Goal: Task Accomplishment & Management: Complete application form

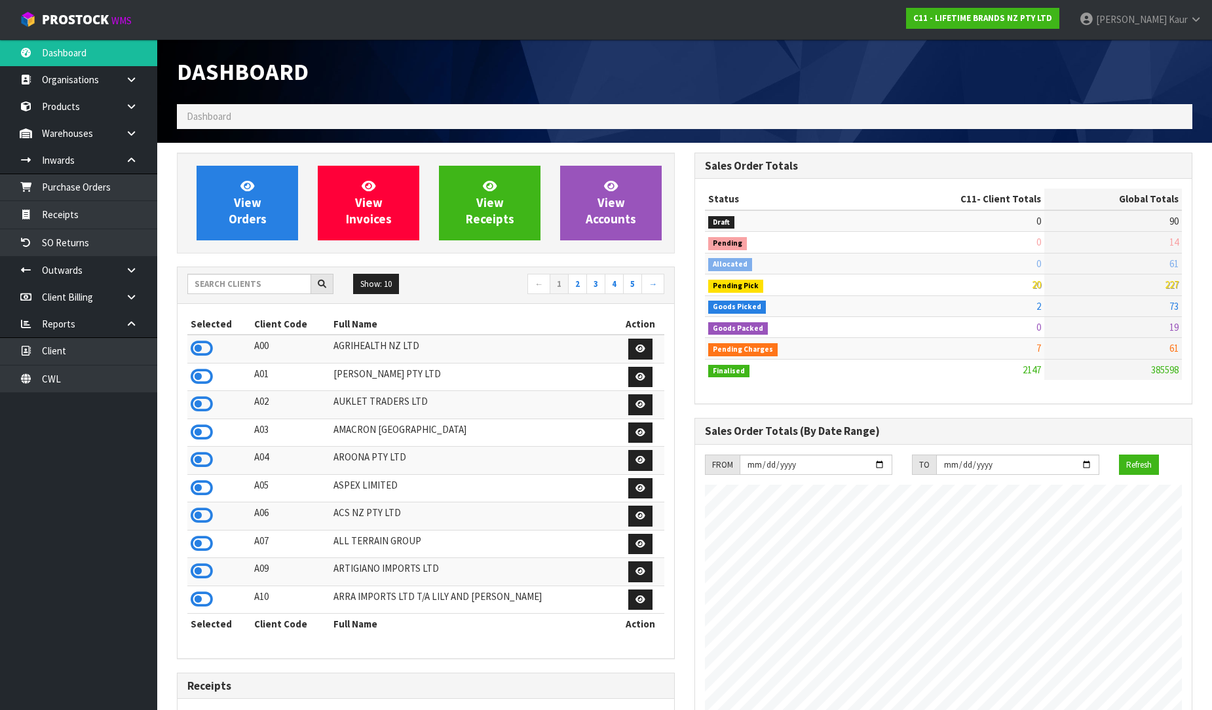
scroll to position [992, 517]
click at [241, 287] on input "text" at bounding box center [249, 284] width 124 height 20
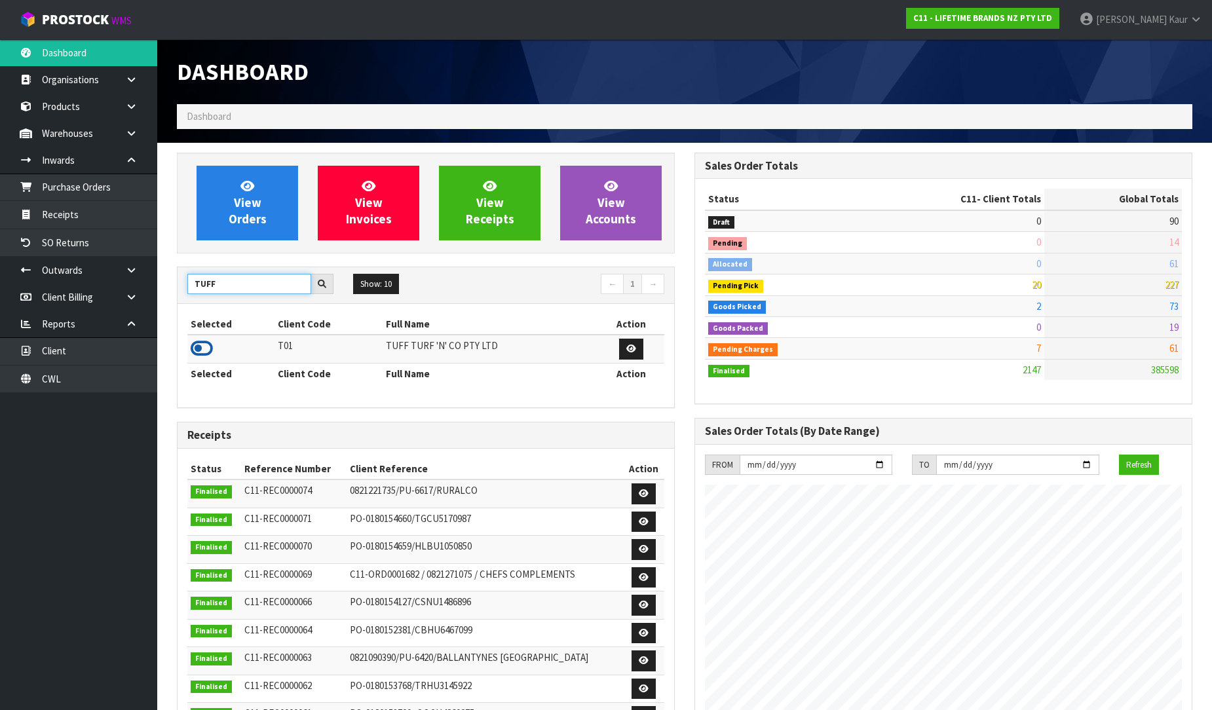
type input "TUFF"
click at [203, 352] on icon at bounding box center [202, 349] width 22 height 20
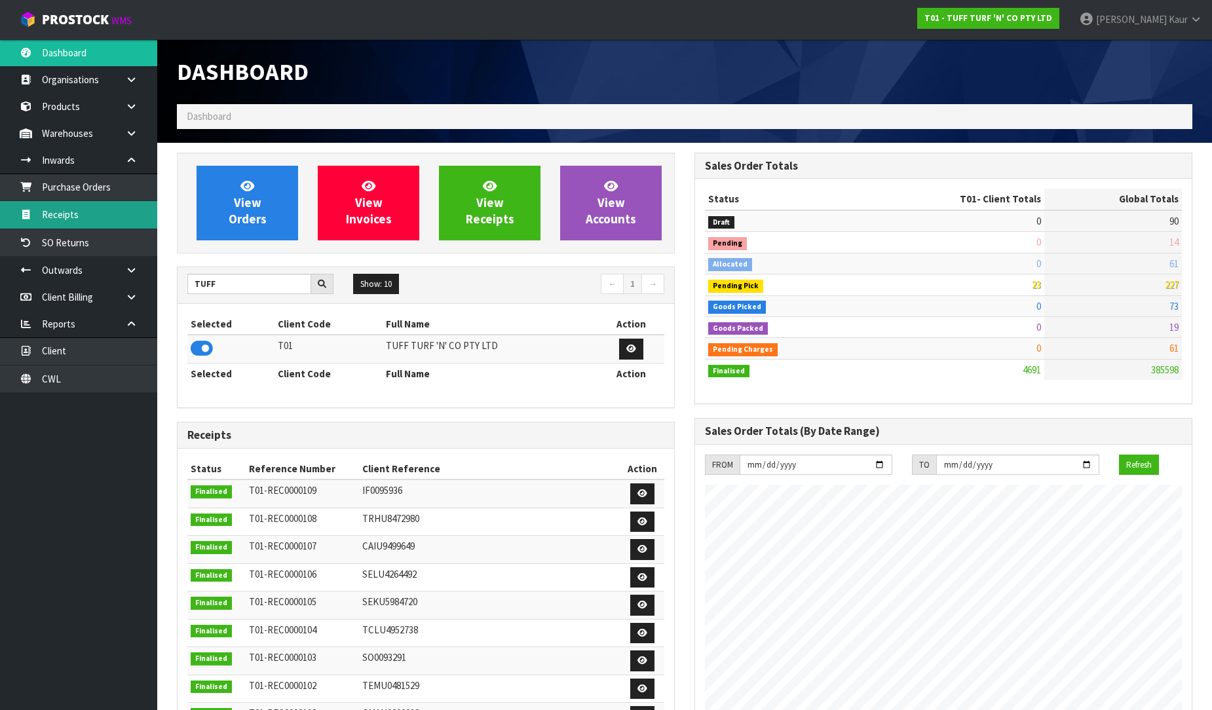
click at [58, 214] on link "Receipts" at bounding box center [78, 214] width 157 height 27
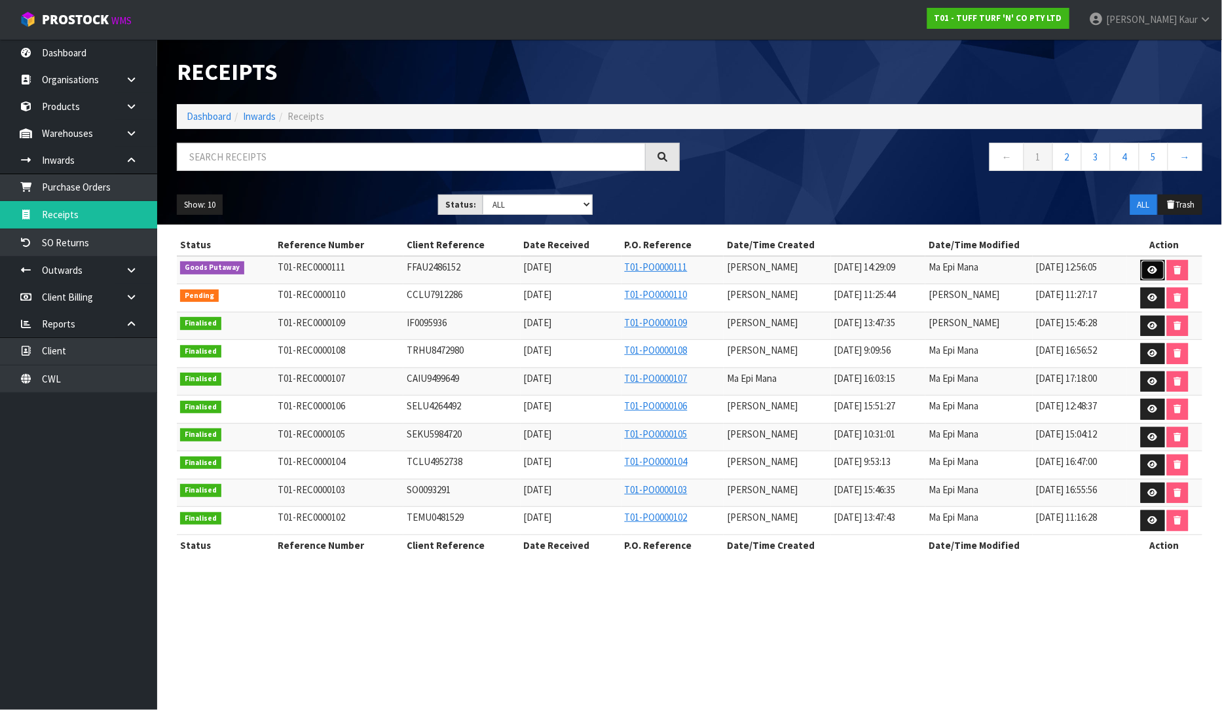
click at [1151, 263] on link at bounding box center [1153, 270] width 24 height 21
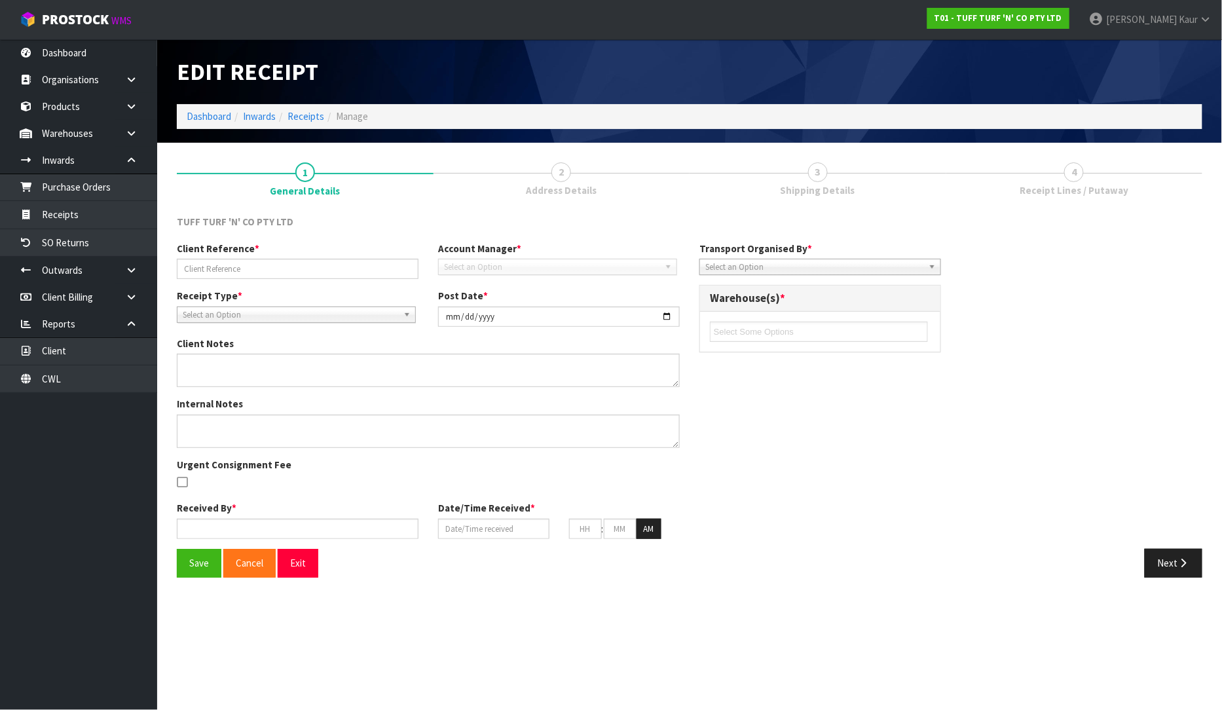
type input "FFAU2486152"
type input "[DATE]"
type input "[PERSON_NAME]"
type input "[DATE]"
type input "02"
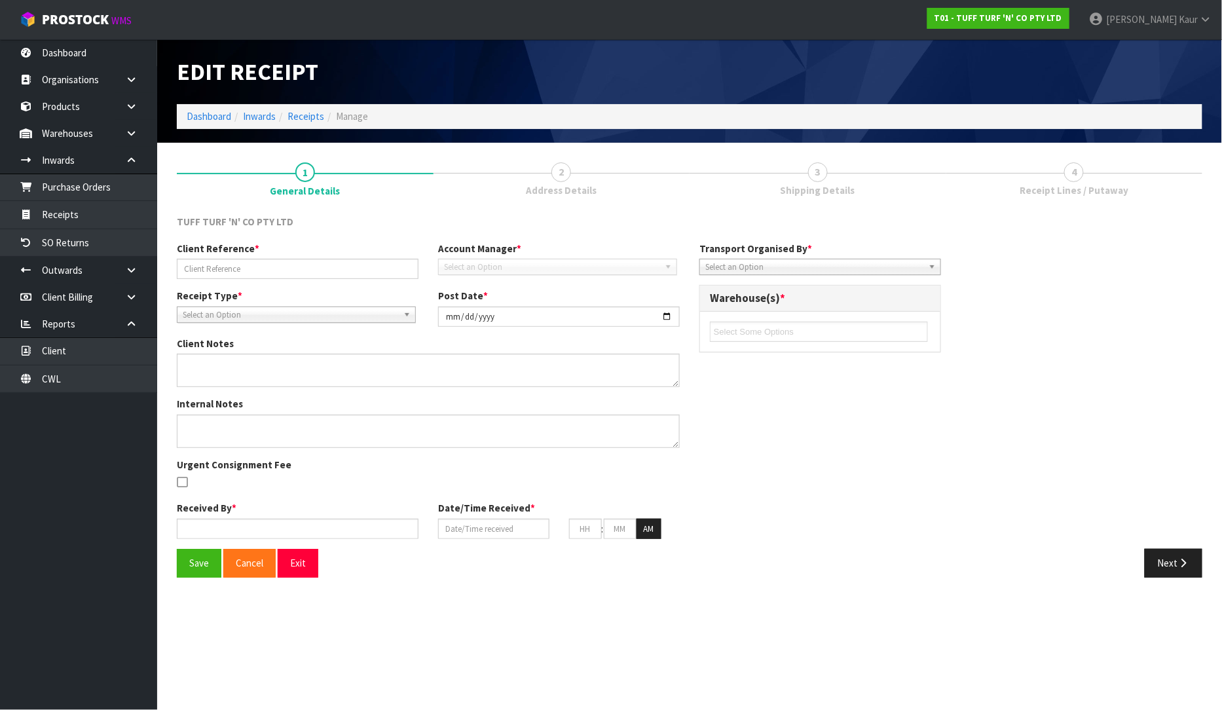
type input "29"
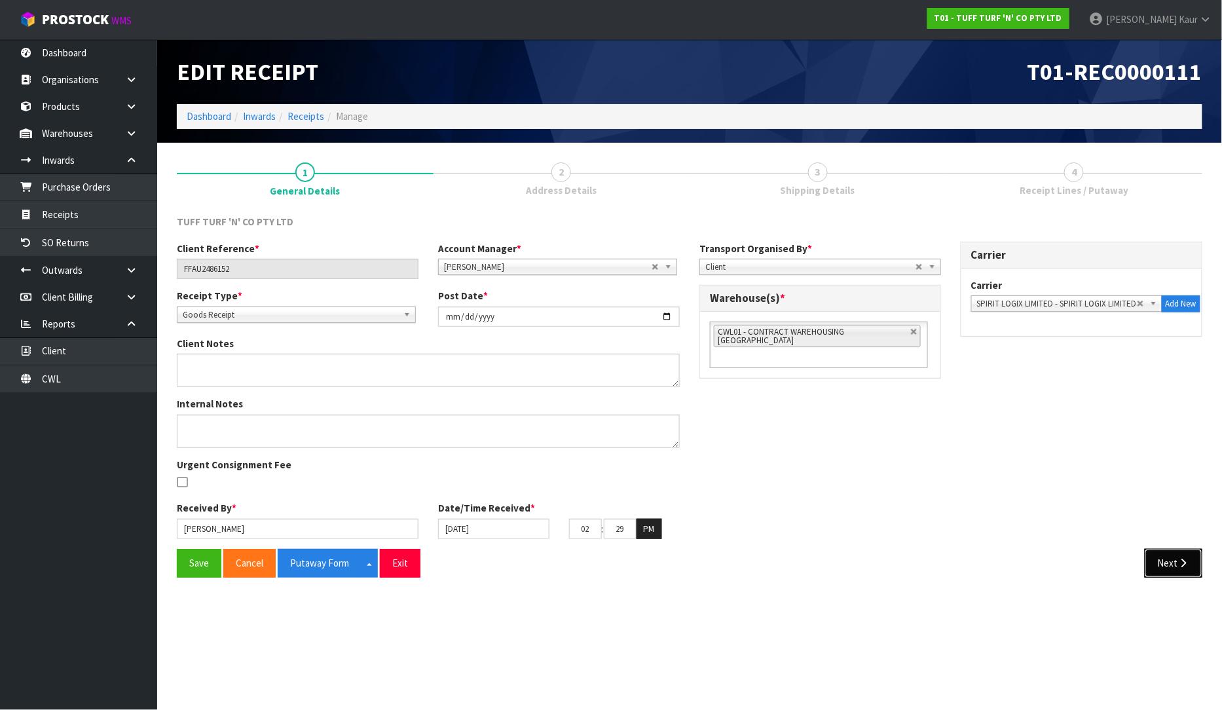
click at [1154, 570] on button "Next" at bounding box center [1174, 563] width 58 height 28
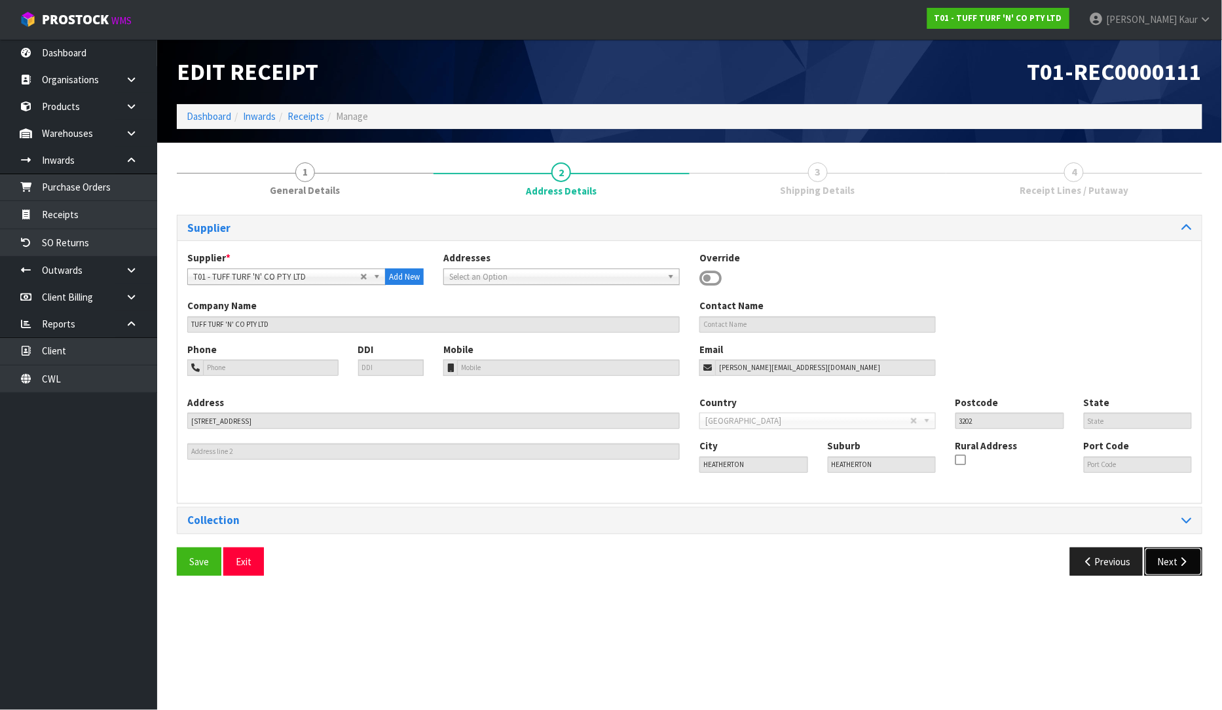
click at [1154, 570] on button "Next" at bounding box center [1174, 562] width 58 height 28
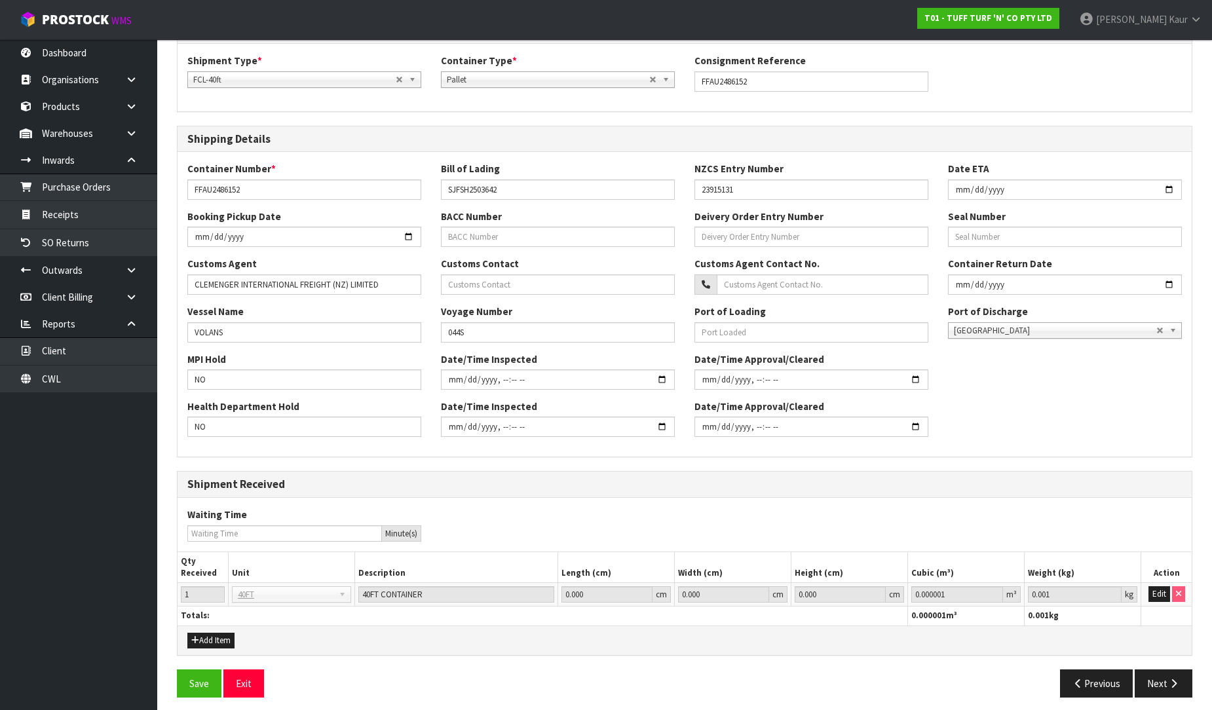
scroll to position [204, 0]
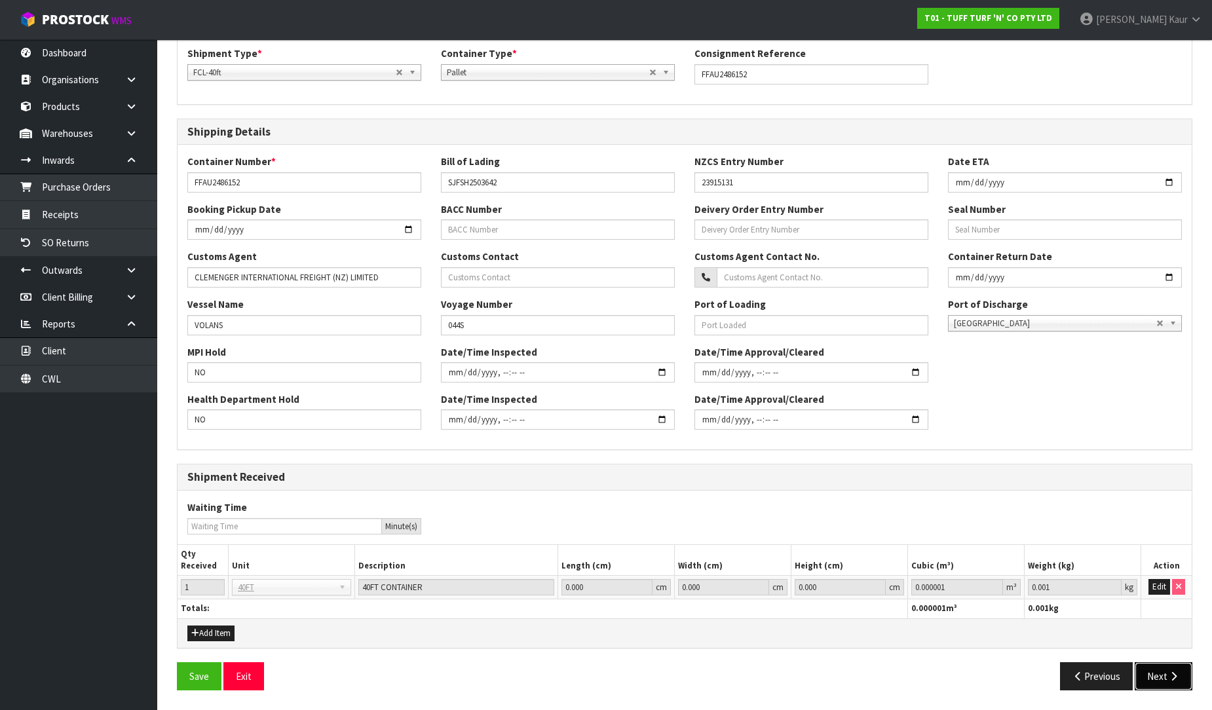
click at [1168, 673] on icon "button" at bounding box center [1173, 676] width 12 height 10
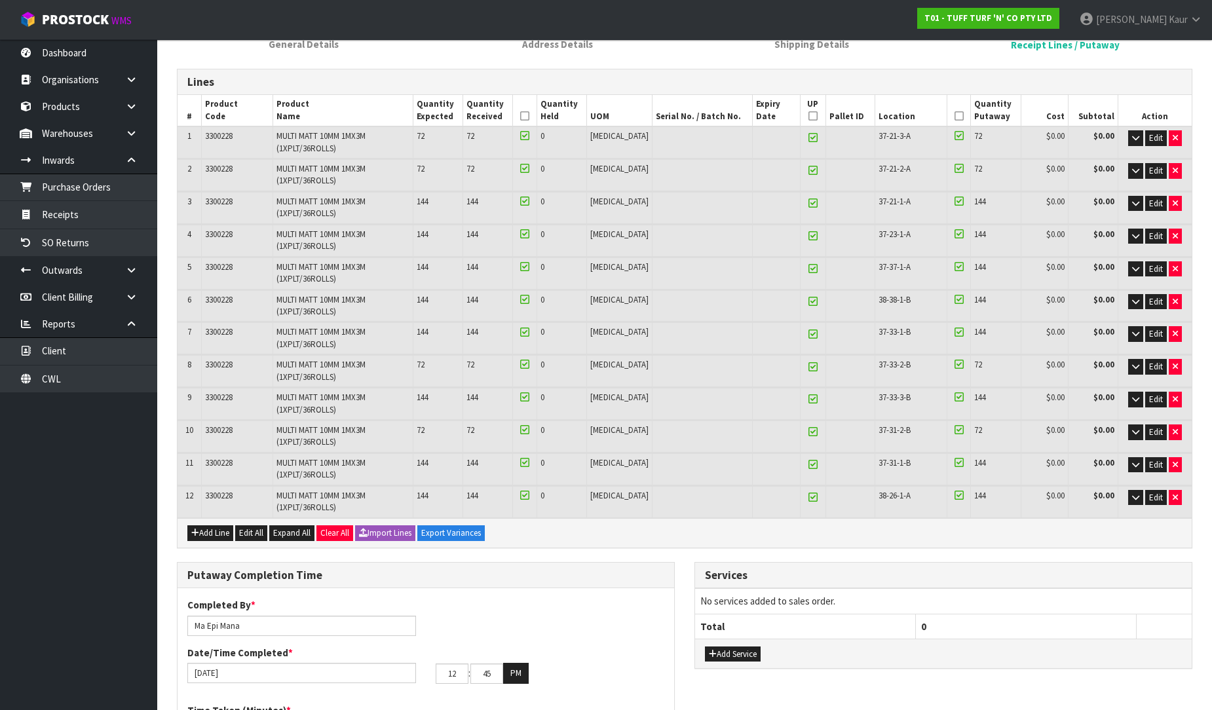
scroll to position [0, 0]
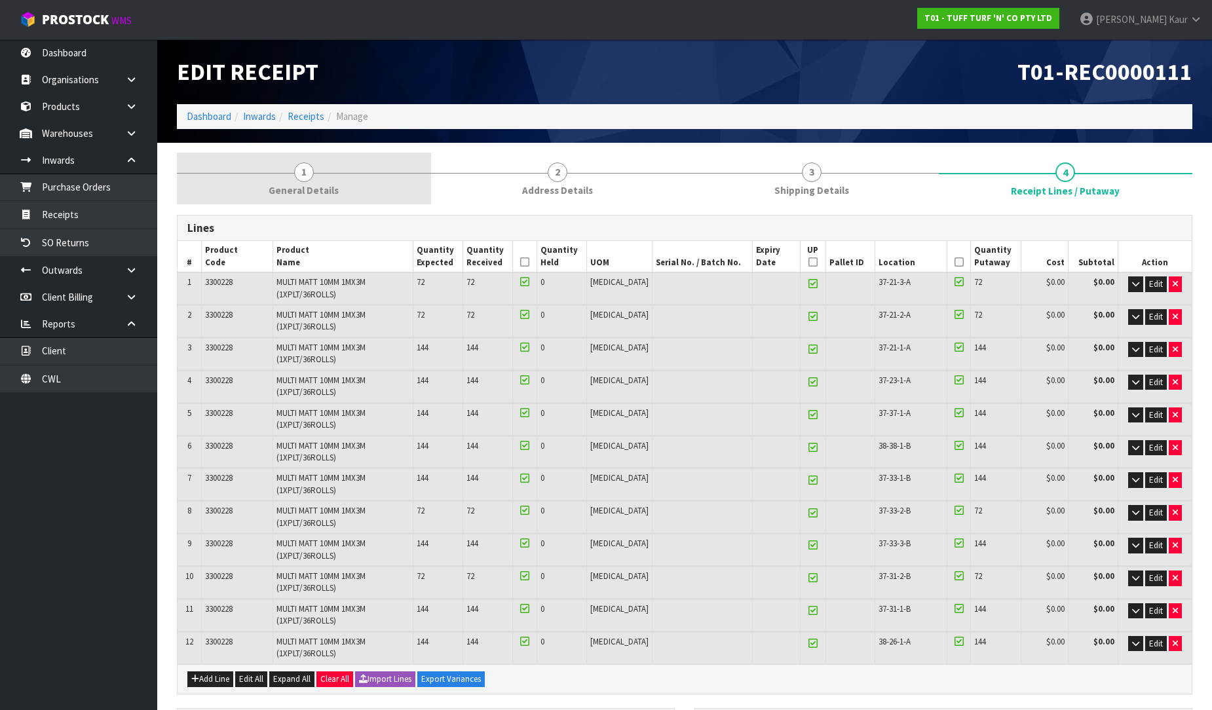
click at [318, 184] on span "General Details" at bounding box center [304, 190] width 70 height 14
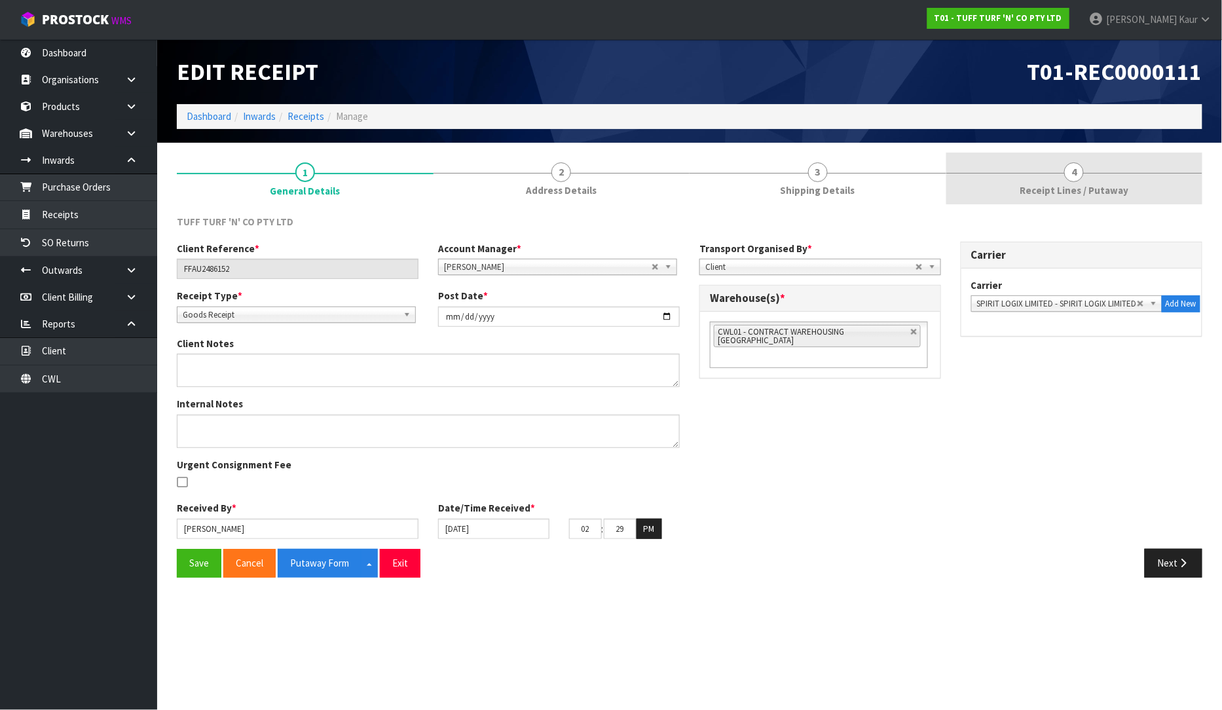
click at [1068, 175] on span "4" at bounding box center [1074, 172] width 20 height 20
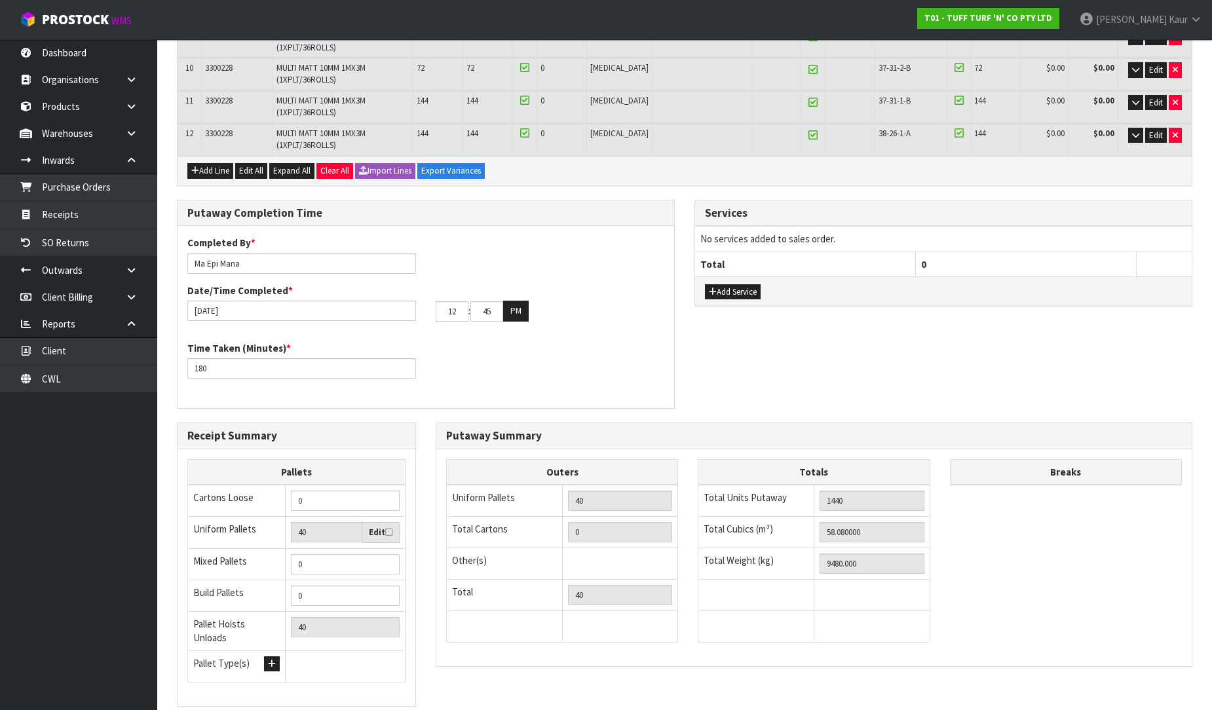
scroll to position [583, 0]
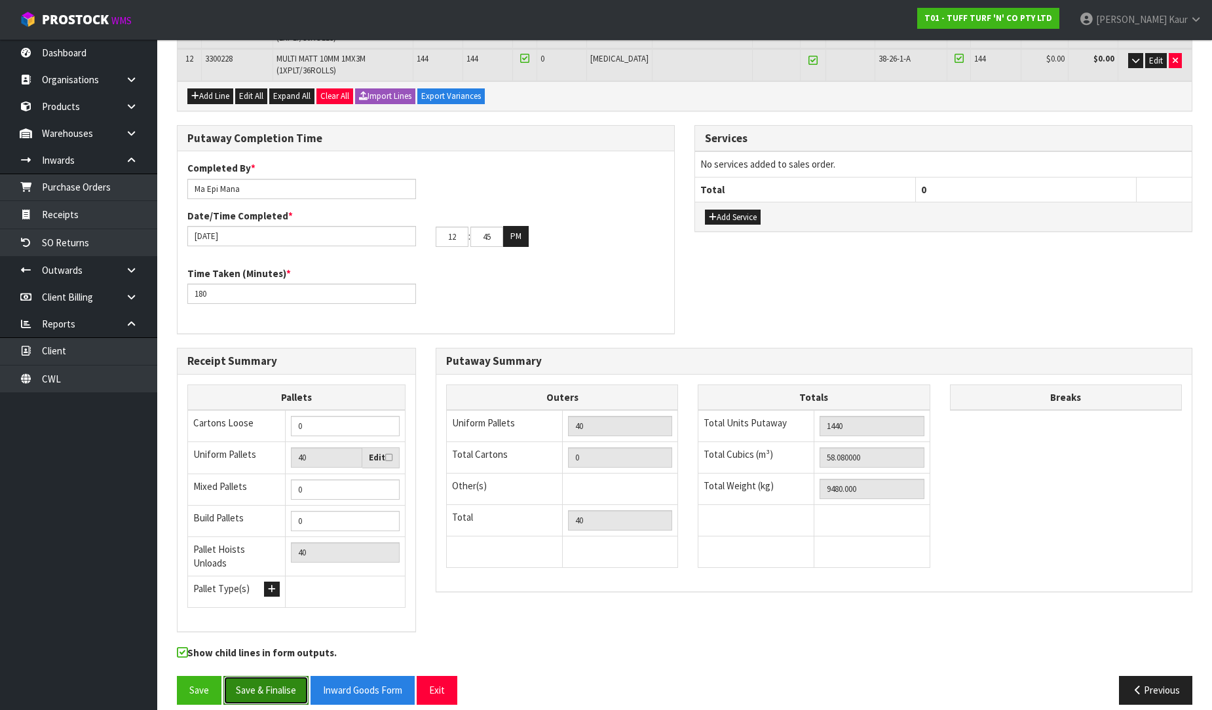
click at [250, 676] on button "Save & Finalise" at bounding box center [265, 690] width 85 height 28
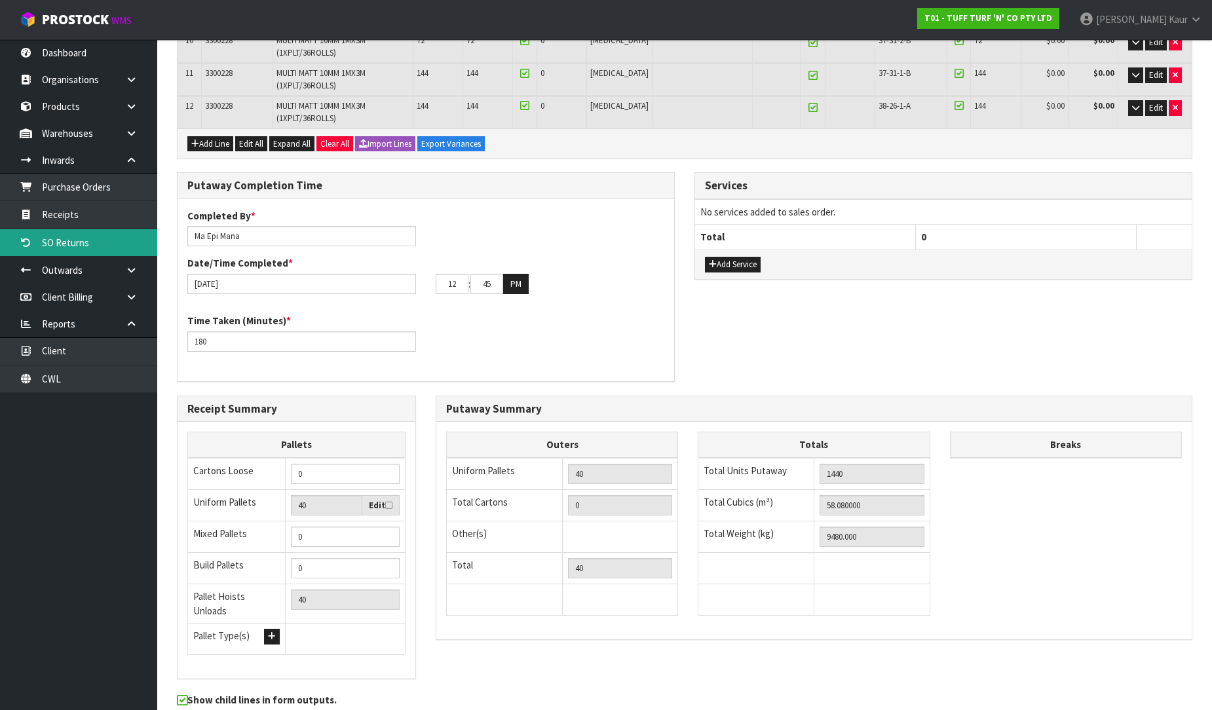
scroll to position [0, 0]
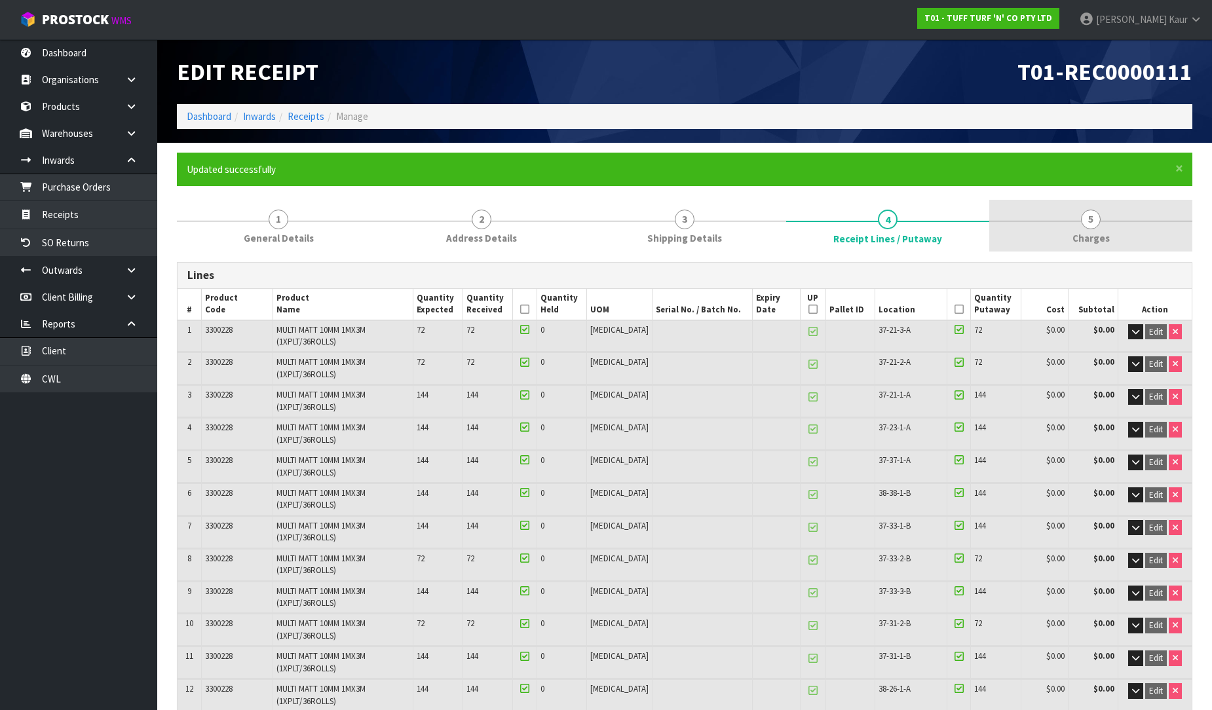
click at [1100, 231] on span "Charges" at bounding box center [1090, 238] width 37 height 14
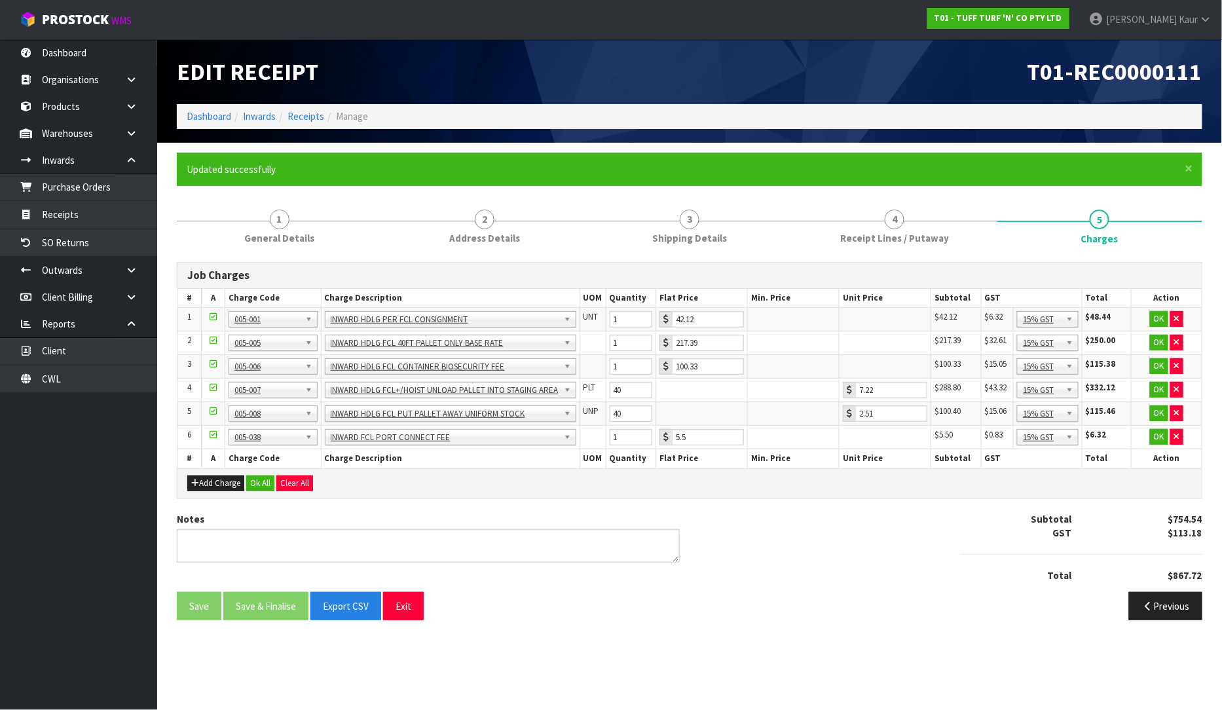
click at [725, 592] on div "Previous" at bounding box center [951, 606] width 523 height 28
click at [258, 477] on button "Ok All" at bounding box center [260, 483] width 28 height 16
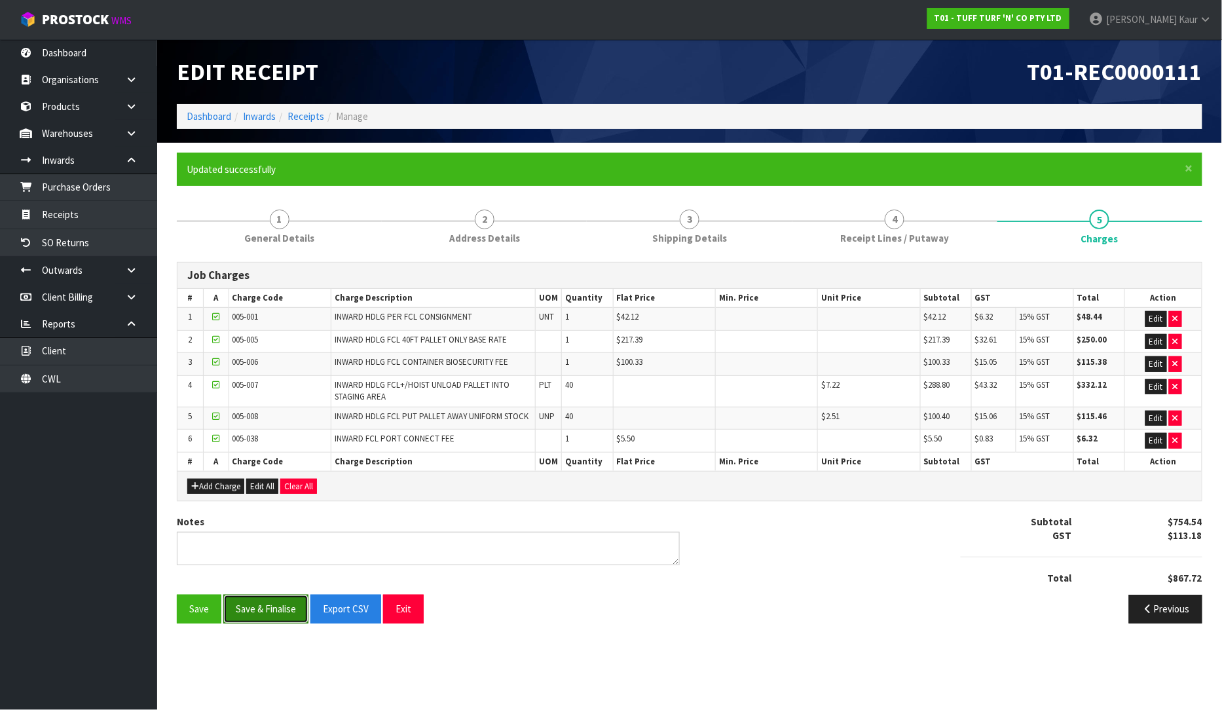
click at [267, 616] on button "Save & Finalise" at bounding box center [265, 609] width 85 height 28
click at [98, 382] on link "CWL" at bounding box center [78, 378] width 157 height 27
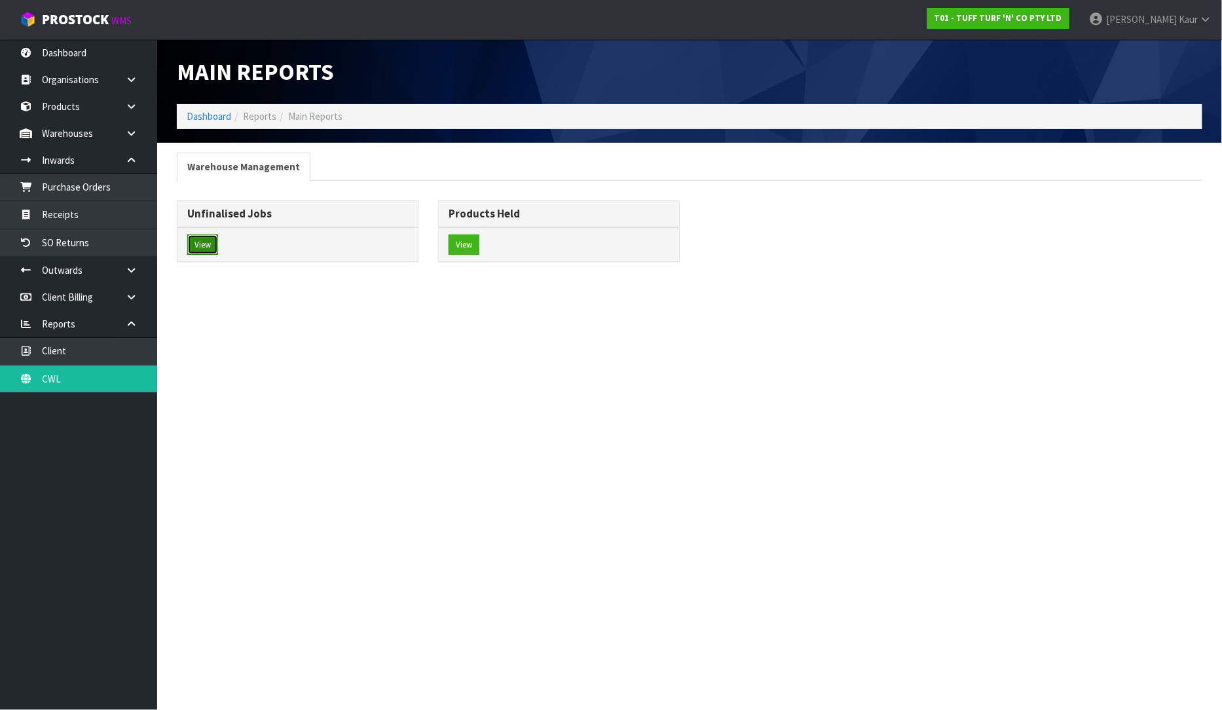
click at [208, 240] on button "View" at bounding box center [202, 244] width 31 height 21
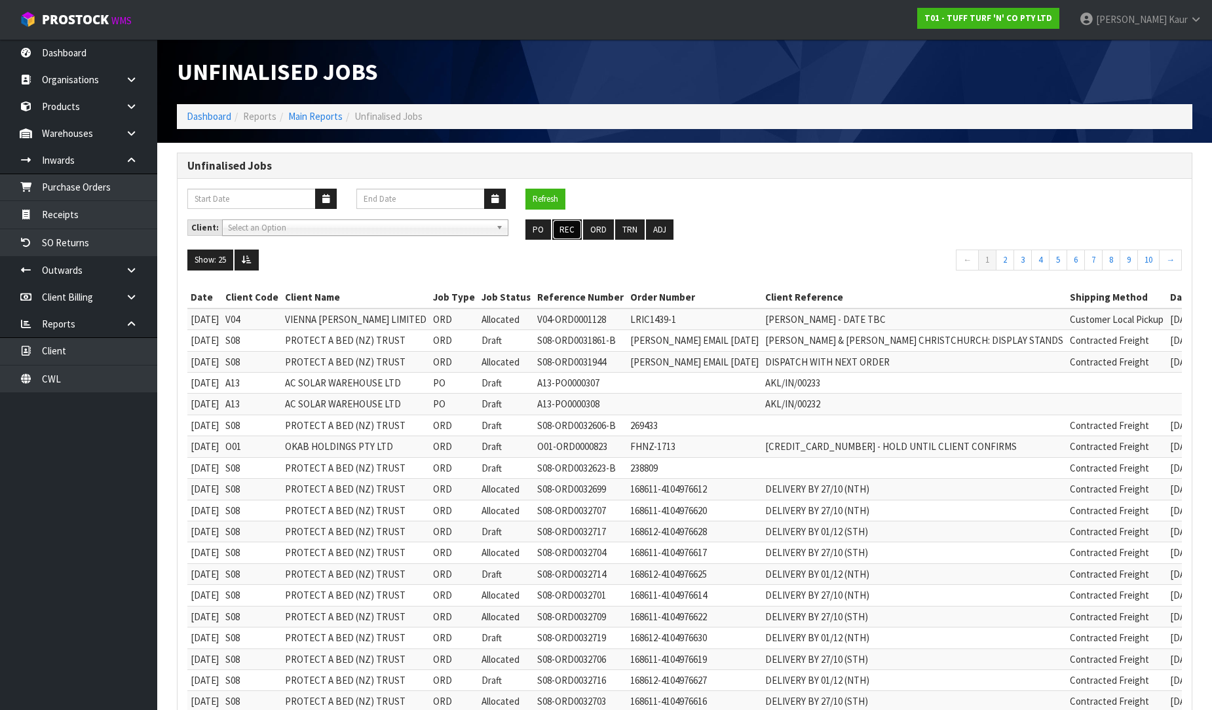
click at [562, 233] on button "REC" at bounding box center [566, 229] width 29 height 21
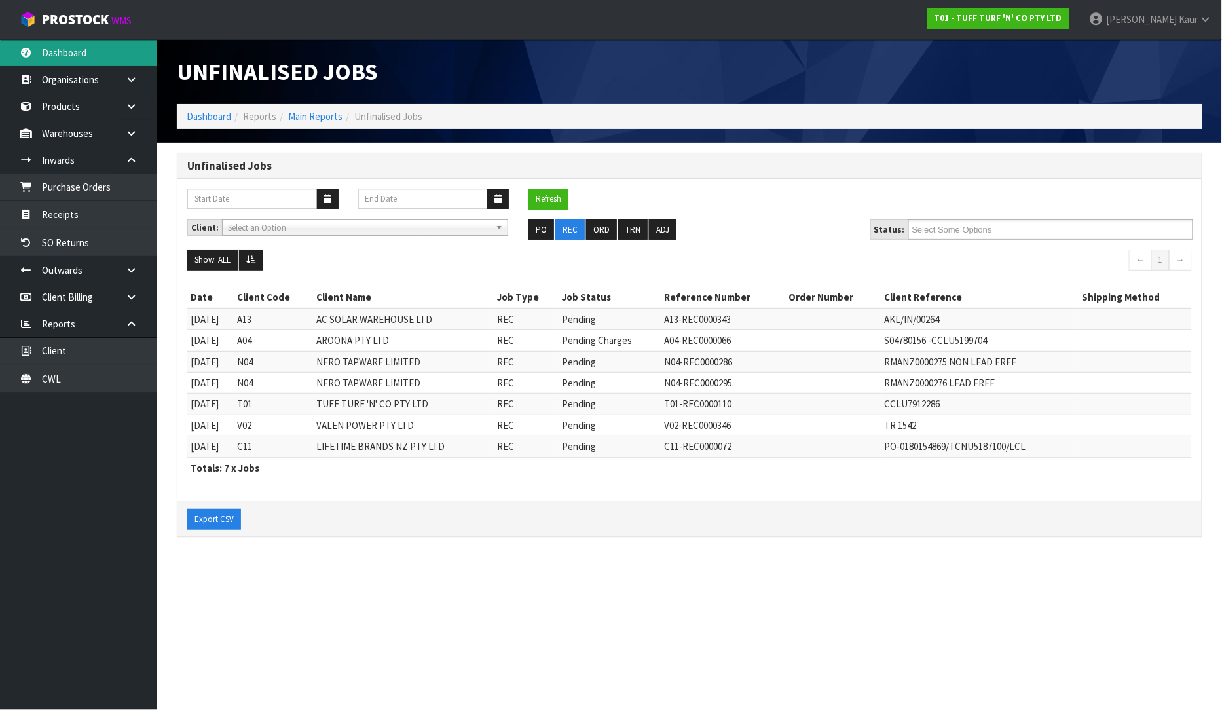
click at [86, 63] on link "Dashboard" at bounding box center [78, 52] width 157 height 27
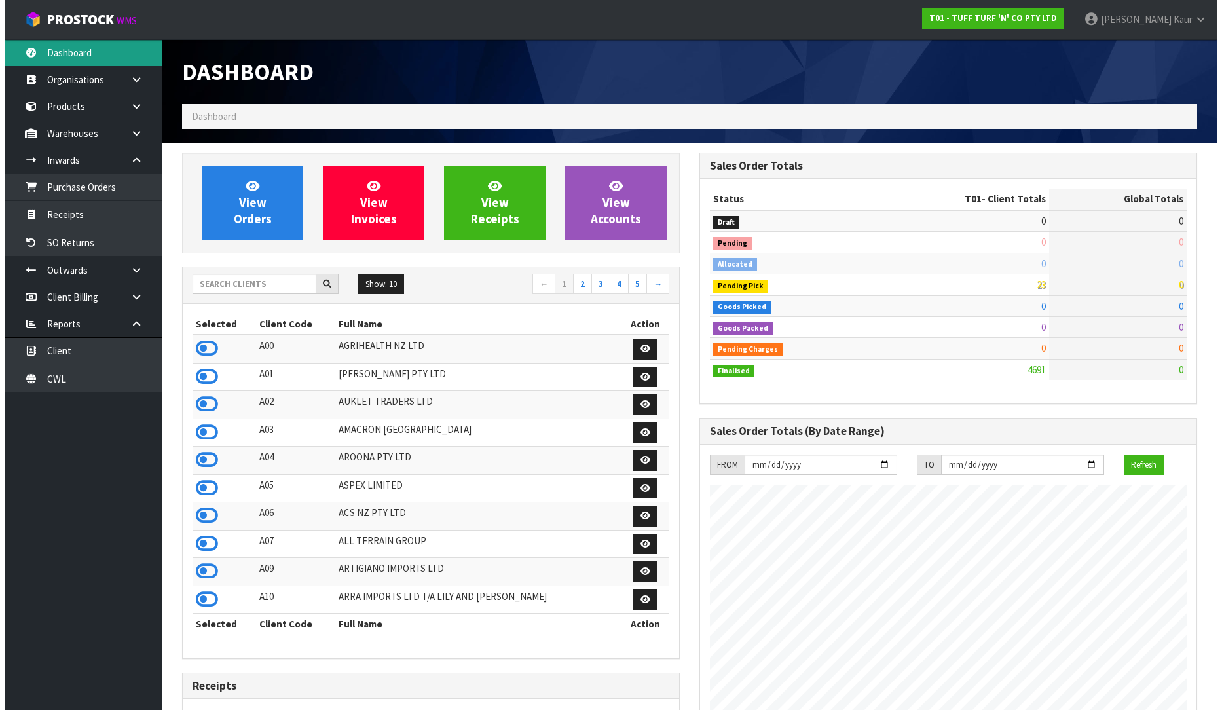
scroll to position [992, 517]
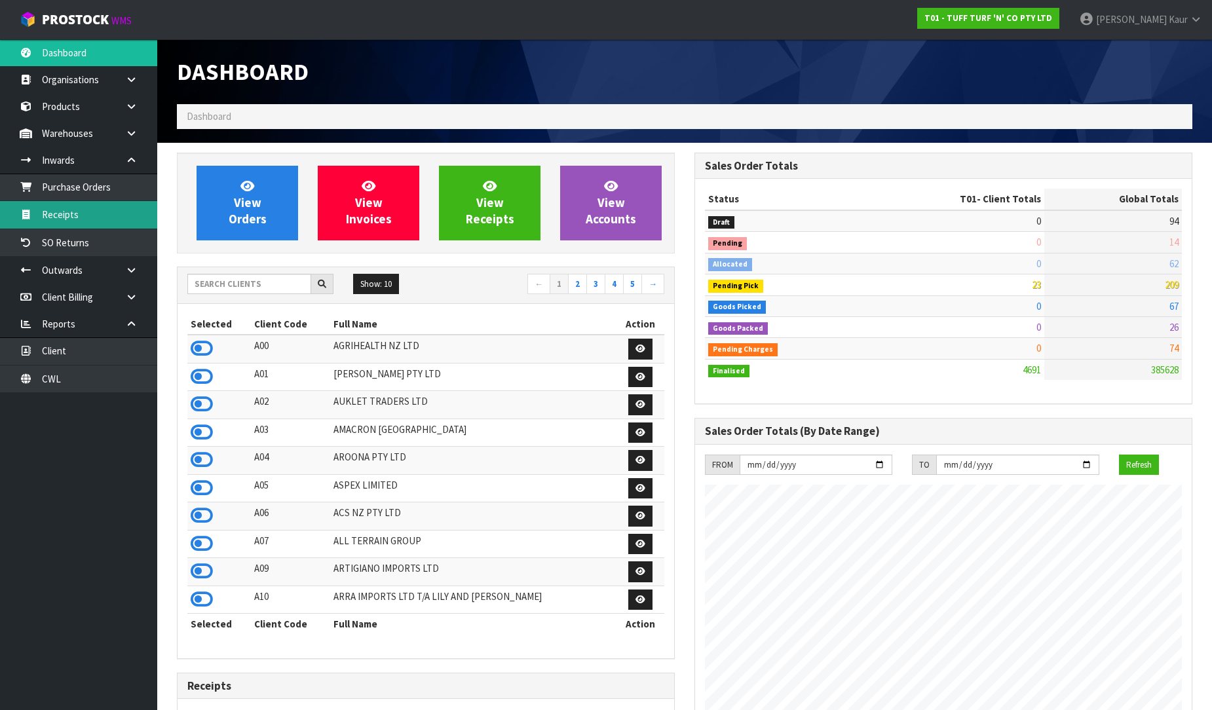
click at [102, 220] on link "Receipts" at bounding box center [78, 214] width 157 height 27
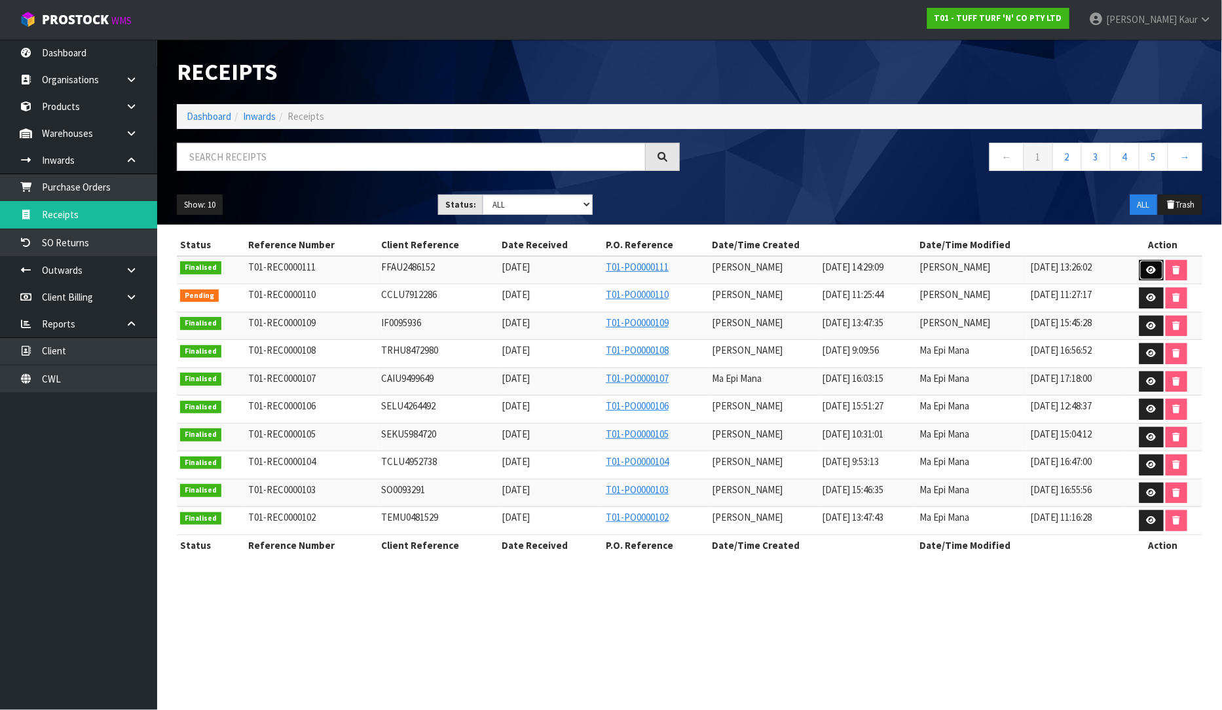
click at [1150, 270] on icon at bounding box center [1152, 270] width 10 height 9
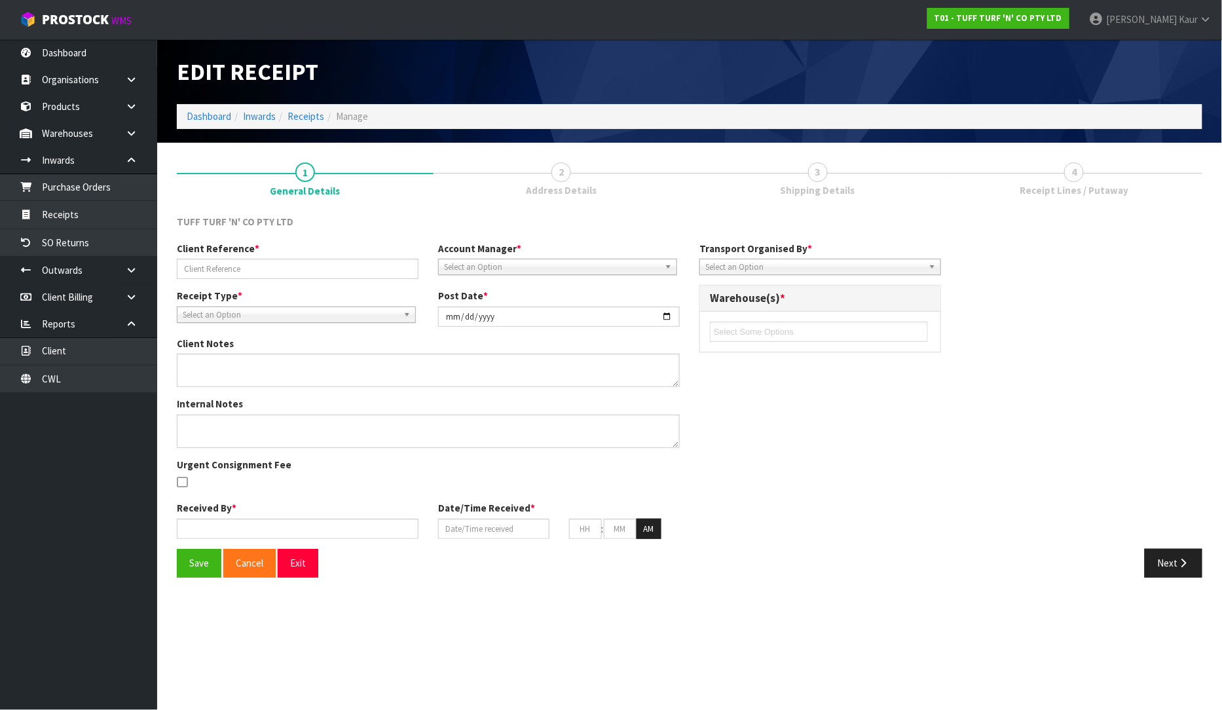
type input "FFAU2486152"
type input "[DATE]"
type input "[PERSON_NAME]"
type input "[DATE]"
type input "02"
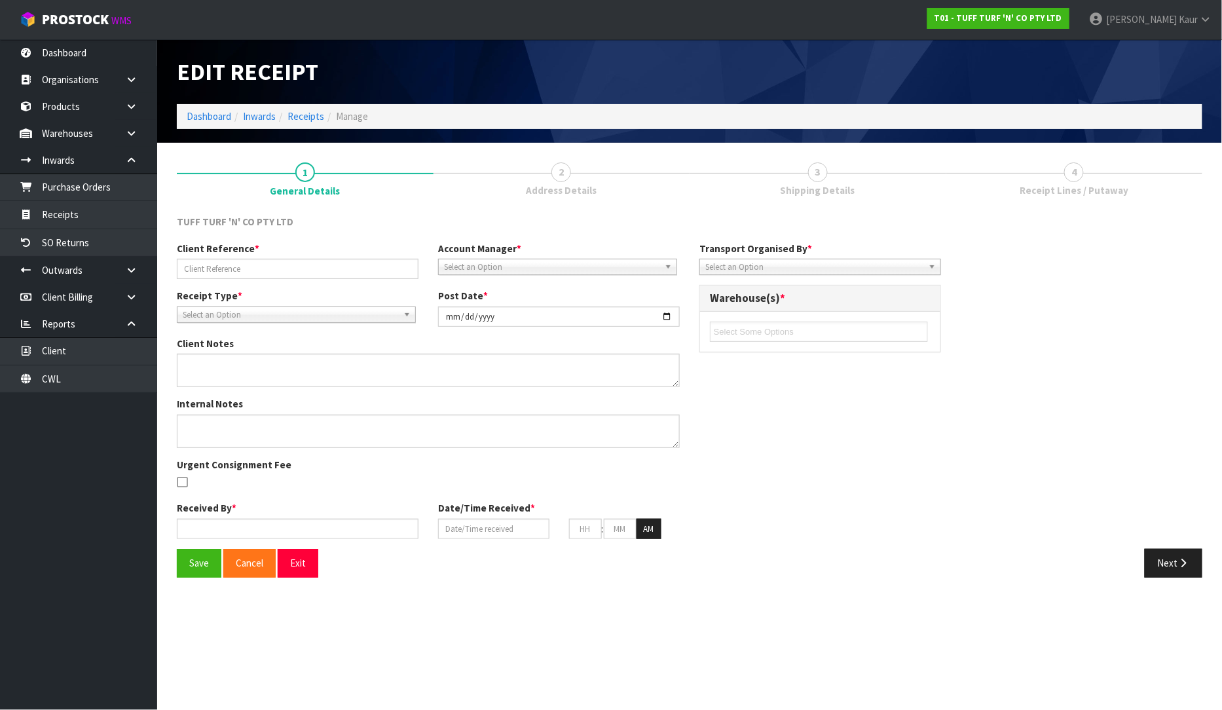
type input "29"
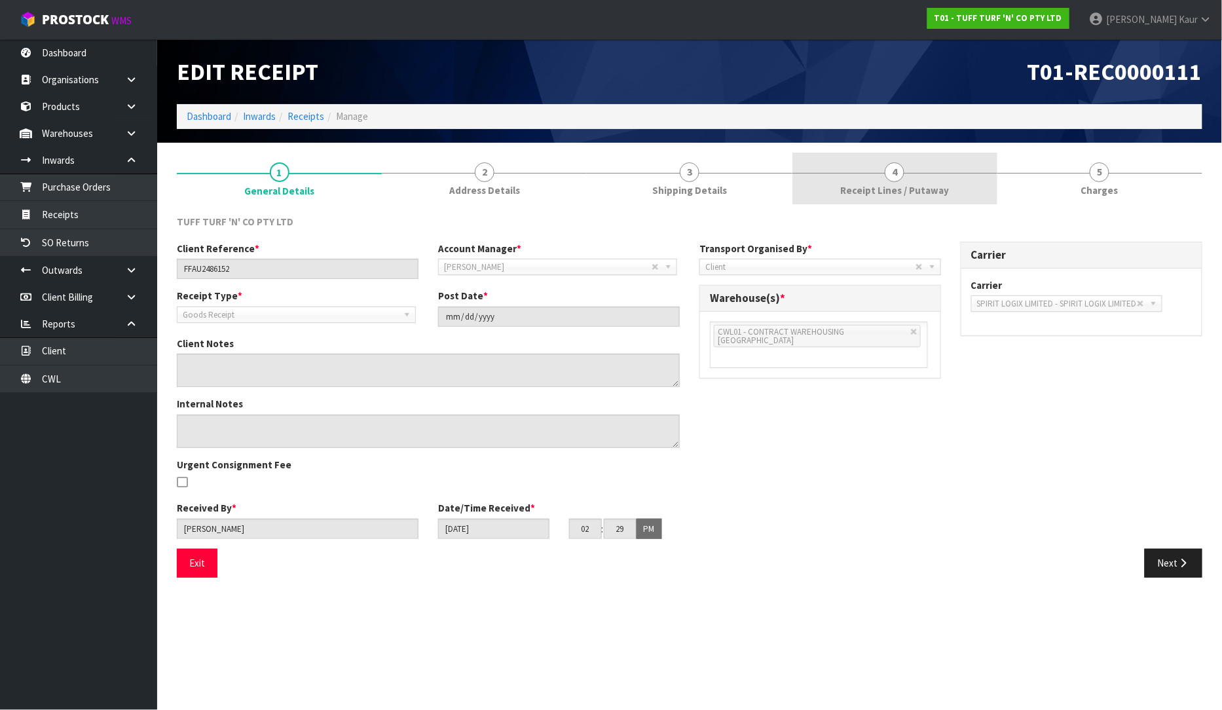
click at [911, 175] on link "4 Receipt Lines / Putaway" at bounding box center [894, 179] width 205 height 52
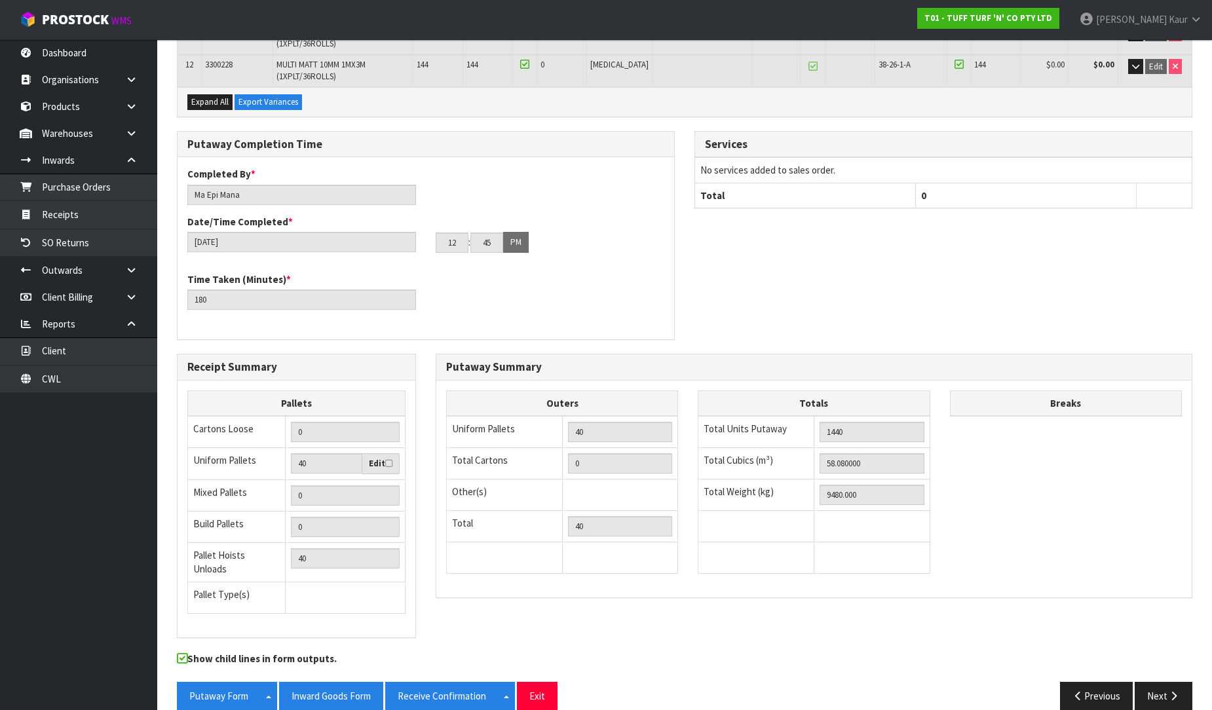
scroll to position [583, 0]
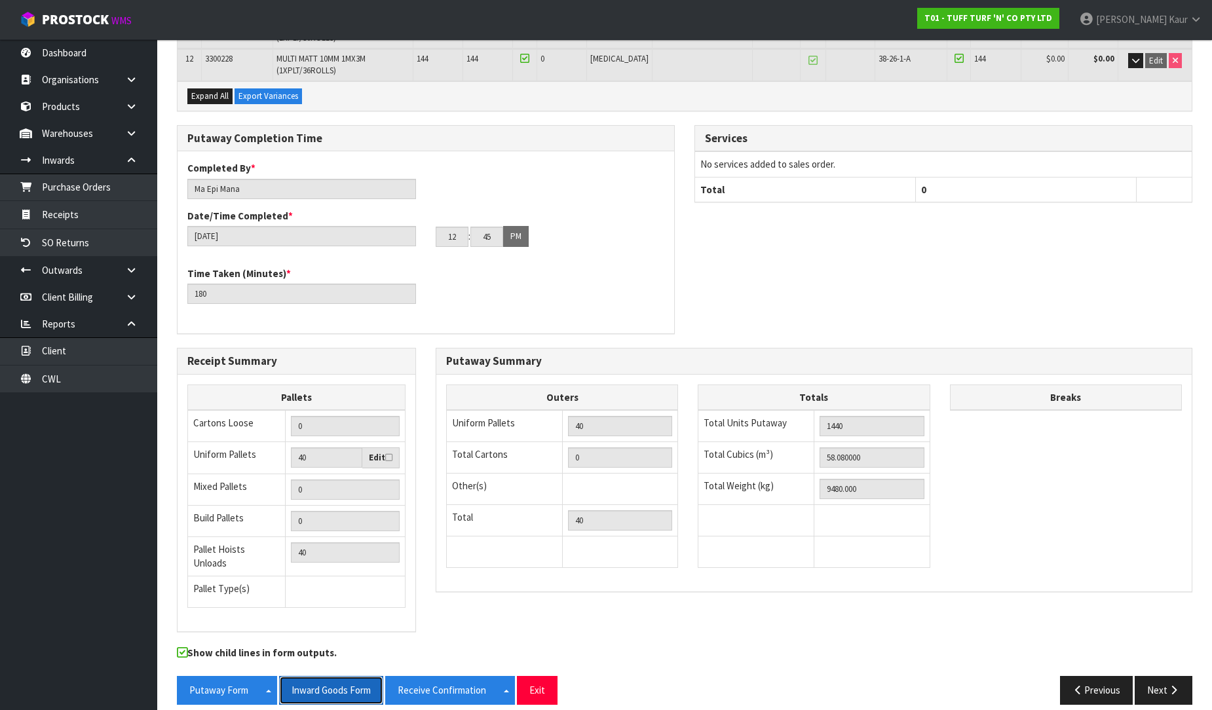
click at [344, 676] on button "Inward Goods Form" at bounding box center [331, 690] width 104 height 28
drag, startPoint x: 878, startPoint y: 455, endPoint x: 811, endPoint y: 451, distance: 67.6
click at [811, 451] on tr "Total Cubics (m³) 58.080000" at bounding box center [813, 457] width 231 height 31
drag, startPoint x: 868, startPoint y: 481, endPoint x: 810, endPoint y: 475, distance: 58.5
click at [810, 475] on tr "Total Weight (kg) 9480.000" at bounding box center [813, 489] width 231 height 31
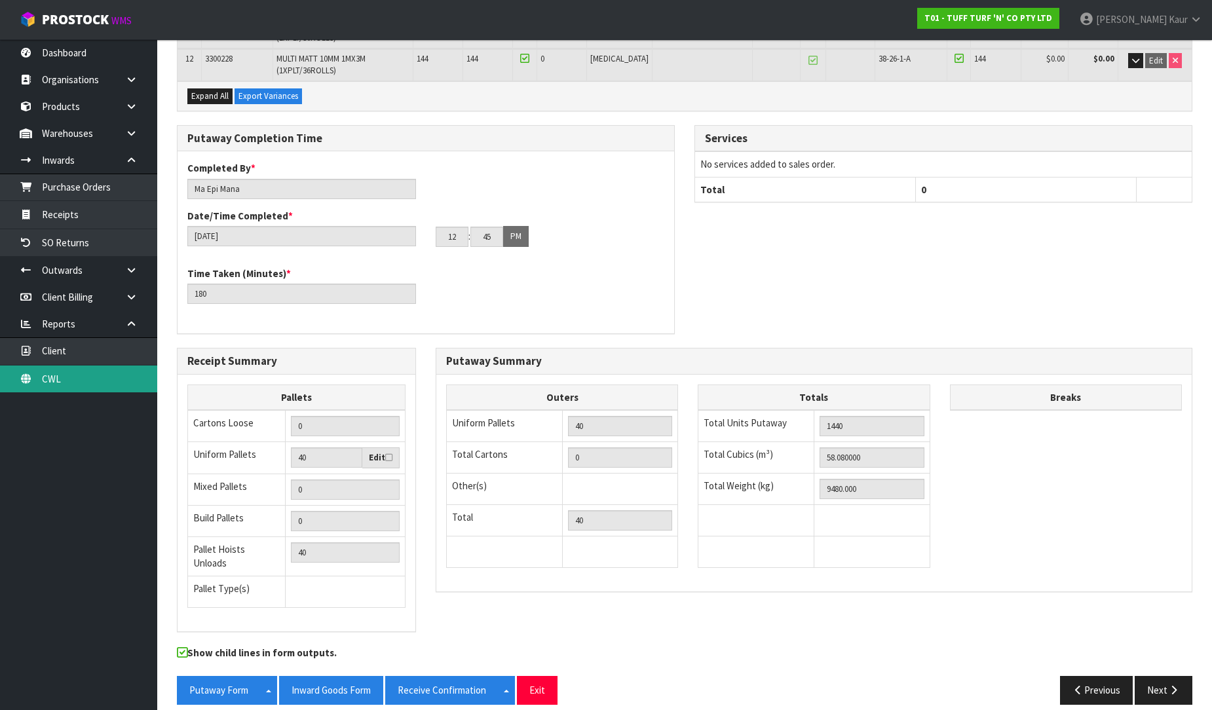
click at [80, 375] on link "CWL" at bounding box center [78, 378] width 157 height 27
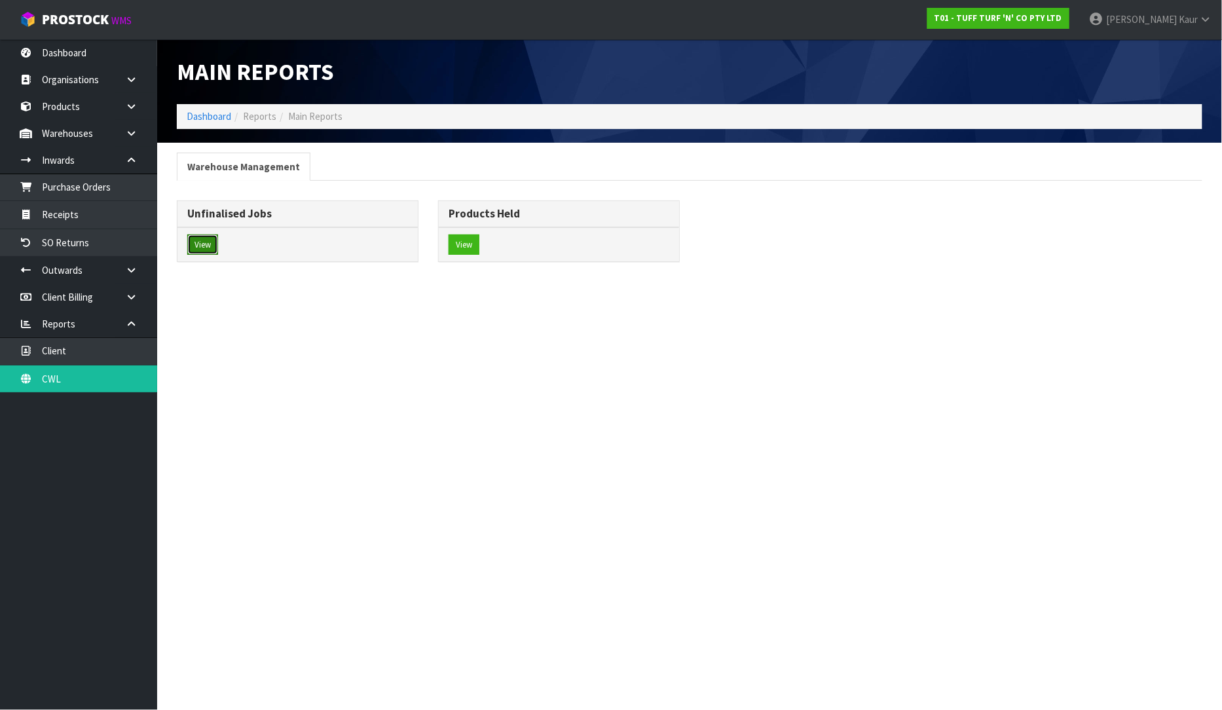
click at [205, 238] on button "View" at bounding box center [202, 244] width 31 height 21
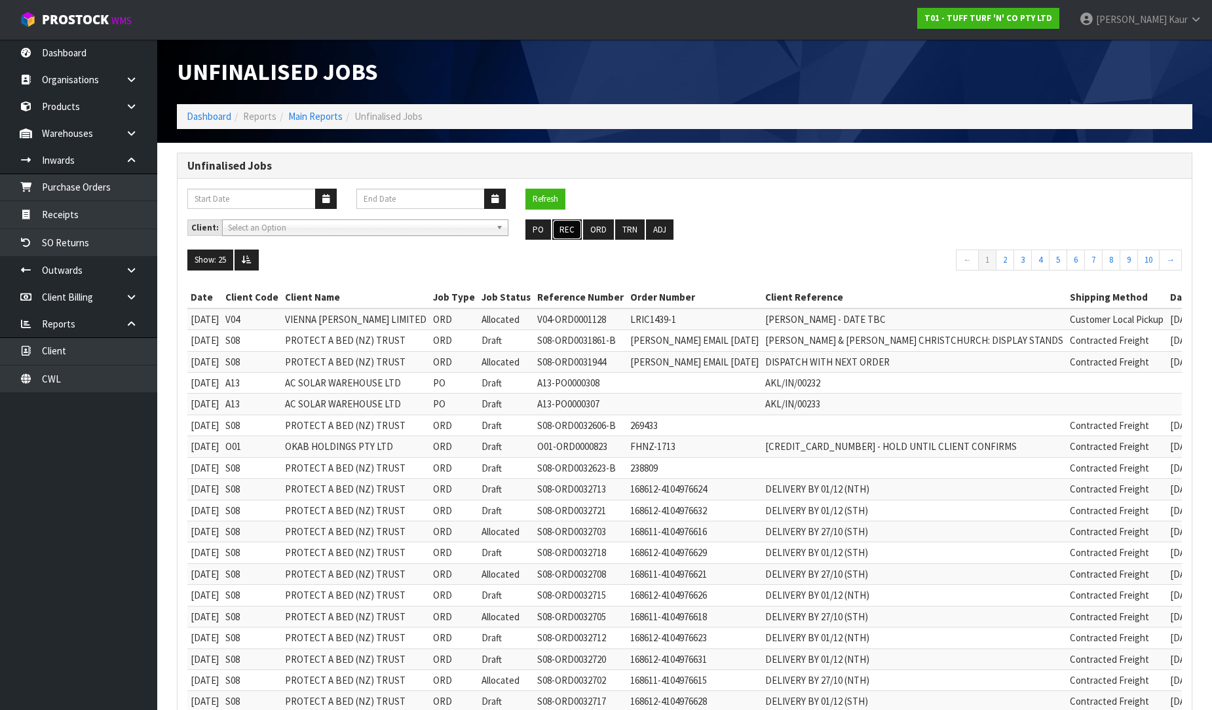
click at [575, 228] on button "REC" at bounding box center [566, 229] width 29 height 21
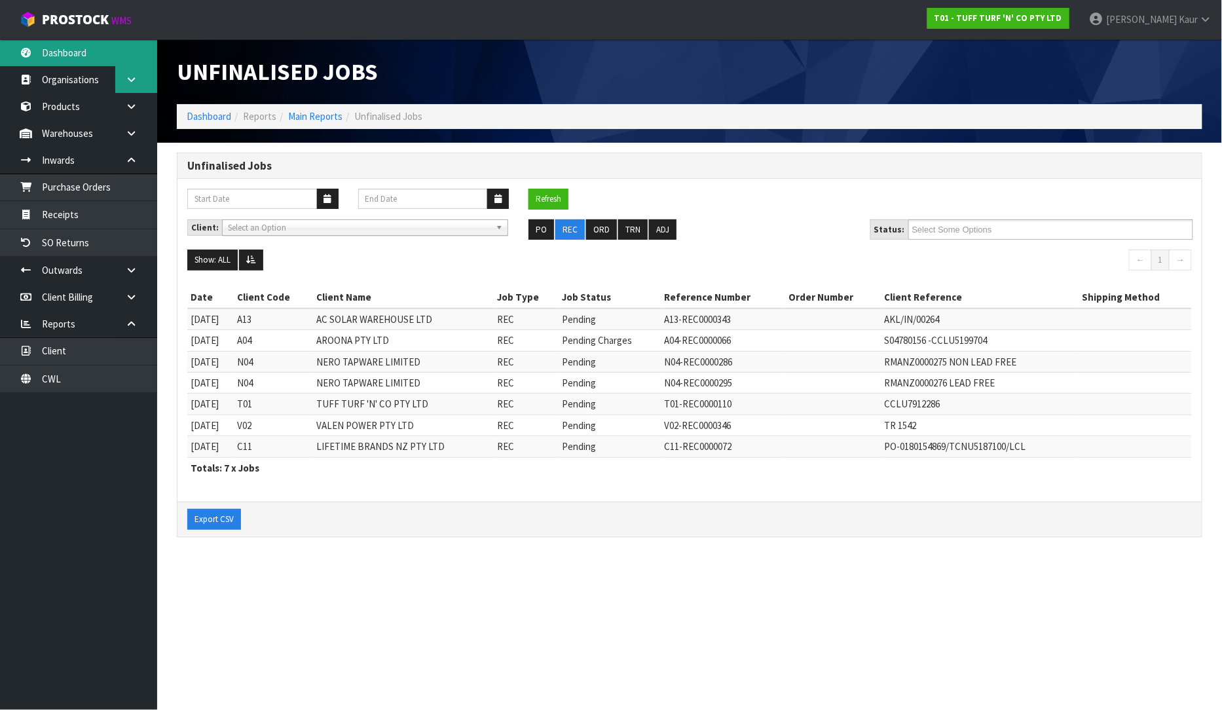
drag, startPoint x: 118, startPoint y: 49, endPoint x: 152, endPoint y: 88, distance: 51.5
click at [116, 49] on link "Dashboard" at bounding box center [78, 52] width 157 height 27
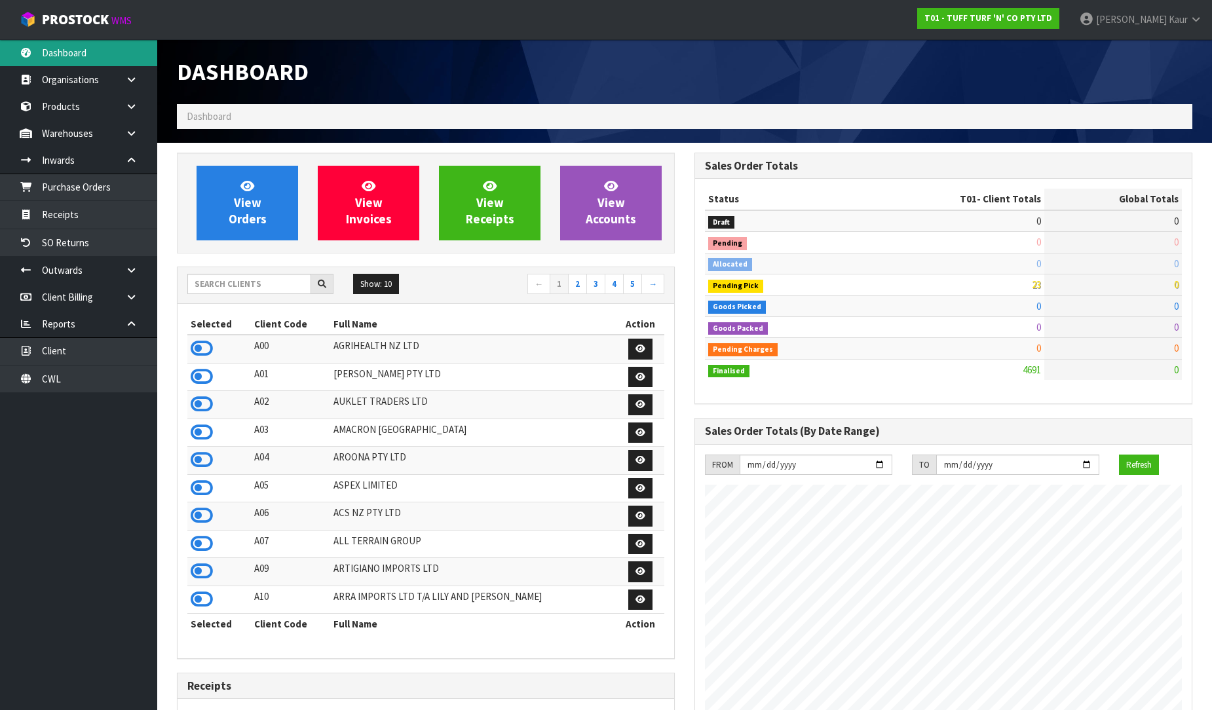
scroll to position [992, 517]
click at [256, 282] on input "text" at bounding box center [249, 284] width 124 height 20
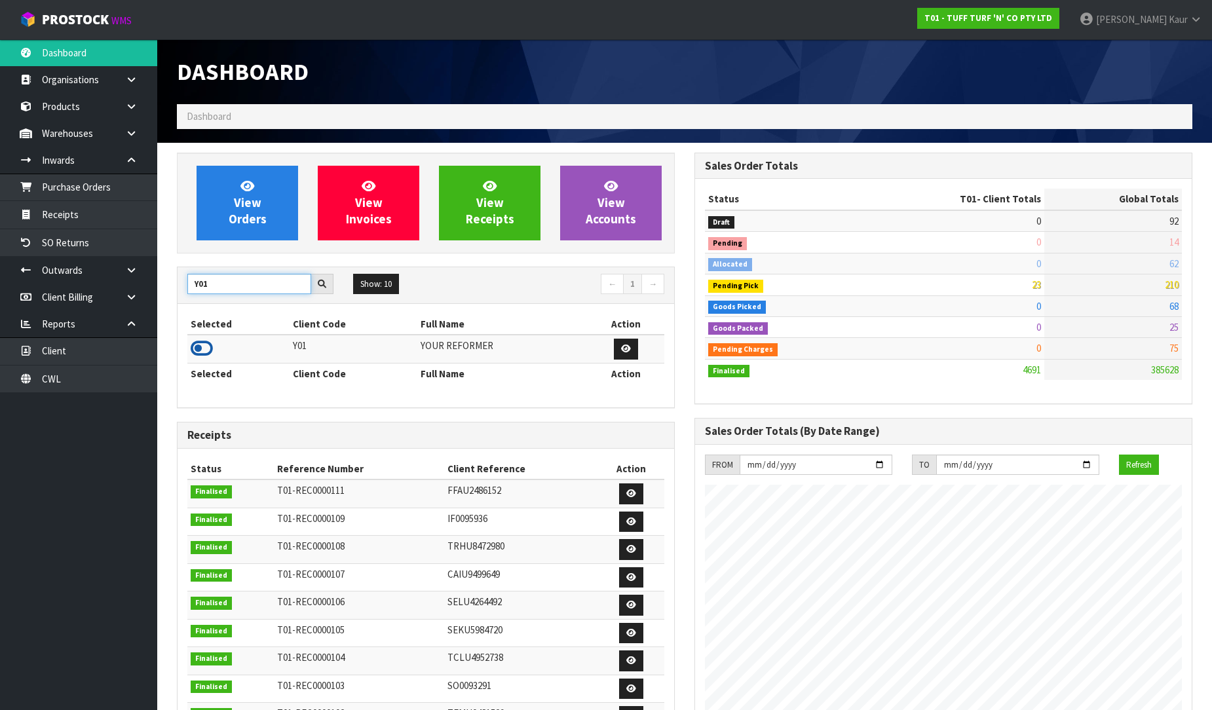
type input "Y01"
click at [200, 347] on icon at bounding box center [202, 349] width 22 height 20
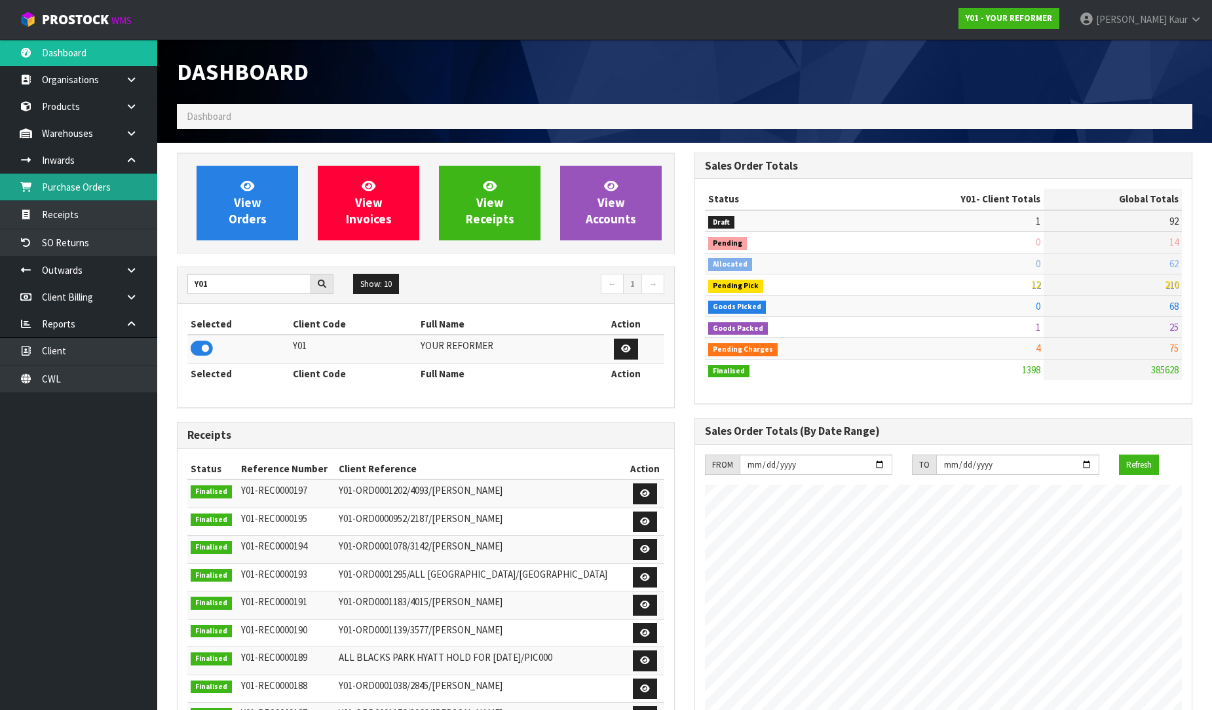
click at [43, 189] on link "Purchase Orders" at bounding box center [78, 187] width 157 height 27
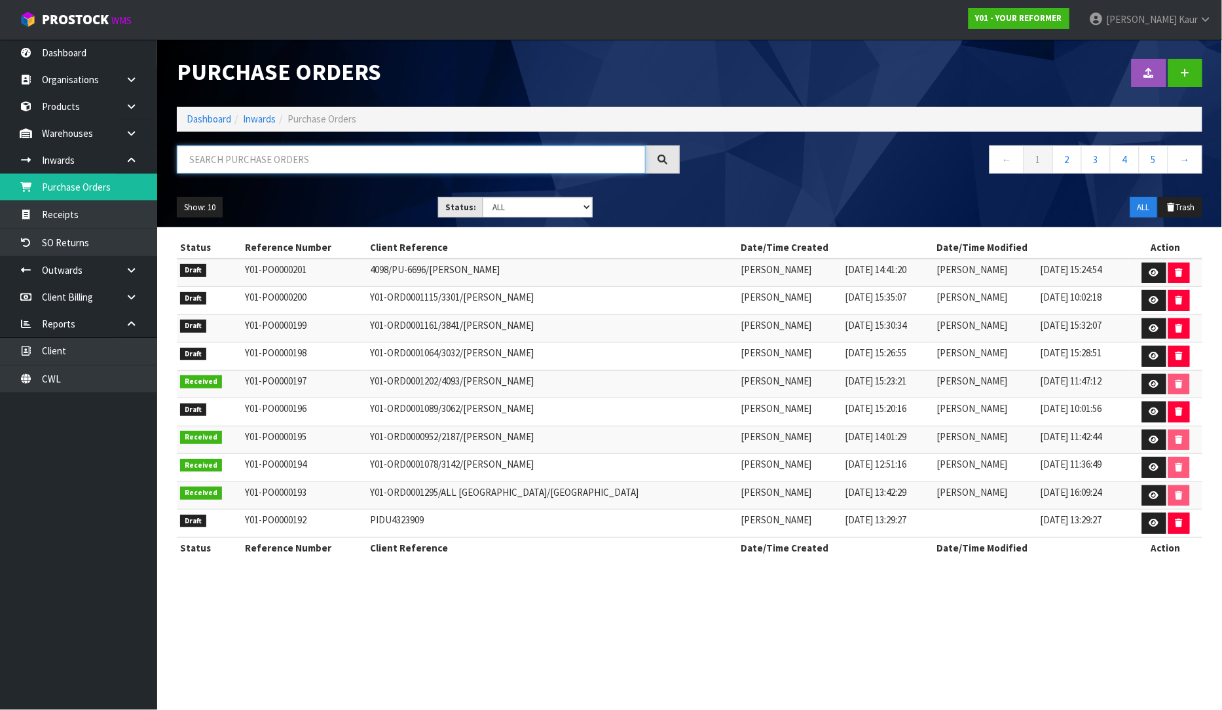
click at [498, 151] on input "text" at bounding box center [411, 159] width 469 height 28
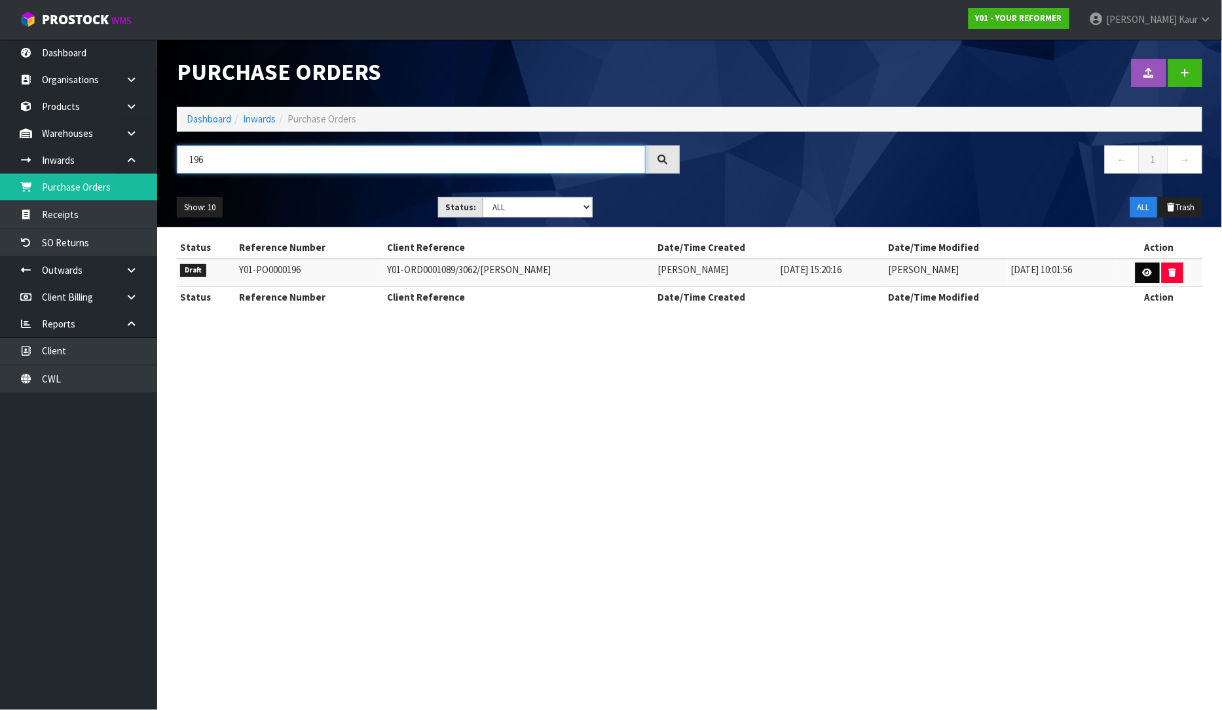
type input "196"
click at [1149, 275] on icon at bounding box center [1148, 273] width 10 height 9
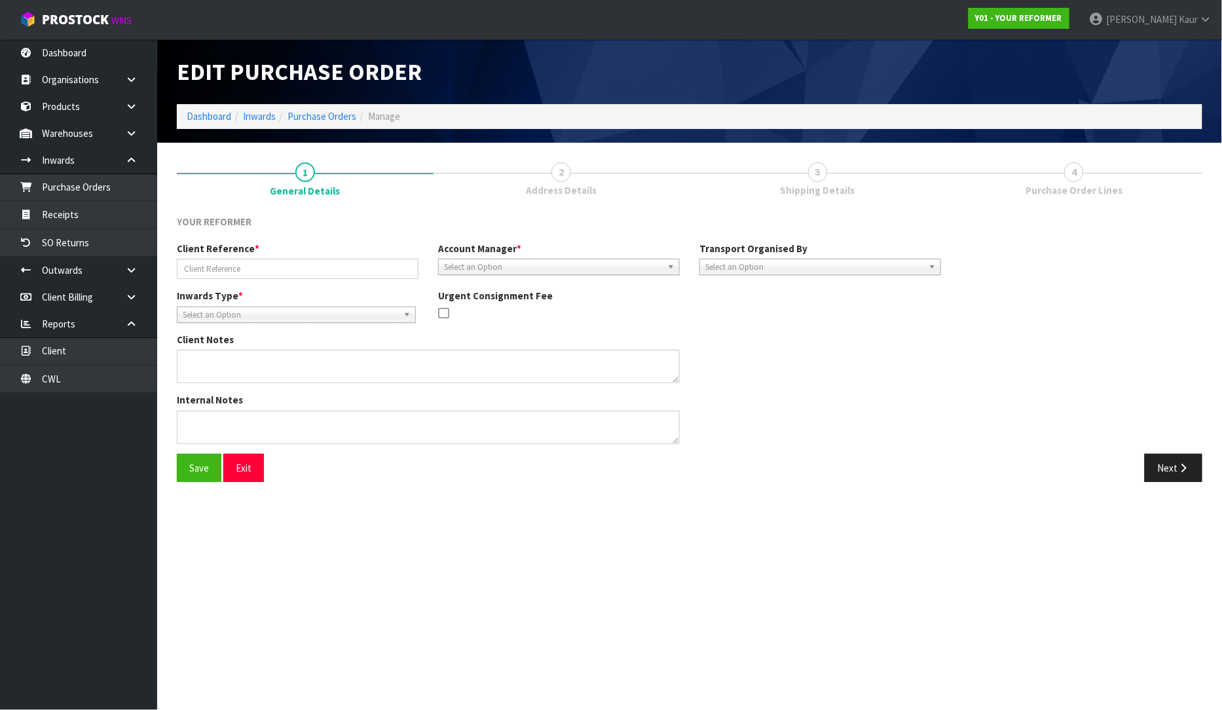
type input "Y01-ORD0001089/3062/[PERSON_NAME]"
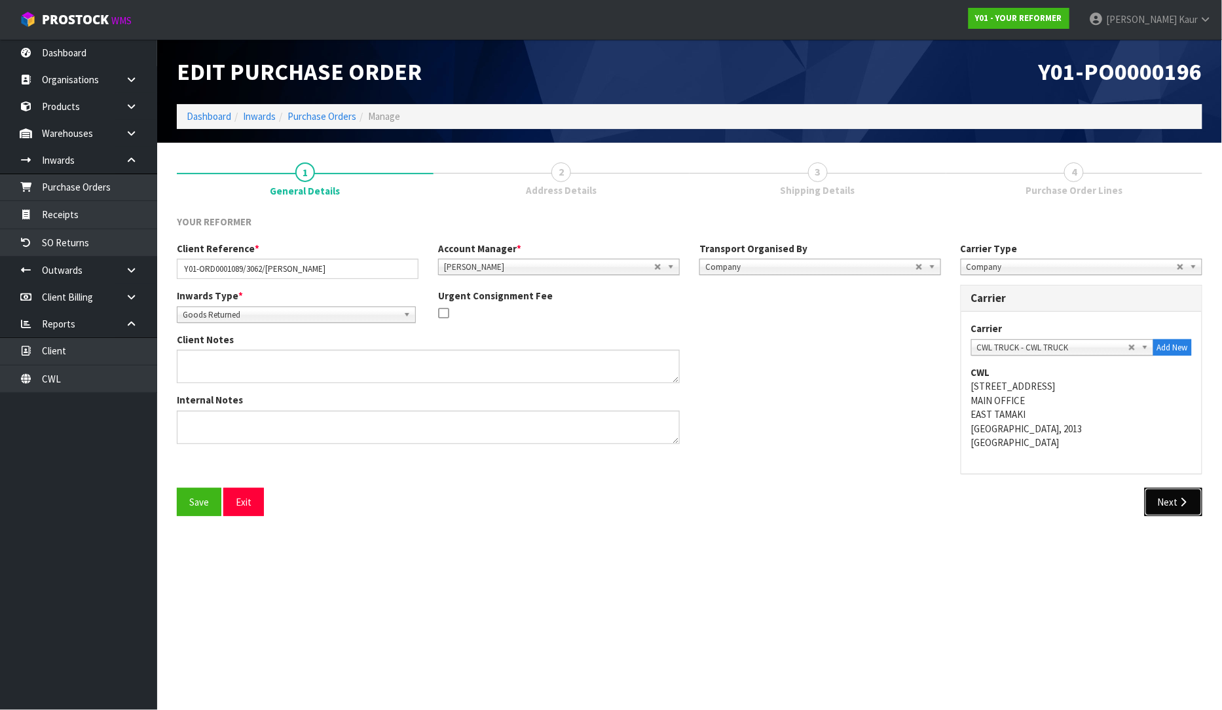
click at [1151, 508] on button "Next" at bounding box center [1174, 502] width 58 height 28
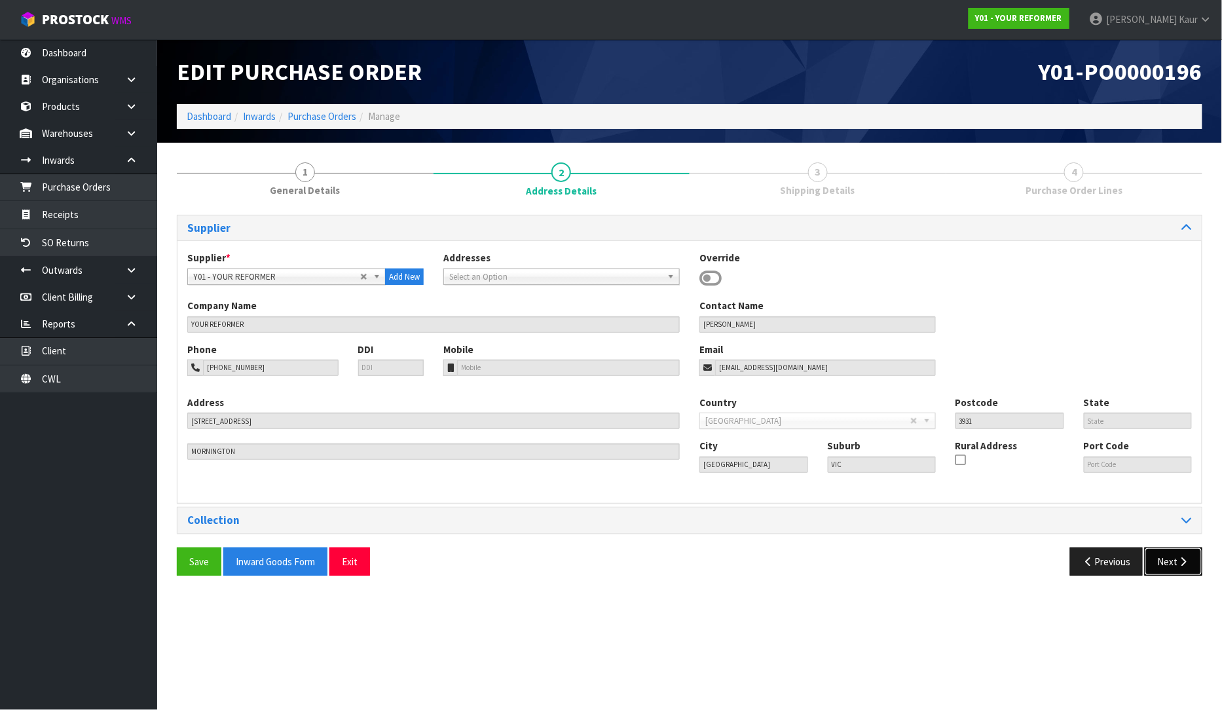
click at [1173, 562] on button "Next" at bounding box center [1174, 562] width 58 height 28
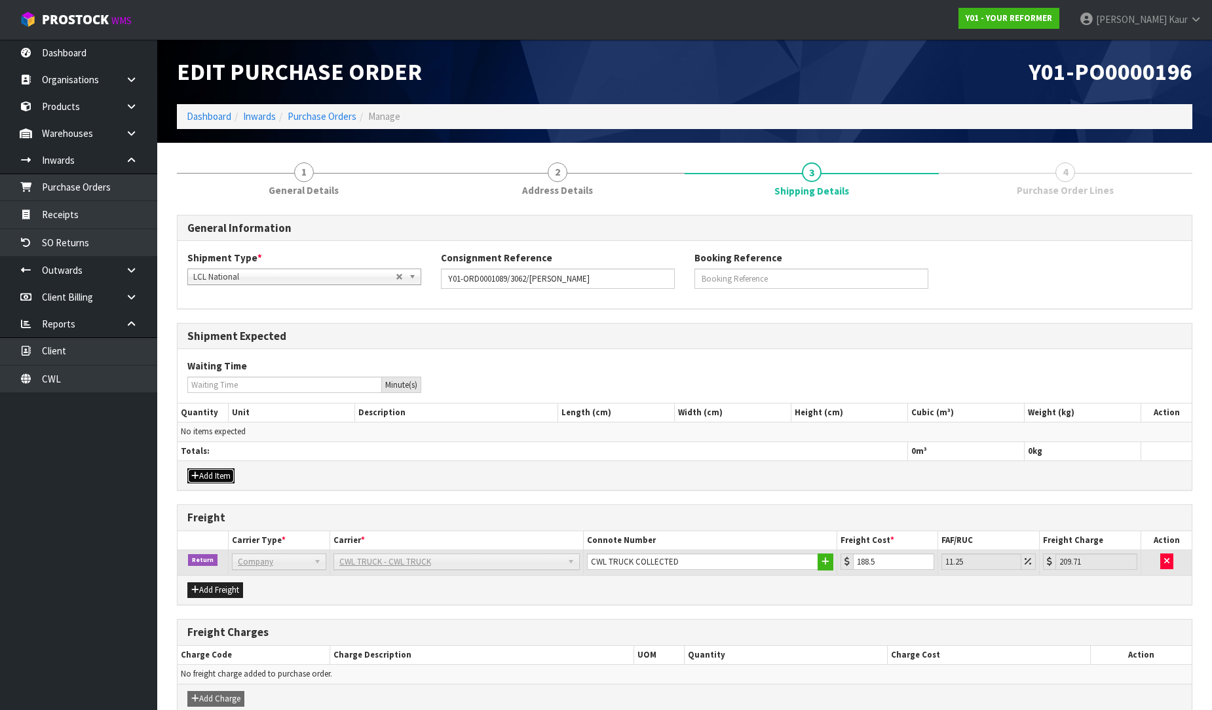
click at [216, 478] on button "Add Item" at bounding box center [210, 476] width 47 height 16
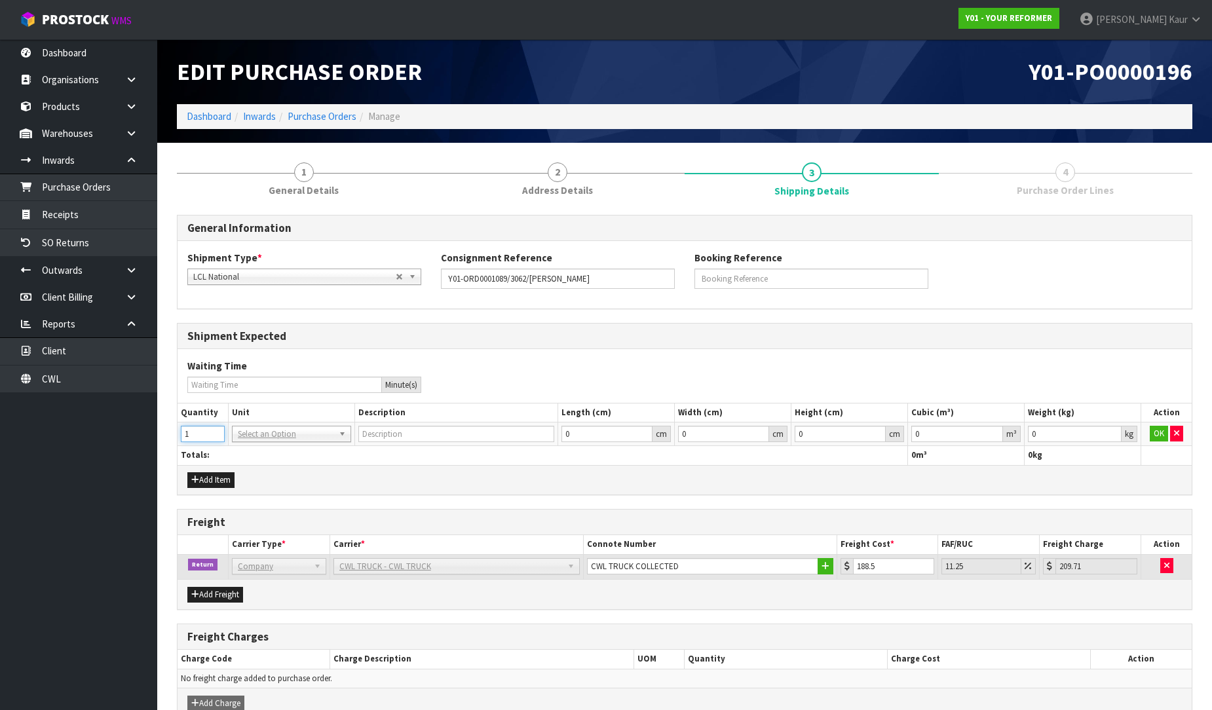
type input "1"
click at [216, 432] on input "1" at bounding box center [203, 434] width 44 height 16
click at [253, 442] on td "BAG BAR BSK BIN BTL BOX BDL CAB CGE CTN CSE COI CRA CRT CBE CYL DRM JAR MTR PKG…" at bounding box center [291, 434] width 127 height 24
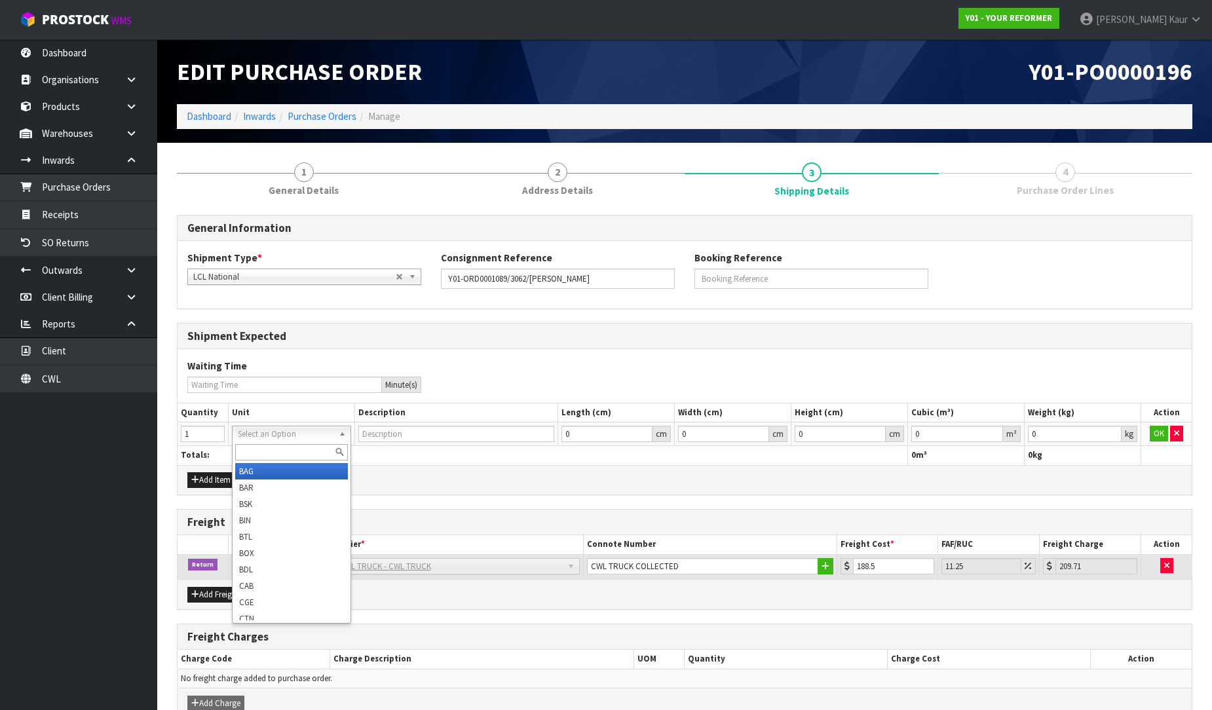
click at [236, 453] on input "text" at bounding box center [291, 452] width 113 height 16
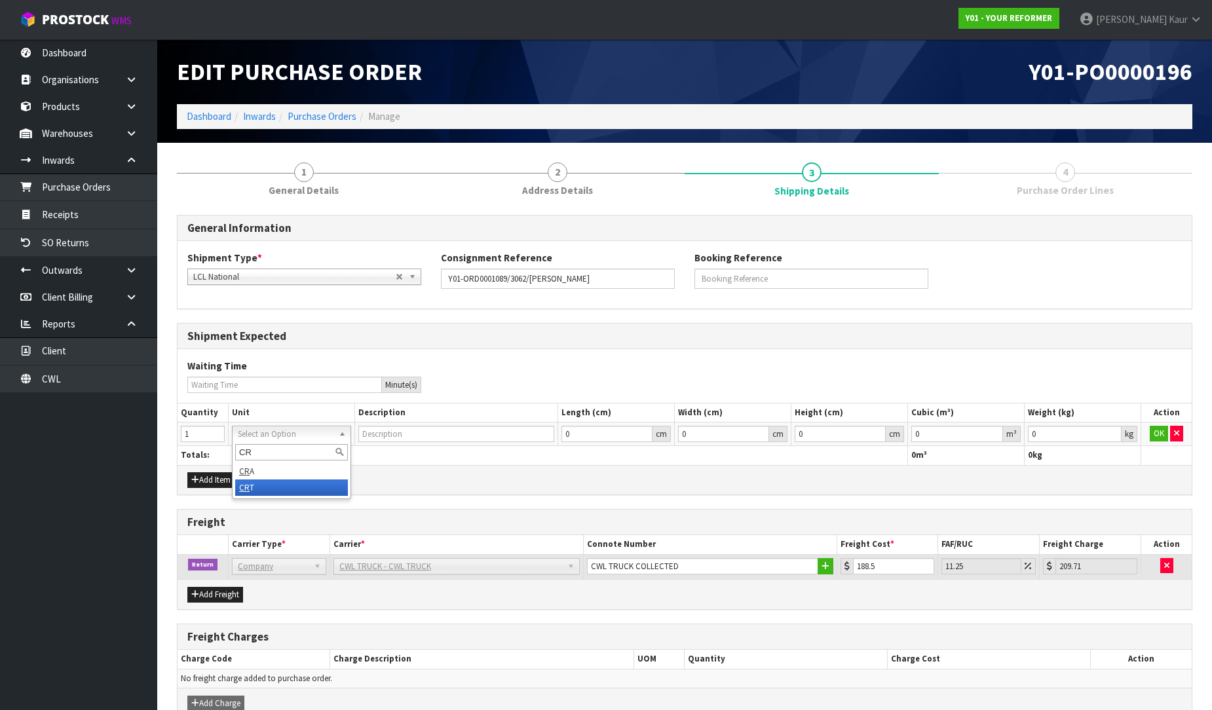
type input "CR"
drag, startPoint x: 261, startPoint y: 493, endPoint x: 682, endPoint y: 485, distance: 421.2
type input "CRATE"
type input "0.000001"
click at [990, 429] on input "0.000001" at bounding box center [957, 434] width 92 height 16
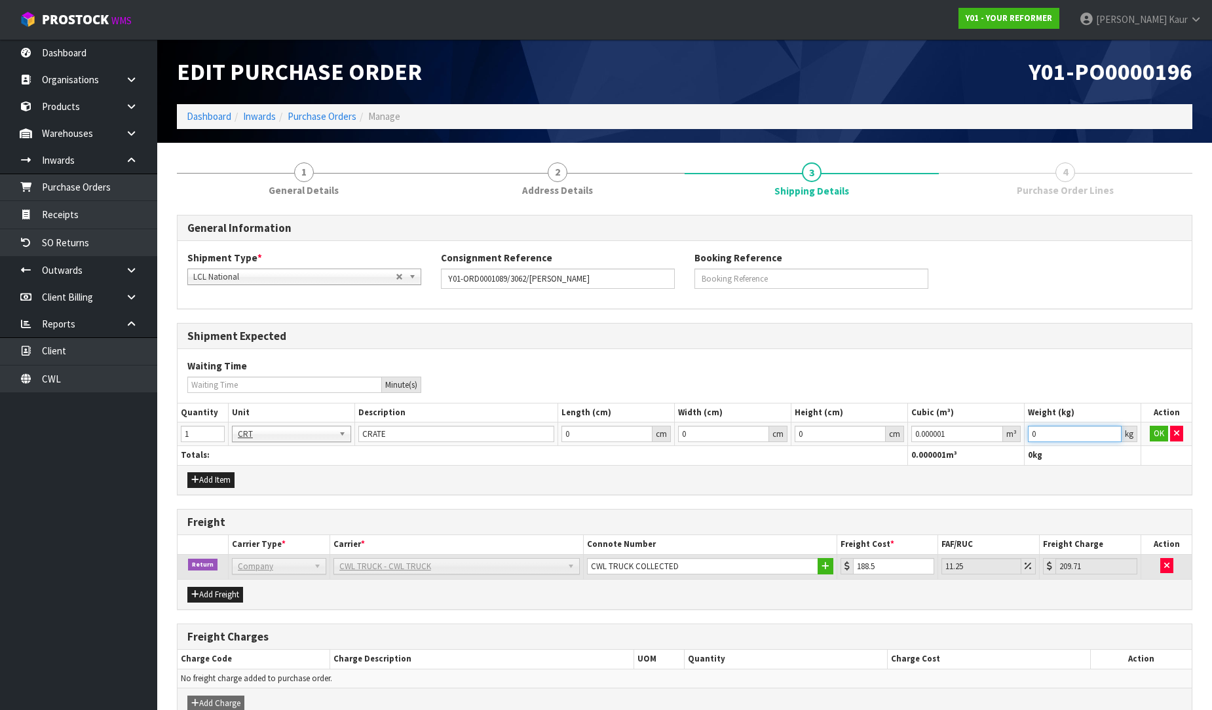
click at [1111, 427] on input "0" at bounding box center [1075, 434] width 94 height 16
type input "0.001"
click at [1109, 430] on input "0.001" at bounding box center [1075, 434] width 94 height 16
click at [1157, 431] on button "OK" at bounding box center [1158, 434] width 18 height 16
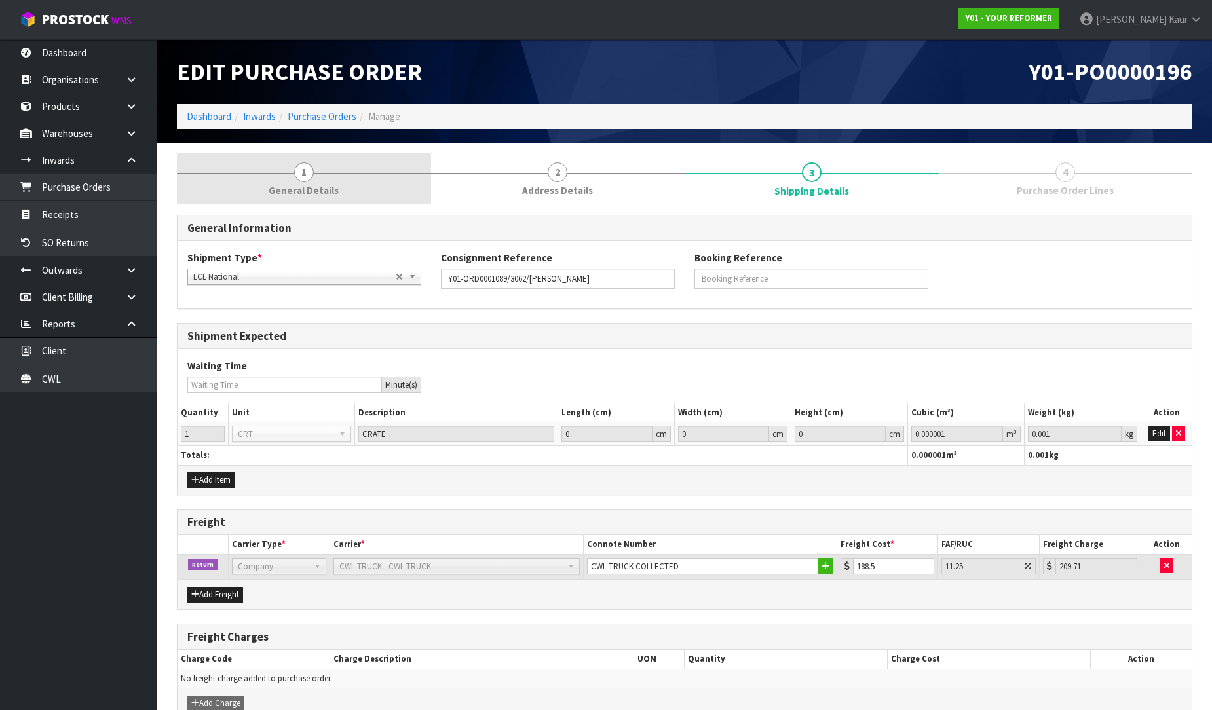
click at [275, 166] on link "1 General Details" at bounding box center [304, 179] width 254 height 52
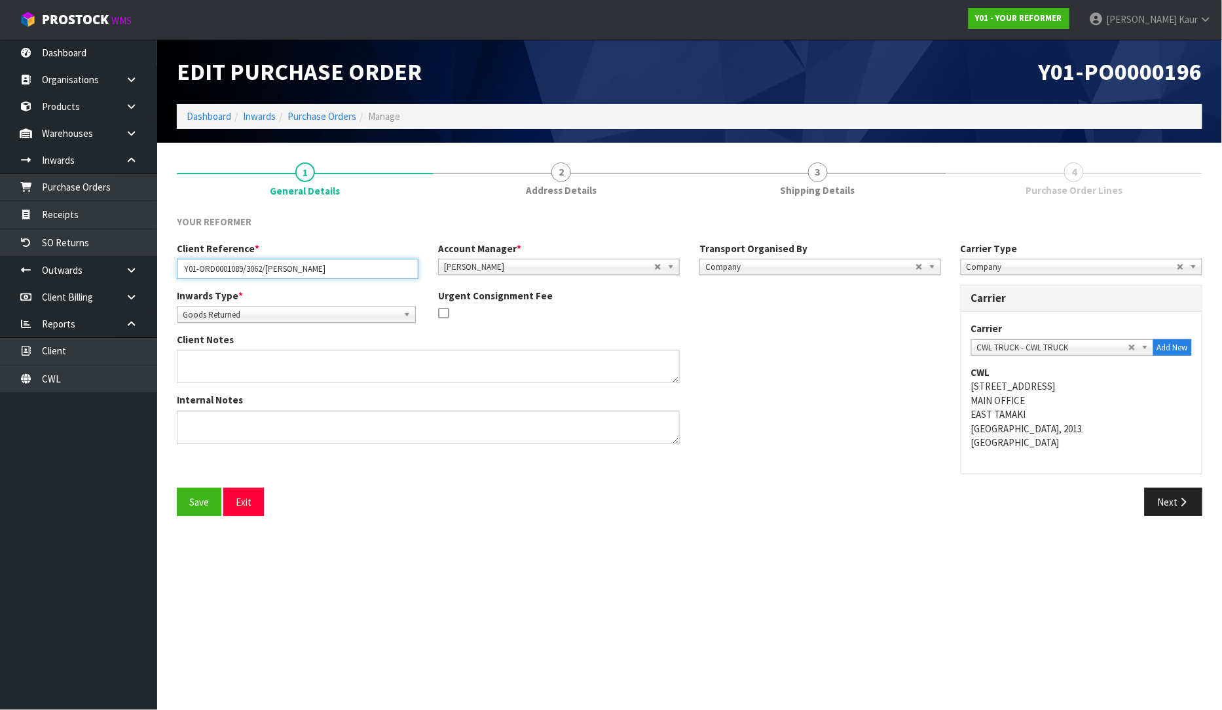
drag, startPoint x: 344, startPoint y: 267, endPoint x: 181, endPoint y: 263, distance: 163.1
click at [181, 263] on input "Y01-ORD0001089/3062/[PERSON_NAME]" at bounding box center [298, 269] width 242 height 20
click at [1175, 502] on button "Next" at bounding box center [1174, 502] width 58 height 28
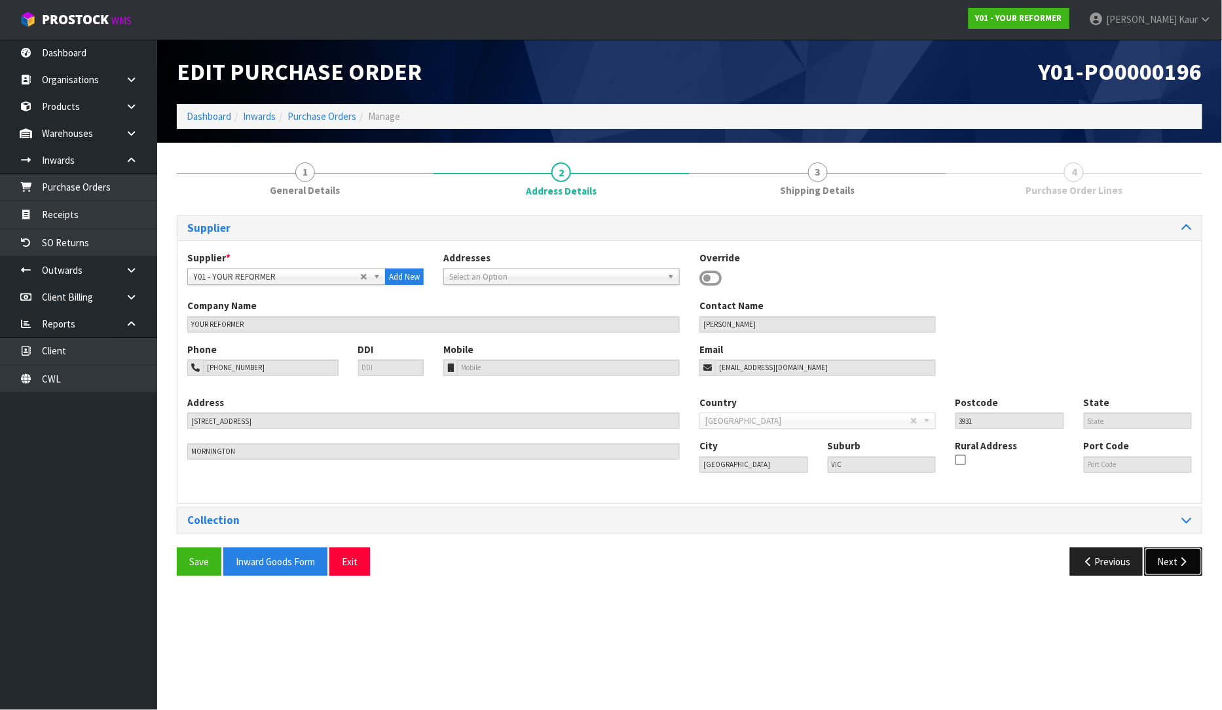
click at [1173, 563] on button "Next" at bounding box center [1174, 562] width 58 height 28
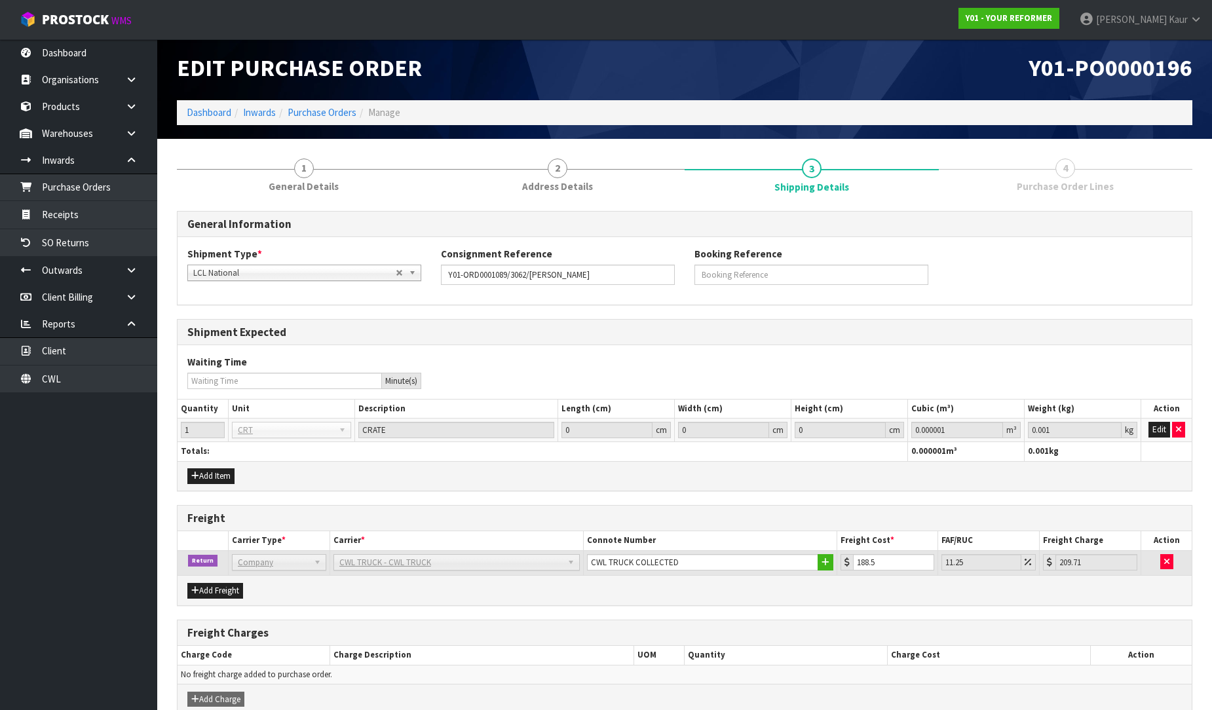
scroll to position [69, 0]
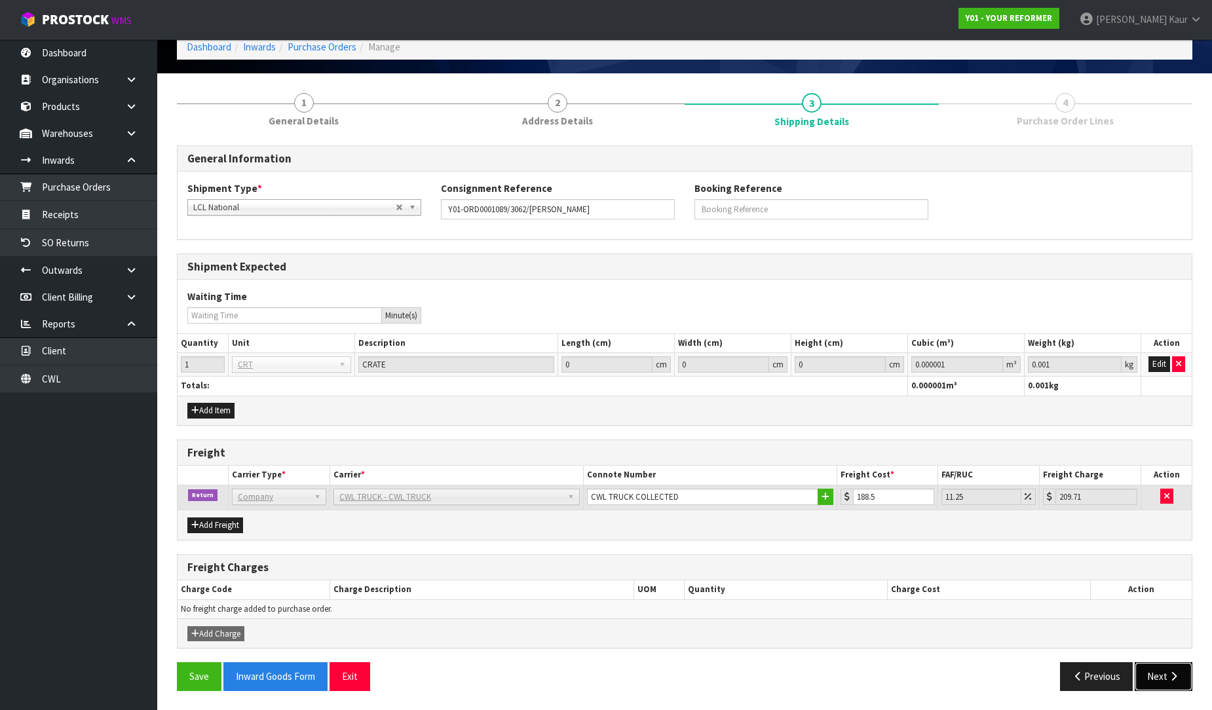
click at [1162, 682] on button "Next" at bounding box center [1163, 676] width 58 height 28
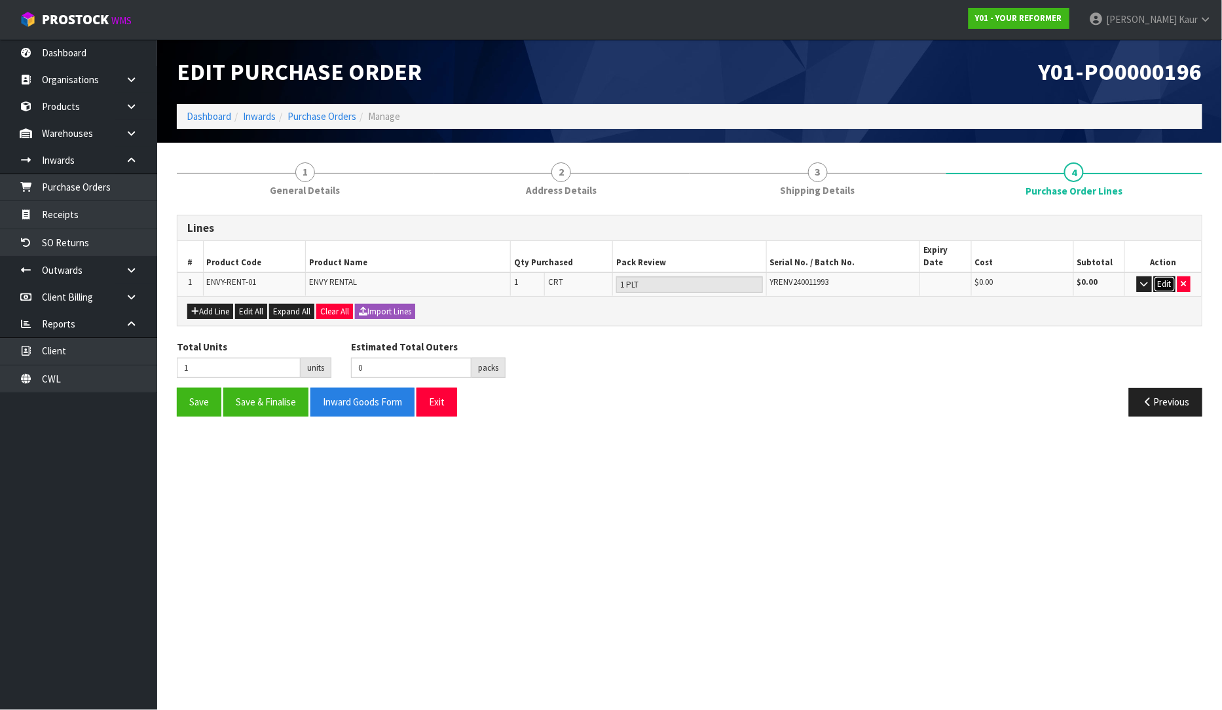
click at [1171, 276] on button "Edit" at bounding box center [1165, 284] width 22 height 16
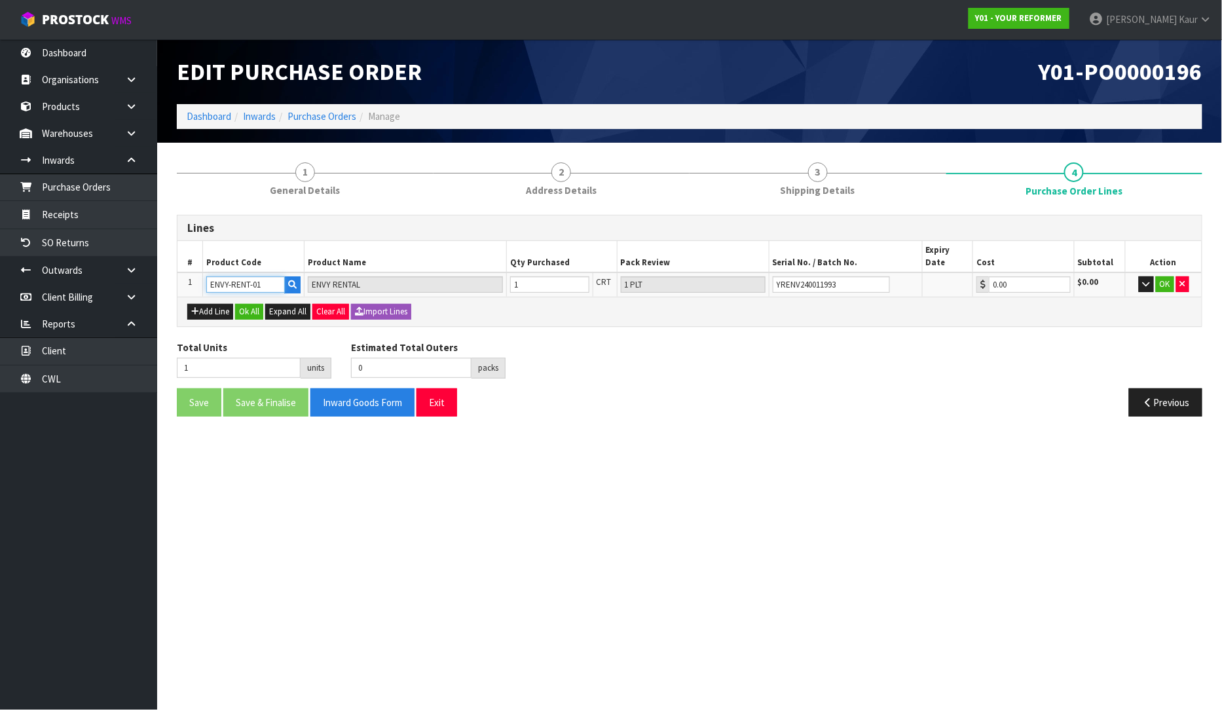
click at [270, 276] on input "ENVY-RENT-01" at bounding box center [245, 284] width 79 height 16
type input "ENVY-RENT-0"
type input "0"
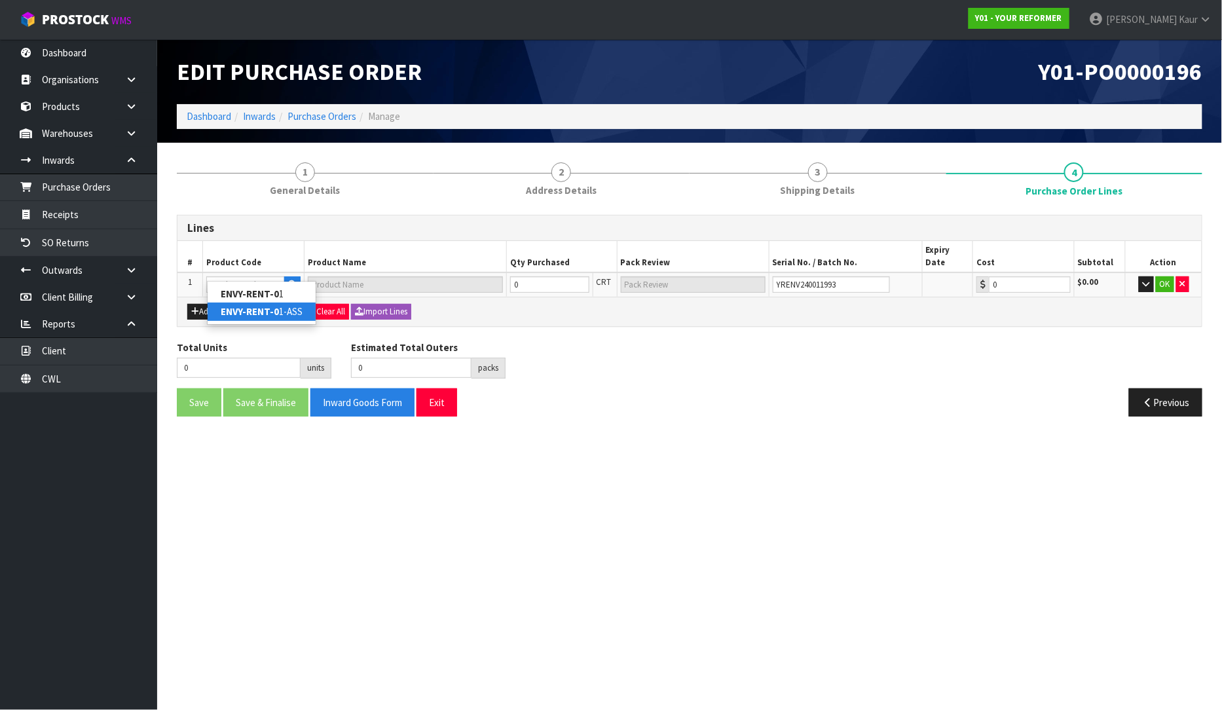
click at [272, 308] on strong "ENVY-RENT-0" at bounding box center [250, 311] width 58 height 12
type input "ENVY-RENT-01-ASS"
type input "ENVY RENTAL ASSEMBLED"
type input "0.00"
click at [549, 276] on input "0" at bounding box center [549, 284] width 79 height 16
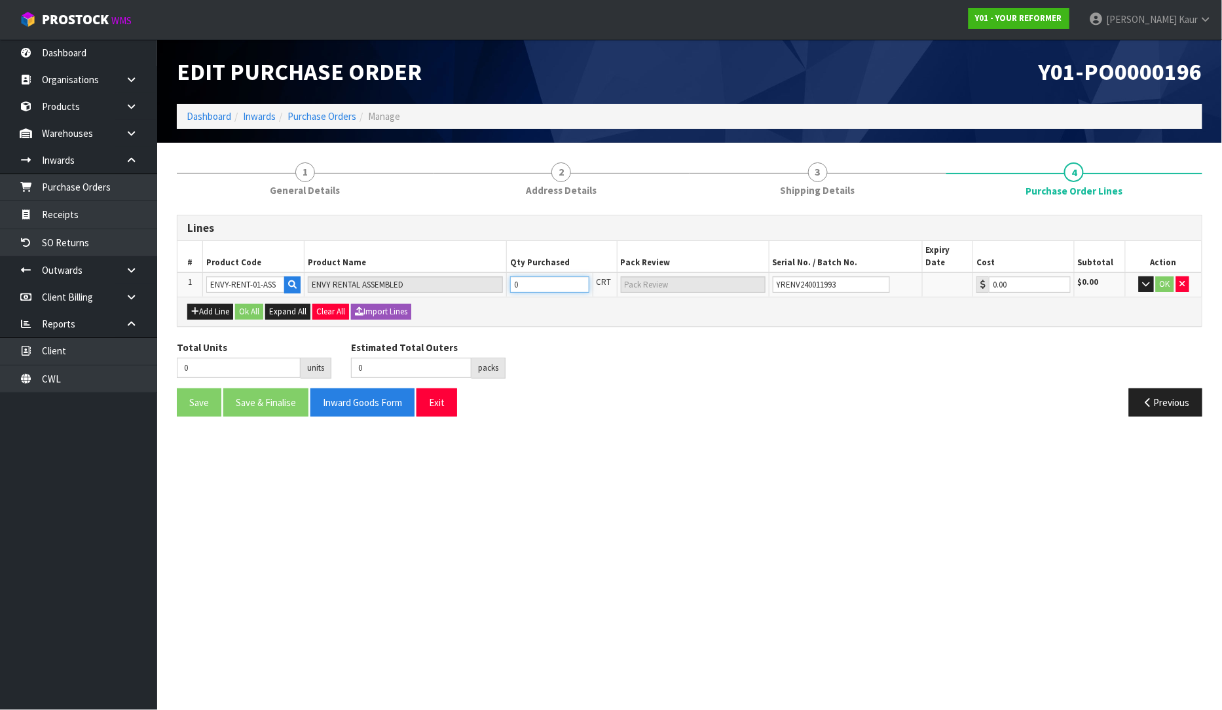
type input "1"
type input "1 PLT"
type input "1"
click at [1168, 276] on button "OK" at bounding box center [1165, 284] width 18 height 16
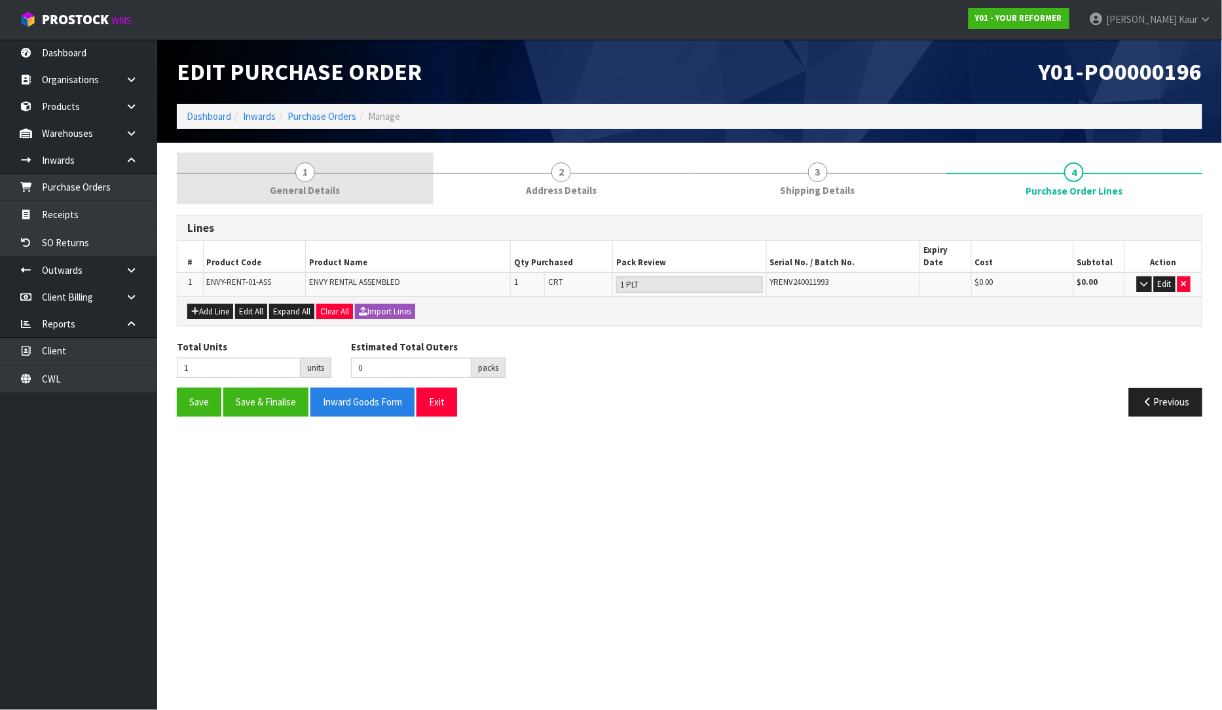
click at [310, 179] on span "1" at bounding box center [305, 172] width 20 height 20
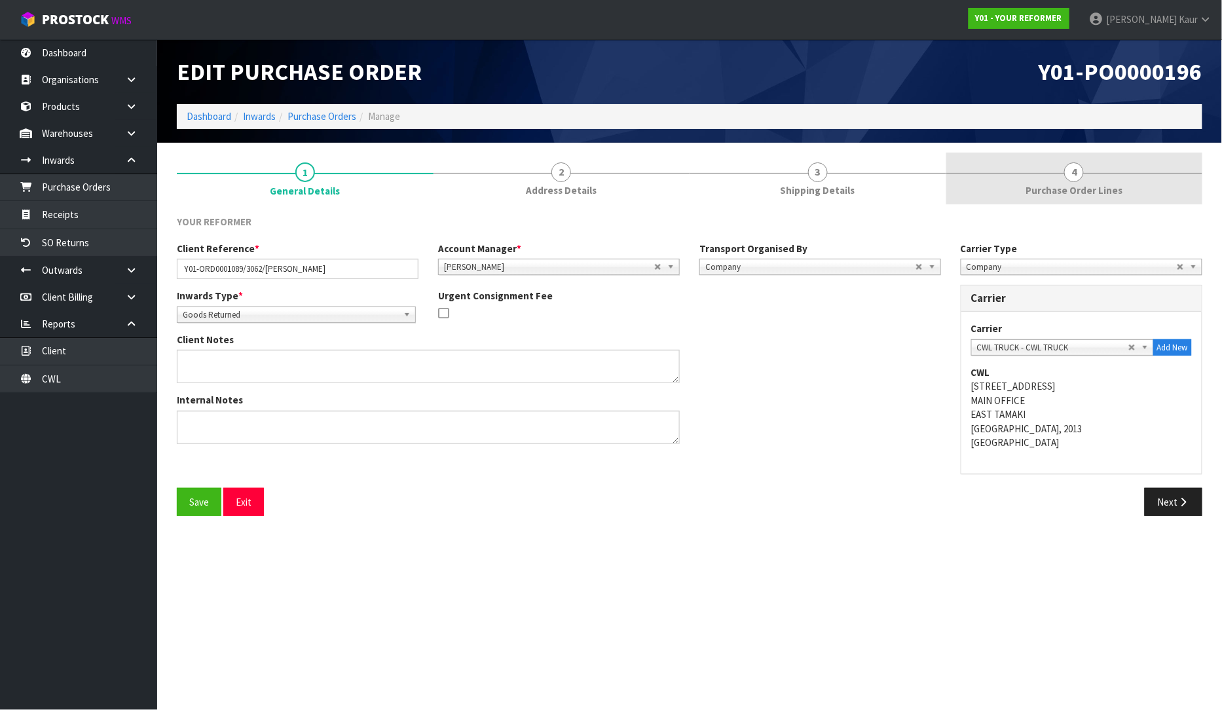
click at [1073, 187] on span "Purchase Order Lines" at bounding box center [1074, 190] width 97 height 14
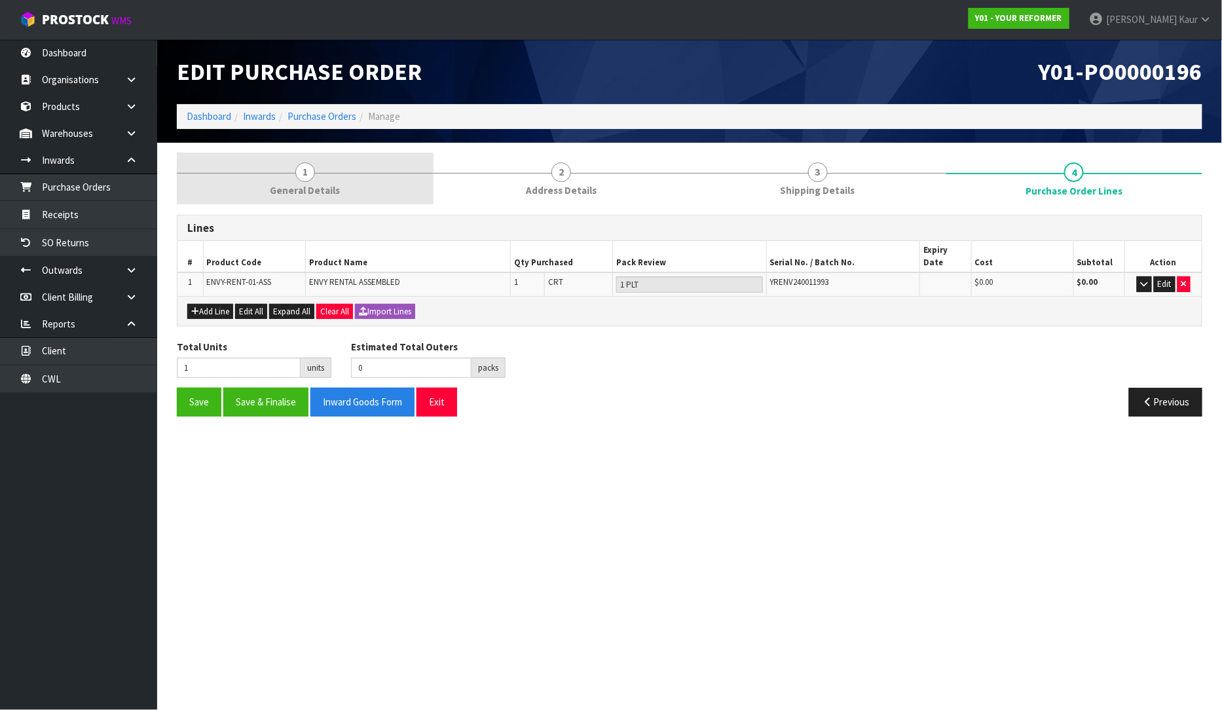
click at [322, 179] on link "1 General Details" at bounding box center [305, 179] width 257 height 52
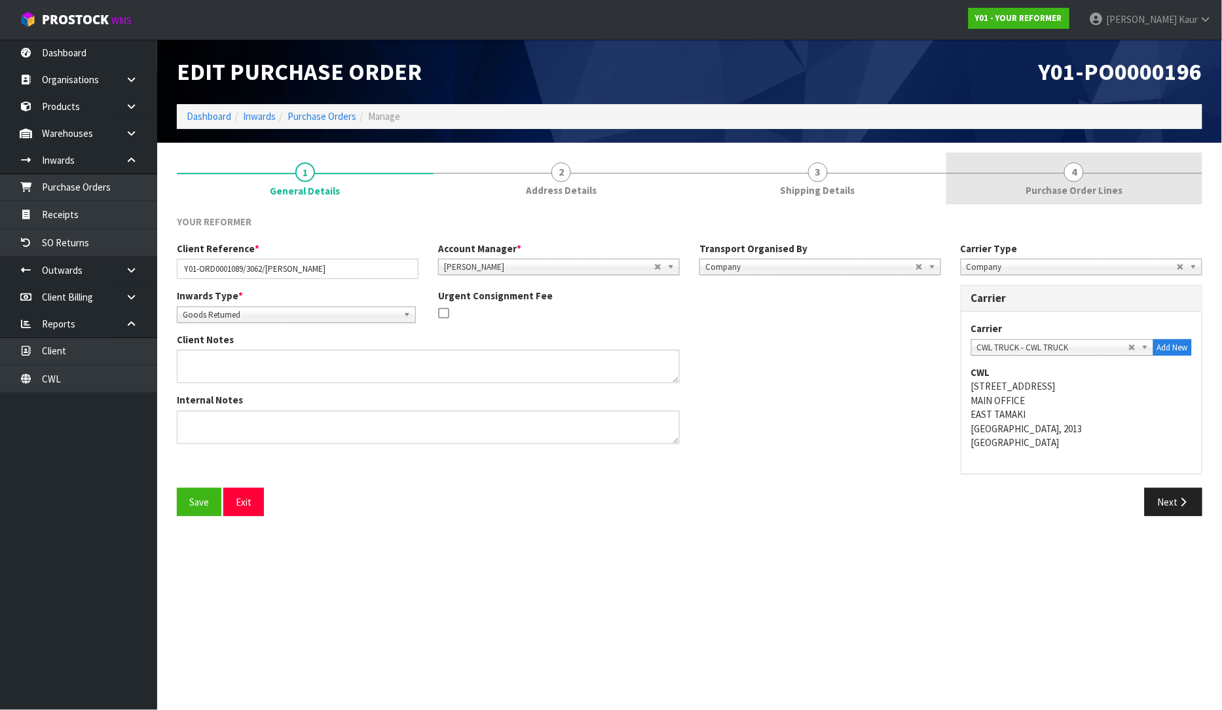
click at [1070, 180] on span "4" at bounding box center [1074, 172] width 20 height 20
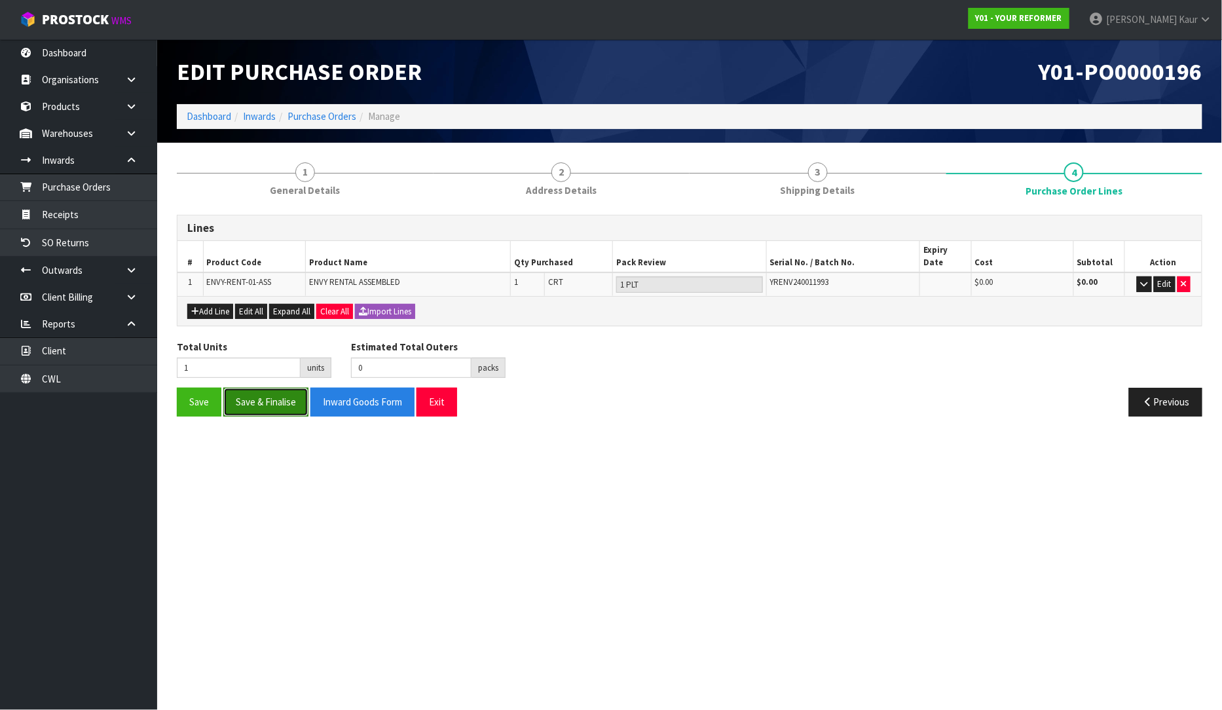
click at [261, 397] on button "Save & Finalise" at bounding box center [265, 402] width 85 height 28
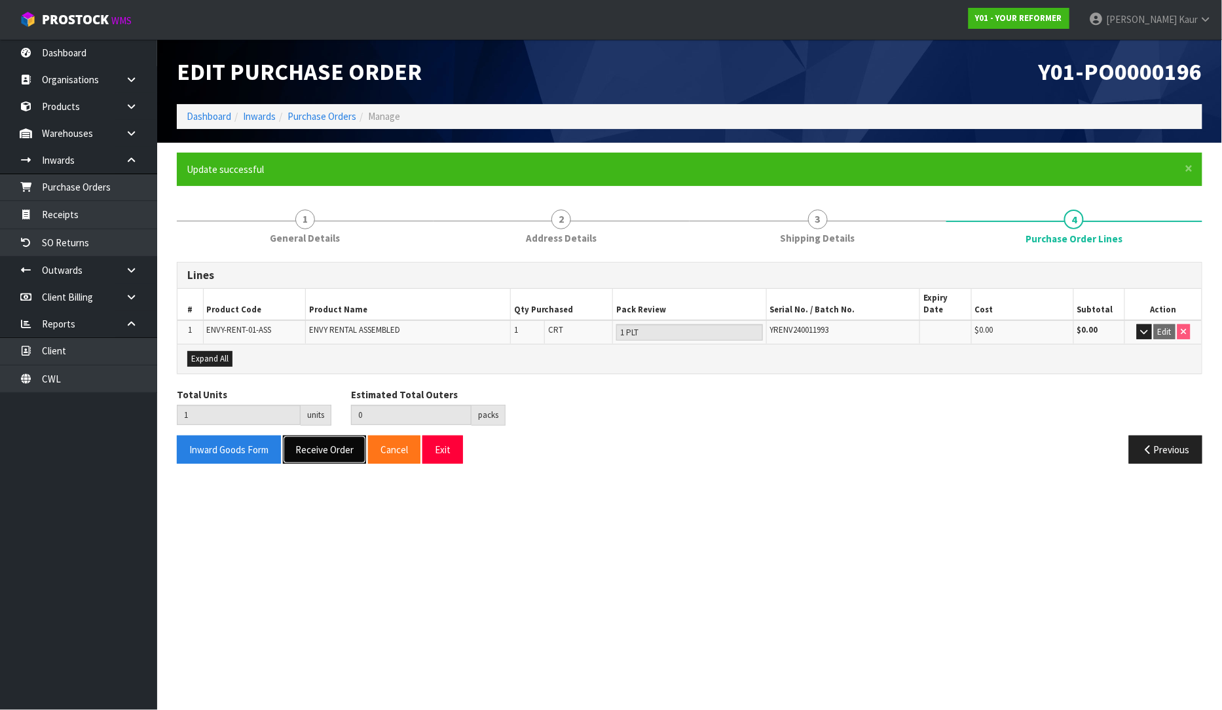
click at [343, 436] on button "Receive Order" at bounding box center [324, 450] width 83 height 28
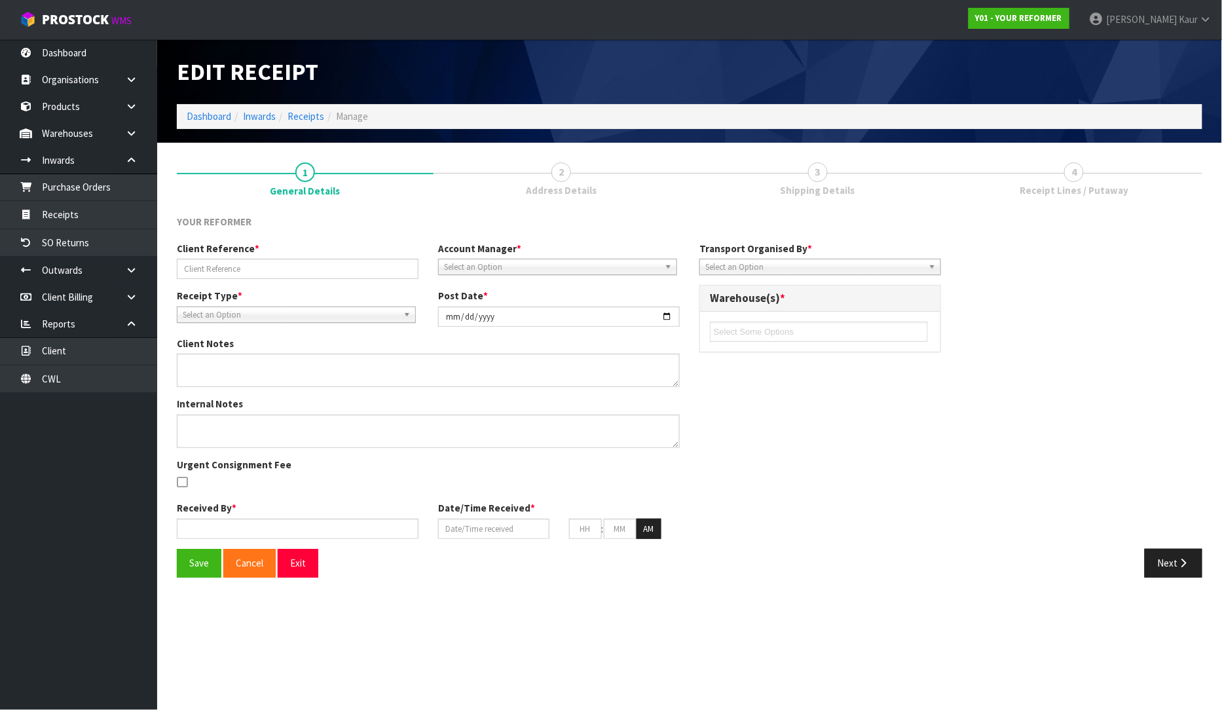
type input "Y01-ORD0001089/3062/[PERSON_NAME]"
type input "[DATE]"
type input "[PERSON_NAME]"
type input "[DATE]"
type input "01"
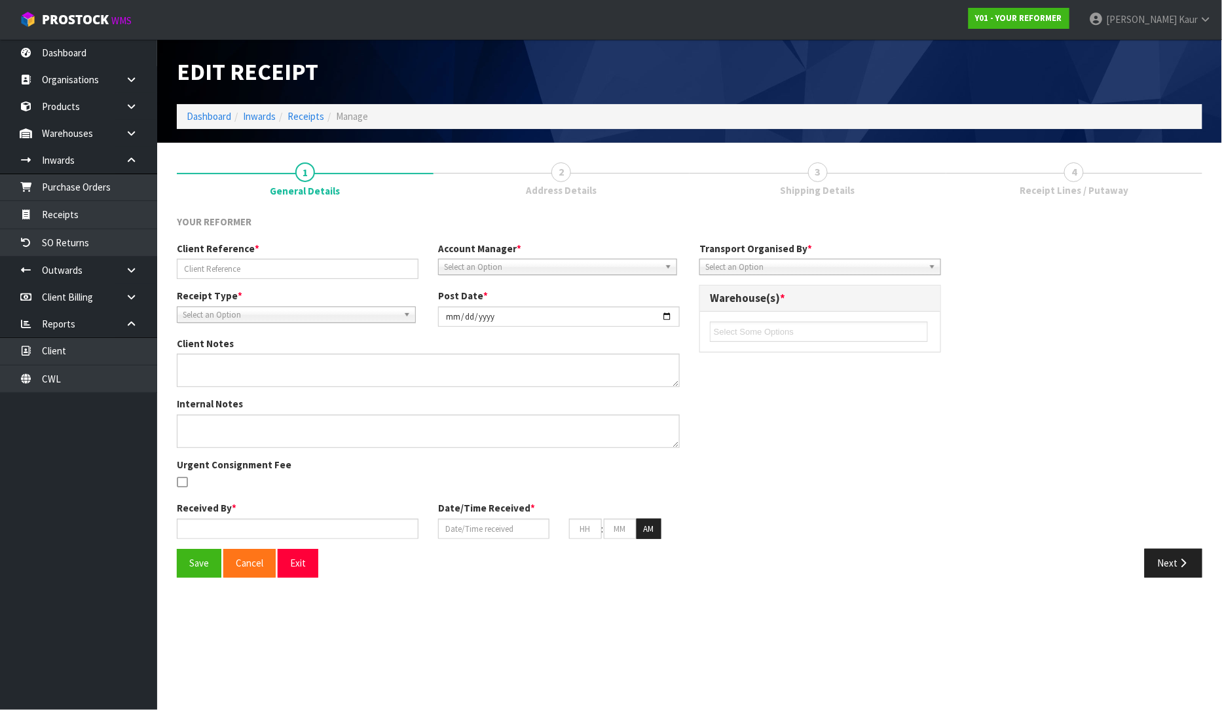
type input "31"
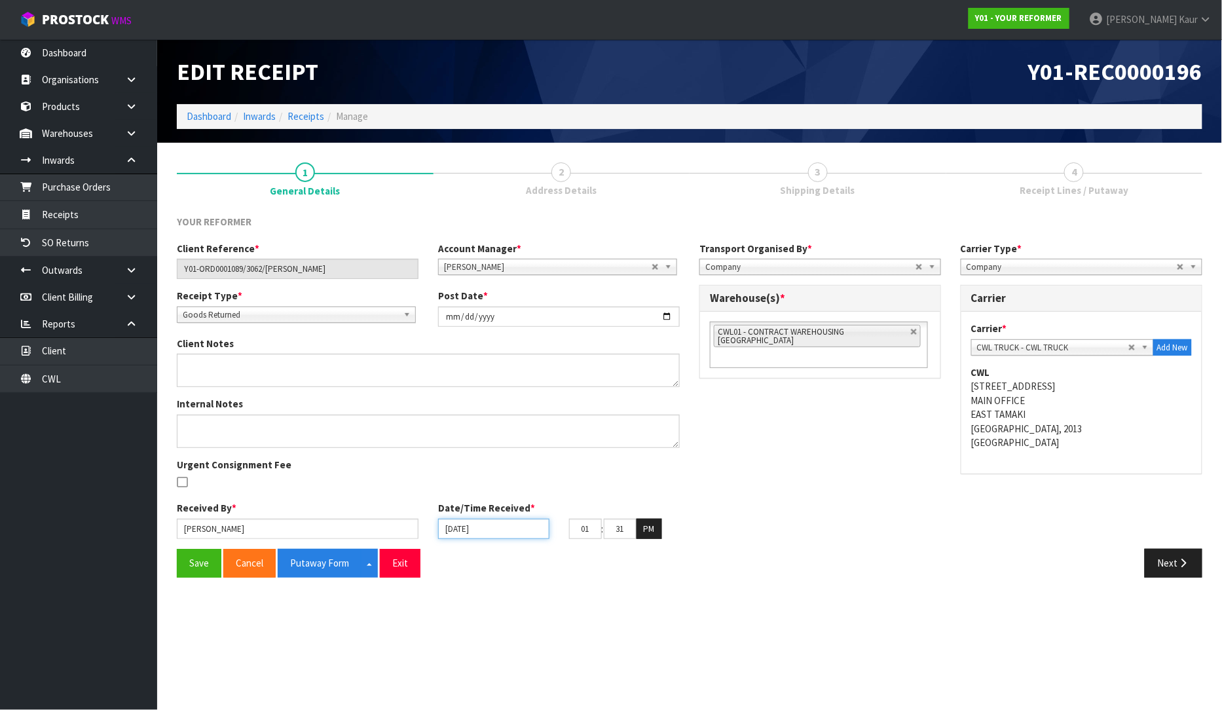
click at [453, 529] on input "[DATE]" at bounding box center [493, 529] width 111 height 20
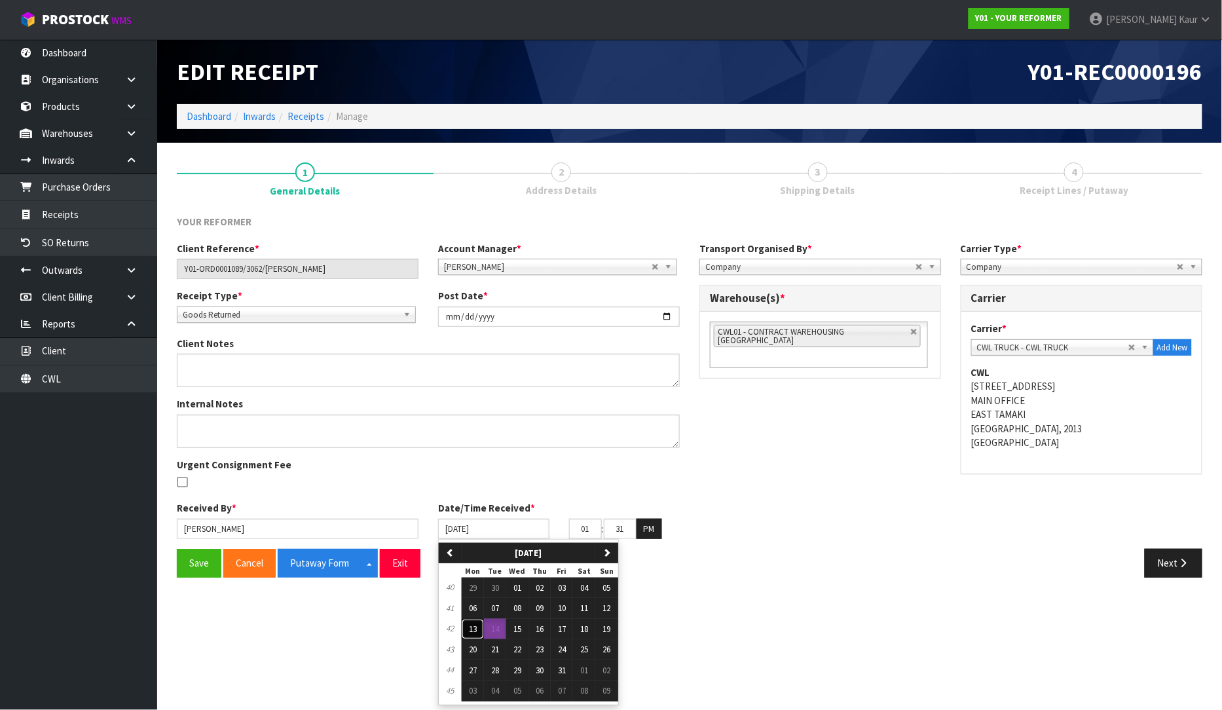
click at [477, 632] on span "13" at bounding box center [473, 628] width 8 height 11
type input "[DATE]"
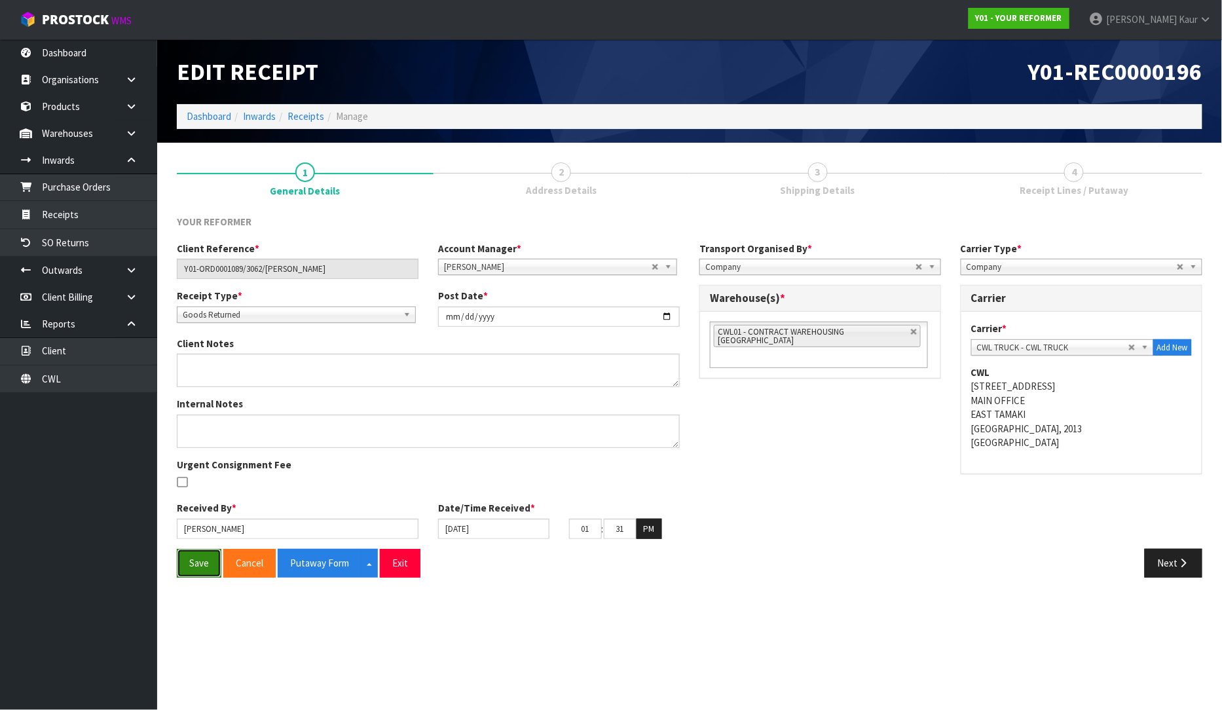
click at [196, 555] on button "Save" at bounding box center [199, 563] width 45 height 28
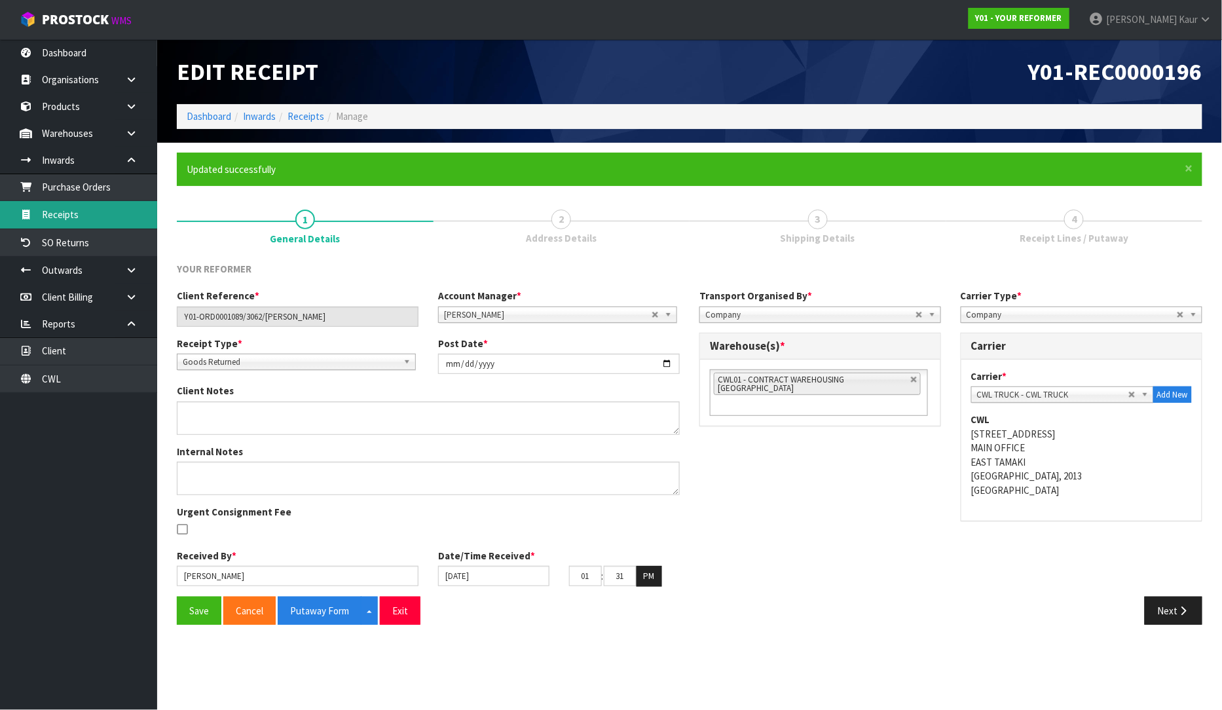
click at [111, 206] on link "Receipts" at bounding box center [78, 214] width 157 height 27
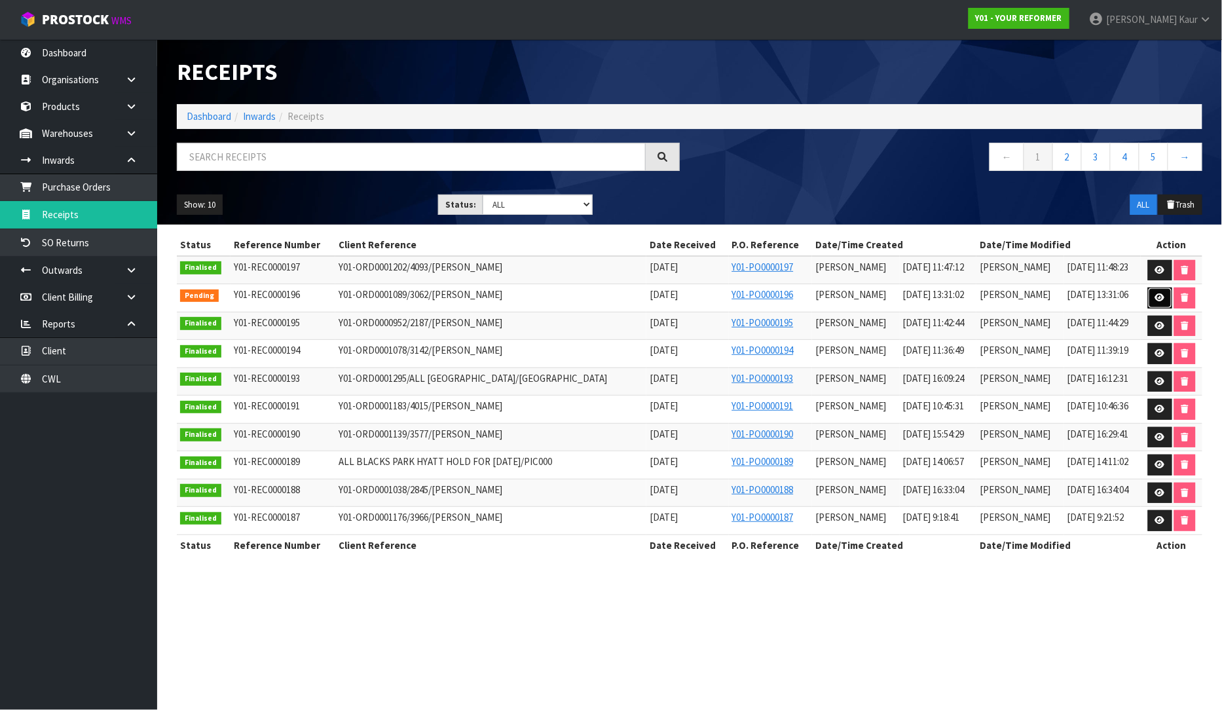
click at [1162, 297] on icon at bounding box center [1160, 297] width 10 height 9
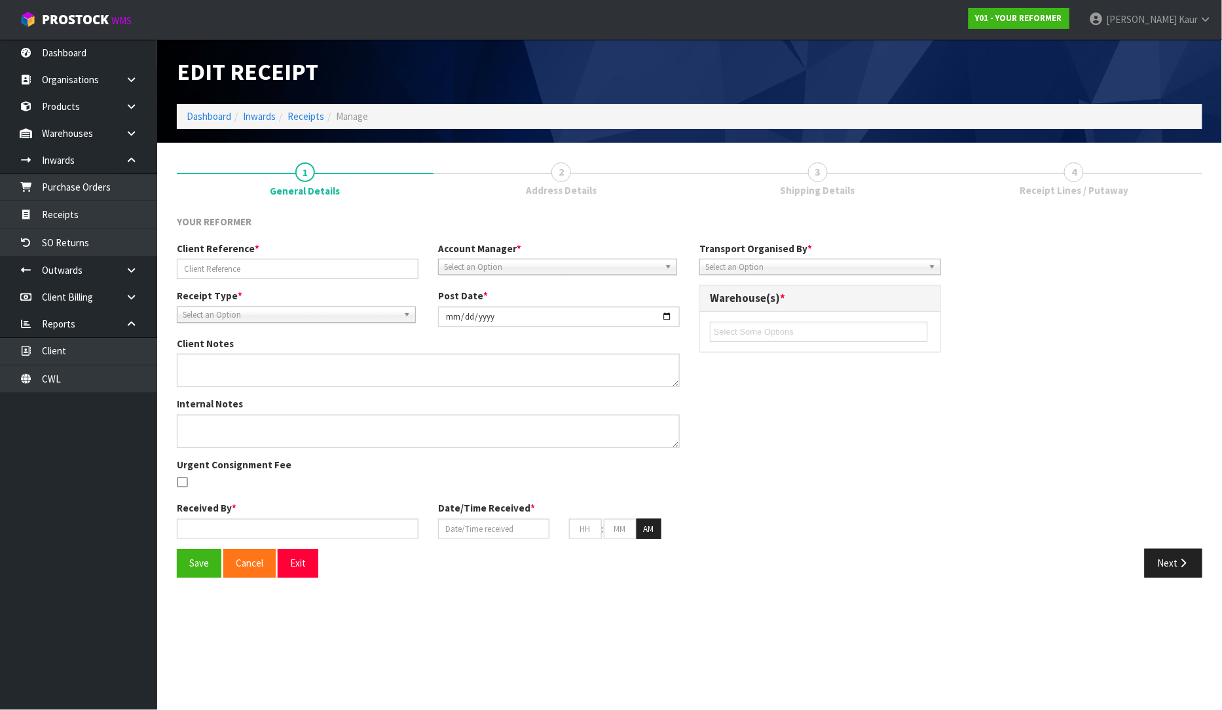
type input "Y01-ORD0001089/3062/[PERSON_NAME]"
type input "[DATE]"
type input "[PERSON_NAME]"
type input "[DATE]"
type input "01"
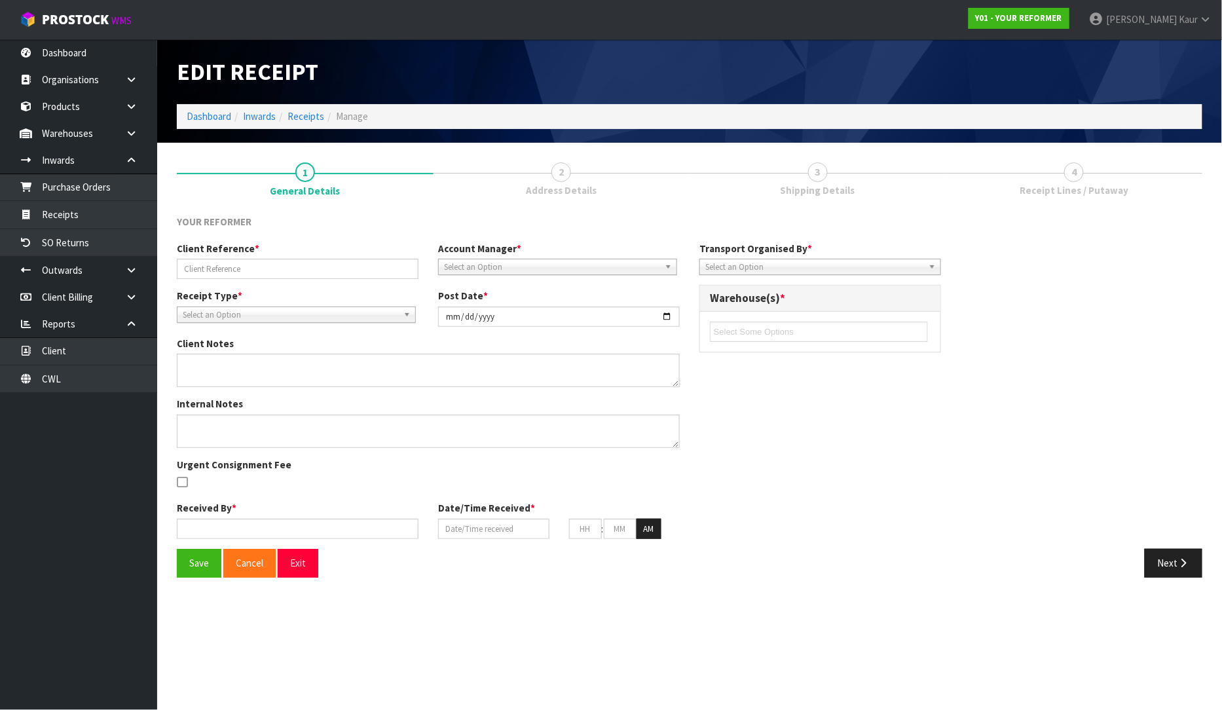
type input "31"
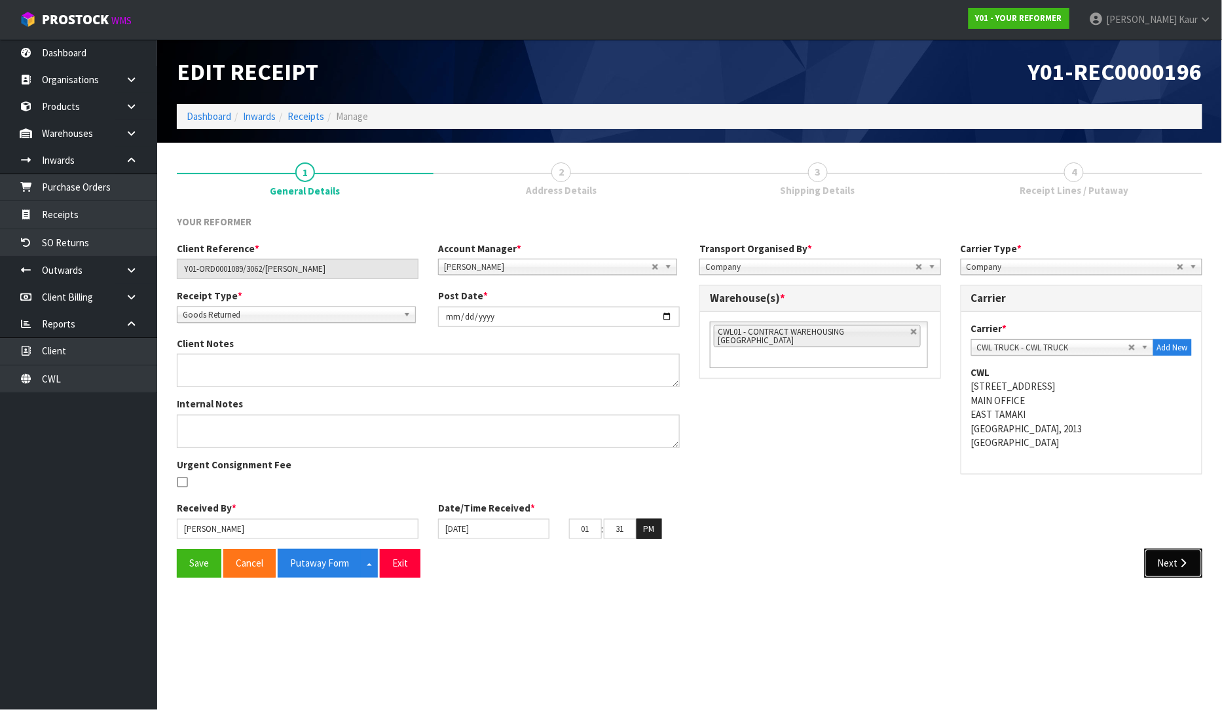
click at [1156, 565] on button "Next" at bounding box center [1174, 563] width 58 height 28
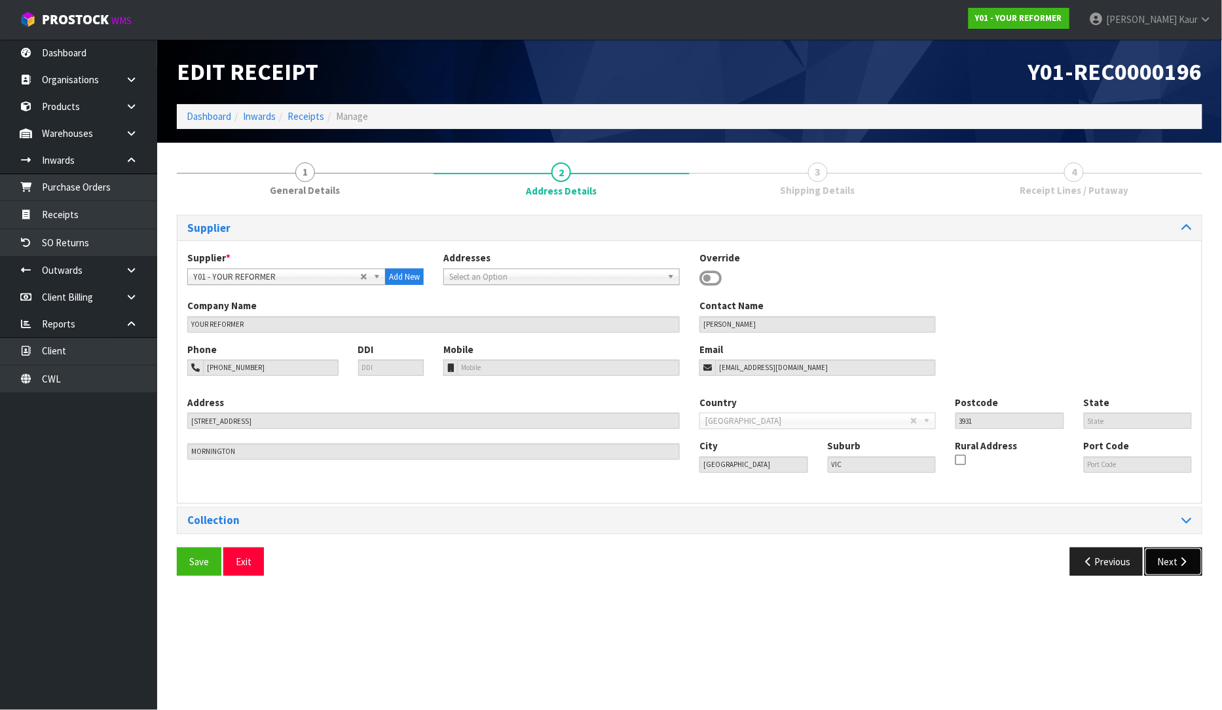
click at [1174, 567] on button "Next" at bounding box center [1174, 562] width 58 height 28
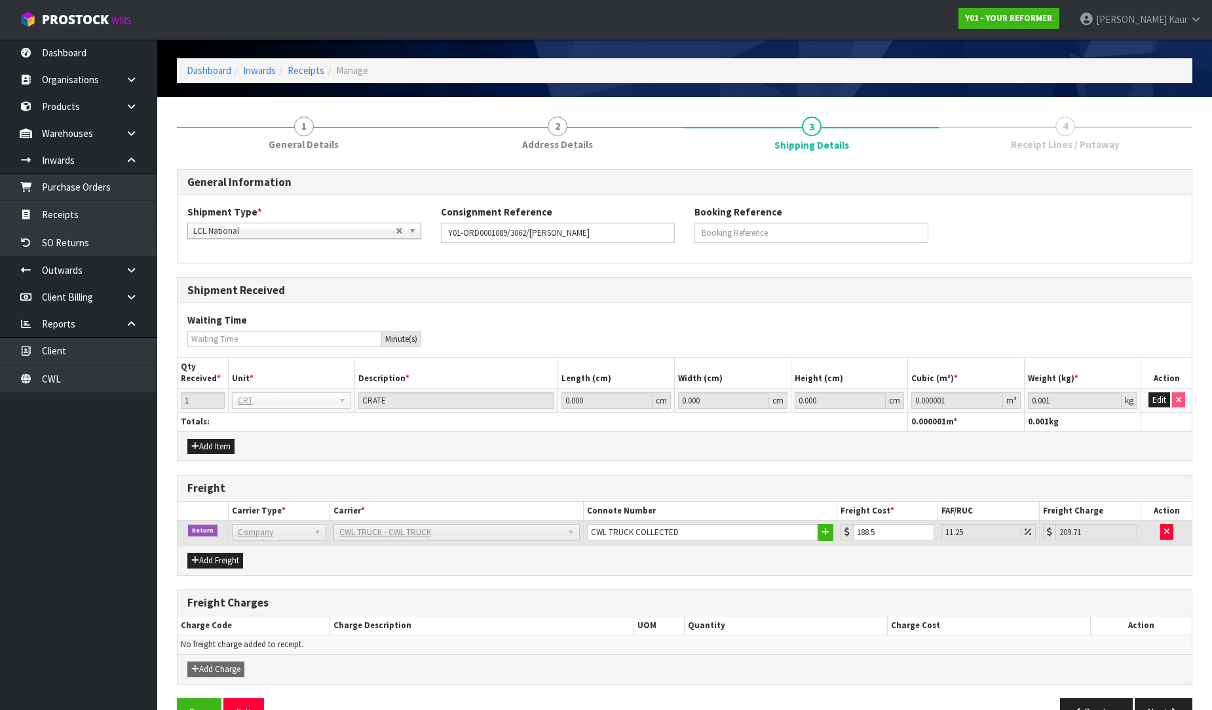
scroll to position [82, 0]
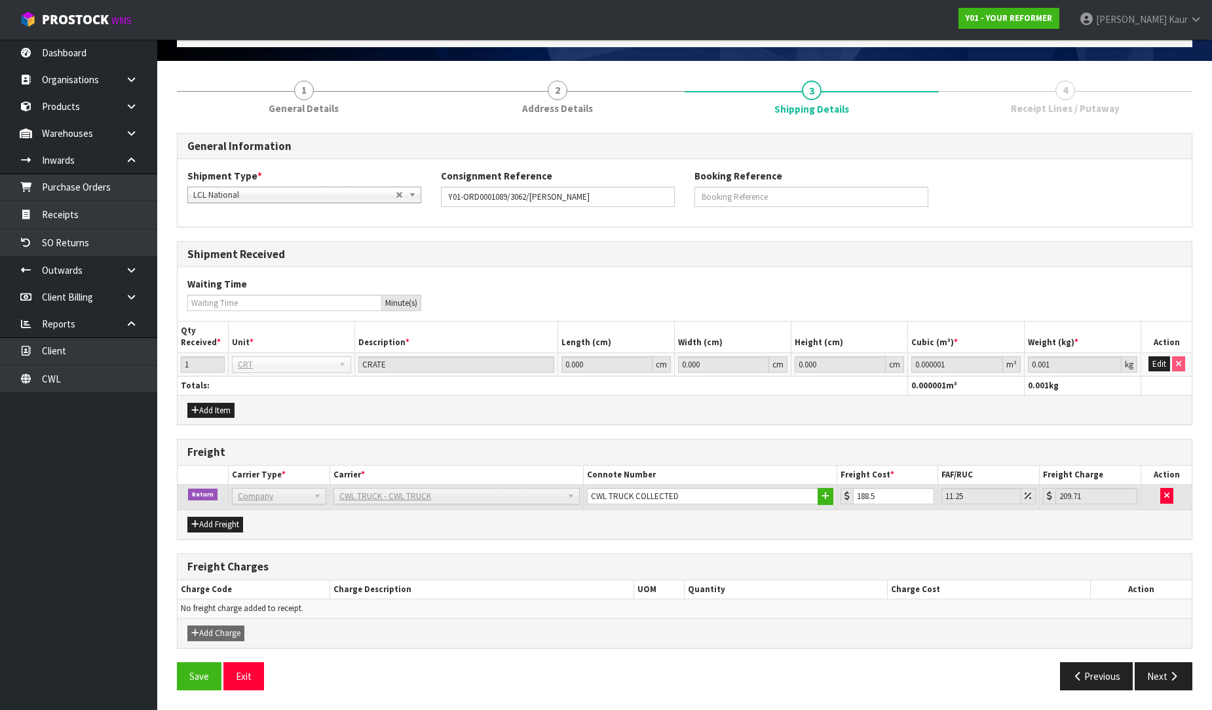
click at [1163, 692] on div "Save Exit Previous Next" at bounding box center [684, 681] width 1035 height 38
click at [1163, 679] on button "Next" at bounding box center [1163, 676] width 58 height 28
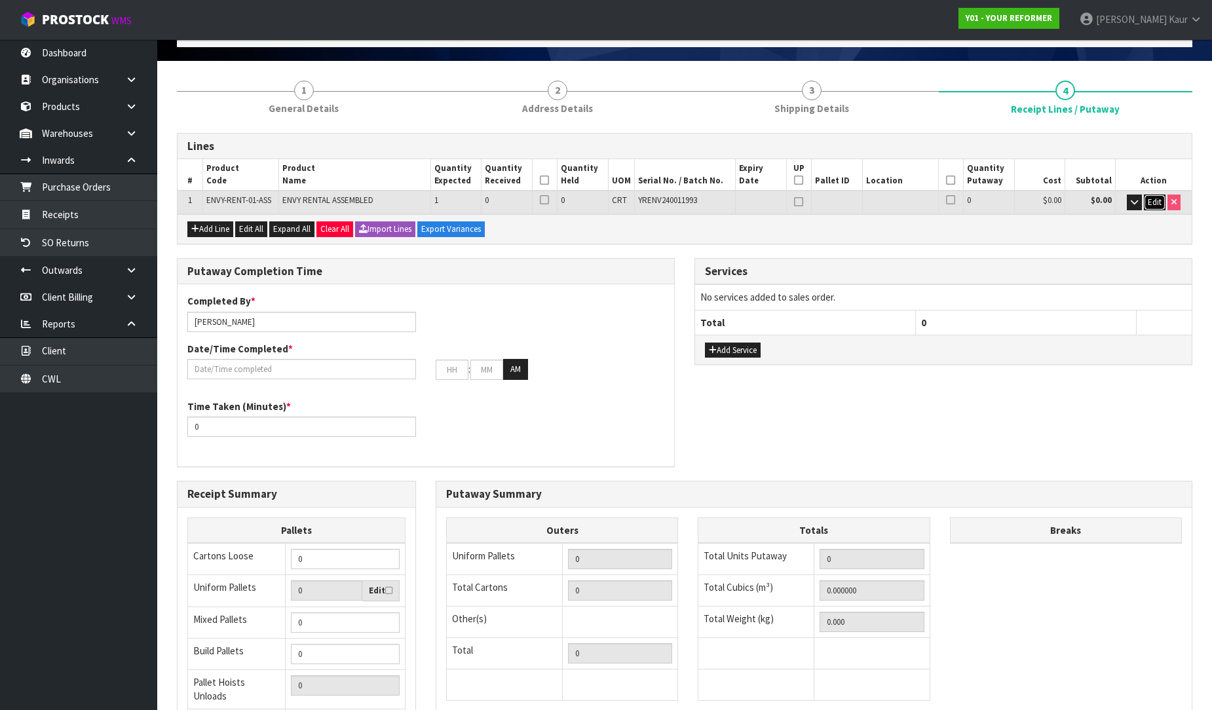
click at [1147, 196] on span "Edit" at bounding box center [1154, 201] width 14 height 11
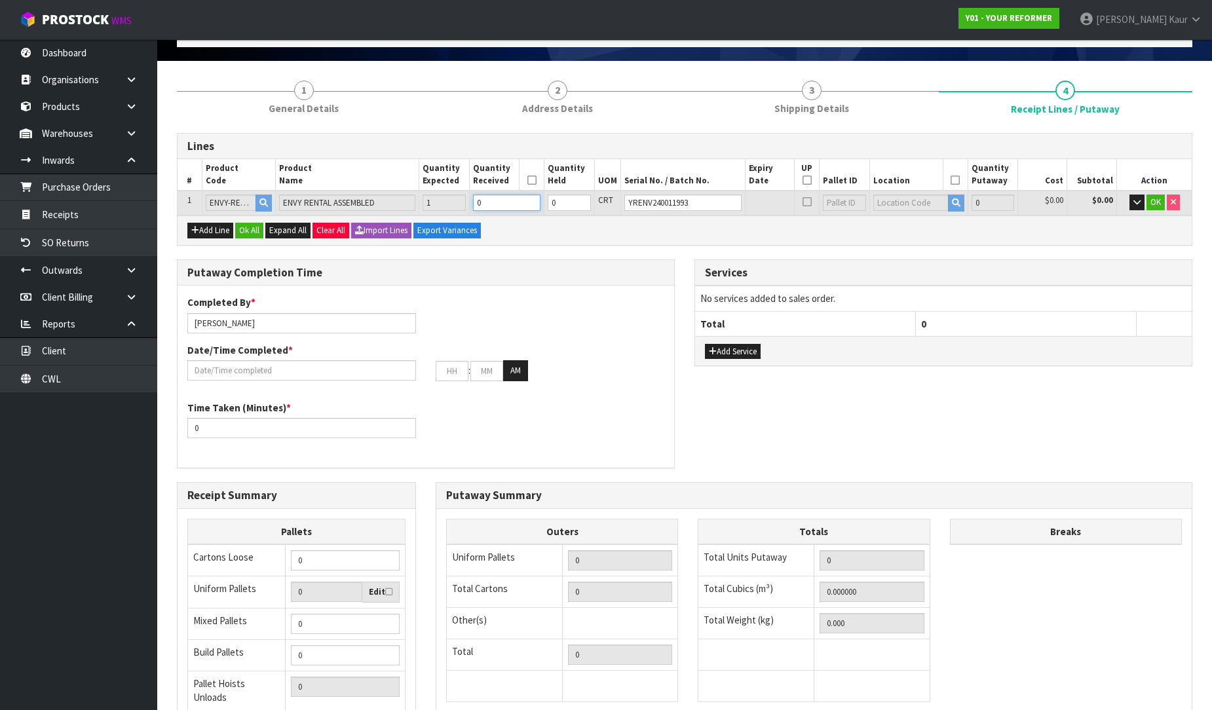
click at [491, 196] on input "0" at bounding box center [506, 203] width 67 height 16
type input "1"
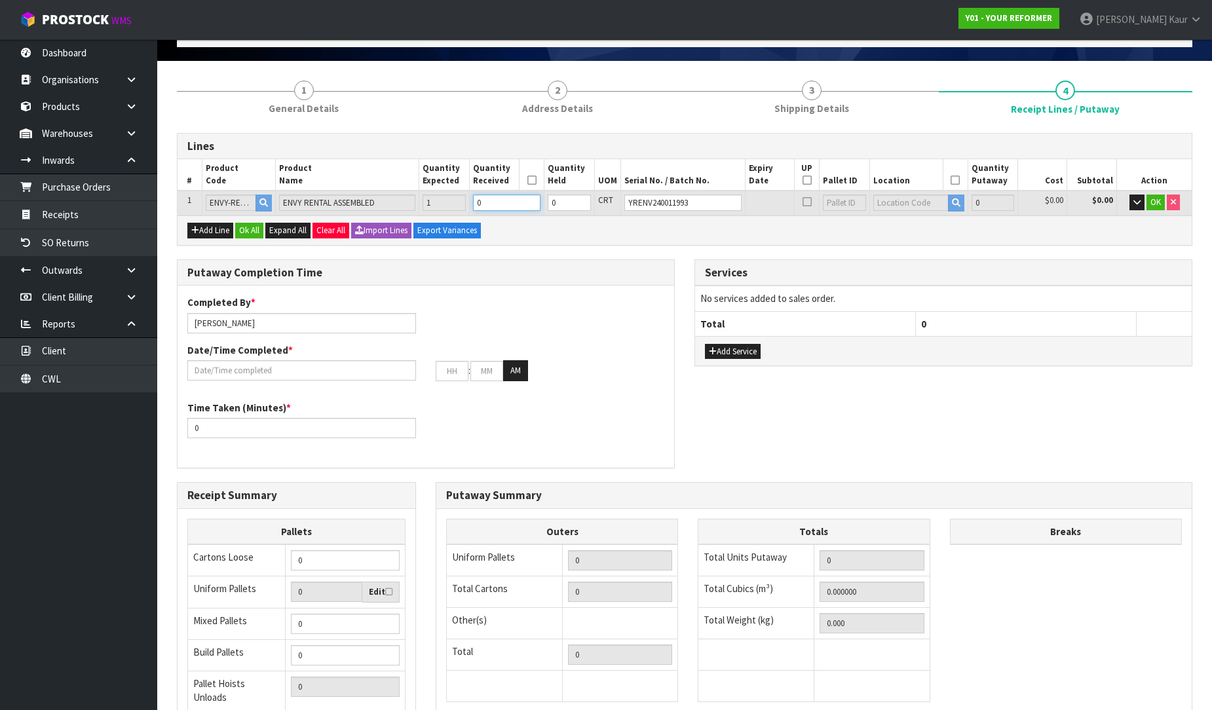
type input "0.825484"
type input "112"
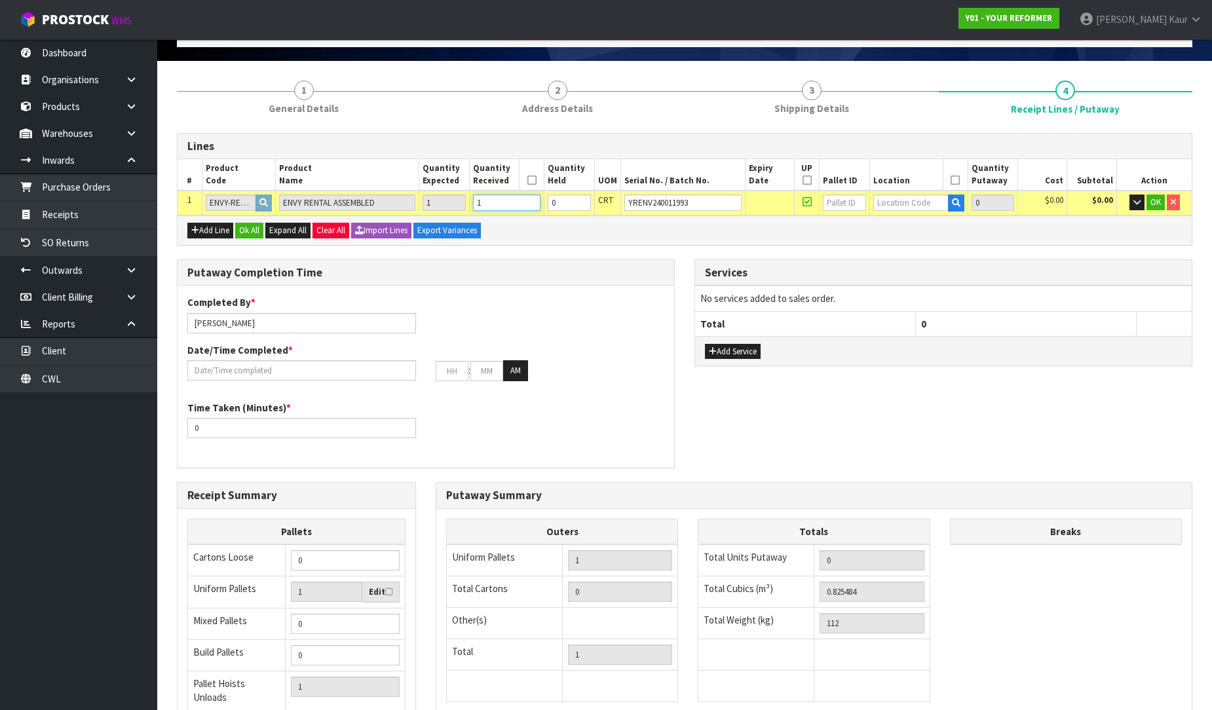
type input "1"
click at [915, 197] on input "text" at bounding box center [910, 203] width 75 height 16
type input "54"
click at [889, 219] on strong "54" at bounding box center [887, 224] width 10 height 12
type input "1"
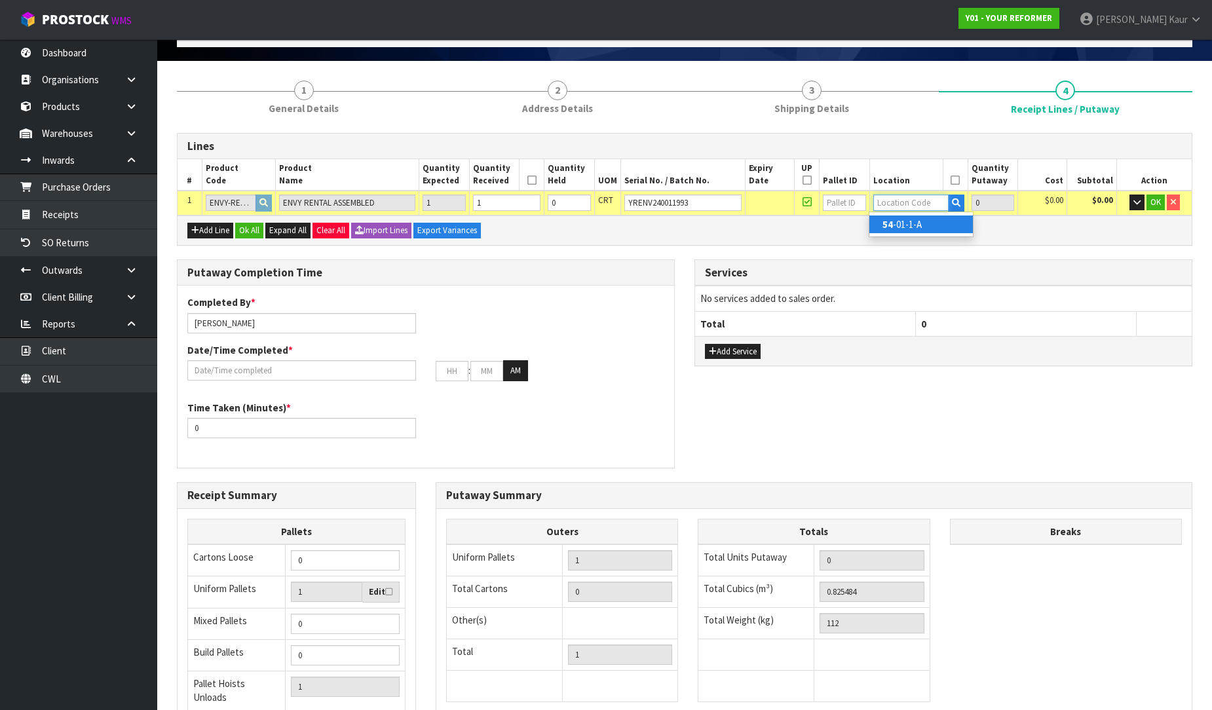
type input "54-01-1-A"
type input "1"
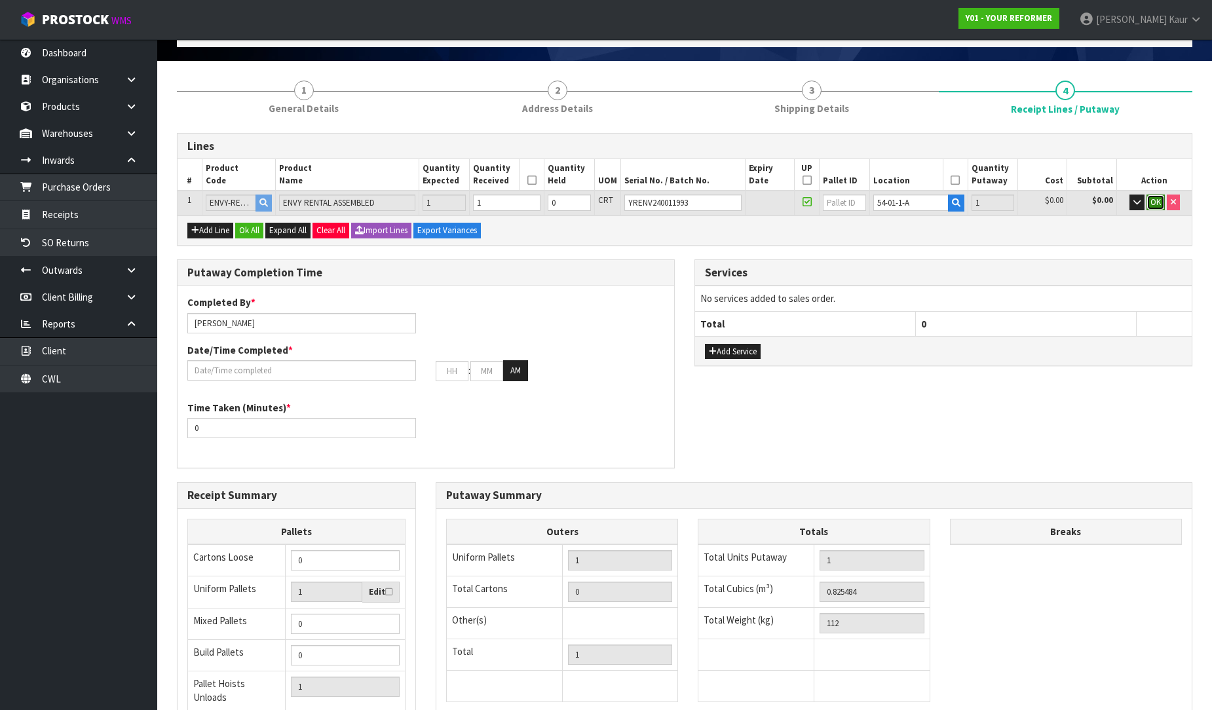
click at [1151, 203] on span "OK" at bounding box center [1155, 201] width 10 height 11
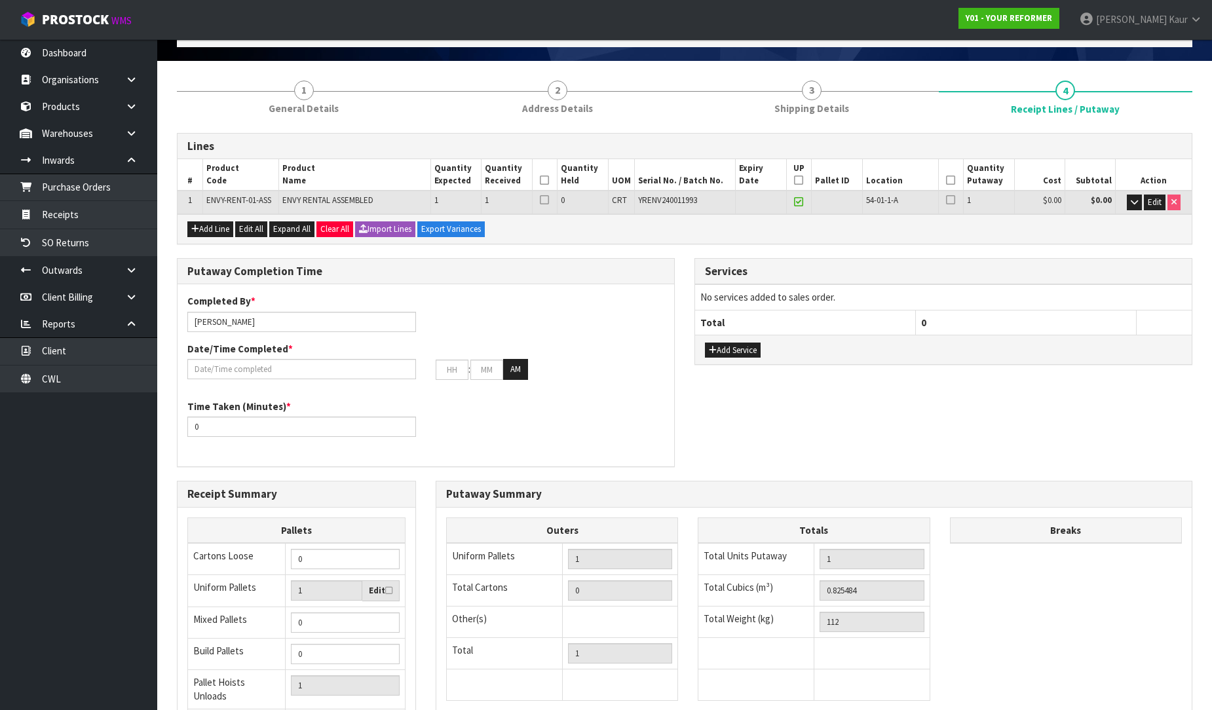
click at [544, 180] on icon at bounding box center [544, 180] width 9 height 1
click at [948, 181] on icon at bounding box center [950, 180] width 9 height 1
click at [800, 180] on icon at bounding box center [798, 180] width 9 height 1
click at [287, 316] on input "[PERSON_NAME]" at bounding box center [301, 322] width 229 height 20
drag, startPoint x: 250, startPoint y: 318, endPoint x: 189, endPoint y: 314, distance: 61.0
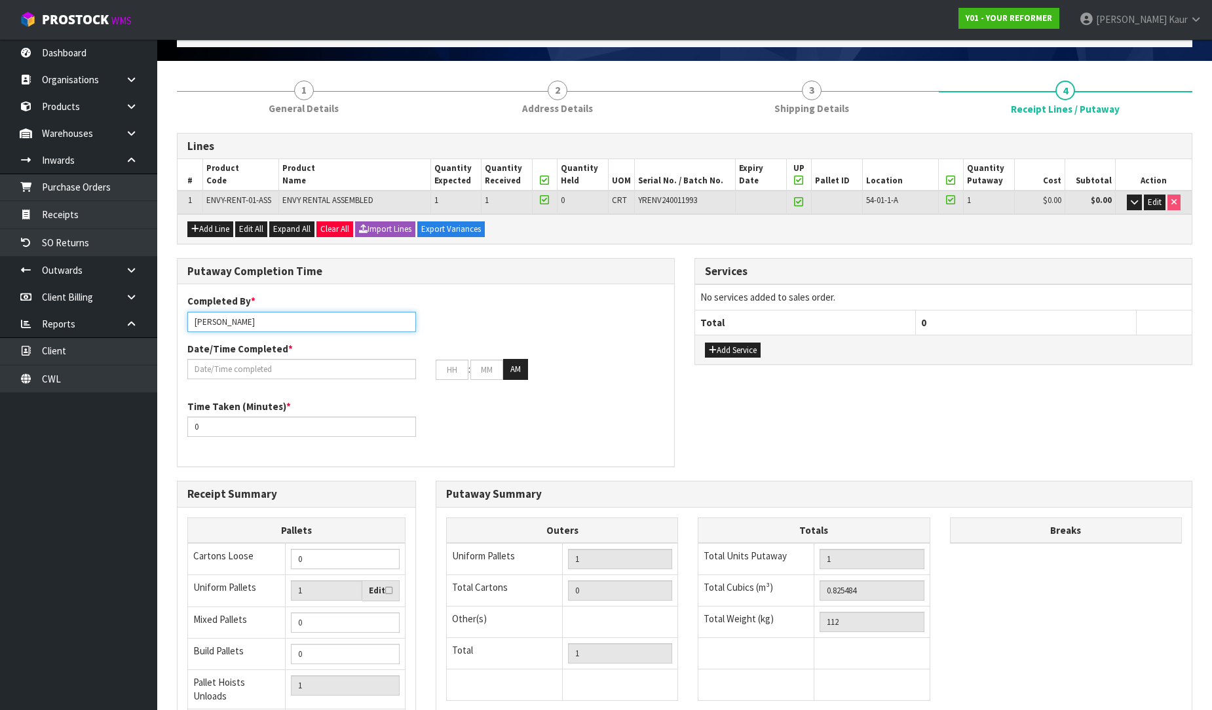
click at [189, 314] on input "[PERSON_NAME]" at bounding box center [301, 322] width 229 height 20
type input "[PERSON_NAME]"
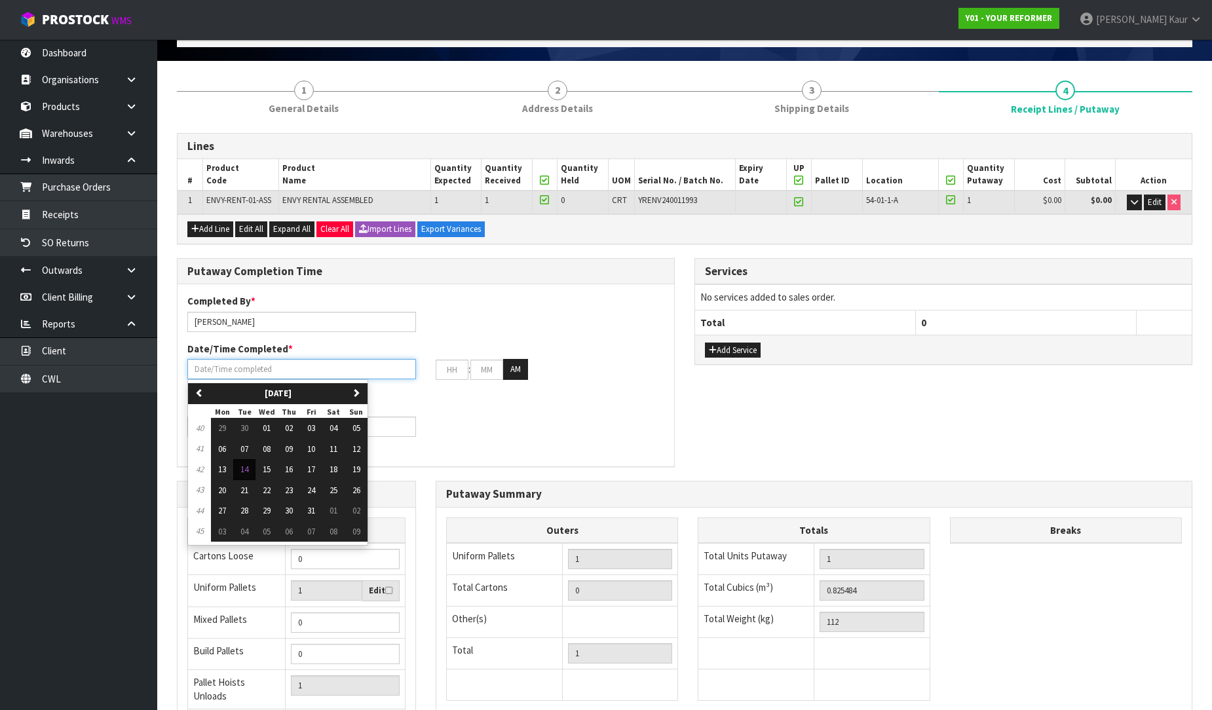
click at [259, 369] on input "text" at bounding box center [301, 369] width 229 height 20
click at [238, 467] on button "14" at bounding box center [244, 469] width 22 height 21
type input "[DATE]"
type input "12"
type input "00"
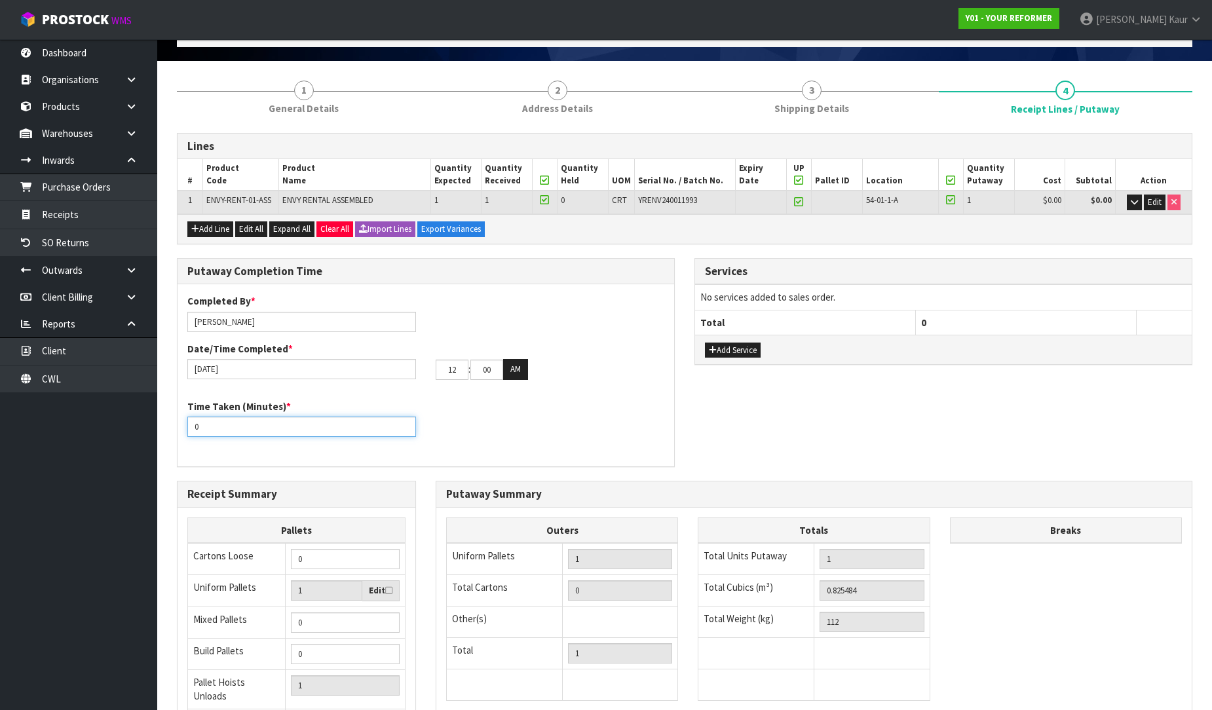
drag, startPoint x: 228, startPoint y: 426, endPoint x: 192, endPoint y: 427, distance: 36.0
click at [192, 427] on input "0" at bounding box center [301, 427] width 229 height 20
type input "20"
drag, startPoint x: 464, startPoint y: 370, endPoint x: 436, endPoint y: 361, distance: 29.6
click at [436, 361] on input "12" at bounding box center [452, 370] width 33 height 20
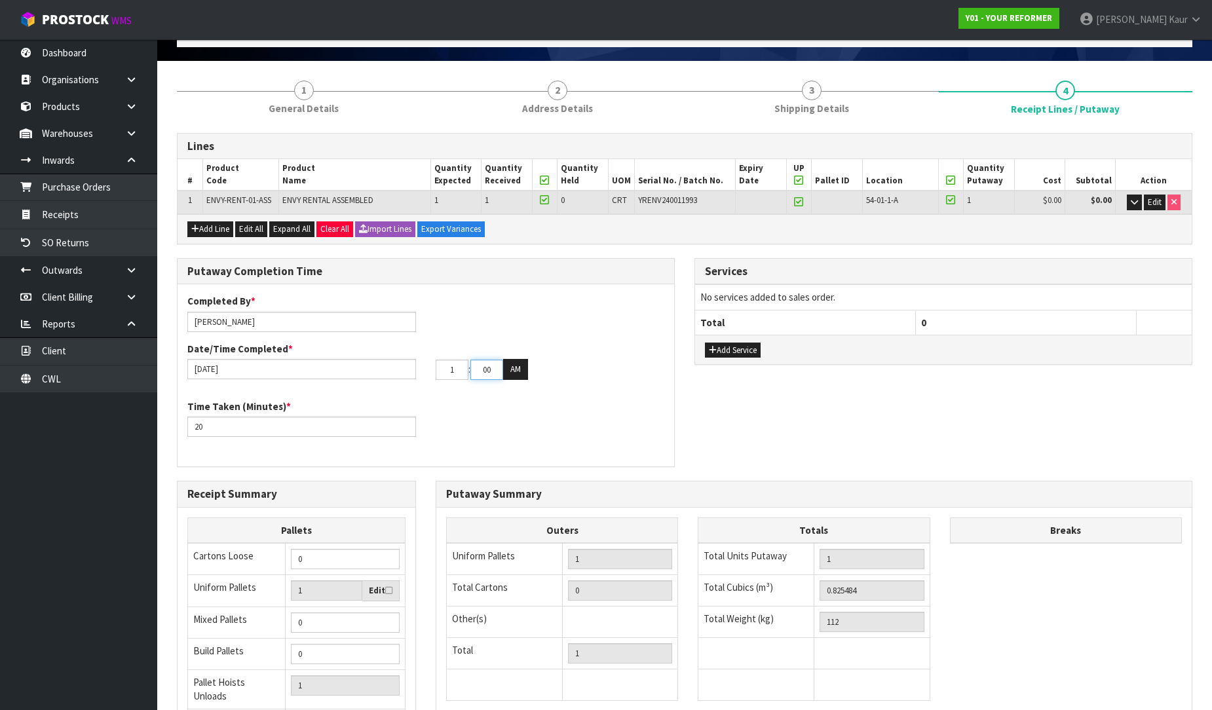
type input "01"
drag, startPoint x: 500, startPoint y: 367, endPoint x: 453, endPoint y: 367, distance: 47.2
click at [453, 367] on tr "01 : 00 : 00 AM" at bounding box center [482, 369] width 92 height 21
type input "32"
click at [511, 367] on button "AM" at bounding box center [515, 369] width 25 height 21
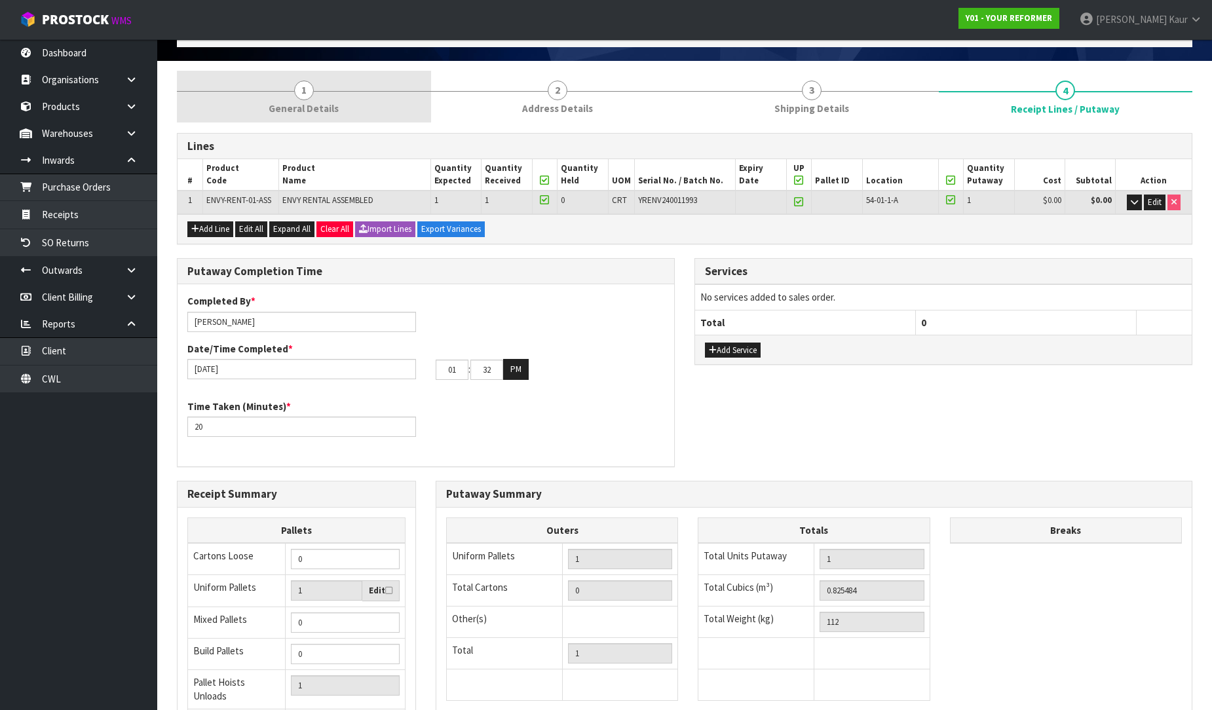
click at [310, 113] on span "General Details" at bounding box center [304, 109] width 70 height 14
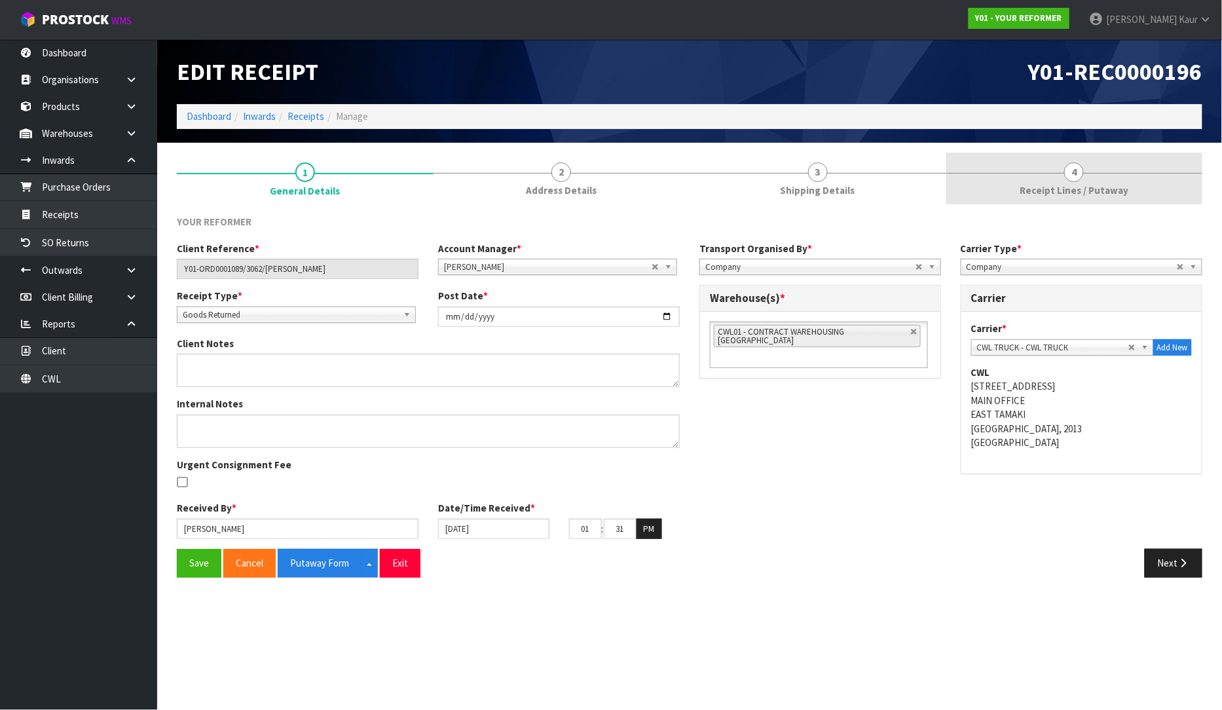
click at [1081, 179] on span "4" at bounding box center [1074, 172] width 20 height 20
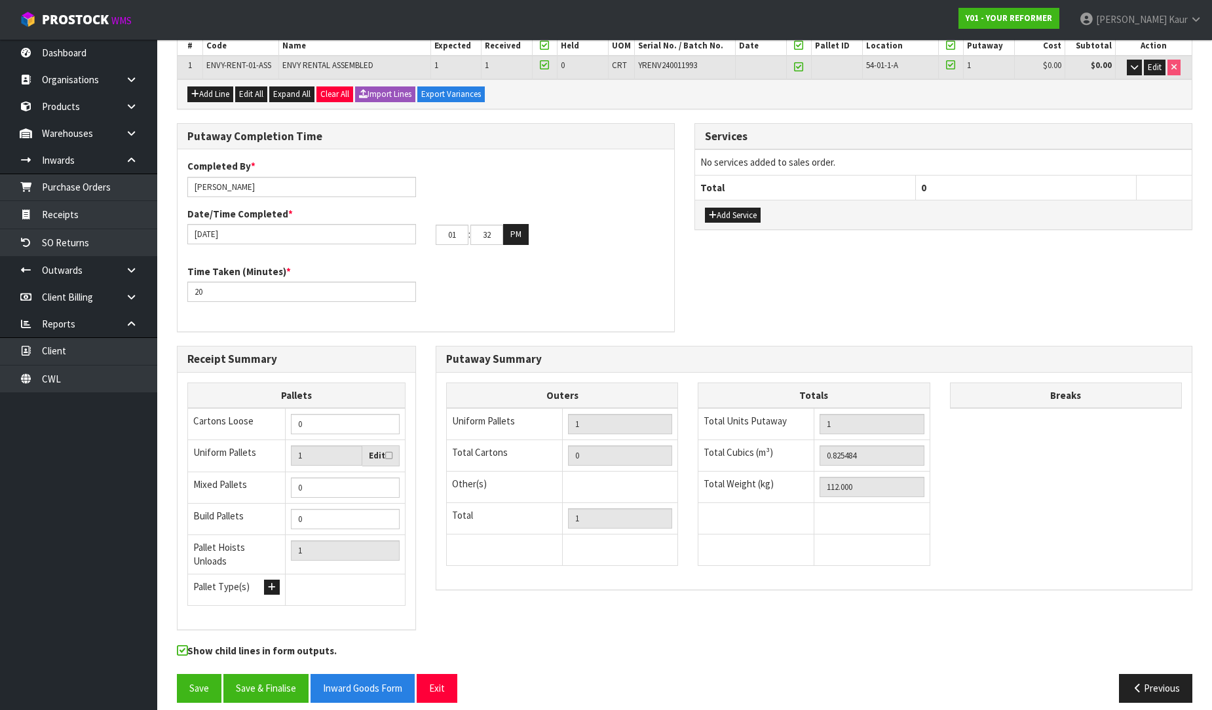
scroll to position [220, 0]
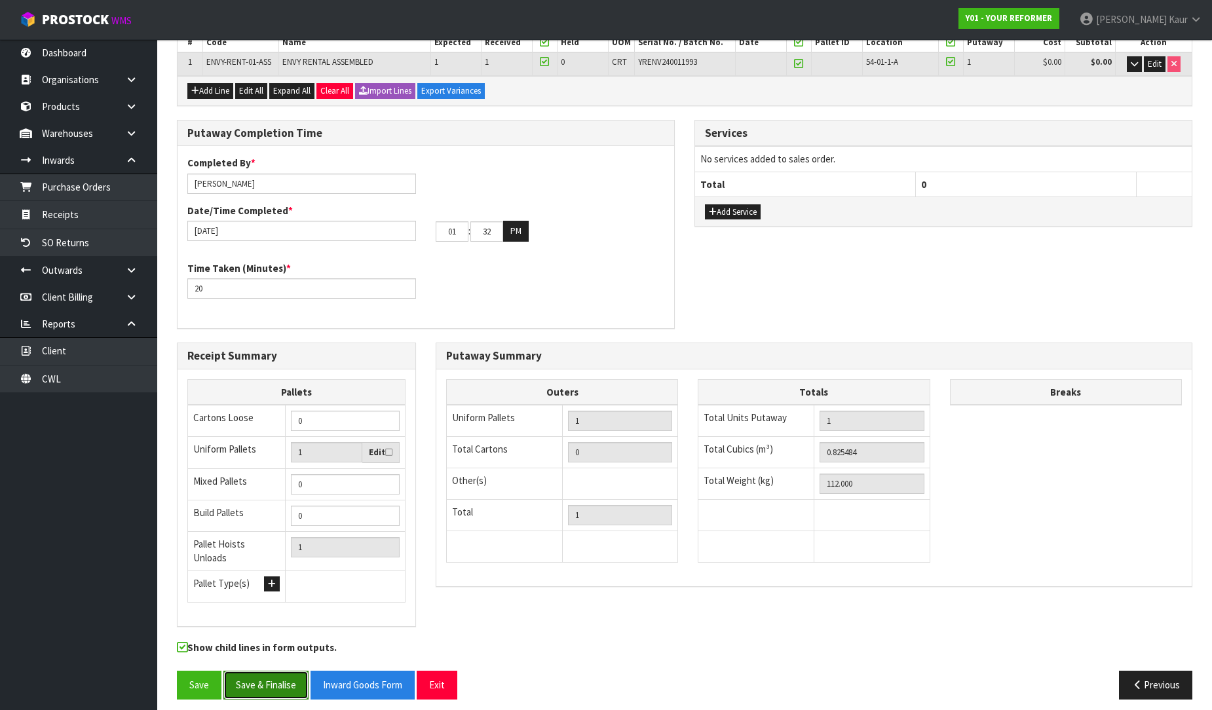
click at [273, 679] on button "Save & Finalise" at bounding box center [265, 685] width 85 height 28
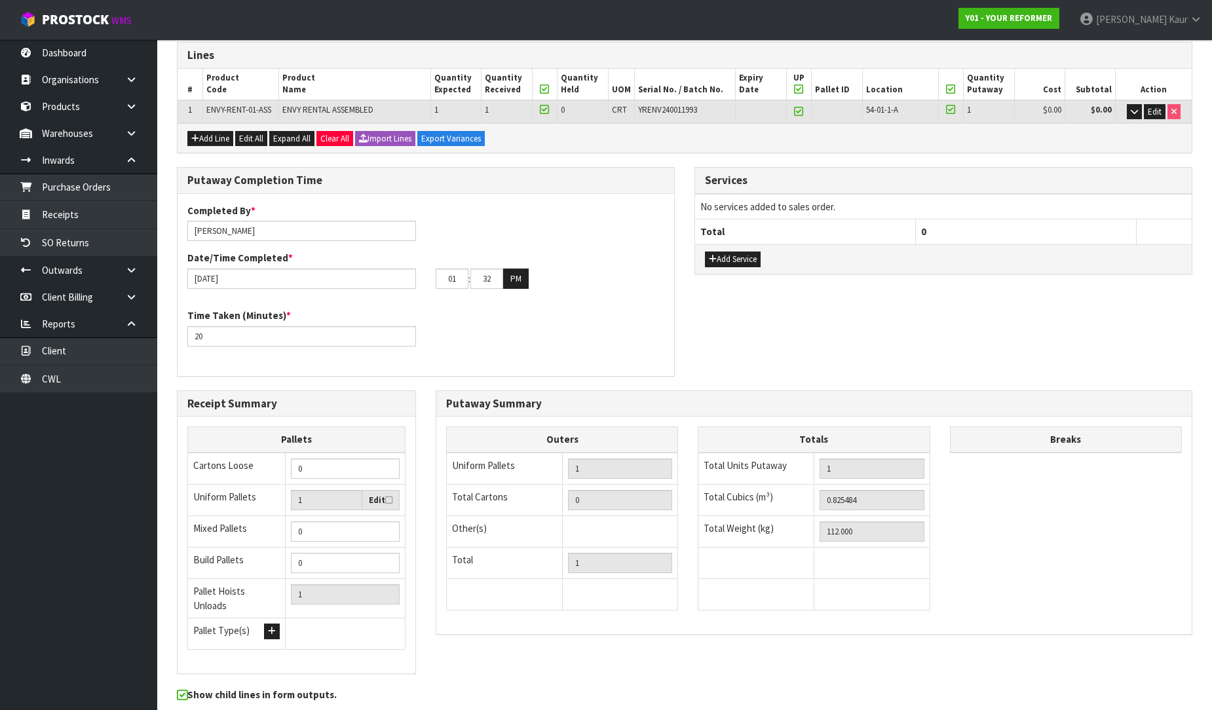
scroll to position [0, 0]
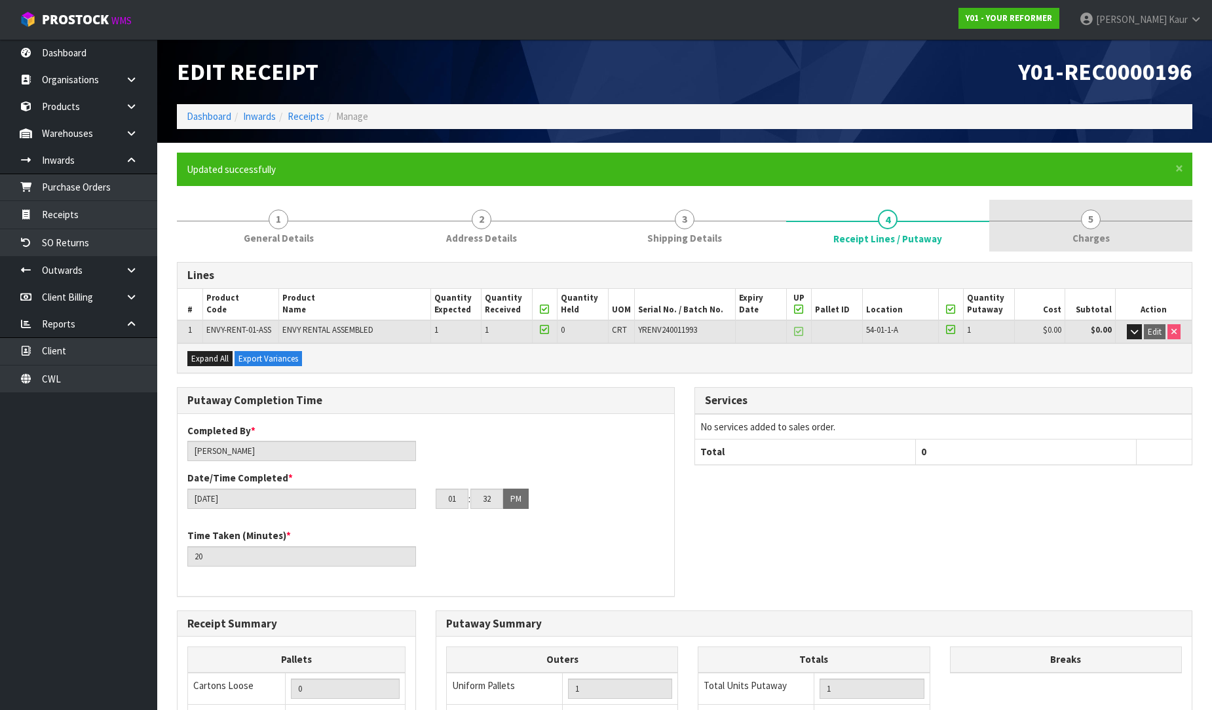
click at [1094, 230] on link "5 [GEOGRAPHIC_DATA]" at bounding box center [1090, 226] width 203 height 52
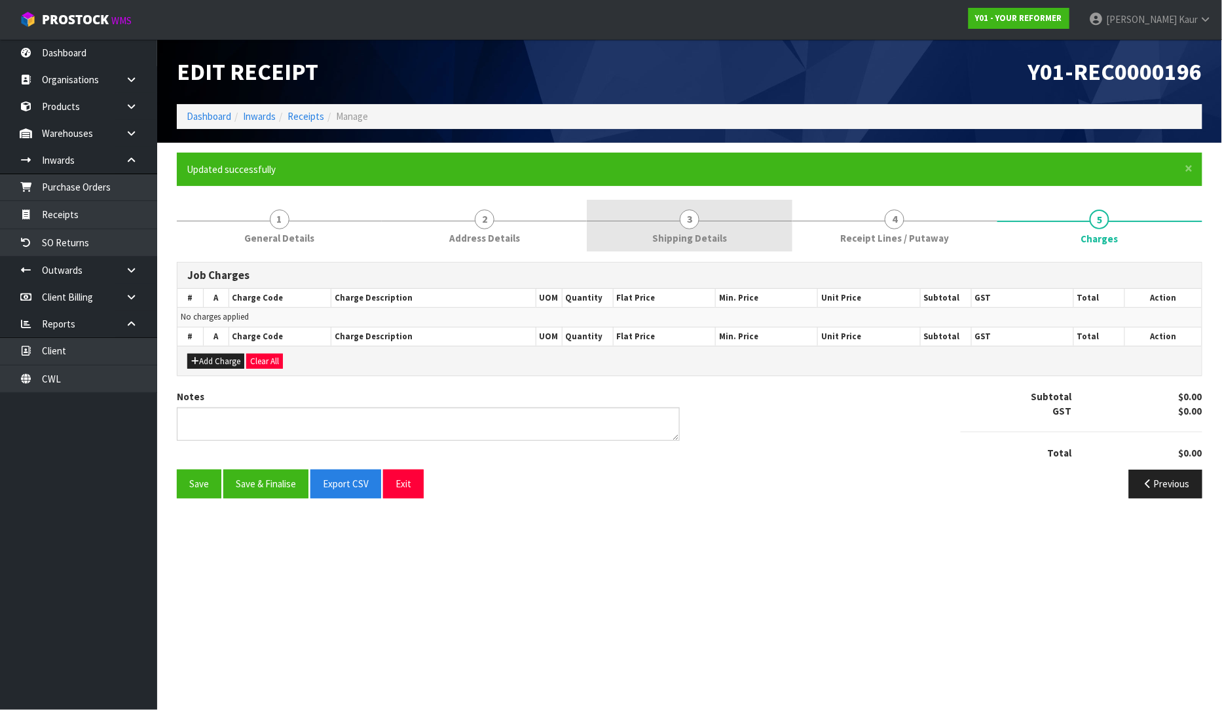
click at [699, 221] on span "3" at bounding box center [690, 220] width 20 height 20
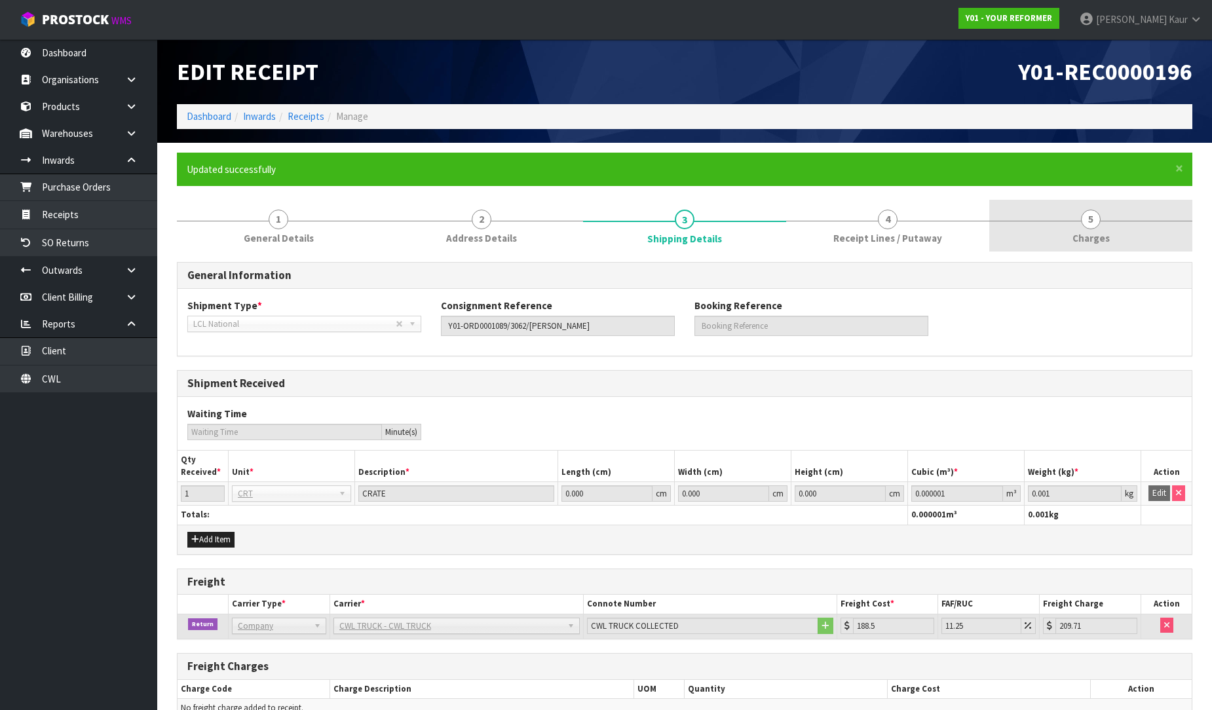
click at [1085, 227] on span "5" at bounding box center [1091, 220] width 20 height 20
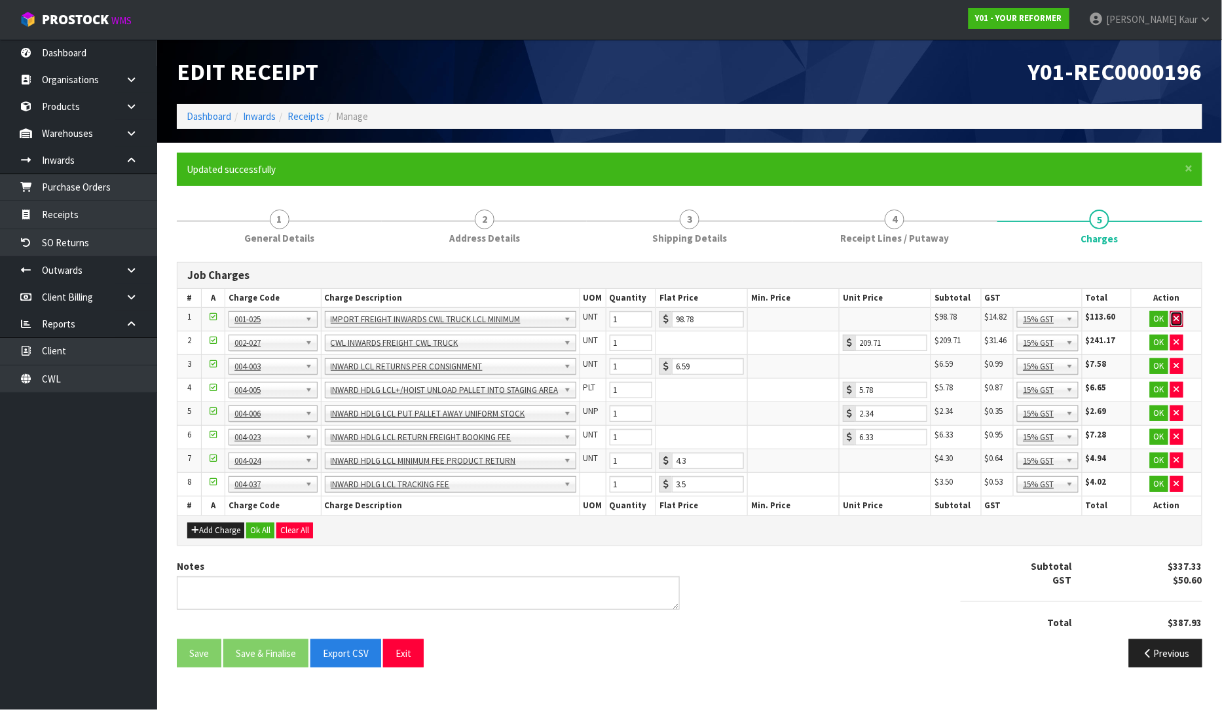
click at [1180, 316] on button "button" at bounding box center [1176, 319] width 13 height 16
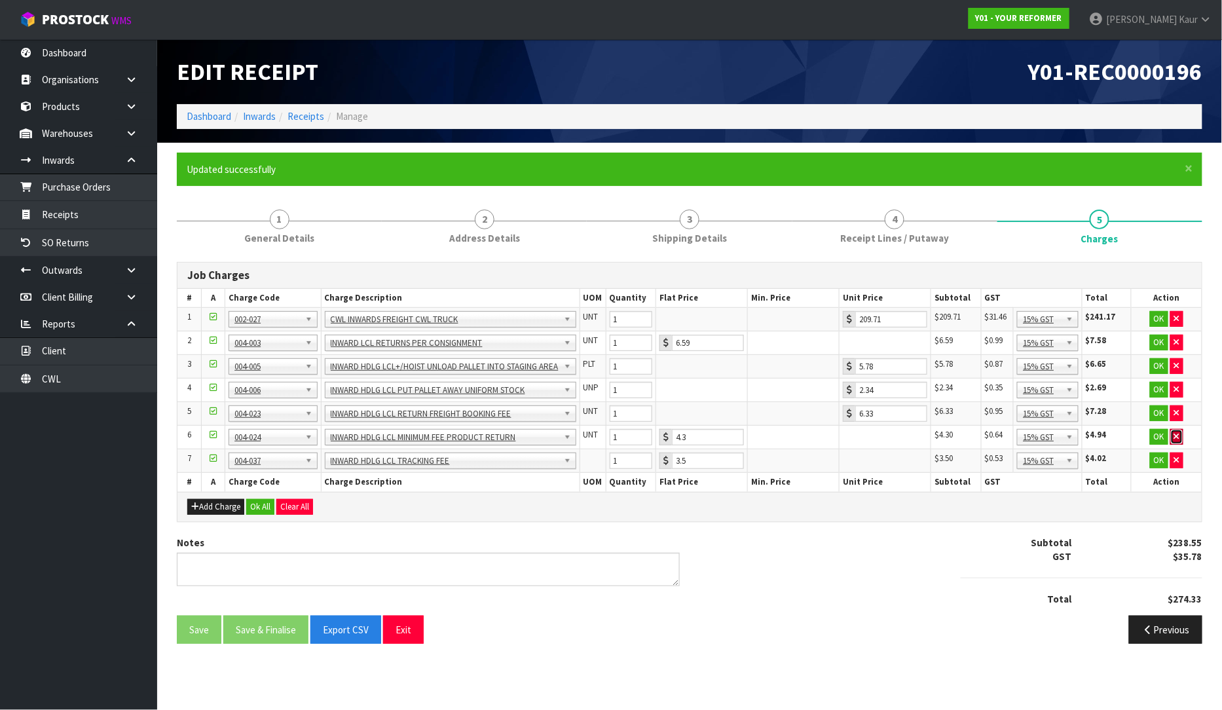
click at [1176, 435] on icon "button" at bounding box center [1176, 436] width 5 height 9
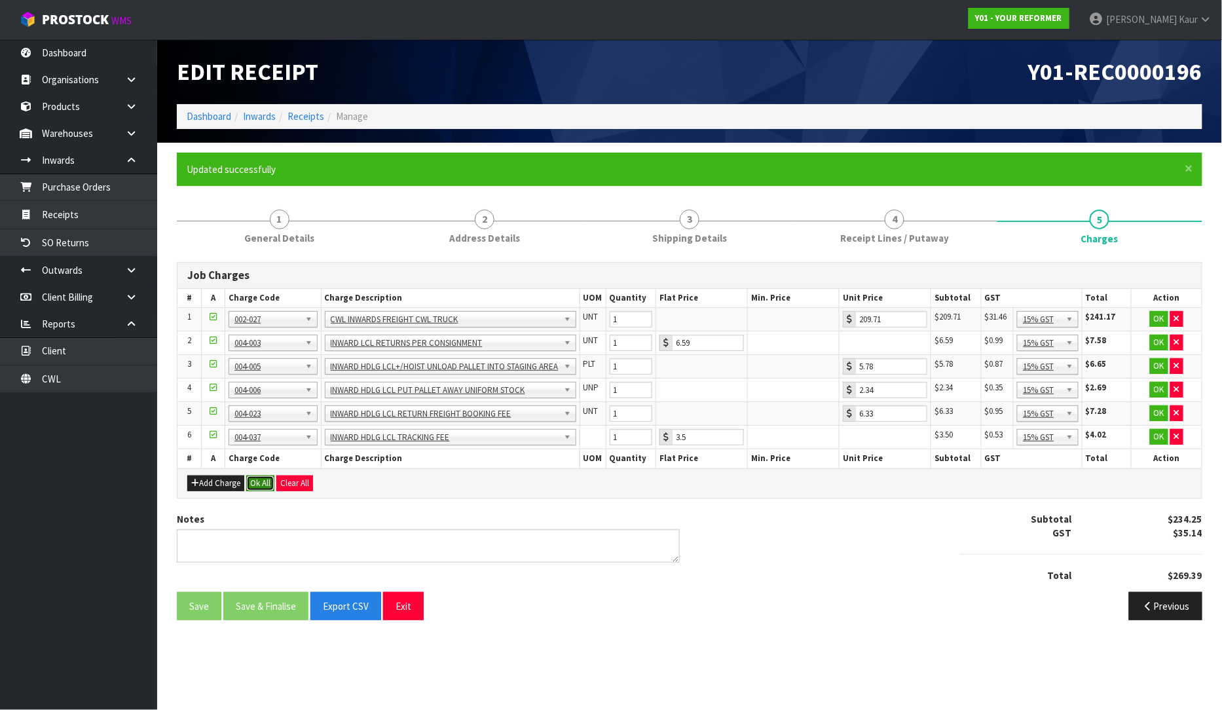
click at [262, 478] on button "Ok All" at bounding box center [260, 483] width 28 height 16
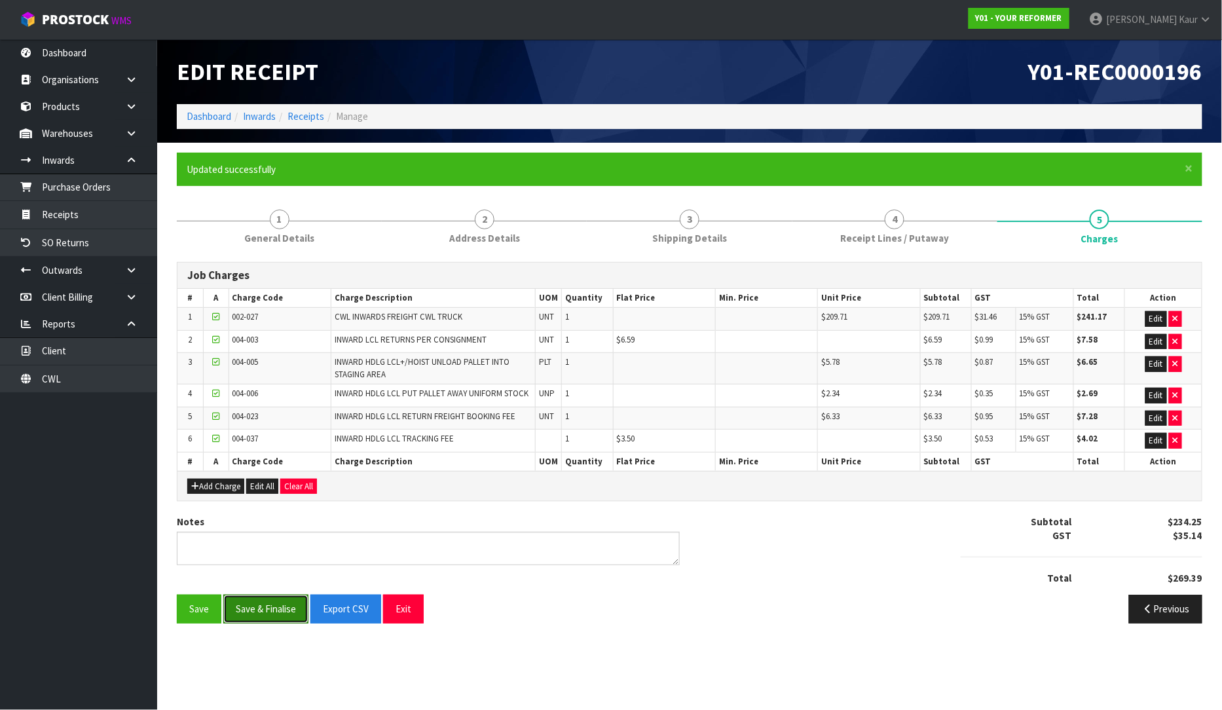
click at [248, 605] on button "Save & Finalise" at bounding box center [265, 609] width 85 height 28
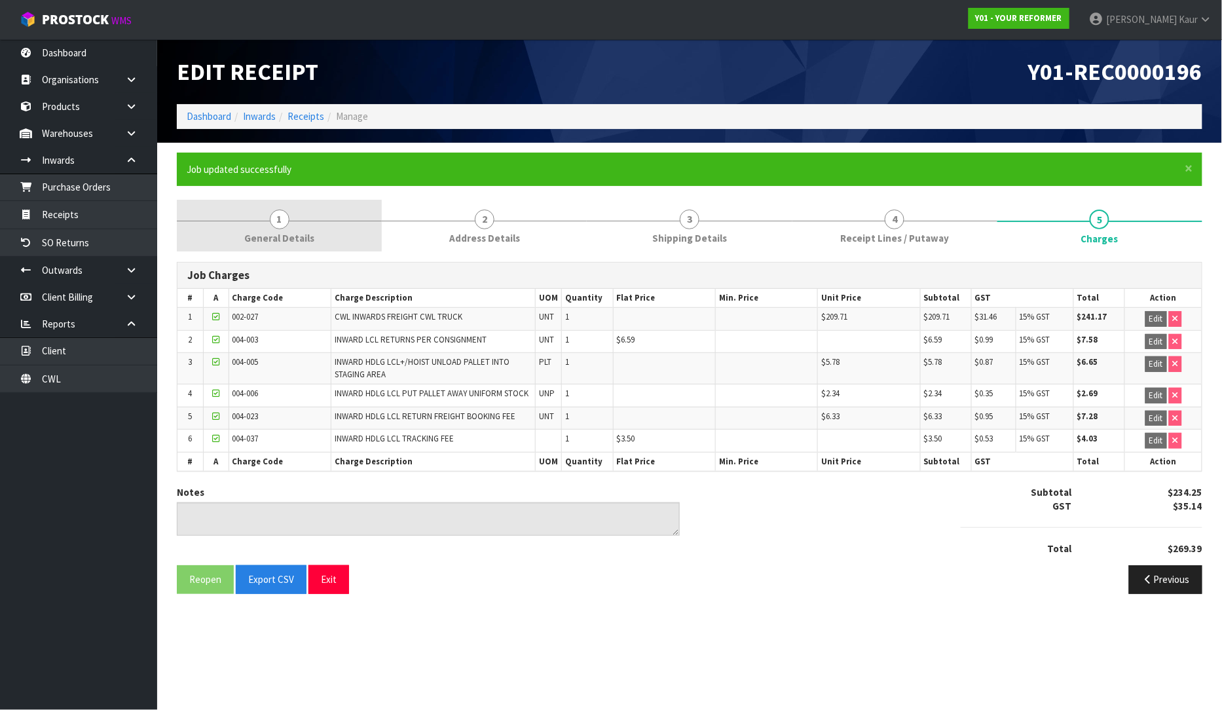
click at [246, 225] on link "1 General Details" at bounding box center [279, 226] width 205 height 52
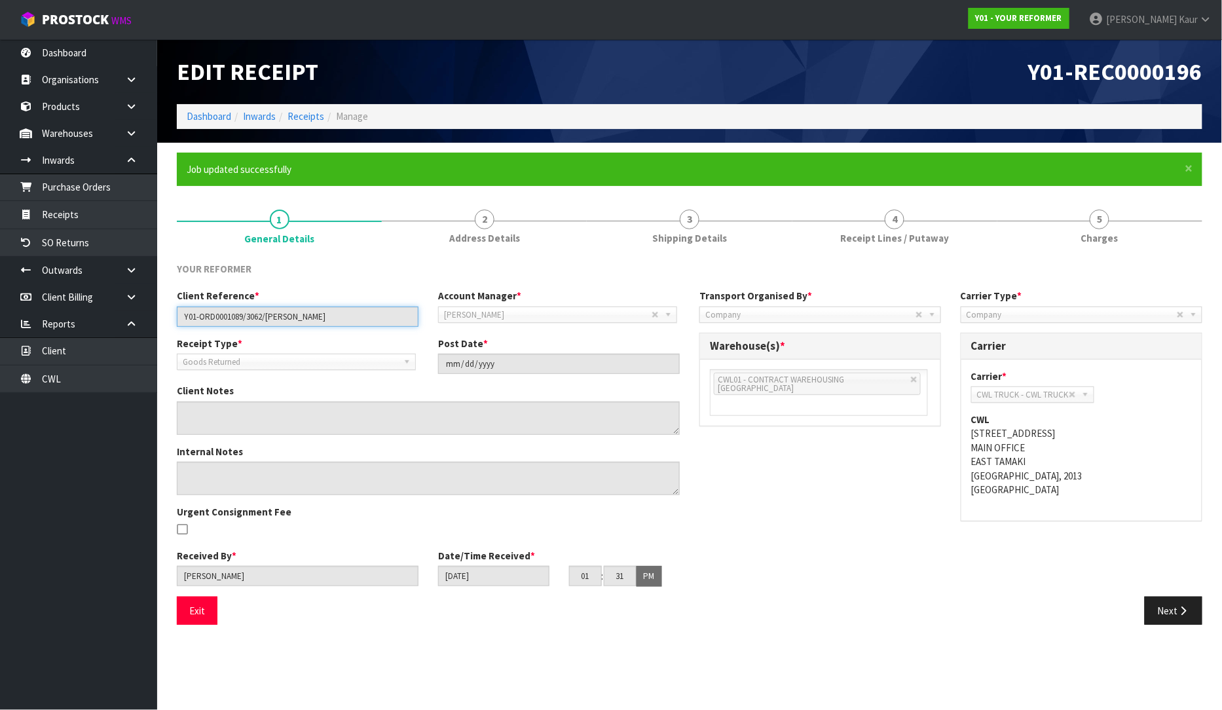
drag, startPoint x: 354, startPoint y: 324, endPoint x: 175, endPoint y: 303, distance: 180.7
click at [175, 303] on div "Client Reference * Y01-ORD0001089/3062/[PERSON_NAME]" at bounding box center [297, 307] width 261 height 37
click at [842, 243] on link "4 Receipt Lines / Putaway" at bounding box center [894, 226] width 205 height 52
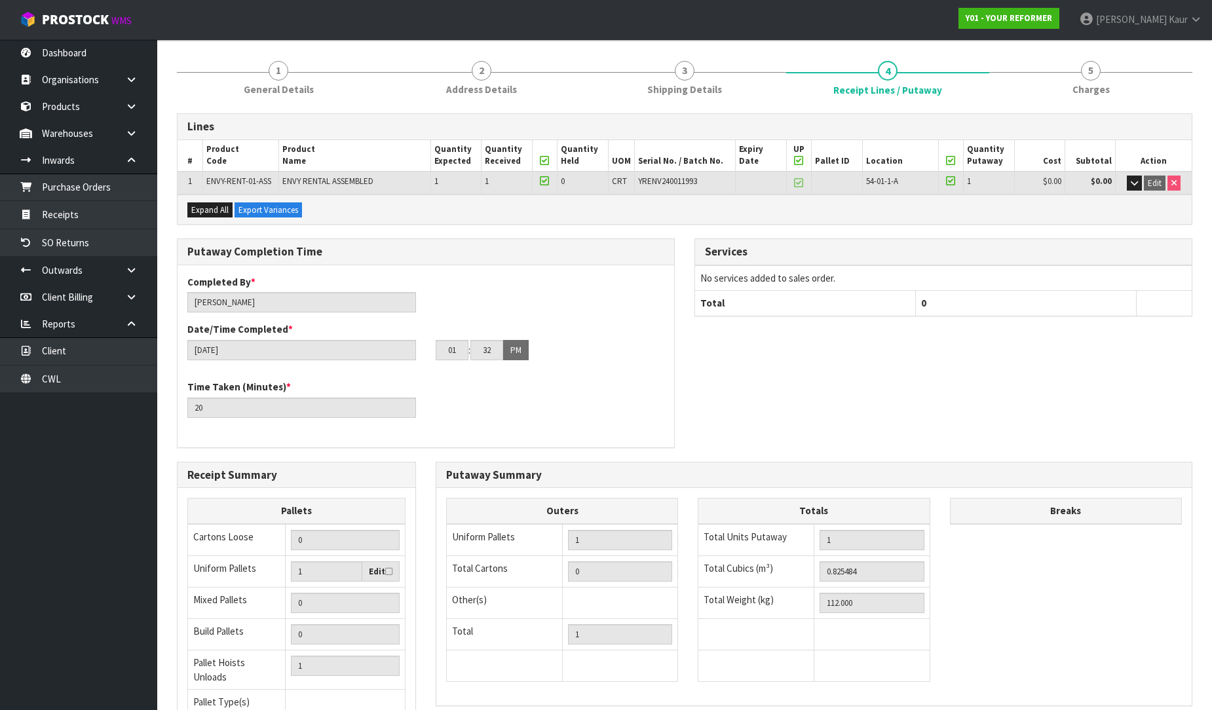
scroll to position [267, 0]
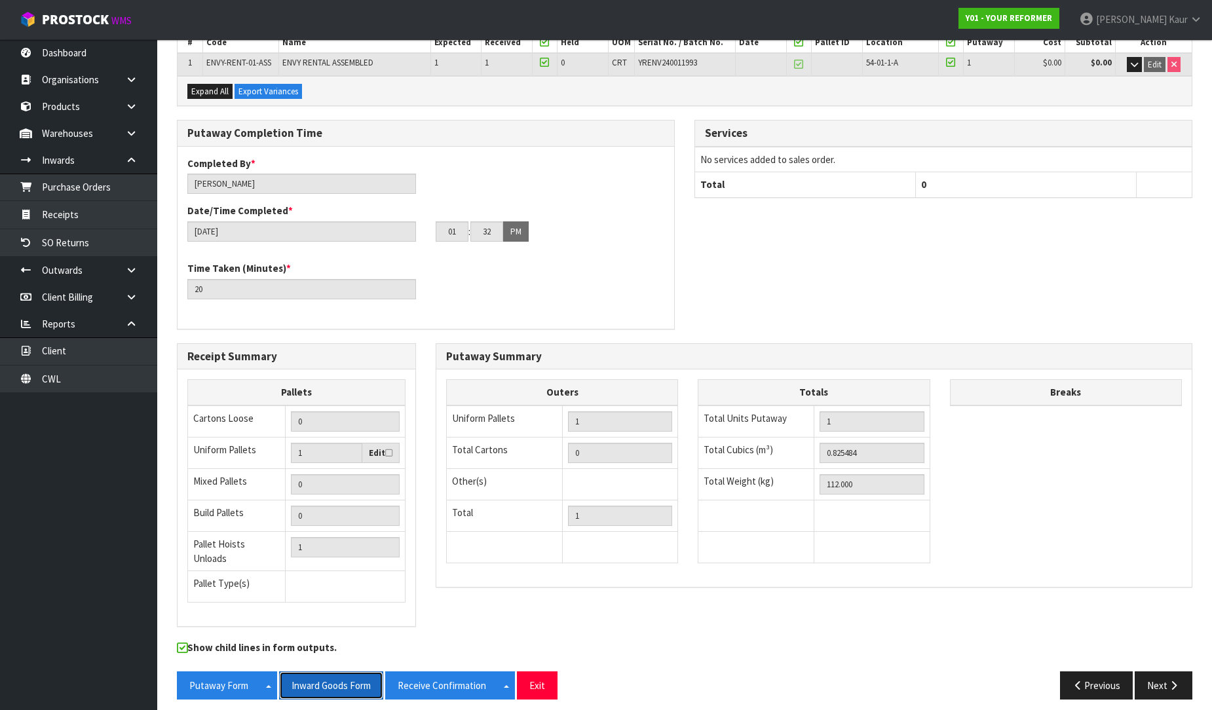
click at [326, 677] on button "Inward Goods Form" at bounding box center [331, 685] width 104 height 28
click at [121, 198] on link "Purchase Orders" at bounding box center [78, 187] width 157 height 27
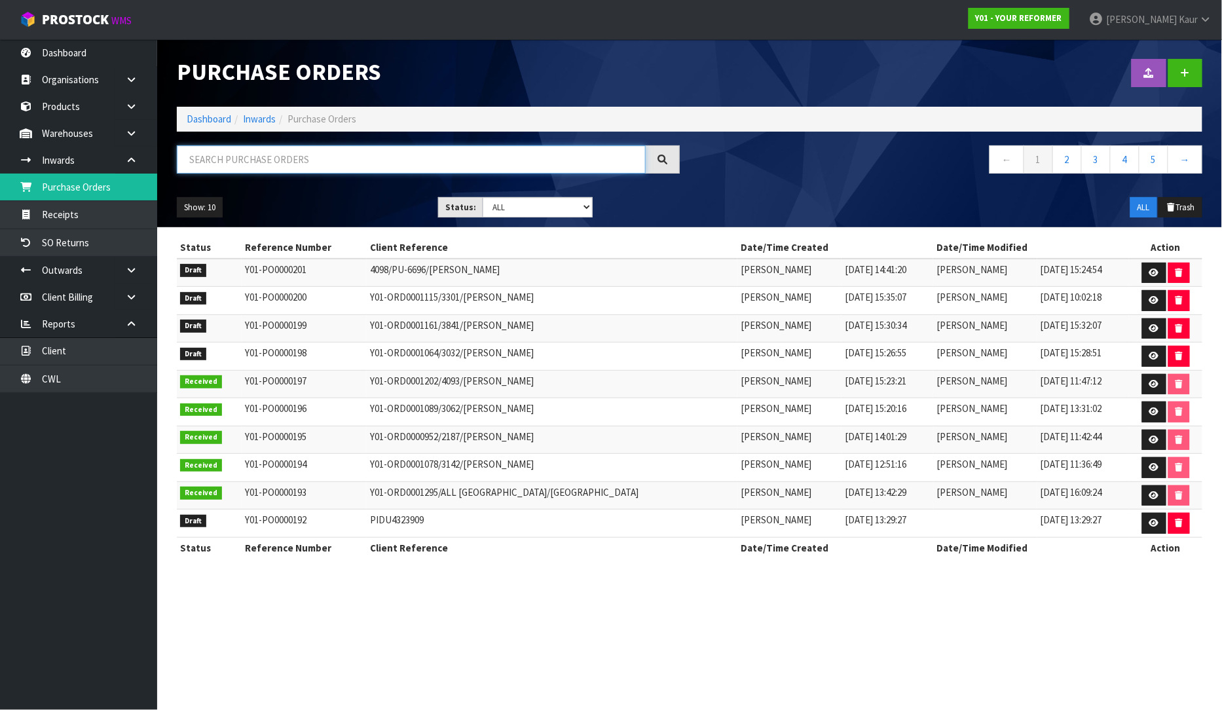
click at [206, 153] on input "text" at bounding box center [411, 159] width 469 height 28
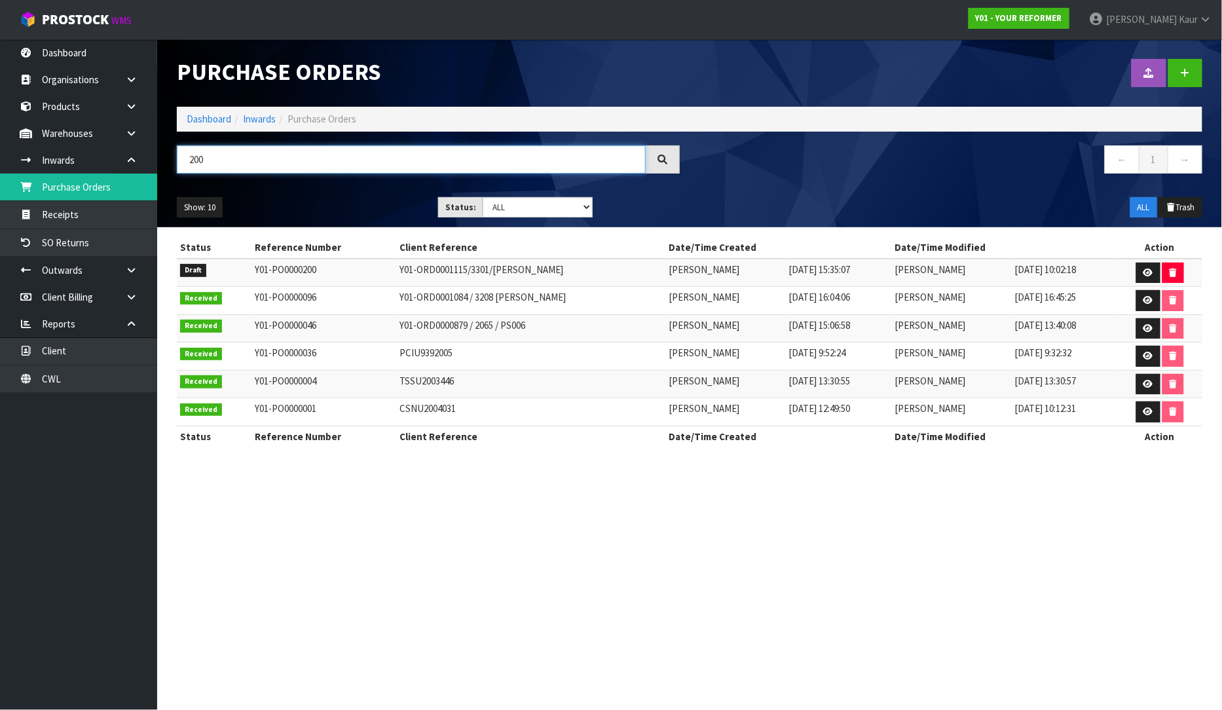
type input "200"
drag, startPoint x: 546, startPoint y: 270, endPoint x: 348, endPoint y: 267, distance: 198.5
click at [348, 267] on tr "Draft Y01-PO0000200 Y01-ORD0001115/3301/[PERSON_NAME] [PERSON_NAME] [DATE] 15:3…" at bounding box center [690, 273] width 1026 height 28
copy tr "Y01-ORD0001115/3301/[PERSON_NAME]"
click at [1147, 272] on icon at bounding box center [1149, 273] width 10 height 9
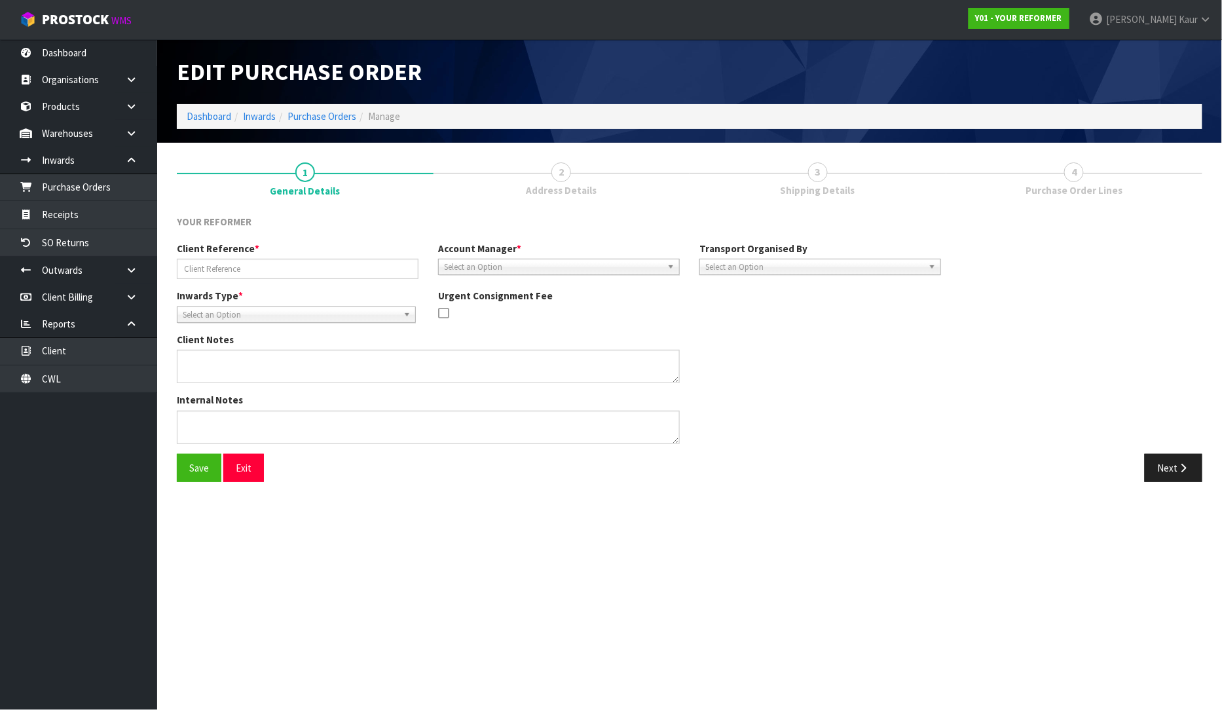
type input "Y01-ORD0001115/3301/[PERSON_NAME]"
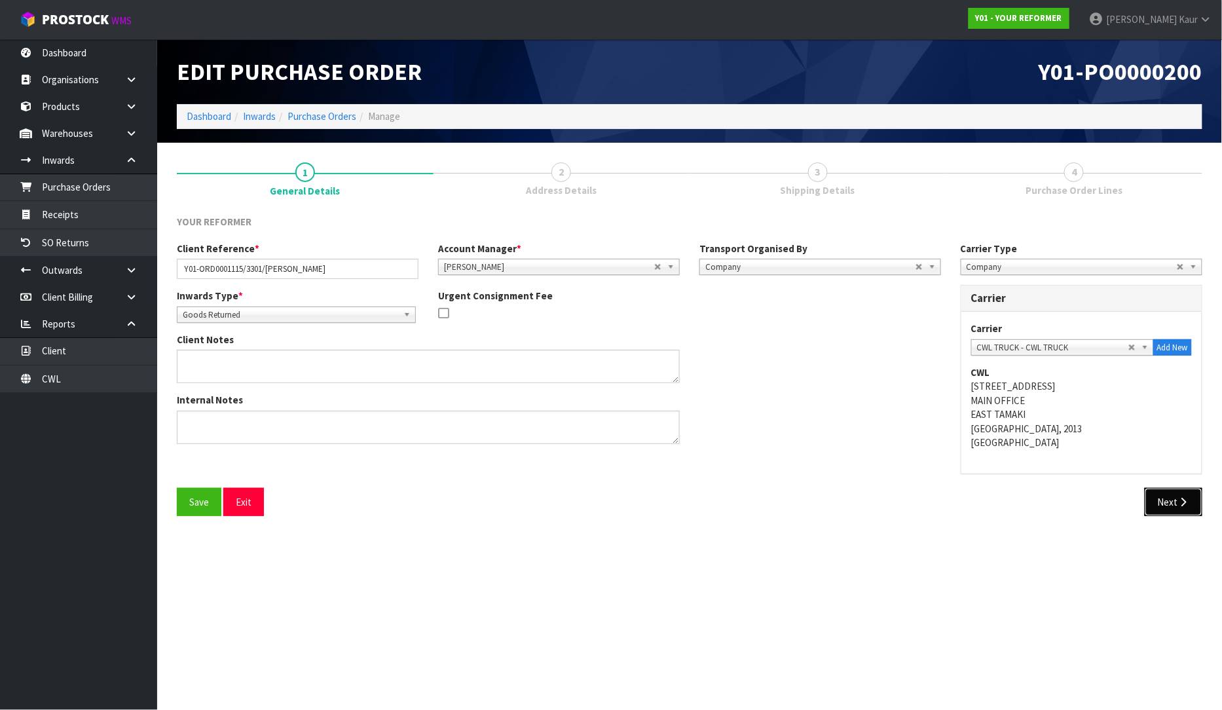
click at [1157, 498] on button "Next" at bounding box center [1174, 502] width 58 height 28
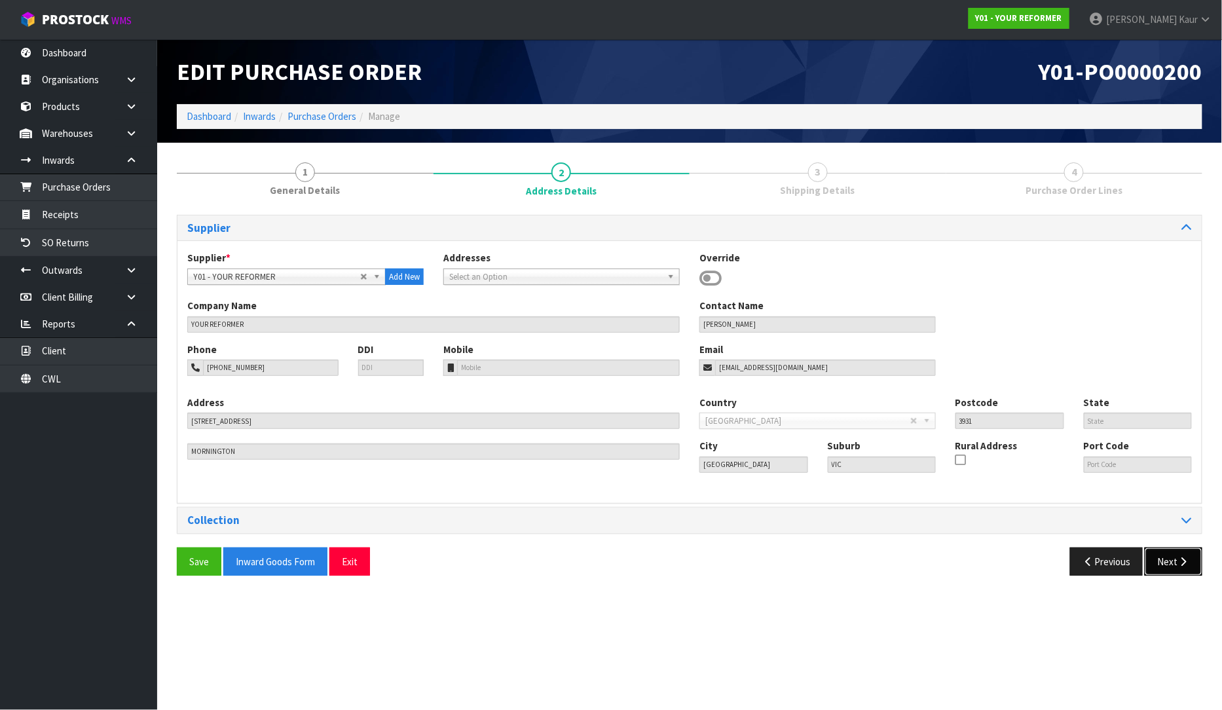
click at [1171, 551] on button "Next" at bounding box center [1174, 562] width 58 height 28
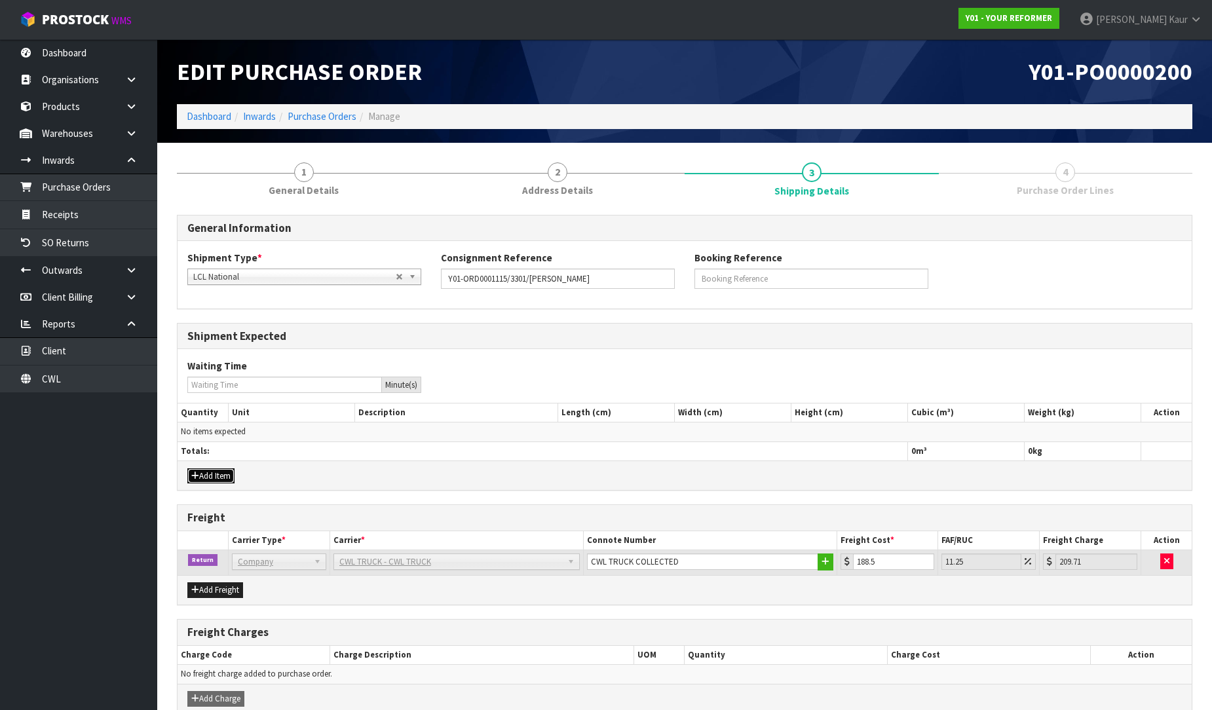
click at [208, 475] on button "Add Item" at bounding box center [210, 476] width 47 height 16
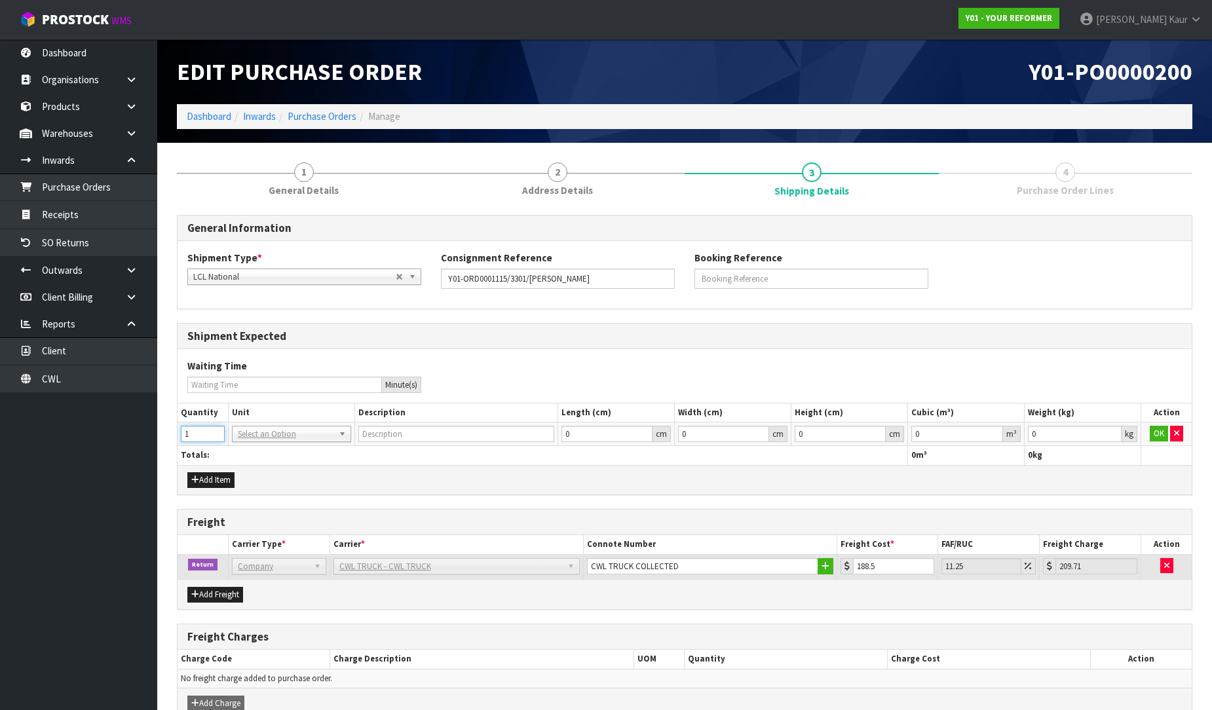
type input "1"
click at [216, 430] on input "1" at bounding box center [203, 434] width 44 height 16
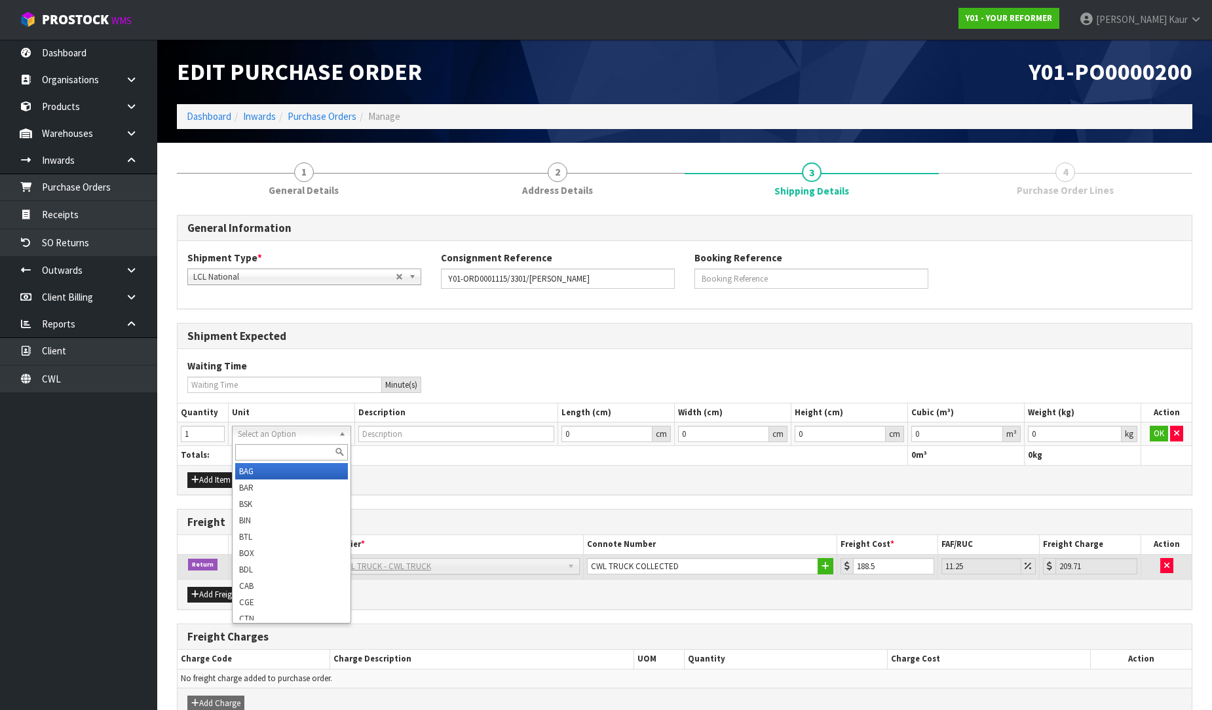
click at [246, 453] on input "text" at bounding box center [291, 452] width 113 height 16
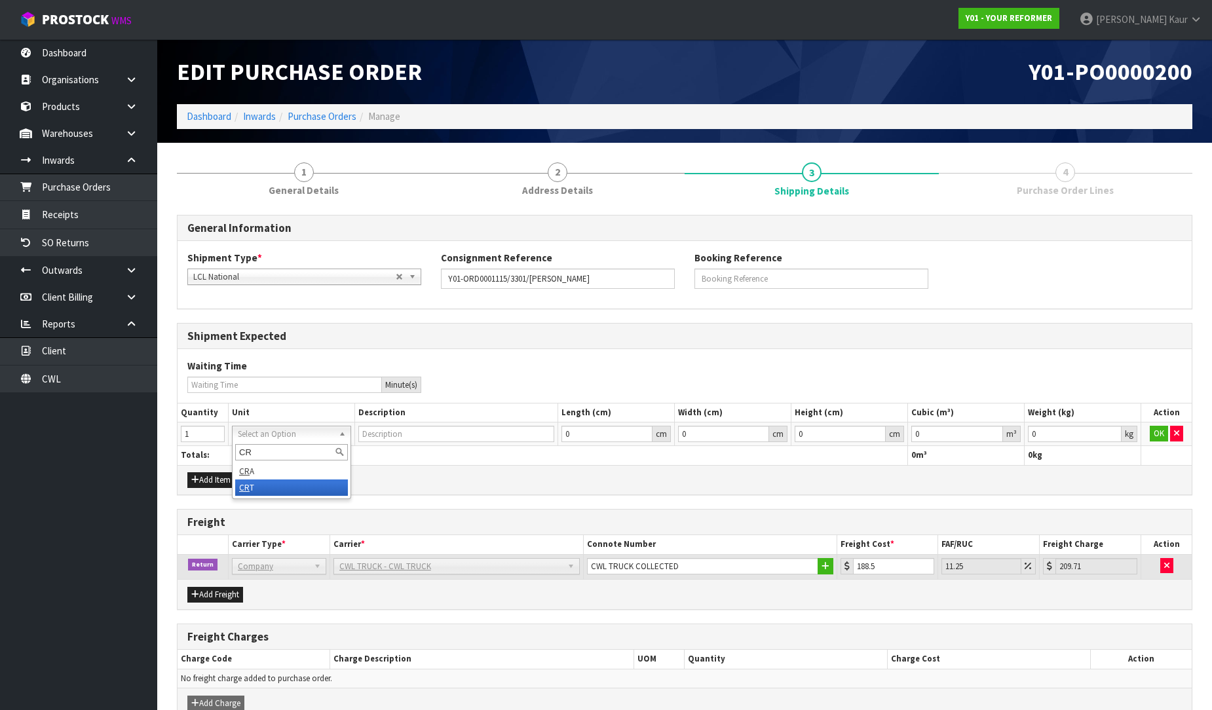
type input "CR"
type input "CRATE"
type input "0.000001"
click at [994, 428] on input "0.000001" at bounding box center [957, 434] width 92 height 16
type input "0.001"
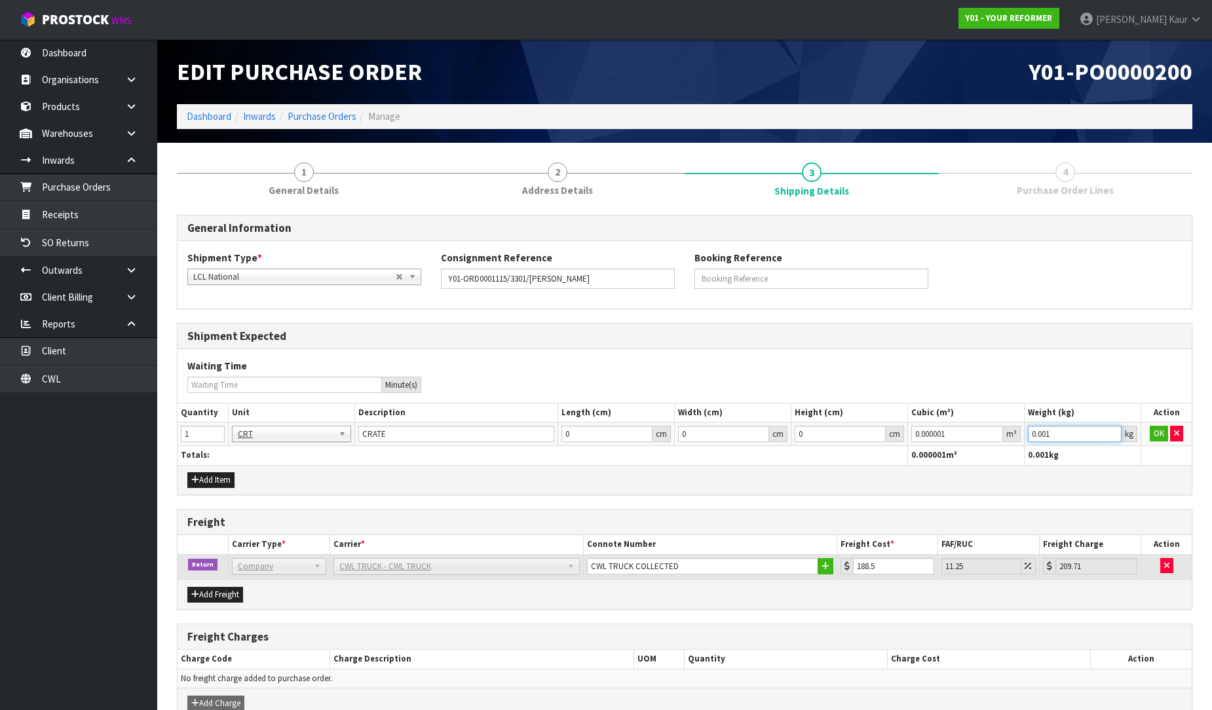
click at [1109, 429] on input "0.001" at bounding box center [1075, 434] width 94 height 16
click at [1164, 431] on button "OK" at bounding box center [1158, 434] width 18 height 16
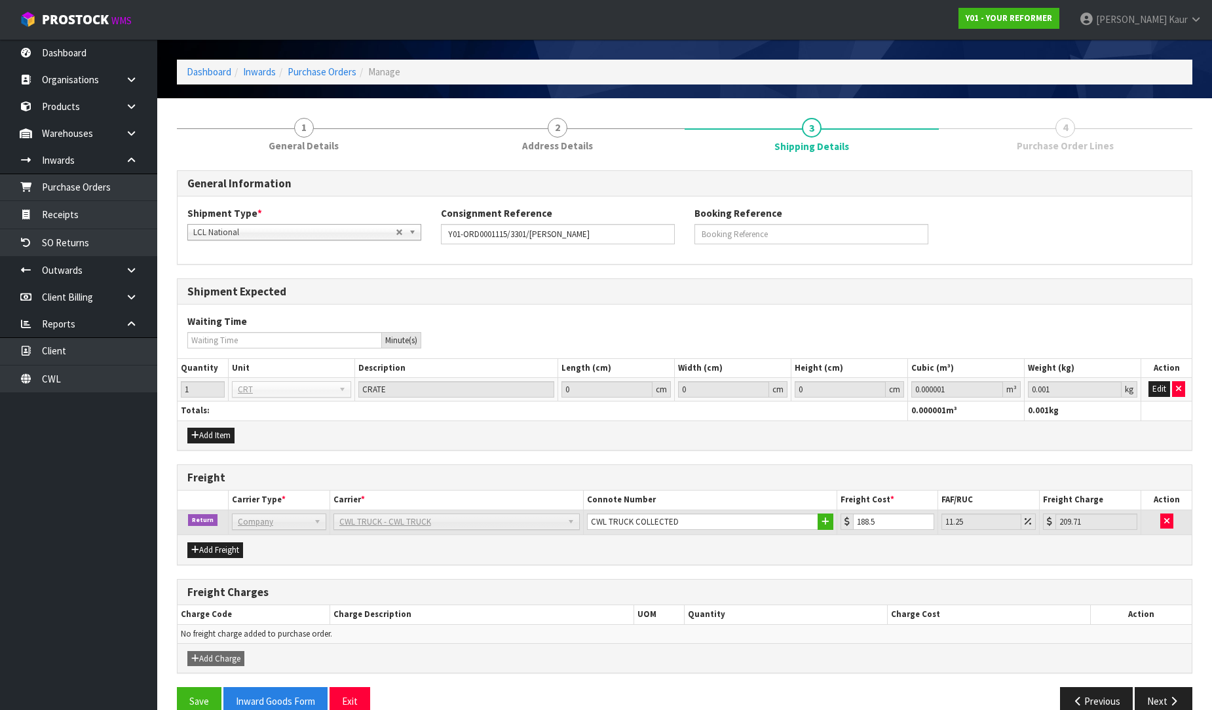
scroll to position [69, 0]
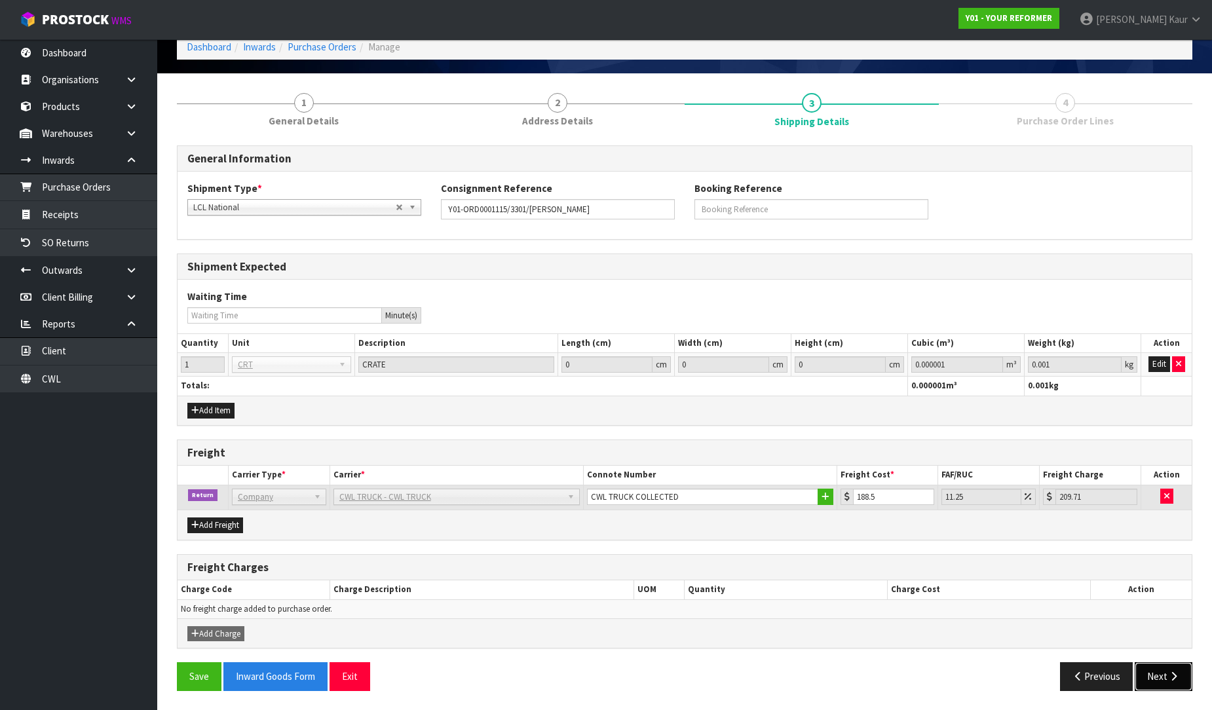
click at [1166, 669] on button "Next" at bounding box center [1163, 676] width 58 height 28
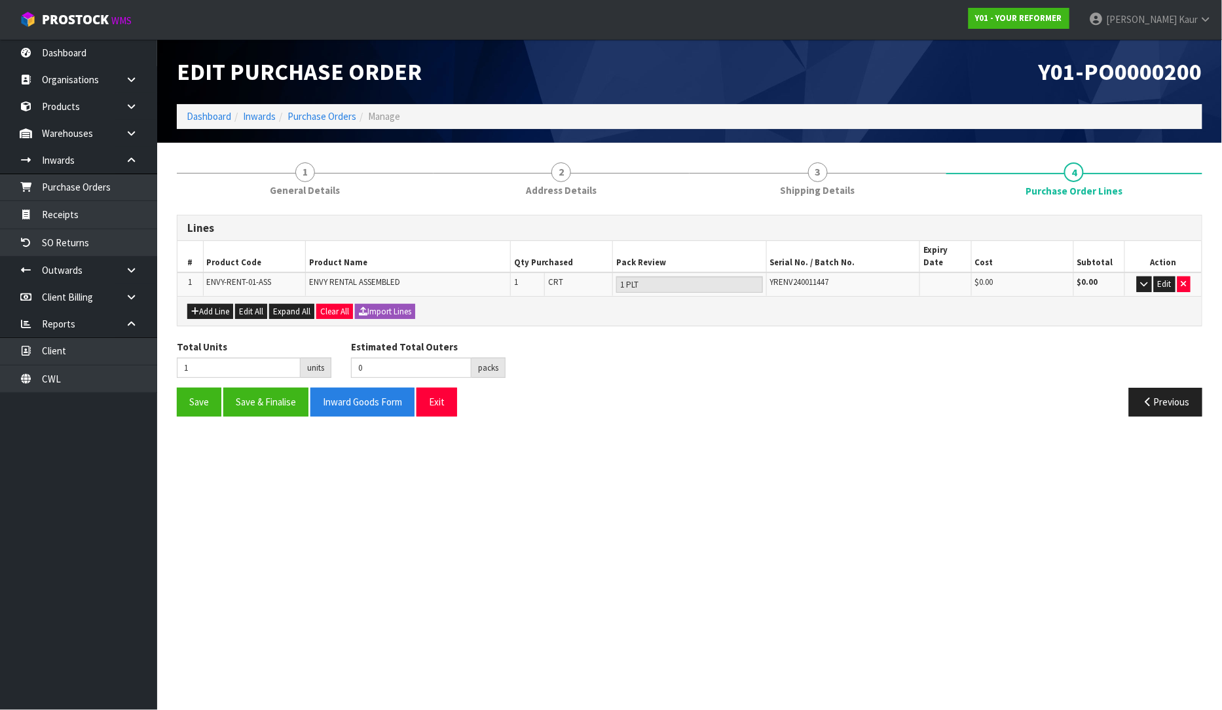
click at [802, 413] on div "Save Save & Finalise Inward Goods Form Exit Previous" at bounding box center [689, 407] width 1045 height 38
click at [310, 181] on link "1 General Details" at bounding box center [305, 179] width 257 height 52
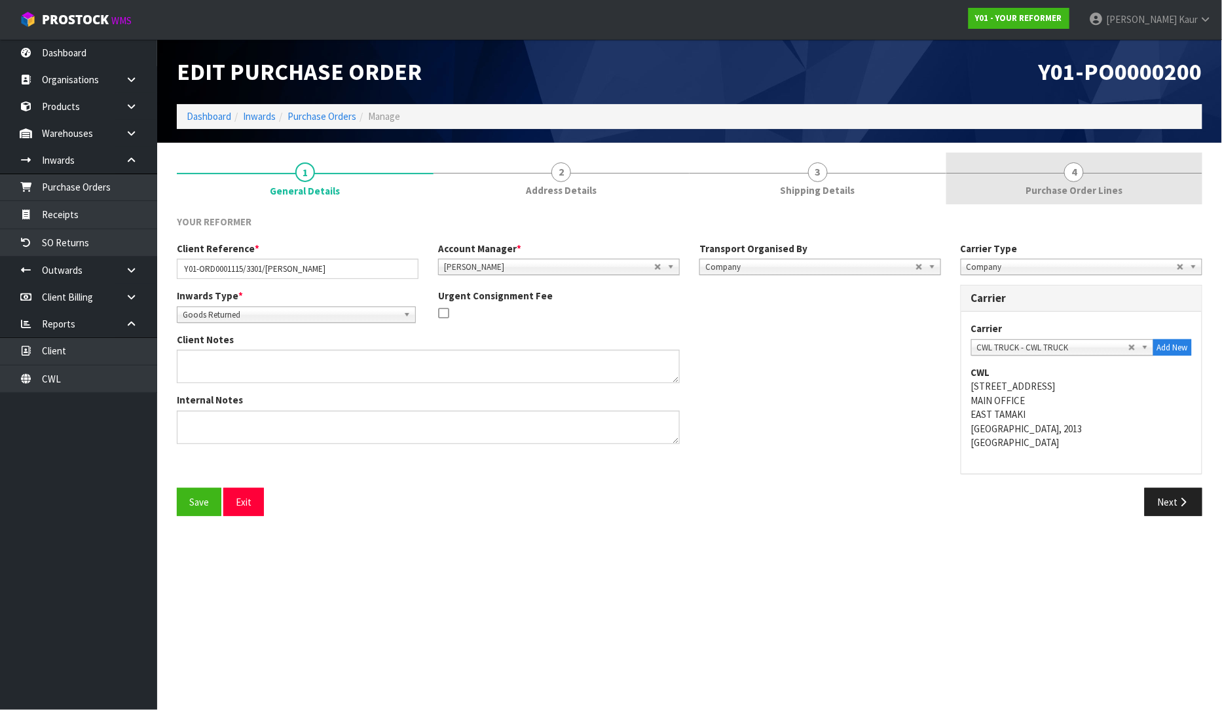
click at [1099, 185] on span "Purchase Order Lines" at bounding box center [1074, 190] width 97 height 14
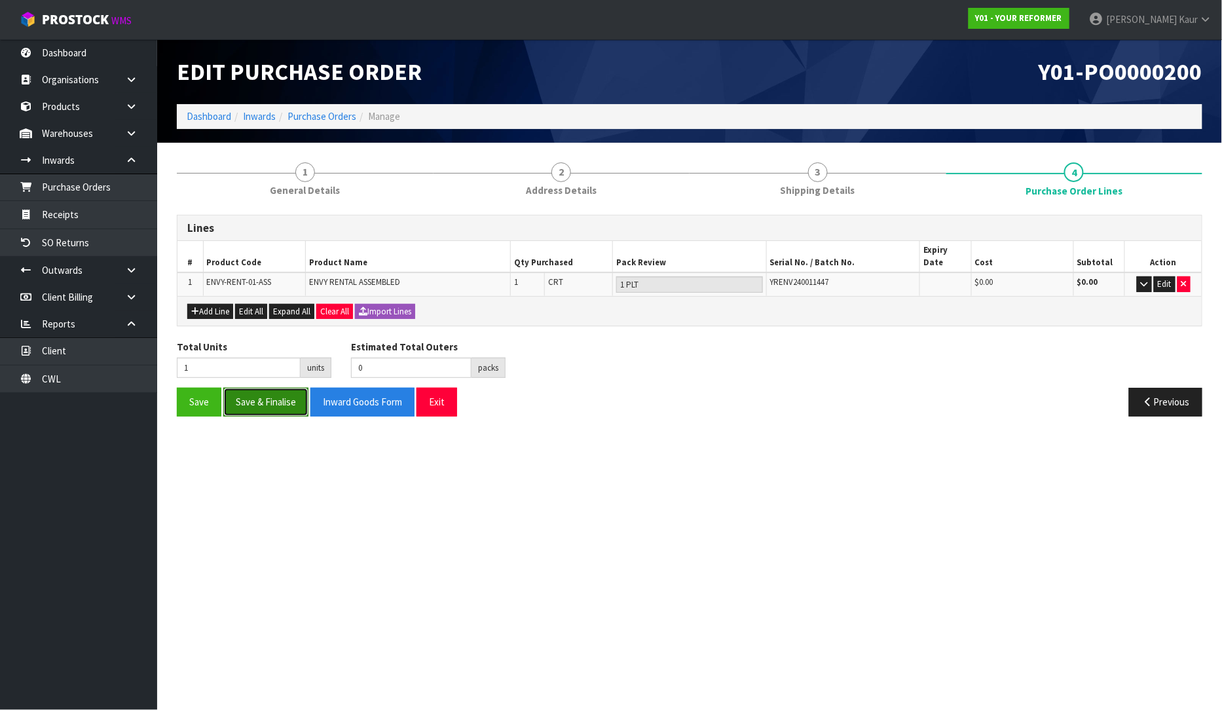
click at [270, 388] on button "Save & Finalise" at bounding box center [265, 402] width 85 height 28
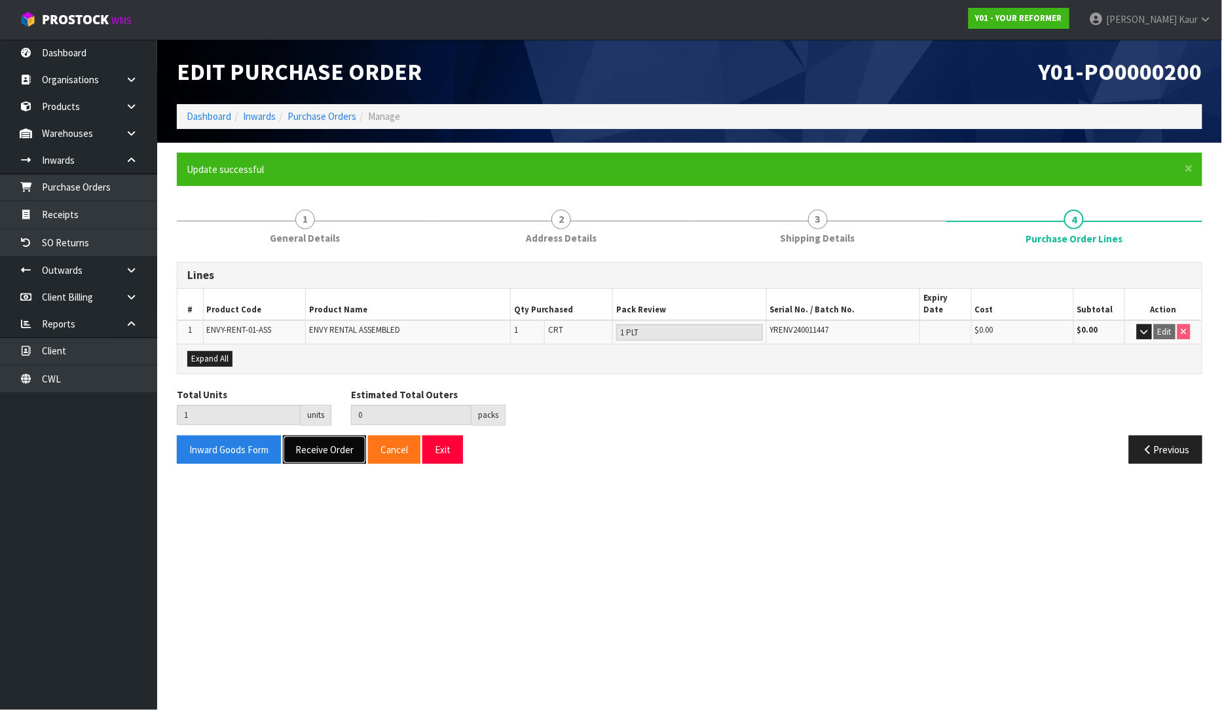
click at [304, 439] on button "Receive Order" at bounding box center [324, 450] width 83 height 28
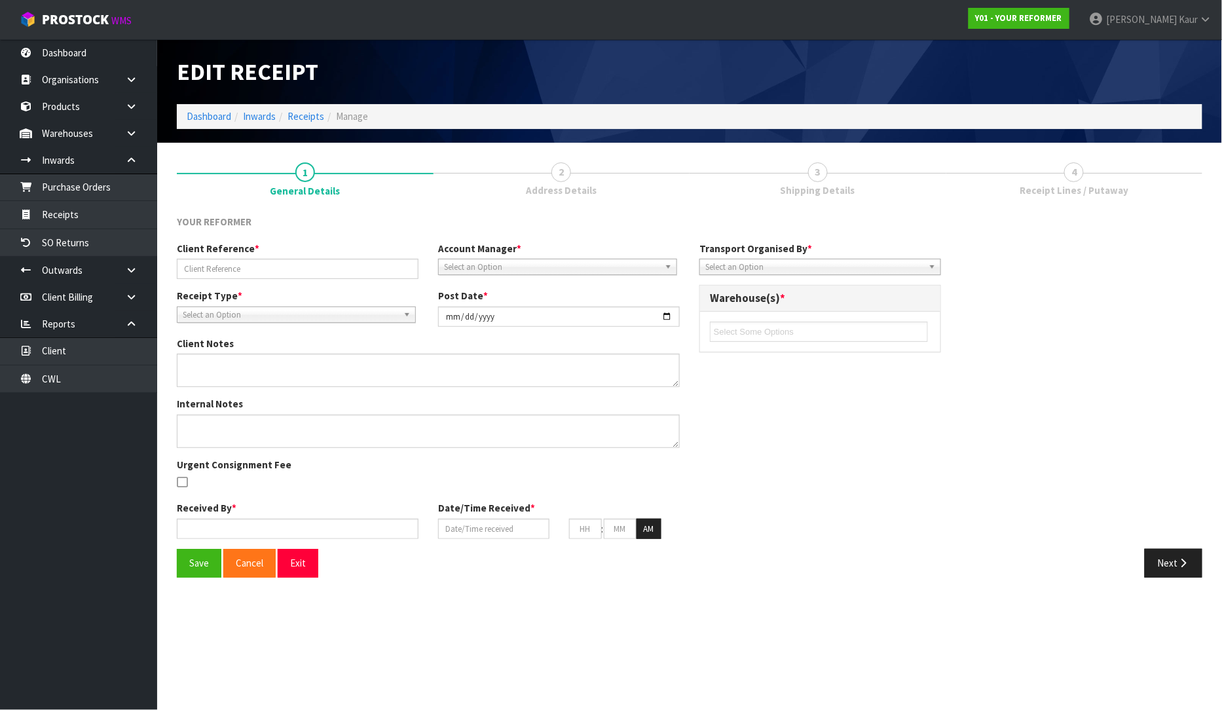
type input "Y01-ORD0001115/3301/[PERSON_NAME]"
type input "[DATE]"
type input "[PERSON_NAME]"
type input "[DATE]"
type input "01"
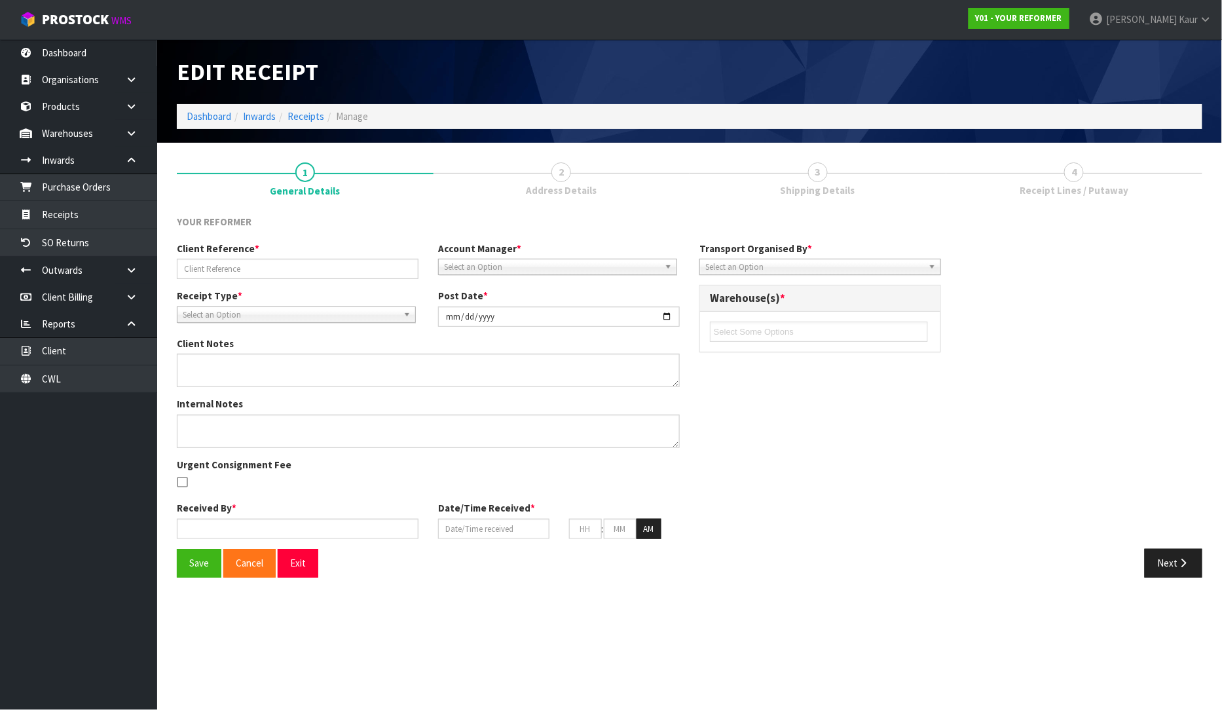
type input "38"
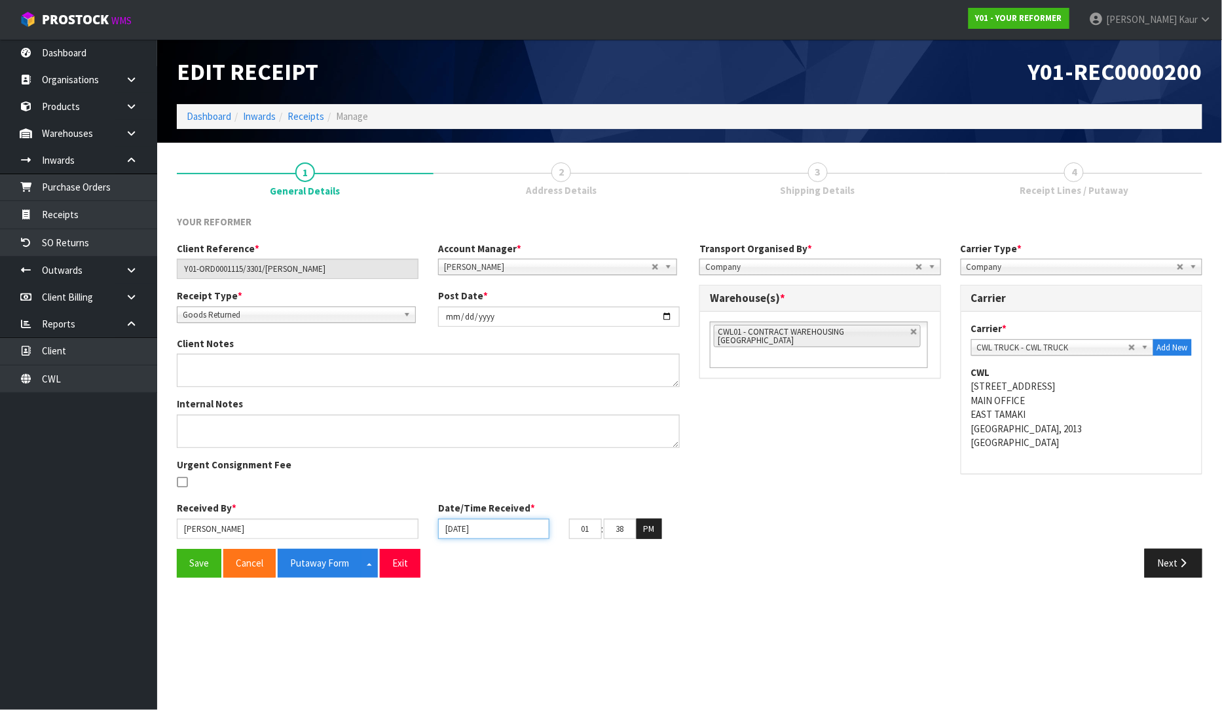
click at [452, 531] on input "[DATE]" at bounding box center [493, 529] width 111 height 20
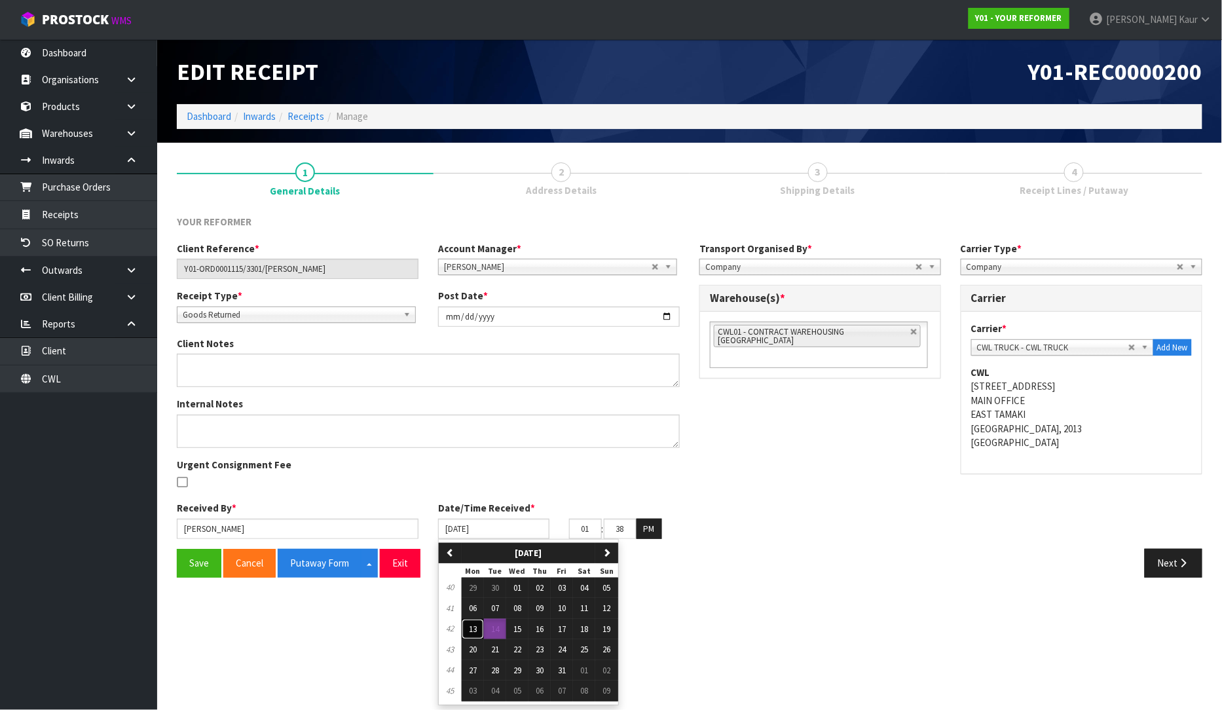
drag, startPoint x: 479, startPoint y: 623, endPoint x: 422, endPoint y: 594, distance: 63.3
click at [478, 623] on button "13" at bounding box center [473, 629] width 22 height 21
type input "[DATE]"
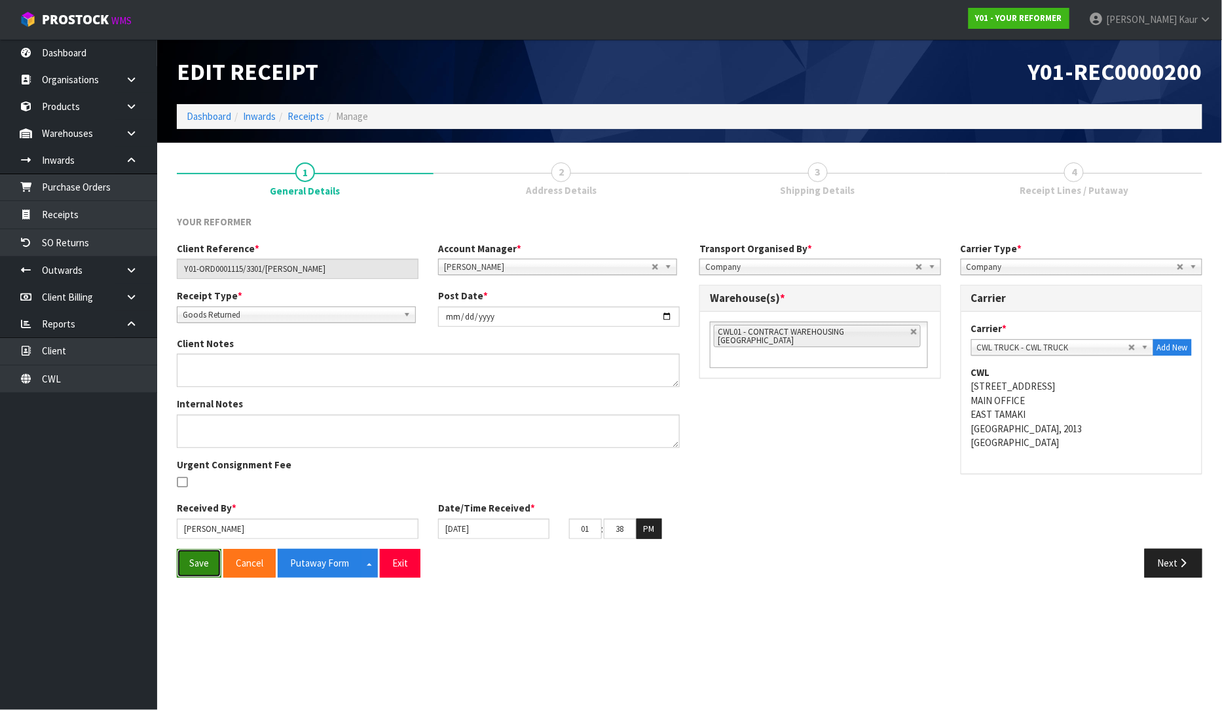
click at [191, 563] on button "Save" at bounding box center [199, 563] width 45 height 28
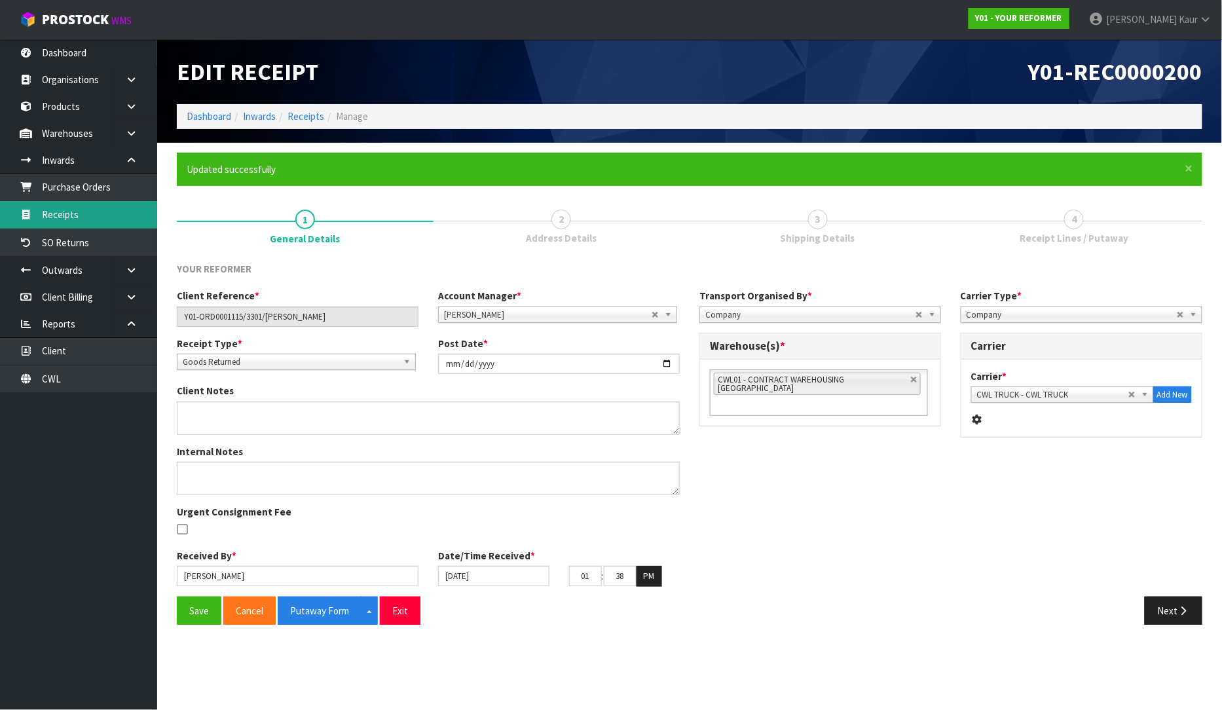
click at [100, 211] on link "Receipts" at bounding box center [78, 214] width 157 height 27
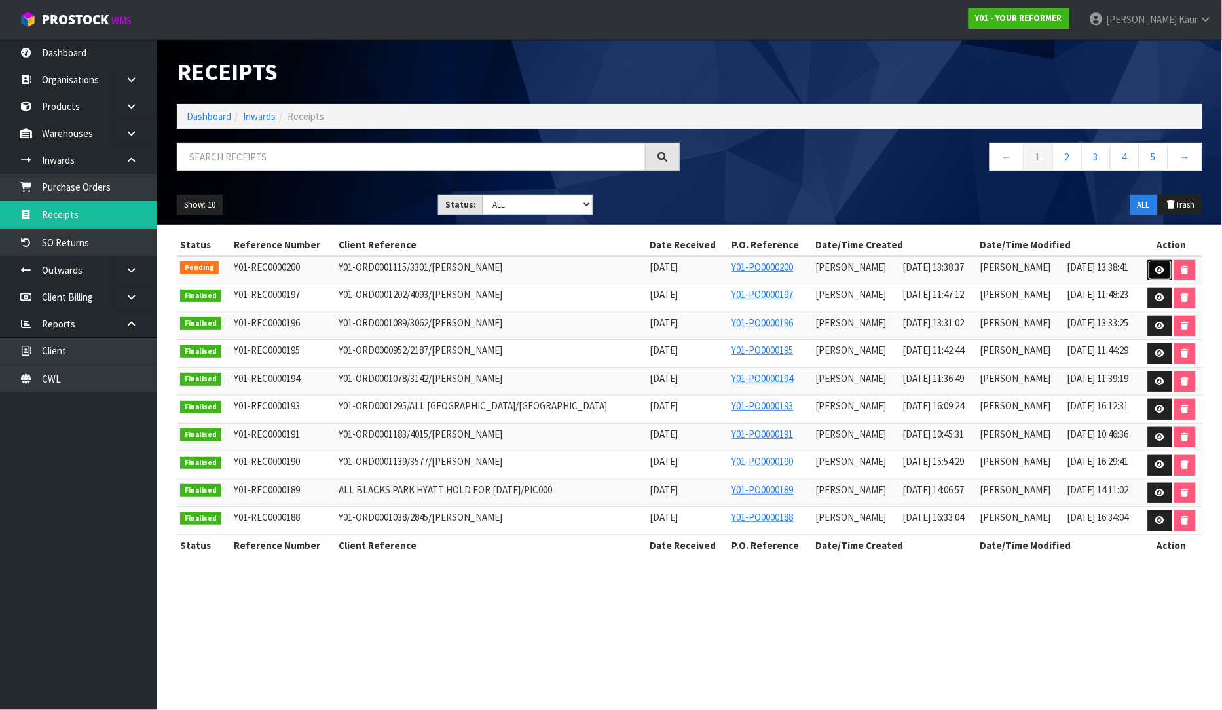
click at [1156, 269] on icon at bounding box center [1160, 270] width 10 height 9
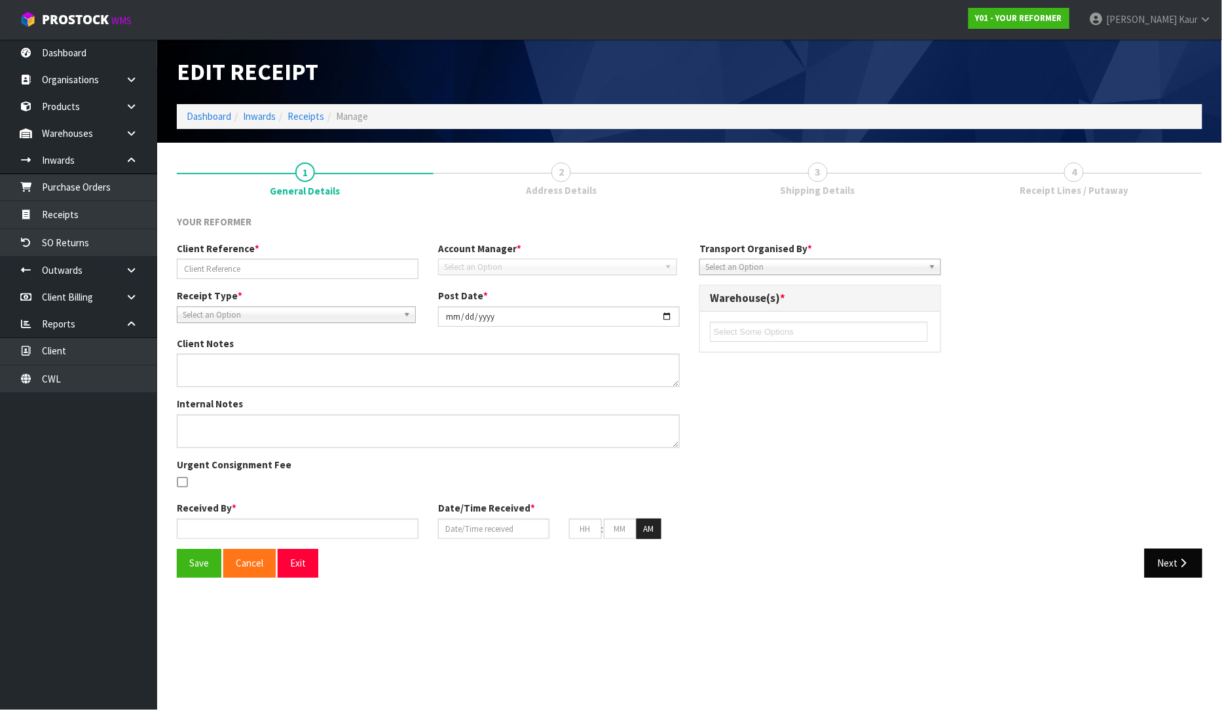
type input "Y01-ORD0001115/3301/[PERSON_NAME]"
type input "[DATE]"
type input "[PERSON_NAME]"
type input "[DATE]"
type input "01"
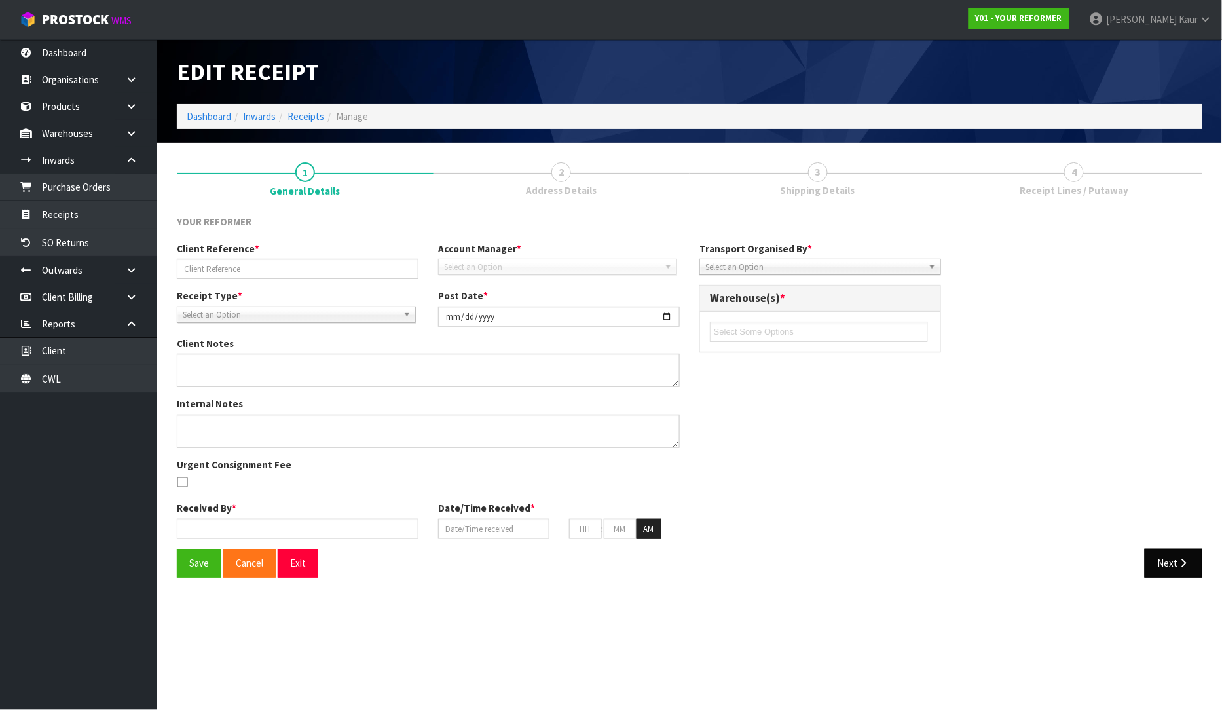
type input "38"
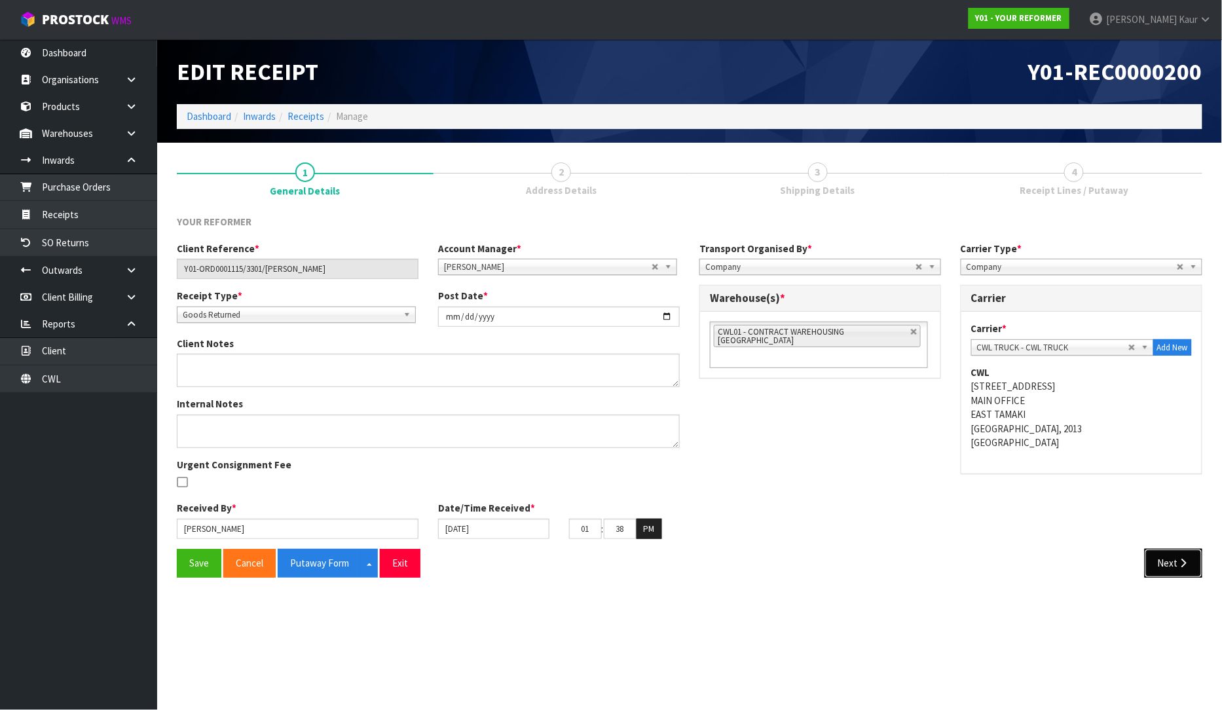
click at [1174, 561] on button "Next" at bounding box center [1174, 563] width 58 height 28
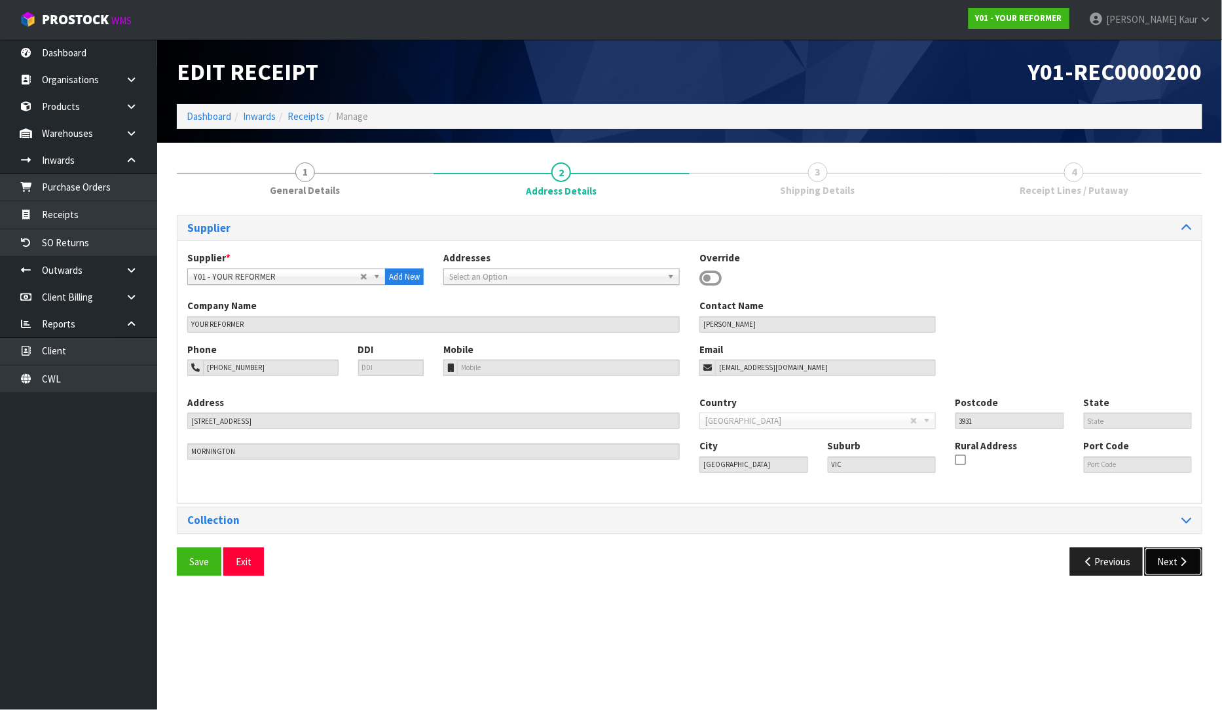
click at [1176, 568] on button "Next" at bounding box center [1174, 562] width 58 height 28
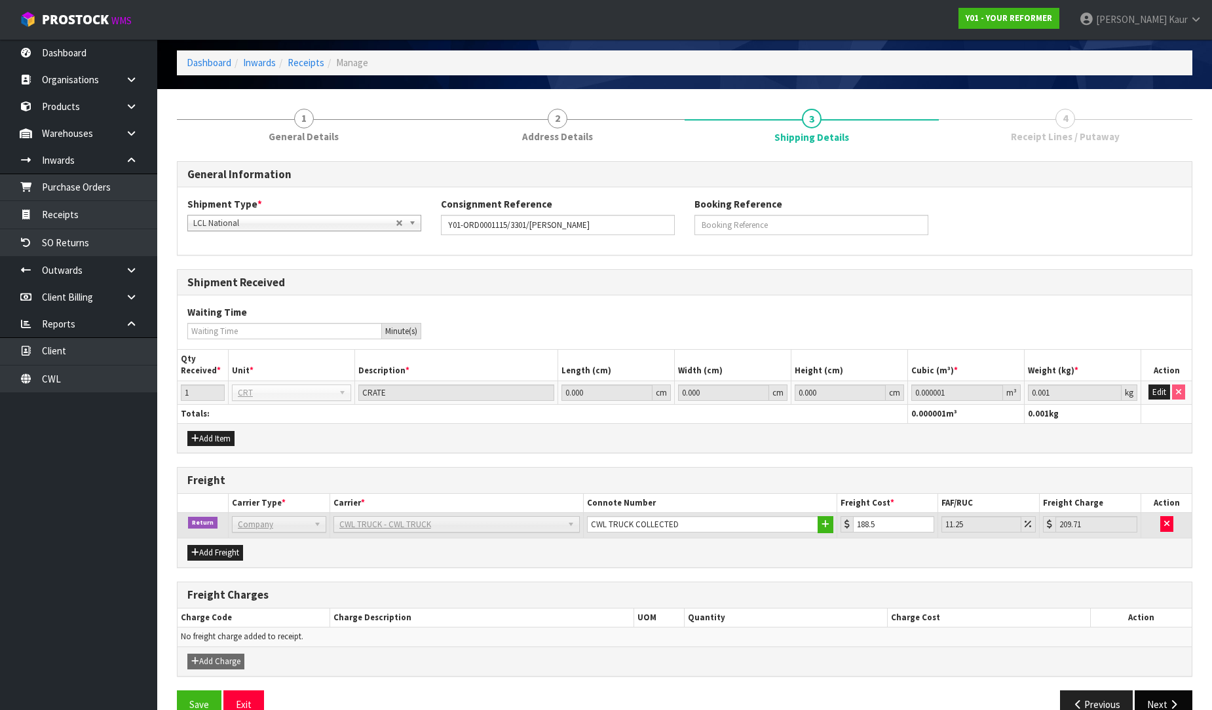
scroll to position [82, 0]
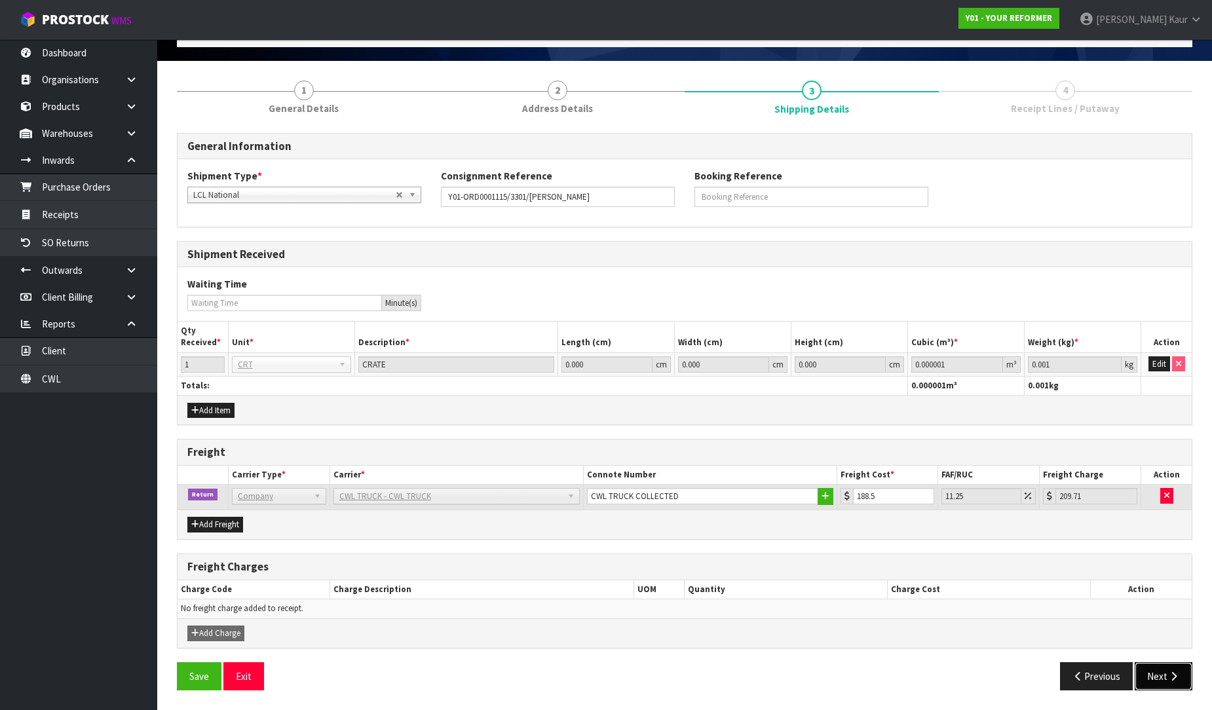
click at [1163, 676] on button "Next" at bounding box center [1163, 676] width 58 height 28
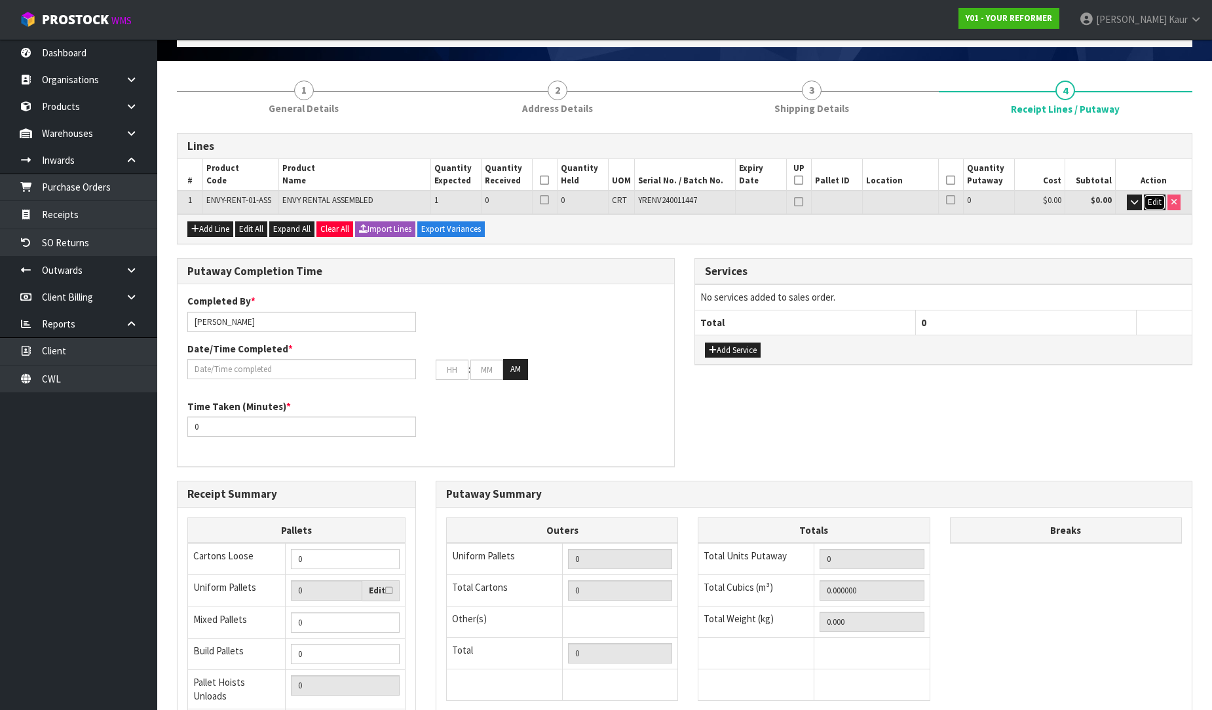
click at [1157, 197] on span "Edit" at bounding box center [1154, 201] width 14 height 11
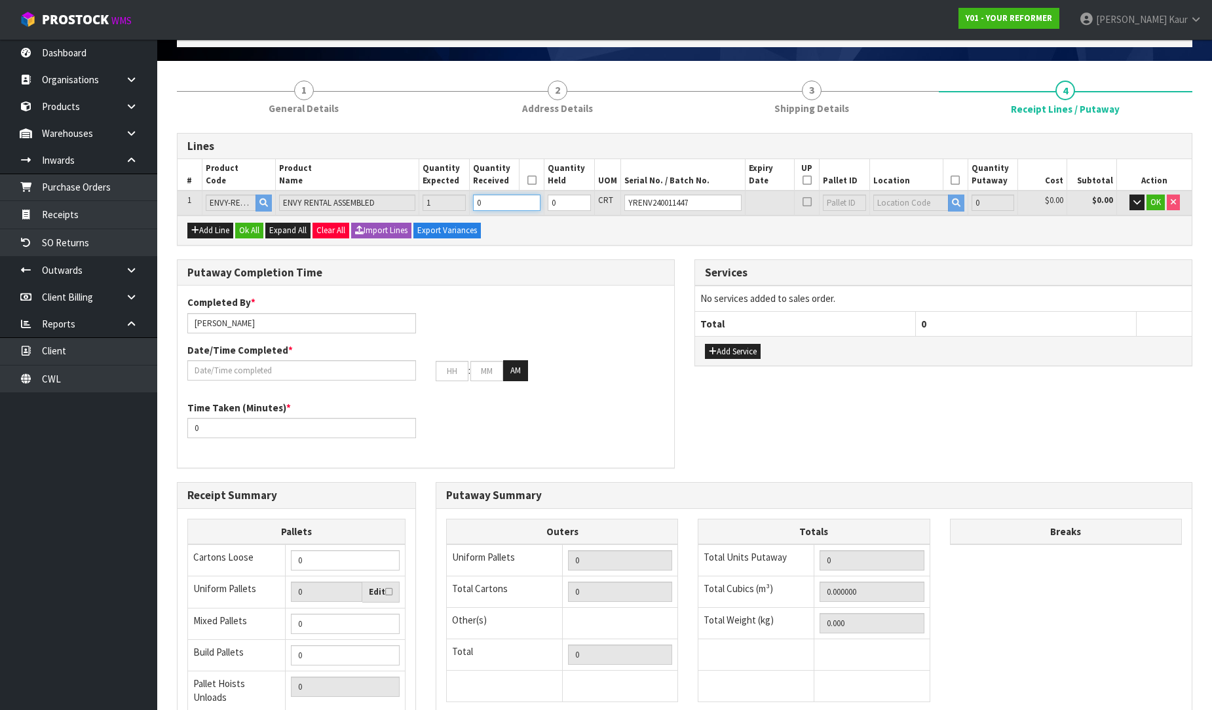
click at [489, 200] on input "0" at bounding box center [506, 203] width 67 height 16
type input "1"
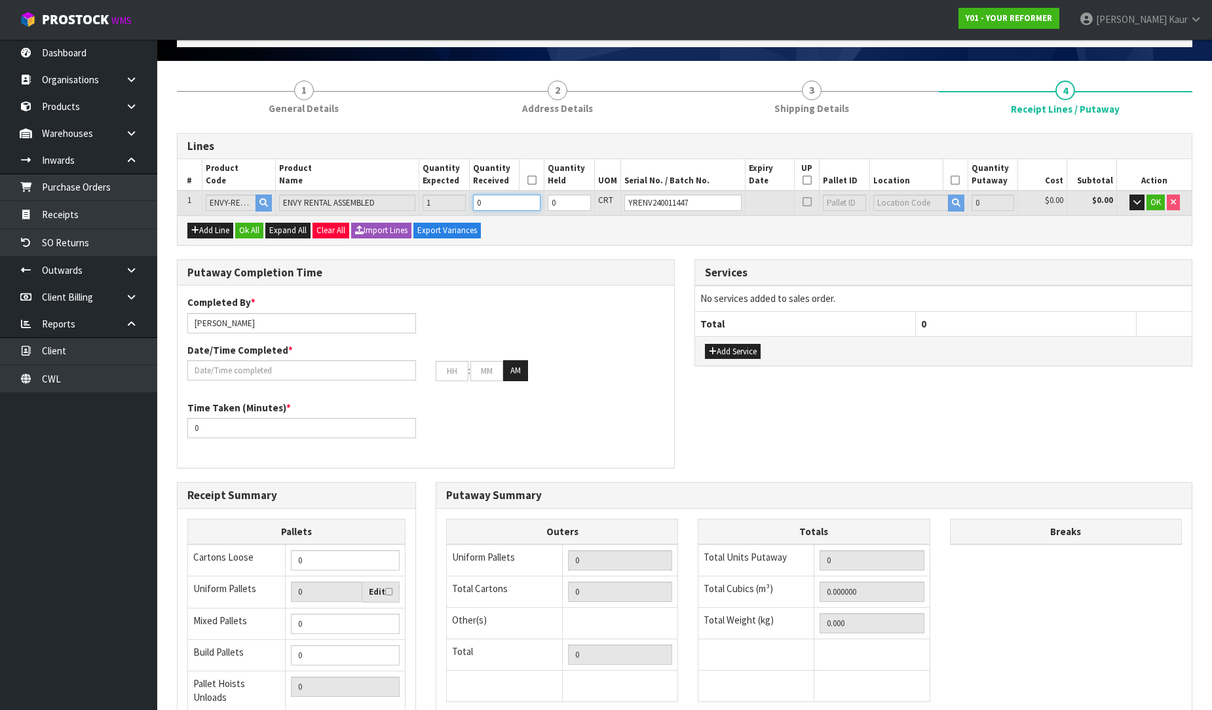
type input "0.825484"
type input "112"
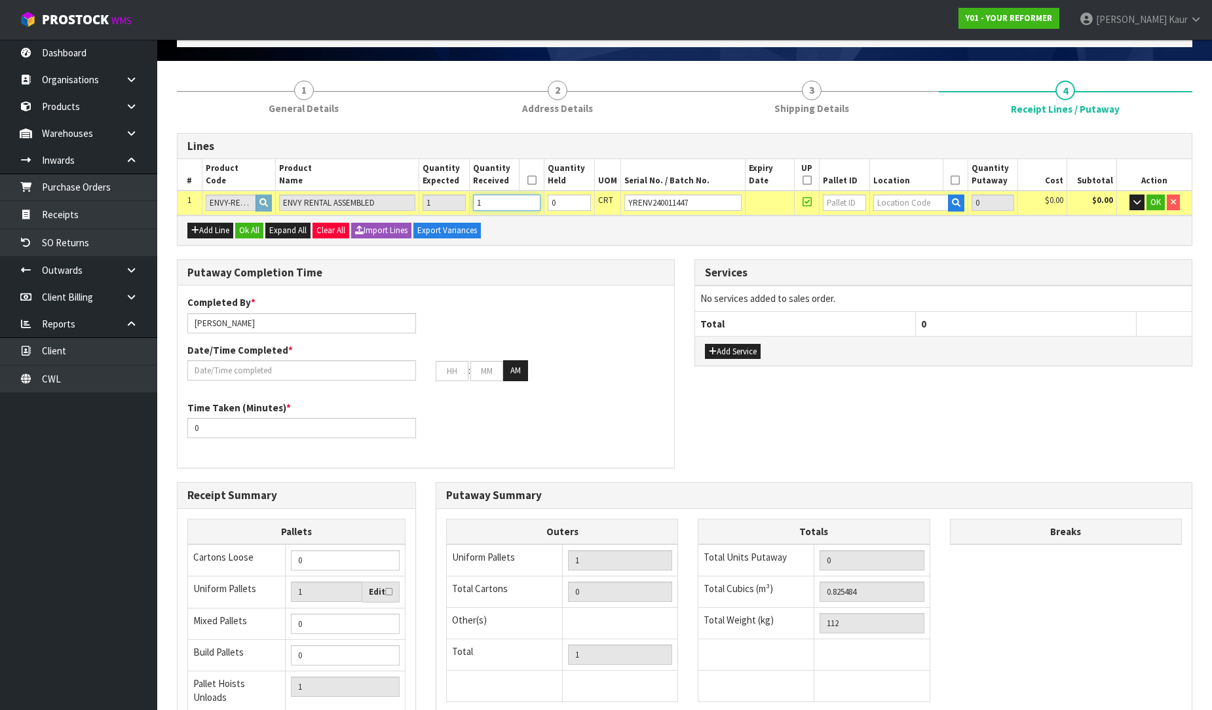
type input "1"
click at [895, 201] on input "text" at bounding box center [910, 203] width 75 height 16
type input "54"
click at [902, 225] on link "54 -01-1-A" at bounding box center [920, 224] width 103 height 18
type input "1"
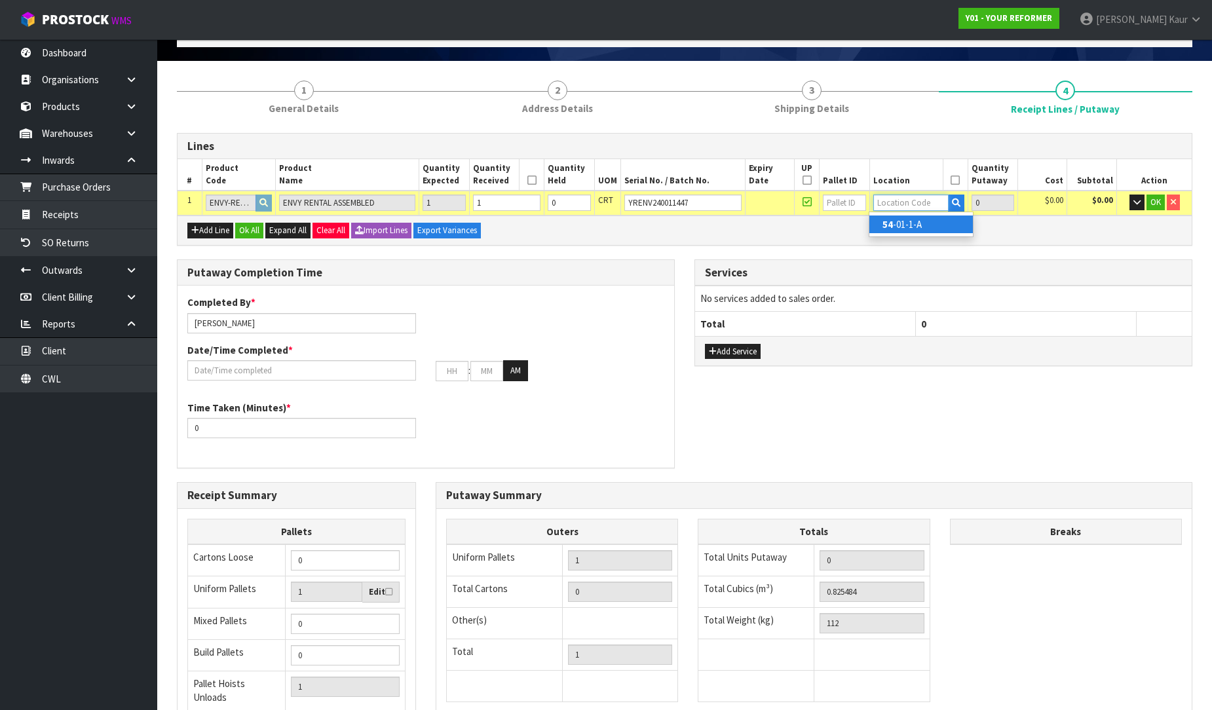
type input "54-01-1-A"
type input "1"
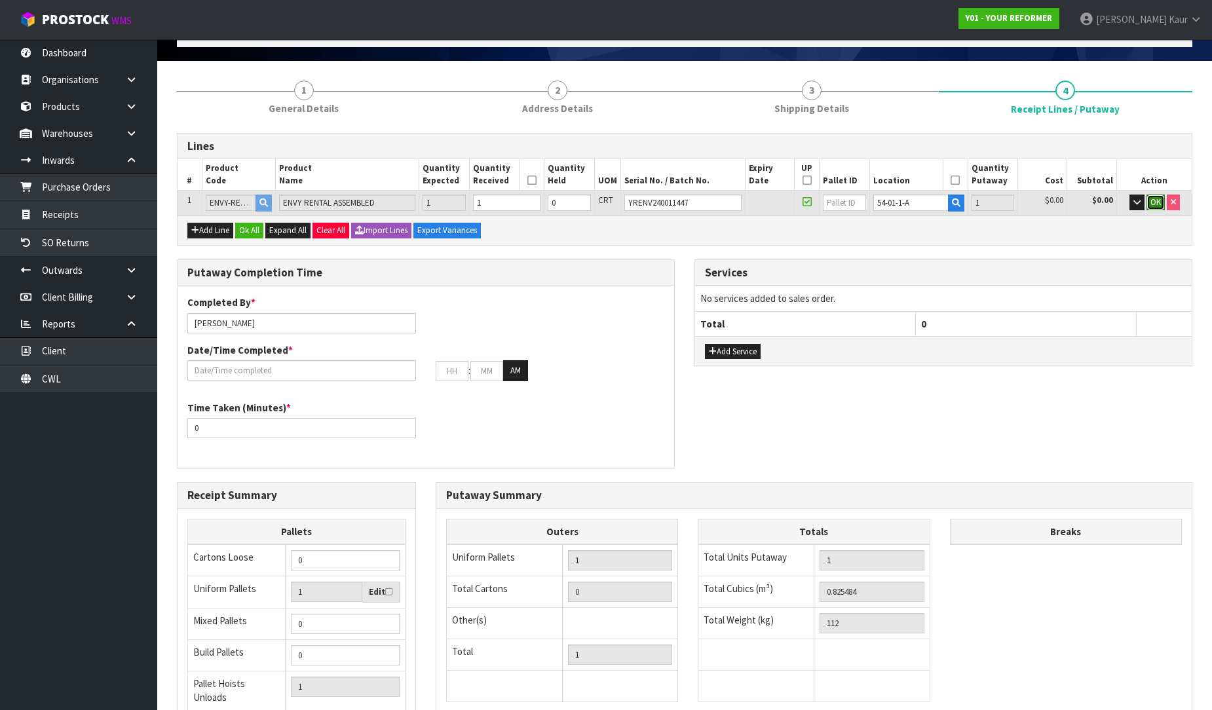
click at [1150, 201] on span "OK" at bounding box center [1155, 201] width 10 height 11
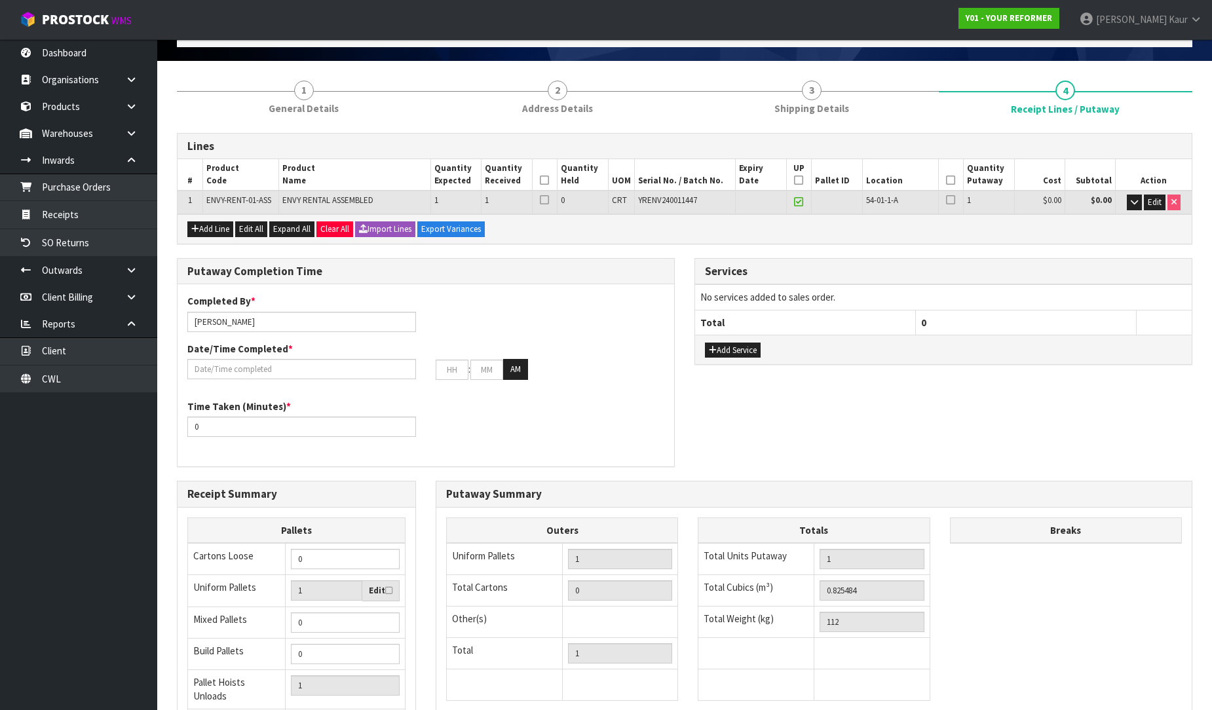
click at [545, 180] on icon at bounding box center [544, 180] width 9 height 1
click at [796, 180] on icon at bounding box center [798, 180] width 9 height 1
click at [947, 180] on icon at bounding box center [950, 180] width 9 height 1
click at [265, 317] on input "[PERSON_NAME]" at bounding box center [301, 322] width 229 height 20
drag, startPoint x: 250, startPoint y: 322, endPoint x: 168, endPoint y: 307, distance: 83.2
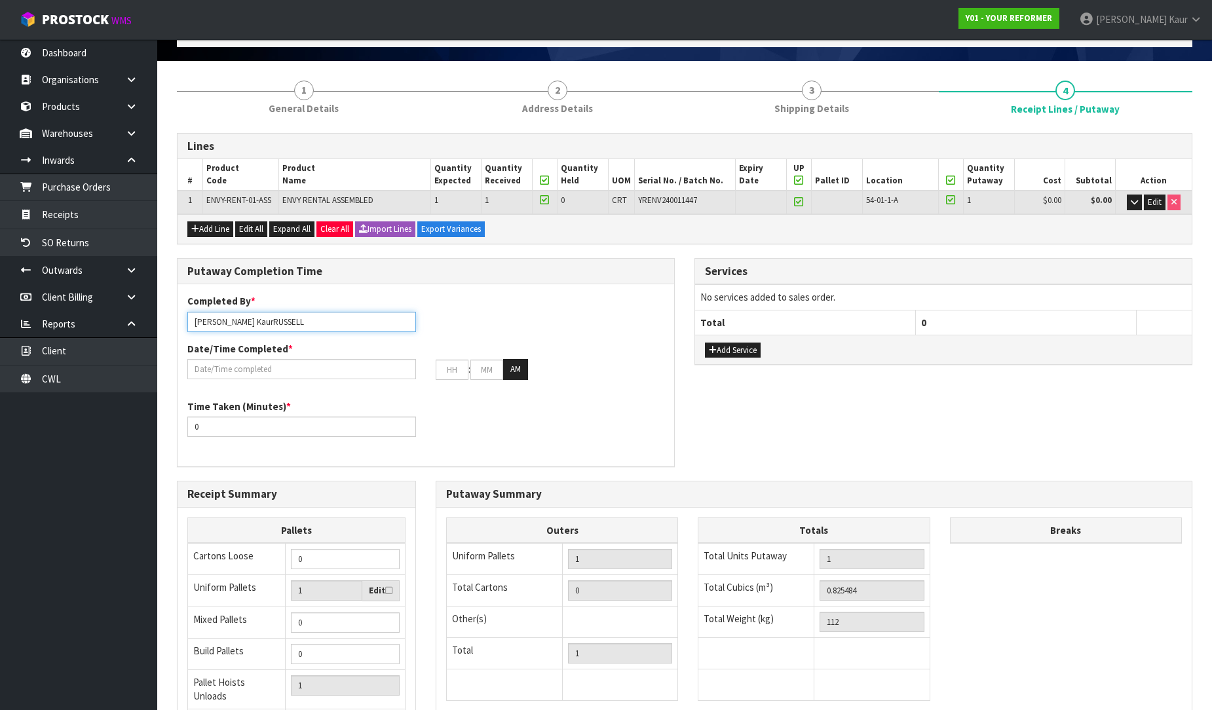
click at [168, 307] on div "Putaway Completion Time Completed By * [PERSON_NAME] KaurRUSSELL Date/Time Comp…" at bounding box center [425, 369] width 517 height 223
type input "[PERSON_NAME]"
click at [210, 364] on input "text" at bounding box center [301, 369] width 229 height 20
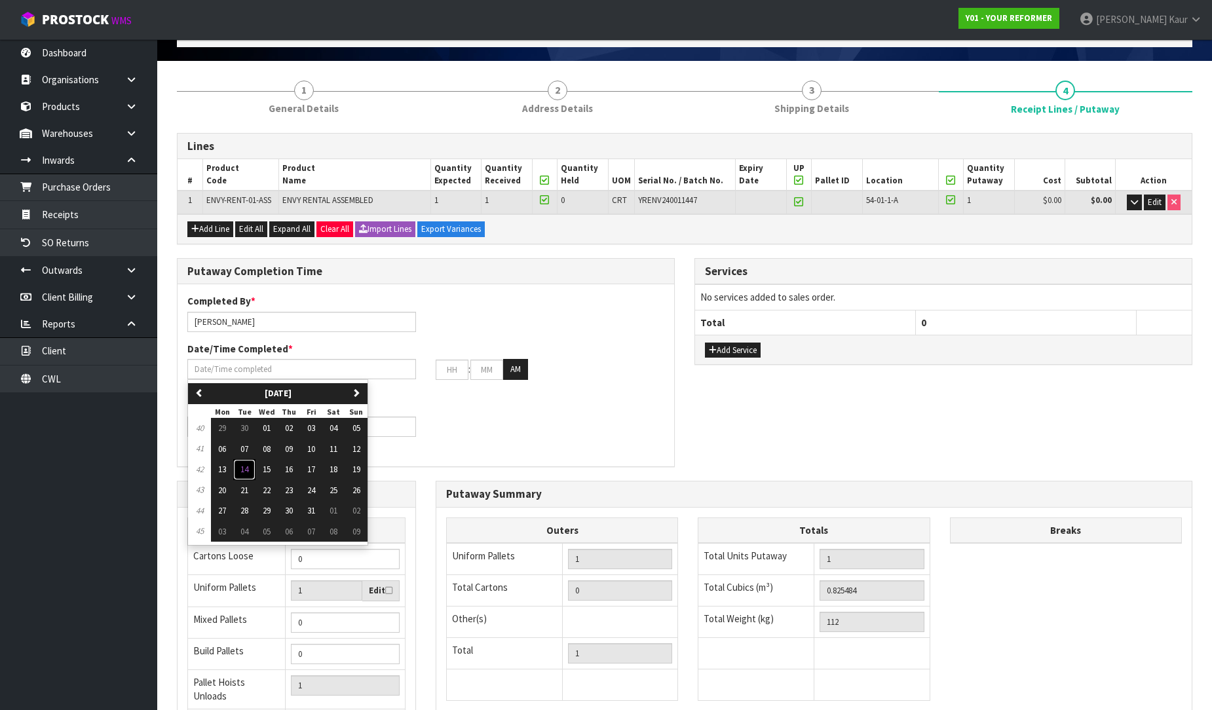
click at [241, 468] on span "14" at bounding box center [244, 469] width 8 height 11
type input "[DATE]"
type input "12"
type input "00"
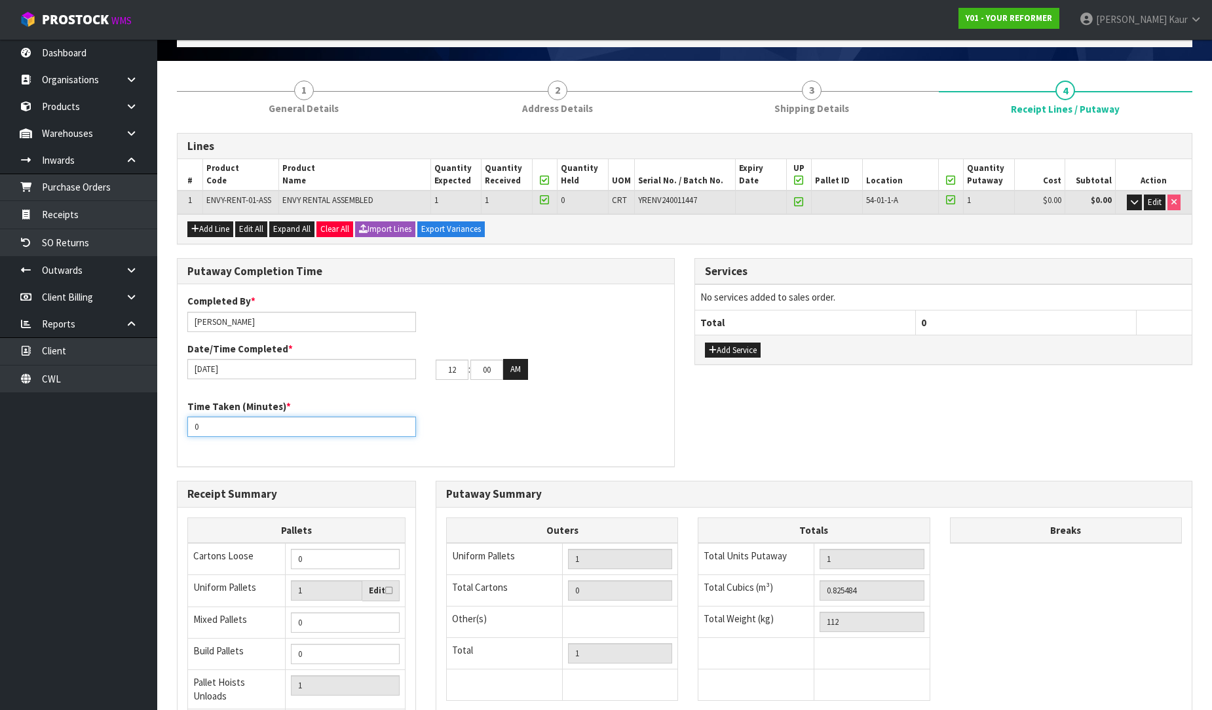
drag, startPoint x: 223, startPoint y: 428, endPoint x: 164, endPoint y: 430, distance: 59.0
click at [164, 430] on section "1 General Details 2 Address Details 3 Shipping Details 4 Receipt Lines / Putawa…" at bounding box center [684, 459] width 1054 height 796
type input "20"
drag, startPoint x: 458, startPoint y: 371, endPoint x: 436, endPoint y: 365, distance: 23.0
click at [436, 365] on input "12" at bounding box center [452, 370] width 33 height 20
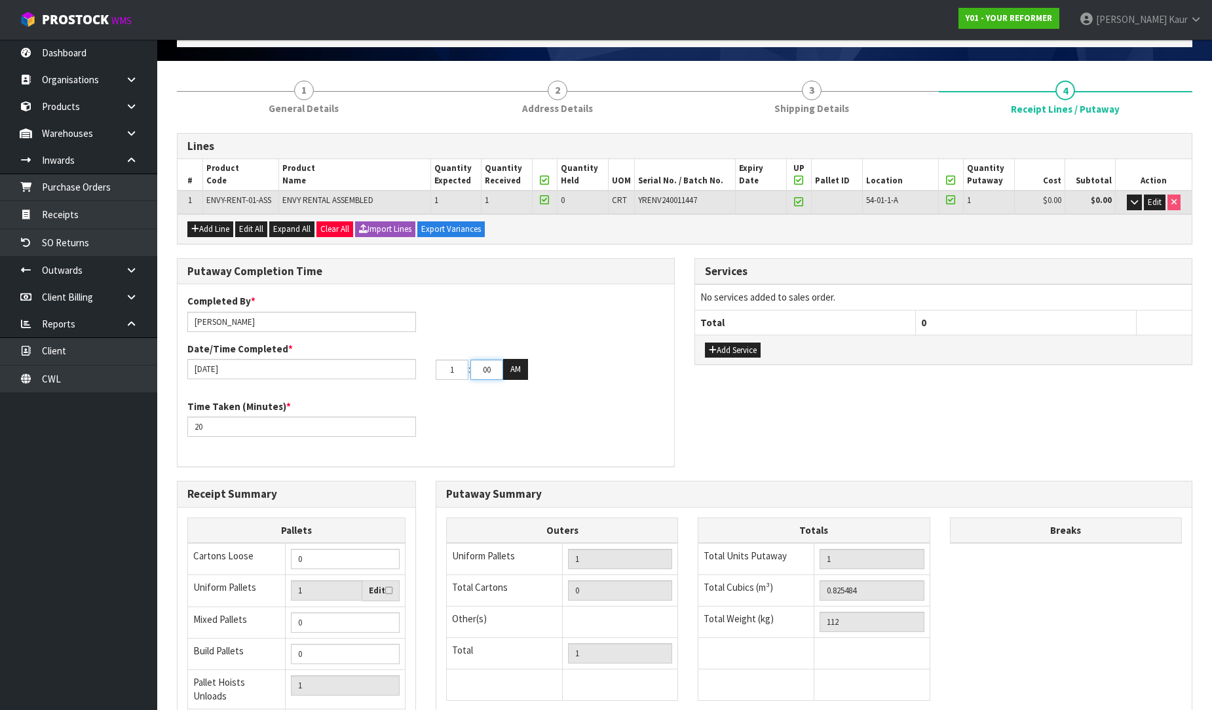
type input "01"
drag, startPoint x: 494, startPoint y: 367, endPoint x: 474, endPoint y: 369, distance: 20.5
click at [474, 369] on input "00" at bounding box center [486, 370] width 33 height 20
type input "40"
click at [512, 377] on button "AM" at bounding box center [515, 369] width 25 height 21
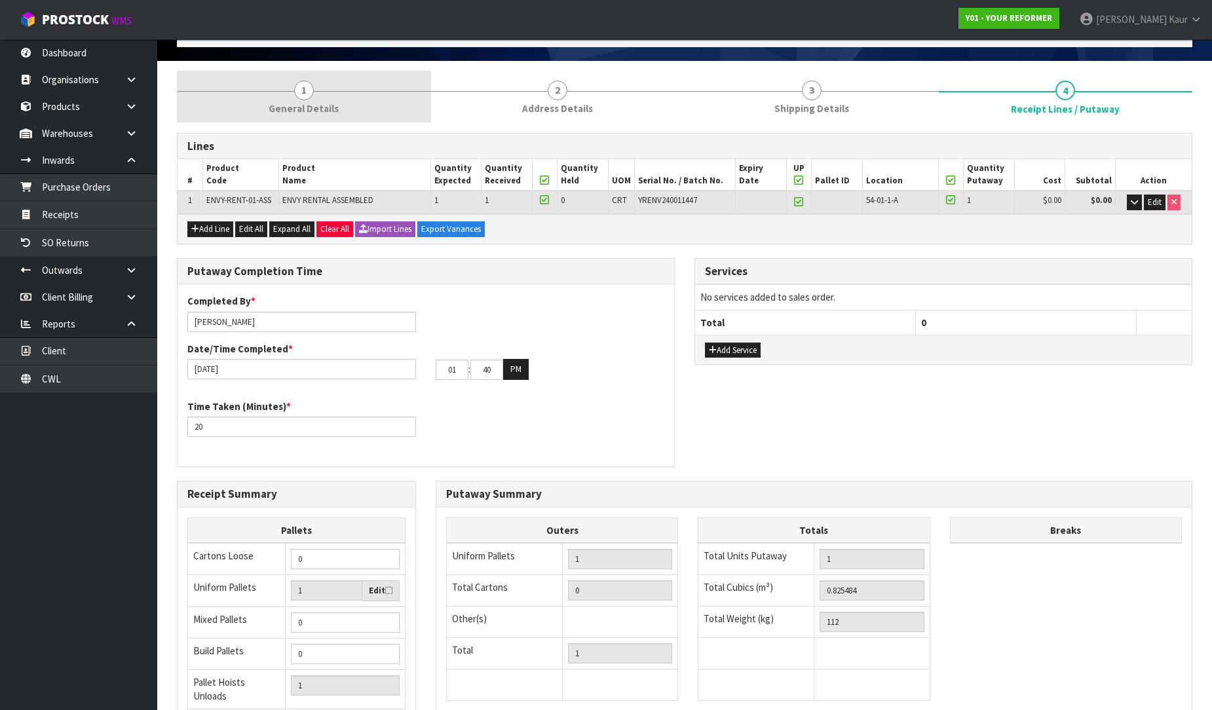
click at [276, 84] on link "1 General Details" at bounding box center [304, 97] width 254 height 52
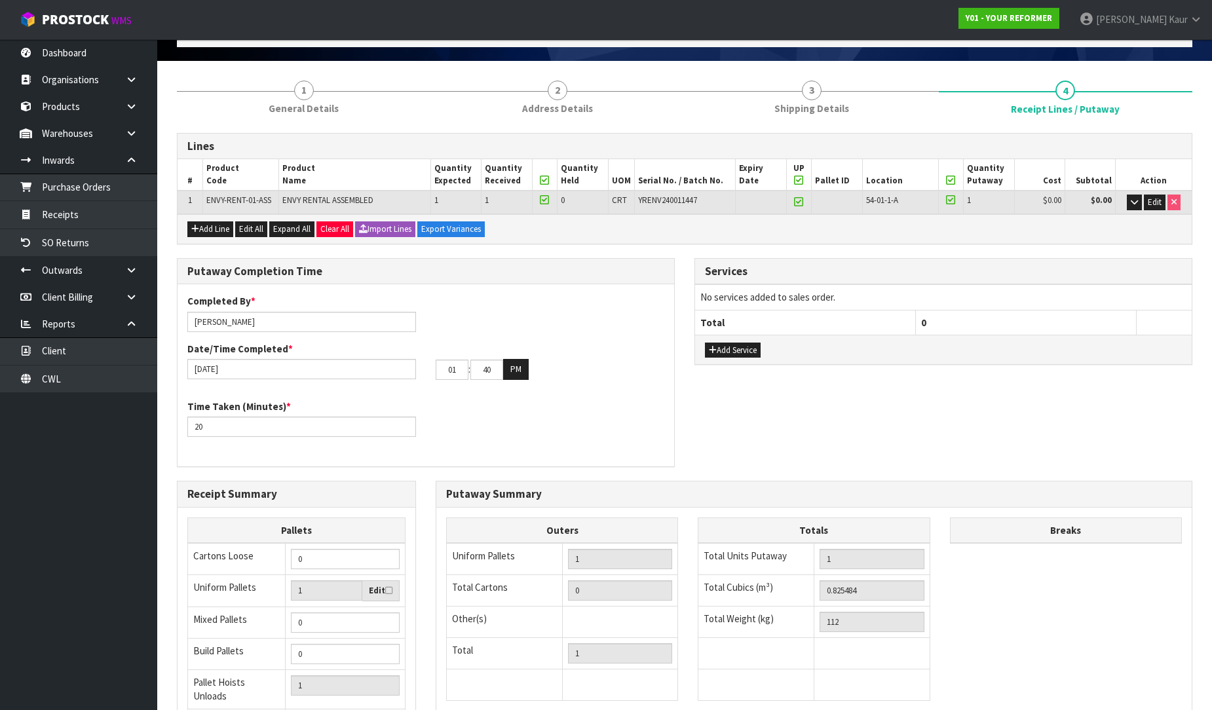
scroll to position [0, 0]
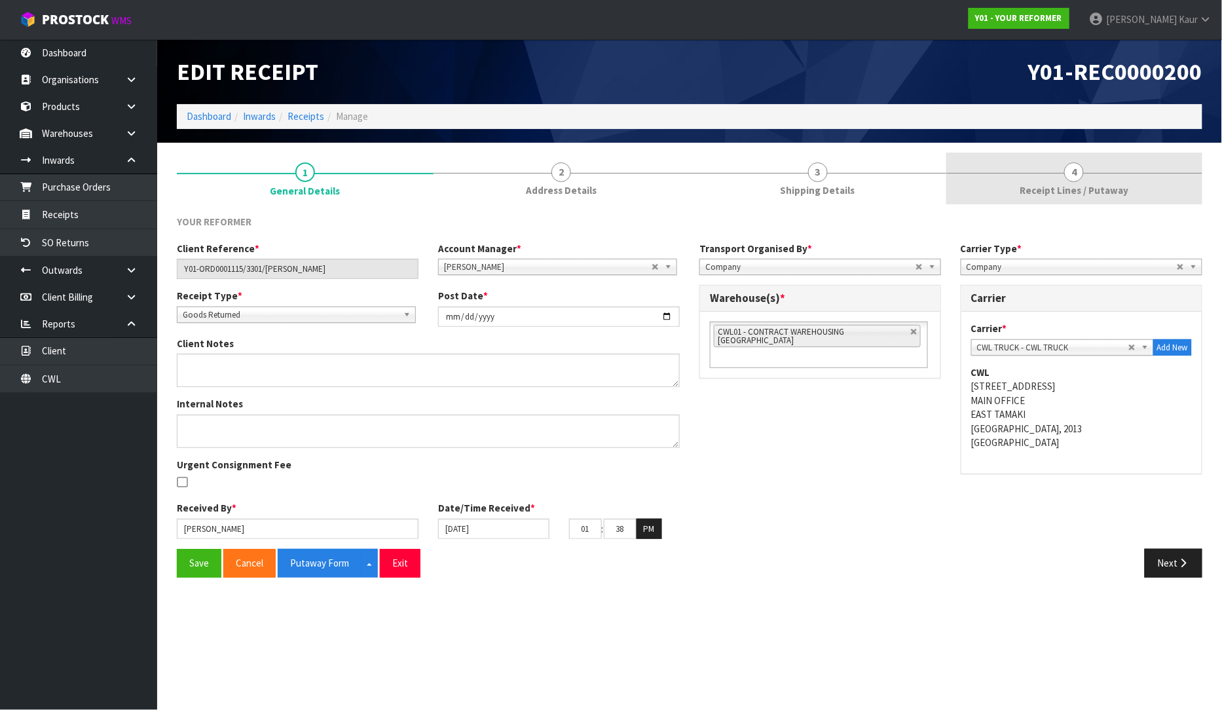
click at [1066, 172] on span "4" at bounding box center [1074, 172] width 20 height 20
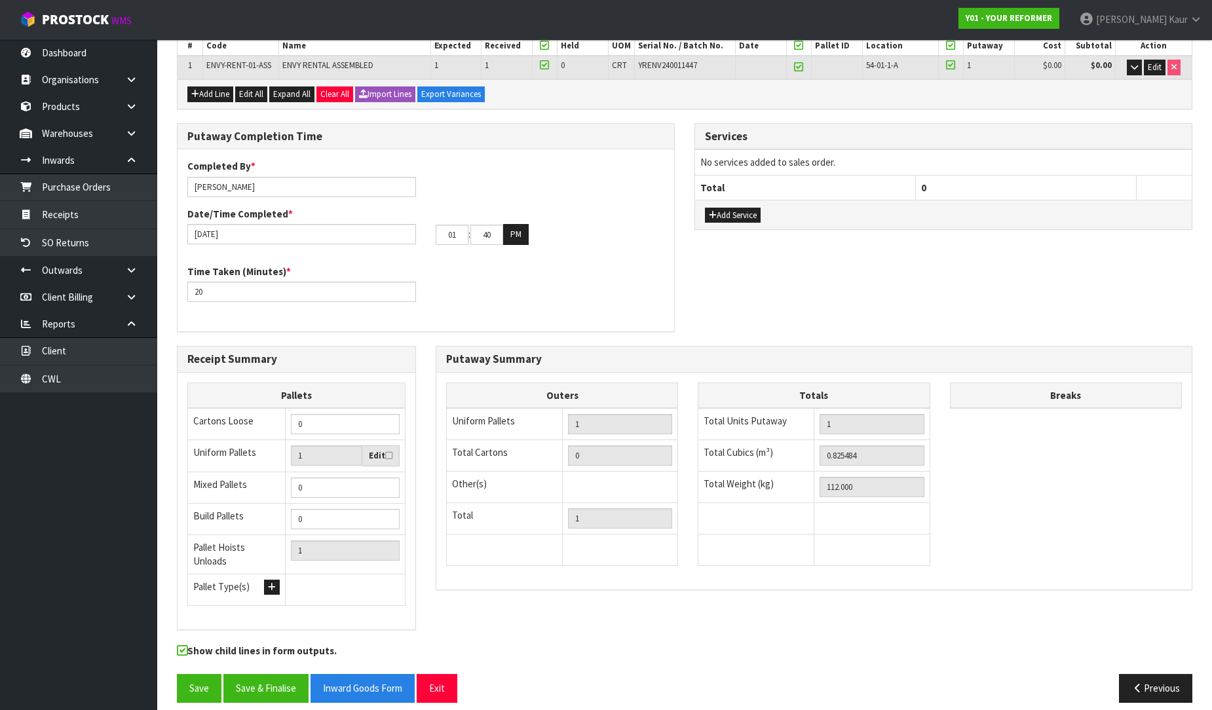
scroll to position [220, 0]
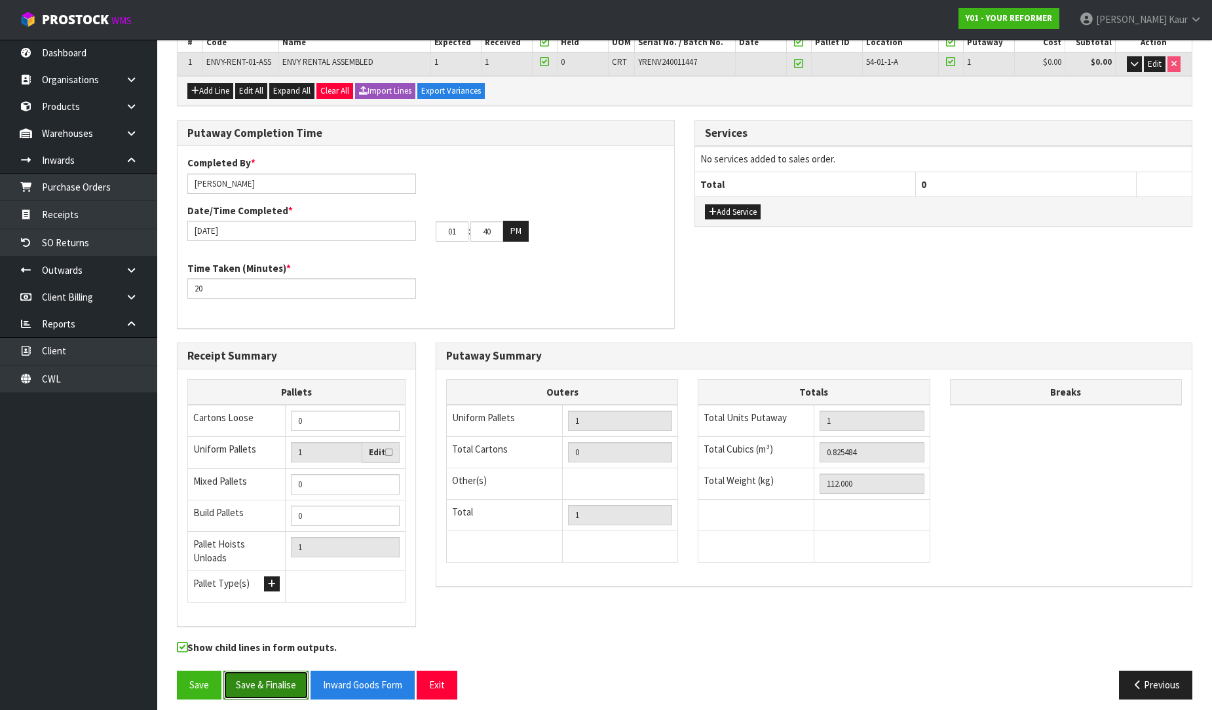
click at [255, 673] on button "Save & Finalise" at bounding box center [265, 685] width 85 height 28
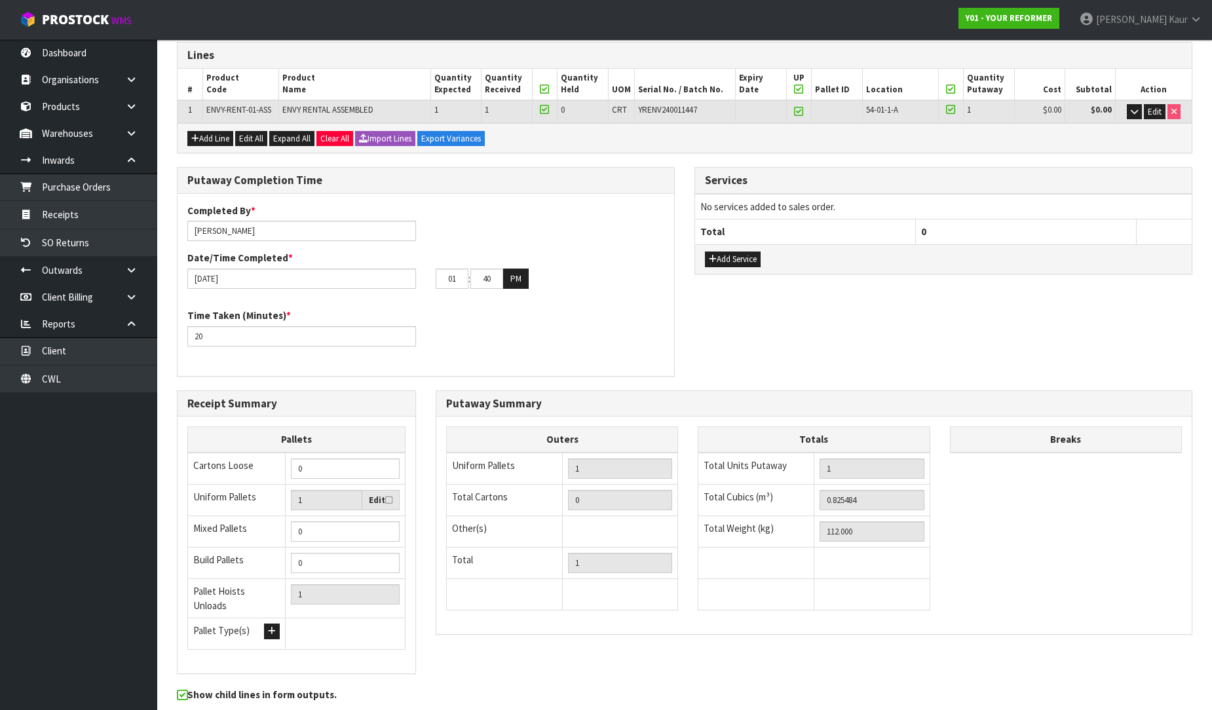
scroll to position [0, 0]
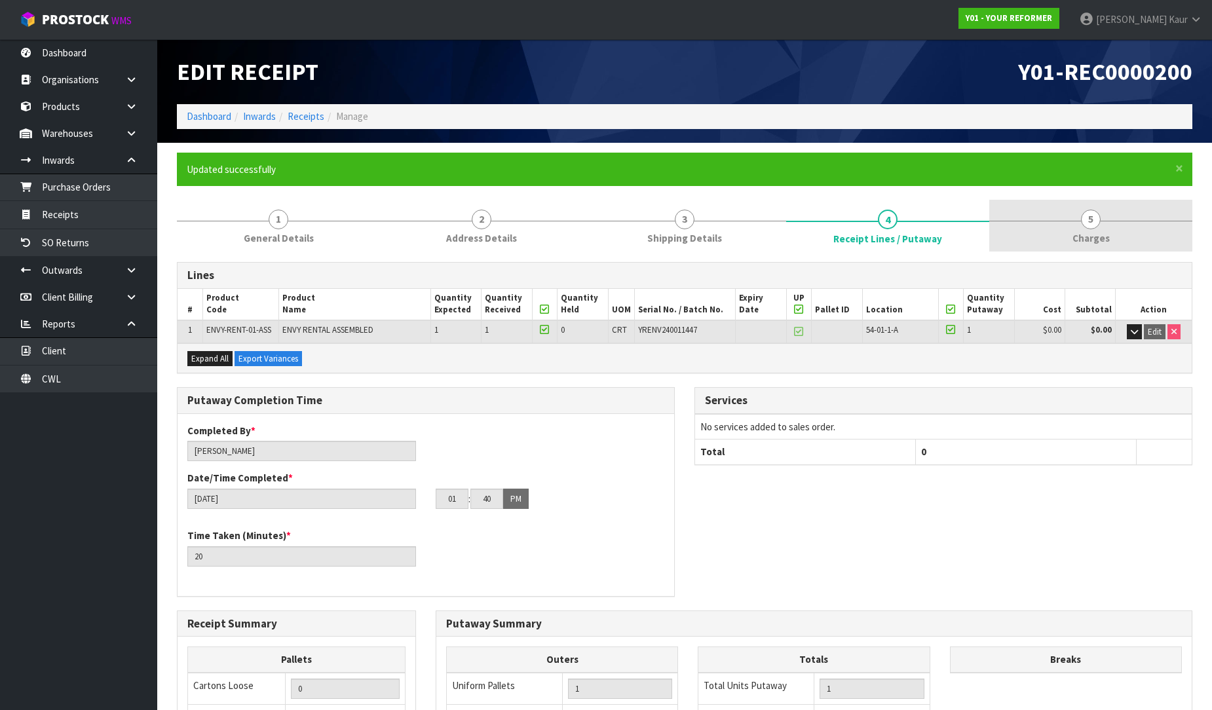
click at [1078, 220] on link "5 [GEOGRAPHIC_DATA]" at bounding box center [1090, 226] width 203 height 52
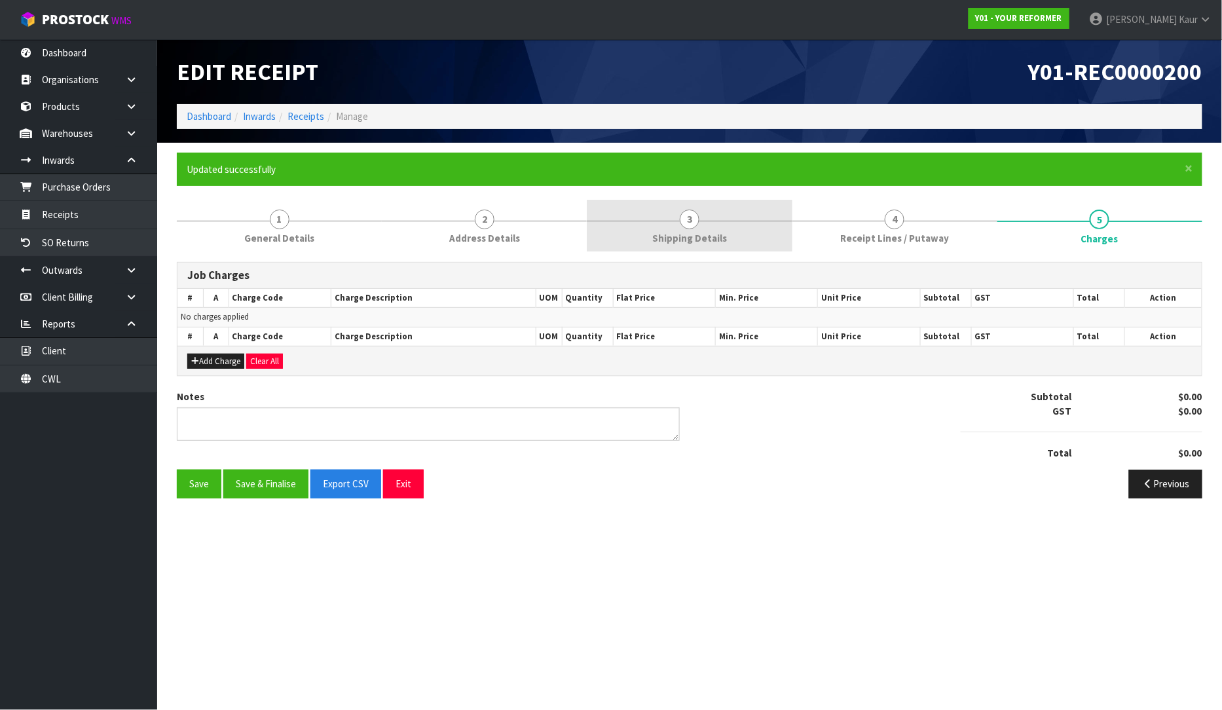
click at [731, 221] on link "3 Shipping Details" at bounding box center [689, 226] width 205 height 52
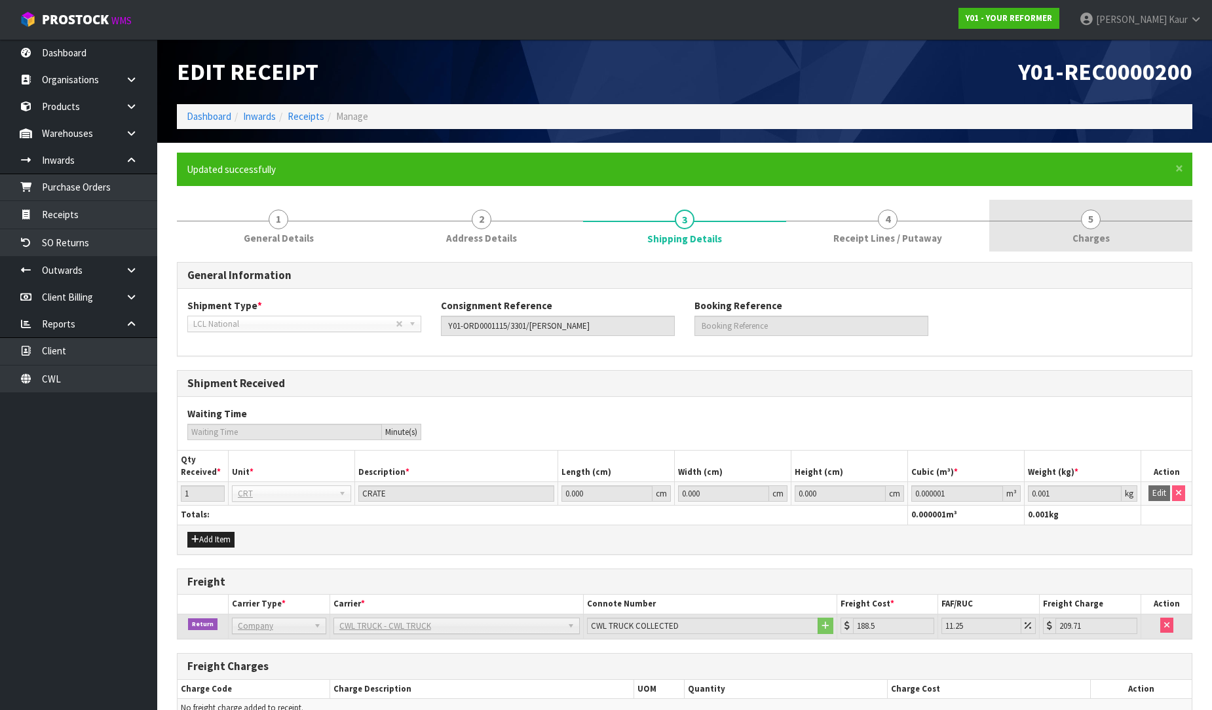
click at [1114, 238] on link "5 [GEOGRAPHIC_DATA]" at bounding box center [1090, 226] width 203 height 52
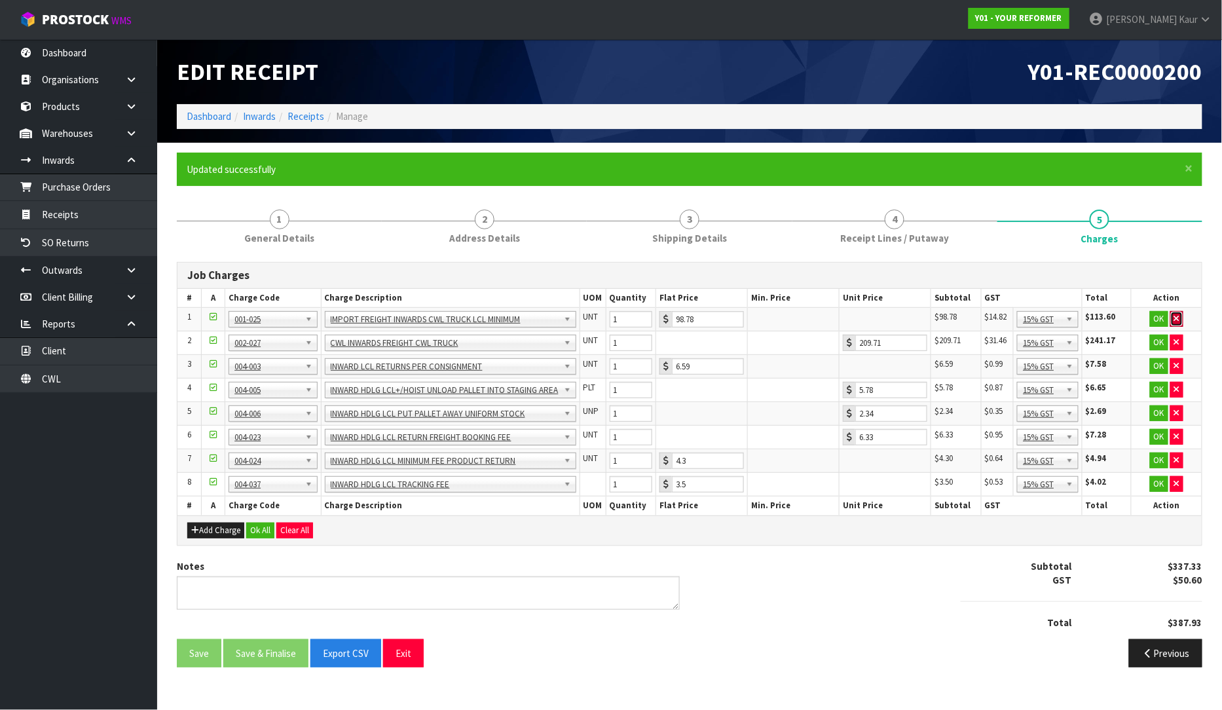
click at [1179, 316] on icon "button" at bounding box center [1176, 318] width 5 height 9
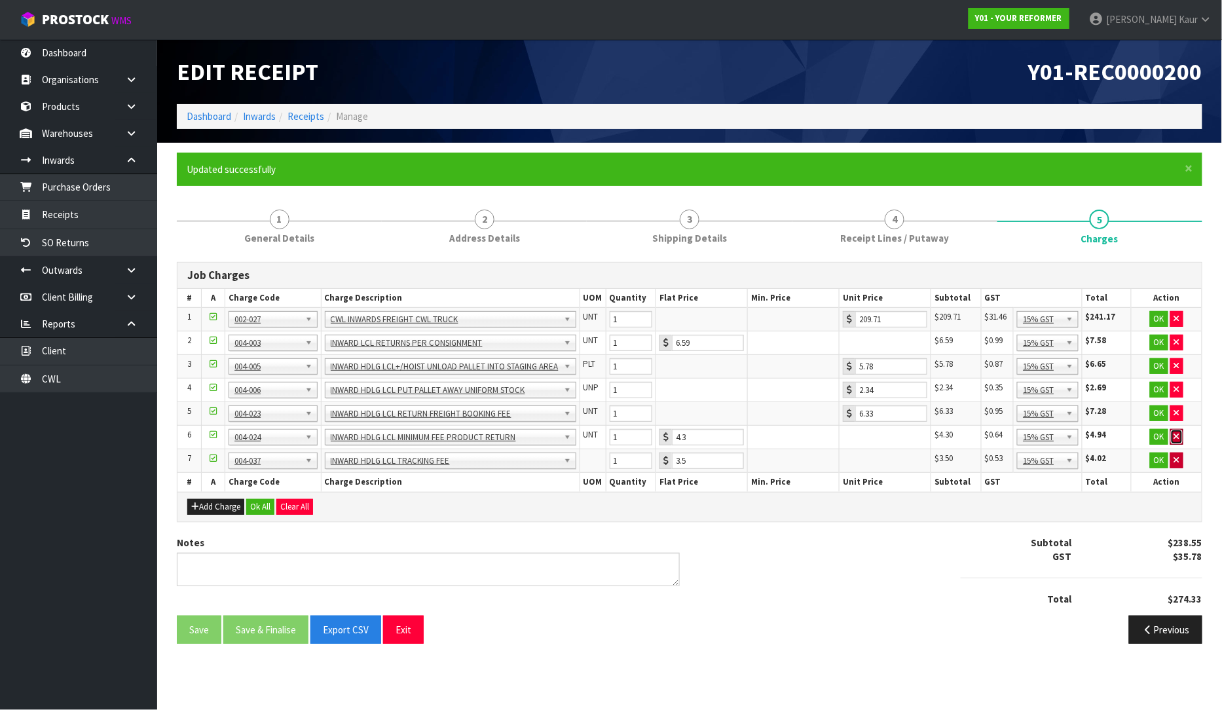
click at [1177, 435] on icon "button" at bounding box center [1176, 436] width 5 height 9
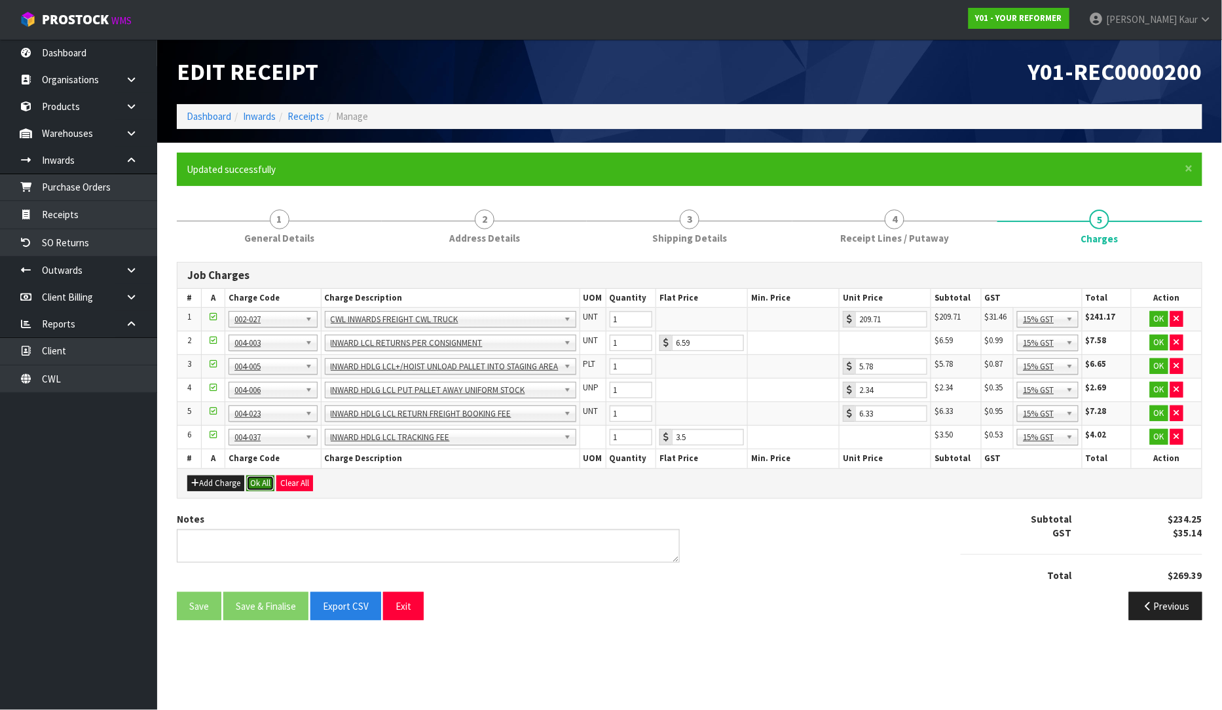
click at [253, 475] on button "Ok All" at bounding box center [260, 483] width 28 height 16
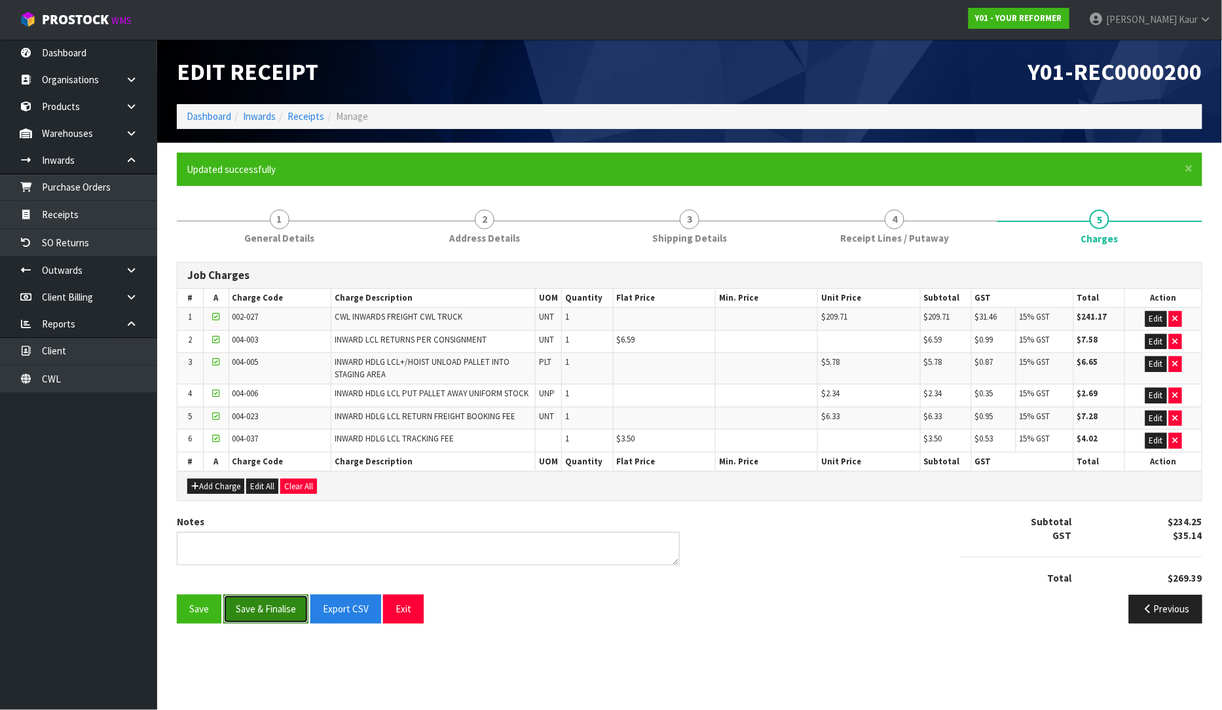
click at [253, 609] on button "Save & Finalise" at bounding box center [265, 609] width 85 height 28
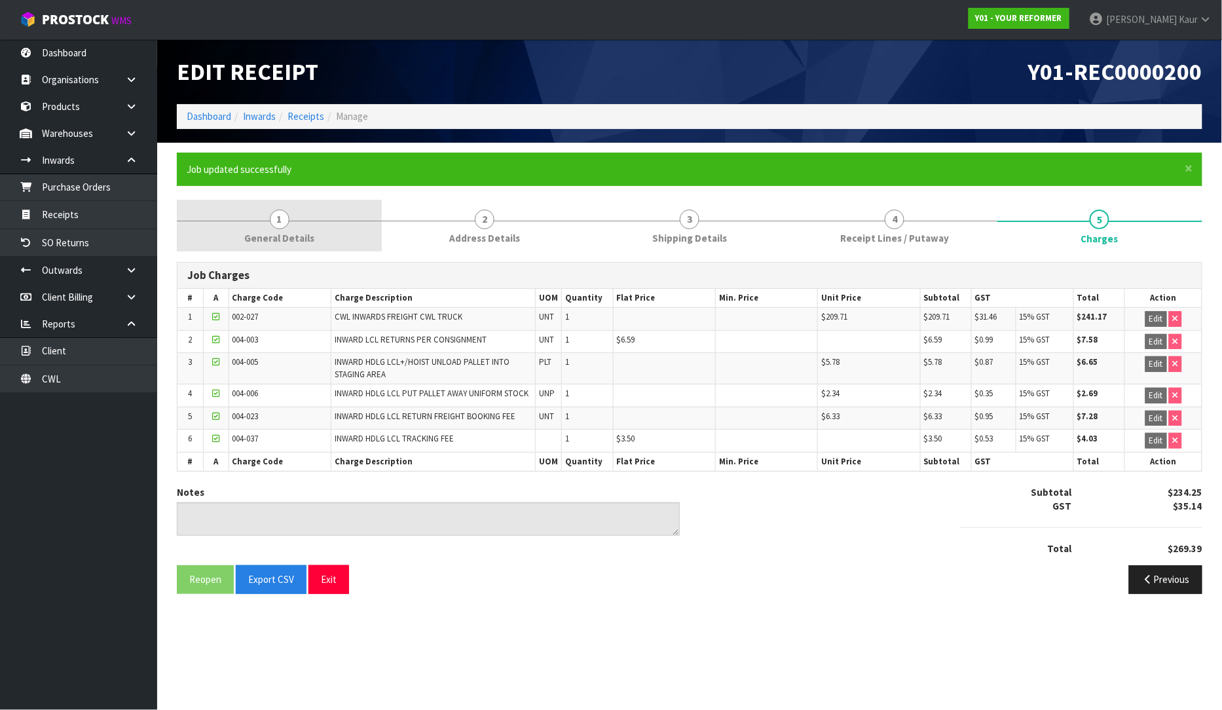
click at [267, 221] on div at bounding box center [279, 221] width 205 height 1
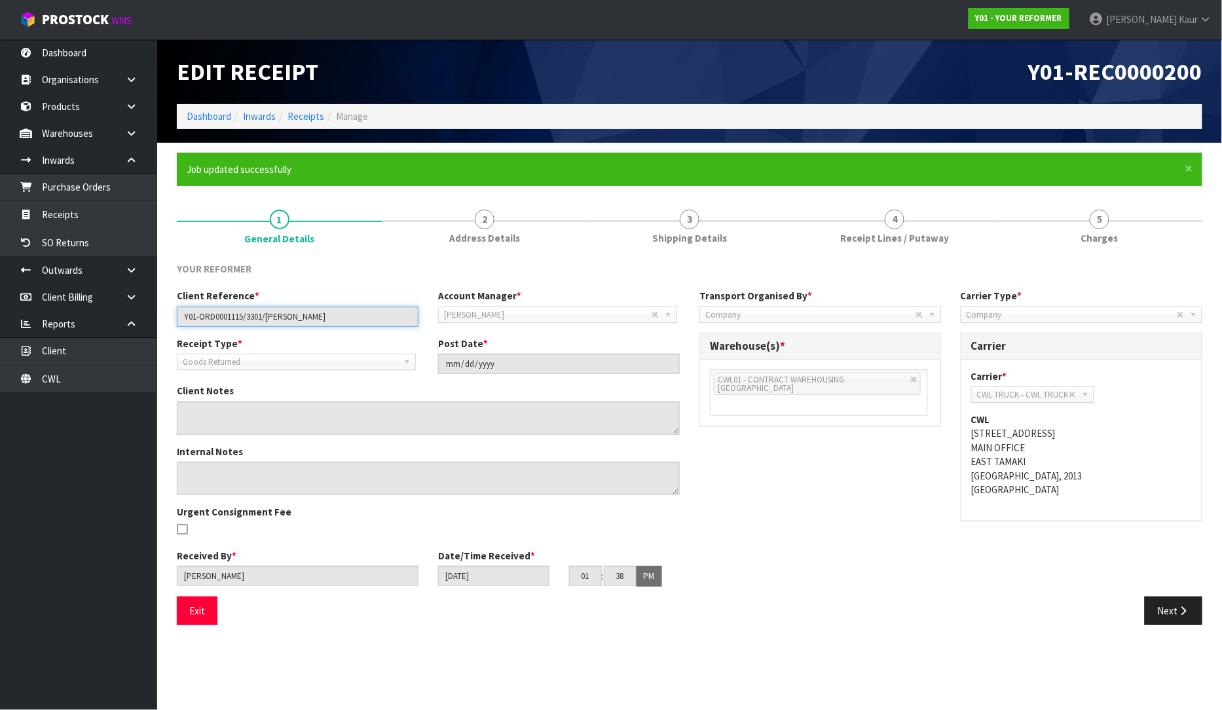
drag, startPoint x: 345, startPoint y: 323, endPoint x: 168, endPoint y: 316, distance: 177.6
click at [168, 316] on div "Client Reference * Y01-ORD0001115/3301/[PERSON_NAME]" at bounding box center [297, 307] width 261 height 37
drag, startPoint x: 829, startPoint y: 231, endPoint x: 804, endPoint y: 317, distance: 89.5
click at [829, 231] on link "4 Receipt Lines / Putaway" at bounding box center [894, 226] width 205 height 52
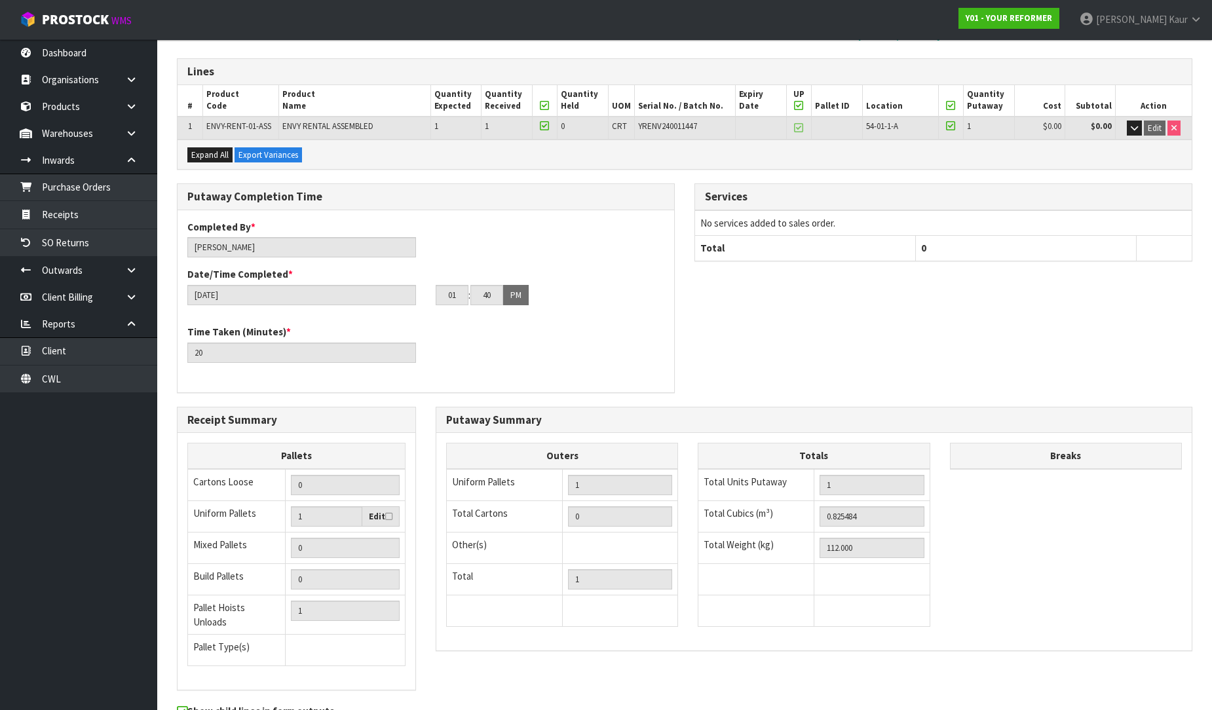
scroll to position [267, 0]
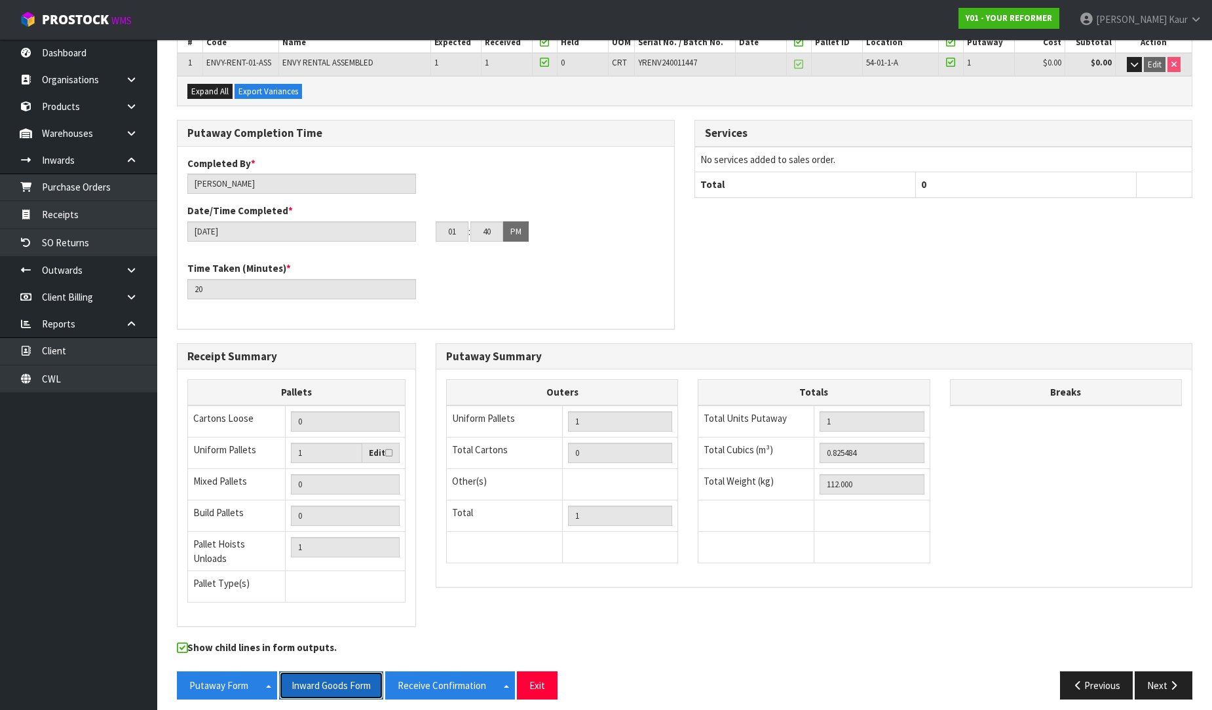
click at [320, 677] on button "Inward Goods Form" at bounding box center [331, 685] width 104 height 28
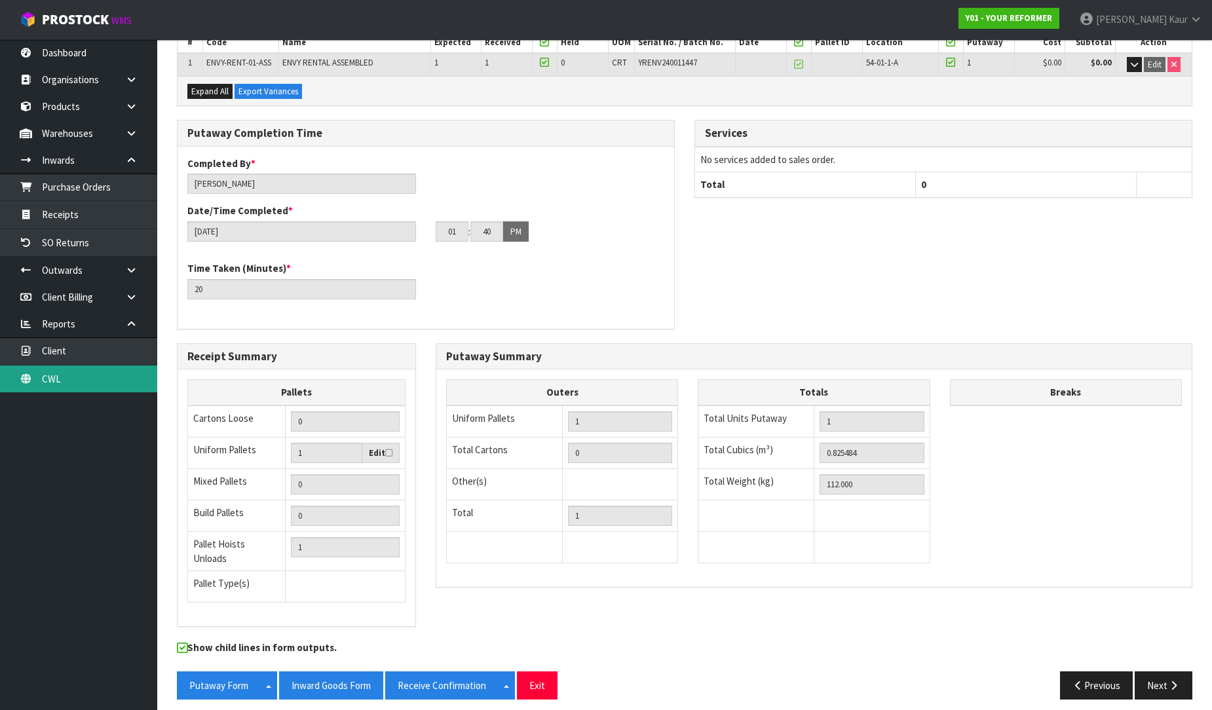
click at [100, 378] on link "CWL" at bounding box center [78, 378] width 157 height 27
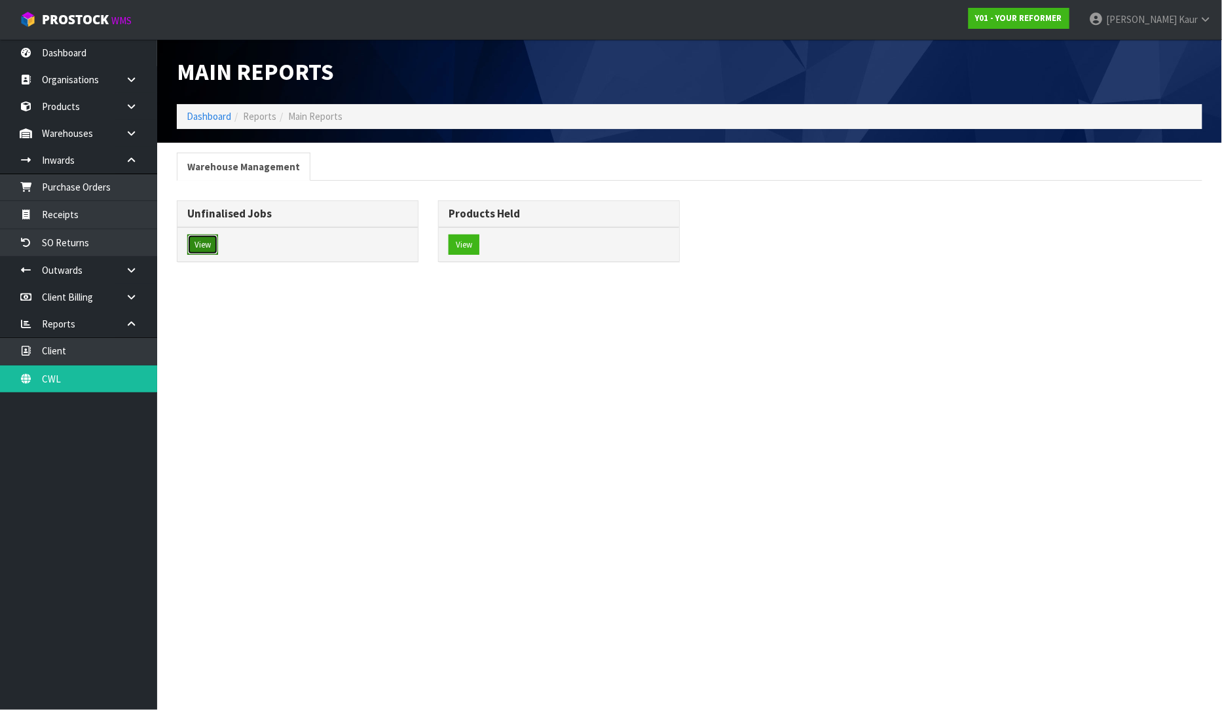
click at [208, 239] on button "View" at bounding box center [202, 244] width 31 height 21
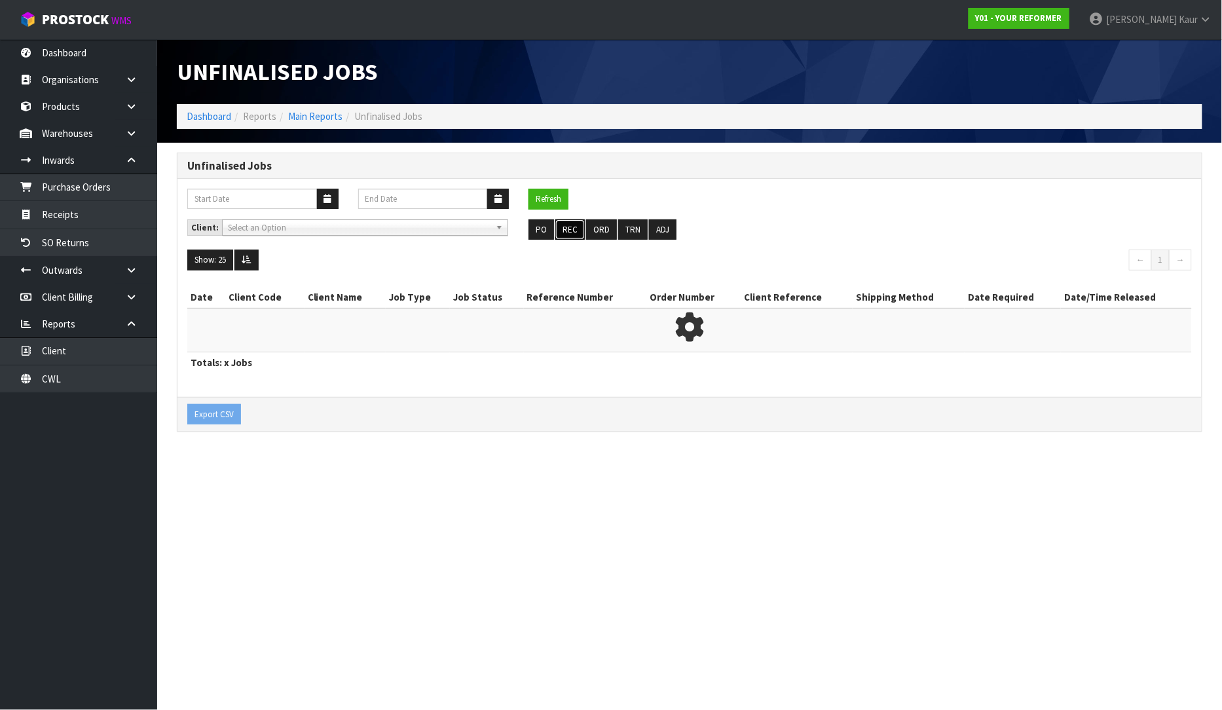
click at [561, 233] on button "REC" at bounding box center [569, 229] width 29 height 21
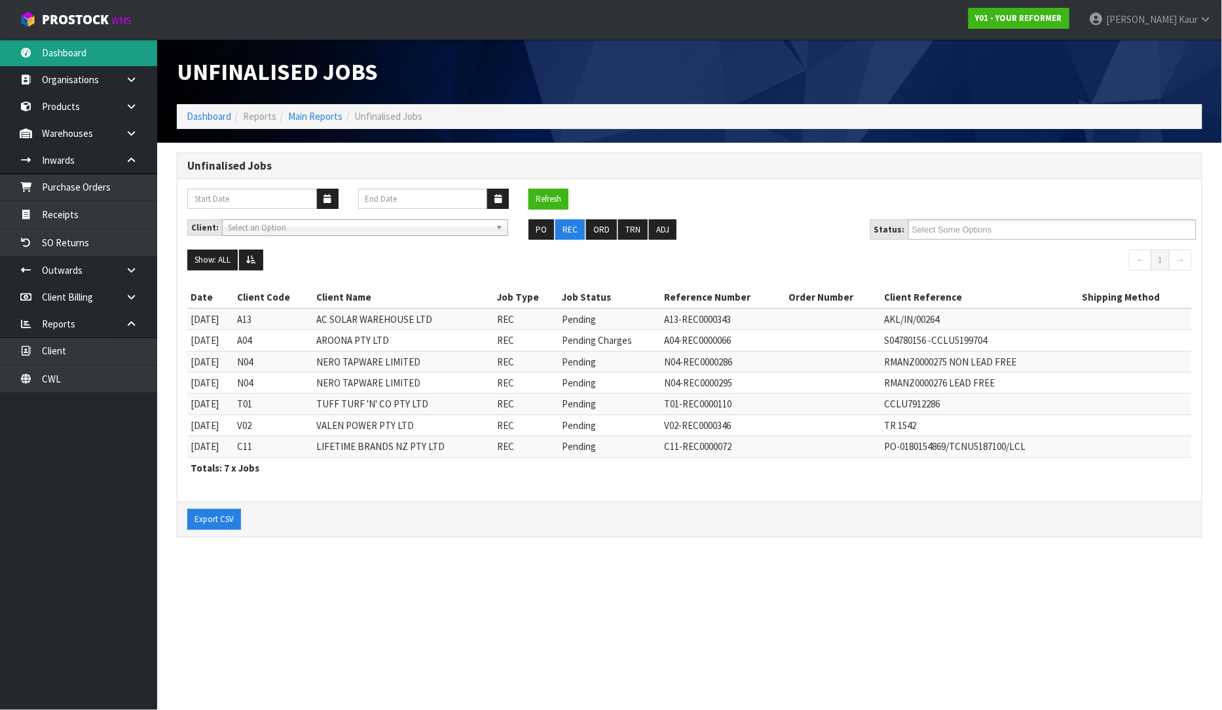
click at [80, 61] on link "Dashboard" at bounding box center [78, 52] width 157 height 27
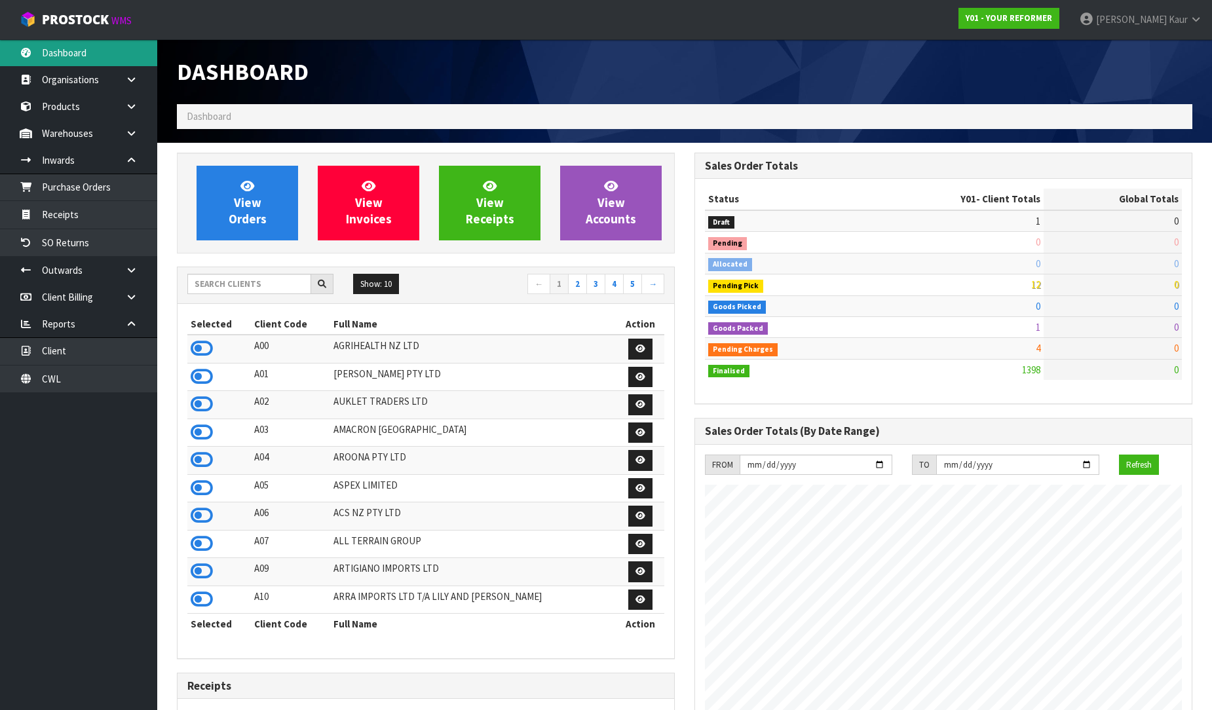
scroll to position [992, 517]
click at [282, 280] on input "text" at bounding box center [249, 284] width 124 height 20
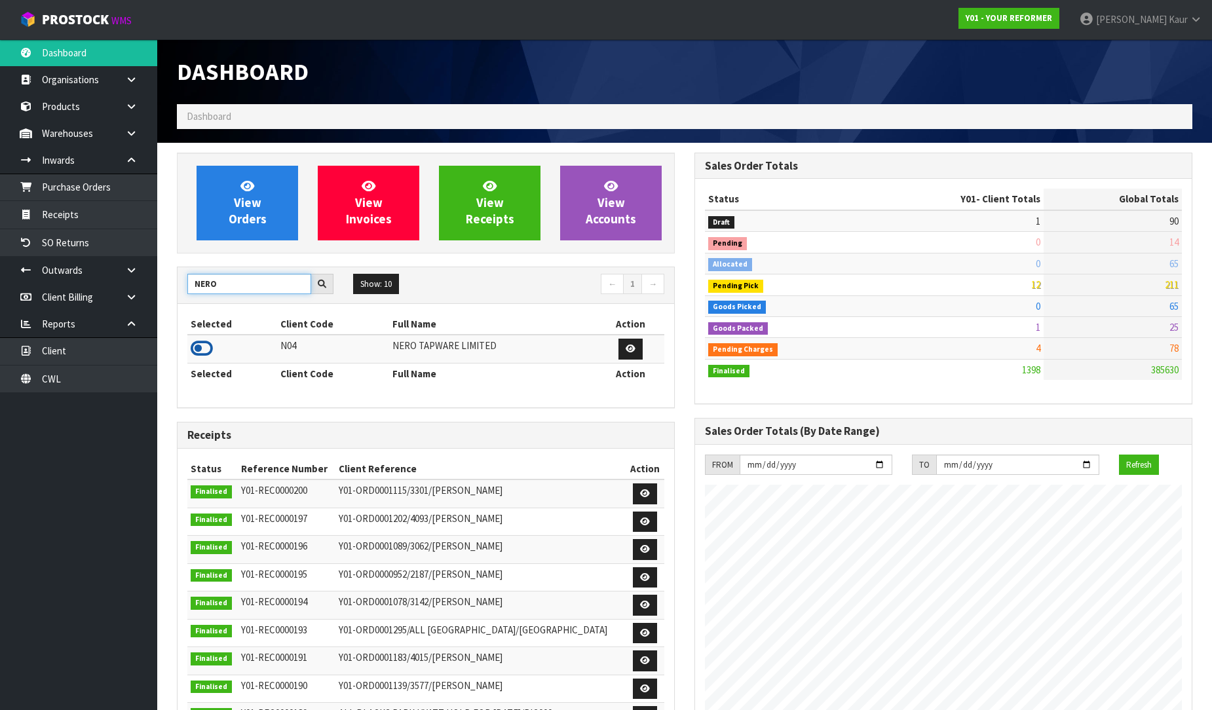
type input "NERO"
click at [194, 349] on icon at bounding box center [202, 349] width 22 height 20
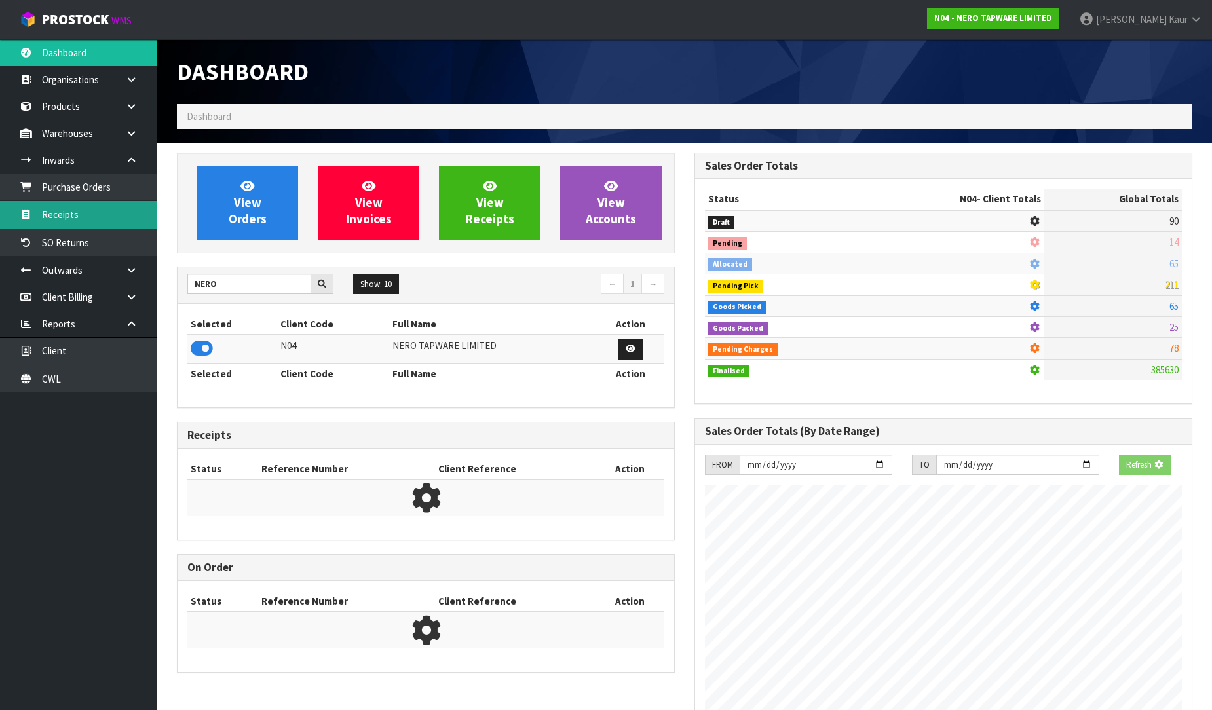
scroll to position [1020, 517]
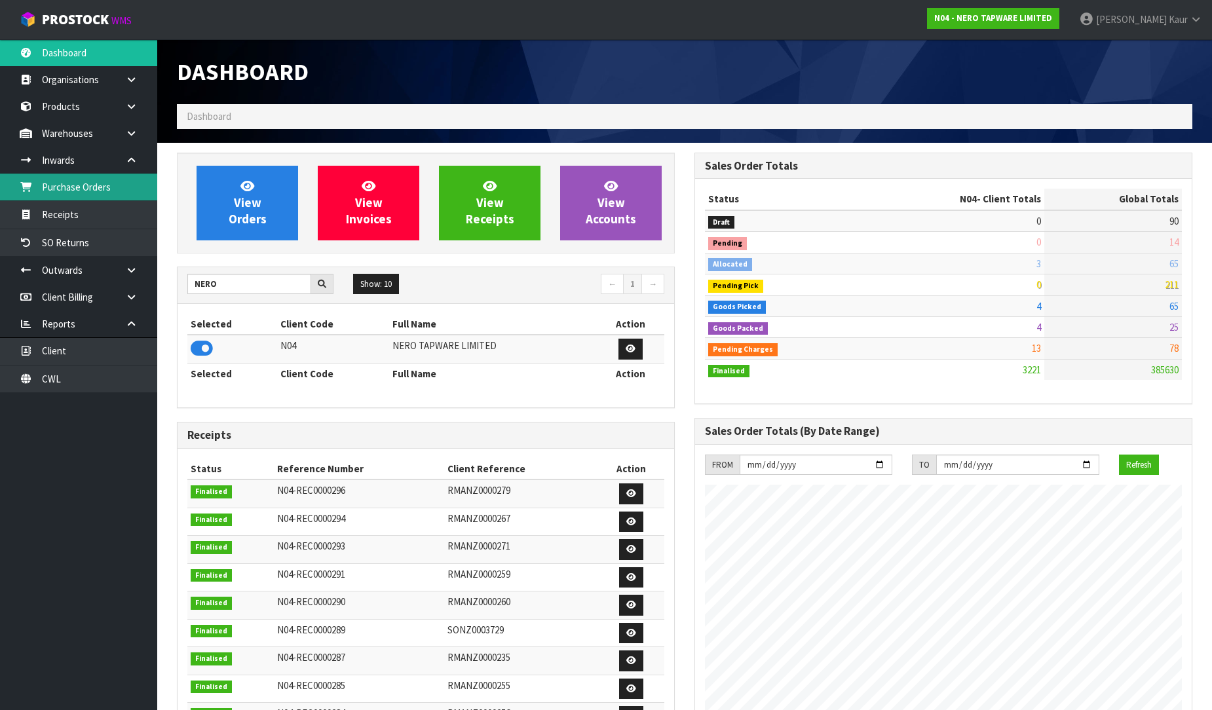
click at [71, 187] on link "Purchase Orders" at bounding box center [78, 187] width 157 height 27
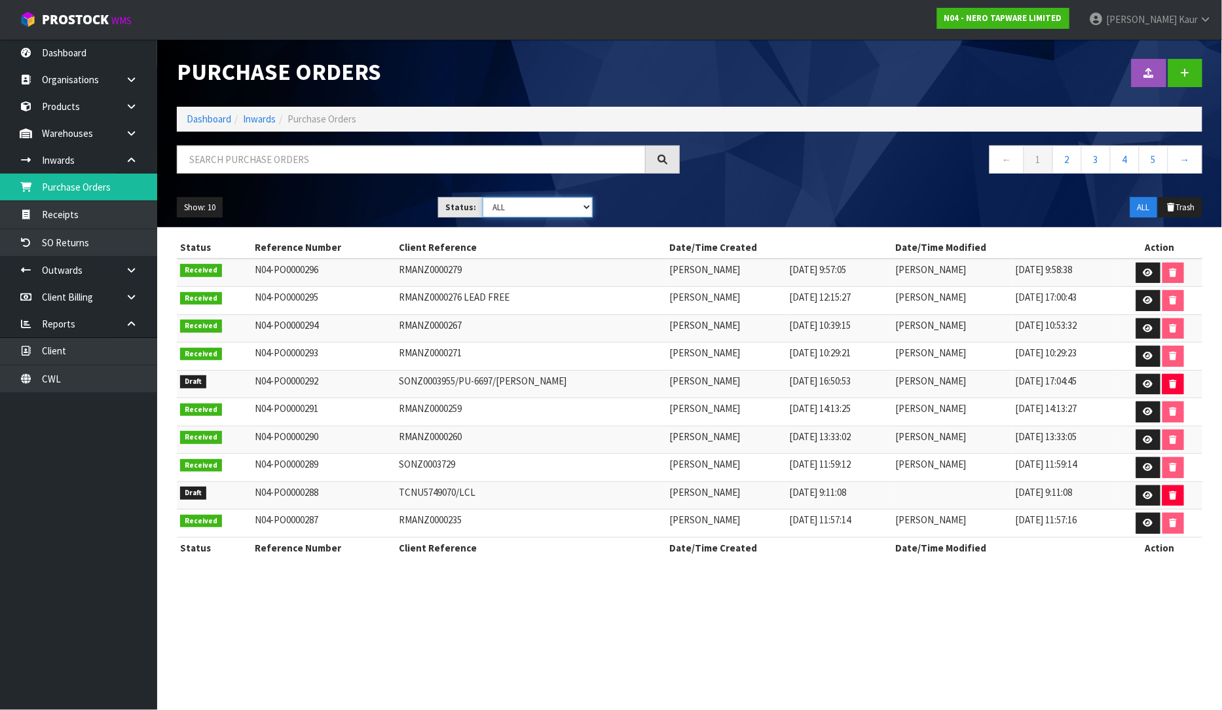
click at [586, 204] on select "Draft Pending Received Cancelled ALL" at bounding box center [538, 207] width 110 height 20
select select "string:0"
click at [483, 197] on select "Draft Pending Received Cancelled ALL" at bounding box center [538, 207] width 110 height 20
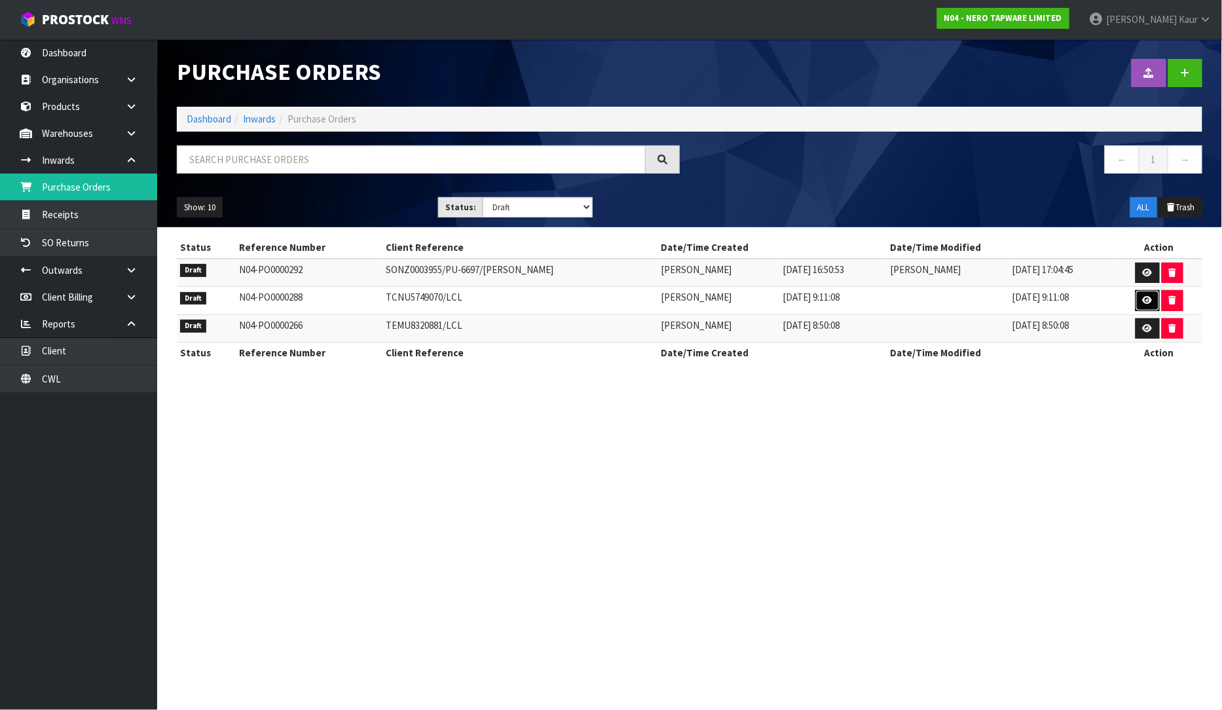
click at [1147, 299] on icon at bounding box center [1148, 300] width 10 height 9
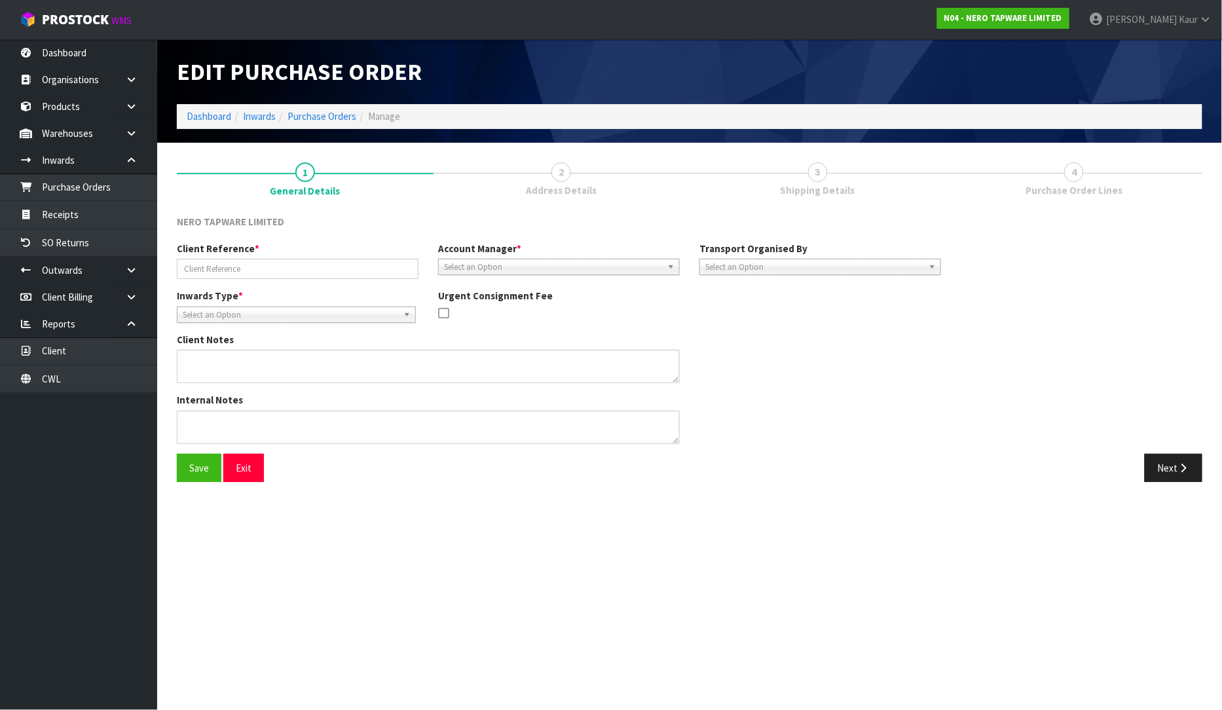
type input "TCNU5749070/LCL"
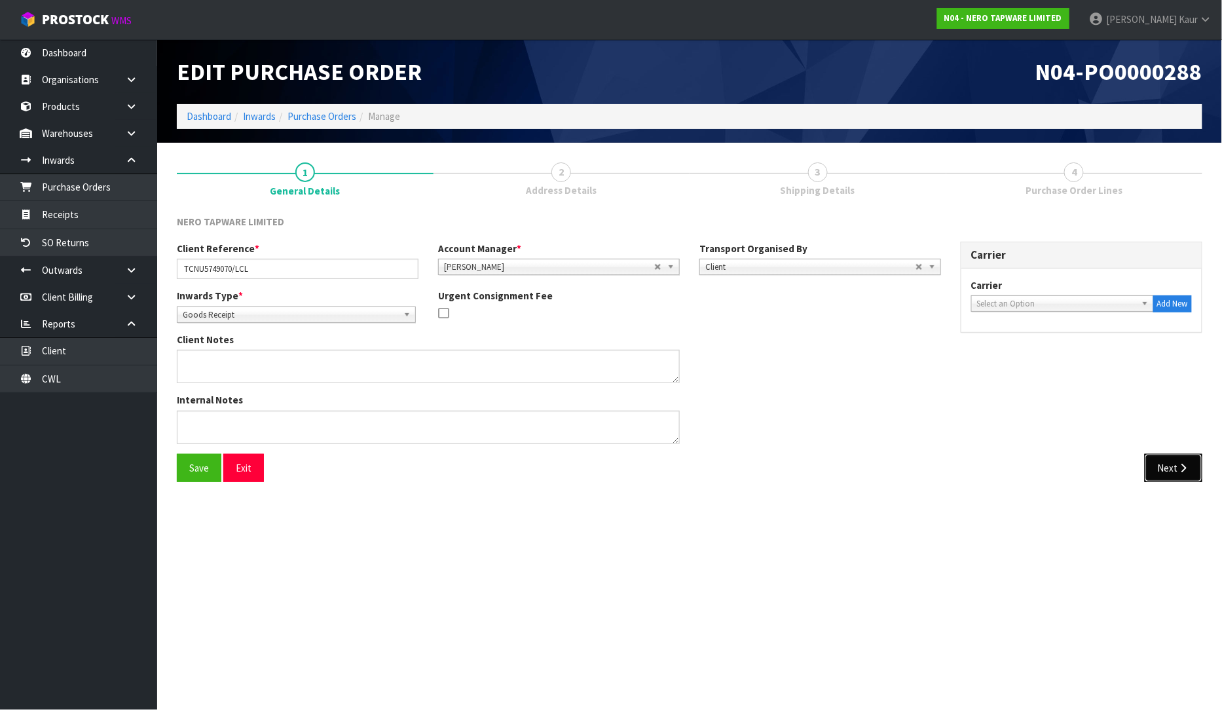
click at [1157, 463] on button "Next" at bounding box center [1174, 468] width 58 height 28
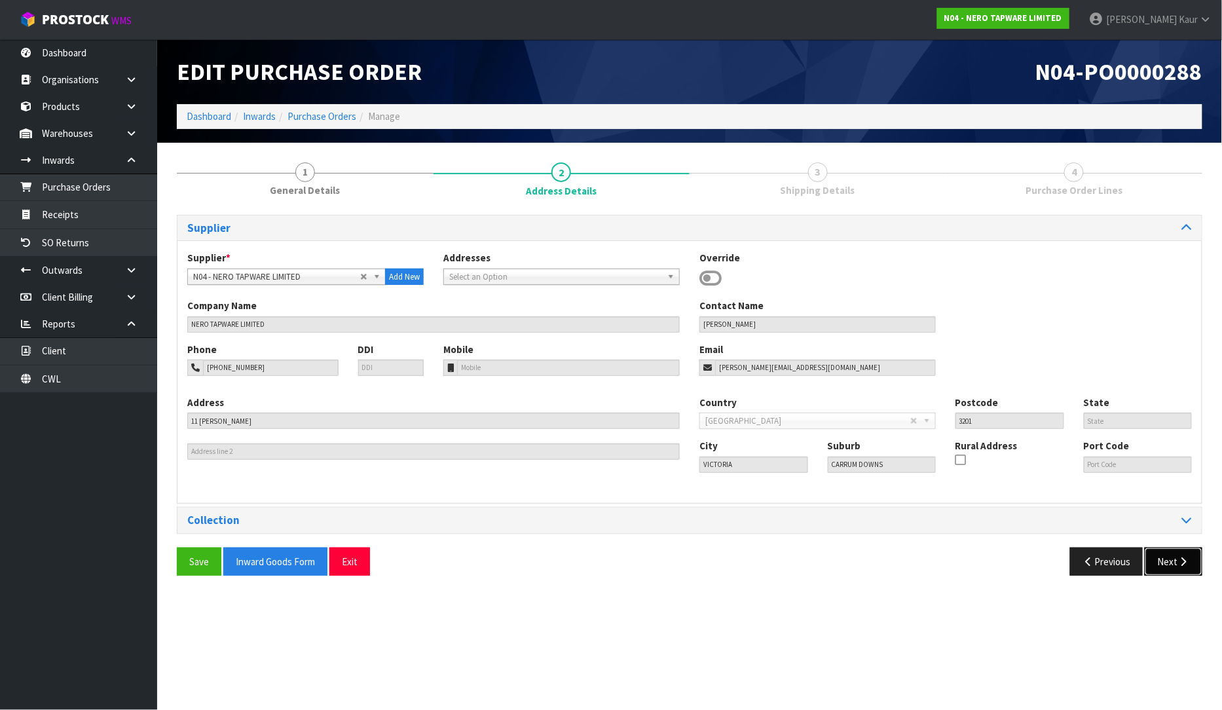
click at [1172, 559] on button "Next" at bounding box center [1174, 562] width 58 height 28
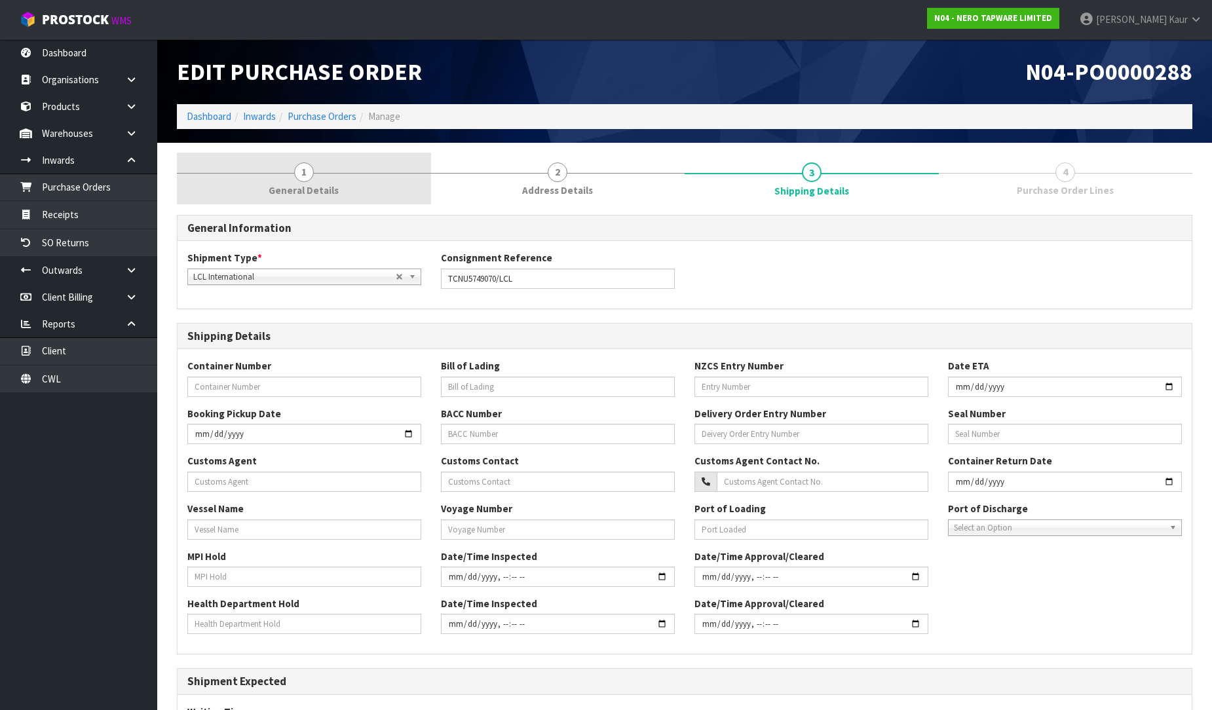
click at [278, 181] on link "1 General Details" at bounding box center [304, 179] width 254 height 52
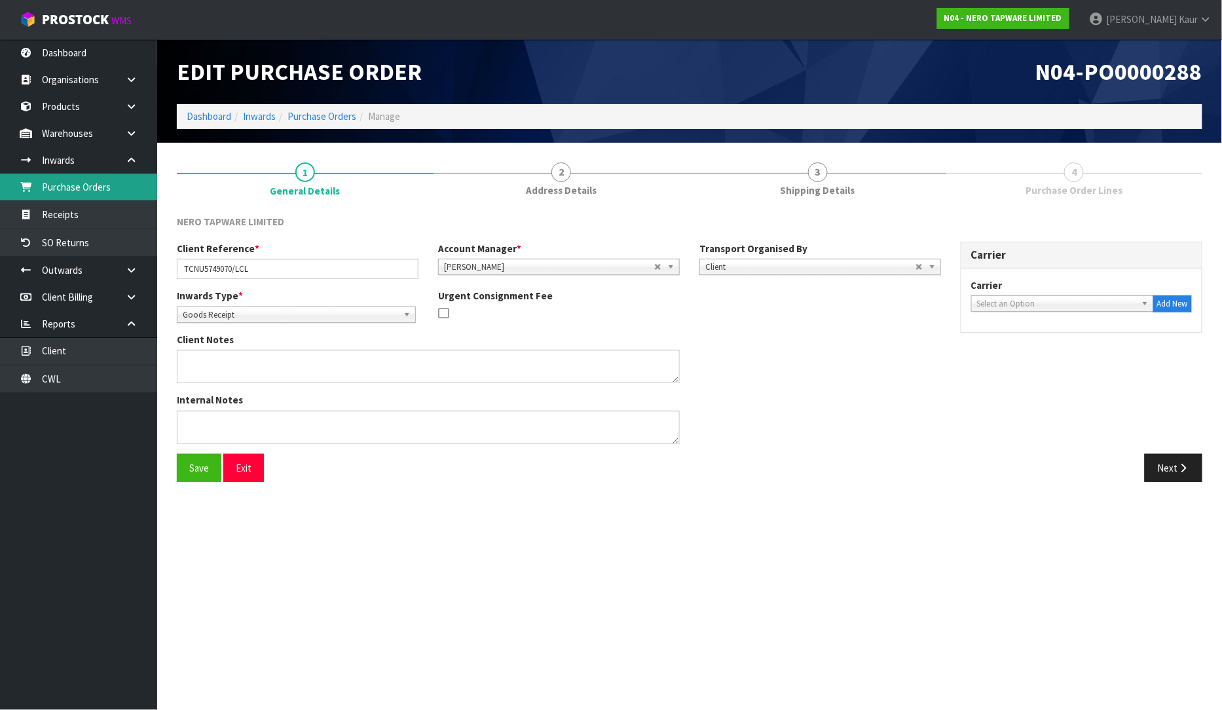
click at [96, 188] on link "Purchase Orders" at bounding box center [78, 187] width 157 height 27
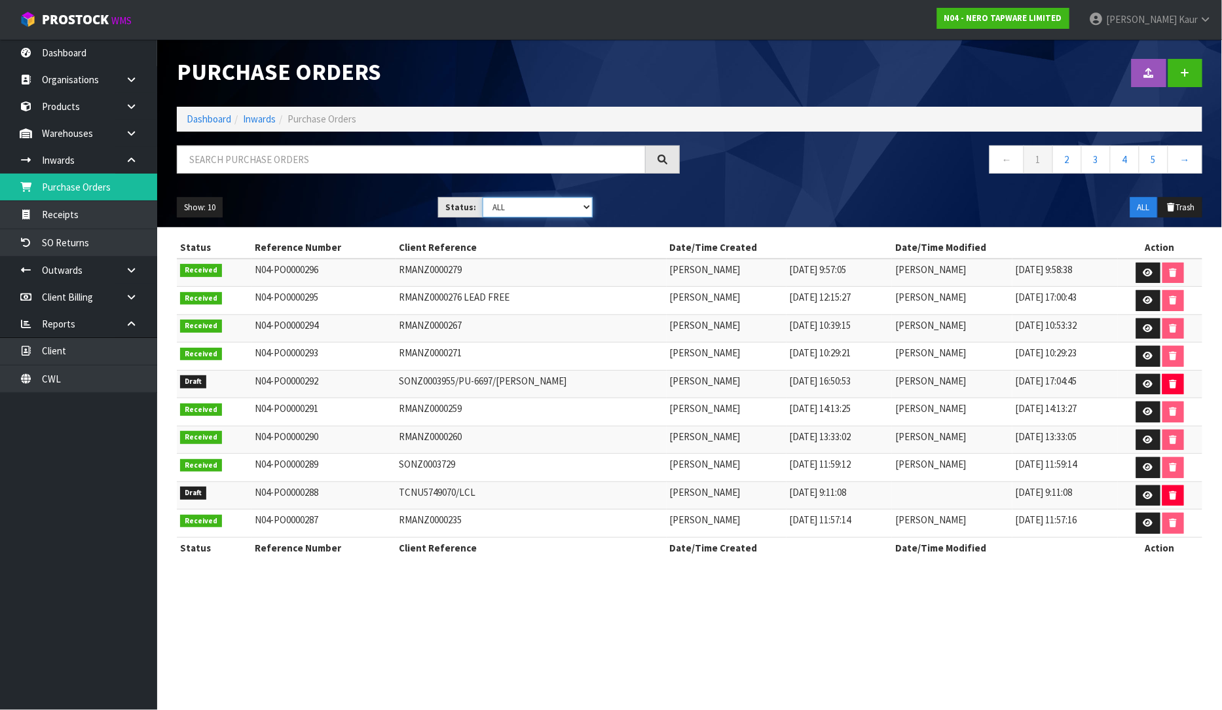
click at [586, 207] on select "Draft Pending Received Cancelled ALL" at bounding box center [538, 207] width 110 height 20
select select "string:0"
click at [483, 197] on select "Draft Pending Received Cancelled ALL" at bounding box center [538, 207] width 110 height 20
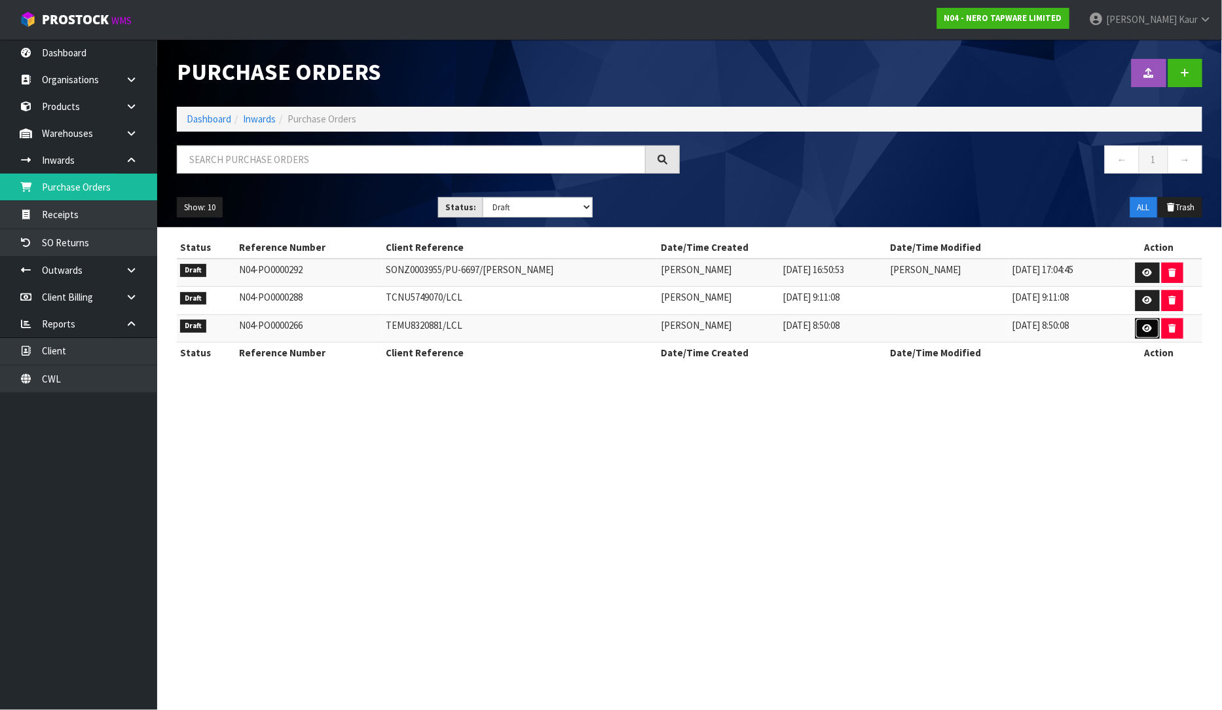
click at [1150, 326] on icon at bounding box center [1148, 328] width 10 height 9
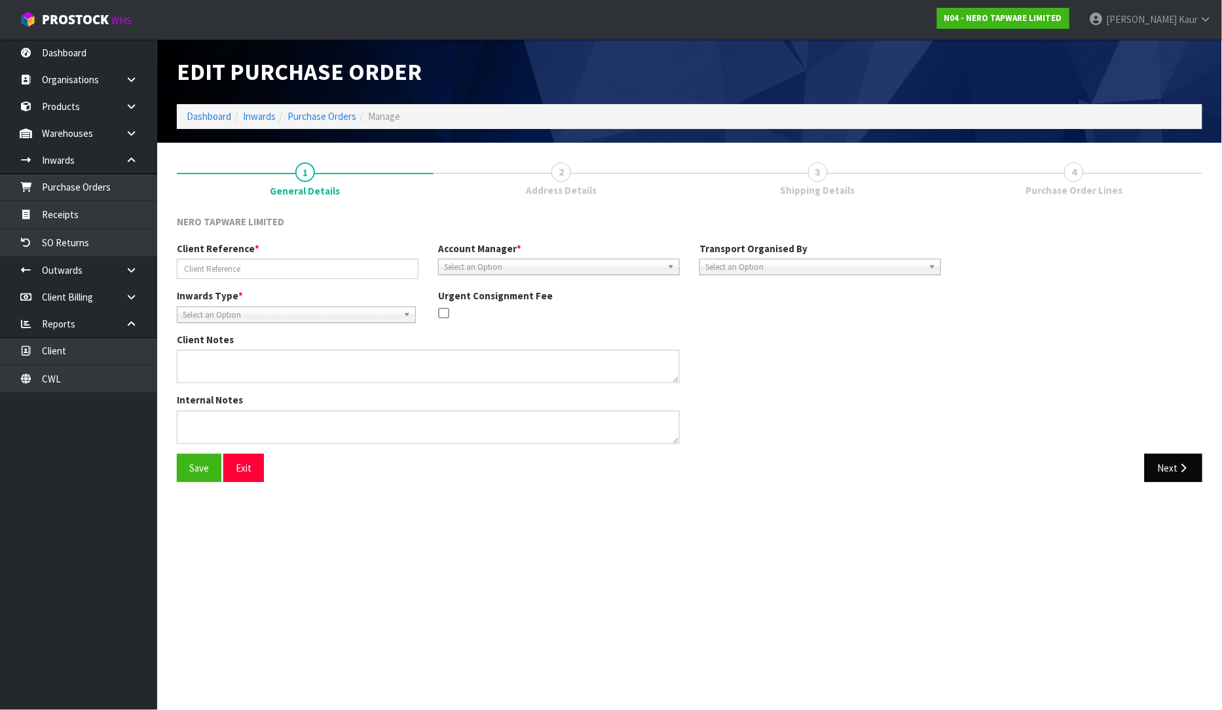
type input "TEMU8320881/LCL"
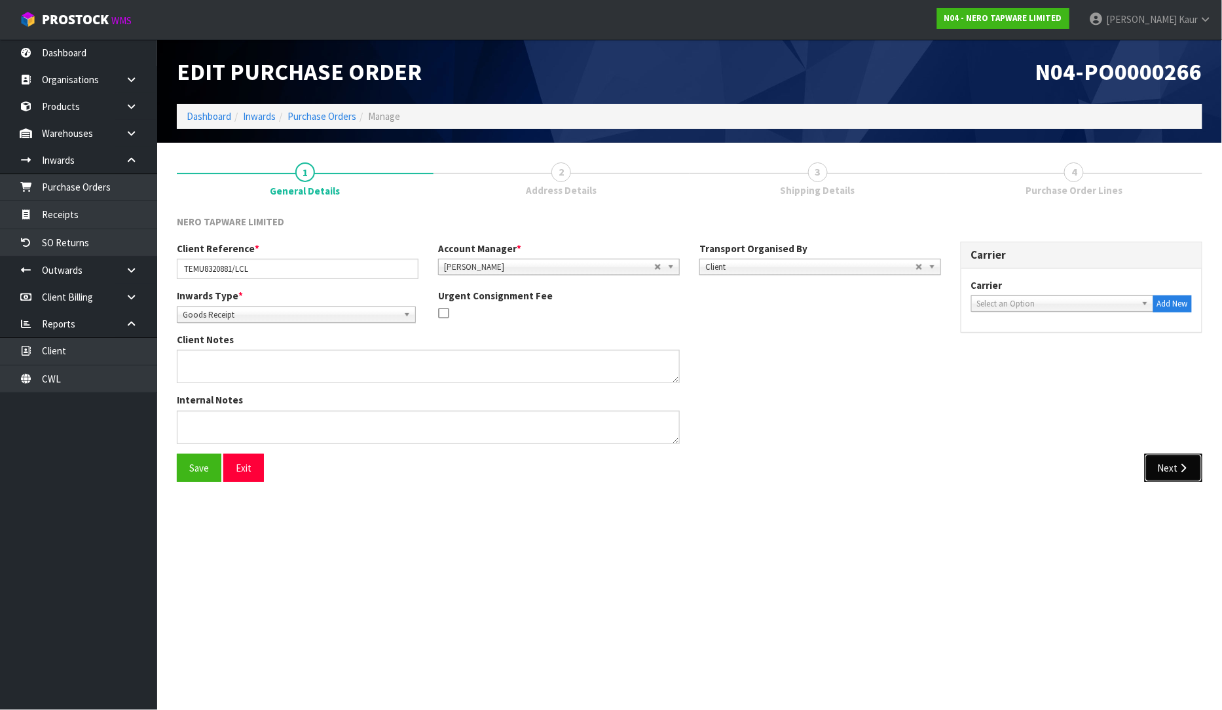
click at [1176, 468] on button "Next" at bounding box center [1174, 468] width 58 height 28
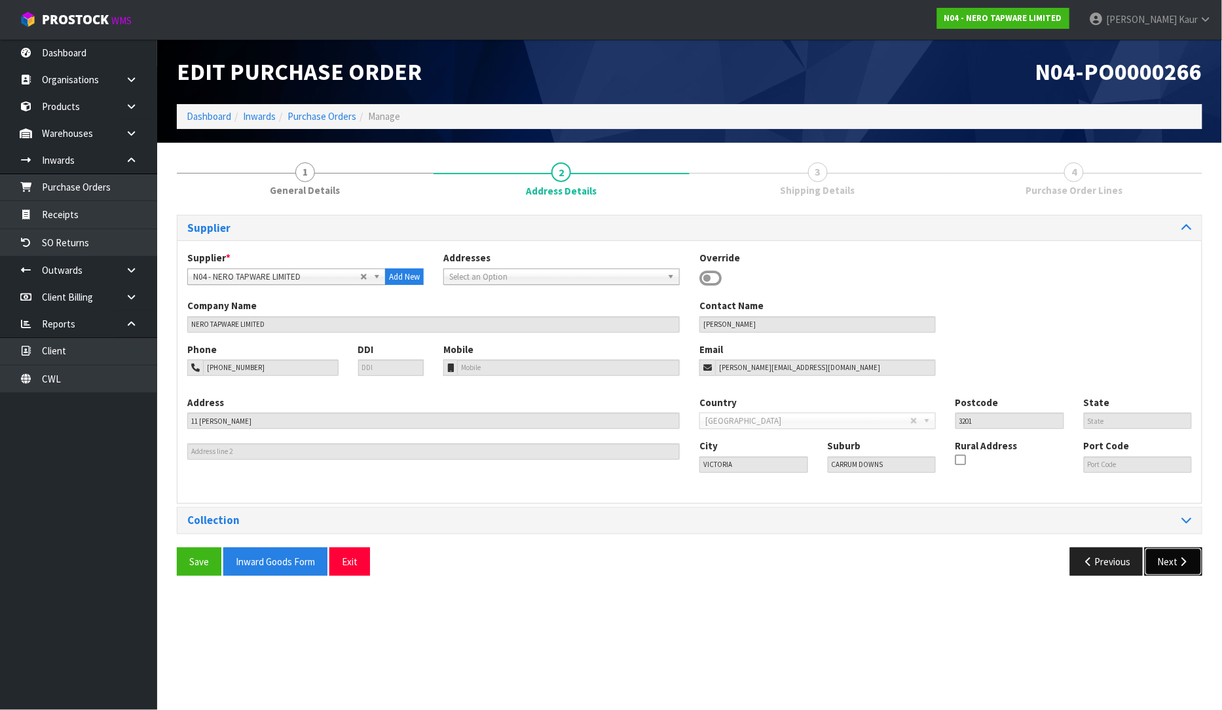
click at [1170, 555] on button "Next" at bounding box center [1174, 562] width 58 height 28
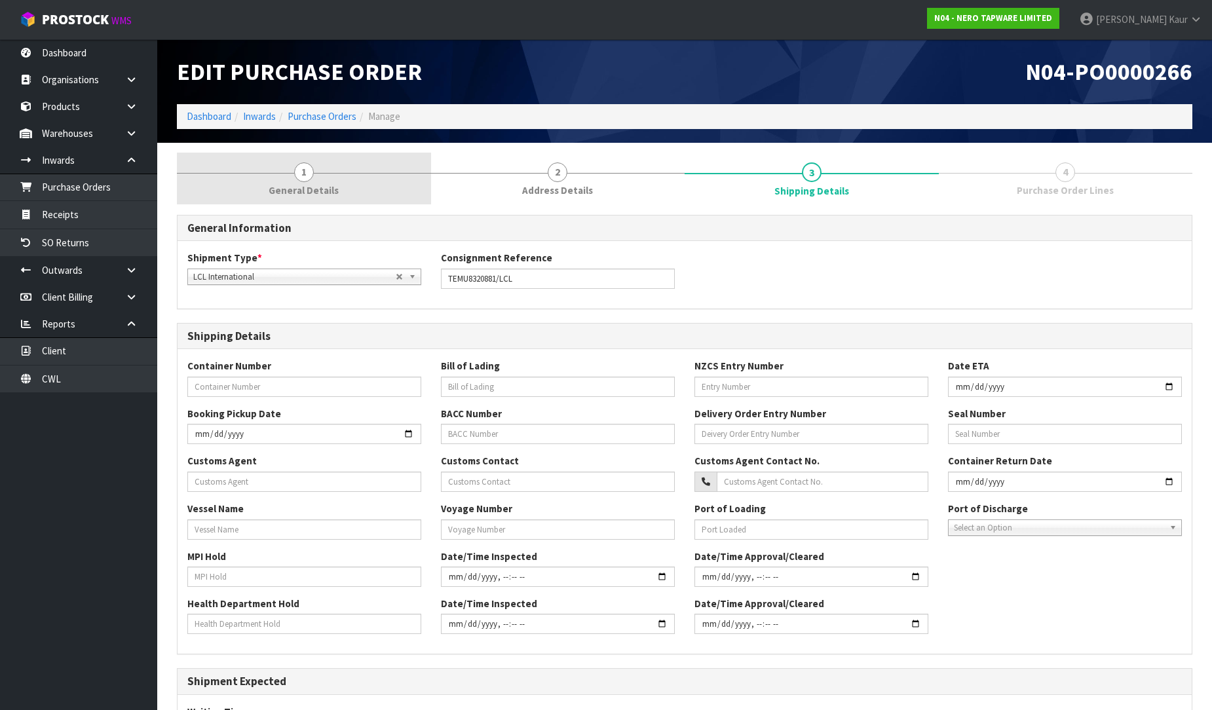
click at [314, 180] on link "1 General Details" at bounding box center [304, 179] width 254 height 52
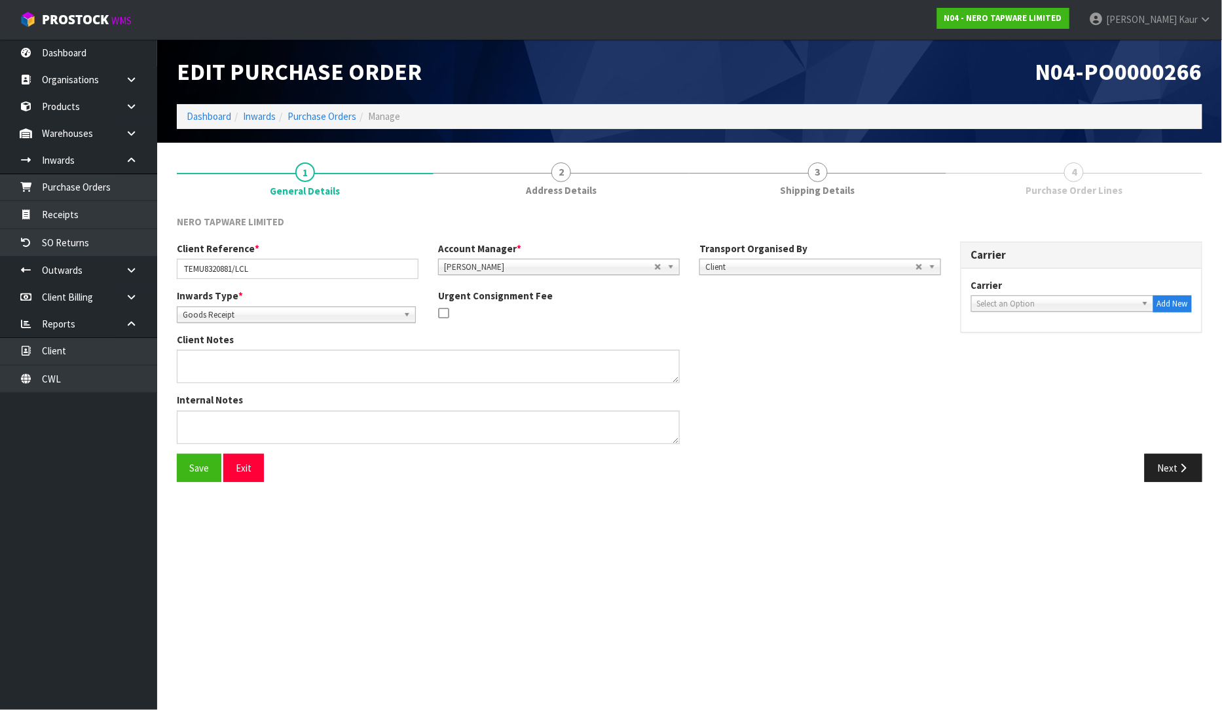
click at [1030, 301] on span "Select an Option" at bounding box center [1056, 304] width 159 height 16
type input "a"
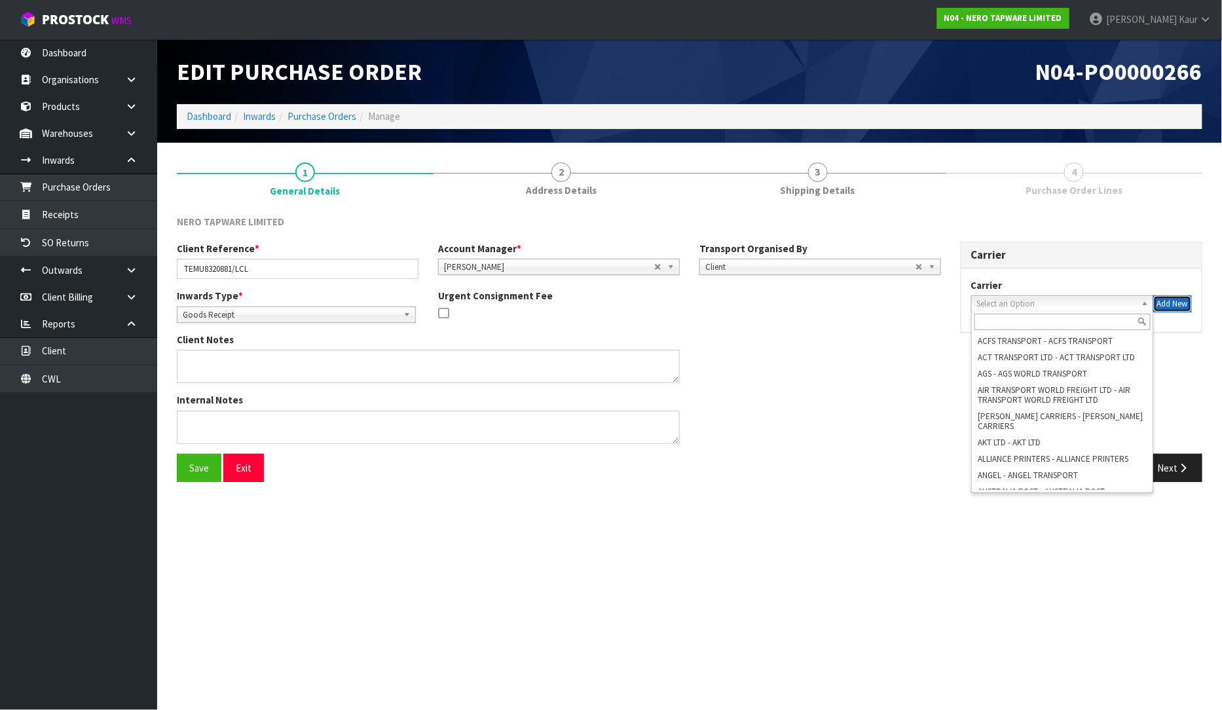
click at [1157, 301] on button "Add New" at bounding box center [1172, 303] width 39 height 17
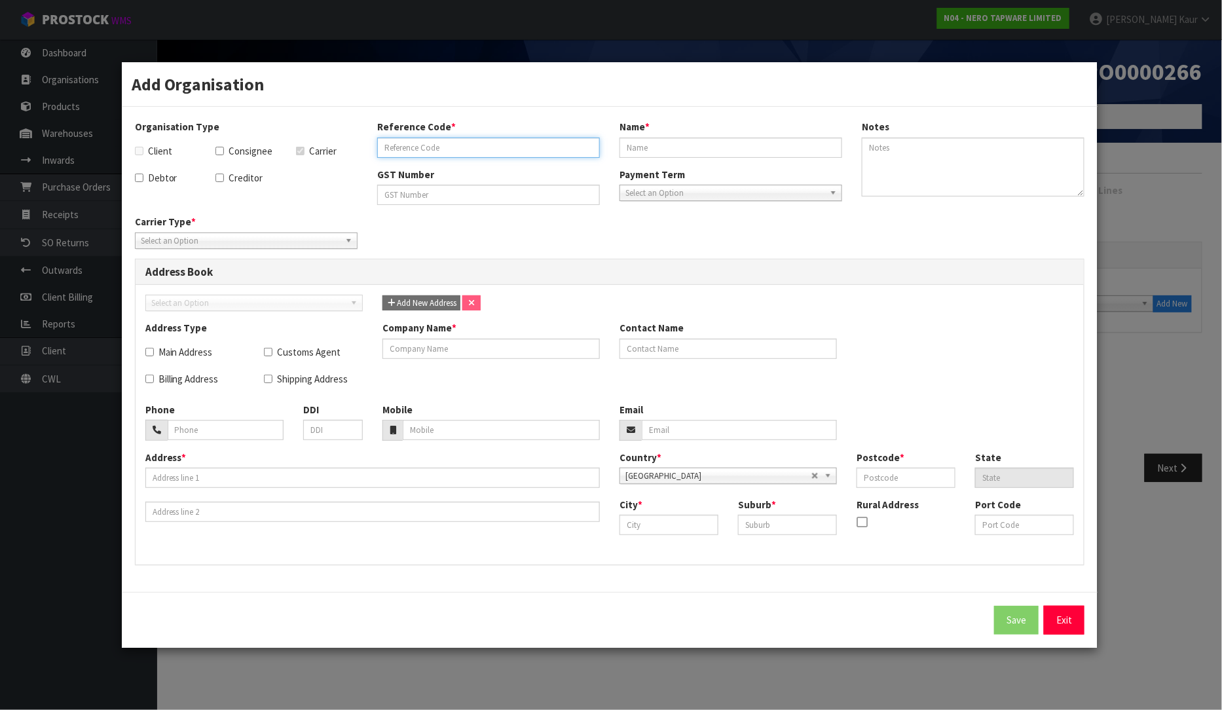
click at [404, 156] on input "text" at bounding box center [488, 148] width 223 height 20
drag, startPoint x: 475, startPoint y: 139, endPoint x: 367, endPoint y: 134, distance: 108.2
click at [367, 134] on div "Reference Code * A-LINKS TRANSPORT" at bounding box center [488, 138] width 242 height 37
type input "A-LINKS TRANSPORT"
click at [755, 148] on input "text" at bounding box center [731, 148] width 223 height 20
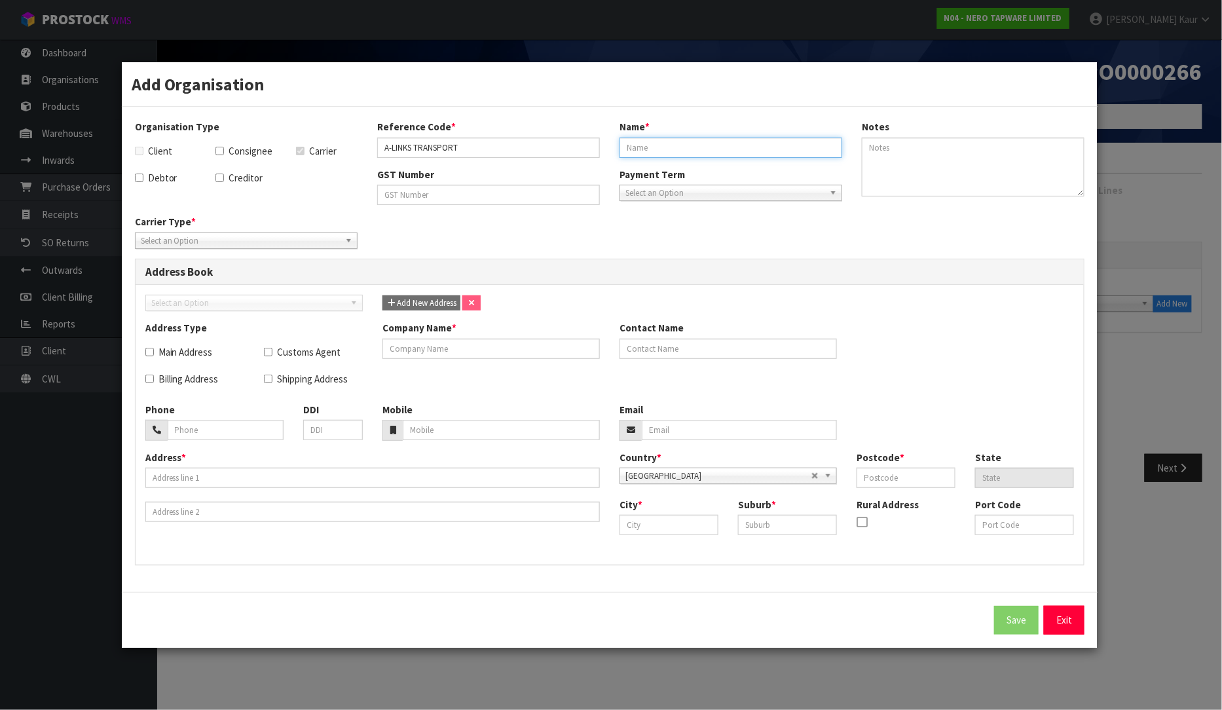
paste input "A-LINKS TRANSPORT"
type input "A-LINKS TRANSPORT"
click at [472, 345] on input "text" at bounding box center [490, 349] width 217 height 20
paste input "A-LINKS TRANSPORT"
type input "A-LINKS TRANSPORT"
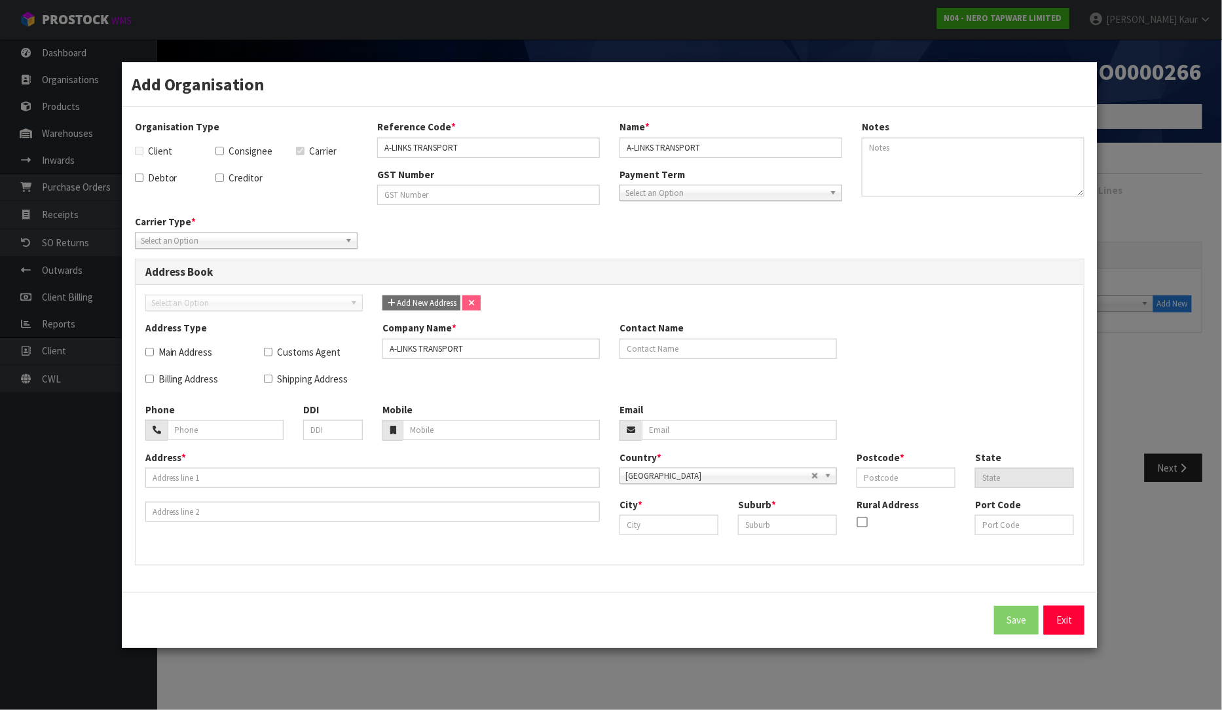
click at [160, 237] on span "Select an Option" at bounding box center [240, 241] width 199 height 16
click at [174, 277] on li "Company" at bounding box center [246, 278] width 216 height 16
click at [665, 521] on input "text" at bounding box center [669, 525] width 99 height 20
type input "[GEOGRAPHIC_DATA]"
click at [889, 482] on input "text" at bounding box center [906, 478] width 99 height 20
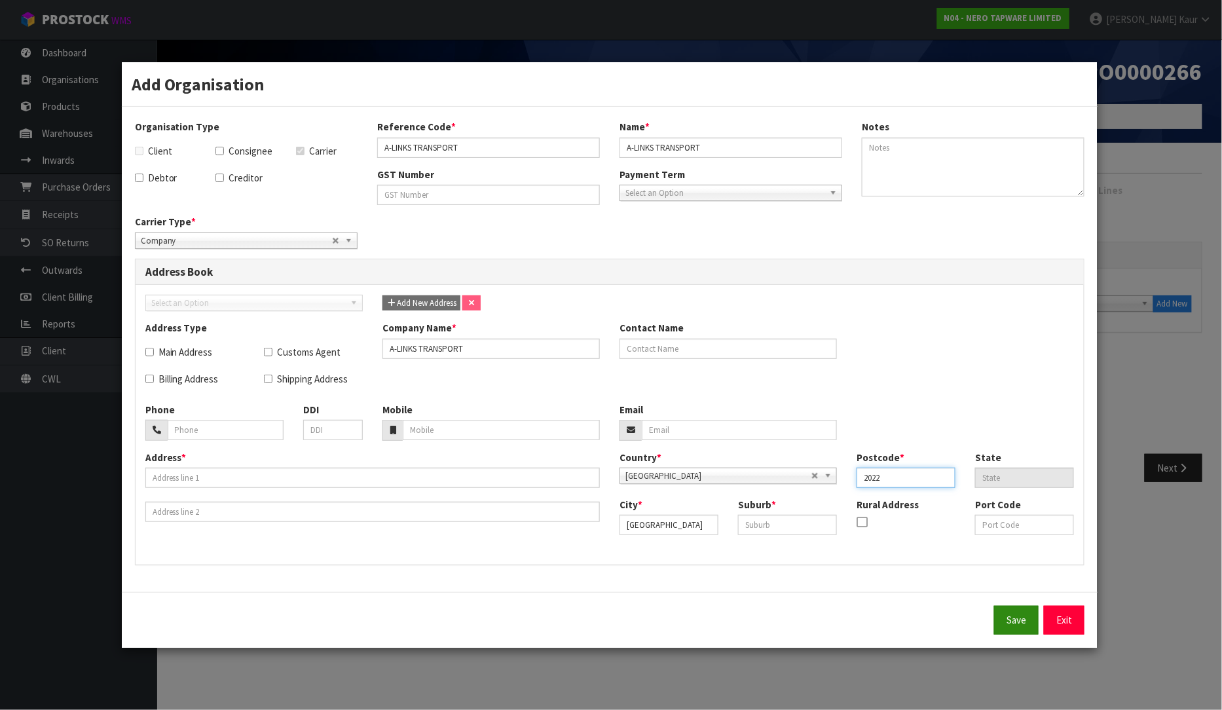
type input "2022"
click at [1007, 618] on button "Save" at bounding box center [1016, 620] width 45 height 28
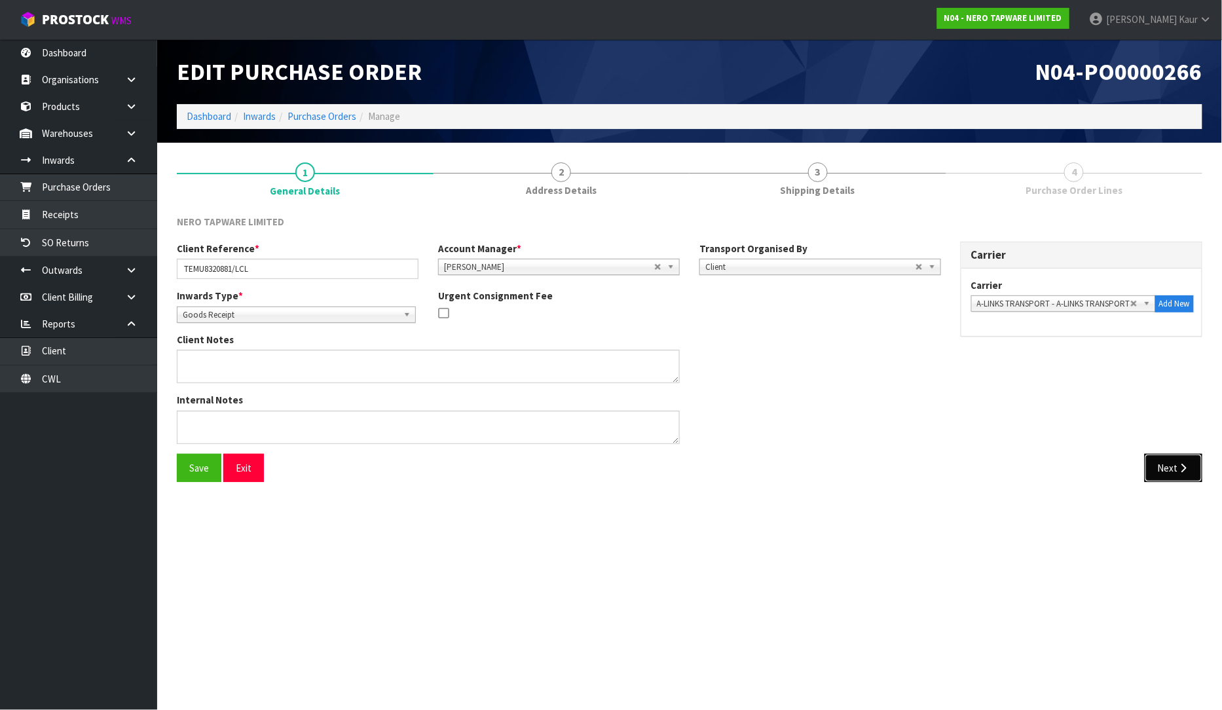
click at [1182, 463] on icon "button" at bounding box center [1184, 468] width 12 height 10
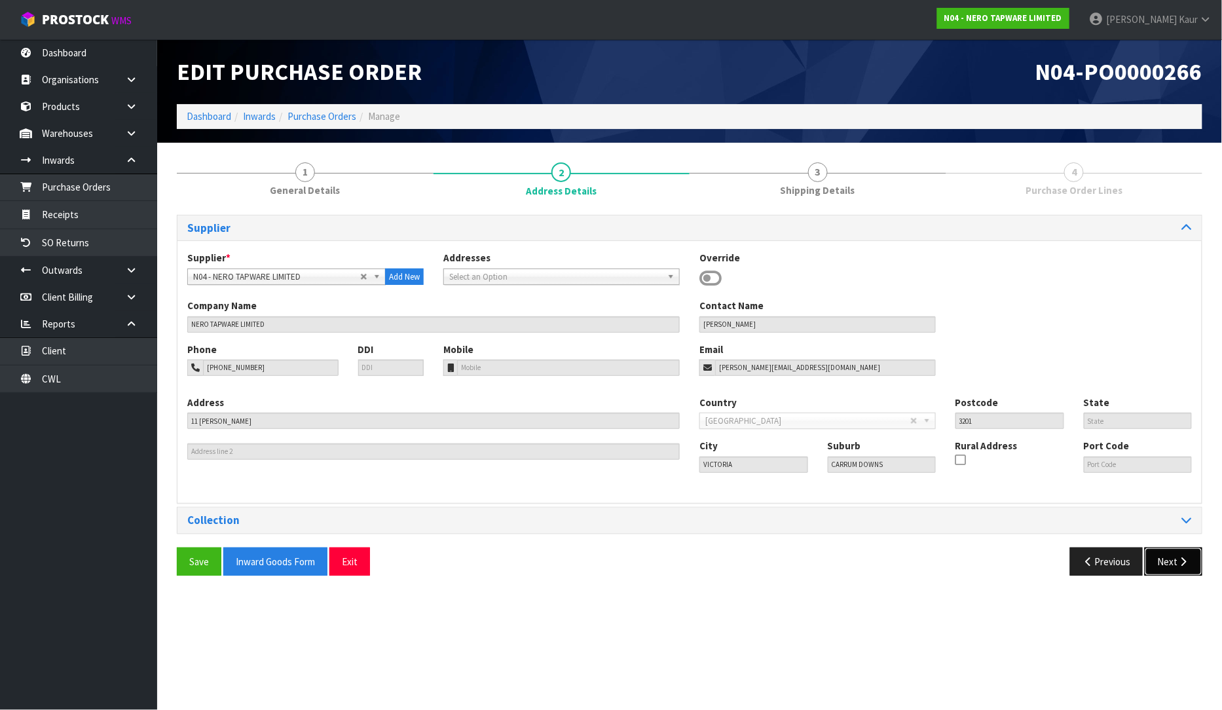
click at [1174, 558] on button "Next" at bounding box center [1174, 562] width 58 height 28
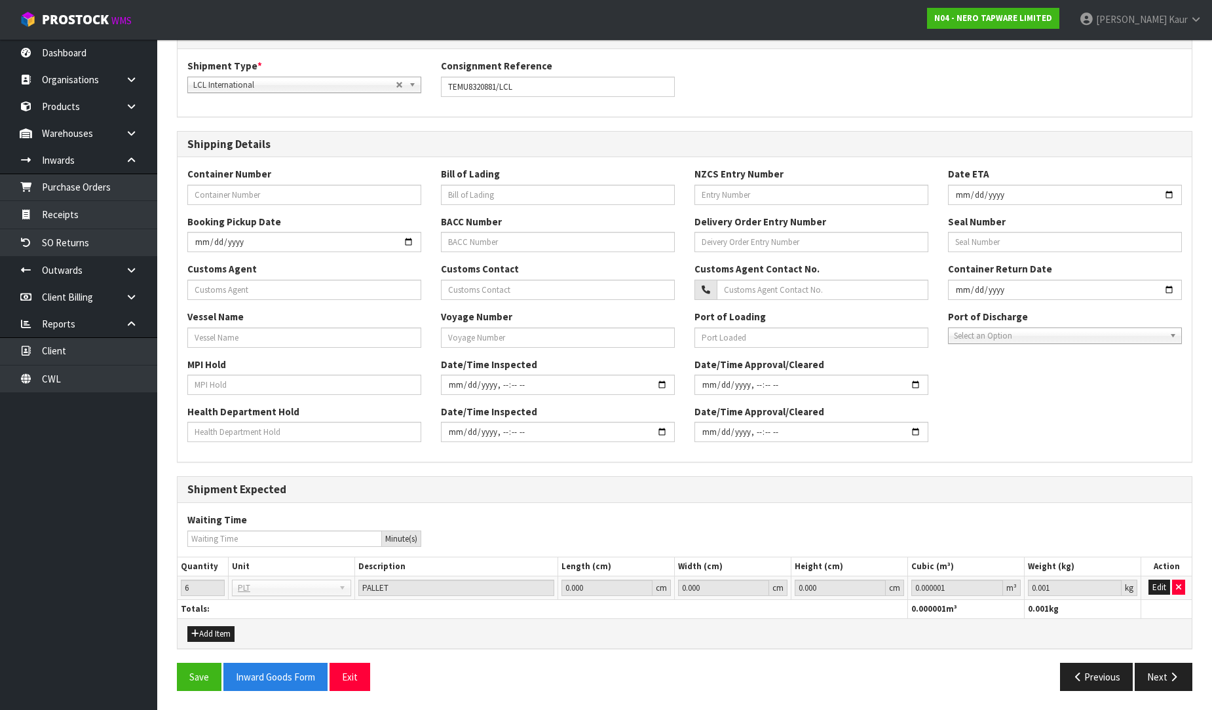
scroll to position [193, 0]
click at [1178, 683] on button "Next" at bounding box center [1163, 676] width 58 height 28
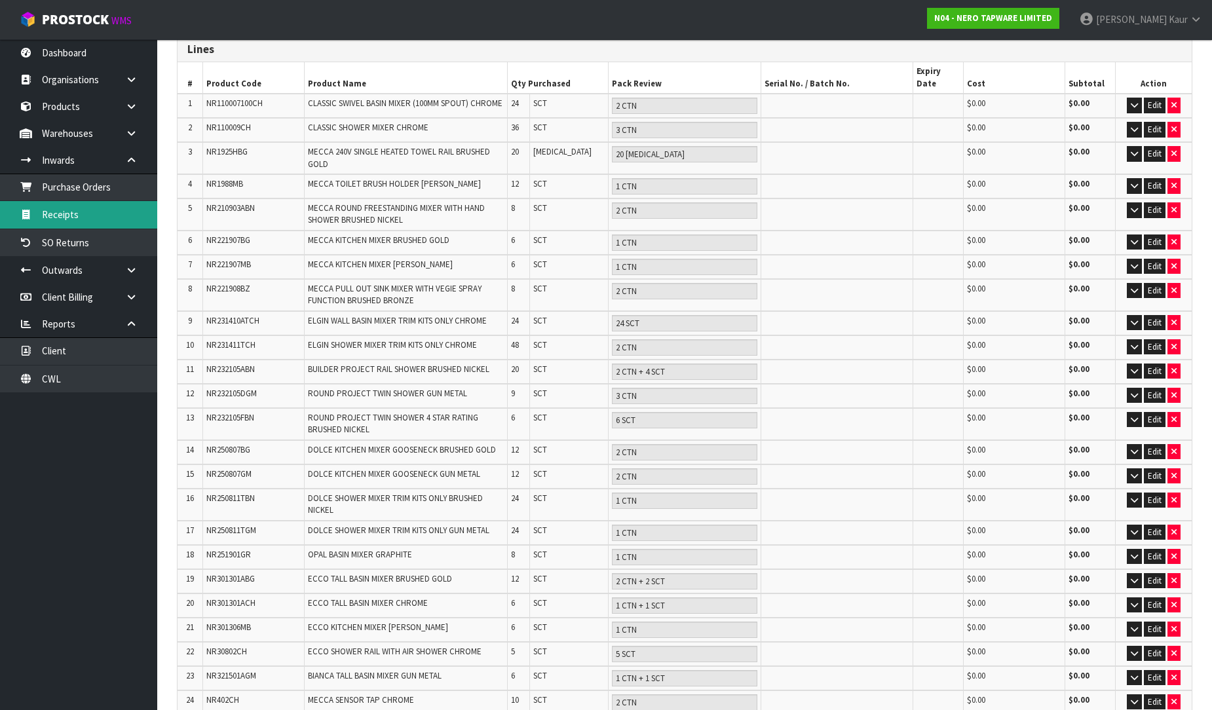
scroll to position [0, 0]
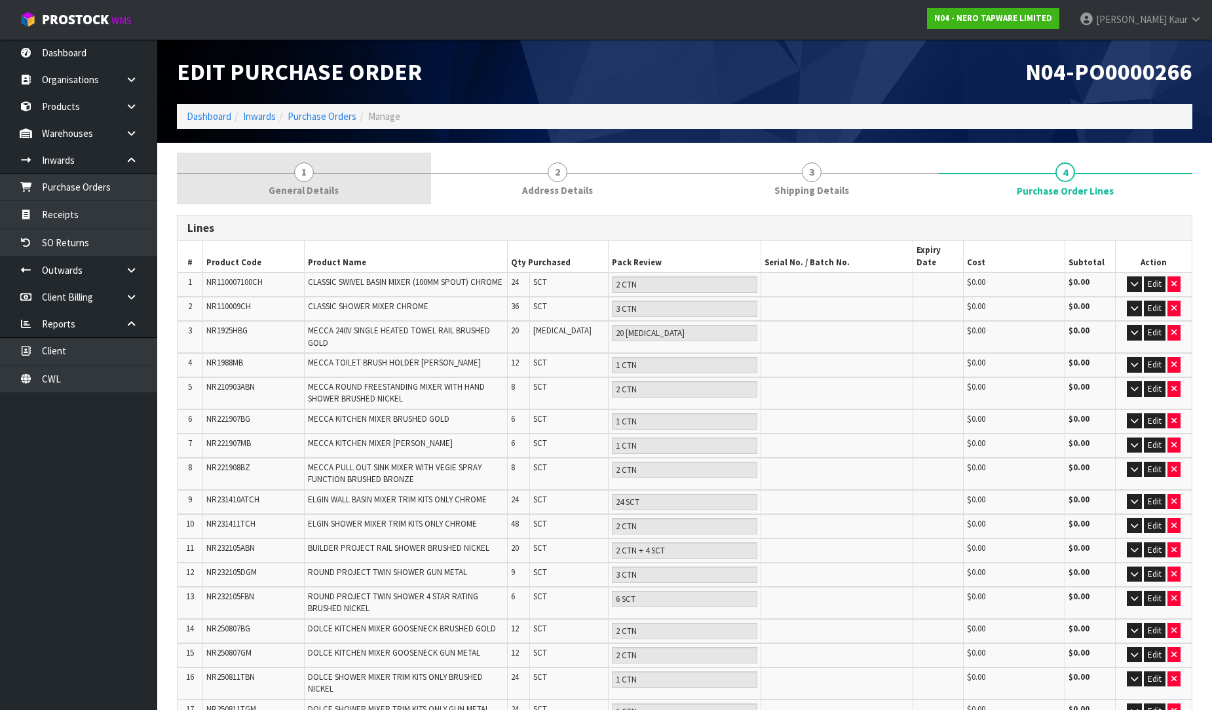
click at [298, 179] on span "1" at bounding box center [304, 172] width 20 height 20
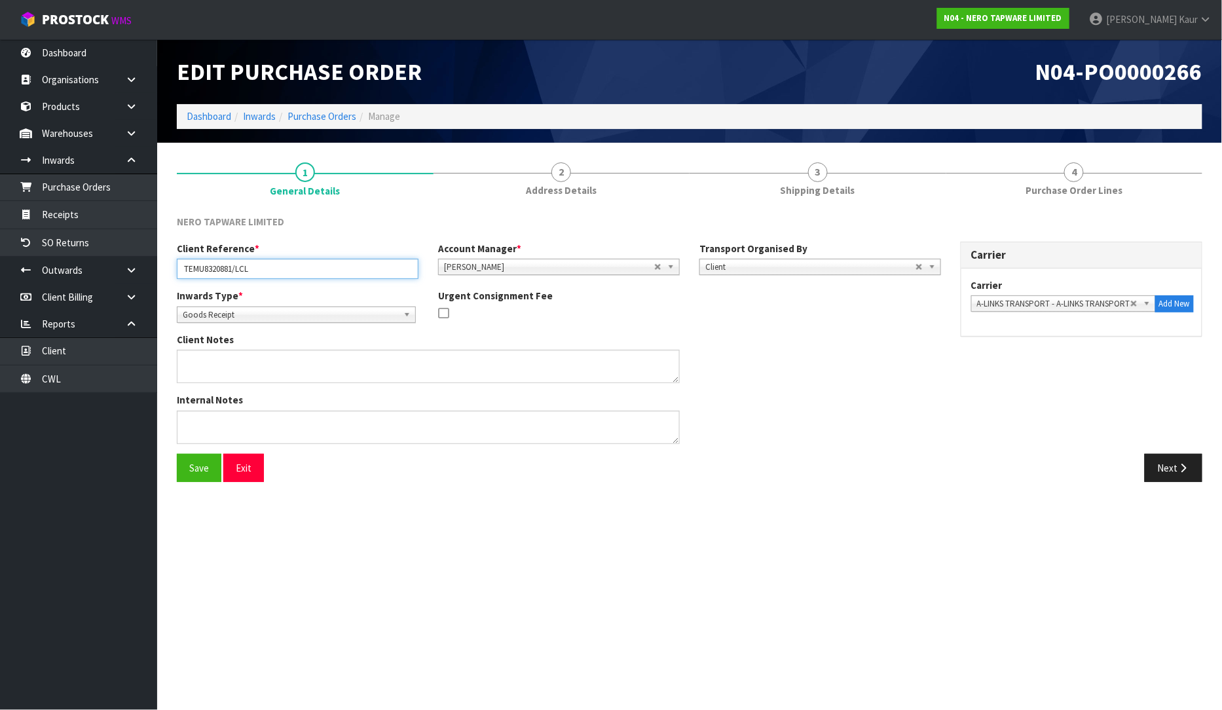
click at [217, 267] on input "TEMU8320881/LCL" at bounding box center [298, 269] width 242 height 20
drag, startPoint x: 256, startPoint y: 265, endPoint x: 161, endPoint y: 270, distance: 95.1
click at [161, 270] on section "1 General Details 2 Address Details 3 Shipping Details 4 Purchase Order Lines N…" at bounding box center [689, 323] width 1065 height 360
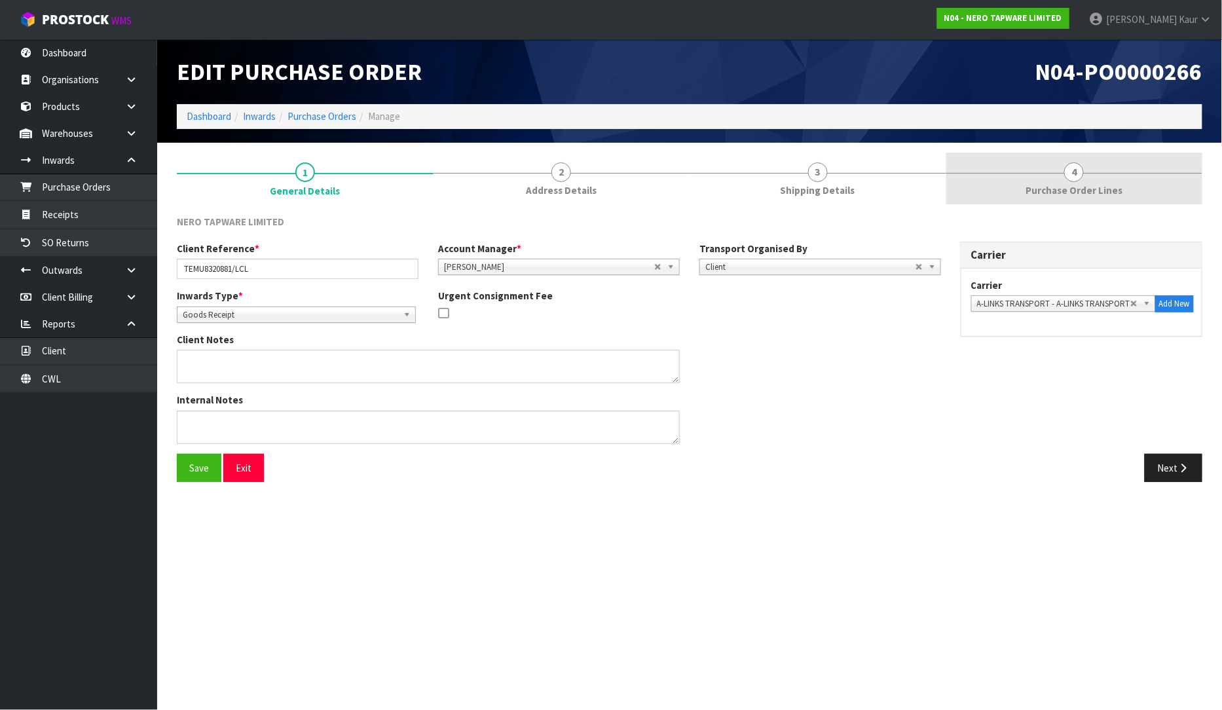
drag, startPoint x: 1058, startPoint y: 185, endPoint x: 1068, endPoint y: 185, distance: 9.2
click at [1062, 184] on span "Purchase Order Lines" at bounding box center [1074, 190] width 97 height 14
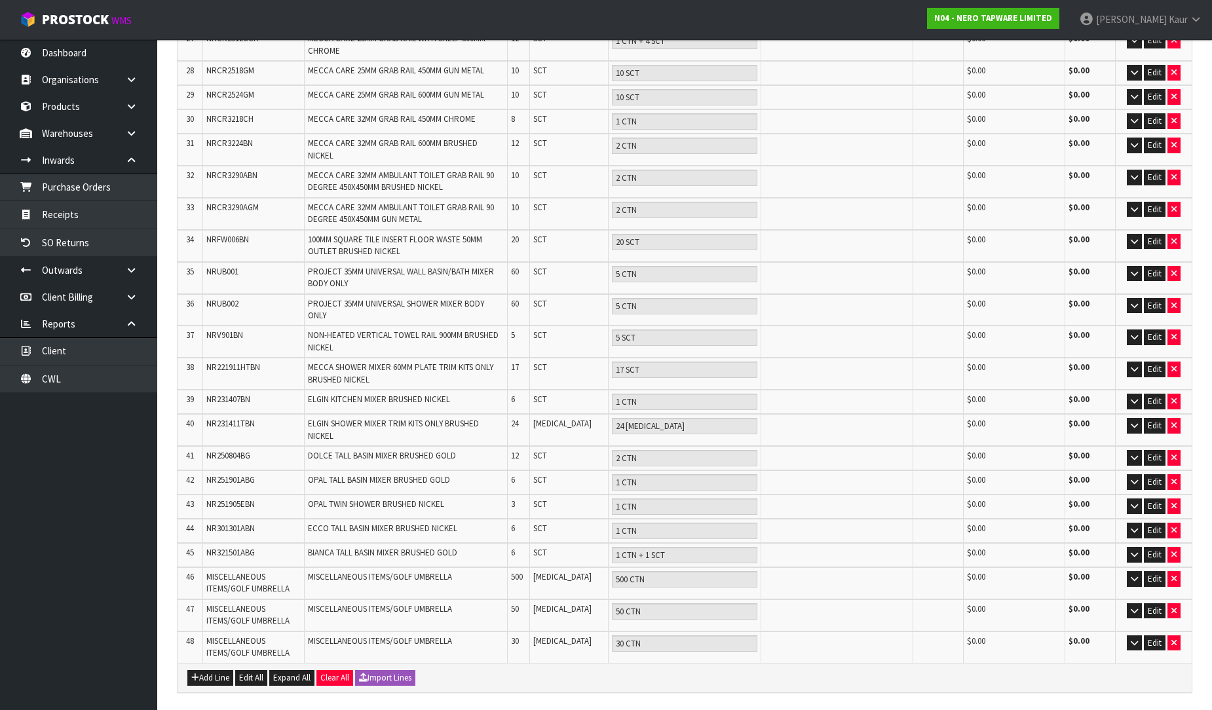
scroll to position [979, 0]
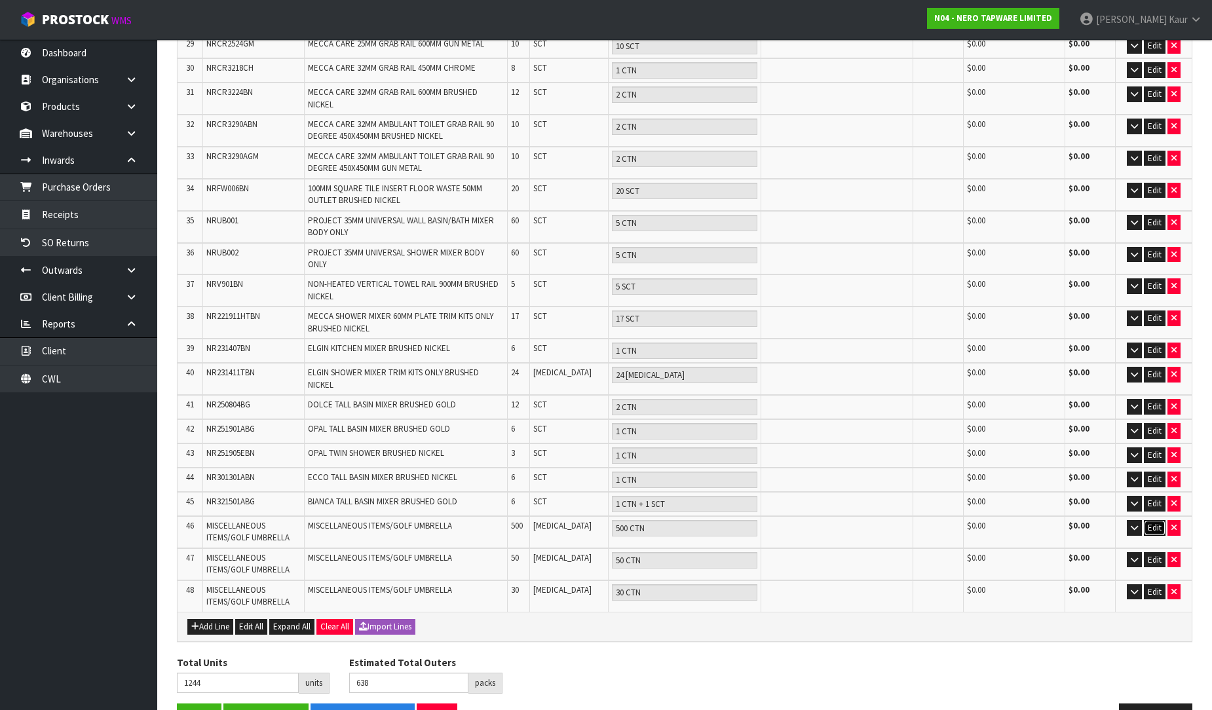
click at [1151, 520] on button "Edit" at bounding box center [1155, 528] width 22 height 16
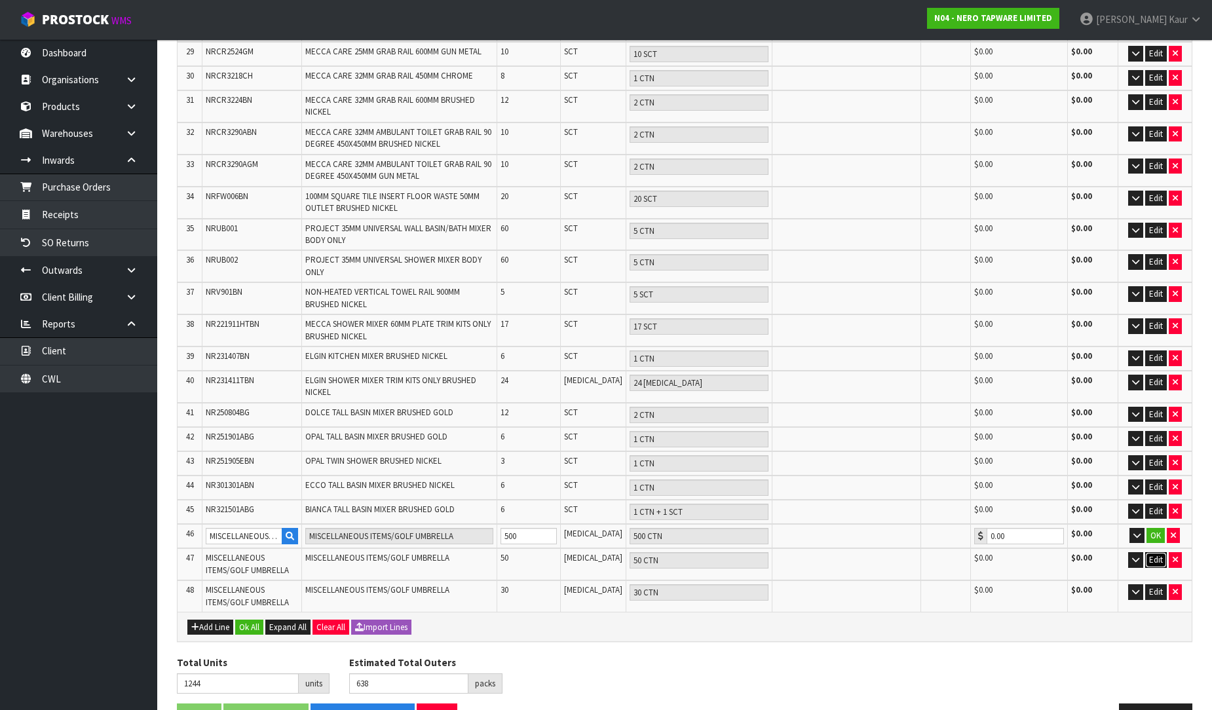
click at [1163, 552] on button "Edit" at bounding box center [1156, 560] width 22 height 16
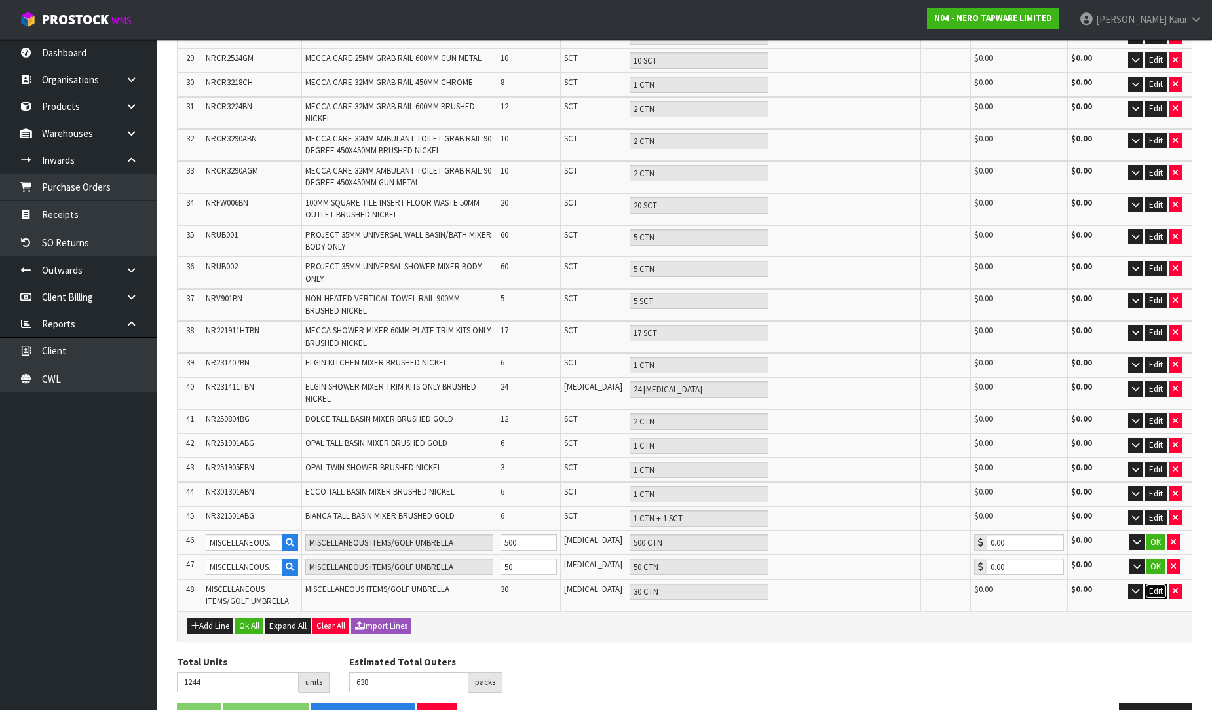
click at [1163, 584] on button "Edit" at bounding box center [1156, 592] width 22 height 16
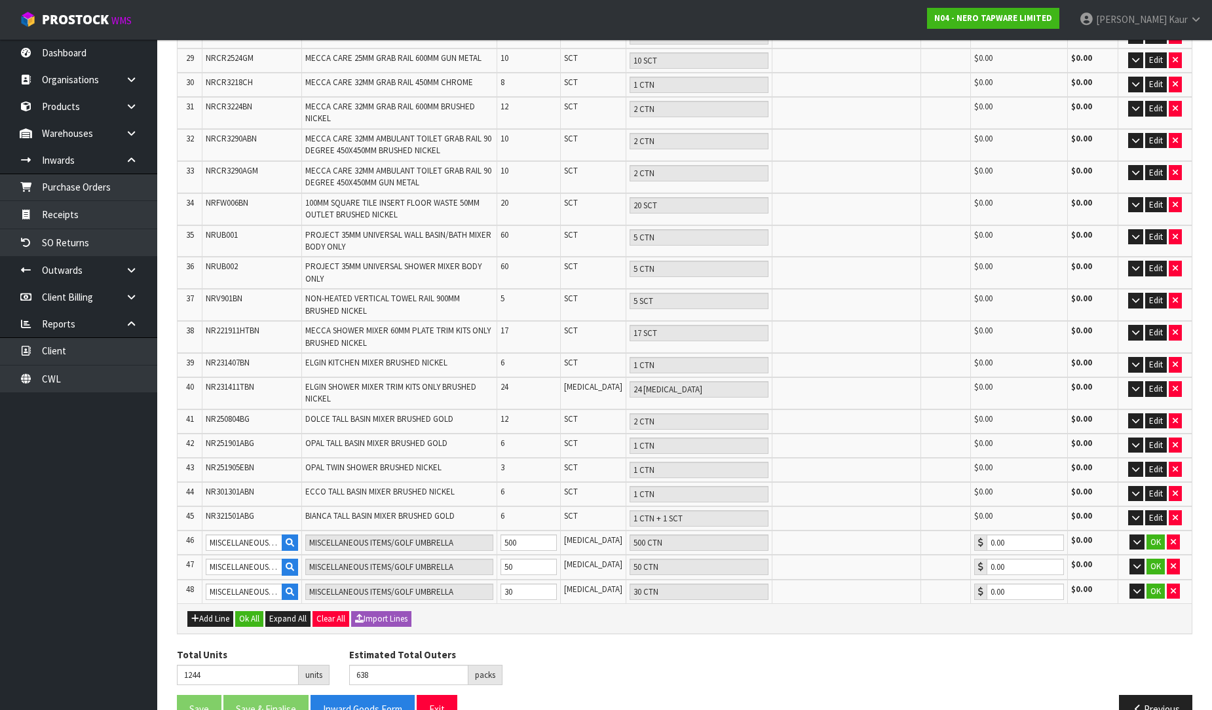
scroll to position [965, 0]
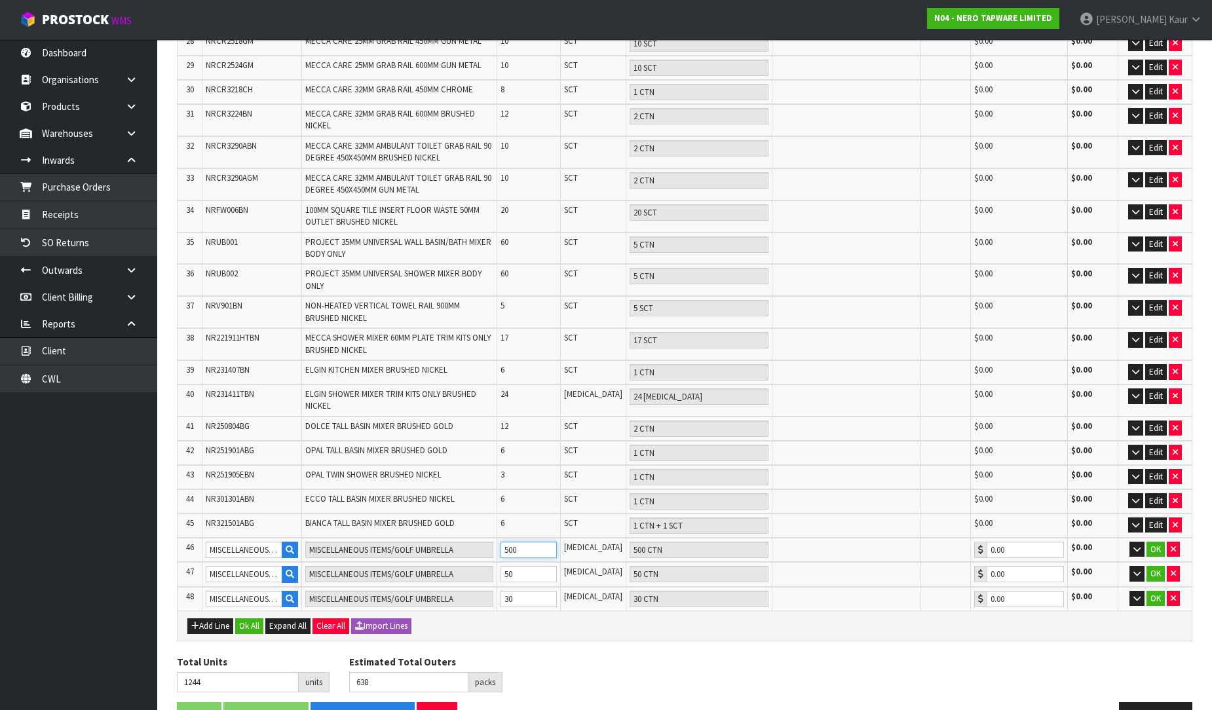
click at [479, 538] on tr "46 MISCELLANEOUS ITEMS/GOLF UMBRELLA MISCELLANEOUS ITEMS/GOLF UMBRELLA 500 [MED…" at bounding box center [684, 550] width 1014 height 25
type input "753"
type input "147"
type input "9"
type input "9 CTN"
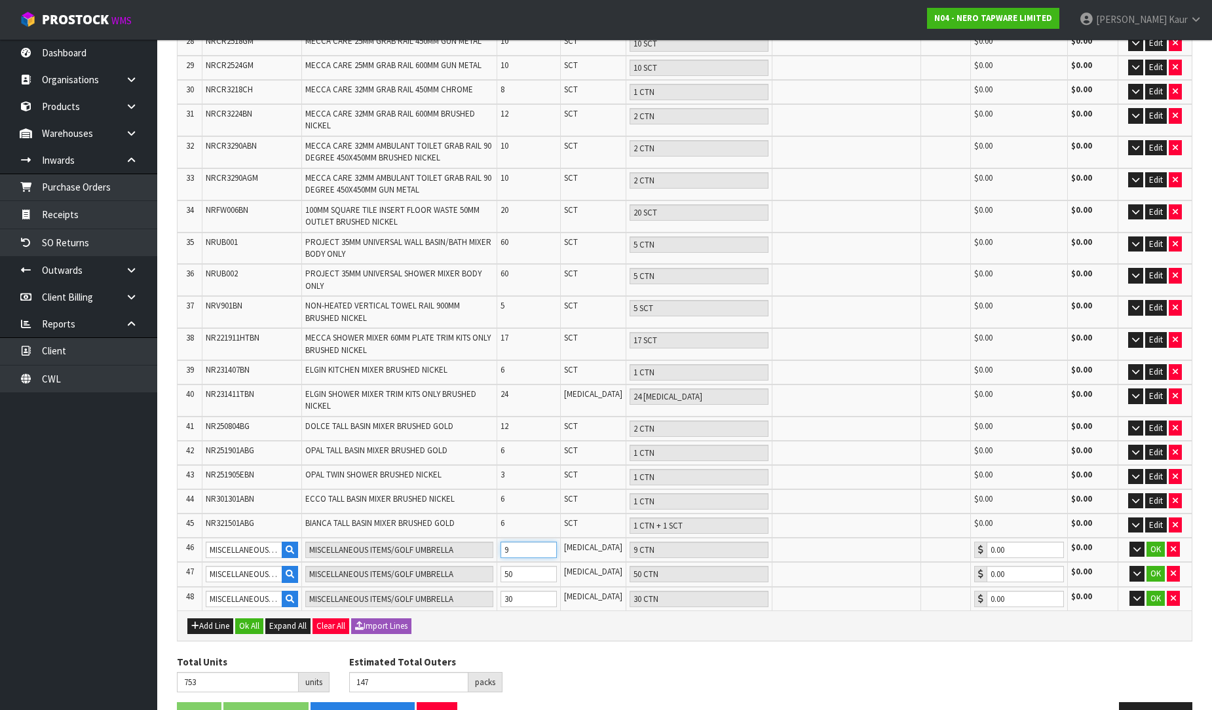
type input "9"
click at [494, 562] on tr "47 MISCELLANEOUS ITEMS/GOLF UMBRELLA MISCELLANEOUS ITEMS/GOLF UMBRELLA 50 [MEDI…" at bounding box center [684, 574] width 1014 height 25
type input "706"
type input "100"
type input "3"
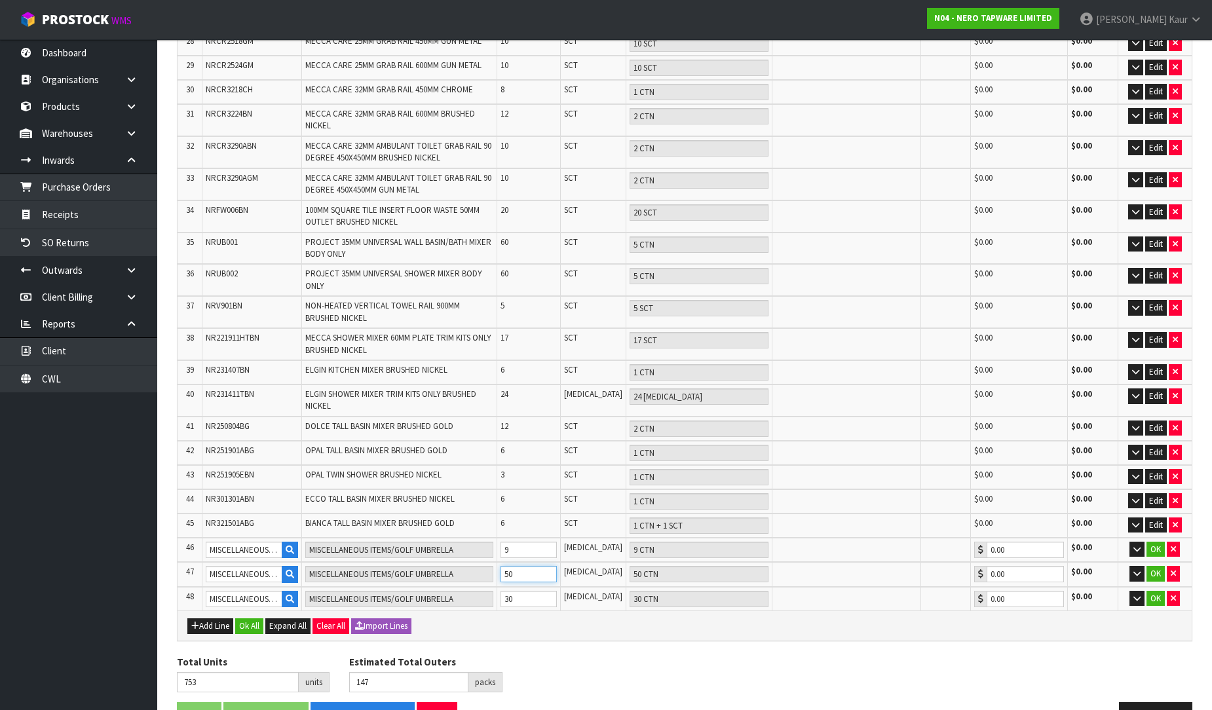
type input "3 CTN"
type input "3"
drag, startPoint x: 542, startPoint y: 552, endPoint x: 505, endPoint y: 560, distance: 38.1
click at [505, 587] on td "30" at bounding box center [529, 599] width 64 height 24
type input "677"
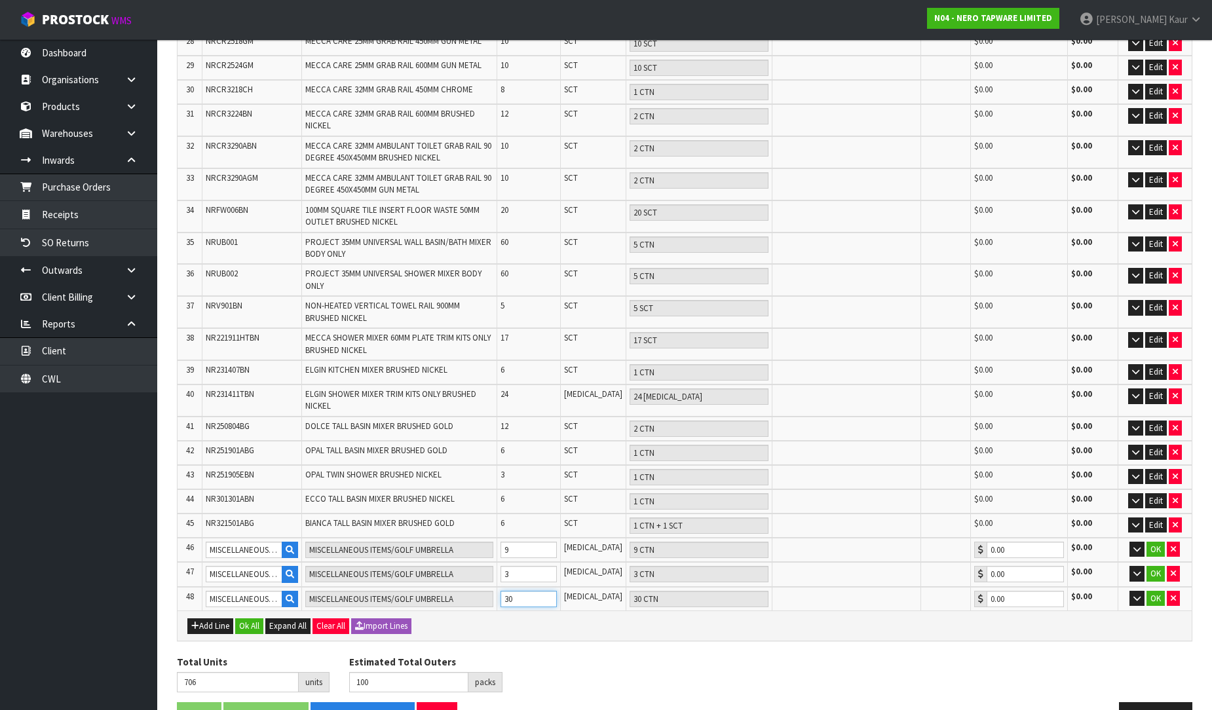
type input "71"
type input "1"
type input "1 CTN"
type input "1"
click at [259, 618] on button "Ok All" at bounding box center [249, 626] width 28 height 16
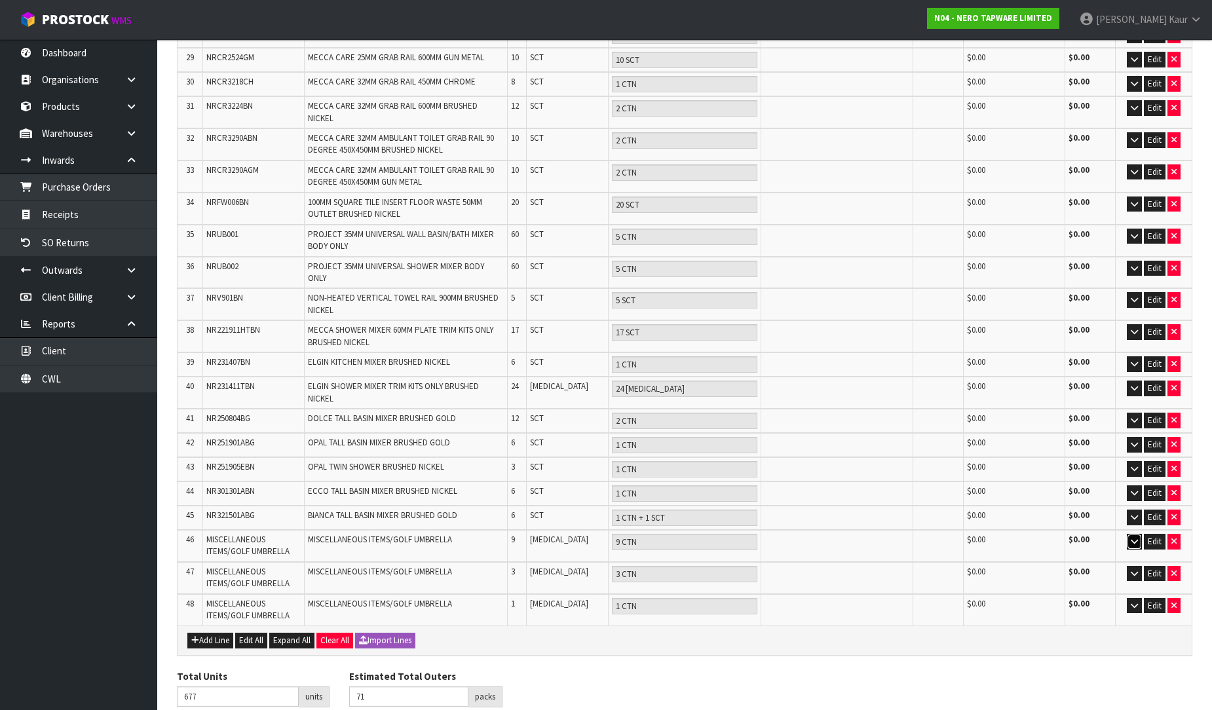
click at [1135, 537] on icon "button" at bounding box center [1133, 541] width 7 height 9
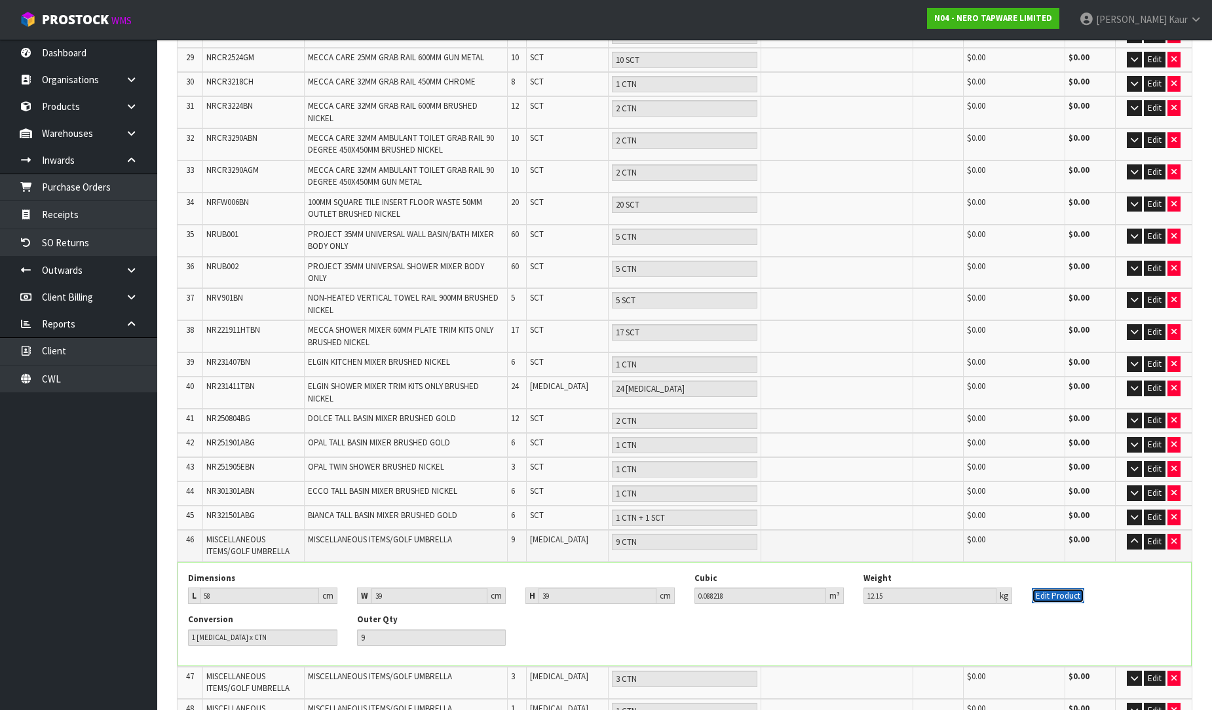
click at [1071, 588] on button "Edit Product" at bounding box center [1058, 596] width 52 height 16
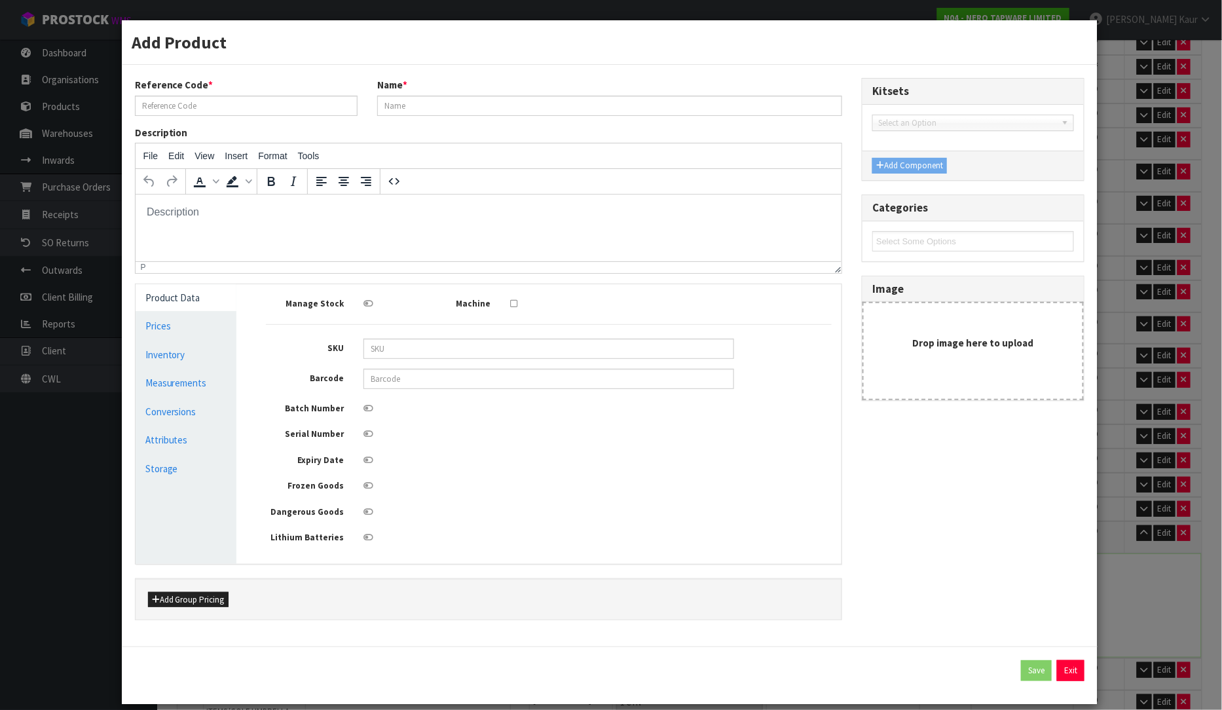
scroll to position [0, 0]
type input "MISCELLANEOUS ITEMS/GOLF UMBRELLA"
click at [1182, 542] on div "Add Product Reference Code * MISCELLANEOUS ITEMS/GOLF UMBRELLA Name * MISCELLAN…" at bounding box center [611, 355] width 1222 height 710
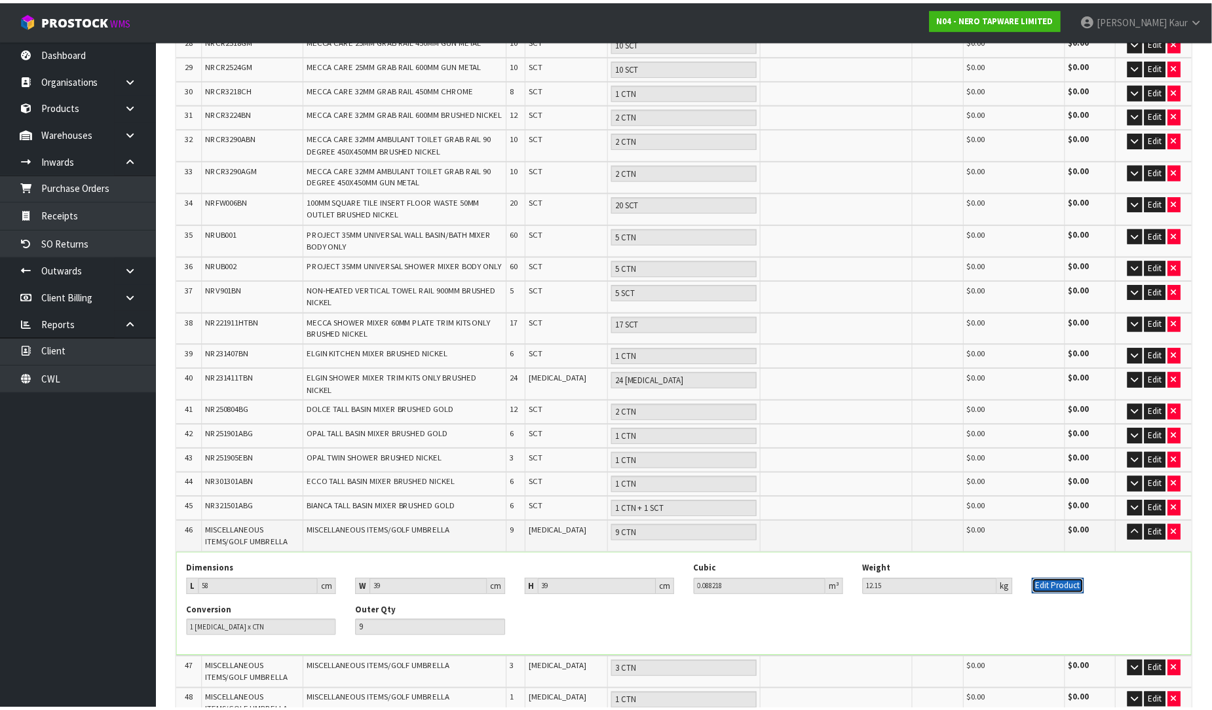
scroll to position [965, 0]
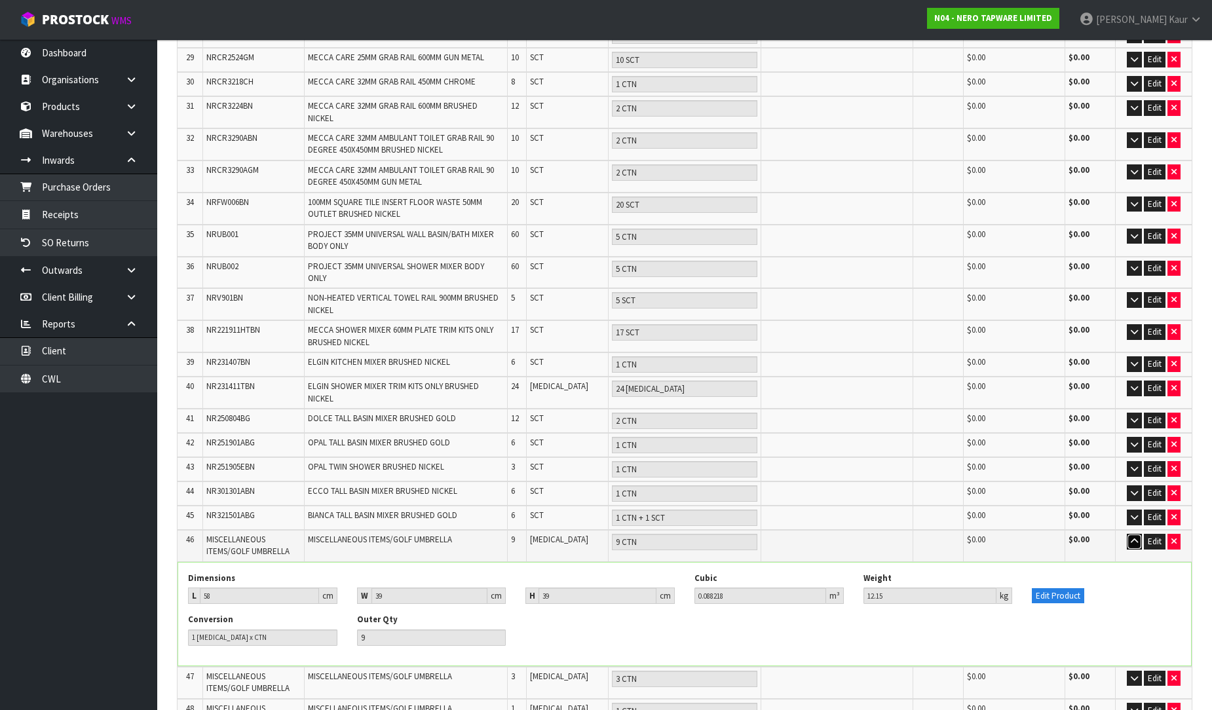
click at [1131, 537] on icon "button" at bounding box center [1133, 541] width 7 height 9
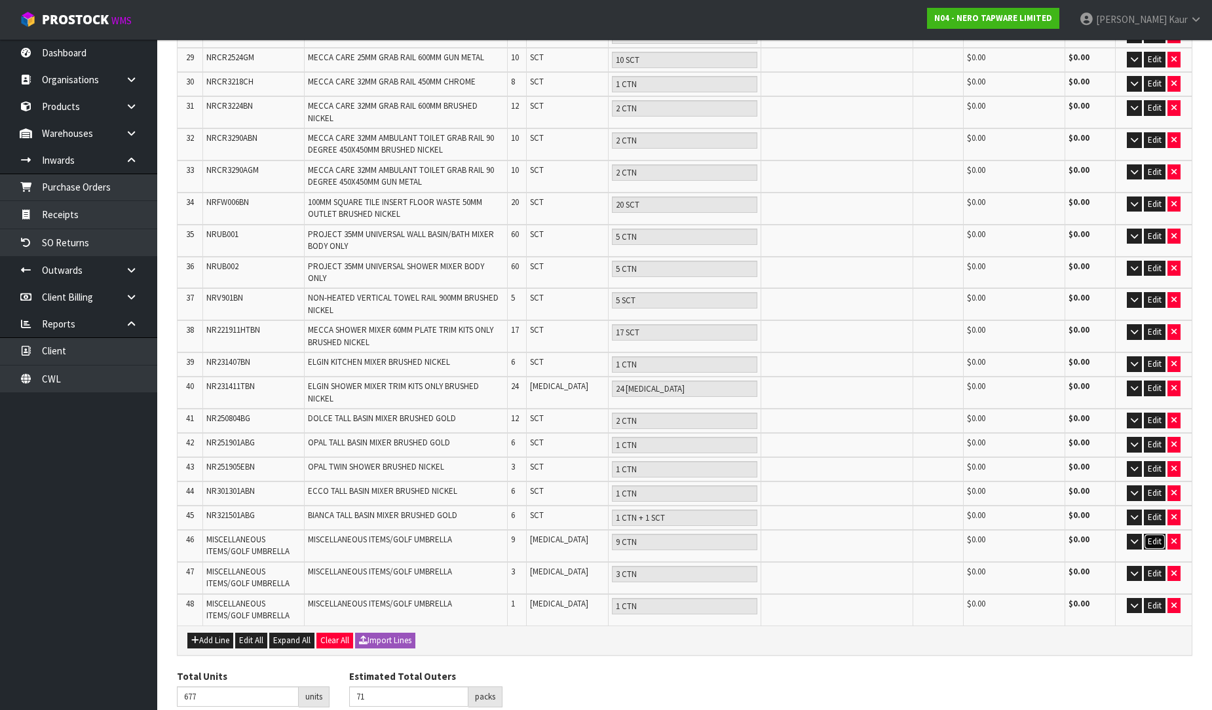
click at [1153, 534] on button "Edit" at bounding box center [1155, 542] width 22 height 16
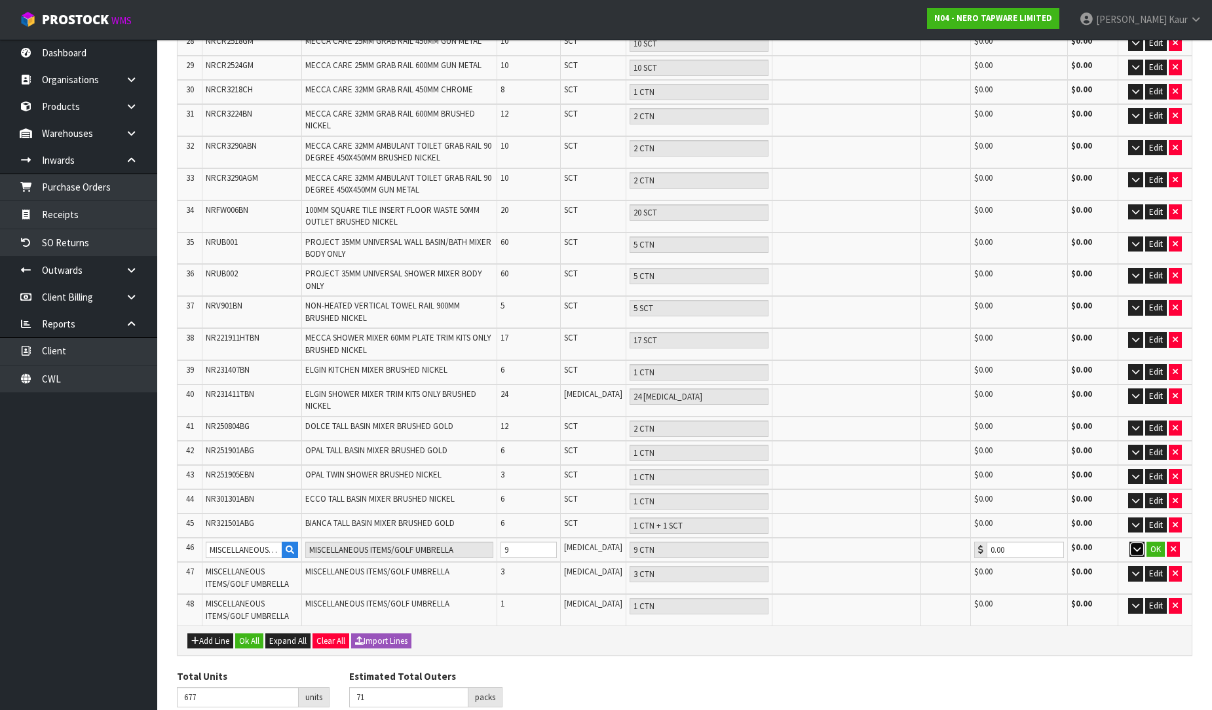
click at [1129, 542] on button "button" at bounding box center [1136, 550] width 15 height 16
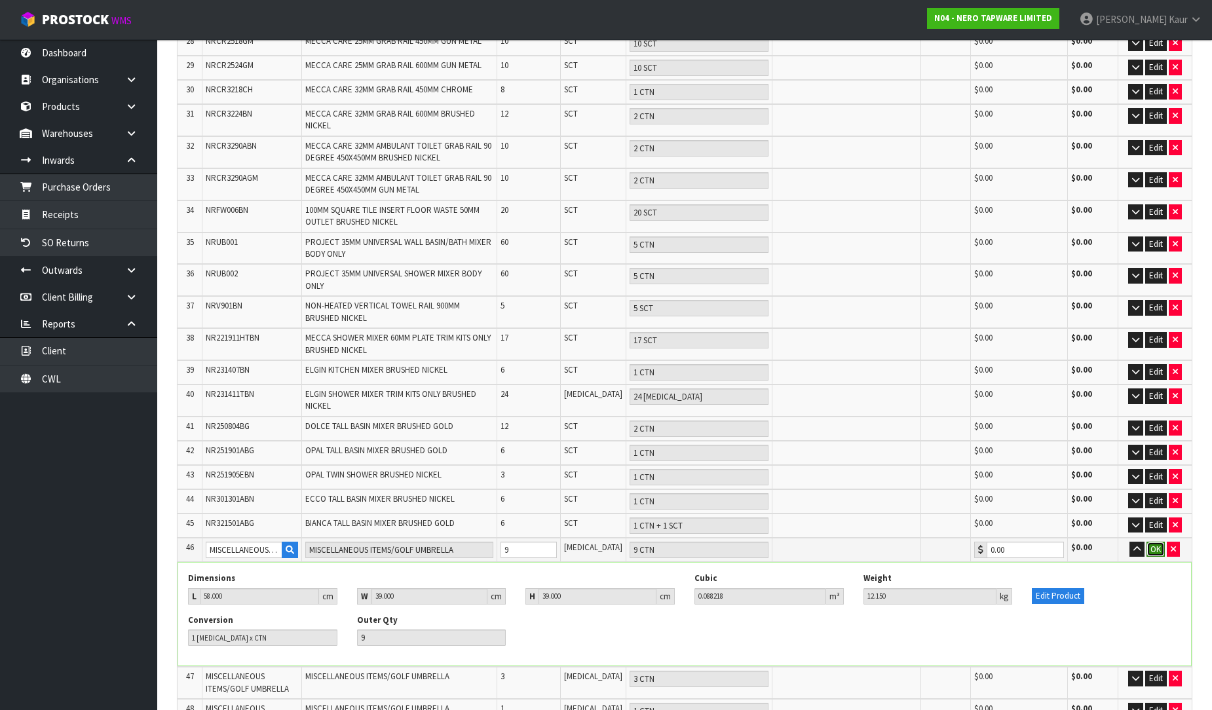
click at [1160, 542] on button "OK" at bounding box center [1155, 550] width 18 height 16
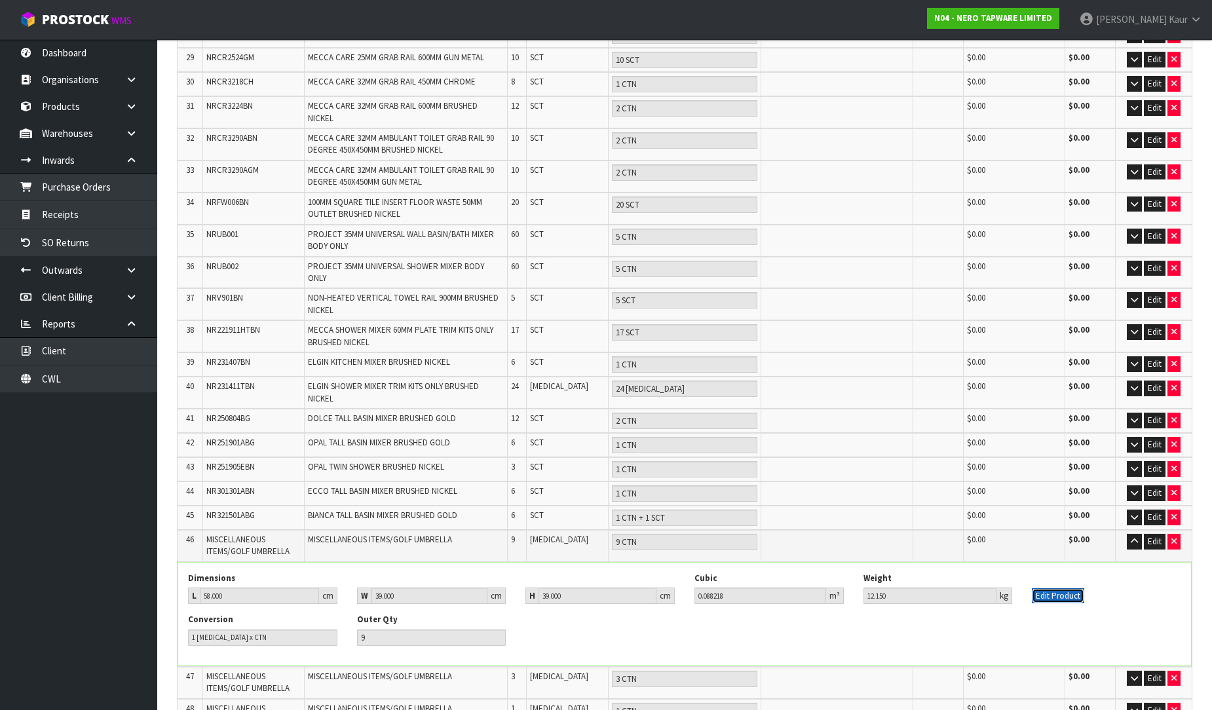
click at [1061, 588] on button "Edit Product" at bounding box center [1058, 596] width 52 height 16
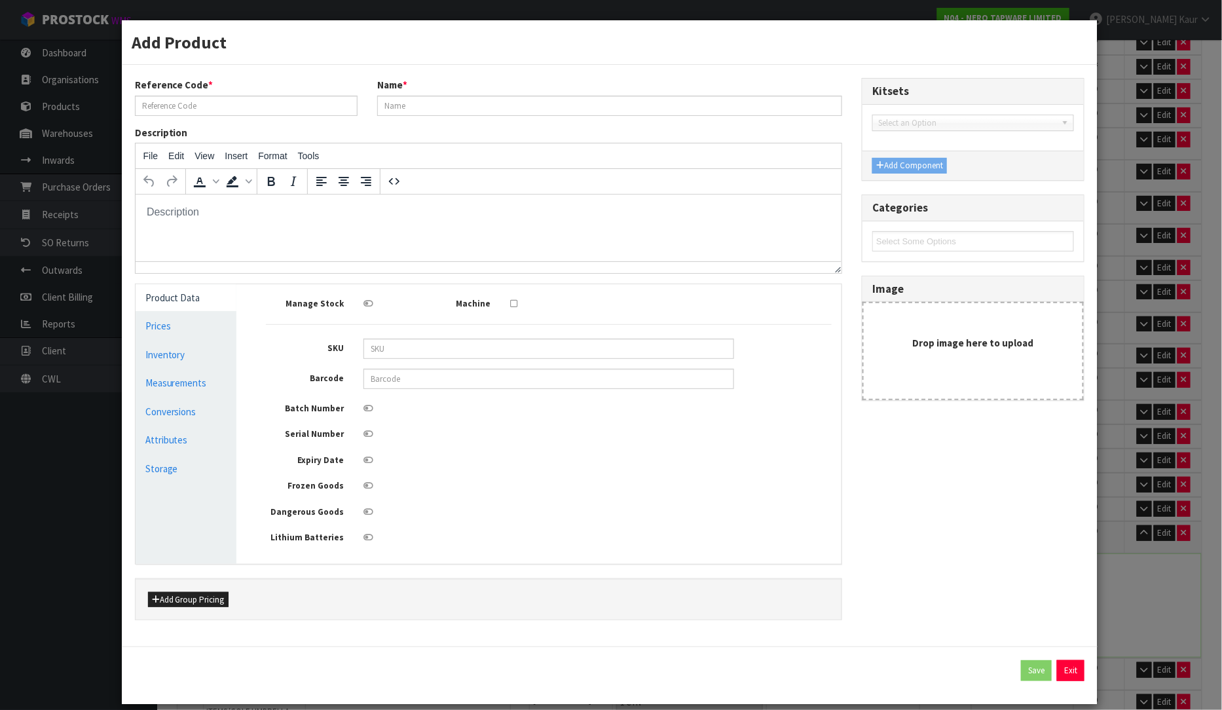
scroll to position [0, 0]
type input "MISCELLANEOUS ITEMS/GOLF UMBRELLA"
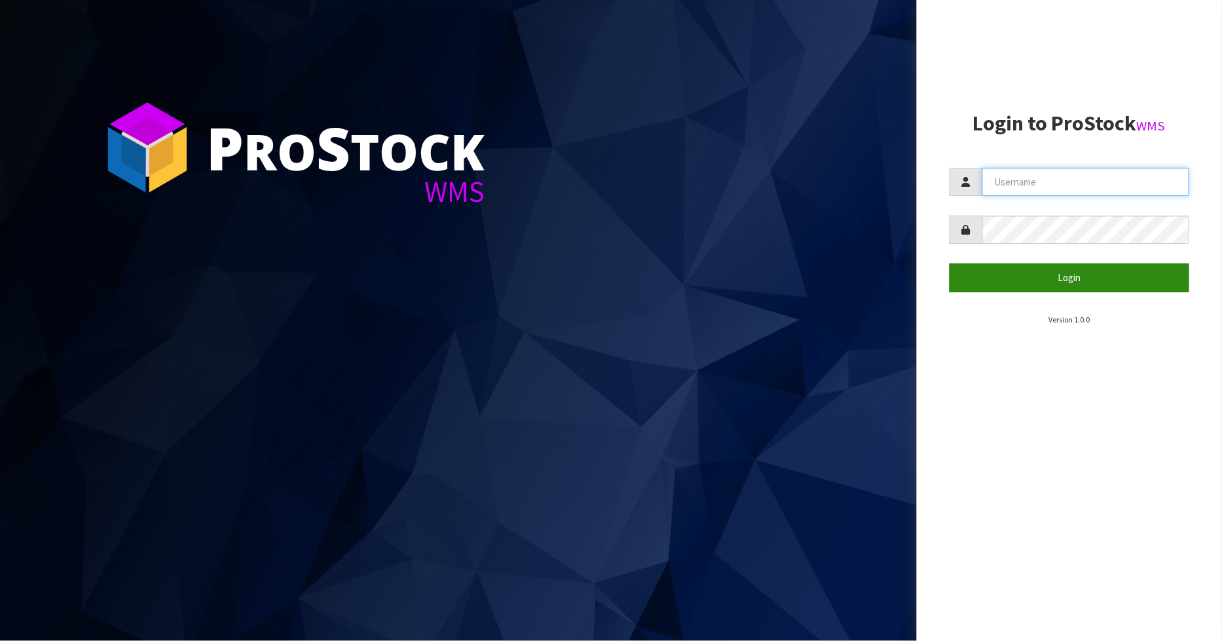
type input "[PERSON_NAME]"
click at [1082, 276] on button "Login" at bounding box center [1070, 277] width 240 height 28
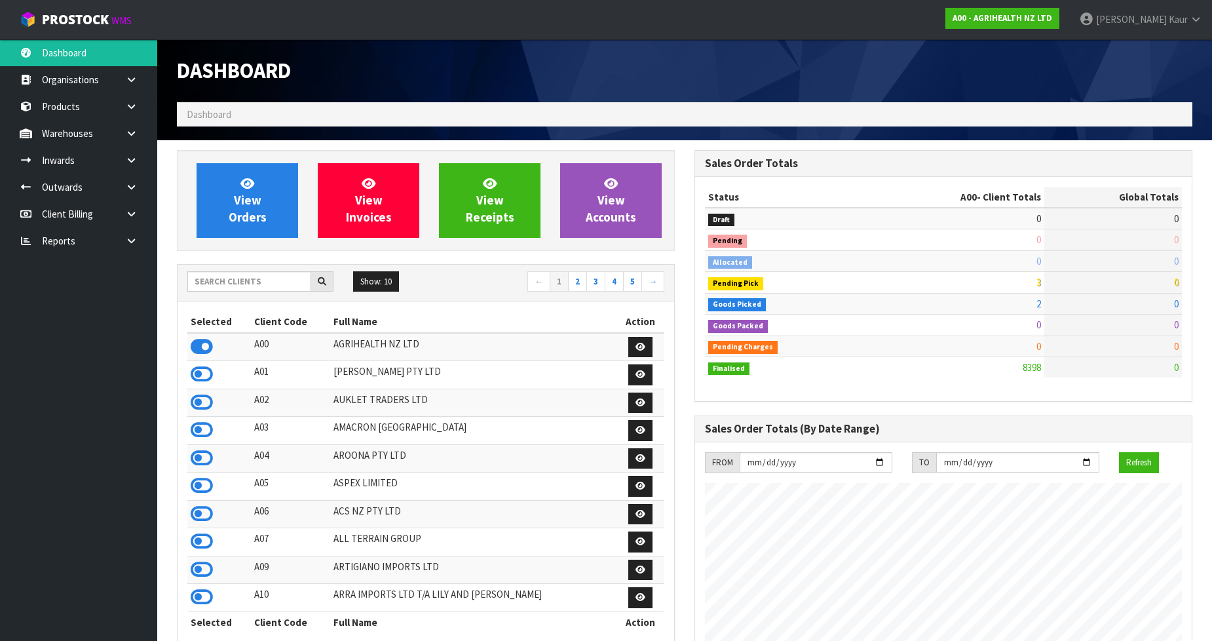
scroll to position [992, 517]
click at [126, 241] on icon at bounding box center [131, 241] width 12 height 10
click at [77, 297] on link "CWL" at bounding box center [78, 295] width 157 height 27
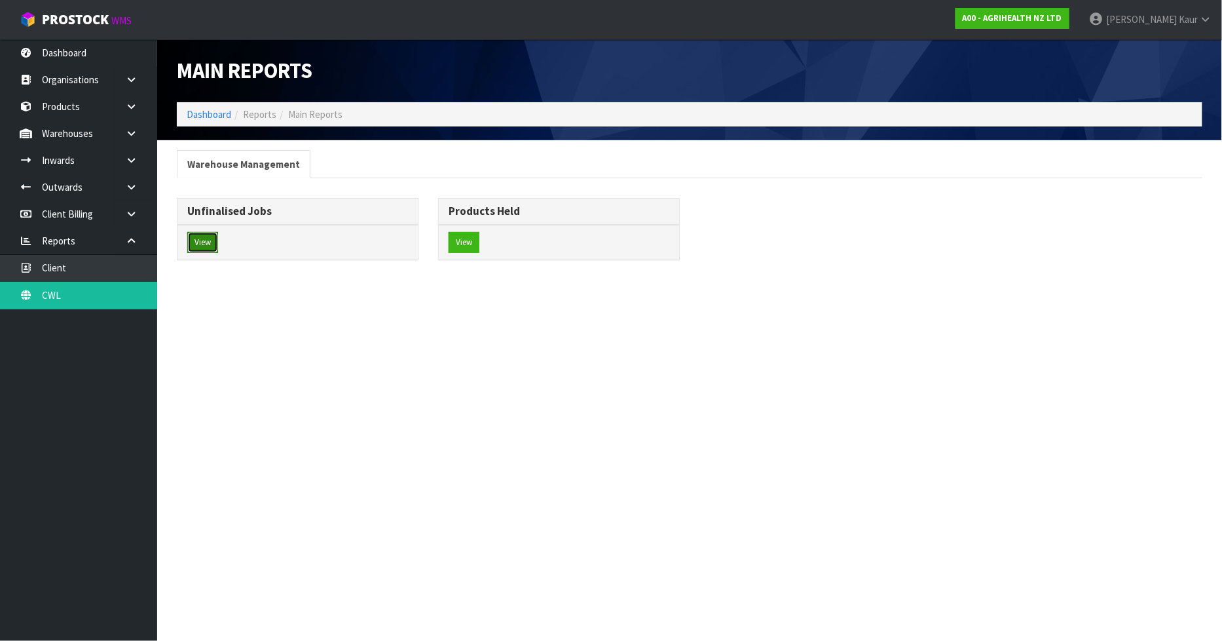
click at [194, 245] on button "View" at bounding box center [202, 242] width 31 height 21
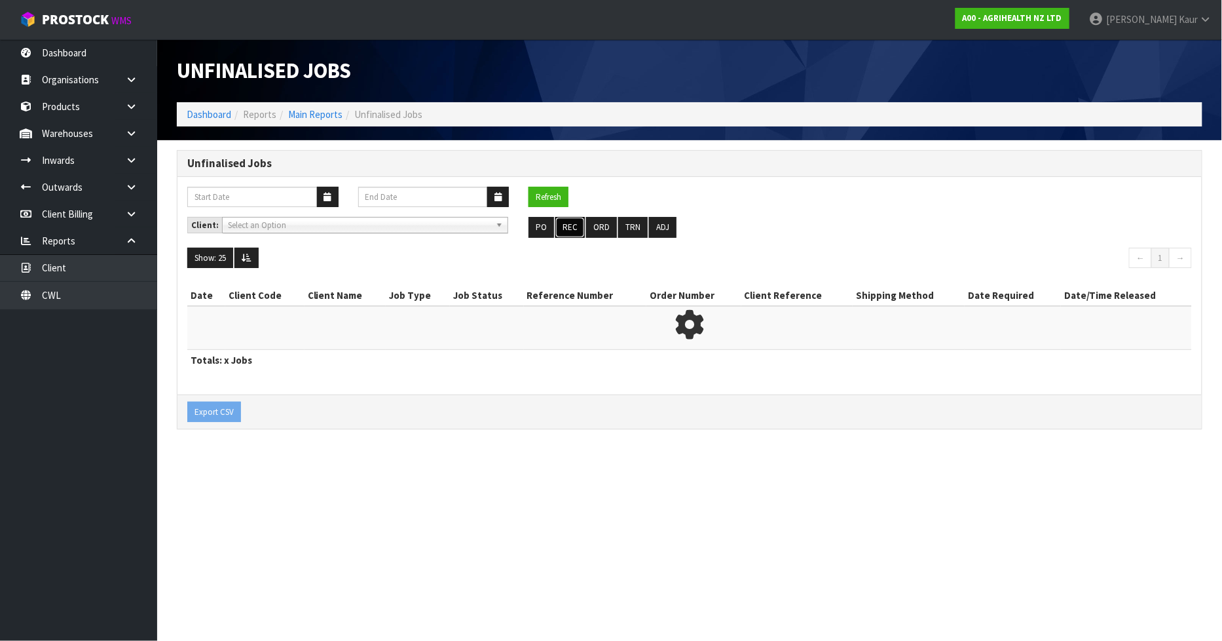
click at [563, 229] on button "REC" at bounding box center [569, 227] width 29 height 21
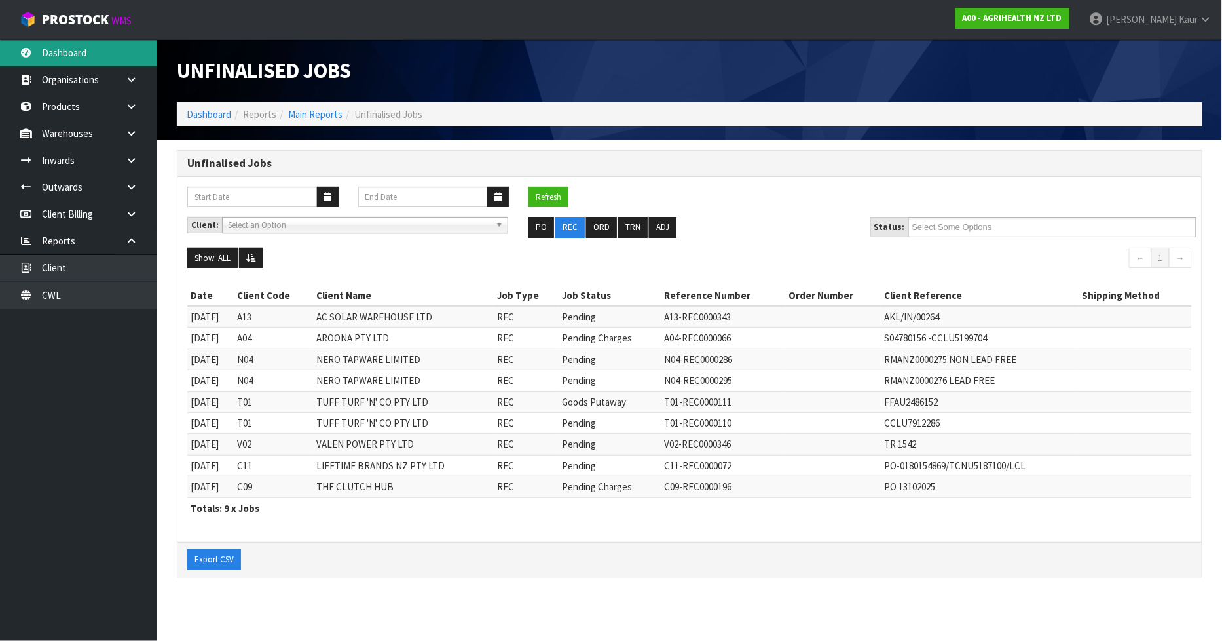
click at [84, 56] on link "Dashboard" at bounding box center [78, 52] width 157 height 27
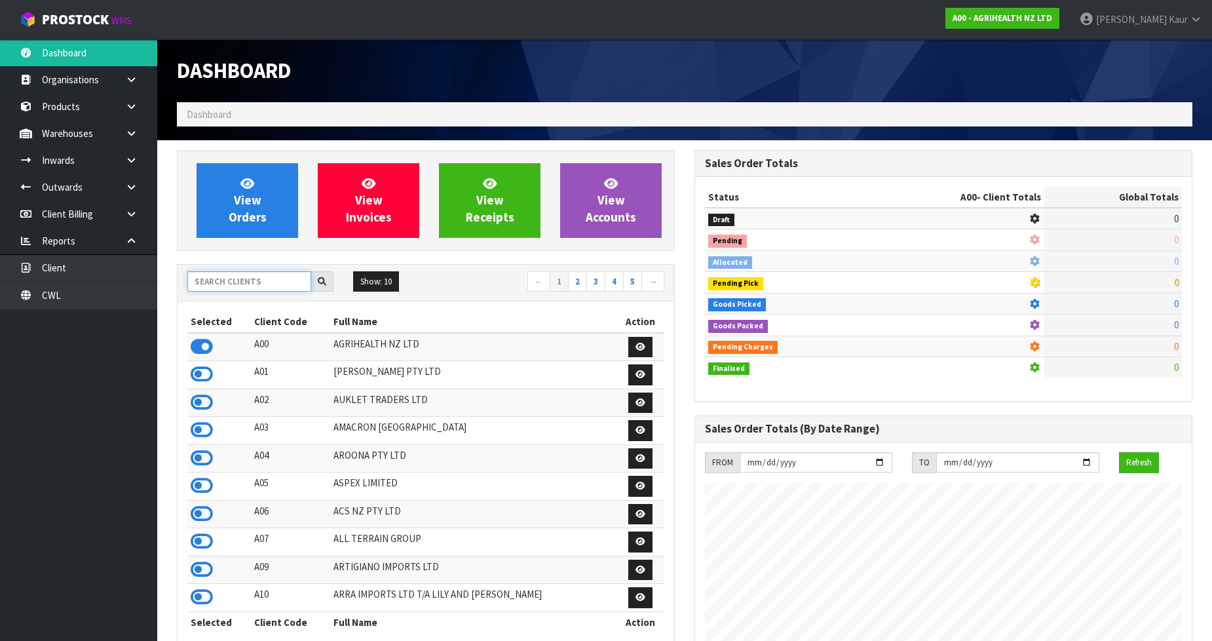
click at [221, 284] on input "text" at bounding box center [249, 281] width 124 height 20
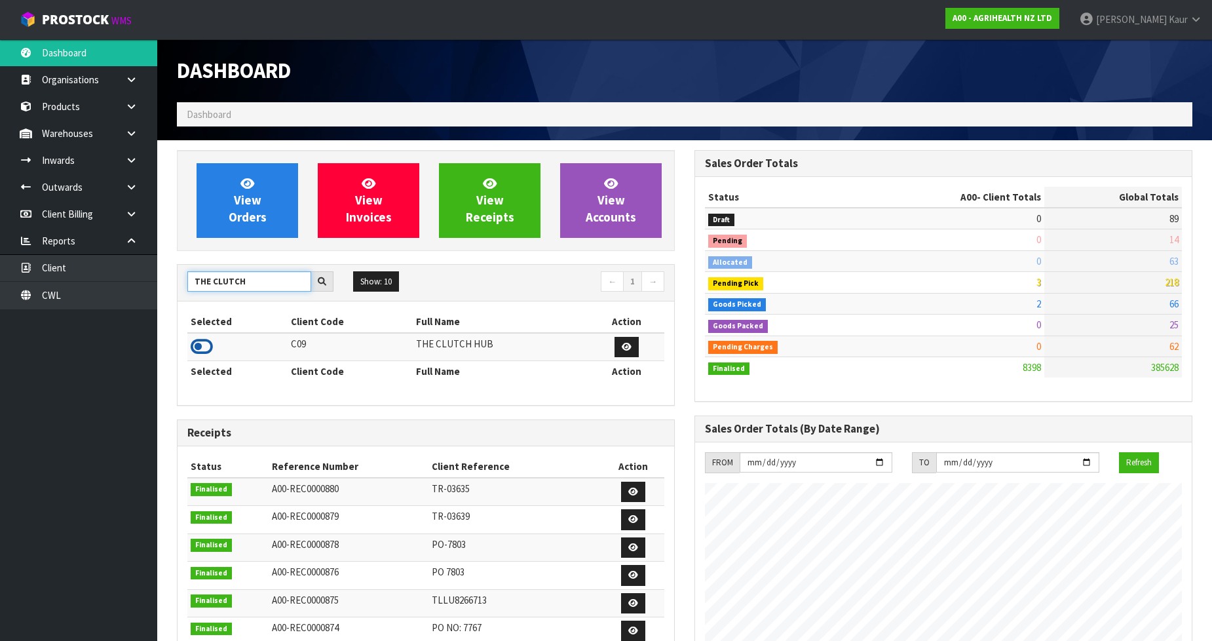
type input "THE CLUTCH"
click at [203, 348] on icon at bounding box center [202, 347] width 22 height 20
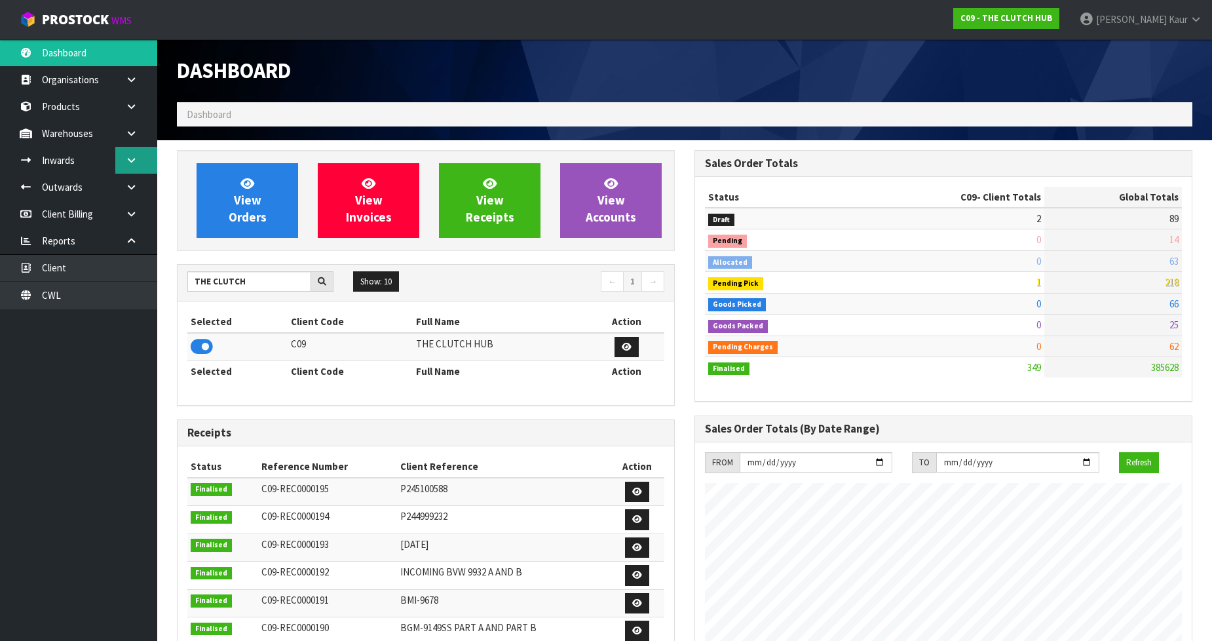
scroll to position [908, 517]
click at [128, 162] on icon at bounding box center [131, 160] width 12 height 10
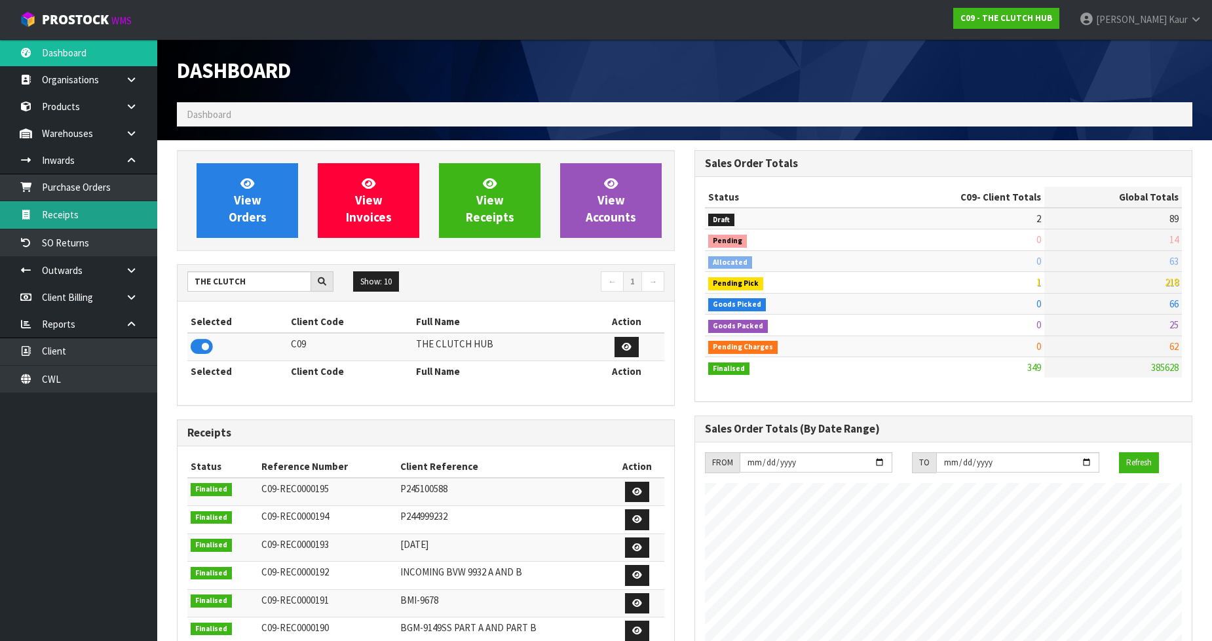
click at [97, 213] on link "Receipts" at bounding box center [78, 214] width 157 height 27
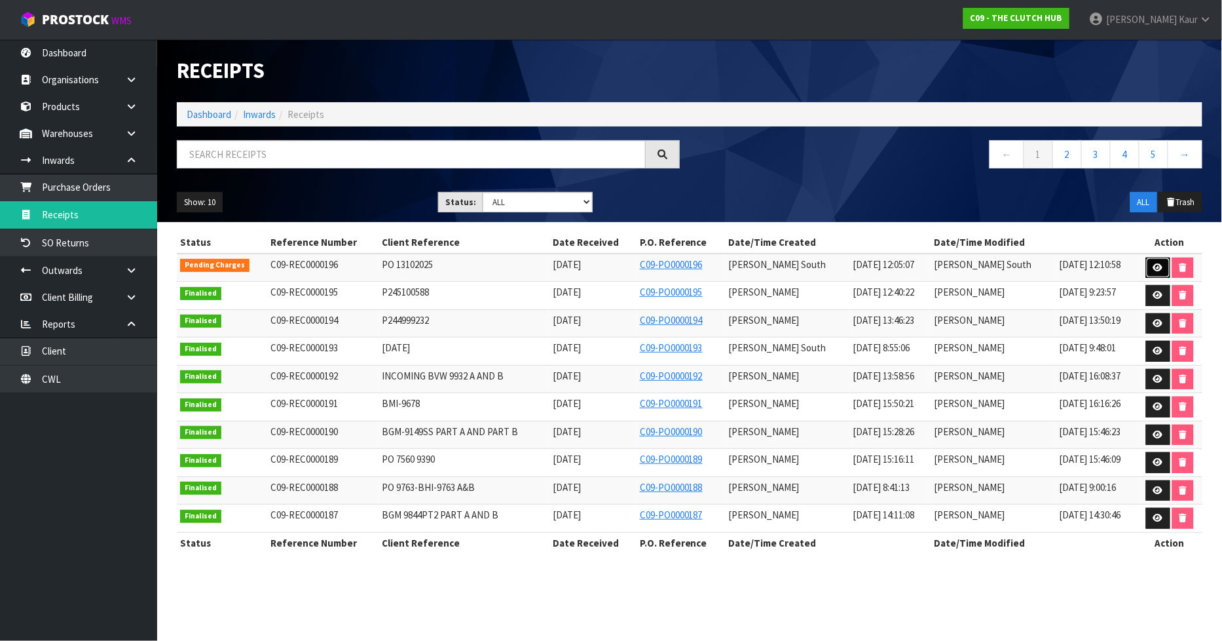
click at [1155, 265] on icon at bounding box center [1158, 267] width 10 height 9
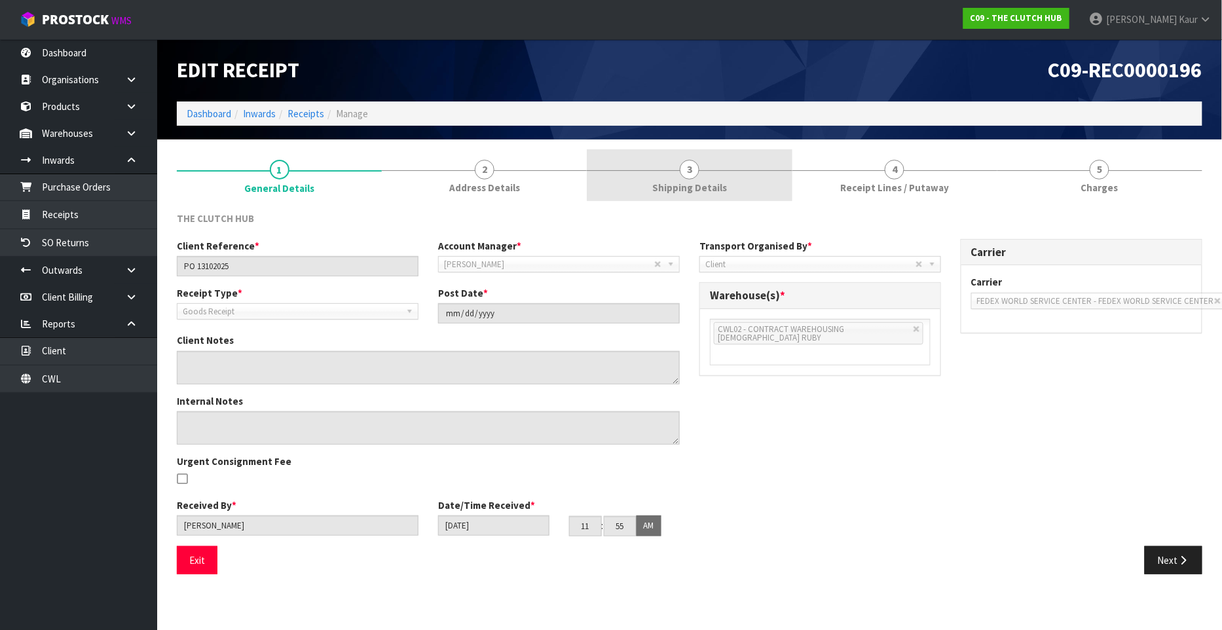
click at [712, 170] on div at bounding box center [689, 170] width 205 height 1
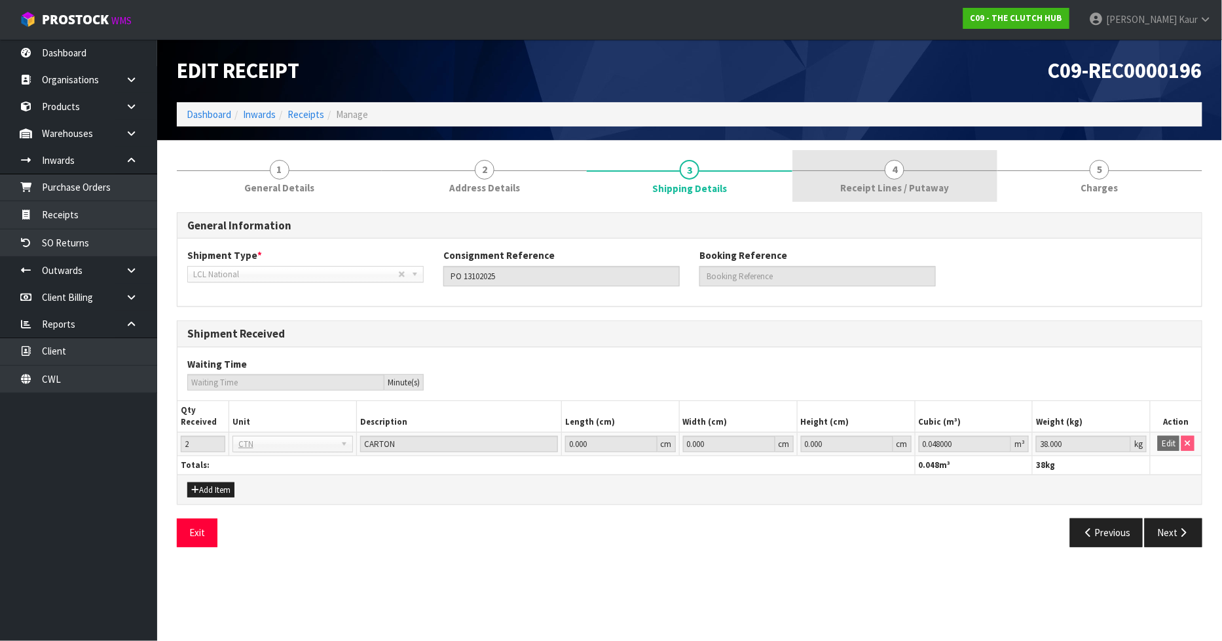
click at [887, 193] on span "Receipt Lines / Putaway" at bounding box center [894, 188] width 109 height 14
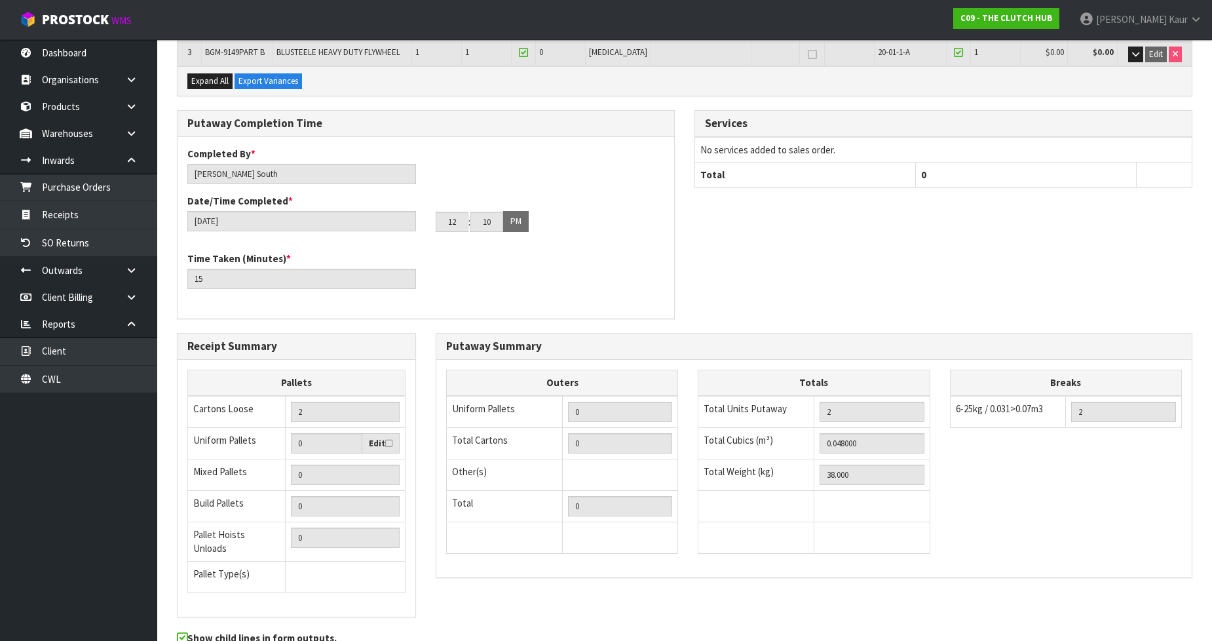
scroll to position [334, 0]
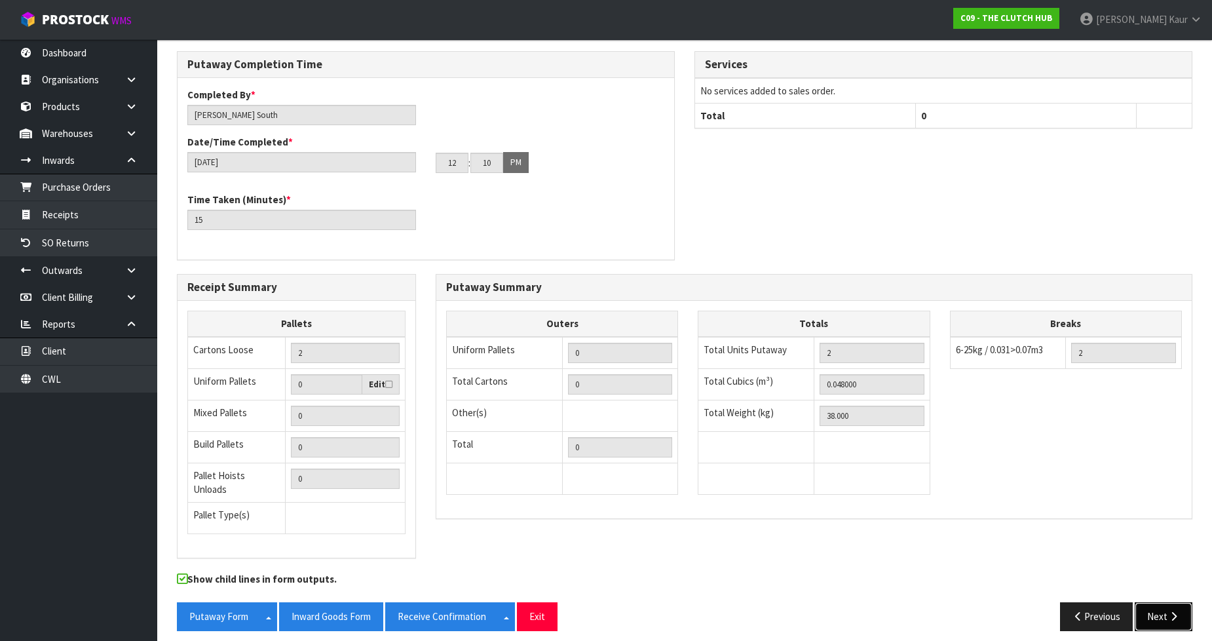
click at [1144, 604] on button "Next" at bounding box center [1163, 616] width 58 height 28
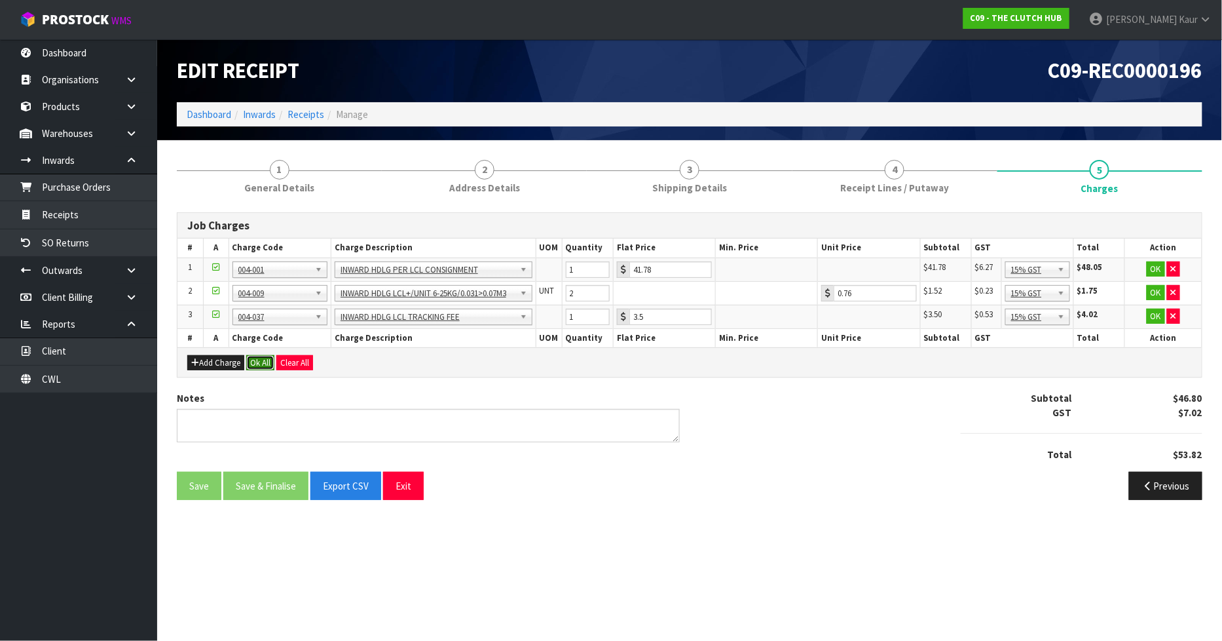
click at [260, 356] on button "Ok All" at bounding box center [260, 363] width 28 height 16
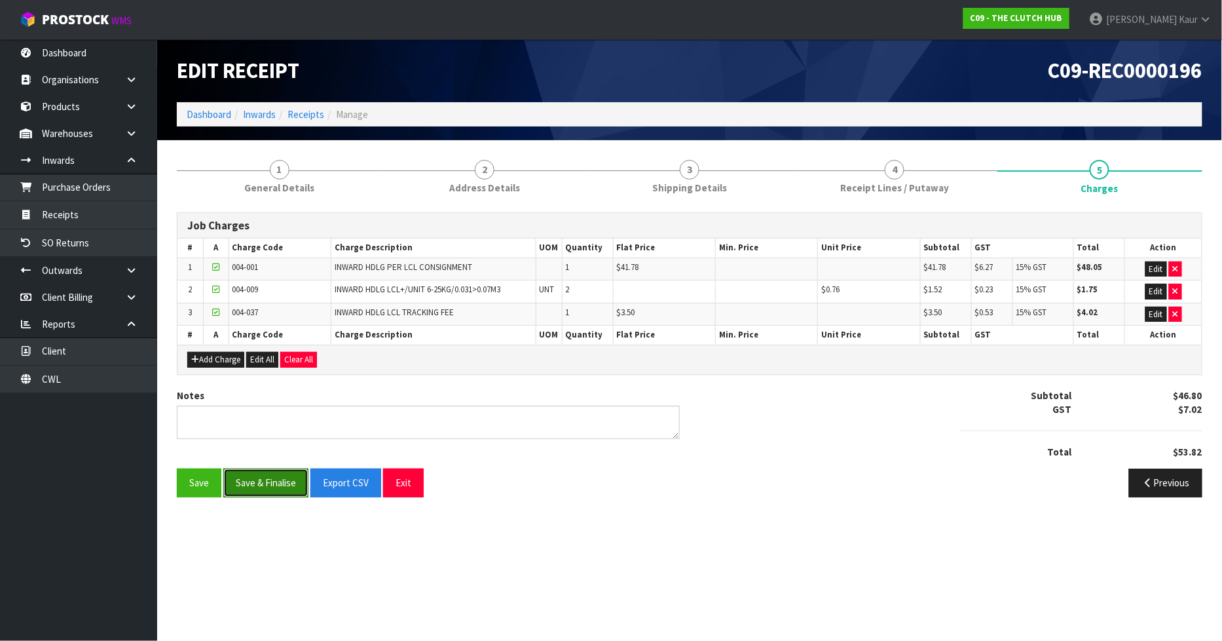
click at [269, 493] on button "Save & Finalise" at bounding box center [265, 482] width 85 height 28
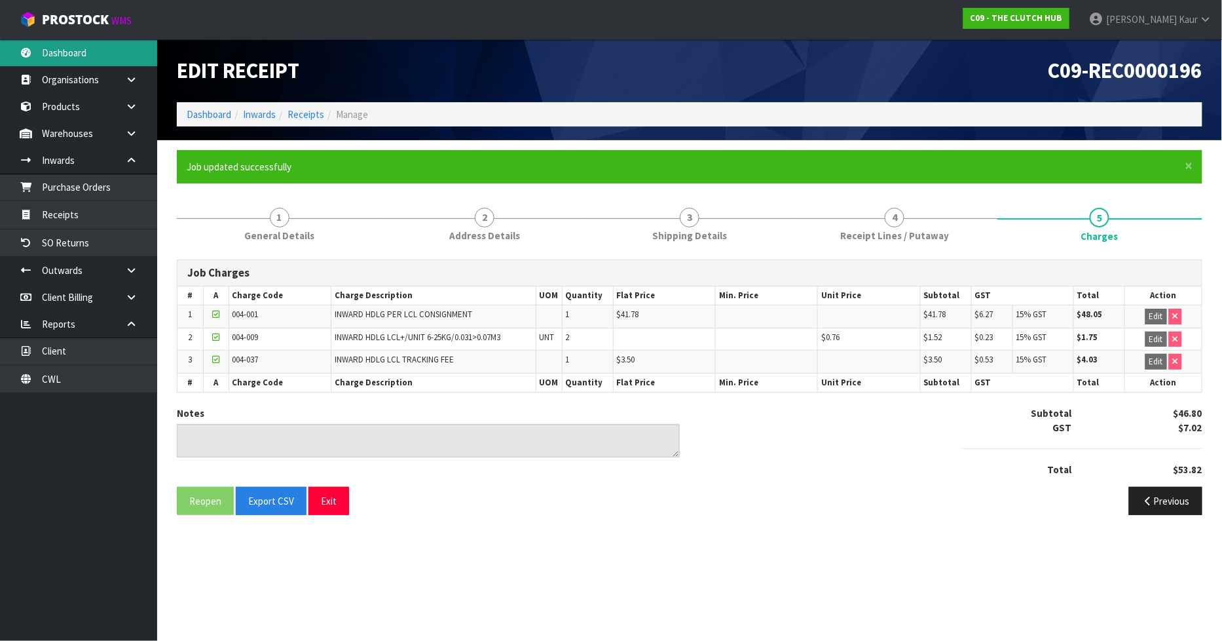
click at [73, 56] on link "Dashboard" at bounding box center [78, 52] width 157 height 27
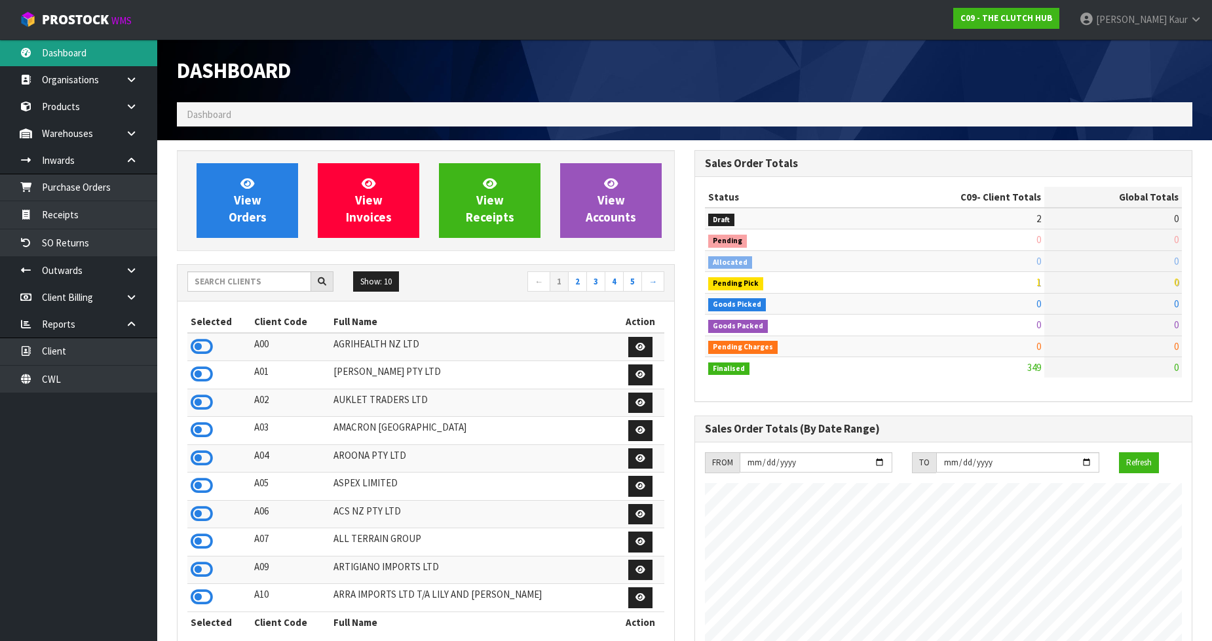
scroll to position [908, 517]
click at [200, 284] on input "text" at bounding box center [249, 281] width 124 height 20
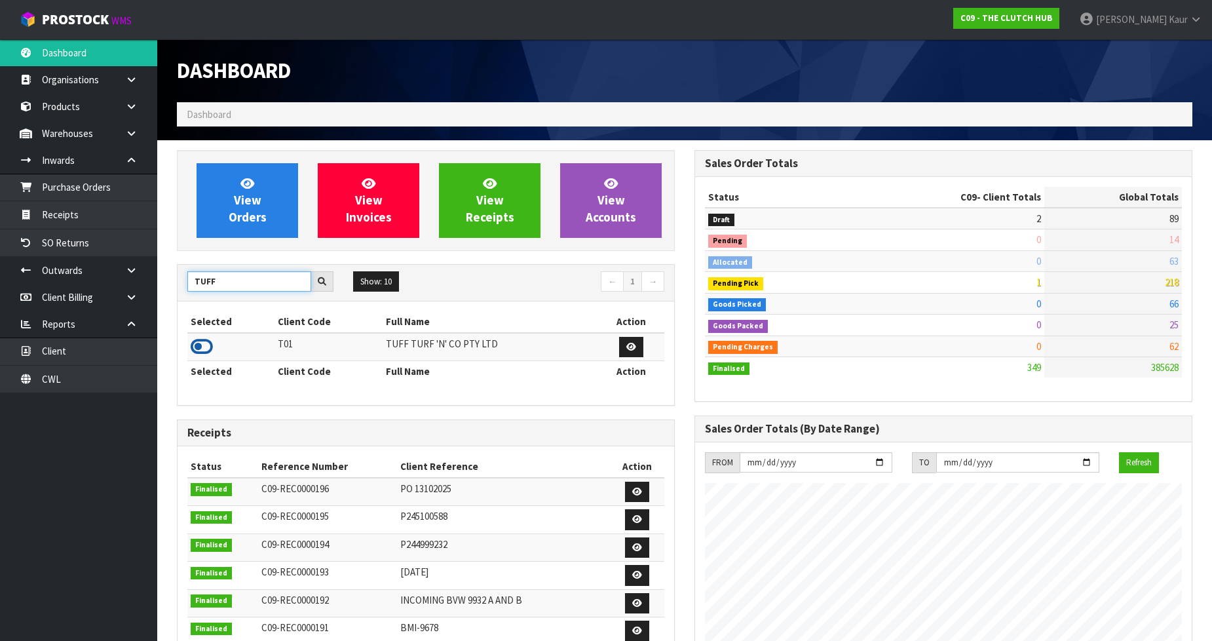
type input "TUFF"
click at [199, 343] on icon at bounding box center [202, 347] width 22 height 20
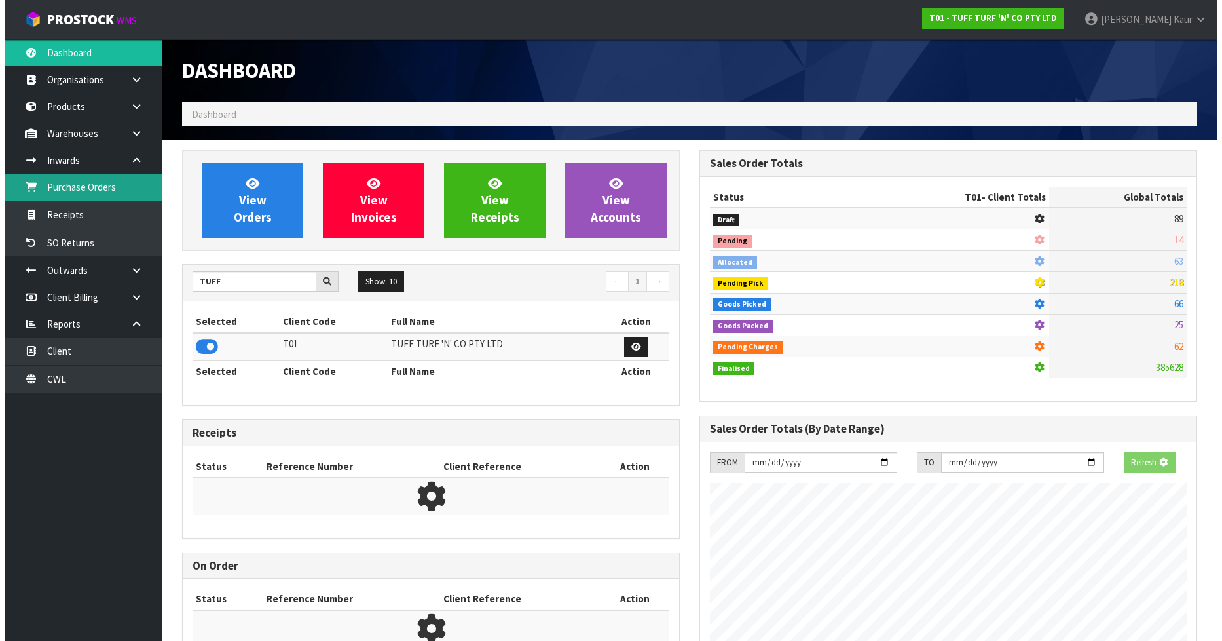
scroll to position [992, 517]
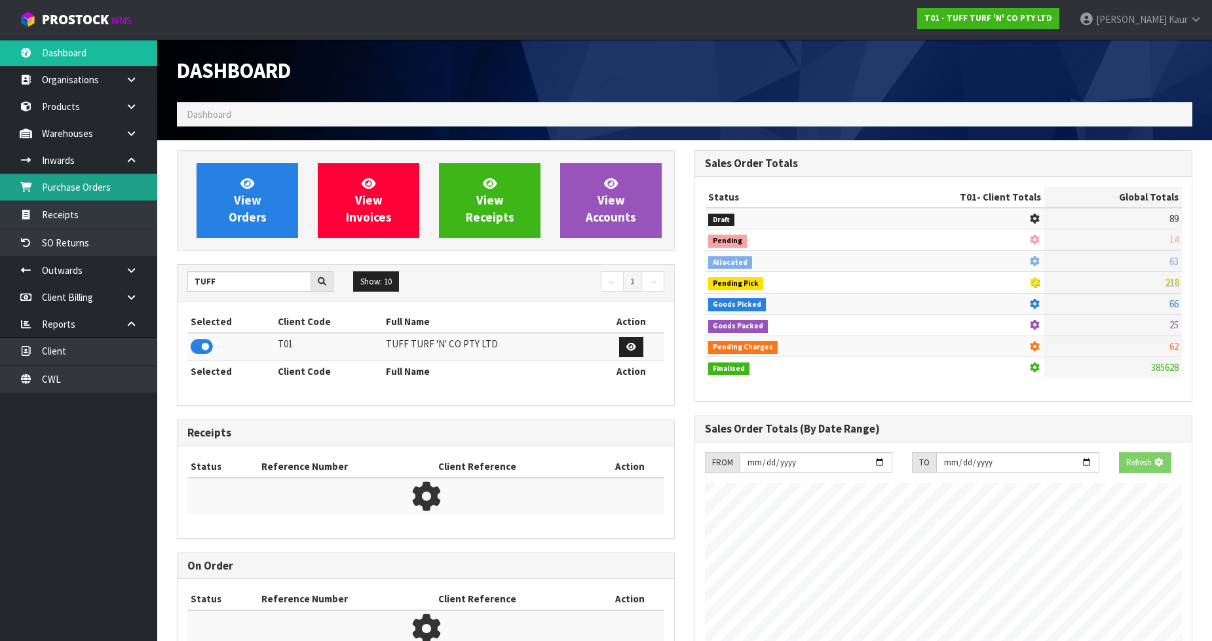
click at [83, 183] on link "Purchase Orders" at bounding box center [78, 187] width 157 height 27
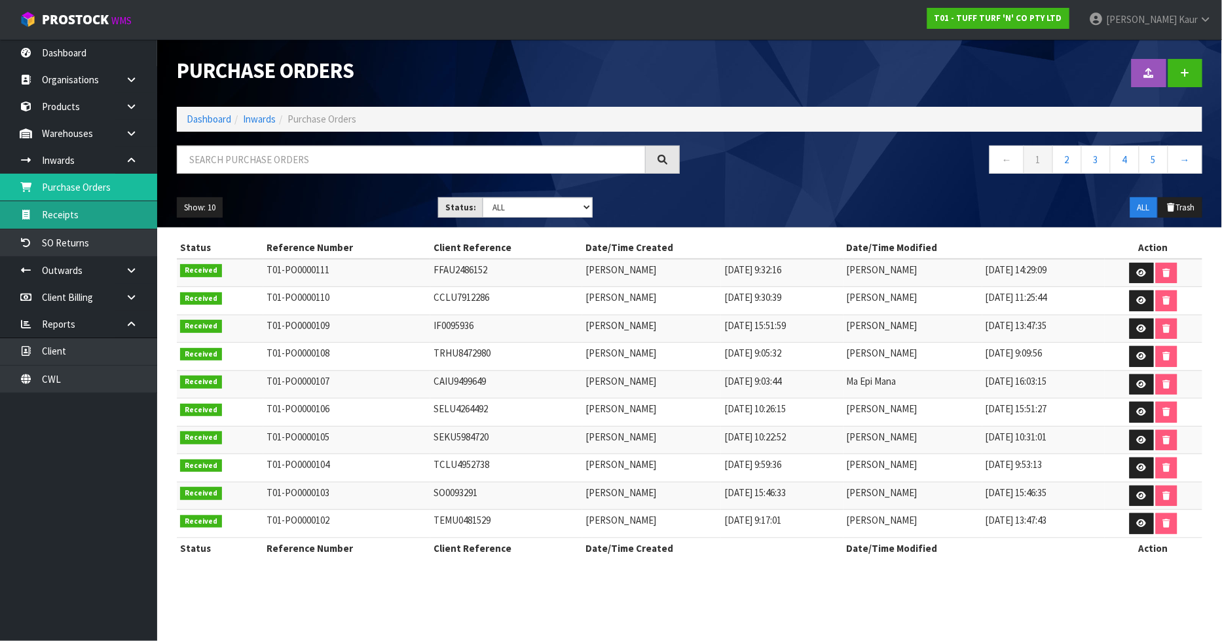
click at [103, 220] on link "Receipts" at bounding box center [78, 214] width 157 height 27
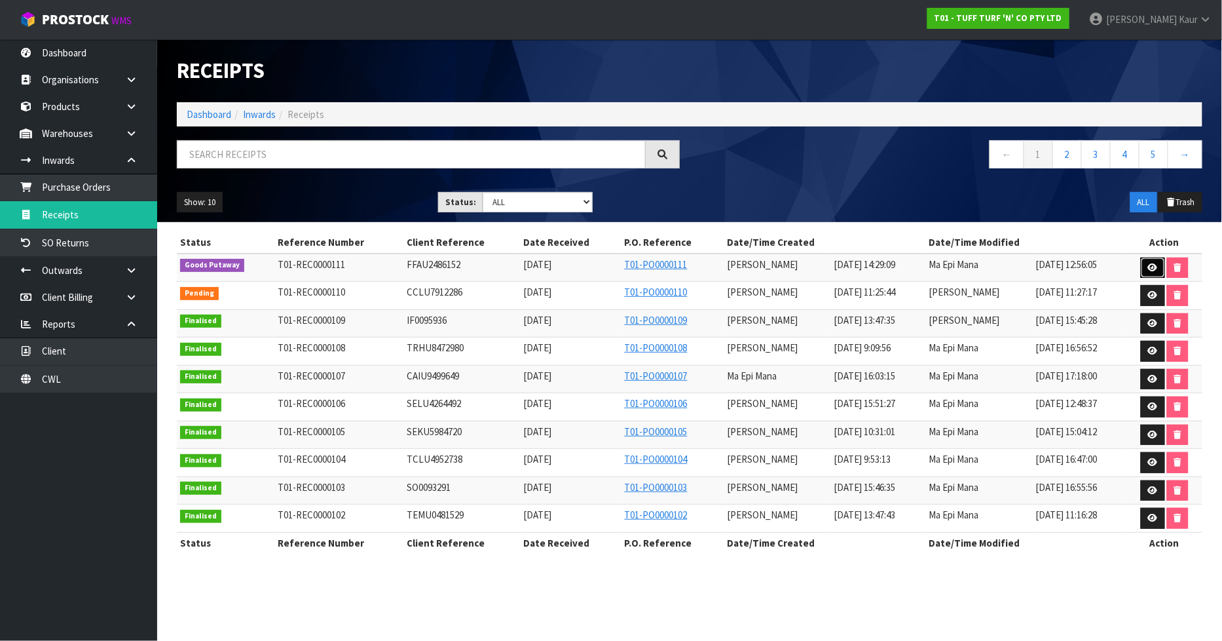
click at [1154, 267] on icon at bounding box center [1153, 267] width 10 height 9
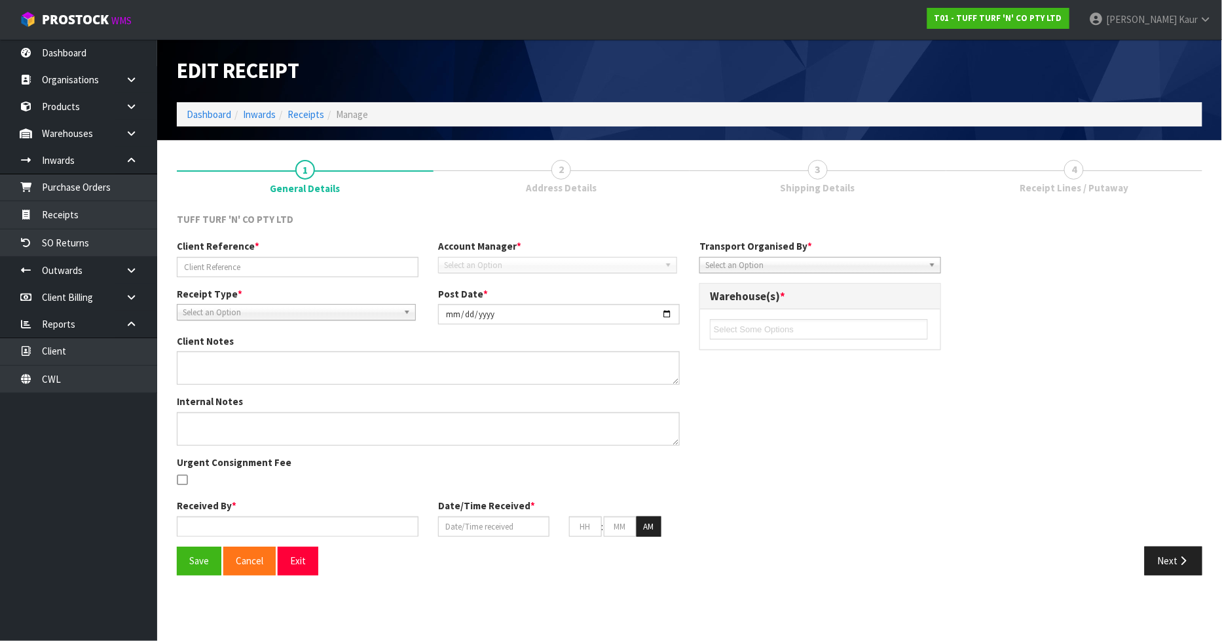
type input "FFAU2486152"
type input "[DATE]"
type input "[PERSON_NAME]"
type input "[DATE]"
type input "02"
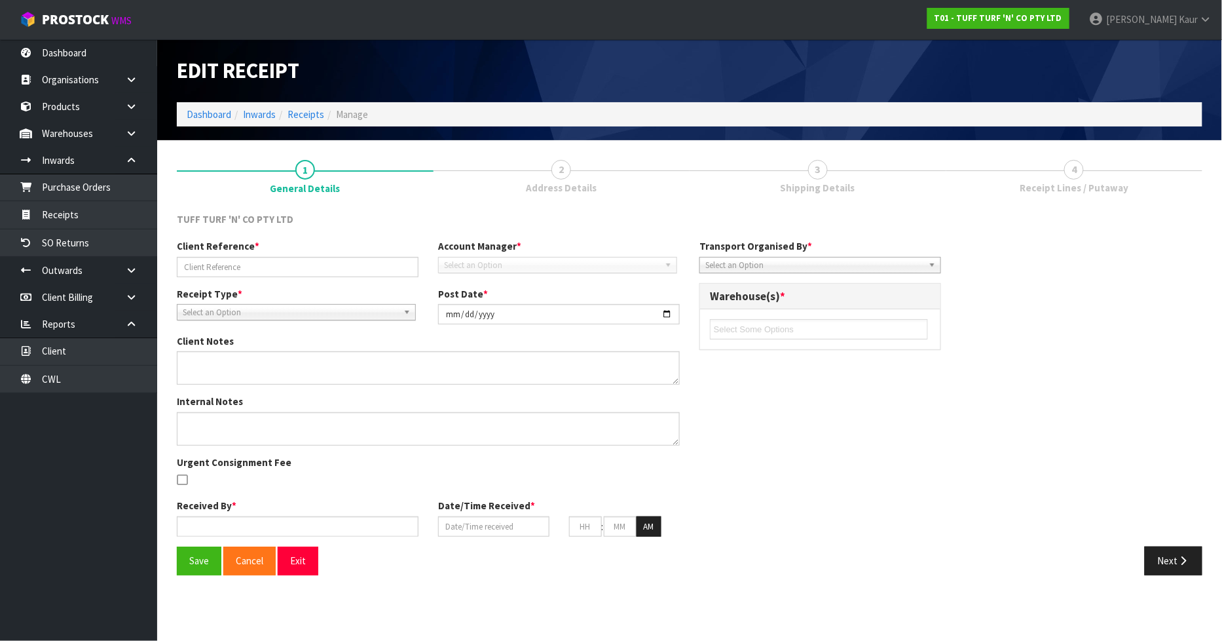
type input "29"
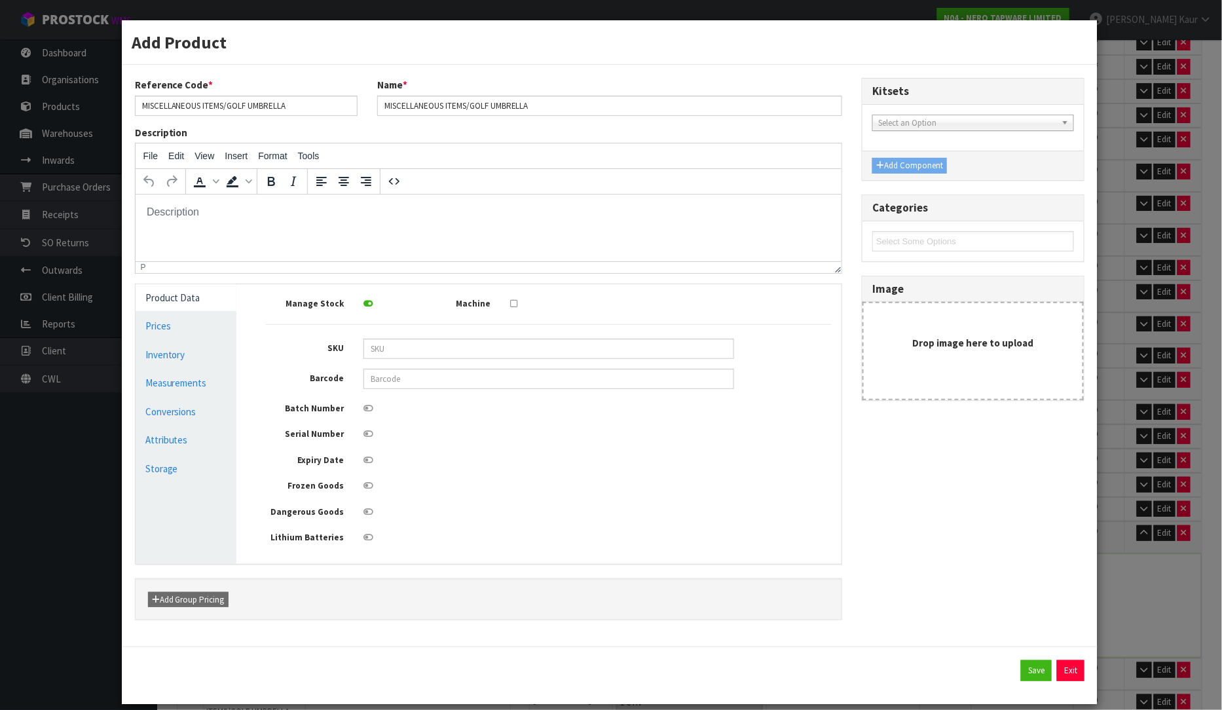
scroll to position [958, 0]
click at [305, 107] on input "MISCELLANEOUS ITEMS/GOLF UMBRELLA" at bounding box center [246, 106] width 223 height 20
click at [225, 103] on input "MISCELLANEOUS ITEMS/GOLF UMBRELLA" at bounding box center [246, 106] width 223 height 20
type input "MISC/GOLF UMBRELLA"
click at [465, 112] on input "MISCELLANEOUS ITEMS/GOLF UMBRELLA" at bounding box center [609, 106] width 465 height 20
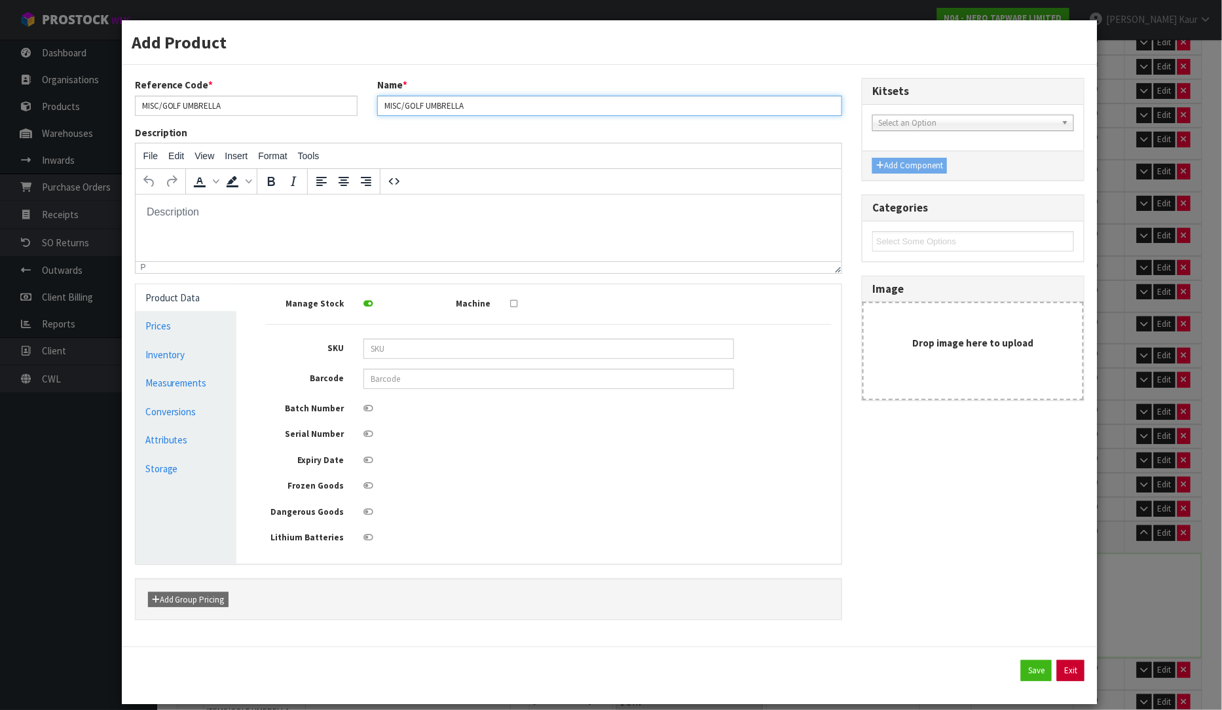
type input "MISC/GOLF UMBRELLA"
click at [1059, 679] on button "Exit" at bounding box center [1071, 670] width 28 height 21
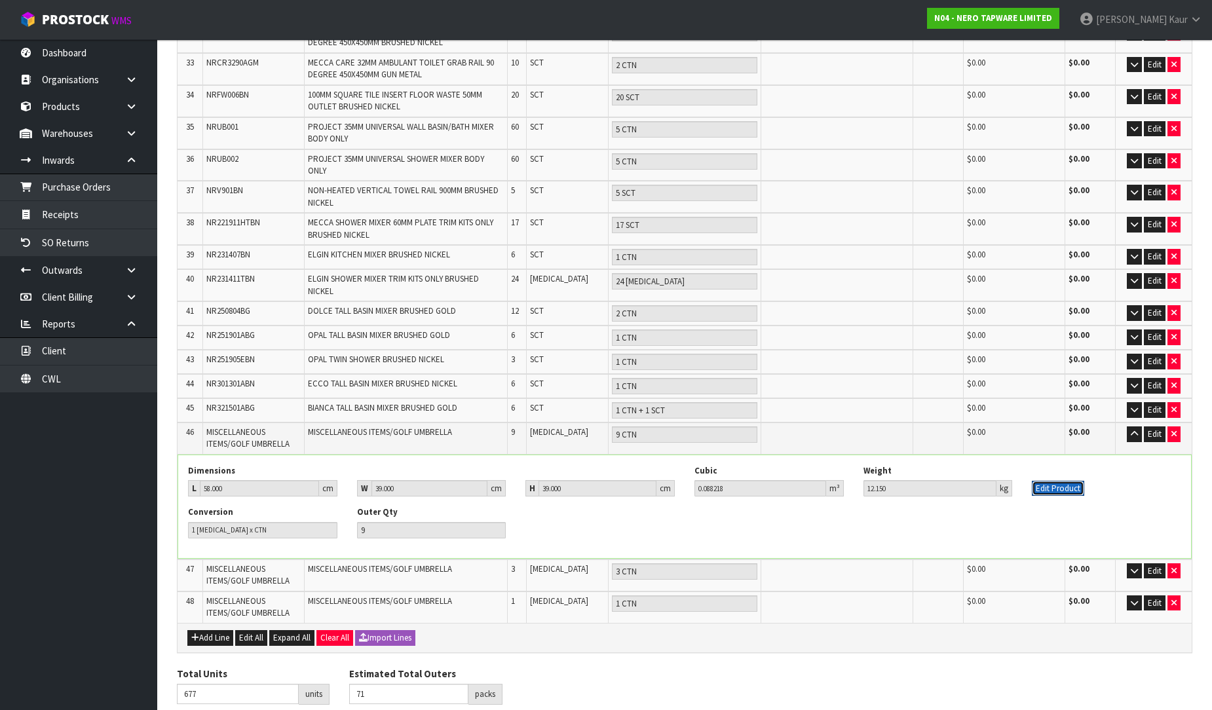
scroll to position [1084, 0]
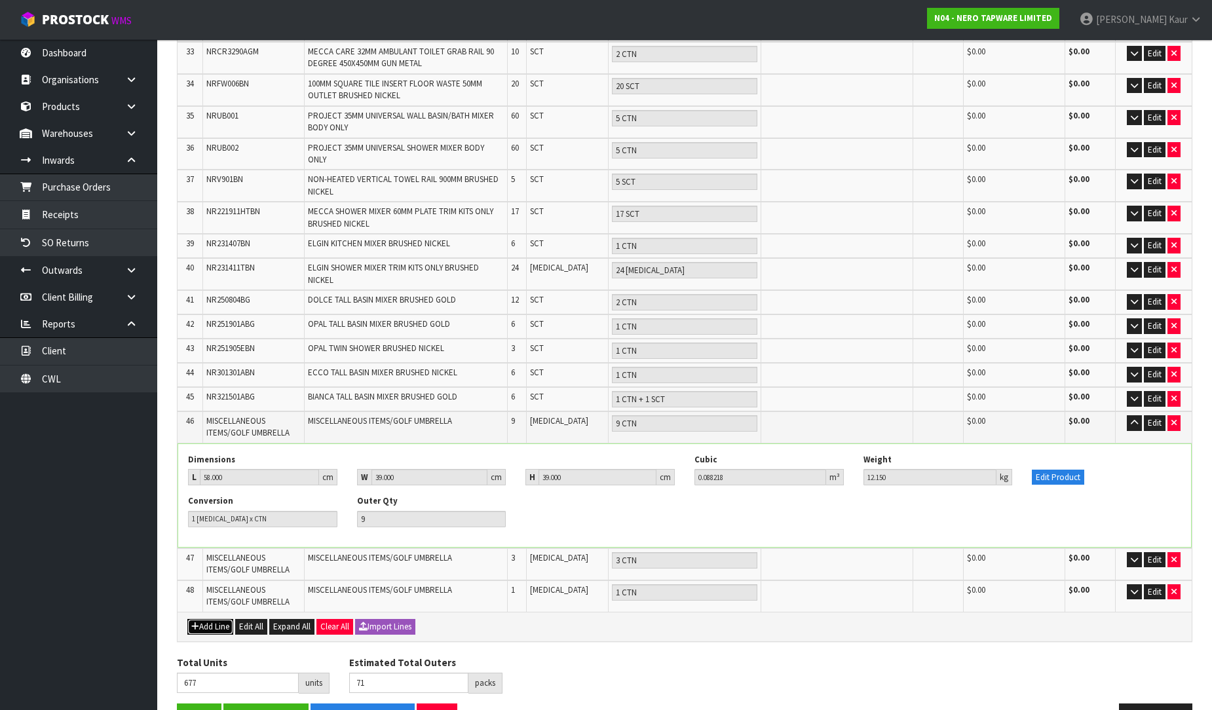
click at [216, 619] on button "Add Line" at bounding box center [210, 627] width 46 height 16
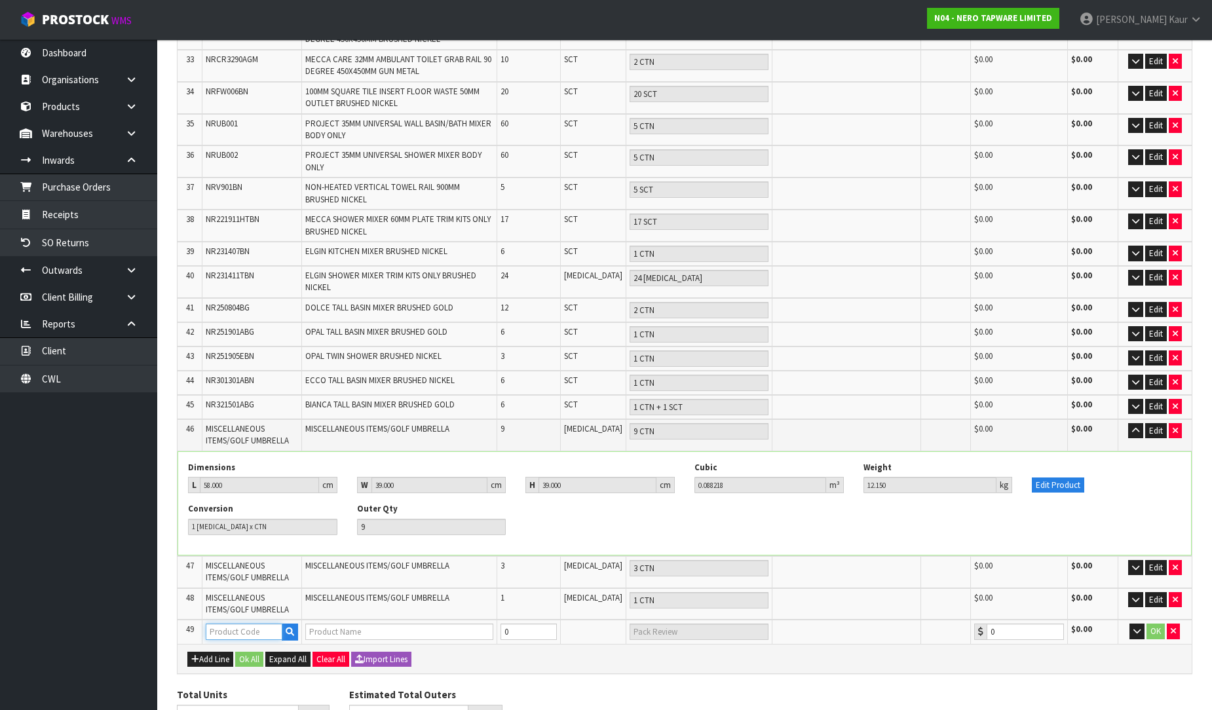
click at [227, 623] on input "text" at bounding box center [244, 631] width 77 height 16
click at [289, 627] on icon "button" at bounding box center [290, 631] width 9 height 9
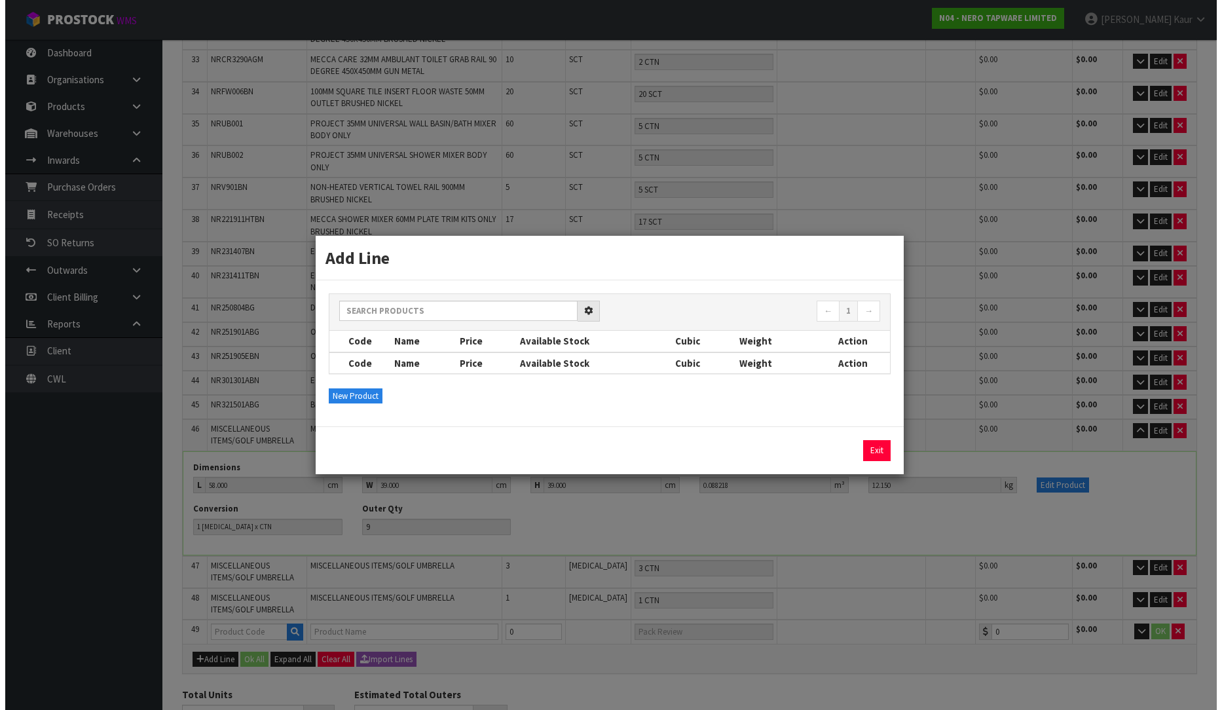
scroll to position [1076, 0]
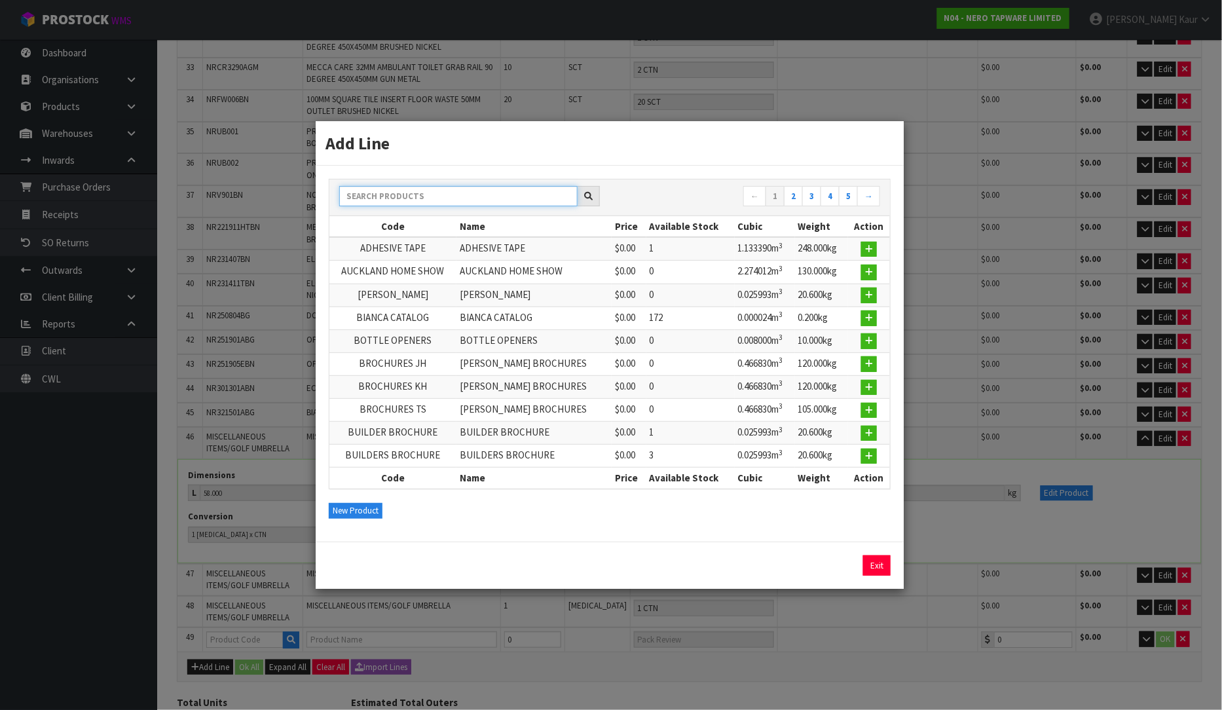
click at [404, 191] on input "text" at bounding box center [458, 196] width 238 height 20
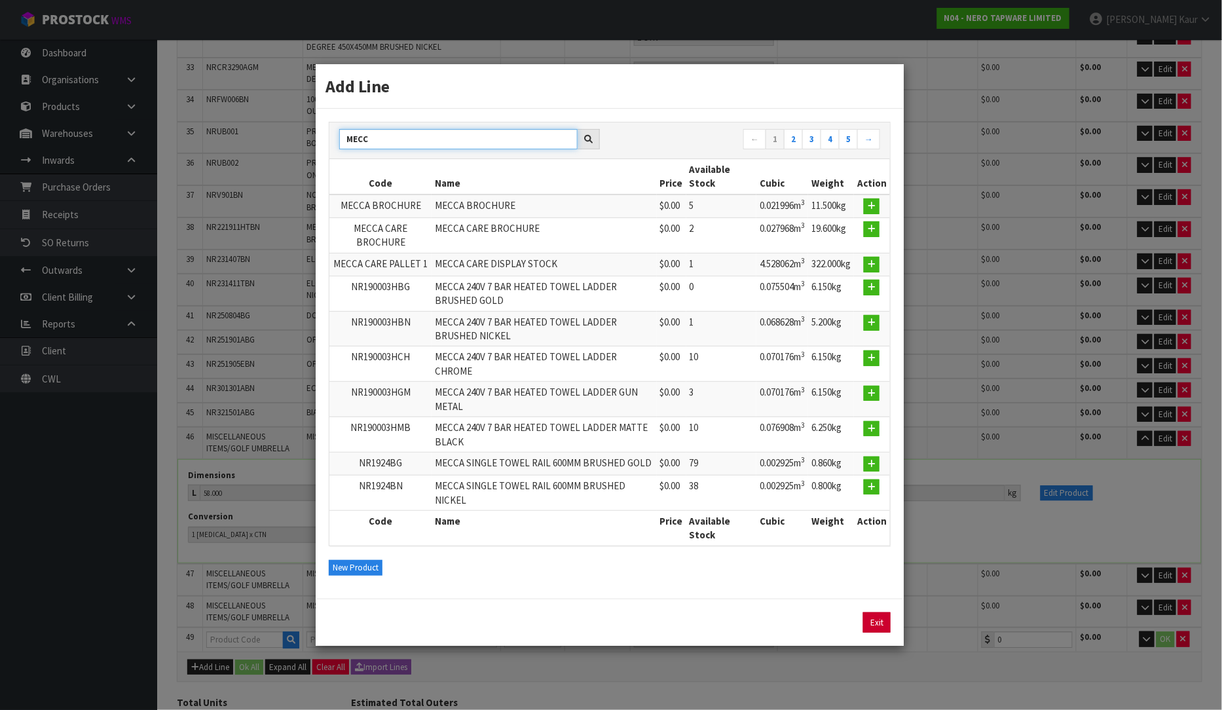
type input "MECC"
click at [886, 614] on link "Exit" at bounding box center [877, 622] width 28 height 21
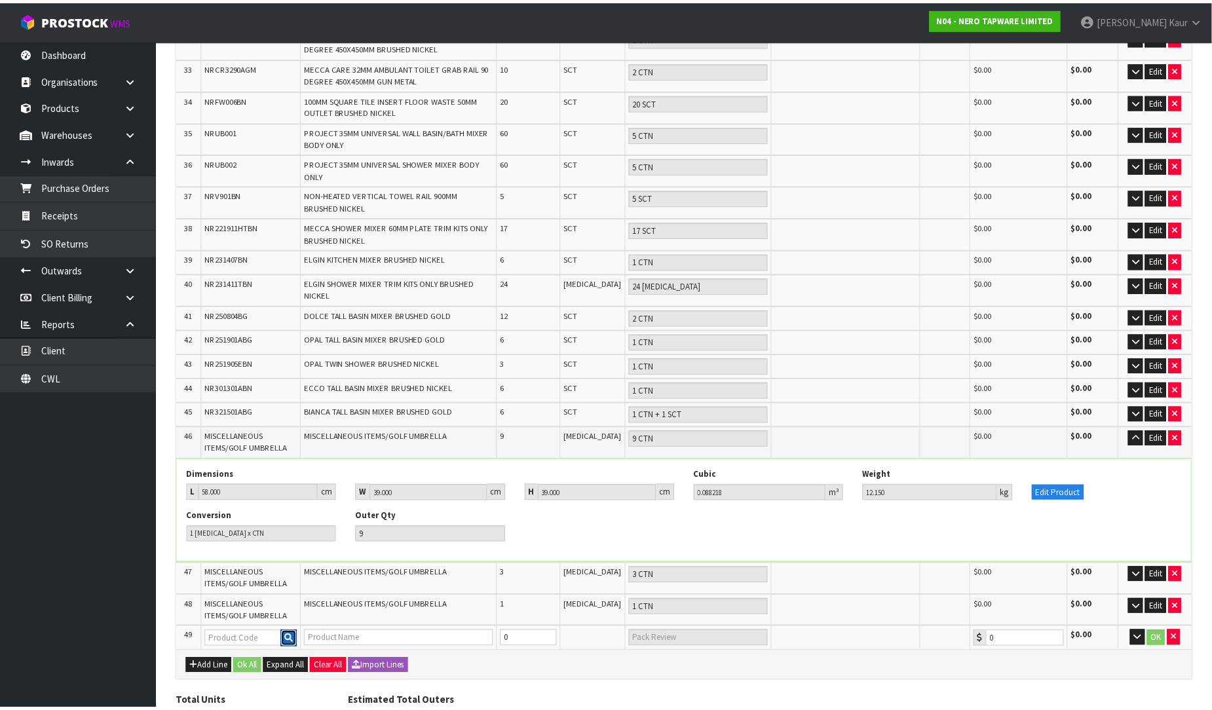
scroll to position [1084, 0]
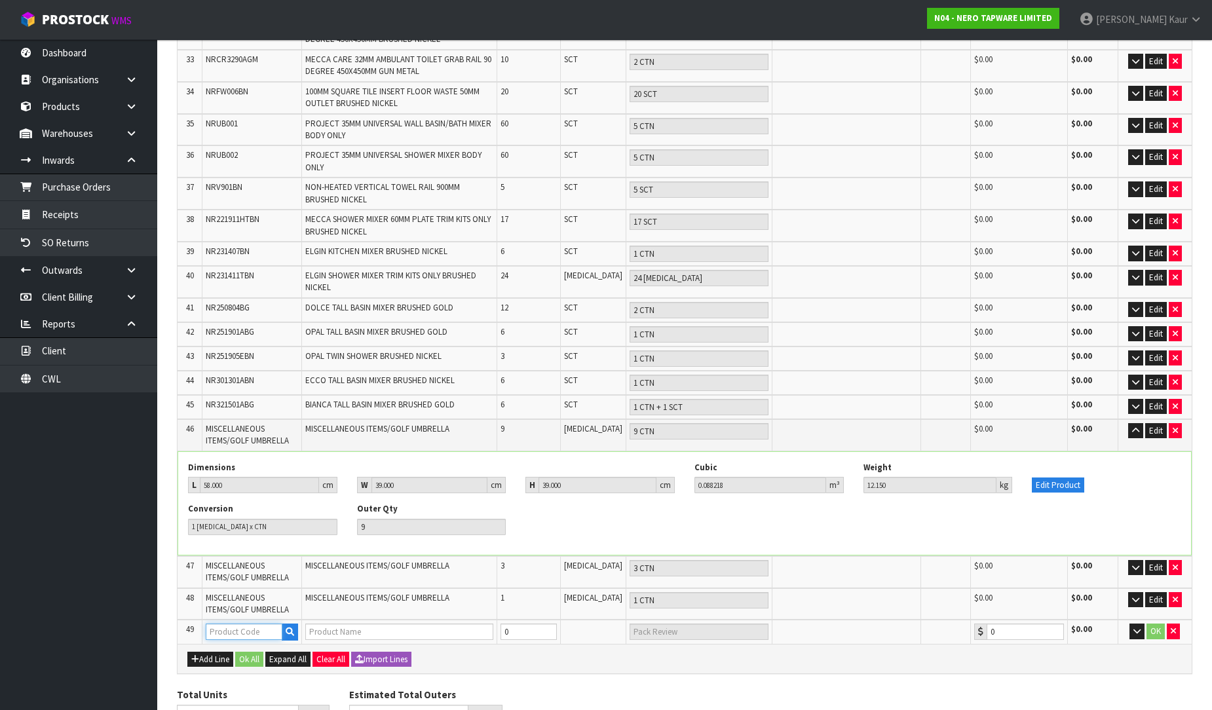
click at [221, 623] on input "text" at bounding box center [244, 631] width 77 height 16
type input "MECCA"
click at [297, 634] on link "MECCA CARE BROCHURE" at bounding box center [271, 631] width 129 height 18
type input "MECCA CARE BROCHURE"
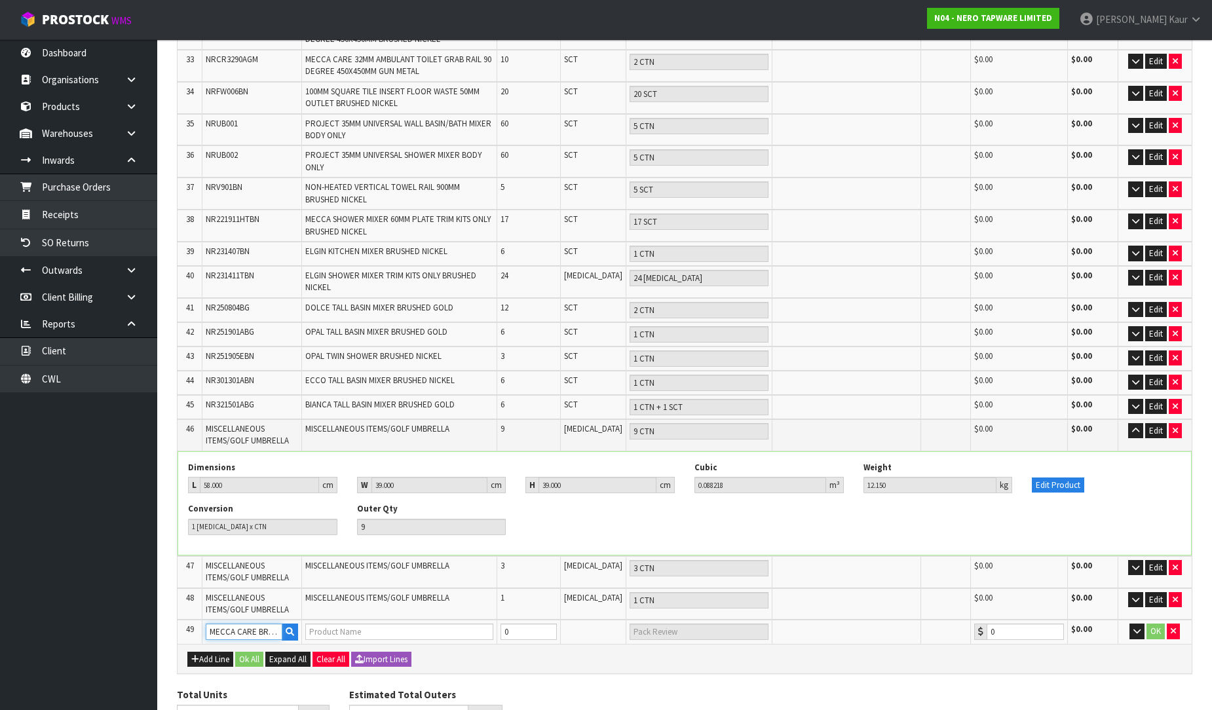
type input "0.00"
click at [526, 623] on input "0" at bounding box center [528, 631] width 56 height 16
type input "686"
type input "80"
type input "9"
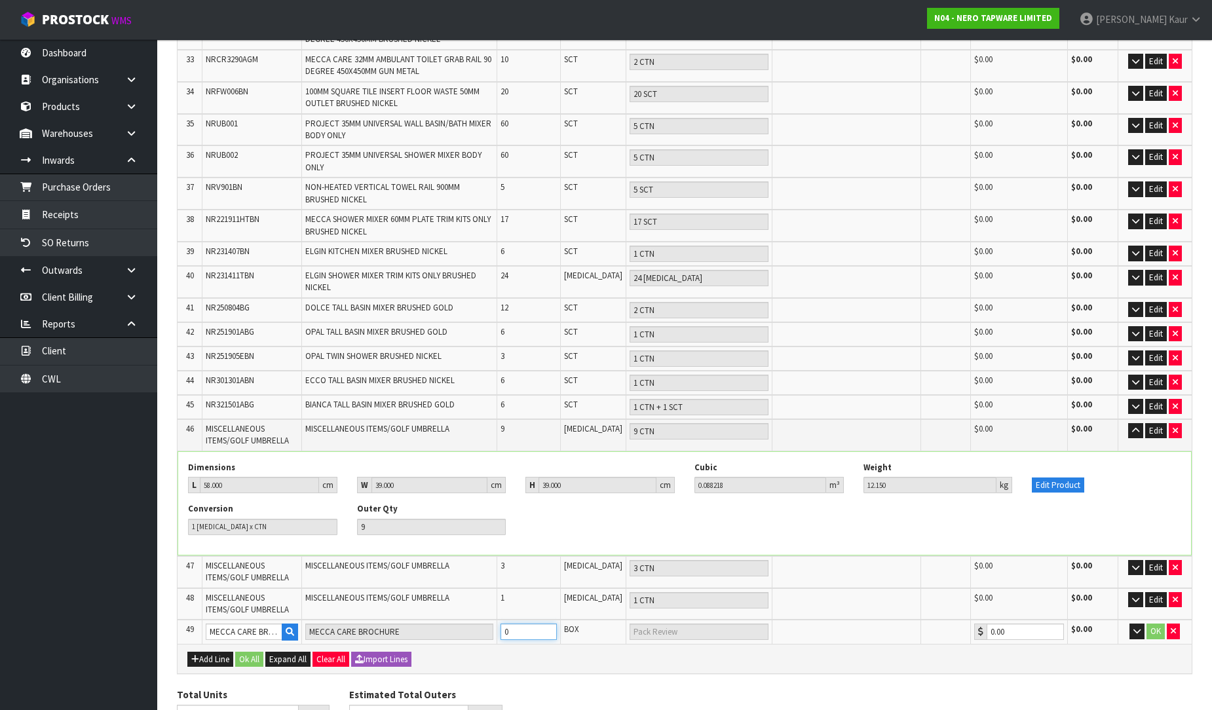
type input "9 CTN"
type input "9"
click at [219, 652] on button "Add Line" at bounding box center [210, 660] width 46 height 16
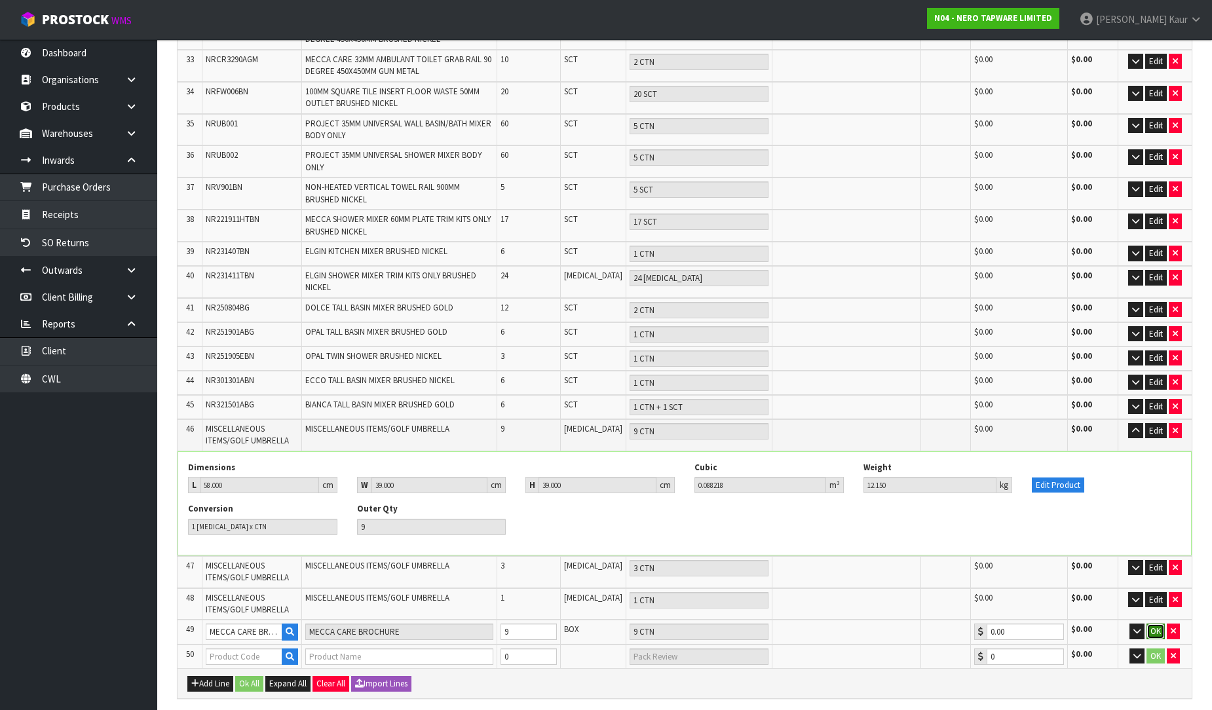
click at [1153, 623] on button "OK" at bounding box center [1155, 631] width 18 height 16
click at [245, 648] on input "text" at bounding box center [244, 656] width 77 height 16
type input "WHITE"
click at [289, 652] on icon "button" at bounding box center [290, 656] width 9 height 9
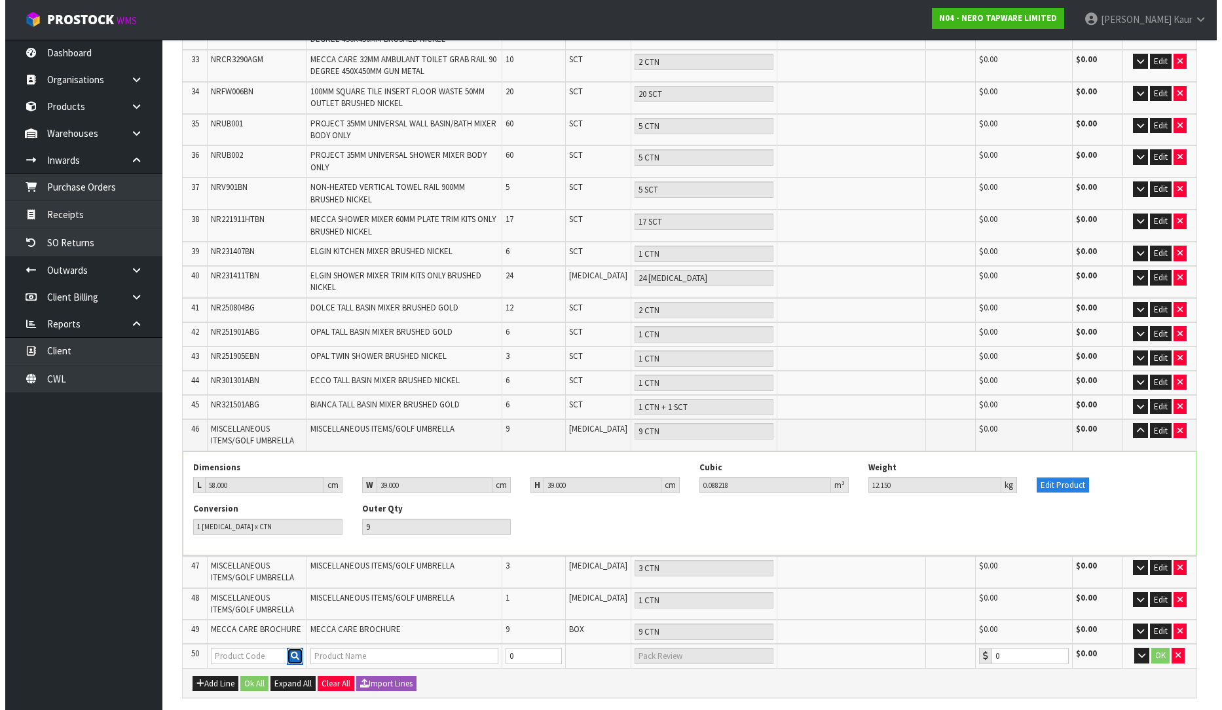
scroll to position [1076, 0]
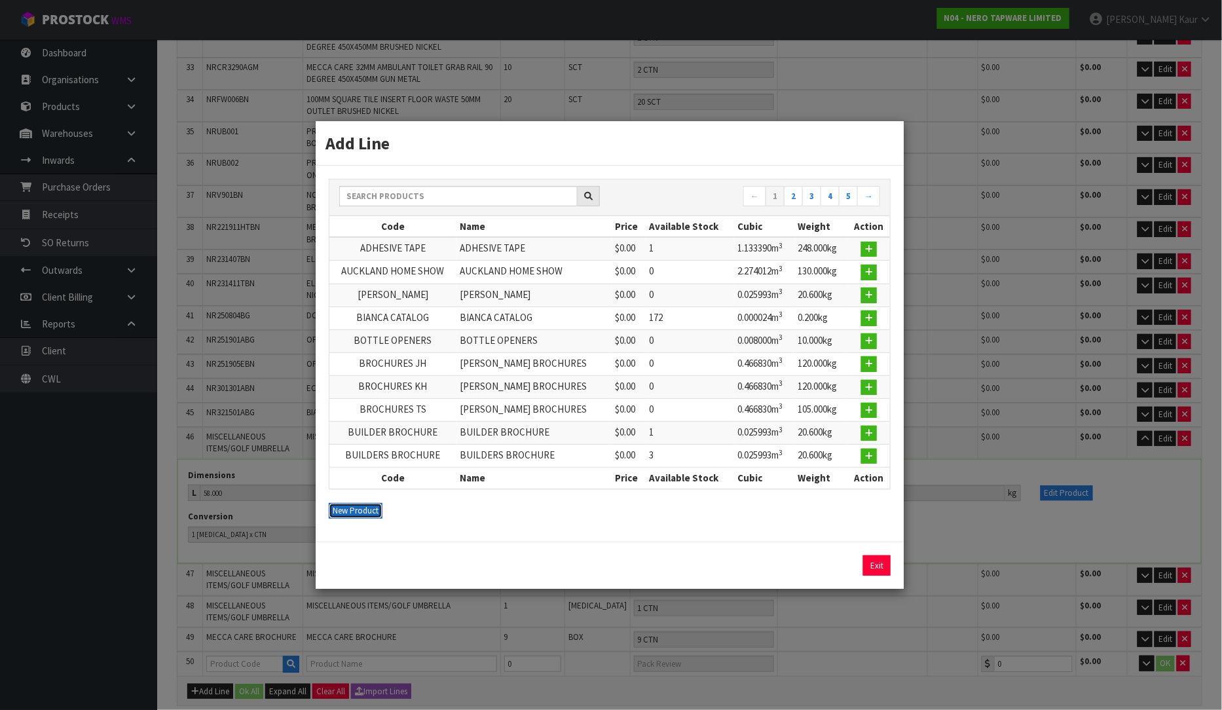
click at [349, 507] on button "New Product" at bounding box center [356, 511] width 54 height 16
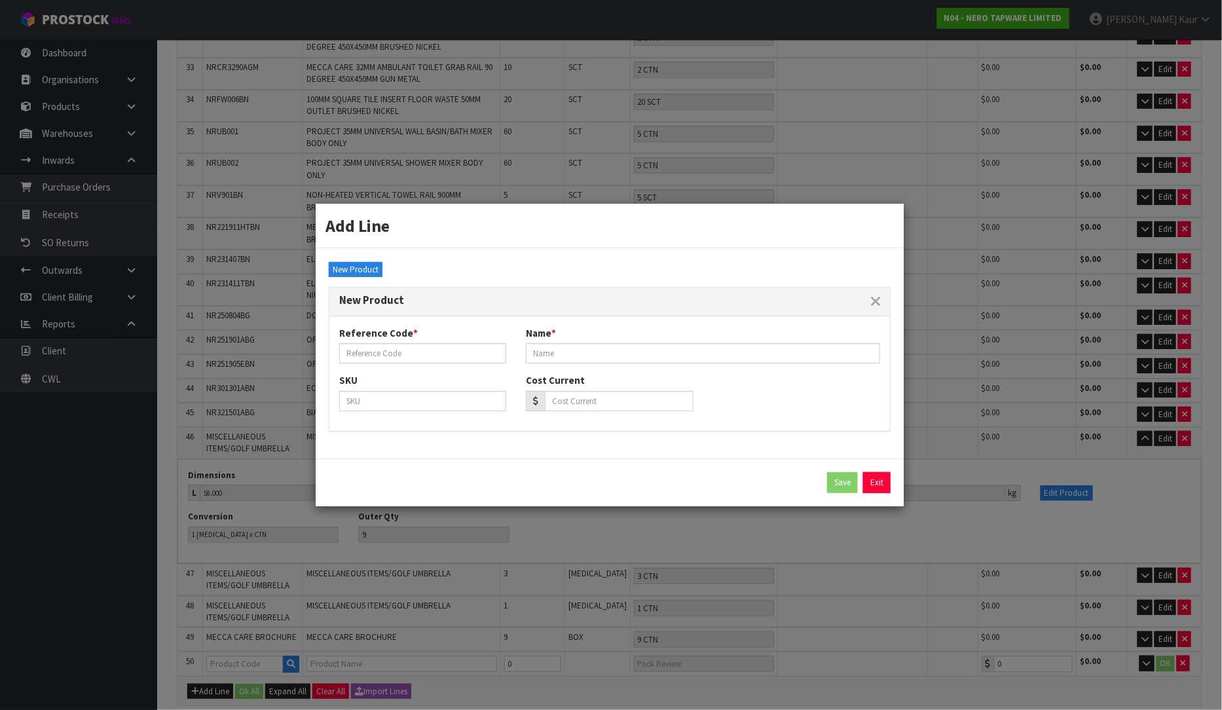
click at [1144, 440] on div "Add Line ← 1 2 3 4 5 → Code Name Price Available Stock Cubic Weight Action ADHE…" at bounding box center [611, 355] width 1222 height 710
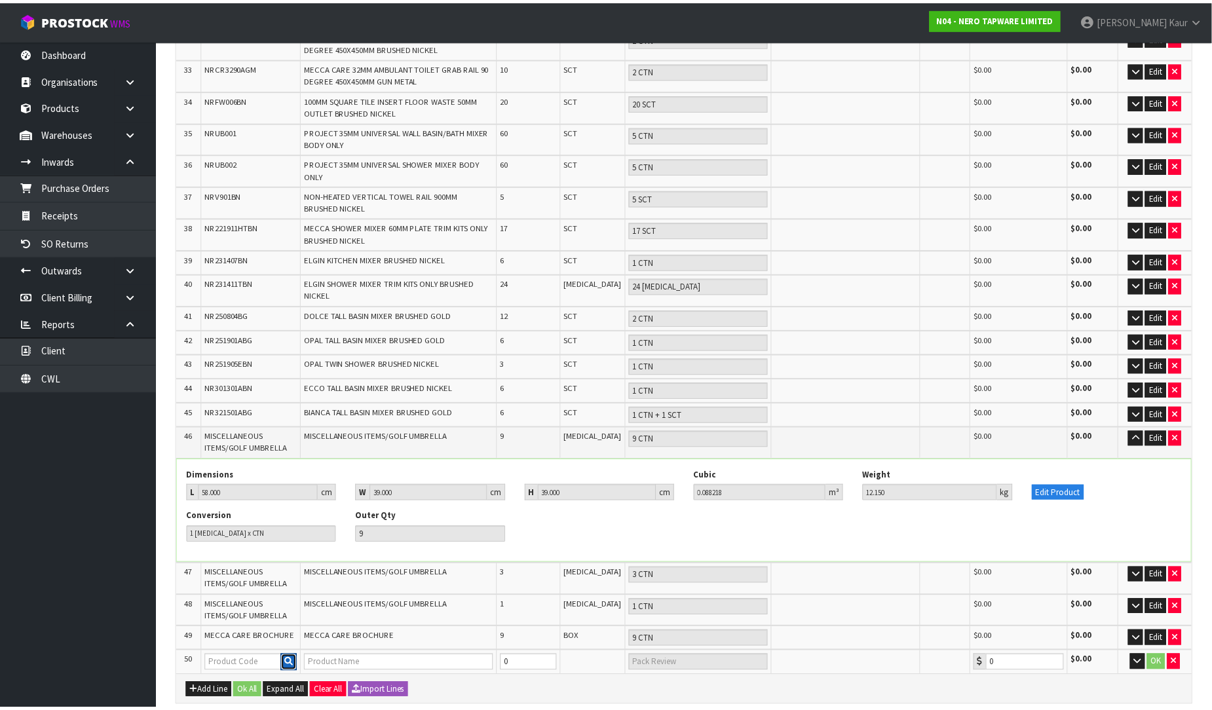
scroll to position [1084, 0]
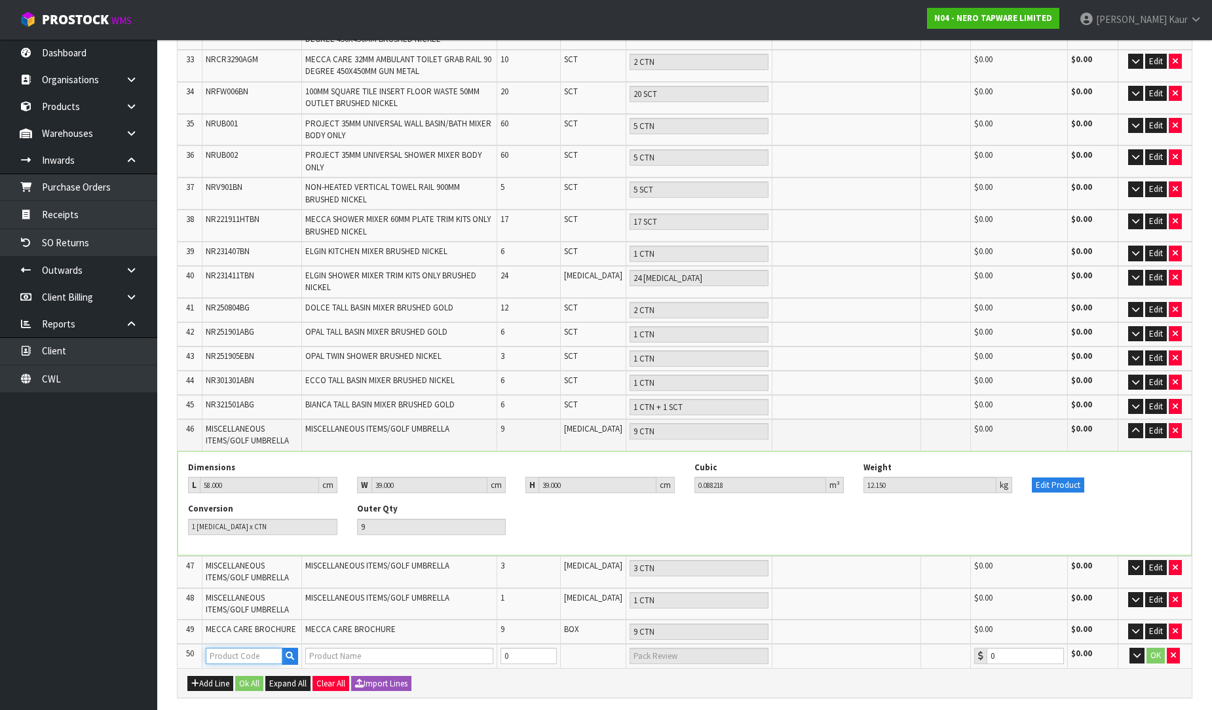
click at [246, 648] on input "text" at bounding box center [244, 656] width 77 height 16
click at [290, 652] on icon "button" at bounding box center [290, 656] width 9 height 9
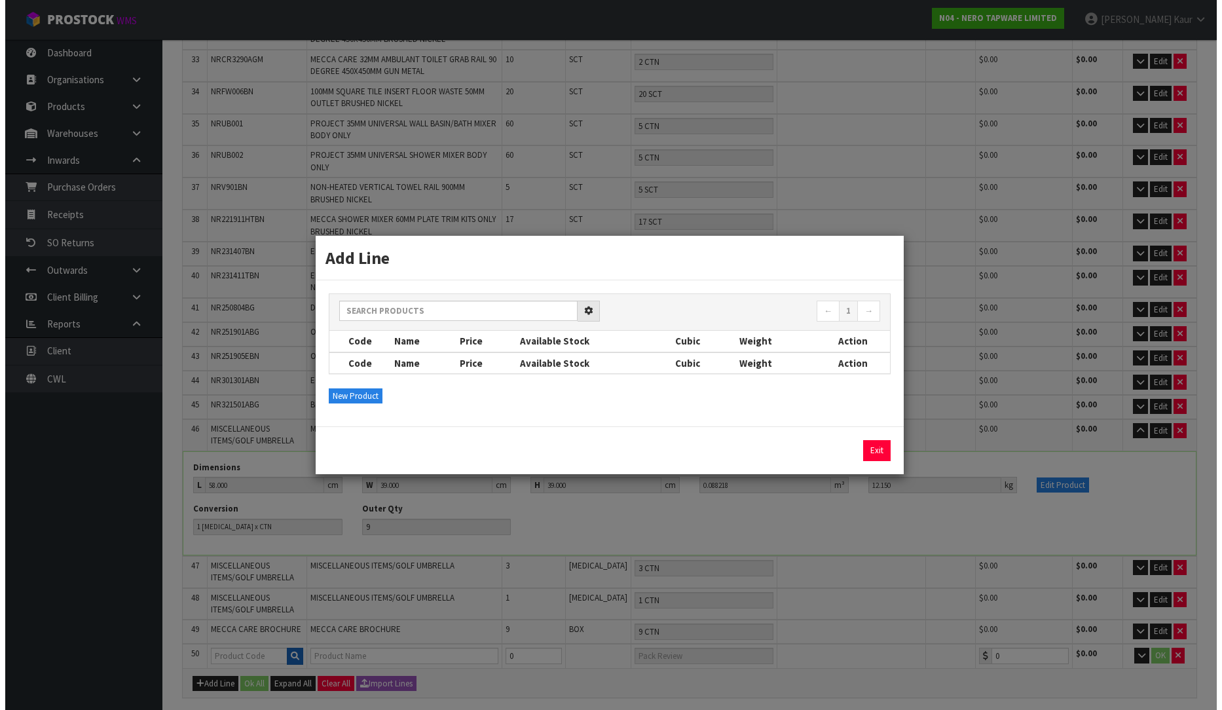
scroll to position [1076, 0]
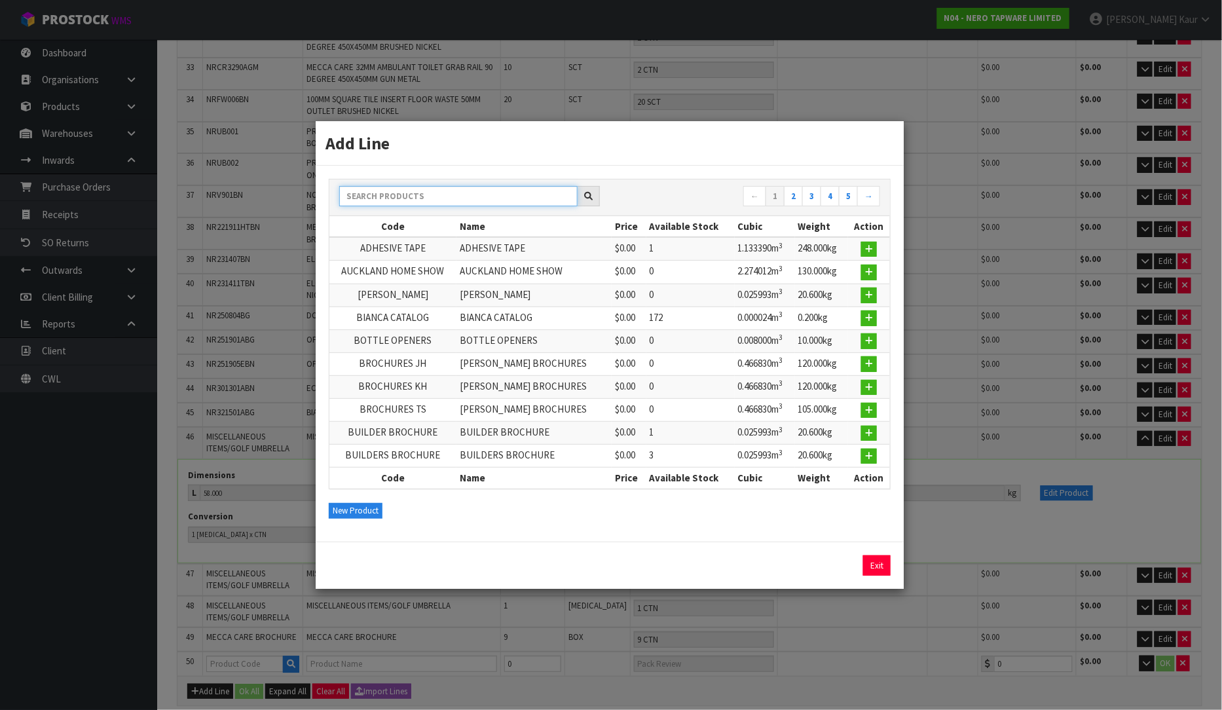
click at [391, 201] on input "text" at bounding box center [458, 196] width 238 height 20
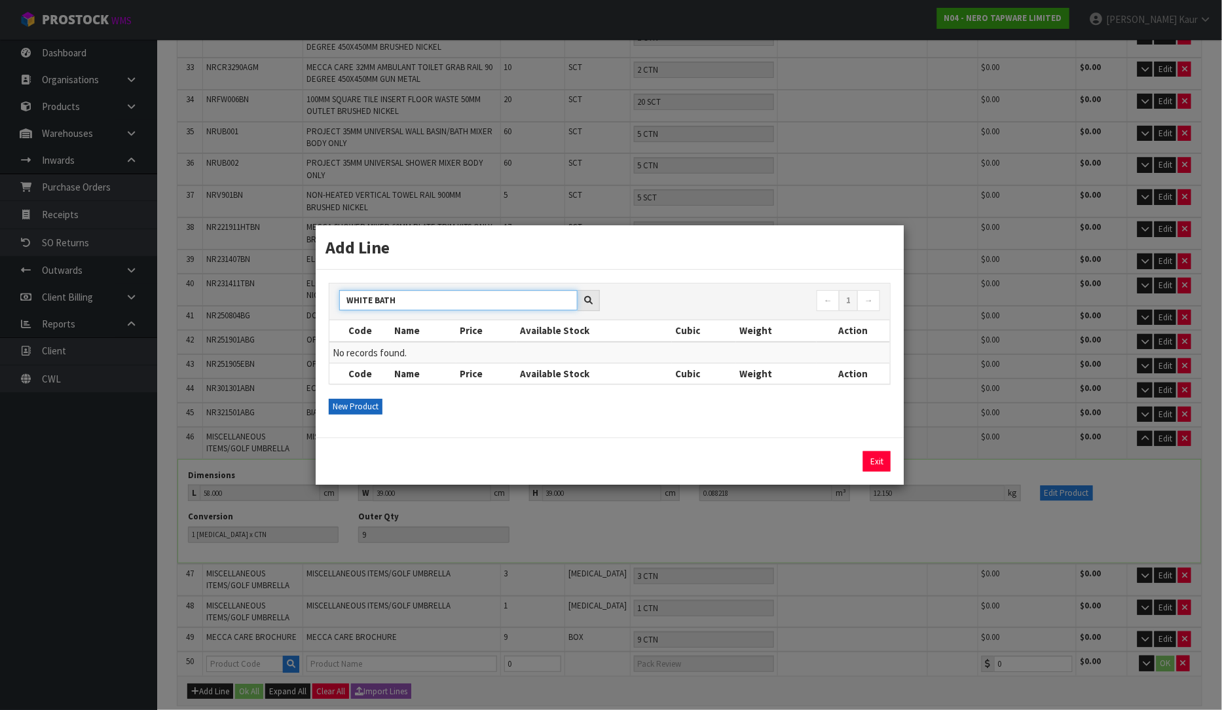
type input "WHITE BATH"
click at [355, 407] on button "New Product" at bounding box center [356, 407] width 54 height 16
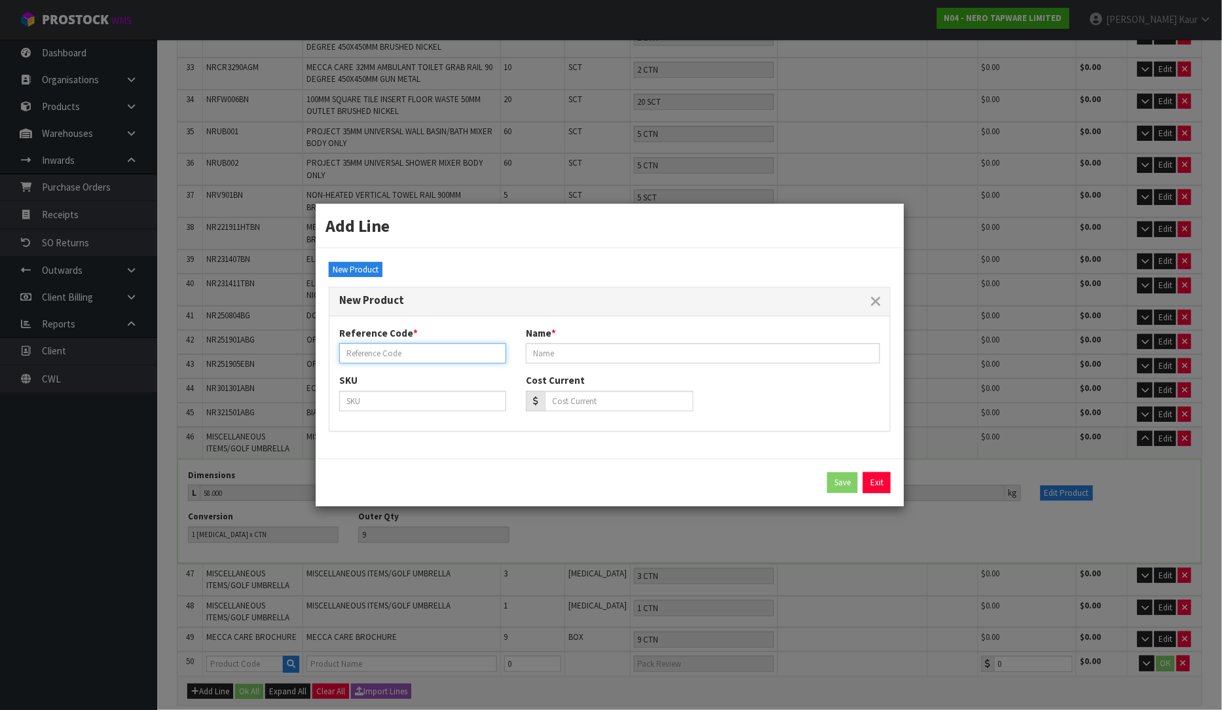
click at [375, 362] on input "text" at bounding box center [422, 353] width 167 height 20
type input "WHITE BATH TOWEL"
drag, startPoint x: 431, startPoint y: 352, endPoint x: 310, endPoint y: 377, distance: 123.6
click at [305, 367] on div "Add Line WHITE BATH ← 1 → Code Name Price Available Stock Cubic Weight Action N…" at bounding box center [611, 355] width 1222 height 710
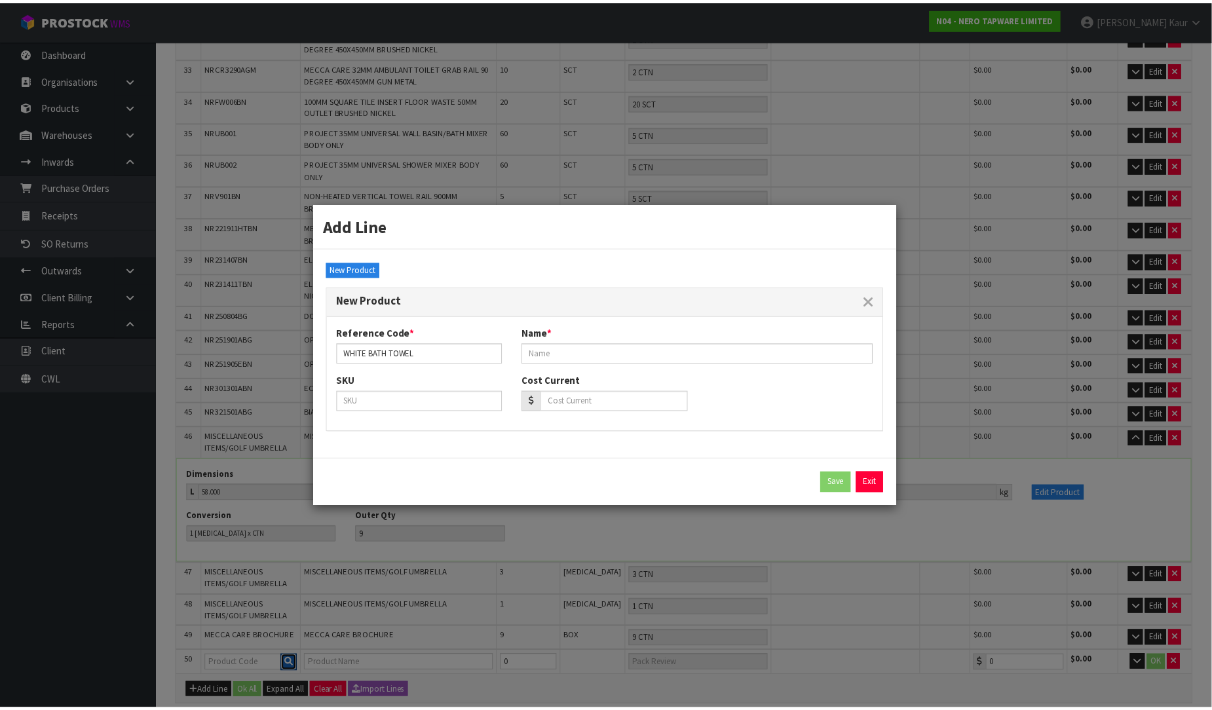
scroll to position [1084, 0]
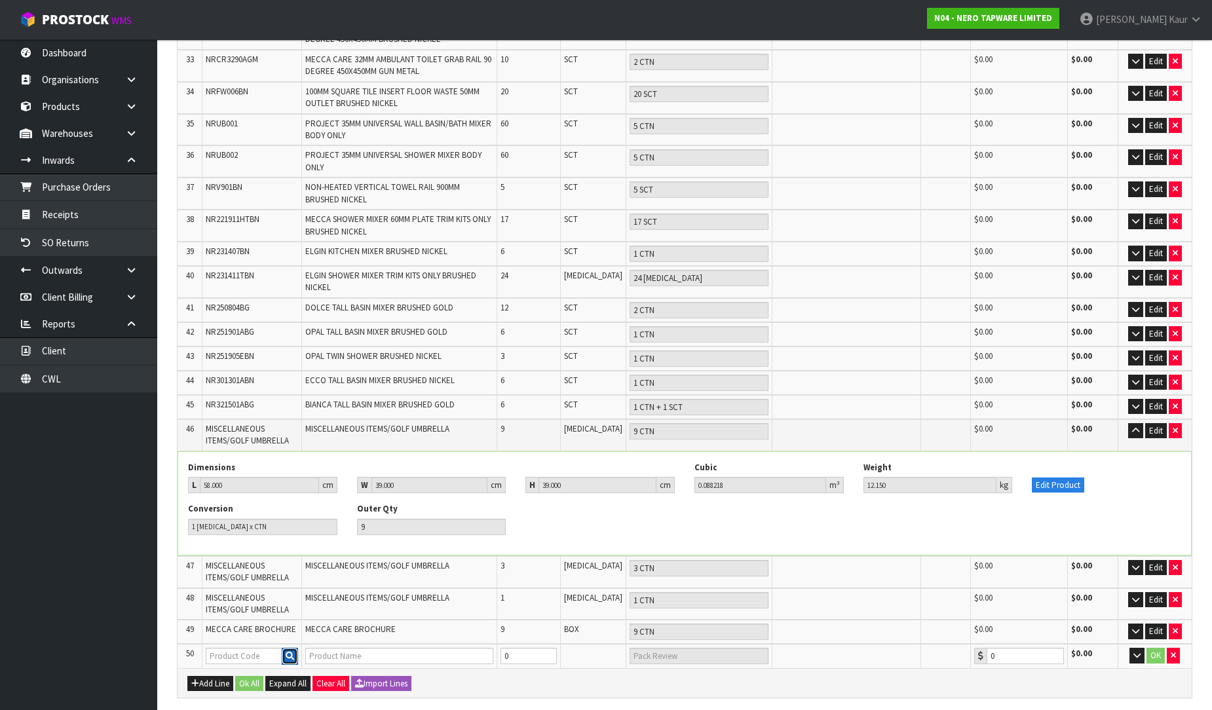
click at [291, 652] on icon "button" at bounding box center [290, 656] width 9 height 9
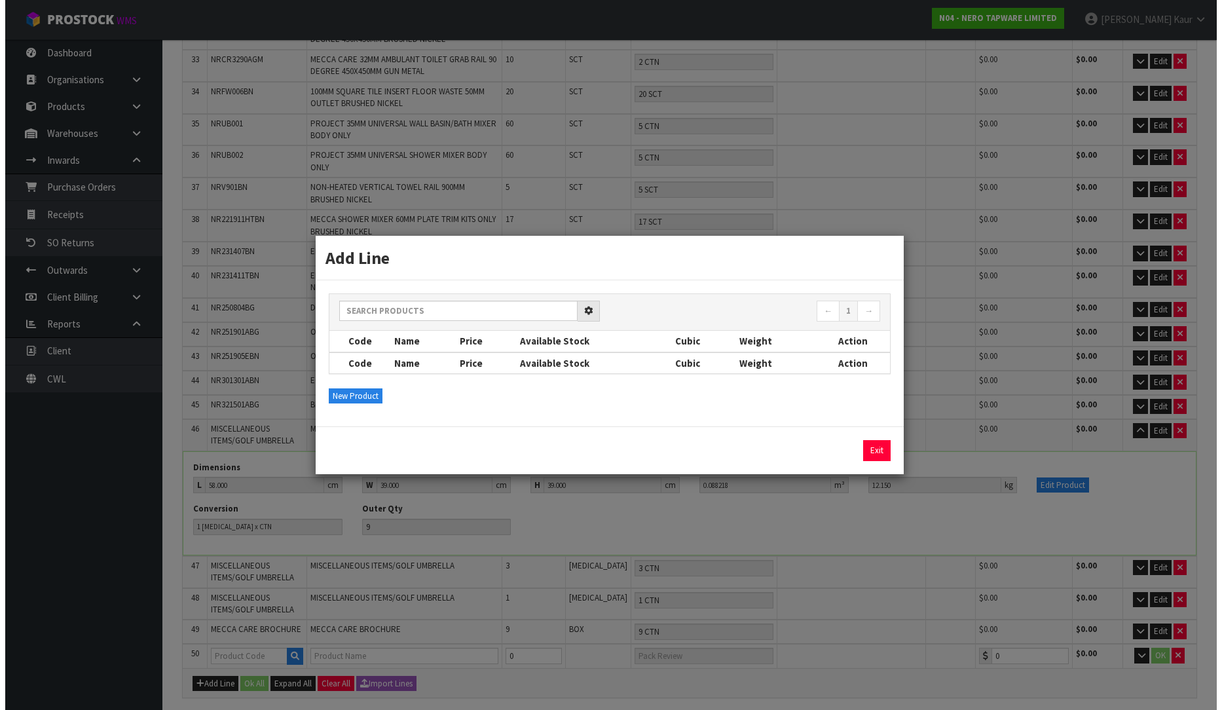
scroll to position [1076, 0]
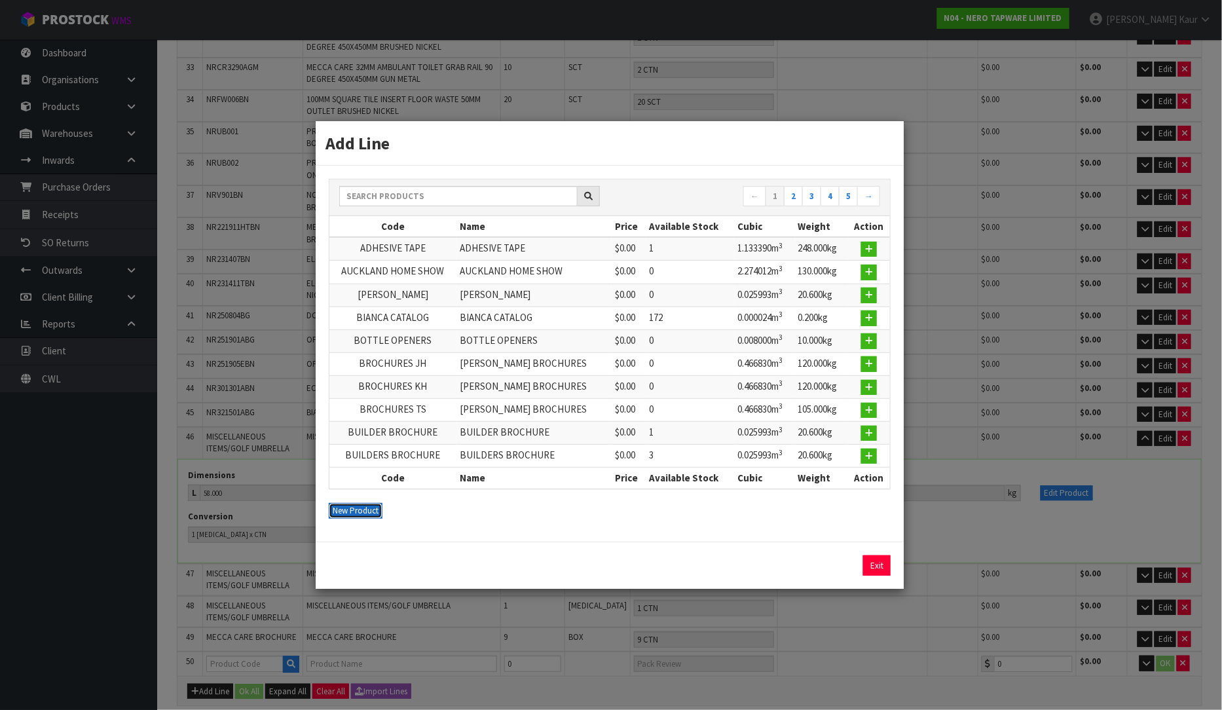
click at [350, 512] on button "New Product" at bounding box center [356, 511] width 54 height 16
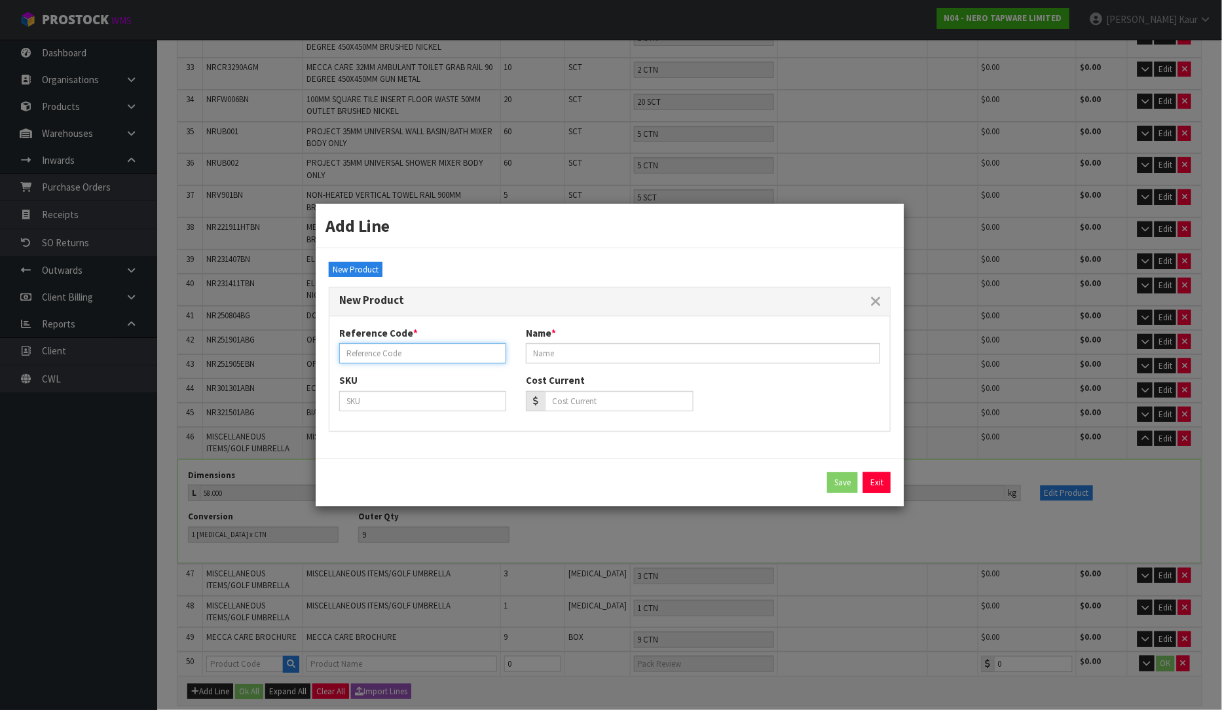
click at [374, 349] on input "text" at bounding box center [422, 353] width 167 height 20
paste input "TEMU8320881/LCL"
type input "TEMU8320881/LCL"
drag, startPoint x: 449, startPoint y: 362, endPoint x: 278, endPoint y: 359, distance: 171.6
click at [278, 359] on div "Add Line ← 1 2 3 4 5 → Code Name Price Available Stock Cubic Weight Action ADHE…" at bounding box center [611, 355] width 1222 height 710
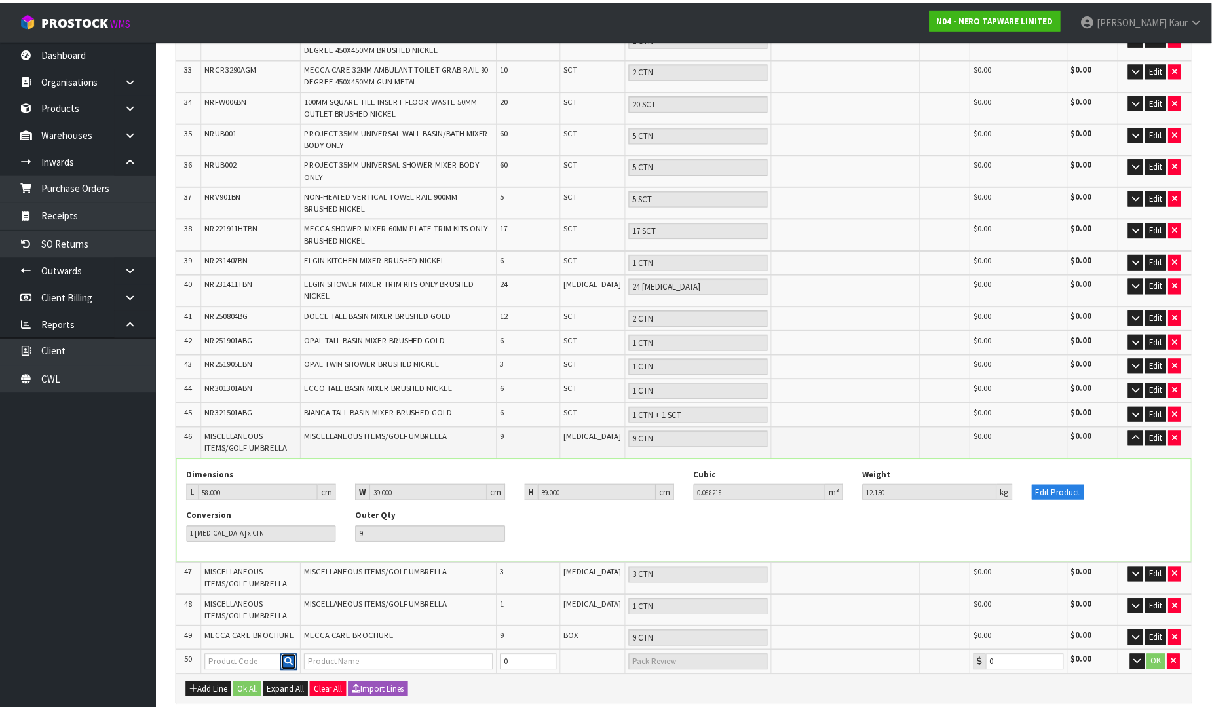
scroll to position [1084, 0]
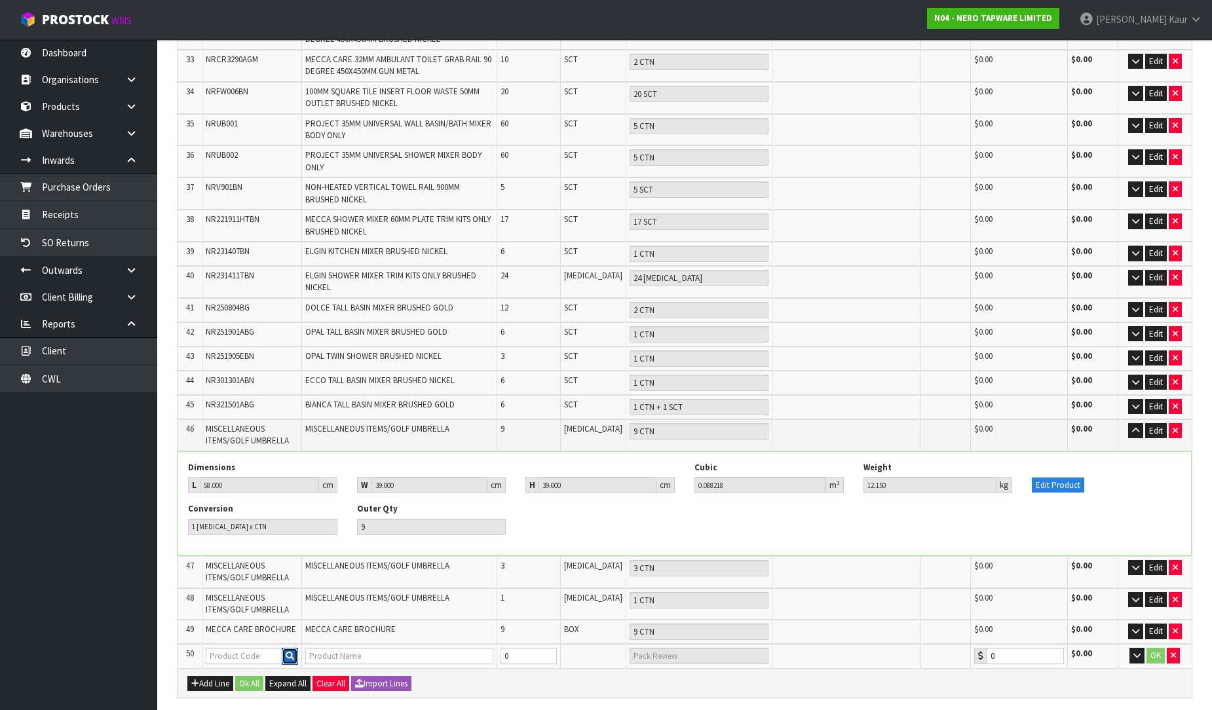
click at [287, 648] on button "button" at bounding box center [290, 656] width 16 height 17
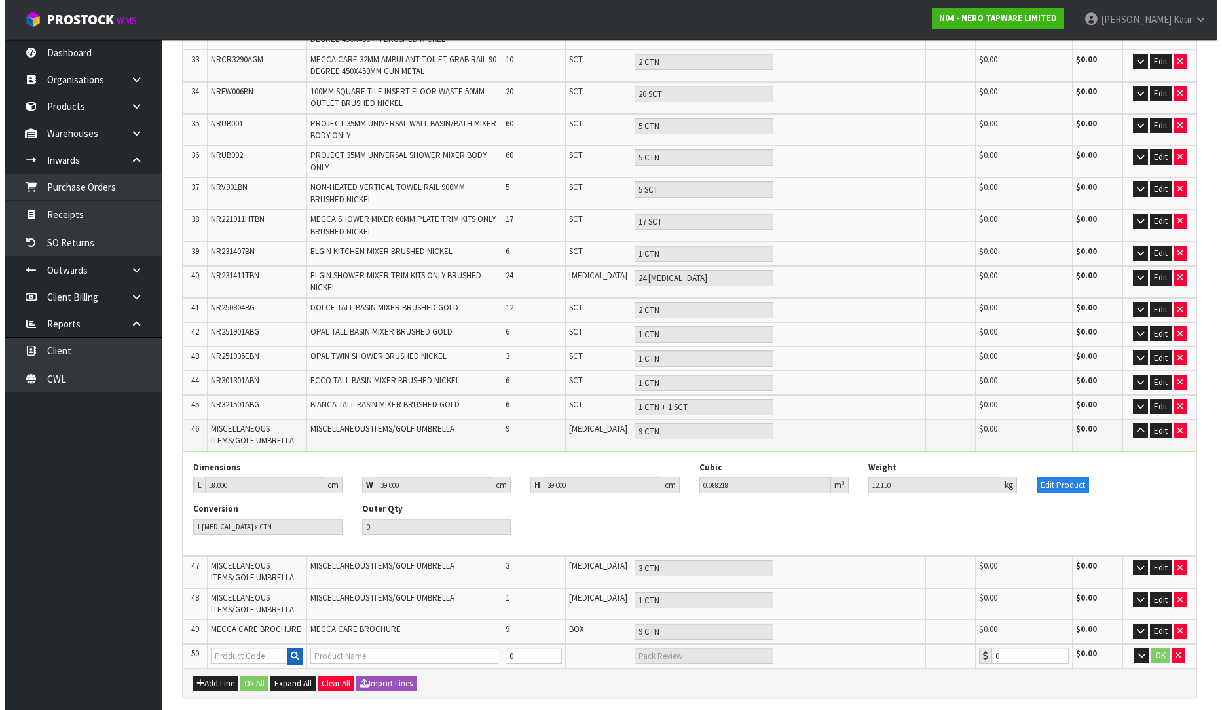
scroll to position [1076, 0]
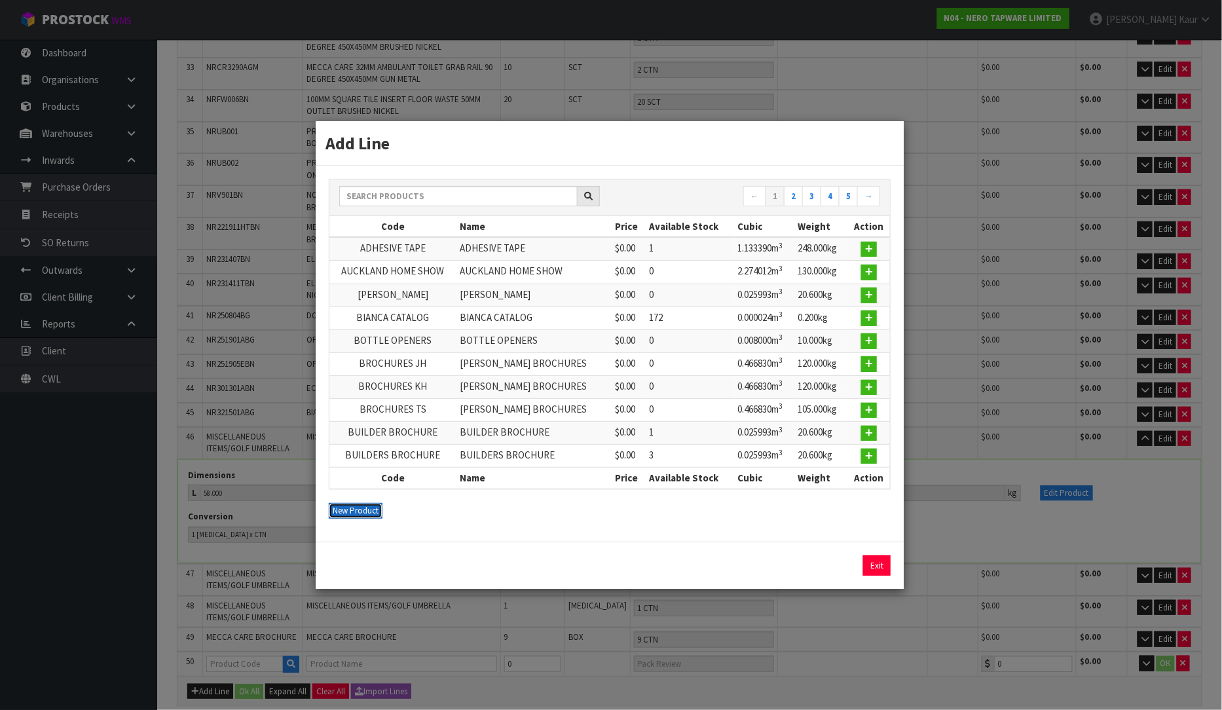
click at [350, 509] on button "New Product" at bounding box center [356, 511] width 54 height 16
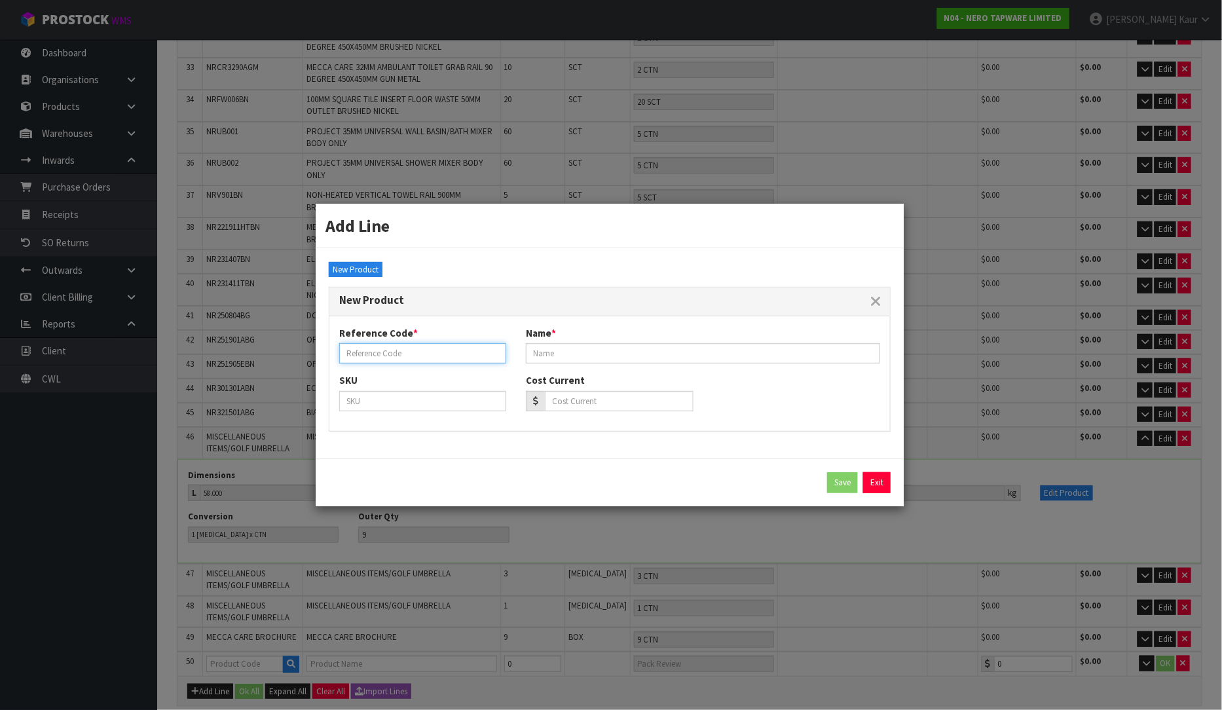
click at [371, 350] on input "text" at bounding box center [422, 353] width 167 height 20
type input "WHITE BATH TOWEL"
click at [546, 356] on input "text" at bounding box center [703, 353] width 354 height 20
type input "WHITE BATH TOWEL"
click at [850, 483] on button "Save" at bounding box center [842, 482] width 31 height 21
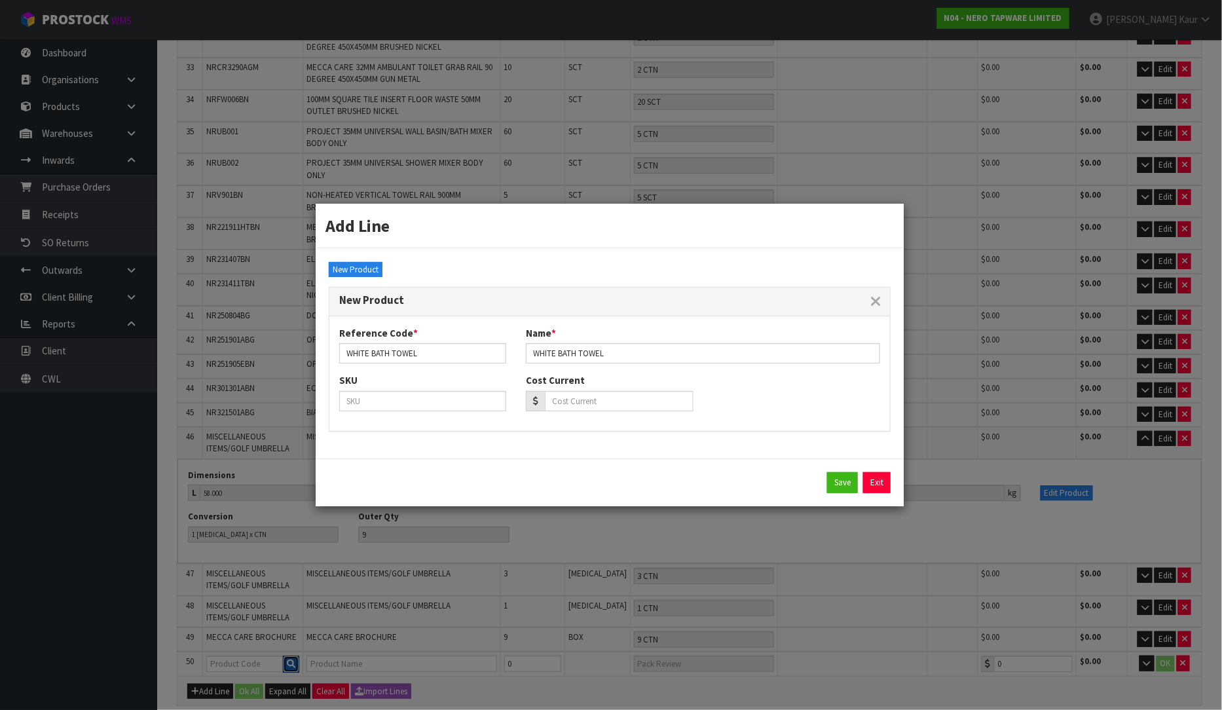
type input "WHITE BATH TOWEL"
type input "0.00"
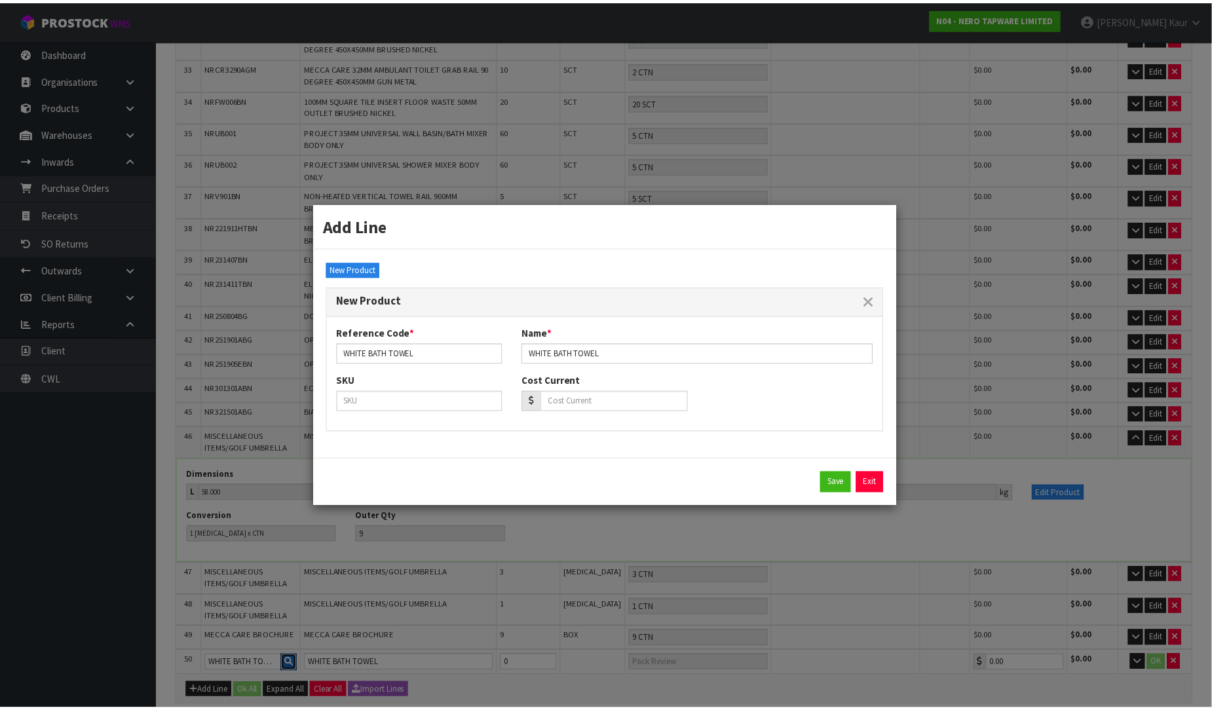
scroll to position [1084, 0]
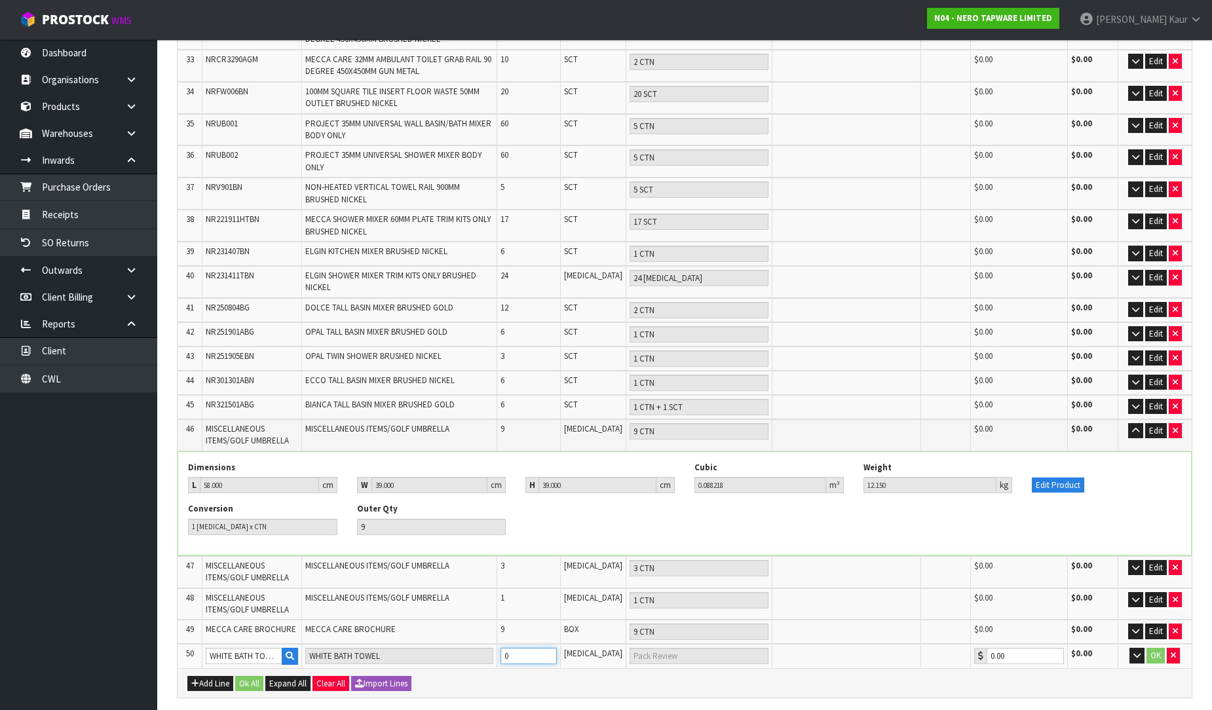
click at [538, 648] on input "0" at bounding box center [528, 656] width 56 height 16
type input "687"
type input "1"
type input "1 PCE"
type input "1"
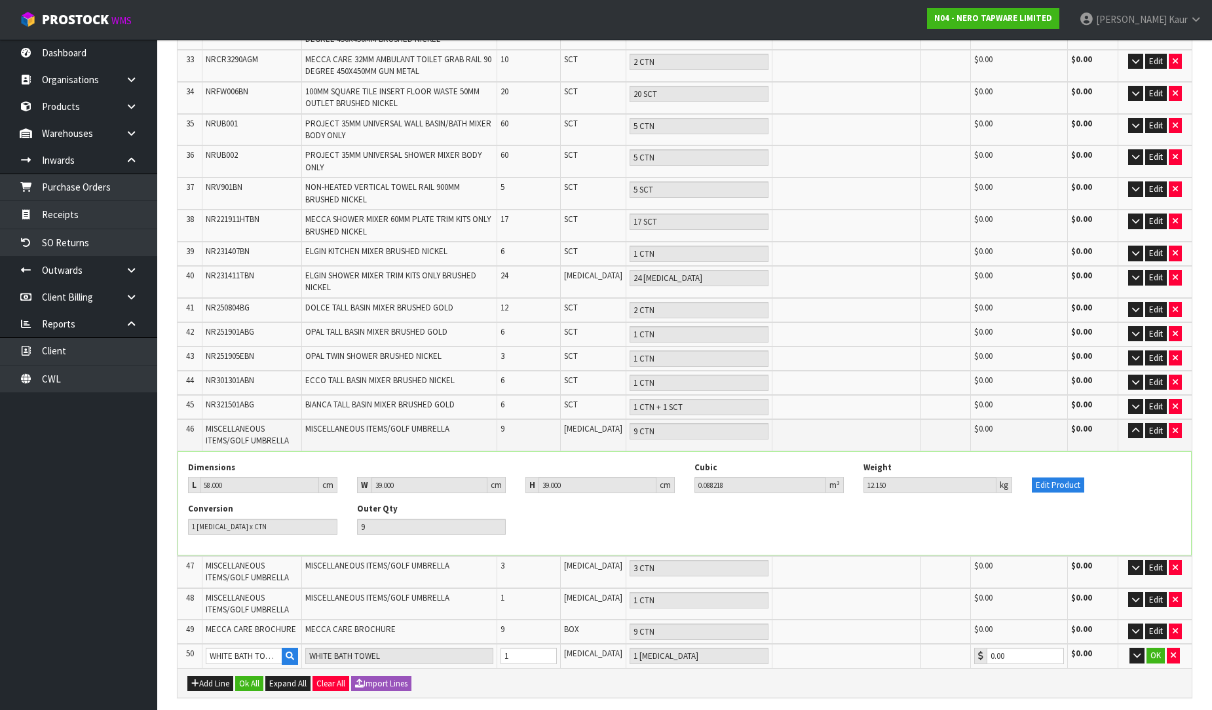
click at [1157, 648] on button "OK" at bounding box center [1155, 656] width 18 height 16
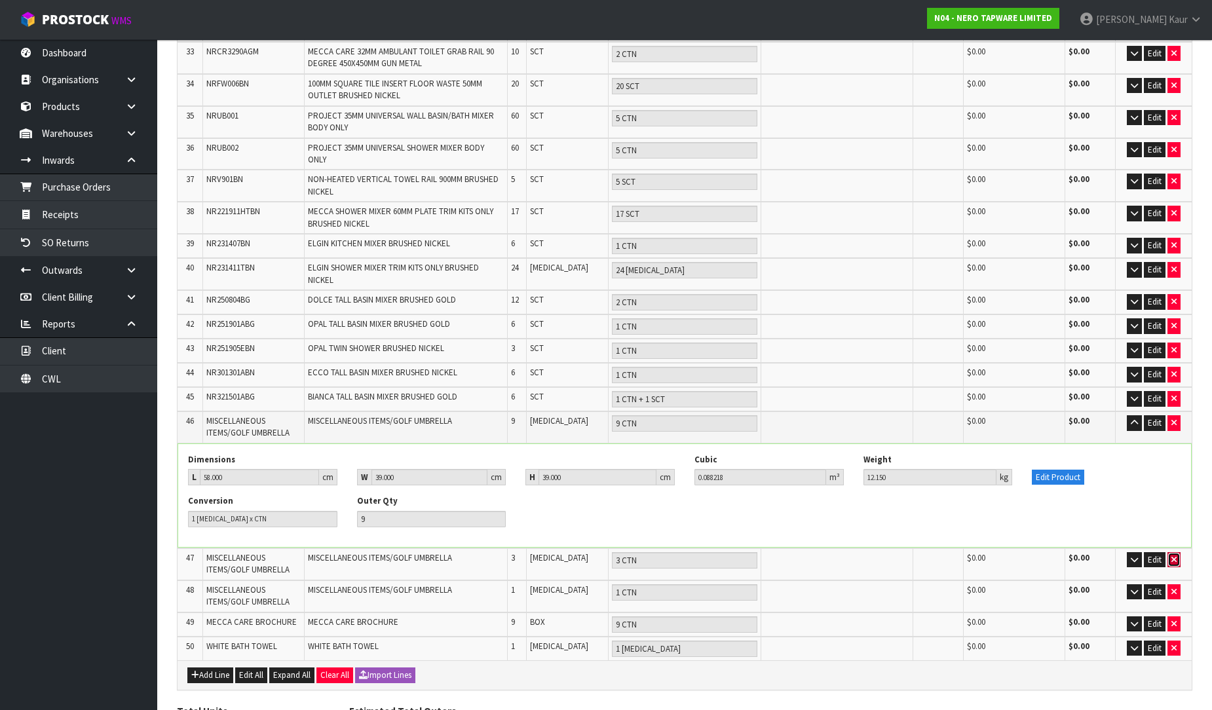
click at [1178, 552] on button "button" at bounding box center [1173, 560] width 13 height 16
type input "684"
type input "77"
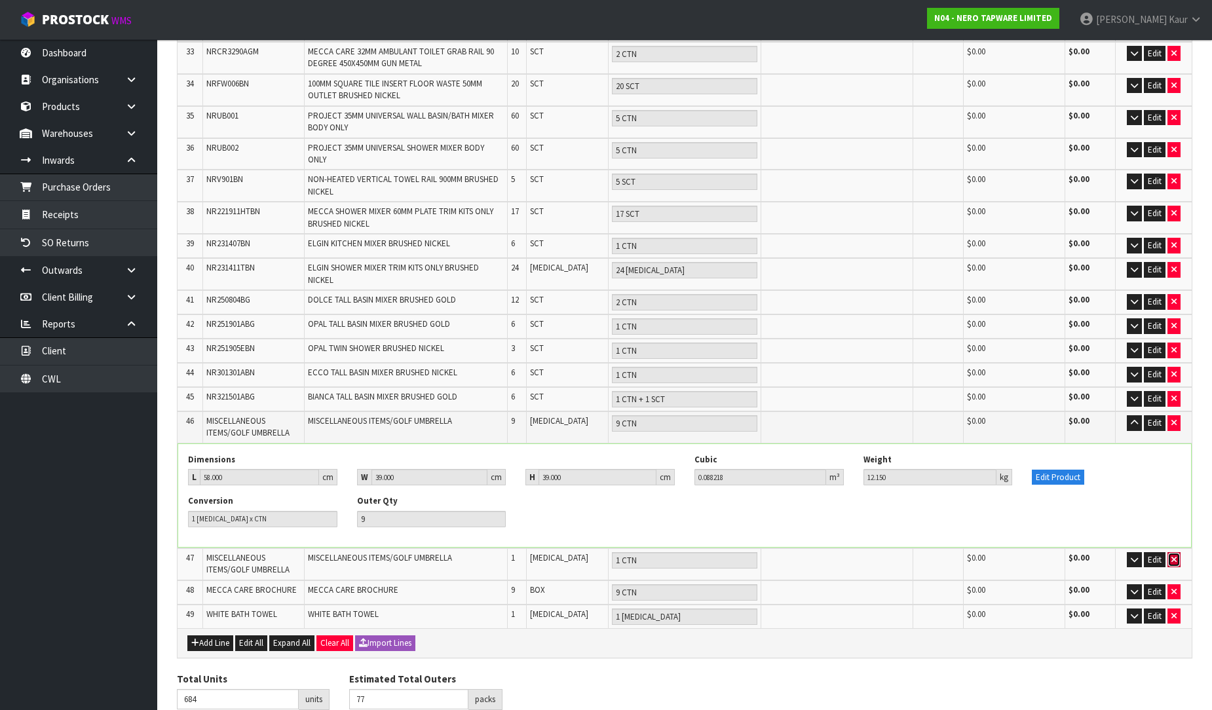
click at [1175, 555] on icon "button" at bounding box center [1173, 559] width 5 height 9
type input "683"
type input "76"
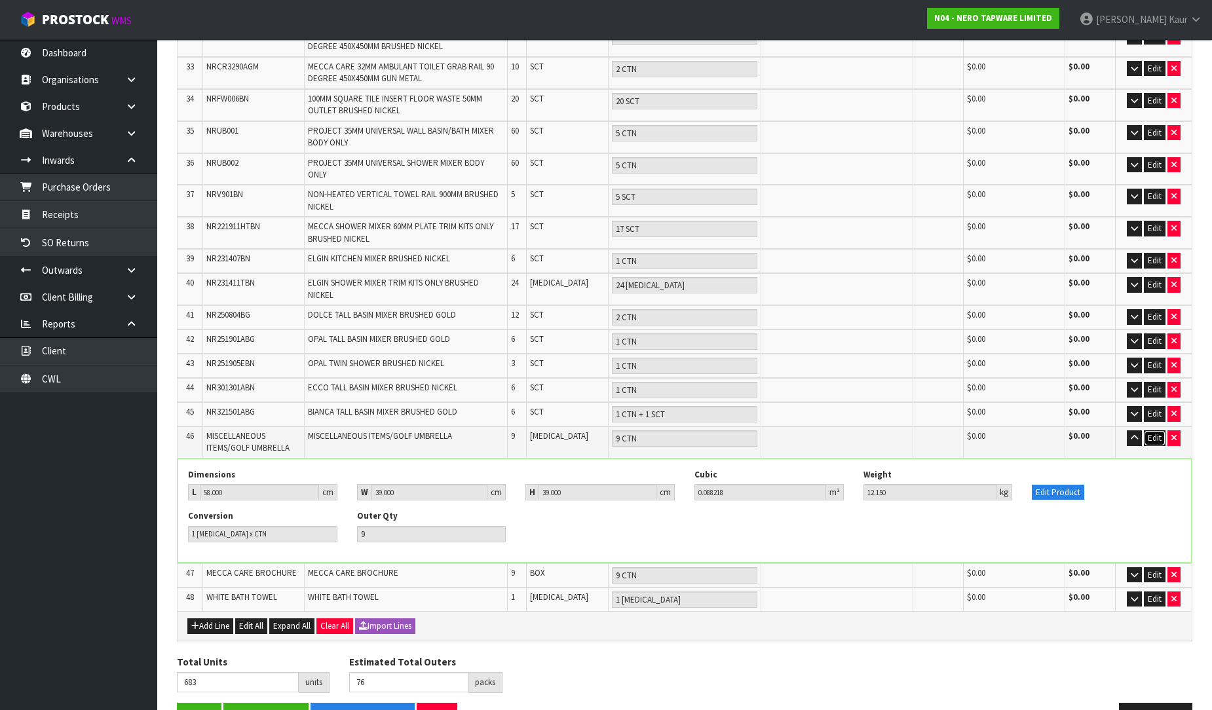
click at [1153, 430] on button "Edit" at bounding box center [1155, 438] width 22 height 16
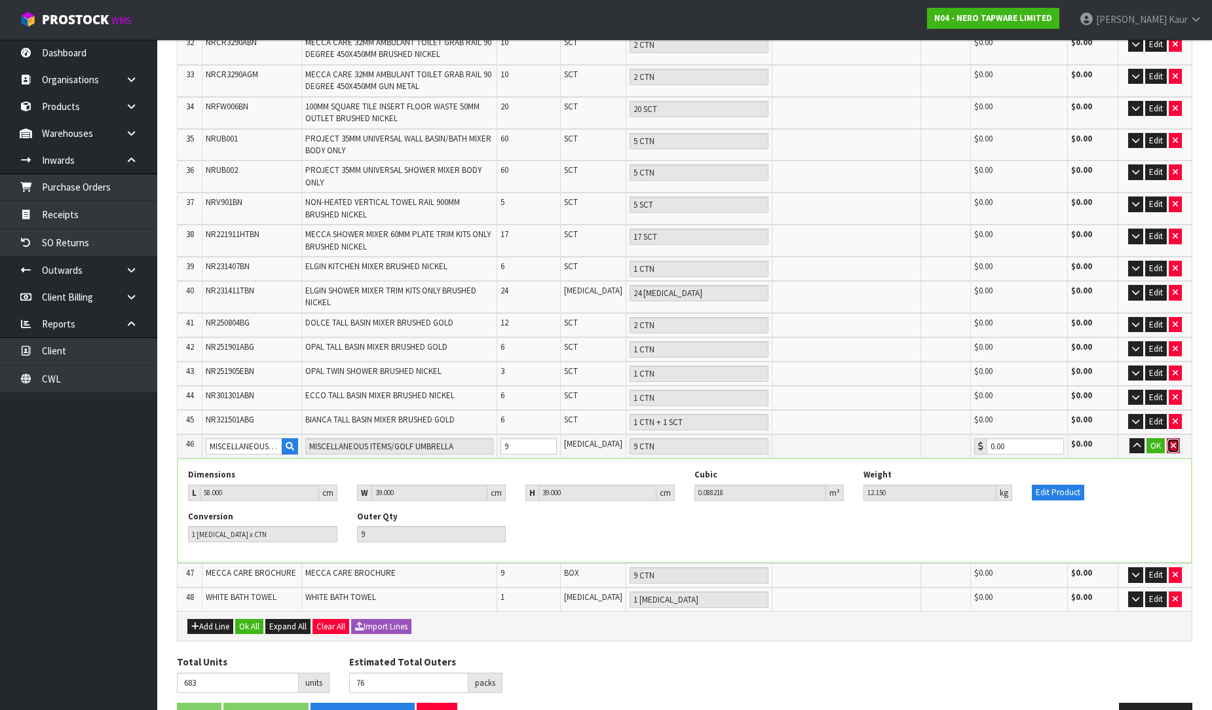
click at [1170, 441] on icon "button" at bounding box center [1172, 445] width 5 height 9
type input "674"
type input "67"
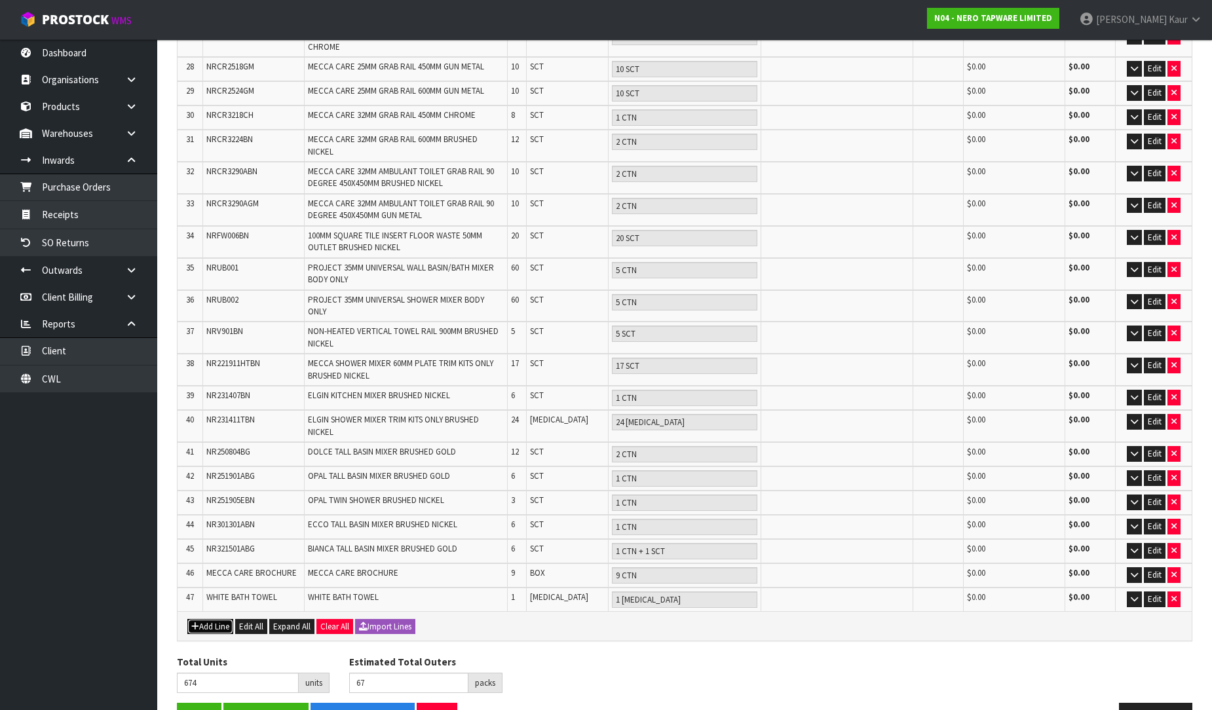
click at [217, 619] on button "Add Line" at bounding box center [210, 627] width 46 height 16
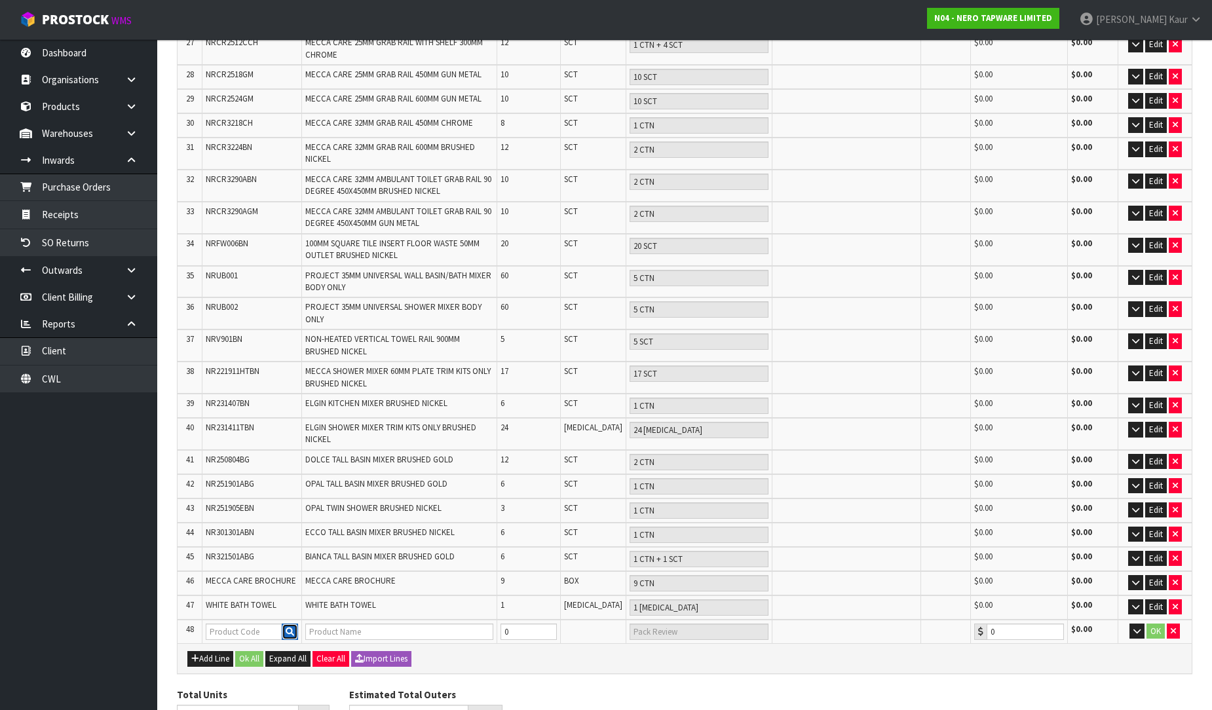
click at [289, 627] on icon "button" at bounding box center [290, 631] width 9 height 9
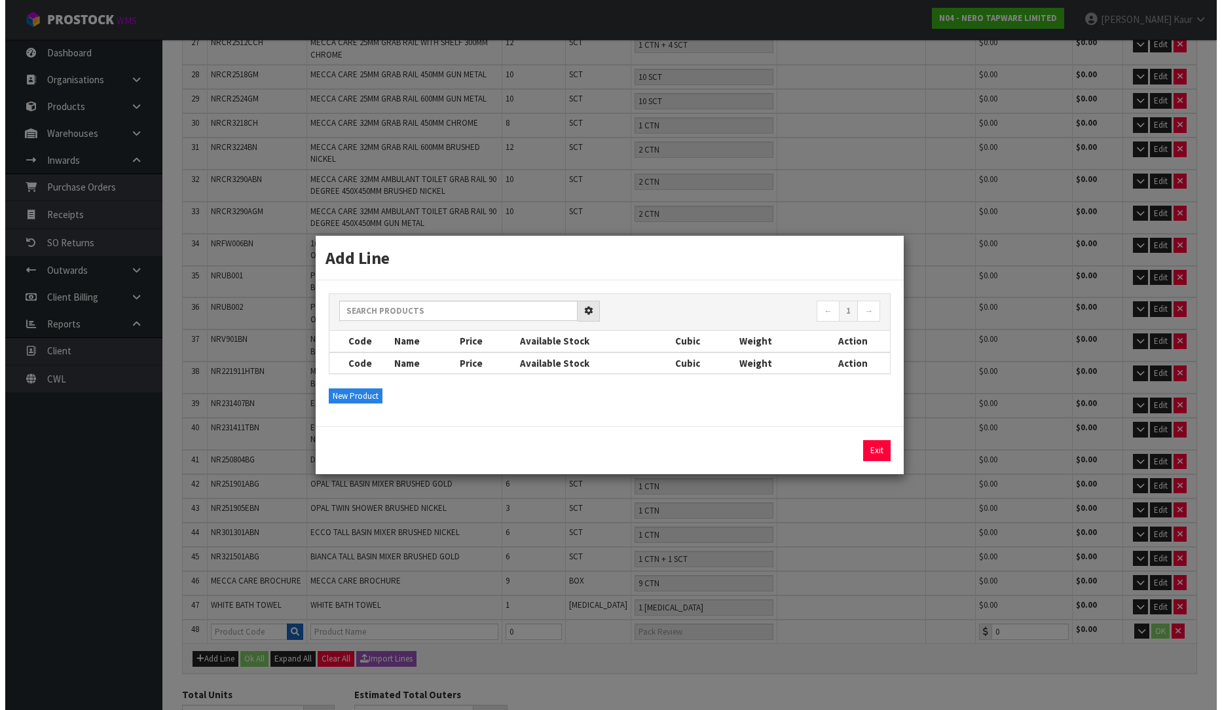
scroll to position [924, 0]
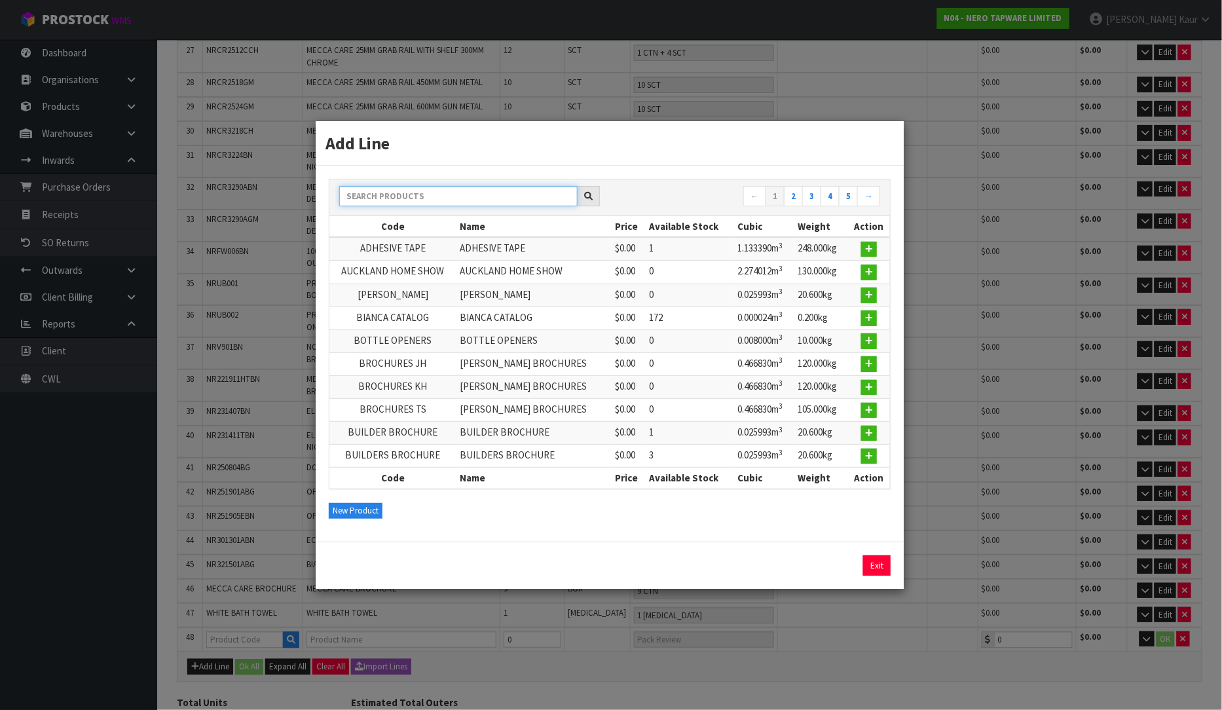
click at [409, 192] on input "text" at bounding box center [458, 196] width 238 height 20
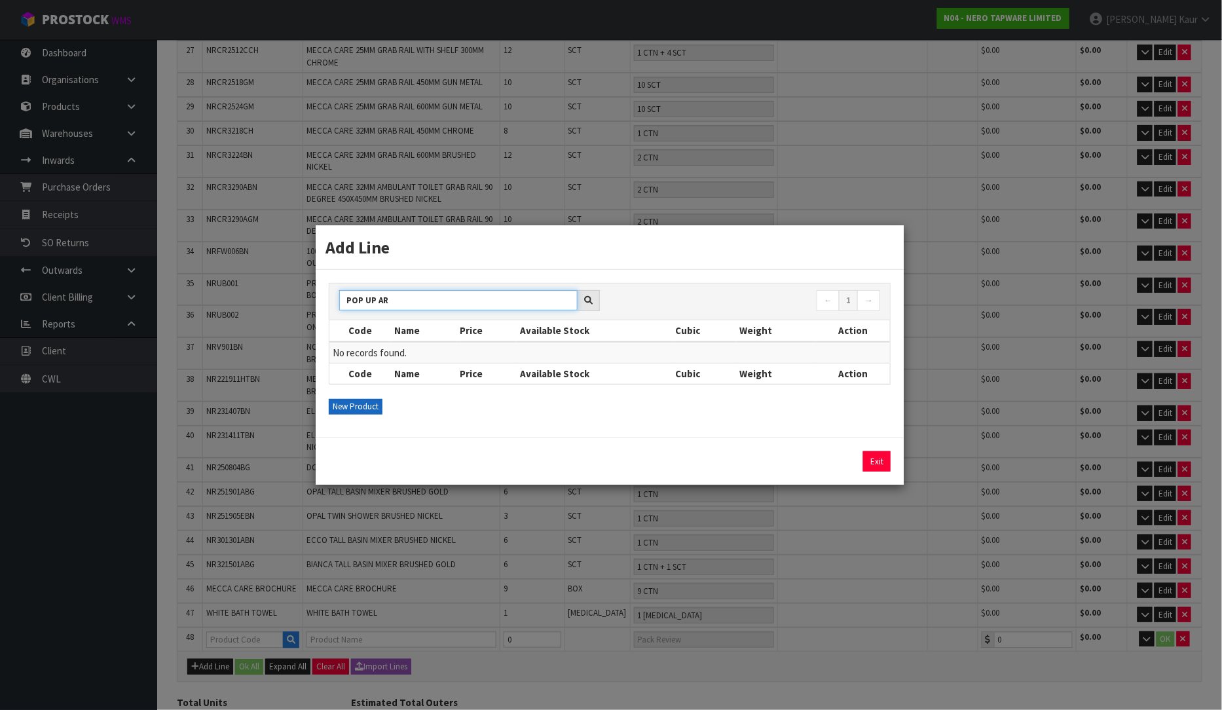
type input "POP UP AR"
click at [358, 406] on button "New Product" at bounding box center [356, 407] width 54 height 16
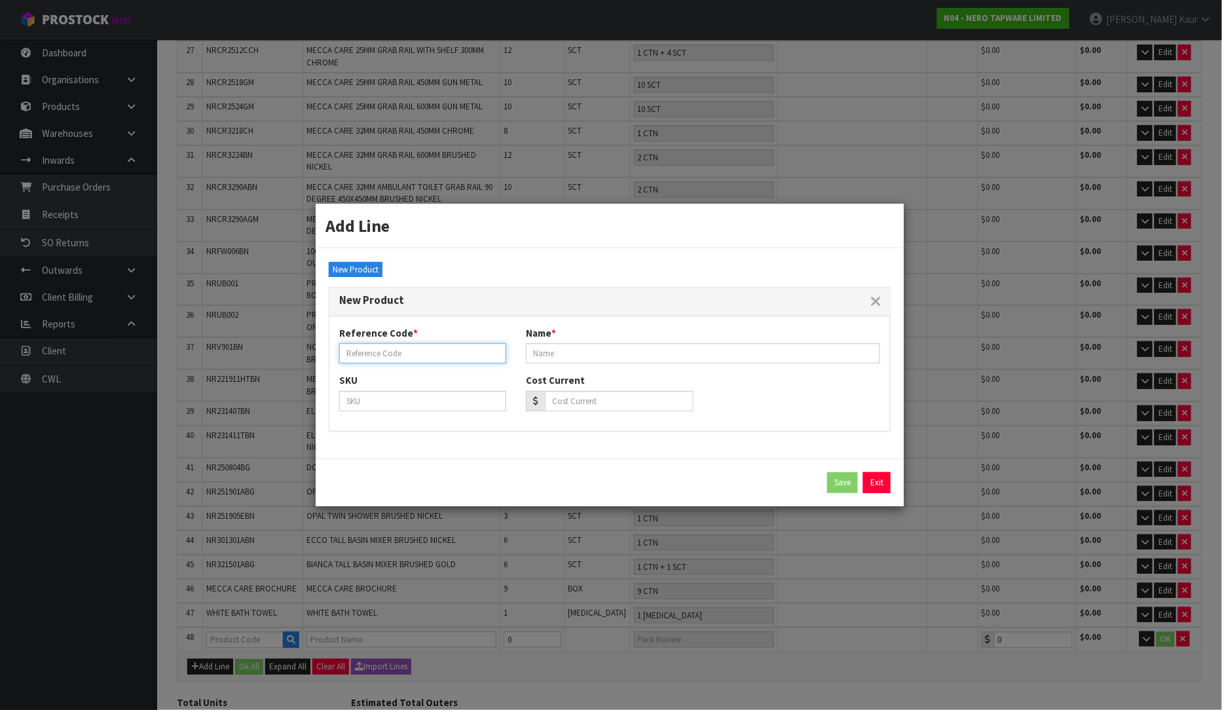
click at [455, 347] on input "text" at bounding box center [422, 353] width 167 height 20
paste input "POP UP ARCYLIC HOB"
type input "POP UP ARCYLIC HOB"
click at [593, 360] on input "text" at bounding box center [703, 353] width 354 height 20
paste input "POP UP ARCYLIC HOB"
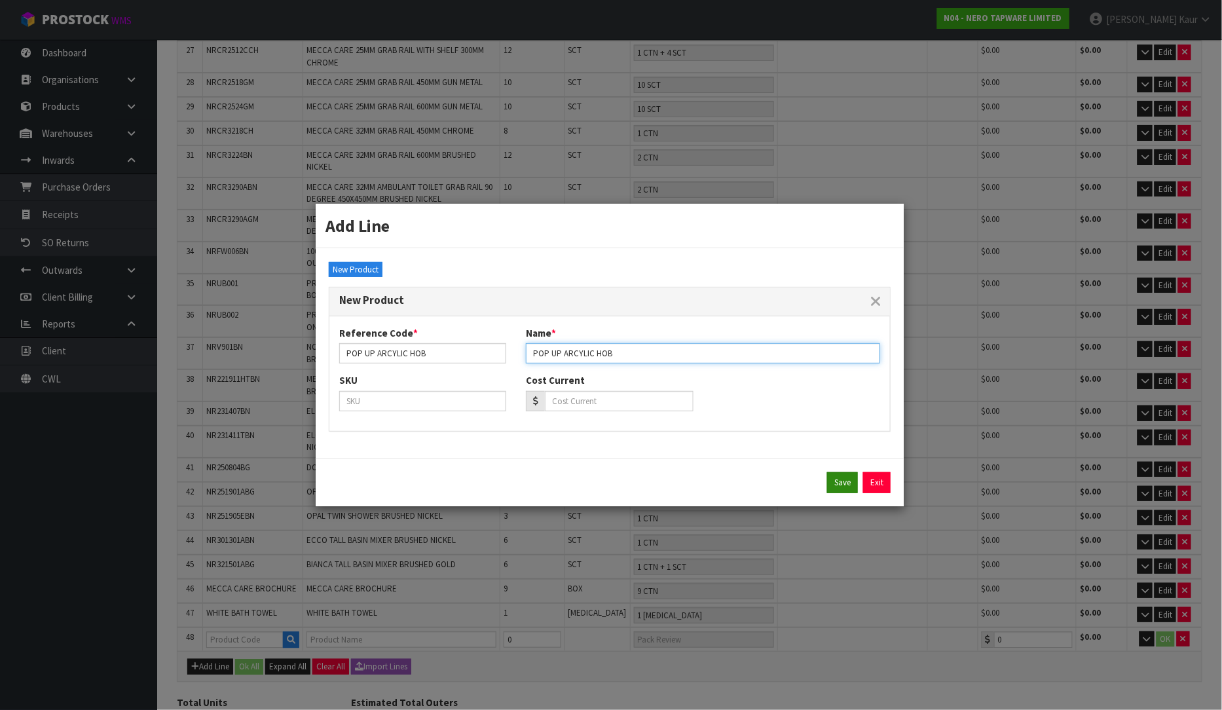
type input "POP UP ARCYLIC HOB"
click at [830, 488] on button "Save" at bounding box center [842, 482] width 31 height 21
type input "POP UP ARCYLIC HOB"
type input "0.00"
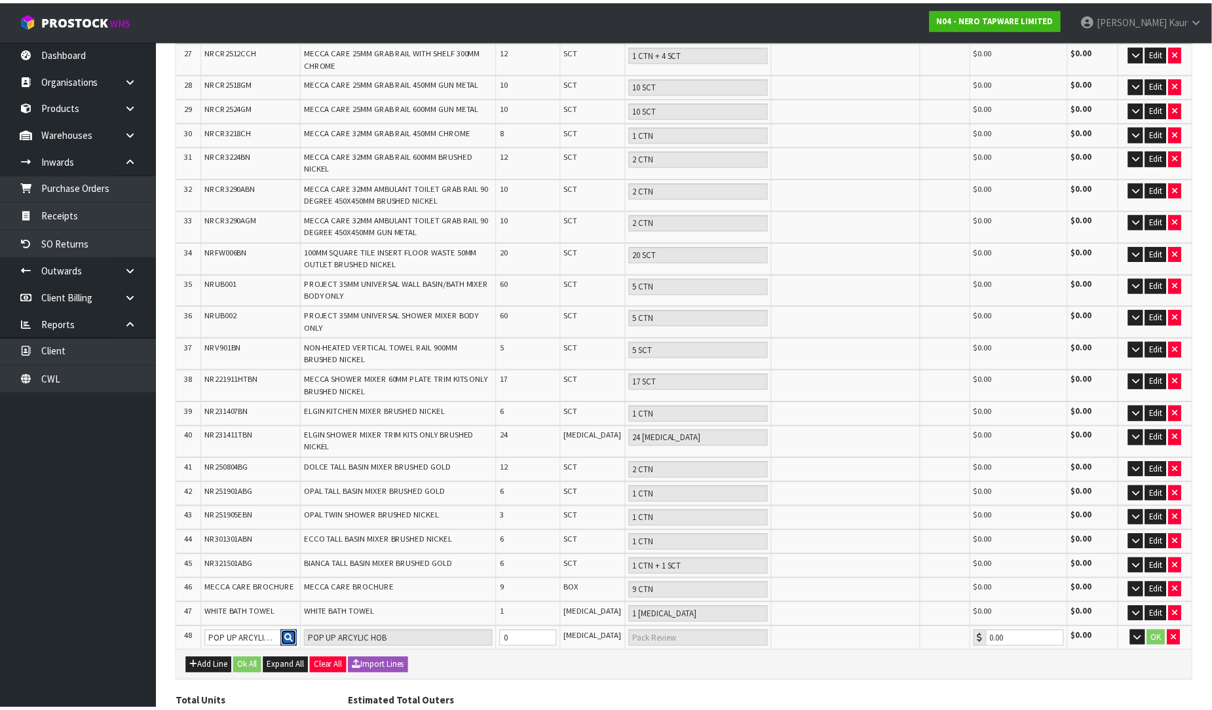
scroll to position [932, 0]
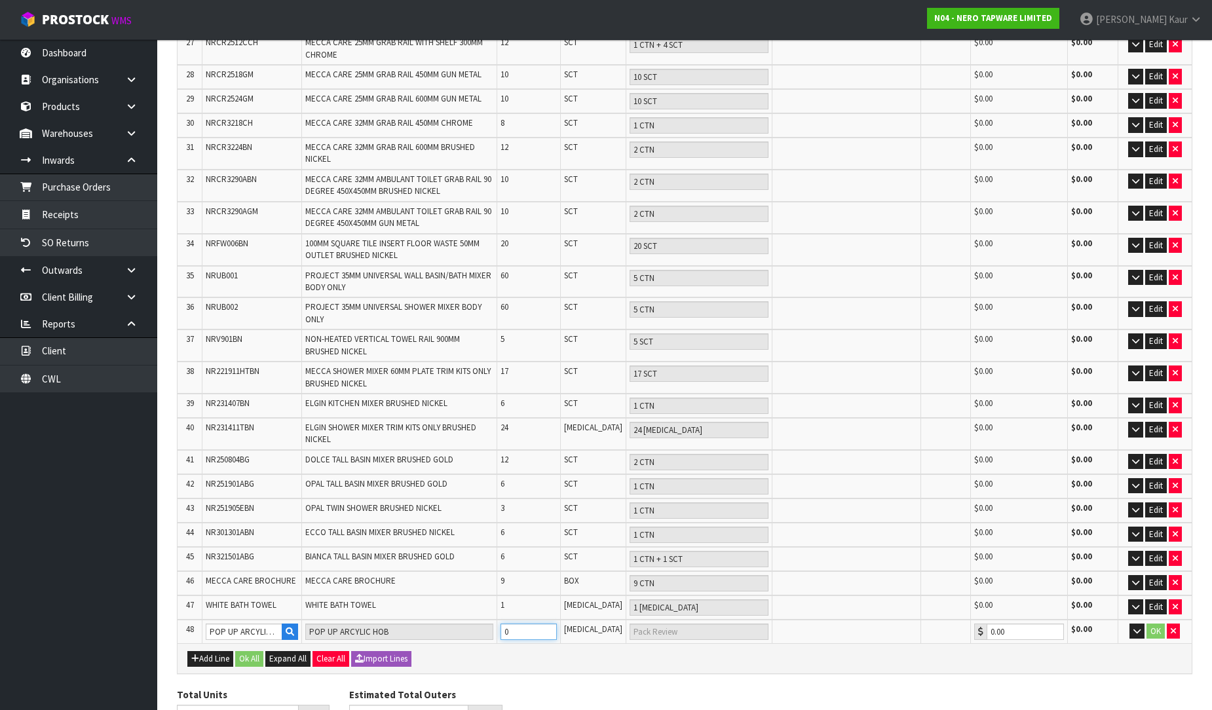
click at [526, 623] on input "0" at bounding box center [528, 631] width 56 height 16
type input "677"
type input "3"
type input "3 PCE"
type input "3"
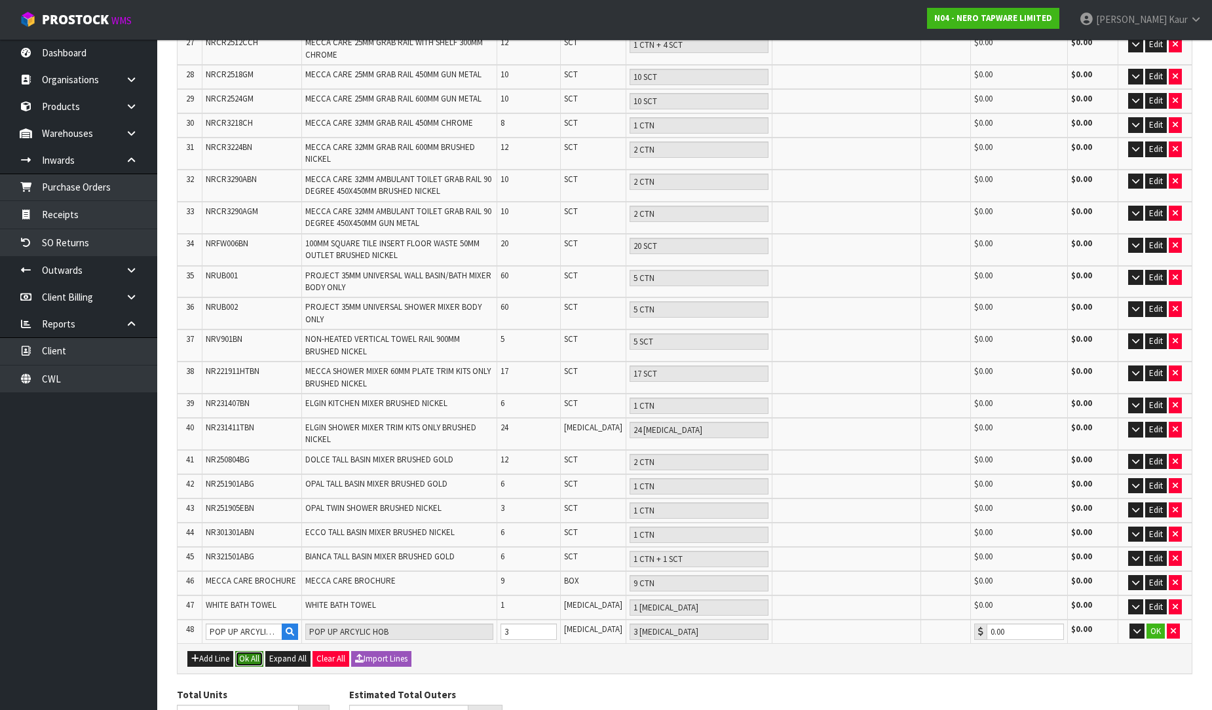
click at [240, 651] on button "Ok All" at bounding box center [249, 659] width 28 height 16
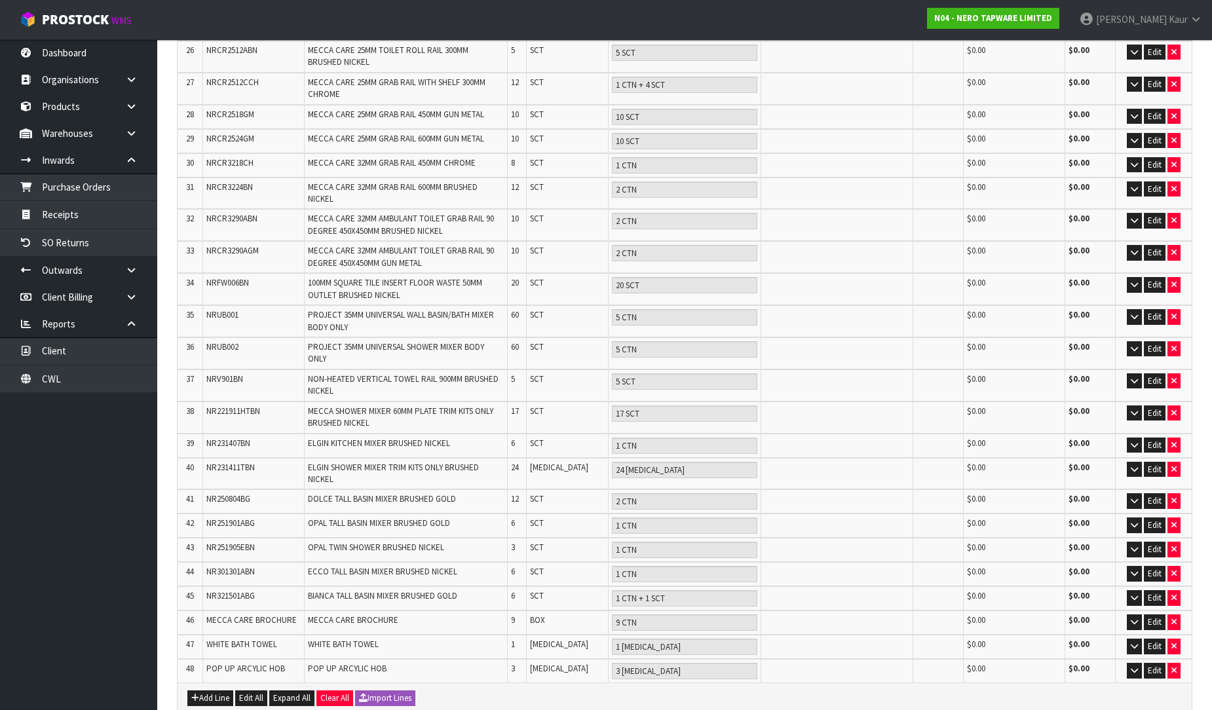
scroll to position [0, 0]
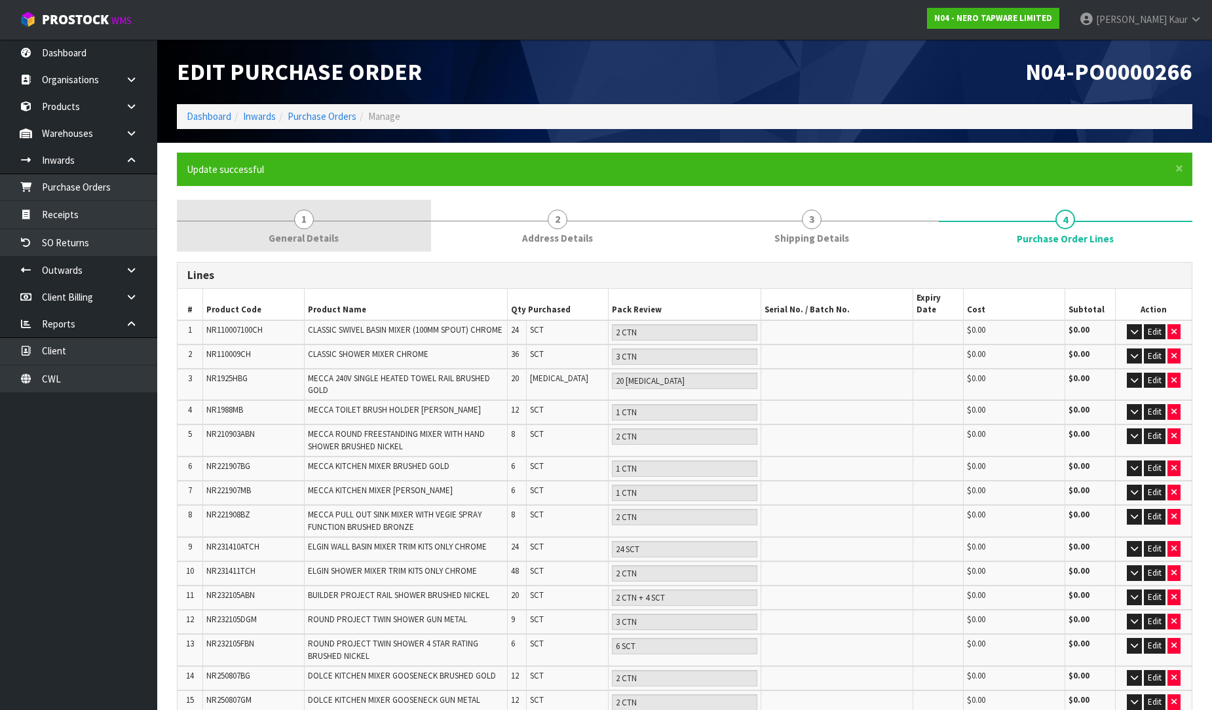
click at [318, 230] on link "1 General Details" at bounding box center [304, 226] width 254 height 52
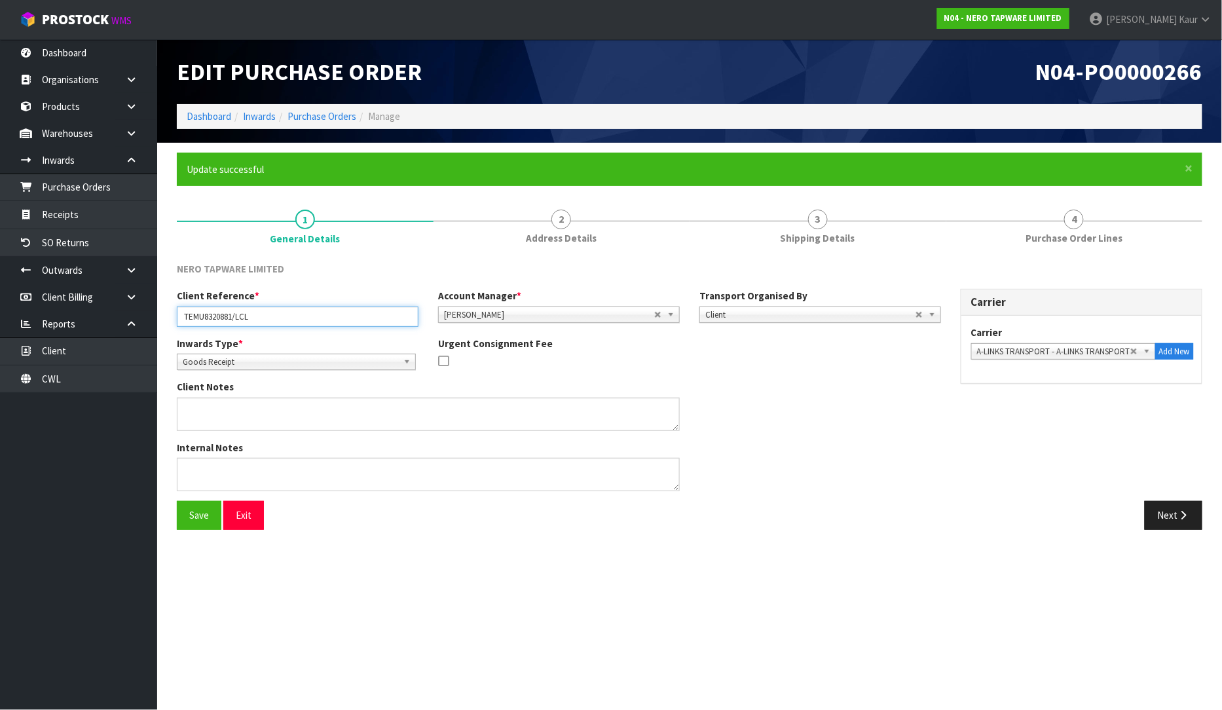
drag, startPoint x: 275, startPoint y: 308, endPoint x: 171, endPoint y: 322, distance: 105.0
click at [171, 322] on div "Client Reference * TEMU8320881/LCL" at bounding box center [297, 307] width 261 height 37
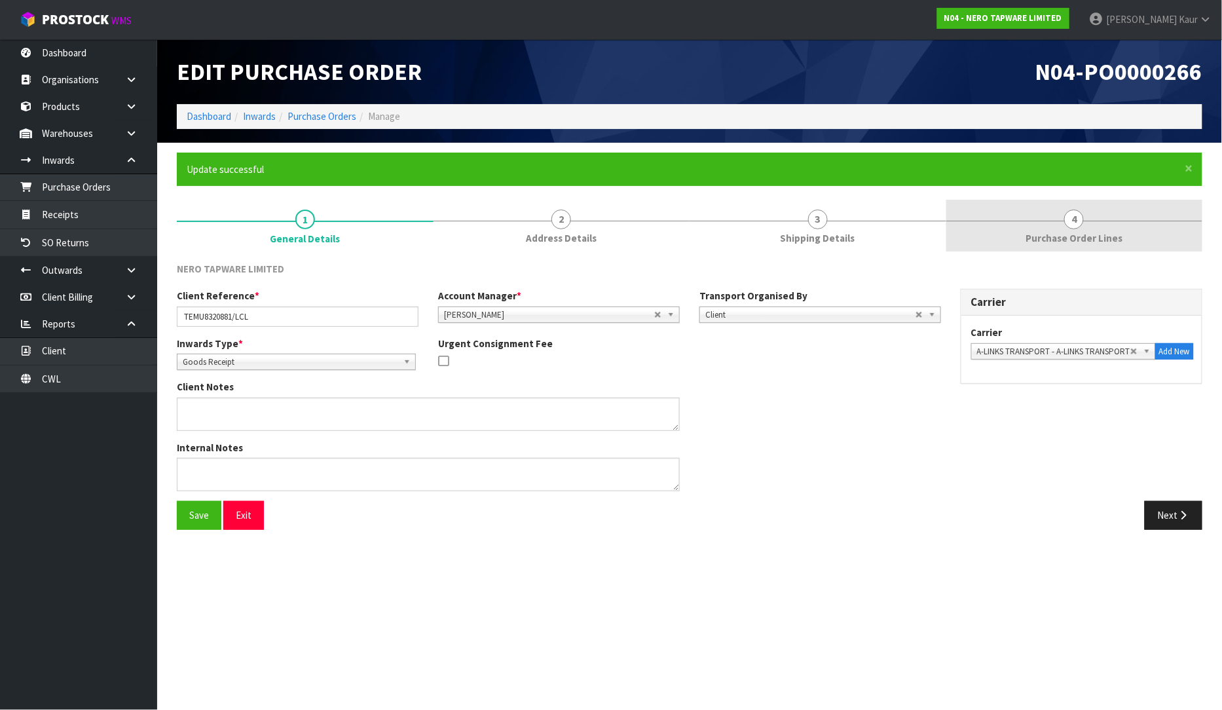
click at [1103, 234] on span "Purchase Order Lines" at bounding box center [1074, 238] width 97 height 14
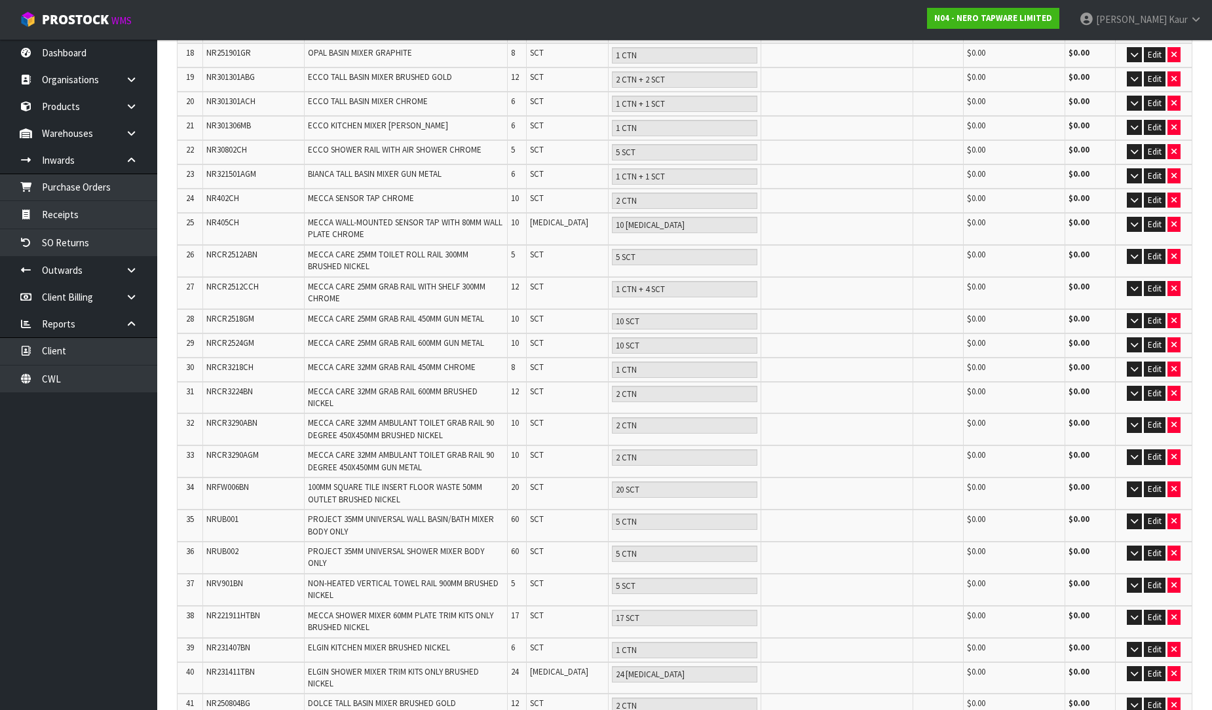
scroll to position [1003, 0]
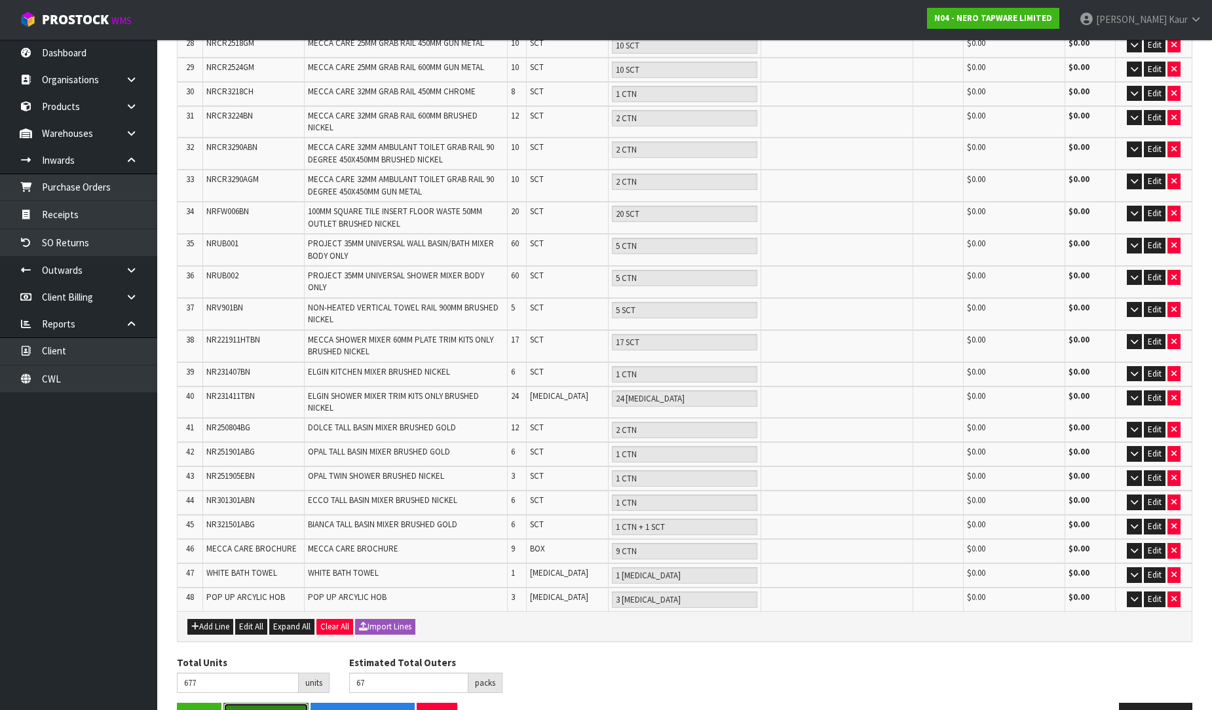
click at [284, 703] on button "Save & Finalise" at bounding box center [265, 717] width 85 height 28
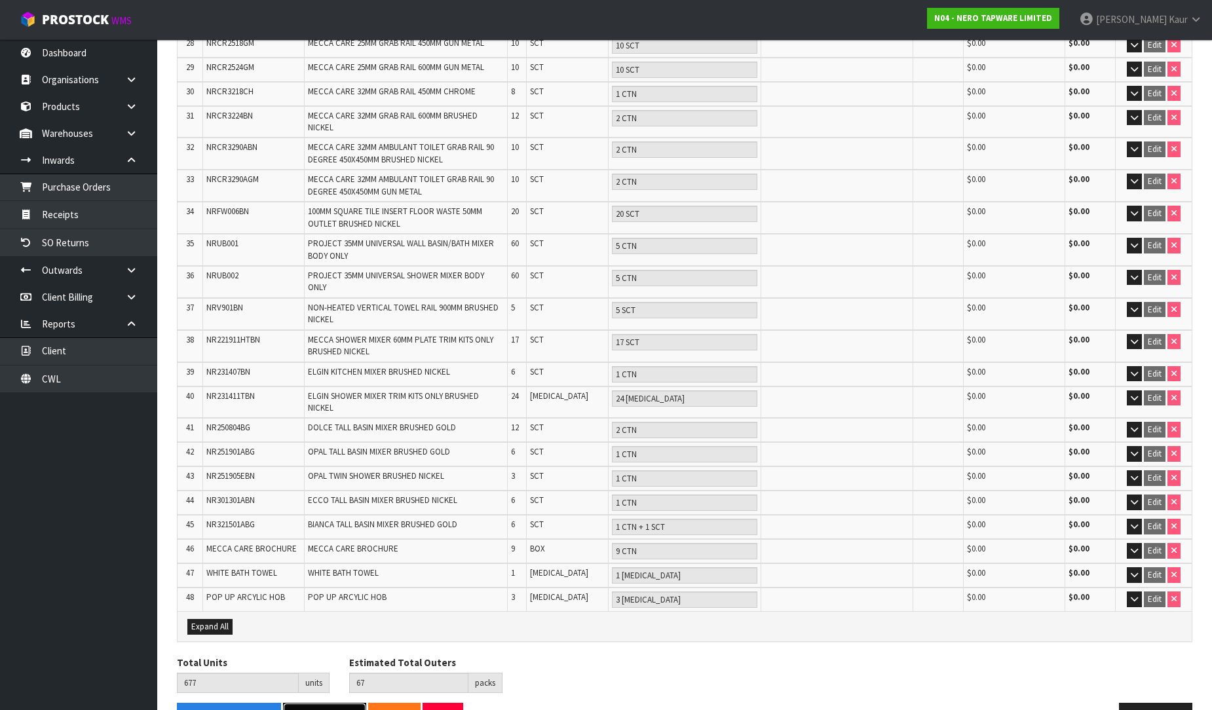
click at [314, 703] on button "Receive Order" at bounding box center [324, 717] width 83 height 28
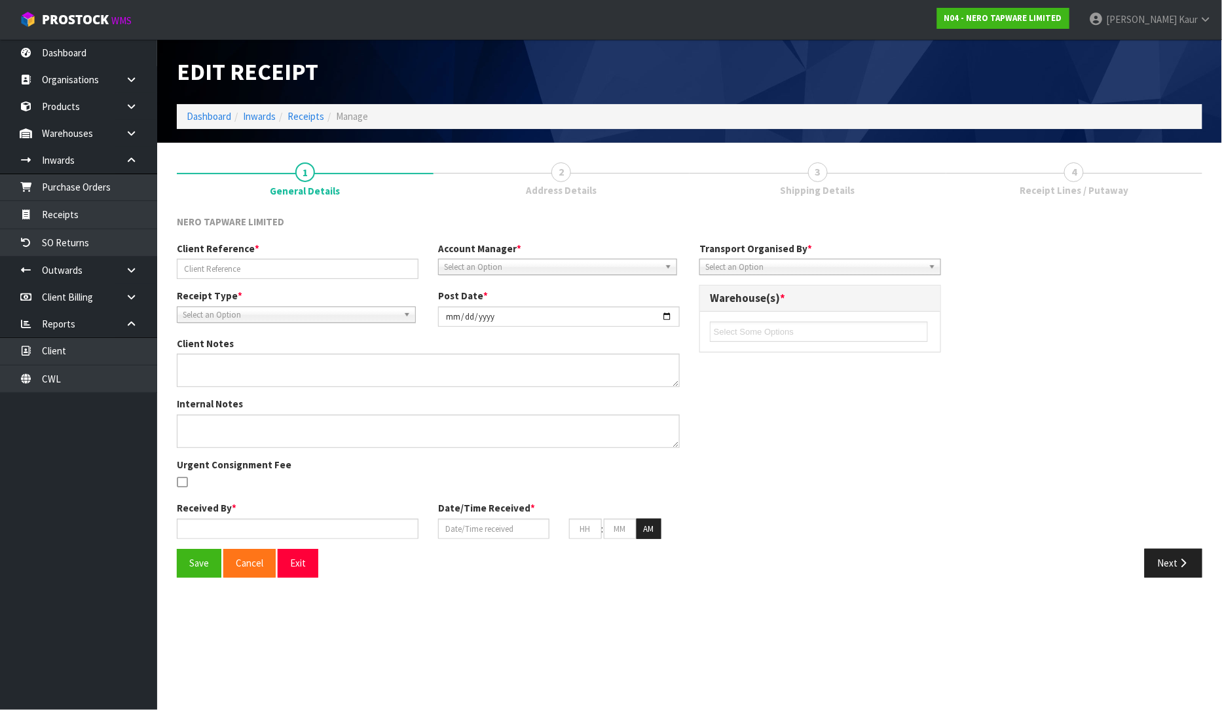
type input "TEMU8320881/LCL"
type input "[DATE]"
type input "[PERSON_NAME]"
type input "[DATE]"
type input "01"
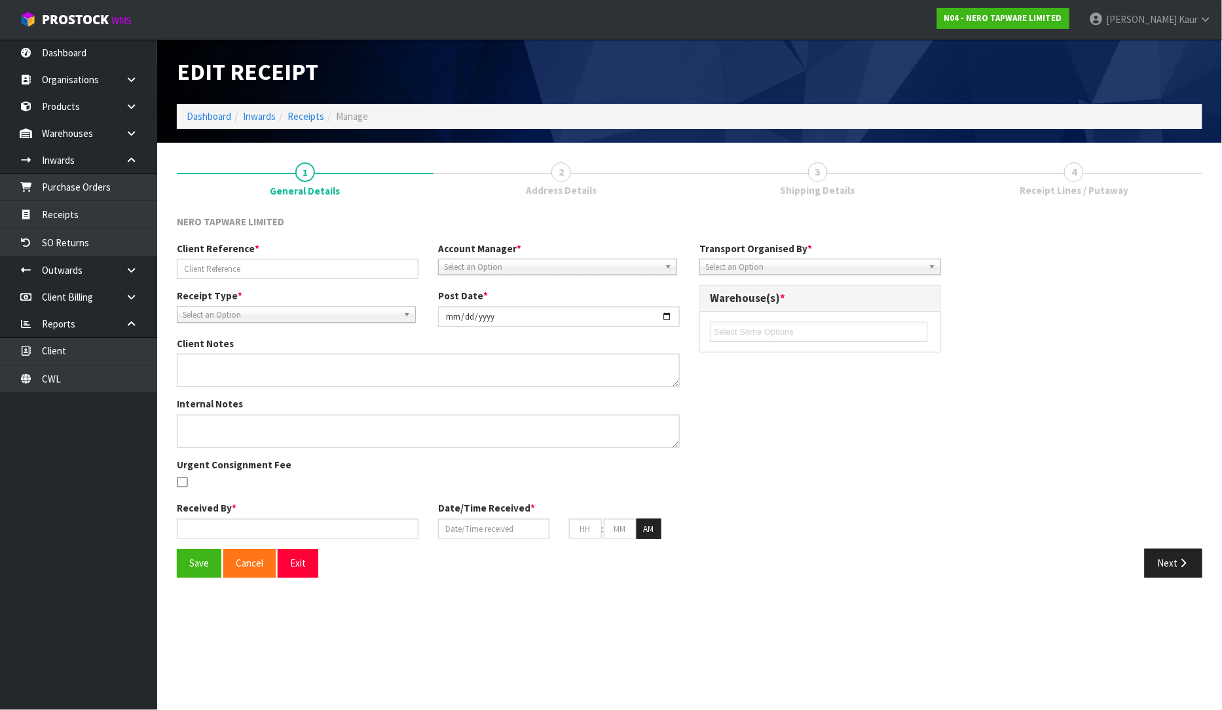
type input "52"
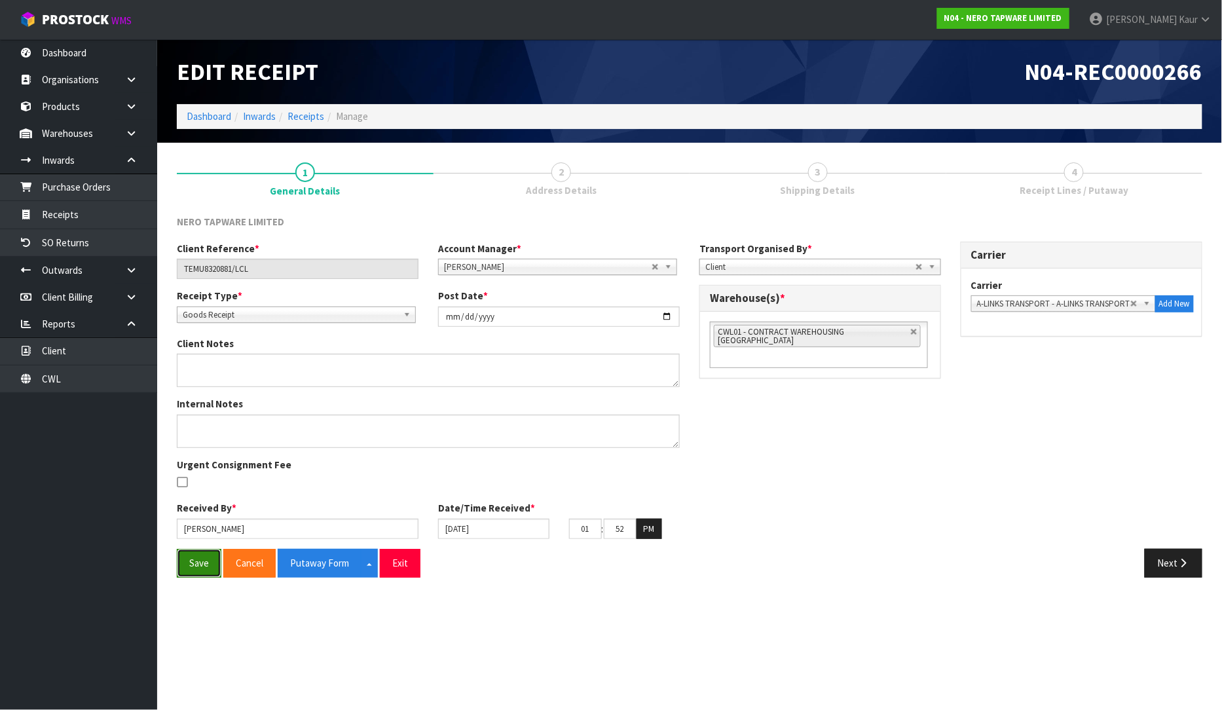
click at [195, 551] on button "Save" at bounding box center [199, 563] width 45 height 28
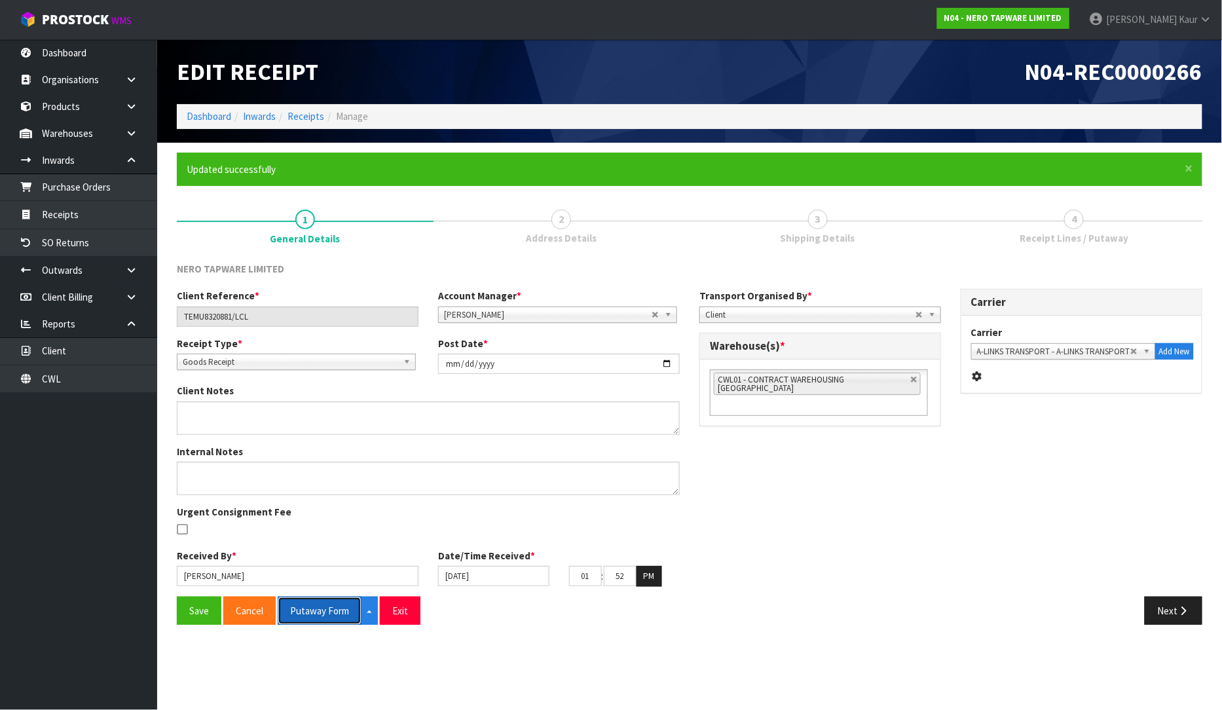
click at [305, 613] on button "Putaway Form" at bounding box center [320, 611] width 84 height 28
click at [317, 616] on button "Putaway Form" at bounding box center [327, 611] width 98 height 28
click at [311, 604] on button "Putaway Form" at bounding box center [327, 611] width 98 height 28
click at [326, 612] on button "Putaway Form" at bounding box center [327, 611] width 98 height 28
click at [60, 377] on link "CWL" at bounding box center [78, 378] width 157 height 27
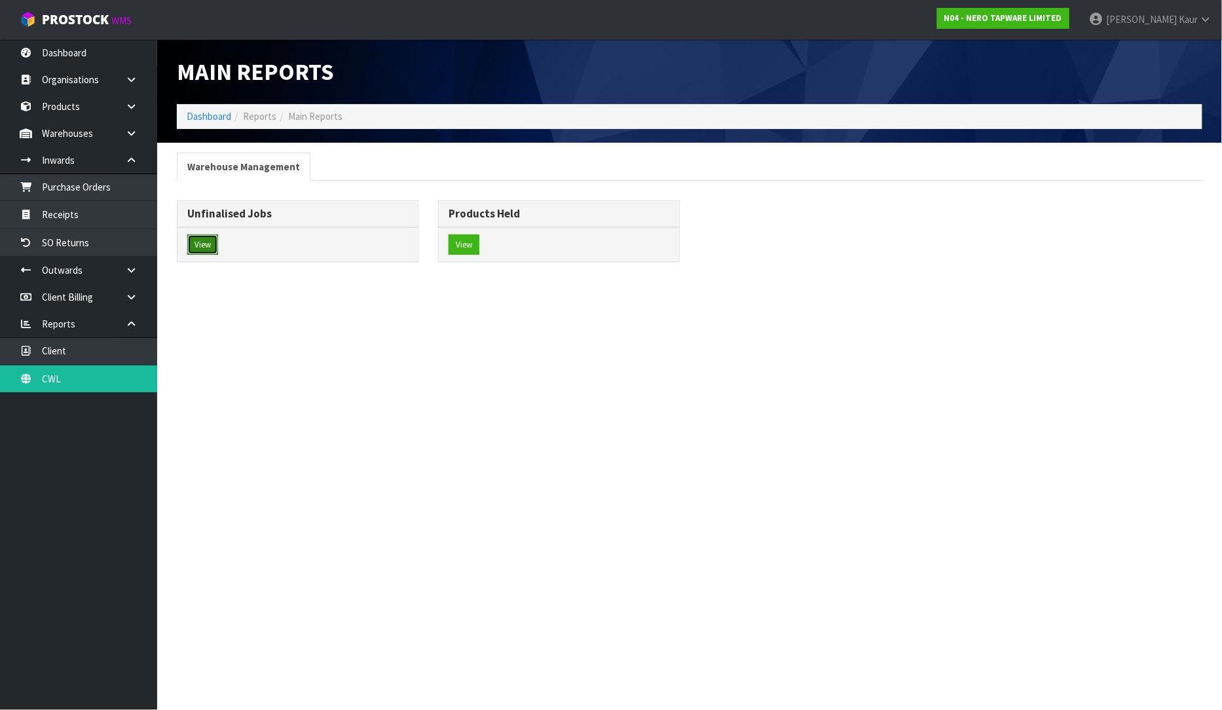
click at [206, 252] on button "View" at bounding box center [202, 244] width 31 height 21
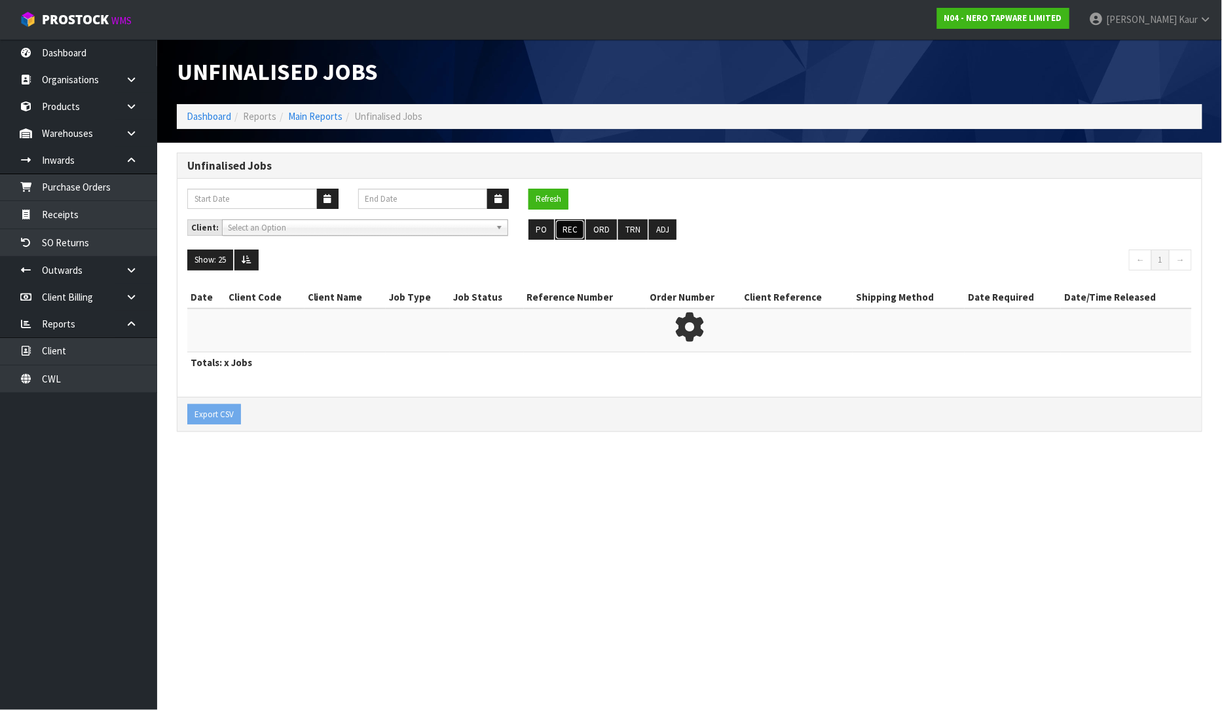
click at [561, 233] on button "REC" at bounding box center [569, 229] width 29 height 21
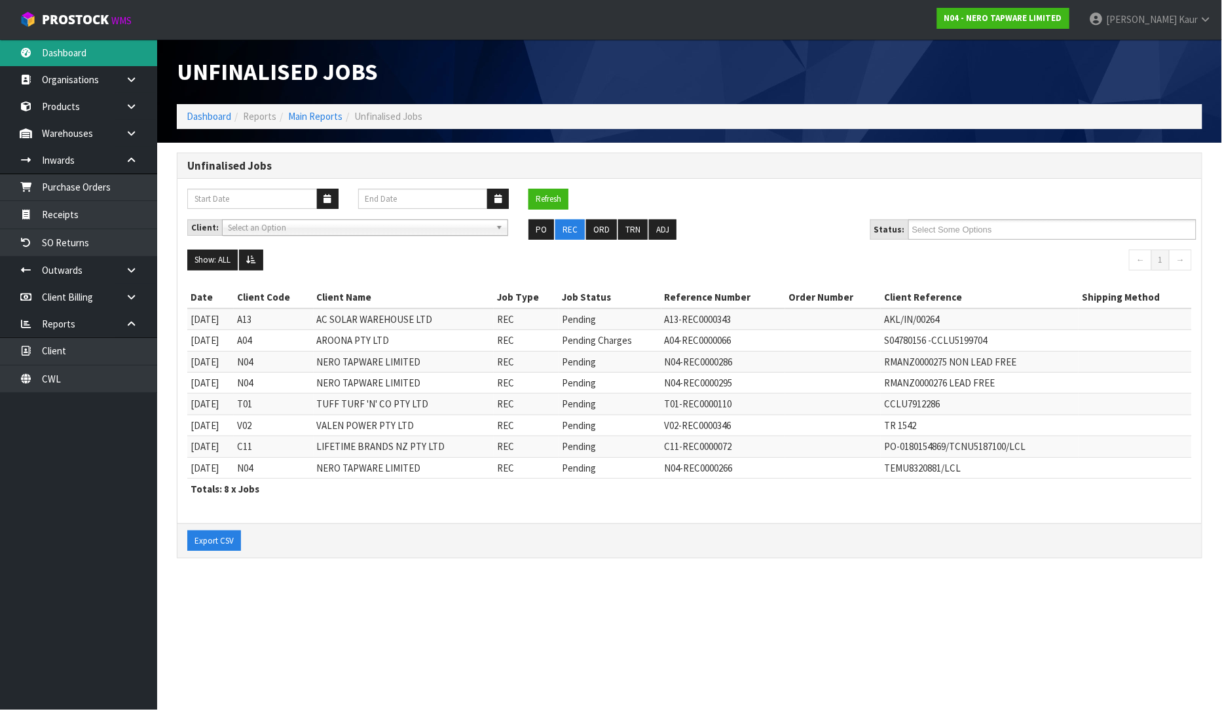
click at [68, 56] on link "Dashboard" at bounding box center [78, 52] width 157 height 27
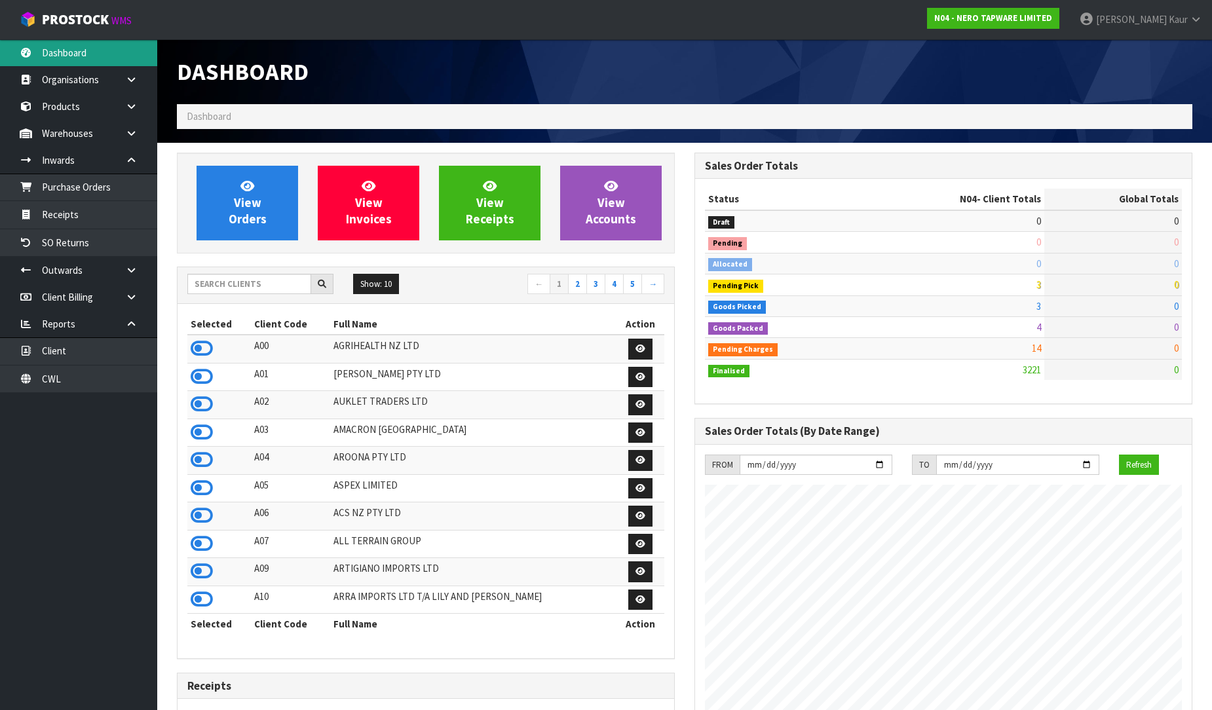
scroll to position [1020, 517]
click at [271, 288] on input "text" at bounding box center [249, 284] width 124 height 20
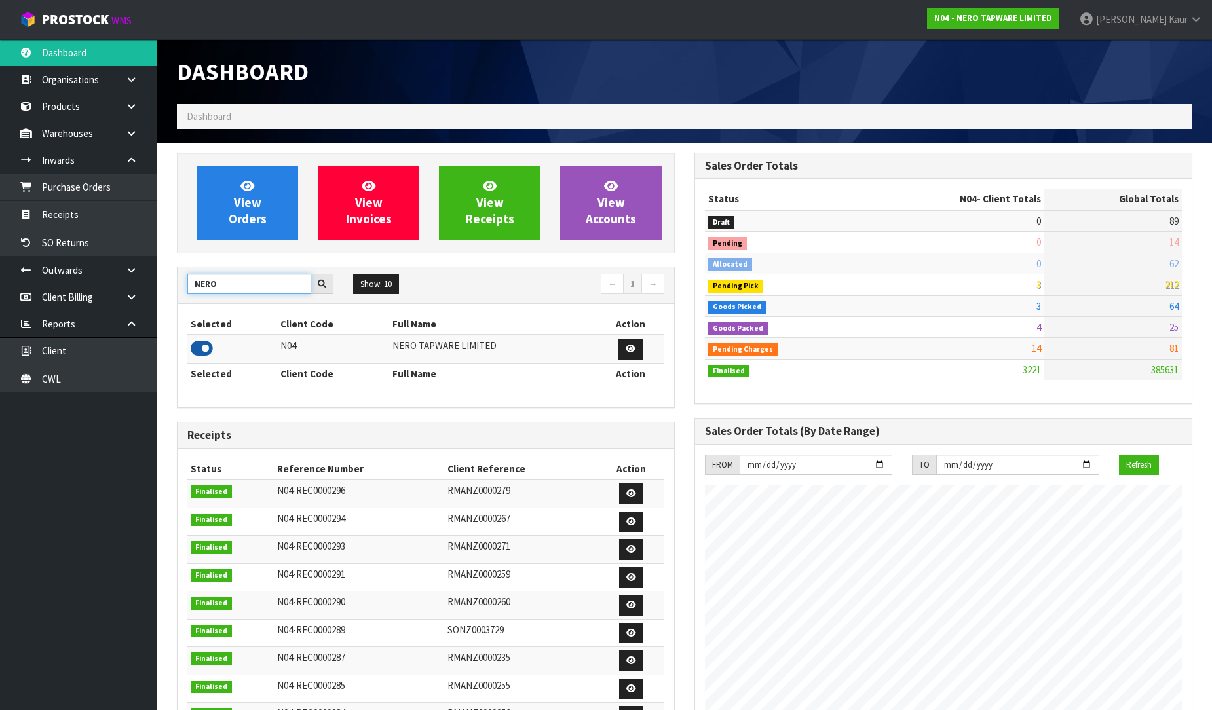
type input "NERO"
click at [207, 344] on icon at bounding box center [202, 349] width 22 height 20
click at [69, 195] on link "Purchase Orders" at bounding box center [78, 187] width 157 height 27
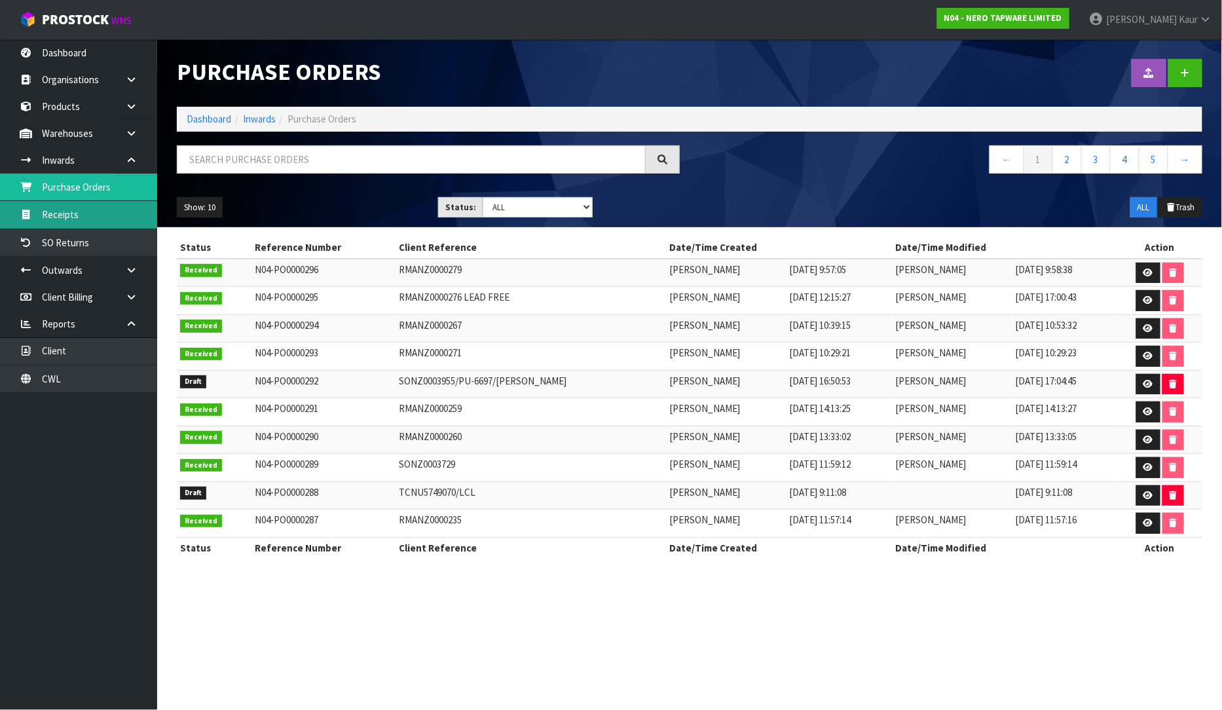
click at [129, 211] on link "Receipts" at bounding box center [78, 214] width 157 height 27
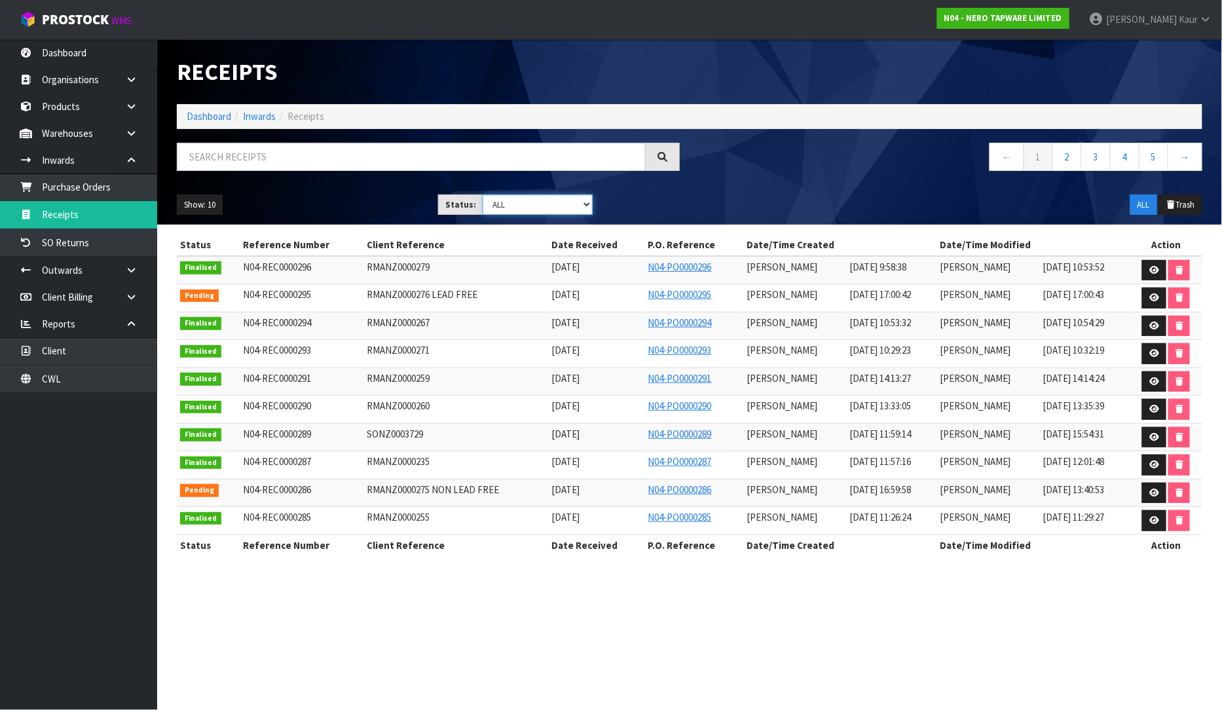
click at [587, 204] on select "Draft Pending Goods Checked Goods Putaway Pending Charges Finalised Cancelled A…" at bounding box center [538, 205] width 110 height 20
select select "string:1"
click at [483, 195] on select "Draft Pending Goods Checked Goods Putaway Pending Charges Finalised Cancelled A…" at bounding box center [538, 205] width 110 height 20
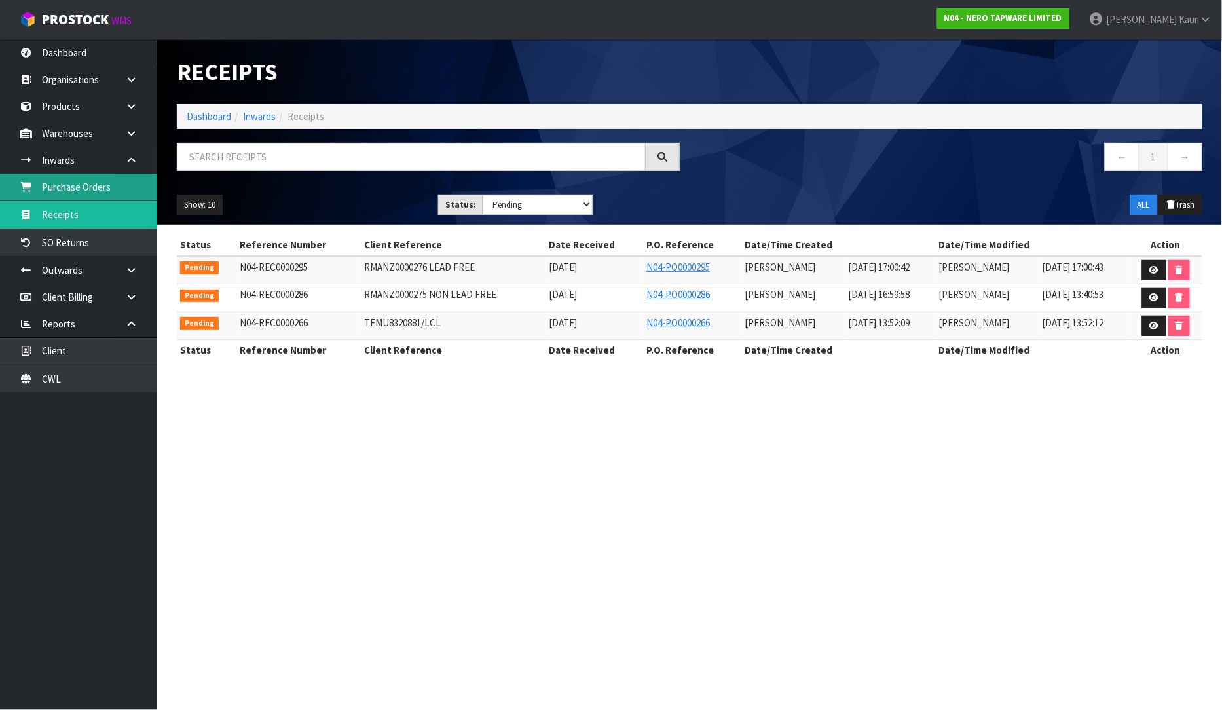
click at [117, 182] on link "Purchase Orders" at bounding box center [78, 187] width 157 height 27
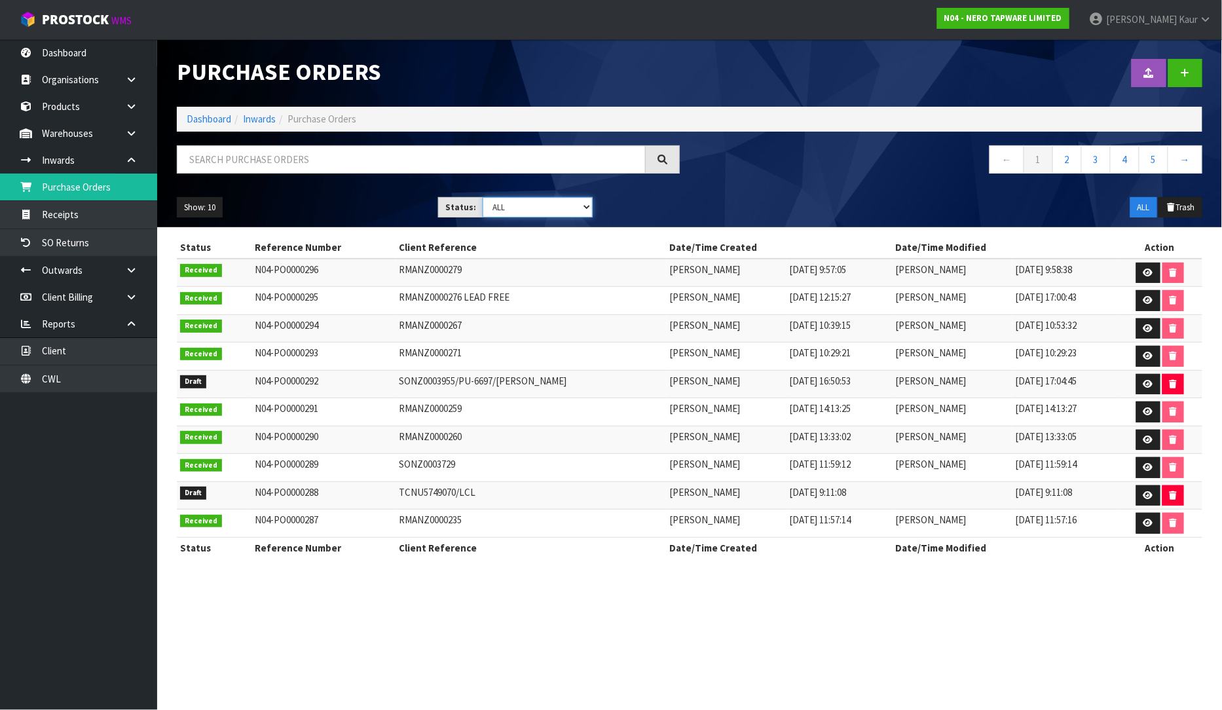
click at [586, 210] on select "Draft Pending Received Cancelled ALL" at bounding box center [538, 207] width 110 height 20
click at [572, 216] on select "Draft Pending Received Cancelled ALL" at bounding box center [538, 207] width 110 height 20
click at [590, 204] on select "Draft Pending Received Cancelled ALL" at bounding box center [538, 207] width 110 height 20
click at [571, 214] on select "Draft Pending Received Cancelled ALL" at bounding box center [538, 207] width 110 height 20
click at [585, 208] on select "Draft Pending Received Cancelled ALL" at bounding box center [538, 207] width 110 height 20
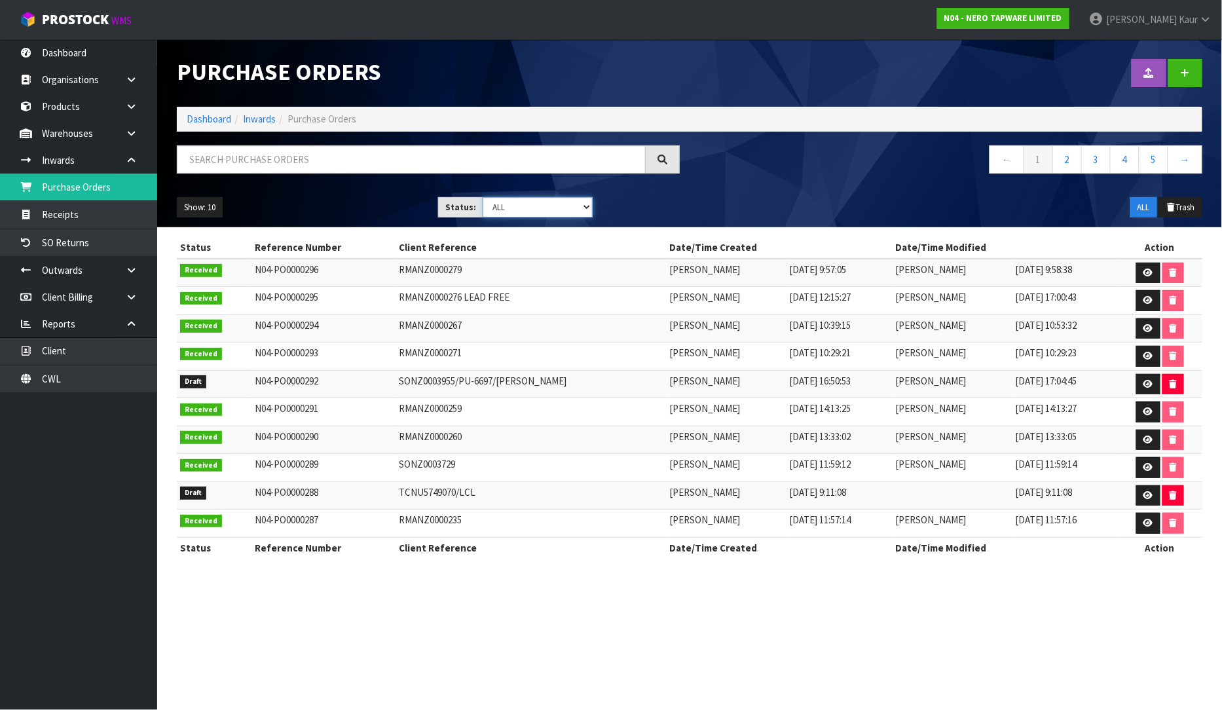
select select "string:0"
click at [483, 197] on select "Draft Pending Received Cancelled ALL" at bounding box center [538, 207] width 110 height 20
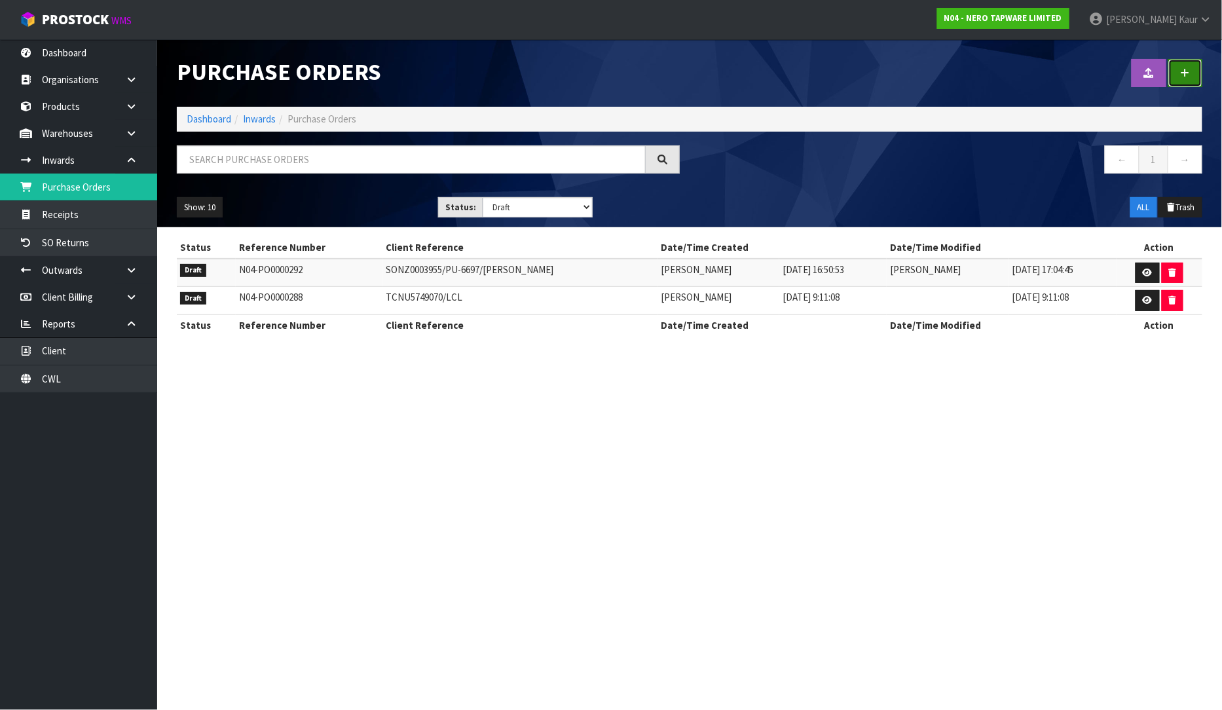
click at [1186, 72] on icon at bounding box center [1185, 73] width 9 height 10
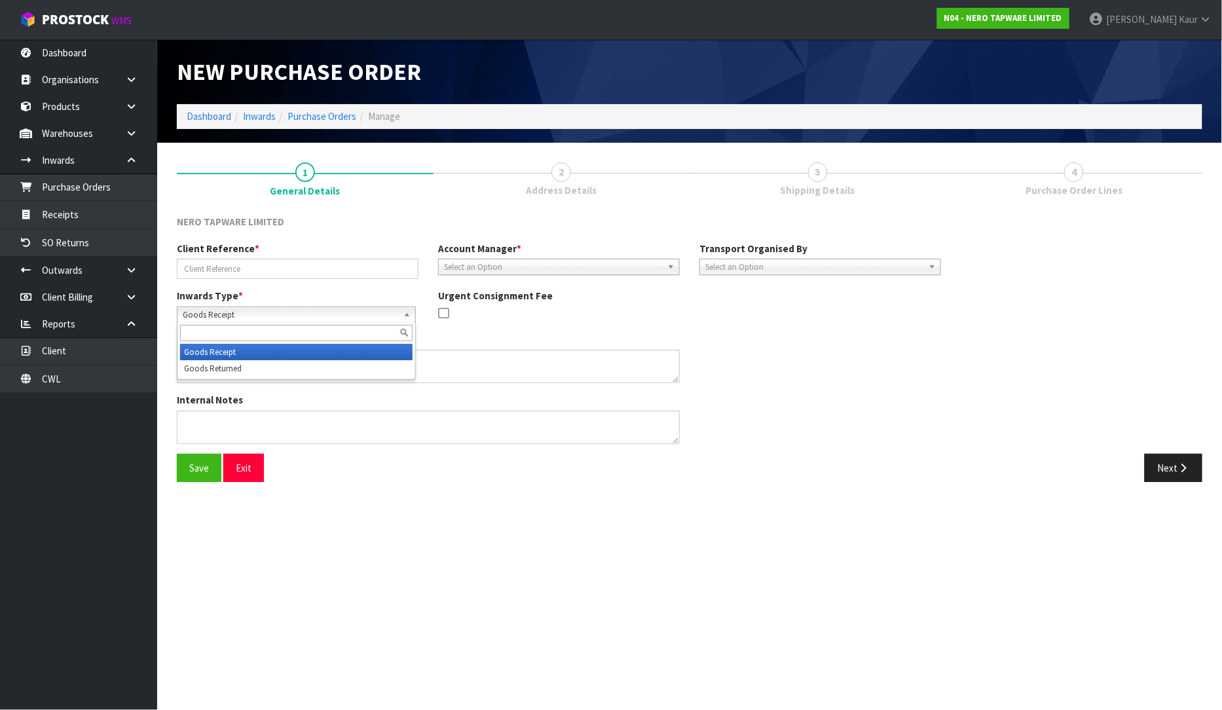
click at [369, 307] on span "Goods Receipt" at bounding box center [290, 315] width 215 height 16
click at [318, 368] on li "Goods Returned" at bounding box center [296, 368] width 233 height 16
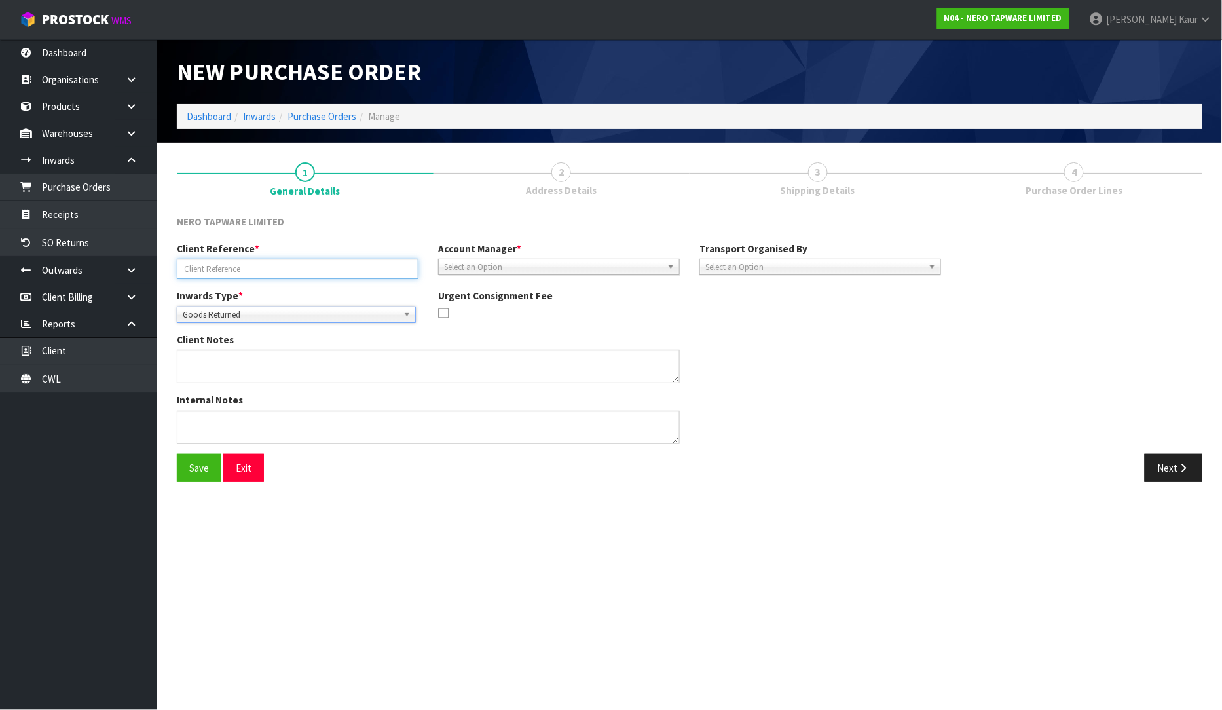
click at [272, 264] on input "text" at bounding box center [298, 269] width 242 height 20
type input "RMANZ0000258"
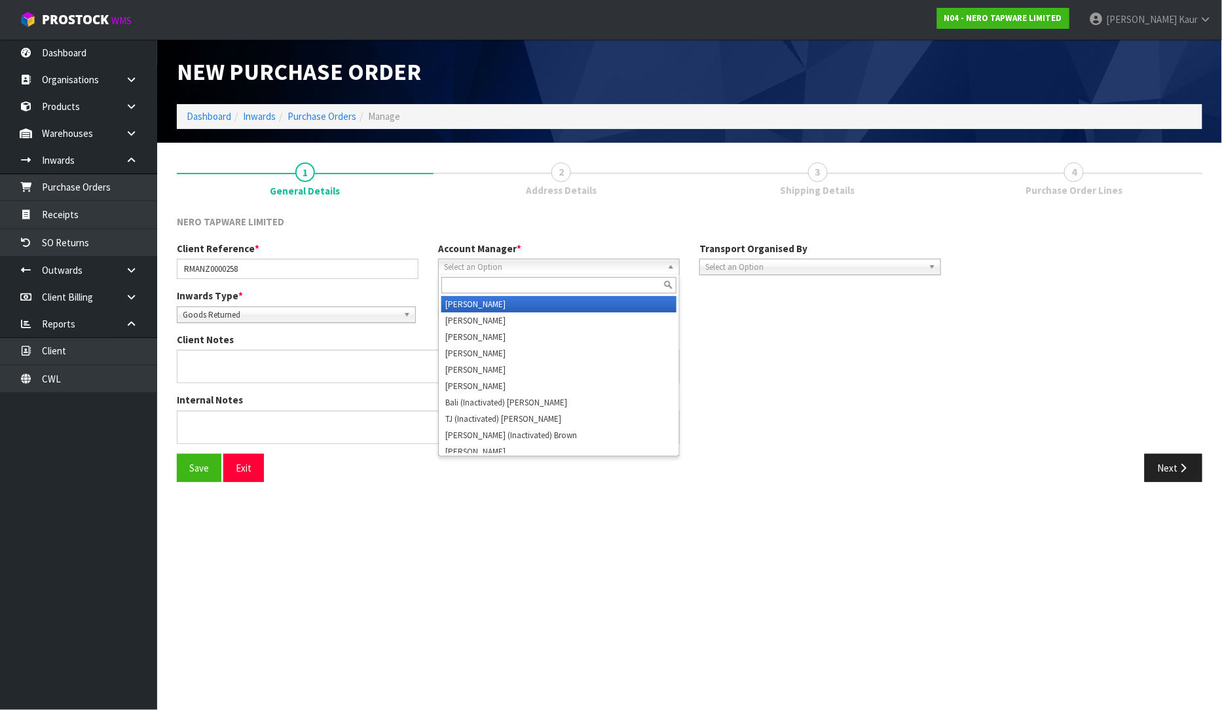
click at [462, 270] on span "Select an Option" at bounding box center [553, 267] width 218 height 16
type input "V"
click at [468, 300] on li "V ineeta Lingam" at bounding box center [558, 304] width 235 height 16
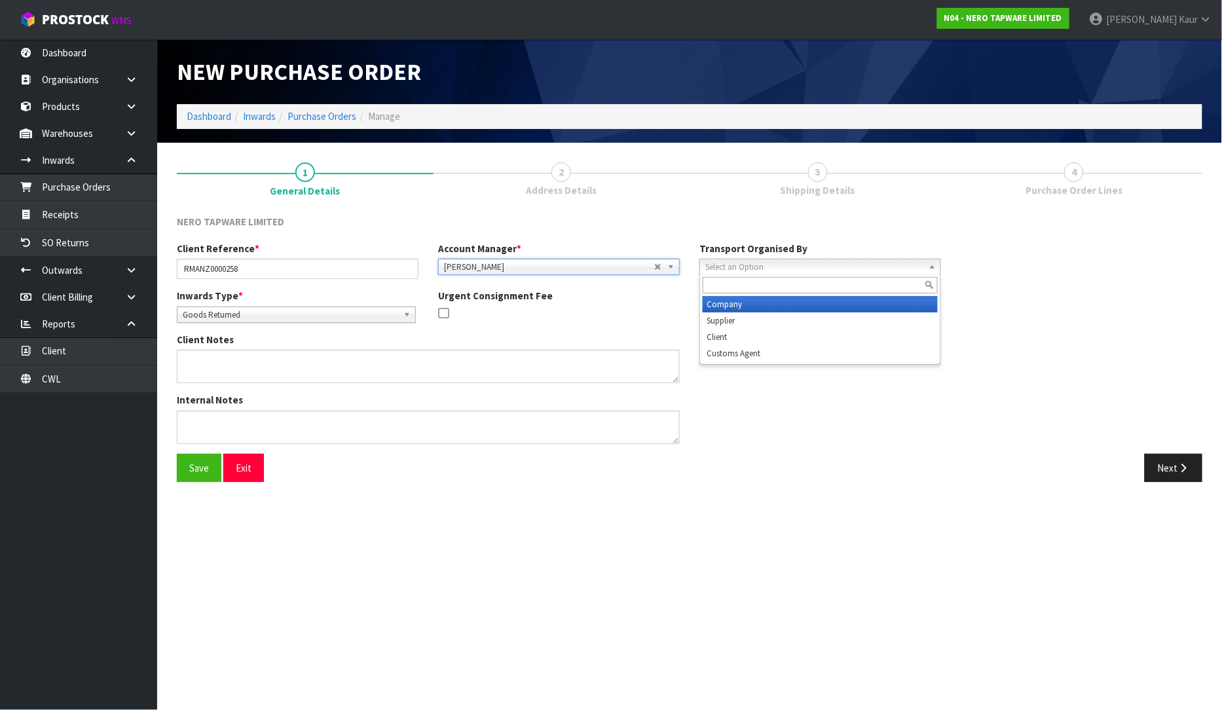
click at [807, 270] on span "Select an Option" at bounding box center [814, 267] width 218 height 16
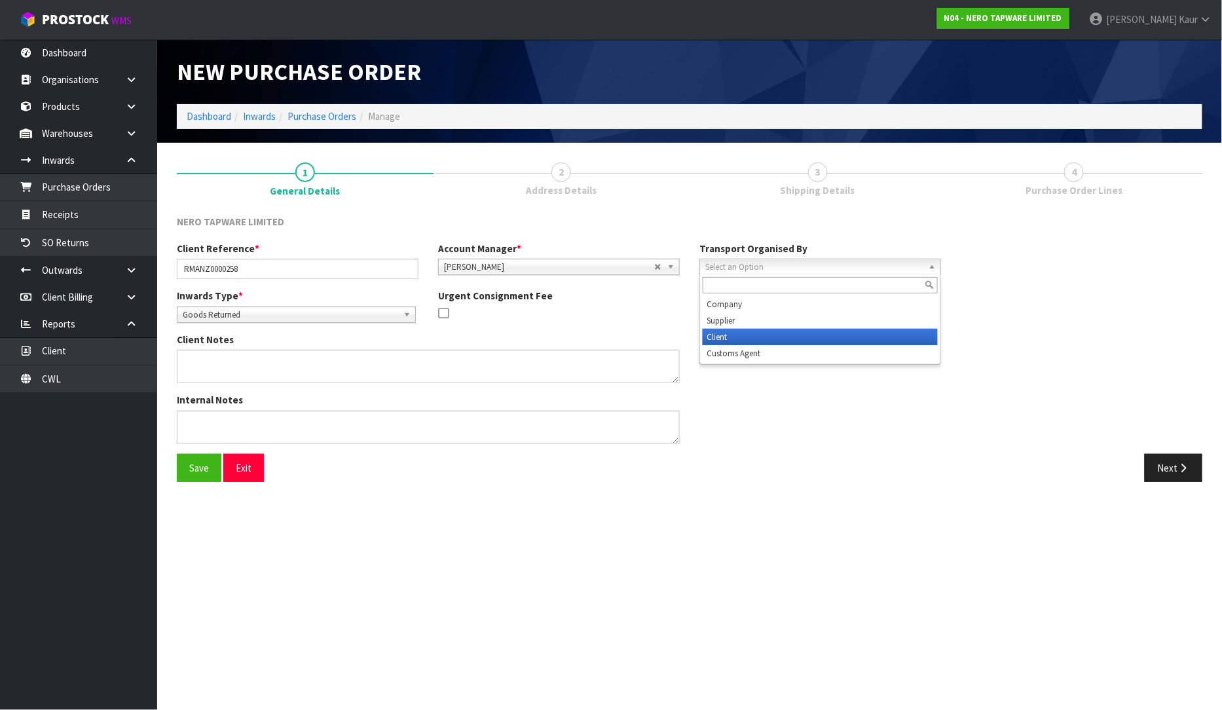
click at [777, 333] on li "Client" at bounding box center [820, 337] width 235 height 16
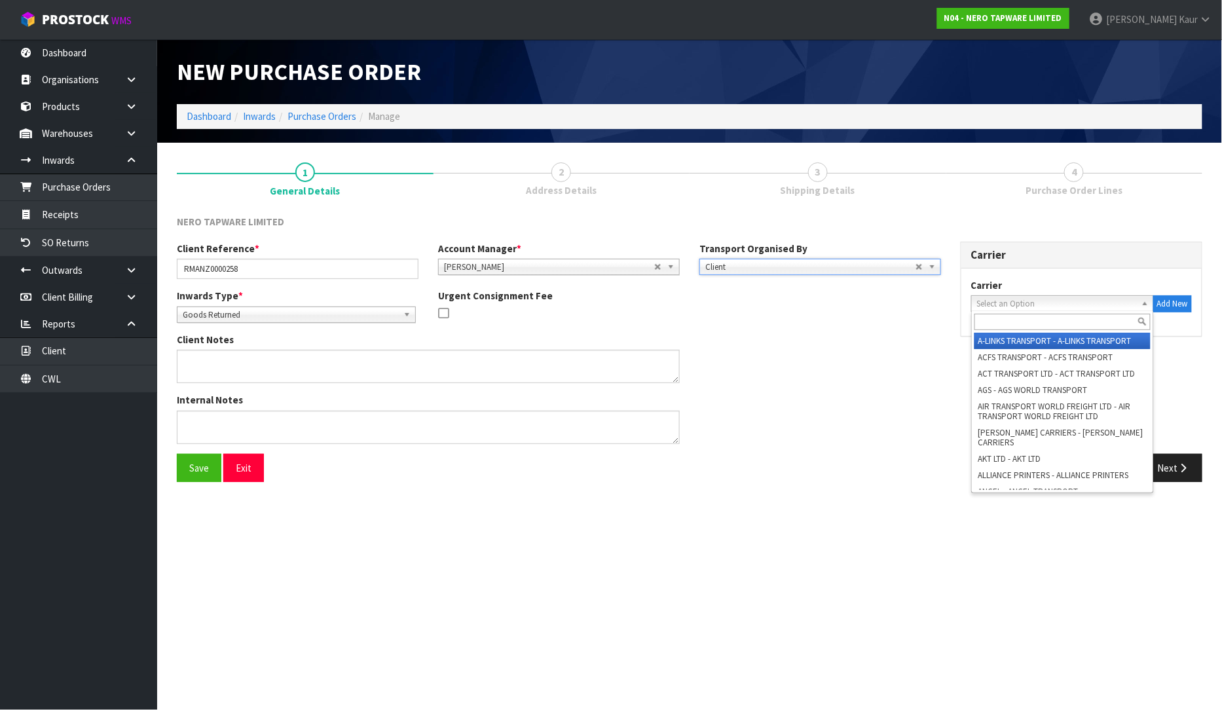
click at [977, 304] on link "Select an Option" at bounding box center [1062, 303] width 183 height 16
click at [996, 306] on span "Select an Option" at bounding box center [1056, 304] width 159 height 16
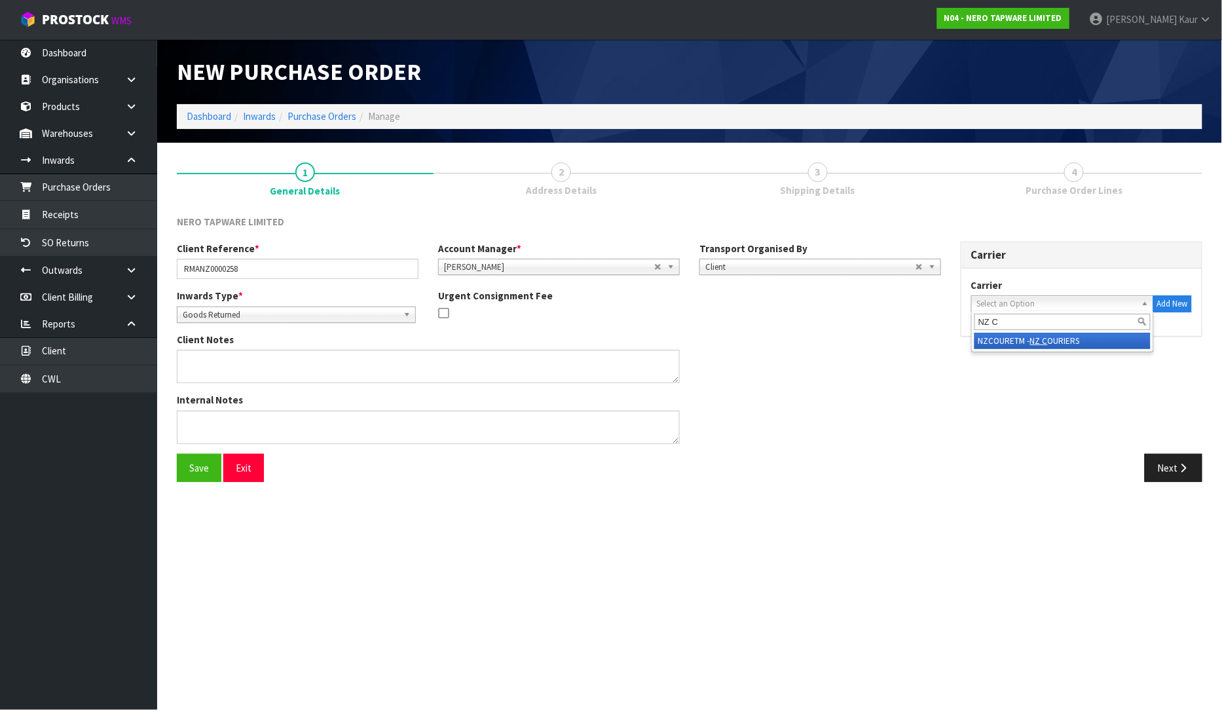
type input "NZ C"
click at [1018, 339] on li "NZCOURETM - NZ C OURIERS" at bounding box center [1063, 341] width 176 height 16
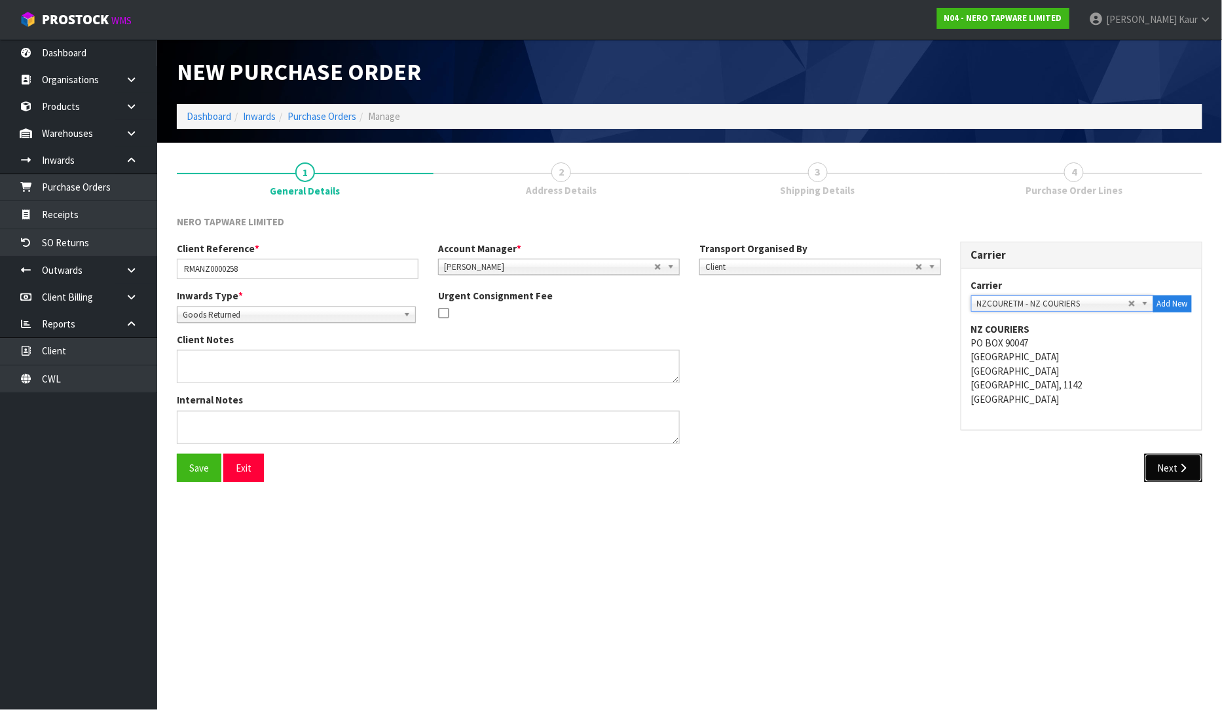
click at [1172, 459] on button "Next" at bounding box center [1174, 468] width 58 height 28
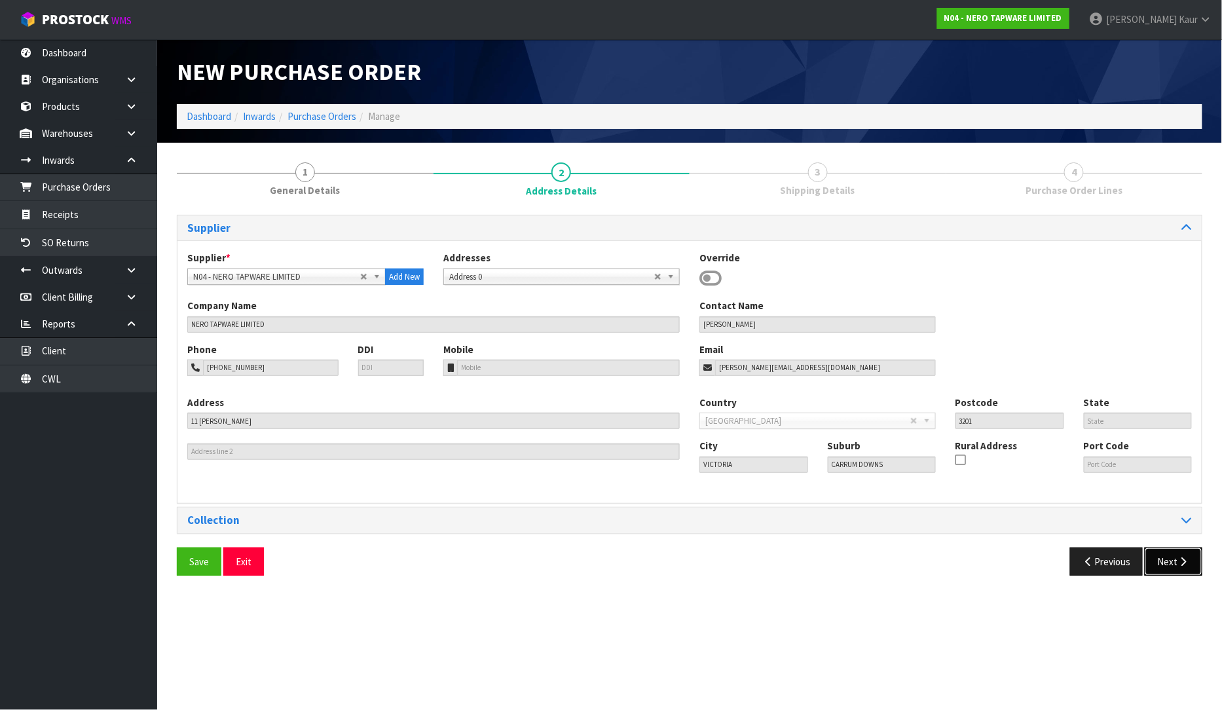
click at [1176, 559] on button "Next" at bounding box center [1174, 562] width 58 height 28
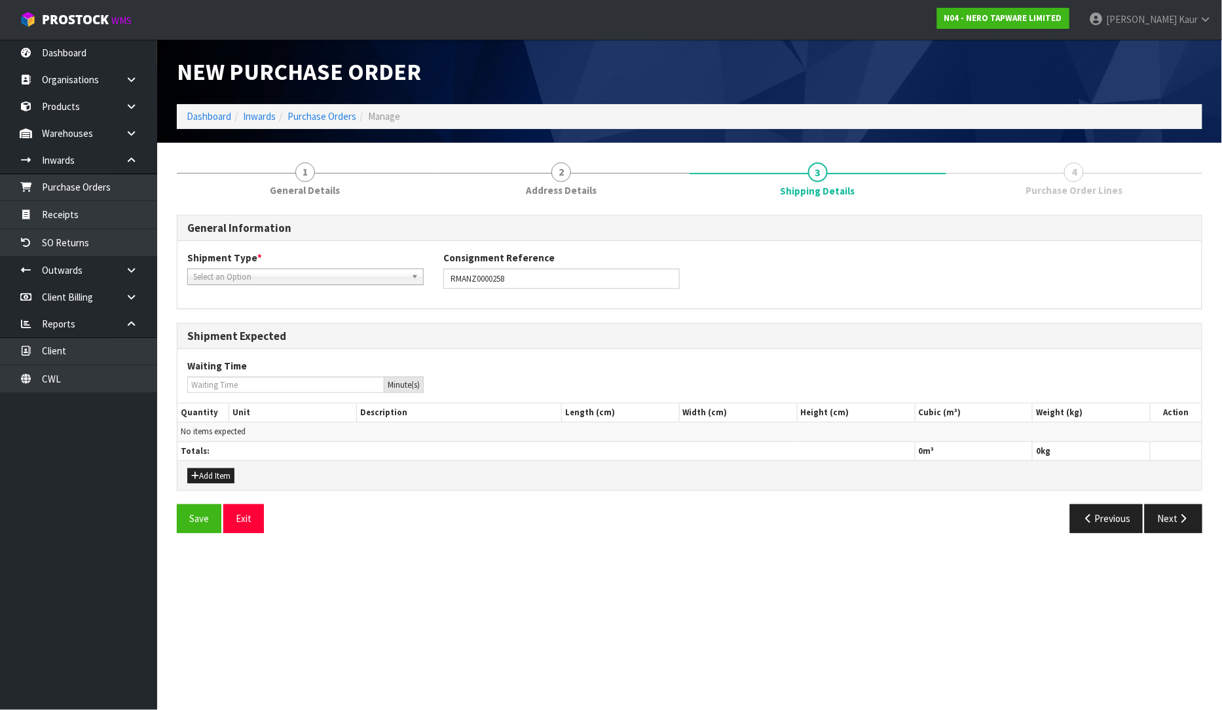
click at [313, 270] on span "Select an Option" at bounding box center [299, 277] width 213 height 16
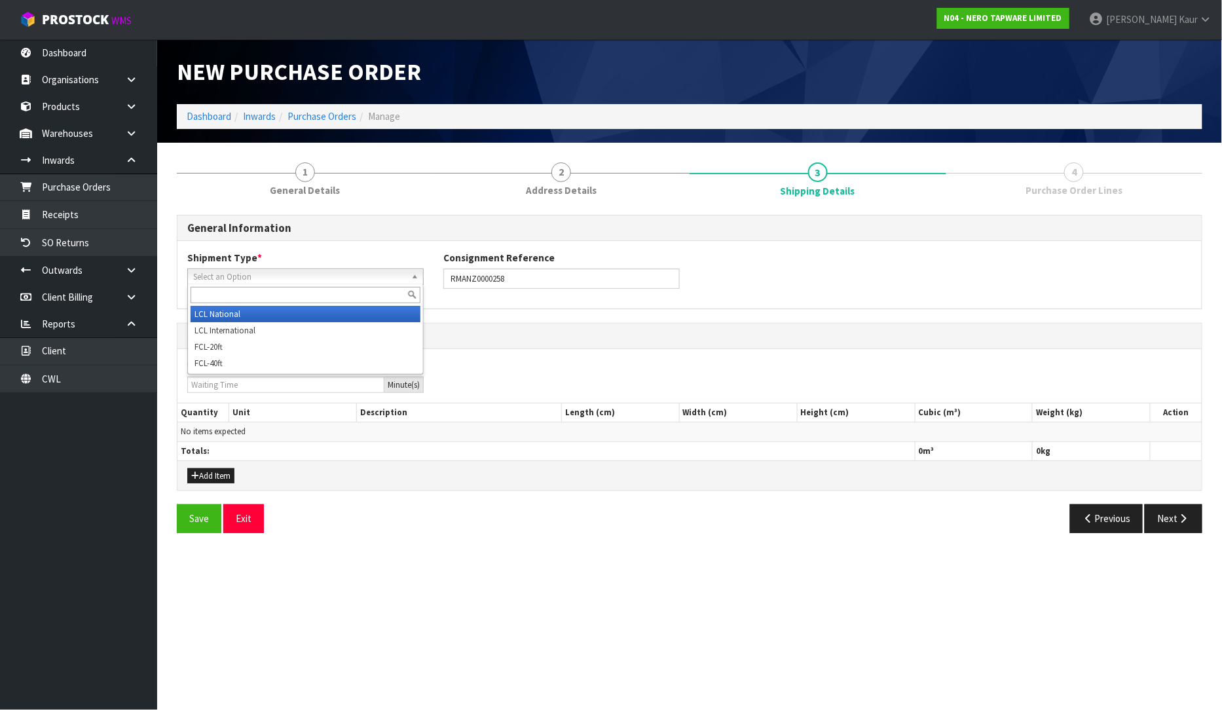
click at [293, 318] on li "LCL National" at bounding box center [306, 314] width 230 height 16
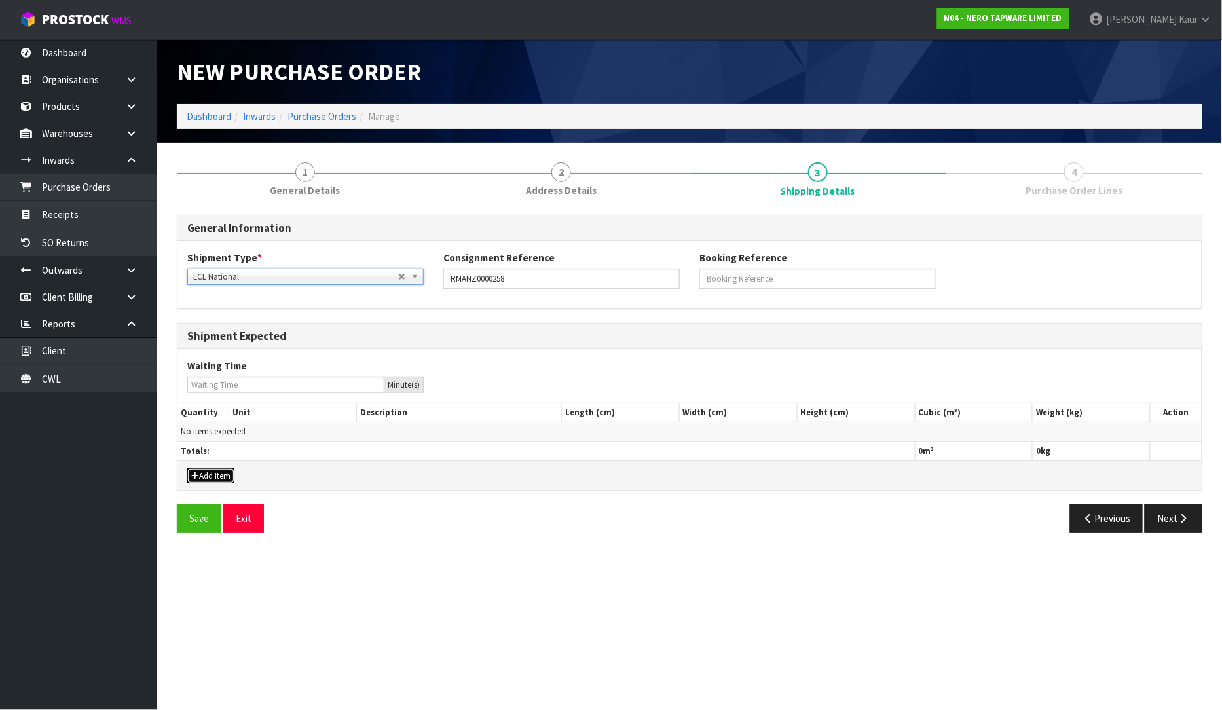
click at [234, 476] on button "Add Item" at bounding box center [210, 476] width 47 height 16
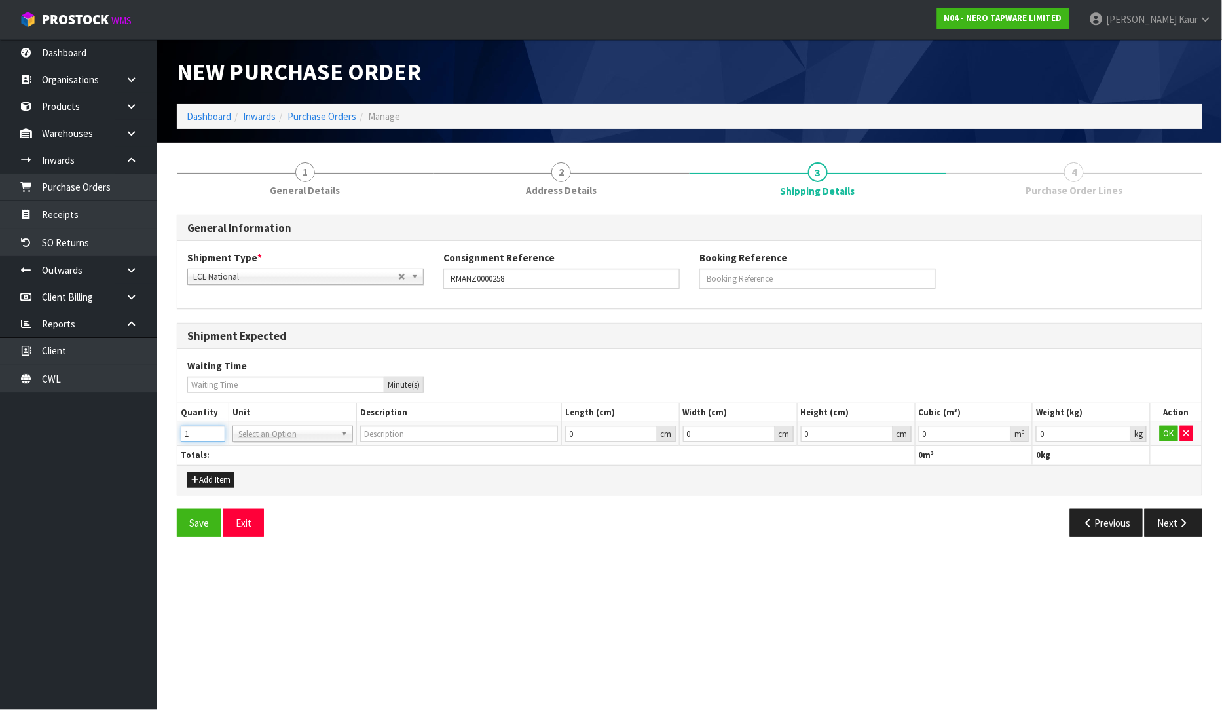
type input "1"
click at [214, 428] on input "1" at bounding box center [203, 434] width 45 height 16
click at [286, 454] on input "text" at bounding box center [293, 452] width 114 height 16
type input "CTN"
type input "CARTON"
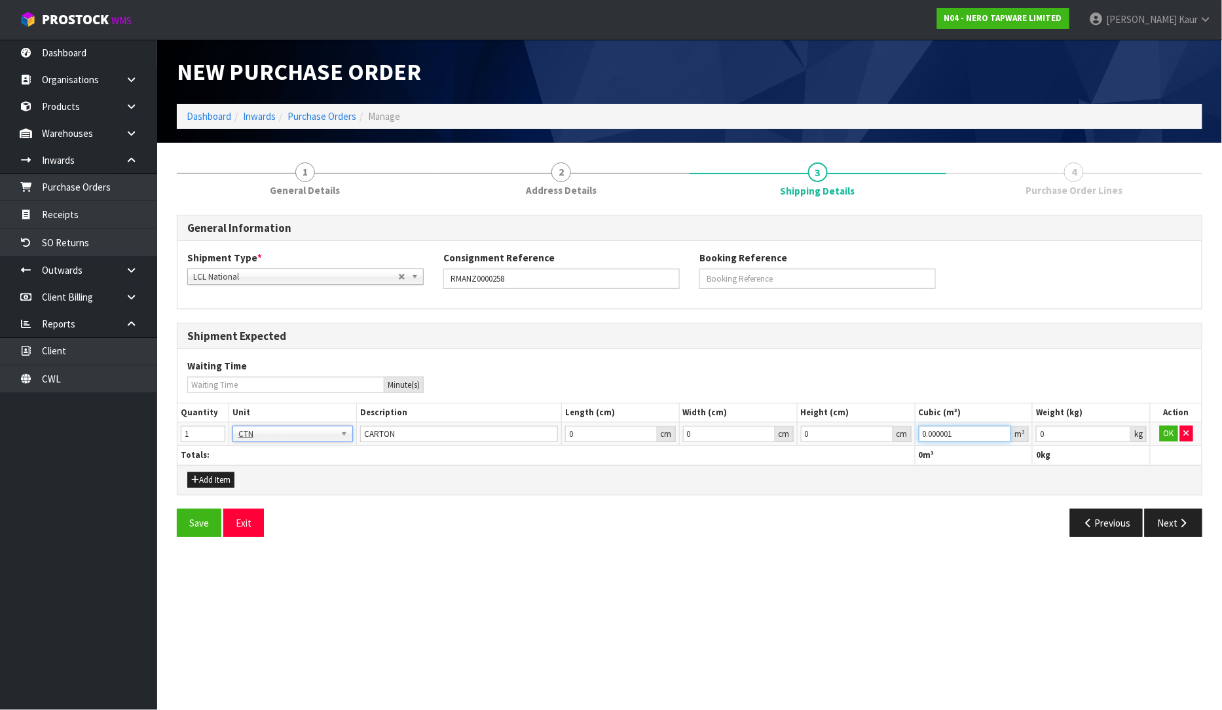
type input "0.000001"
click at [1002, 429] on input "0.000001" at bounding box center [965, 434] width 93 height 16
type input "0.001"
click at [1121, 429] on input "0.001" at bounding box center [1083, 434] width 95 height 16
click at [1160, 431] on button "OK" at bounding box center [1169, 434] width 18 height 16
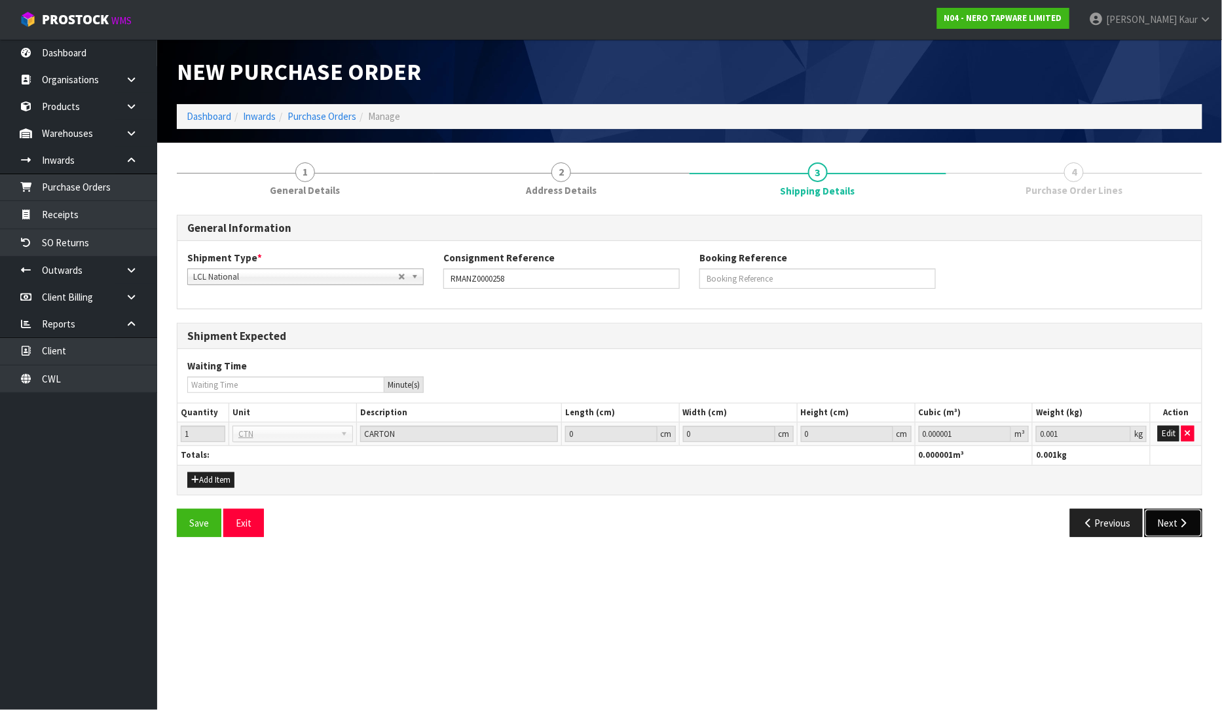
click at [1175, 520] on button "Next" at bounding box center [1174, 523] width 58 height 28
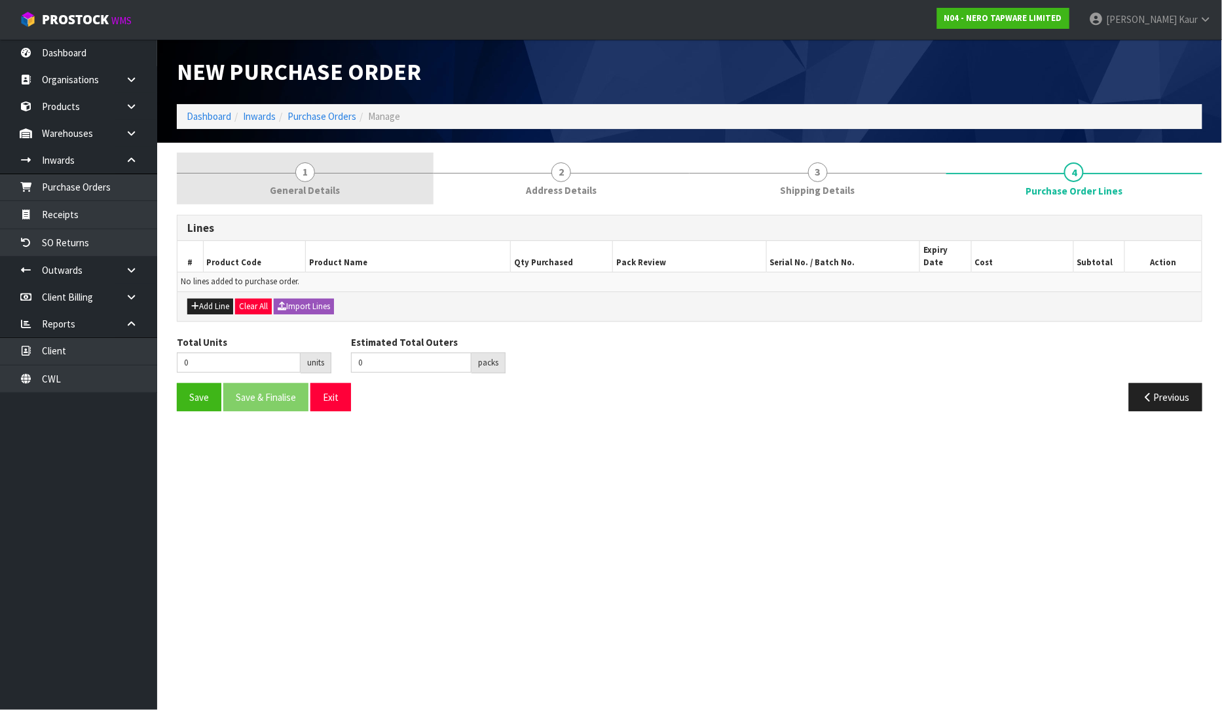
click at [322, 182] on link "1 General Details" at bounding box center [305, 179] width 257 height 52
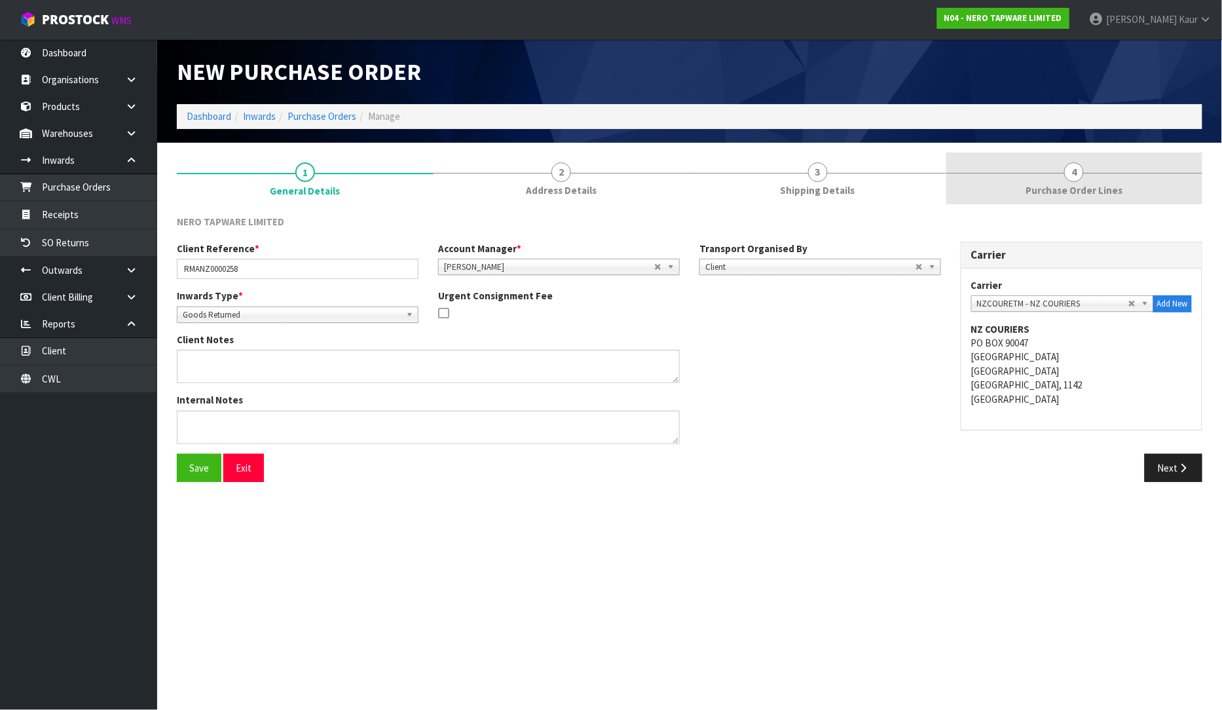
click at [1070, 177] on span "4" at bounding box center [1074, 172] width 20 height 20
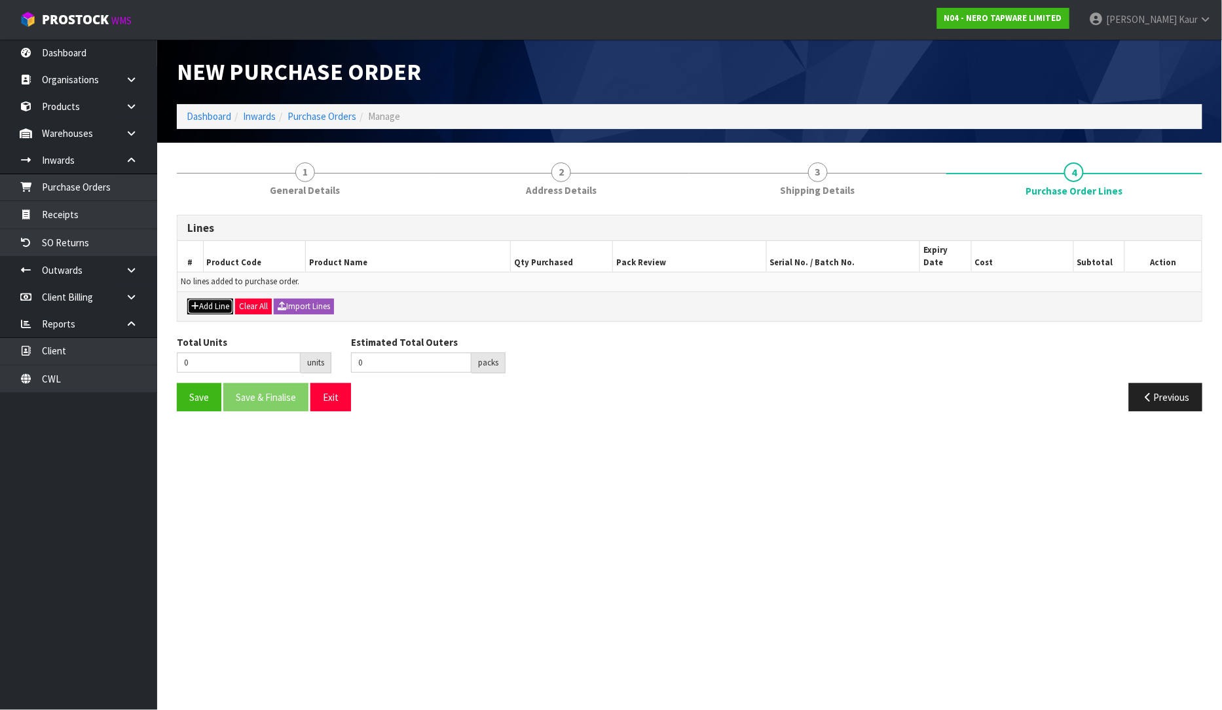
click at [208, 299] on button "Add Line" at bounding box center [210, 307] width 46 height 16
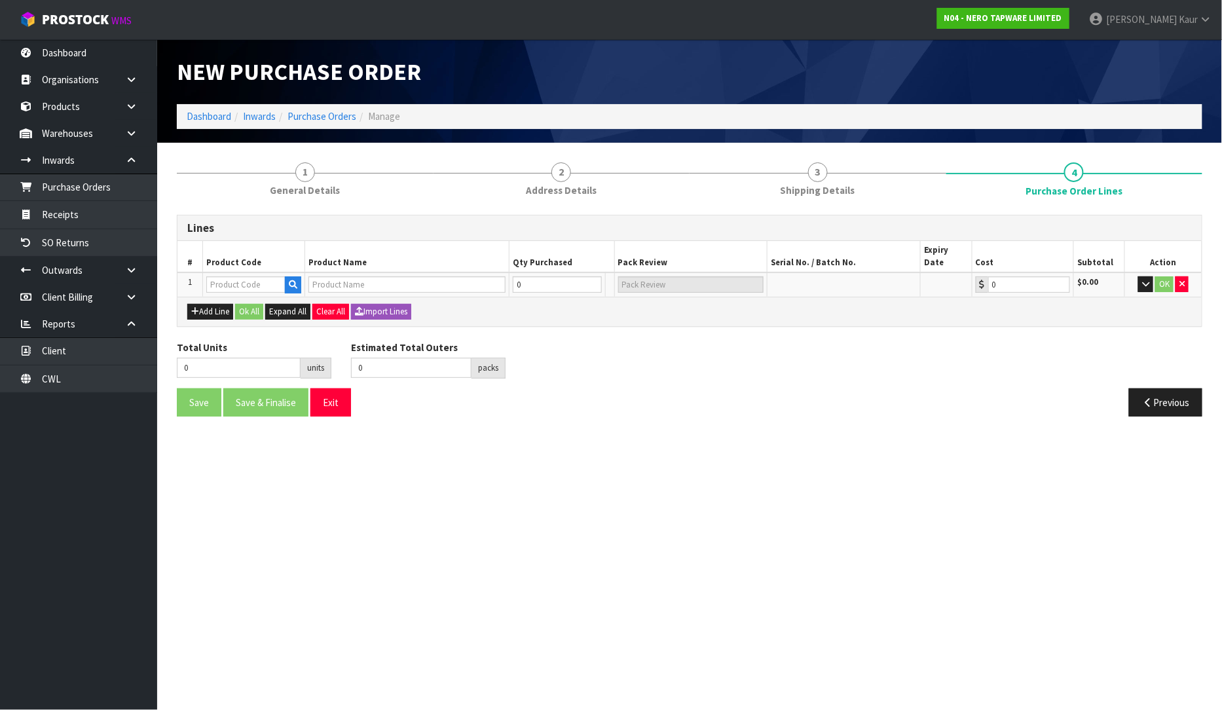
click at [227, 272] on td at bounding box center [254, 284] width 102 height 24
click at [225, 276] on input "text" at bounding box center [245, 284] width 79 height 16
type input "NRFW009BN"
type input "100MM SQUARE TILE INSERT FLOOR WASTE 80MM OUTLET BRUSHED NICKEL"
type input "0.00"
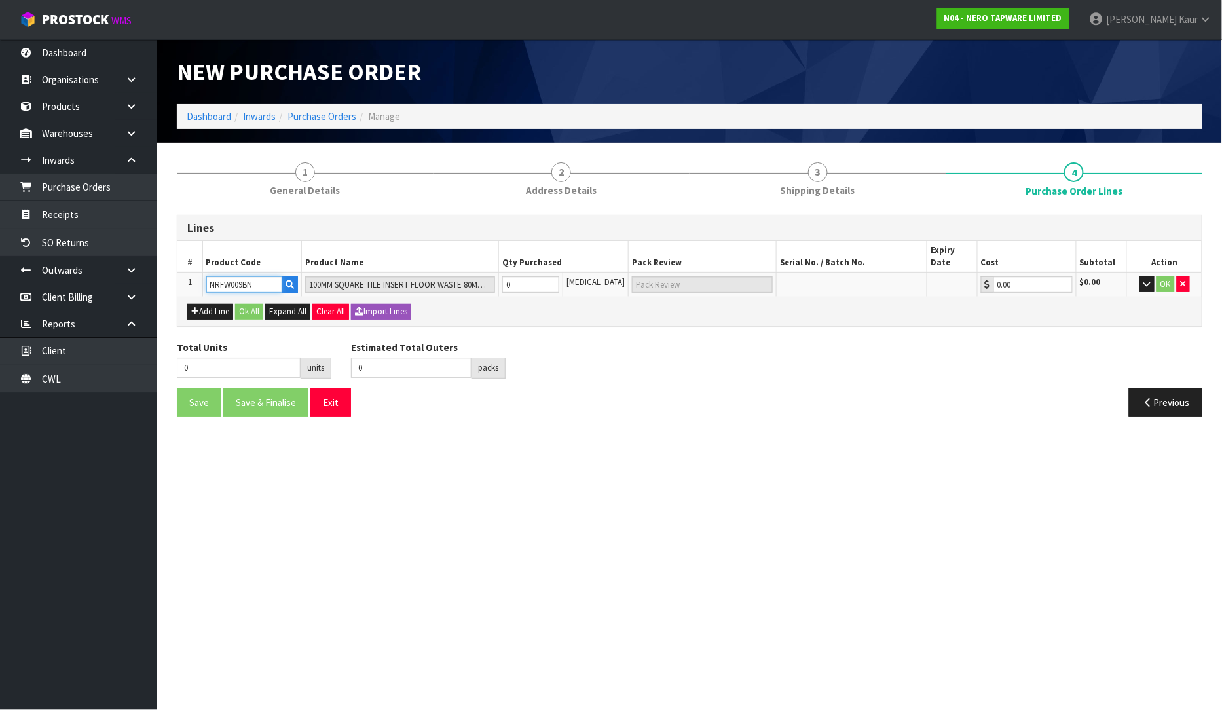
type input "NRFW009BN"
click at [533, 276] on input "0" at bounding box center [531, 284] width 58 height 16
type input "1"
type input "1 PCE"
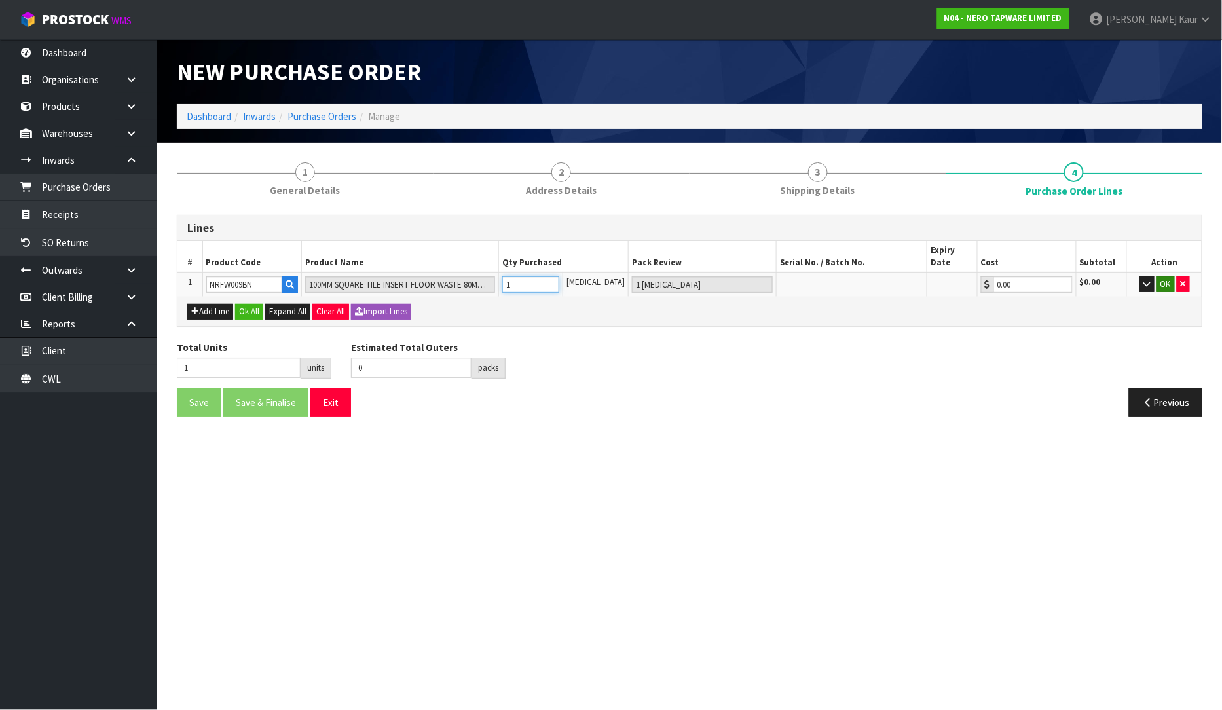
type input "1"
click at [1166, 276] on button "OK" at bounding box center [1166, 284] width 18 height 16
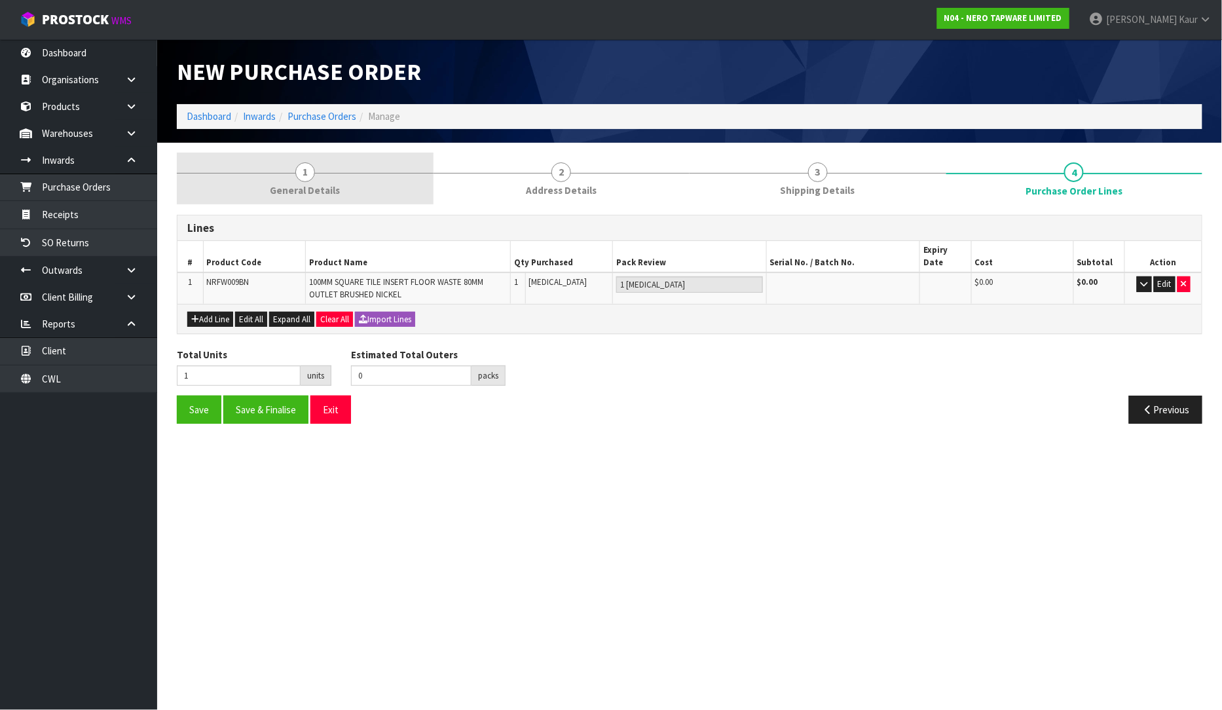
click at [316, 188] on span "General Details" at bounding box center [305, 190] width 70 height 14
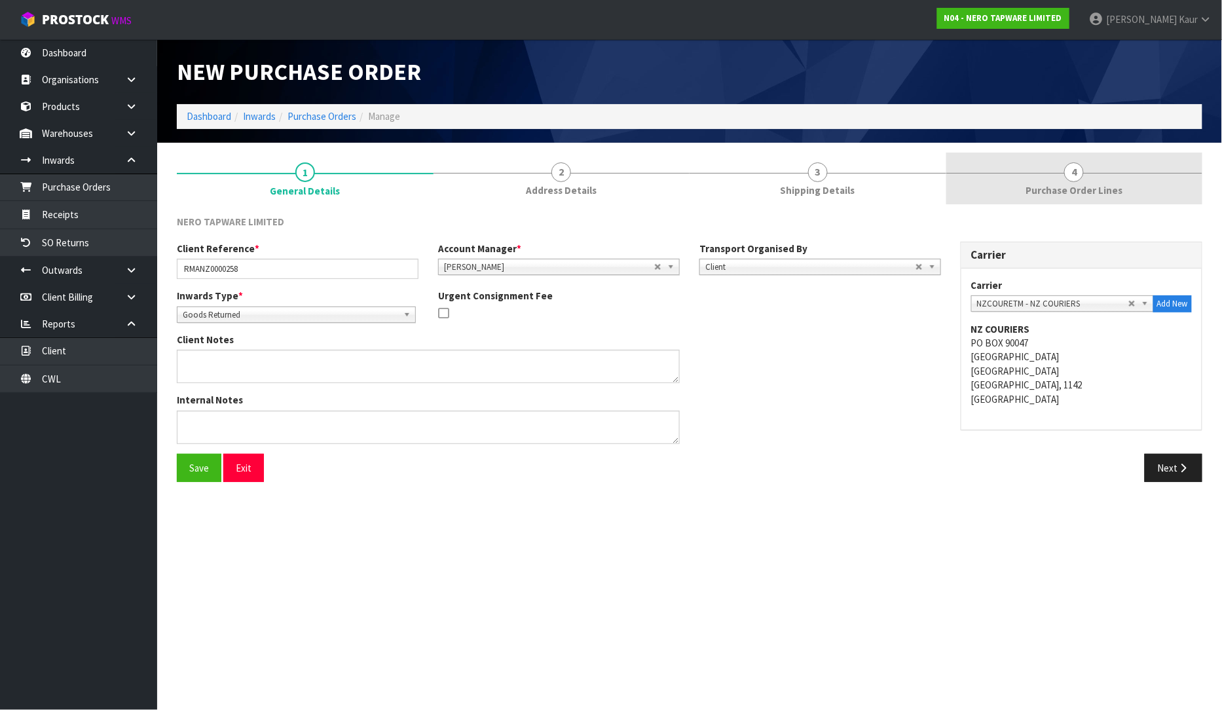
drag, startPoint x: 1079, startPoint y: 190, endPoint x: 1057, endPoint y: 203, distance: 25.3
click at [1078, 191] on span "Purchase Order Lines" at bounding box center [1074, 190] width 97 height 14
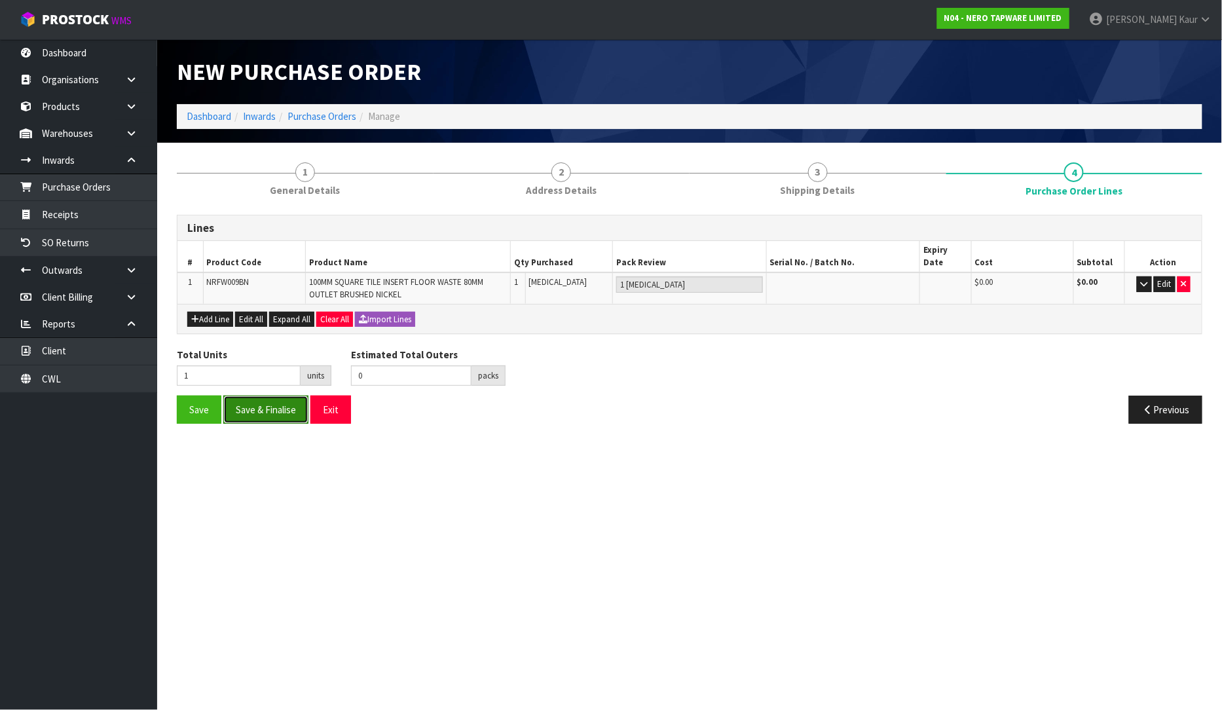
click at [284, 409] on button "Save & Finalise" at bounding box center [265, 410] width 85 height 28
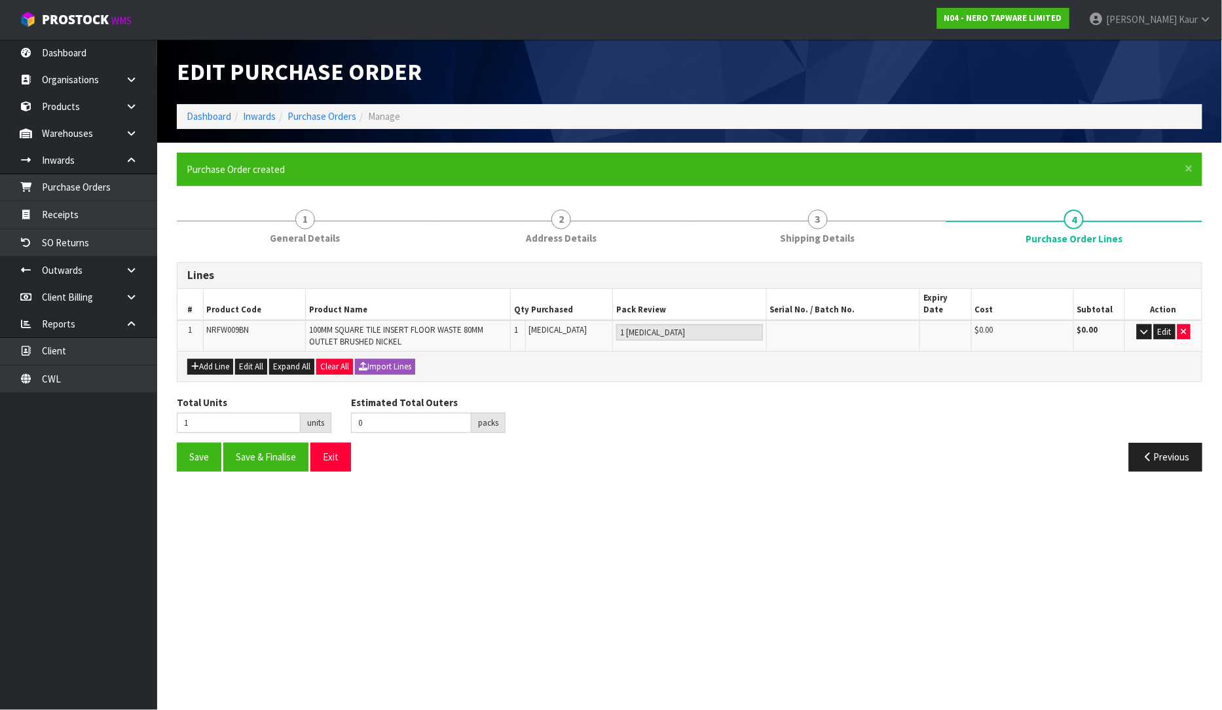
type input "0"
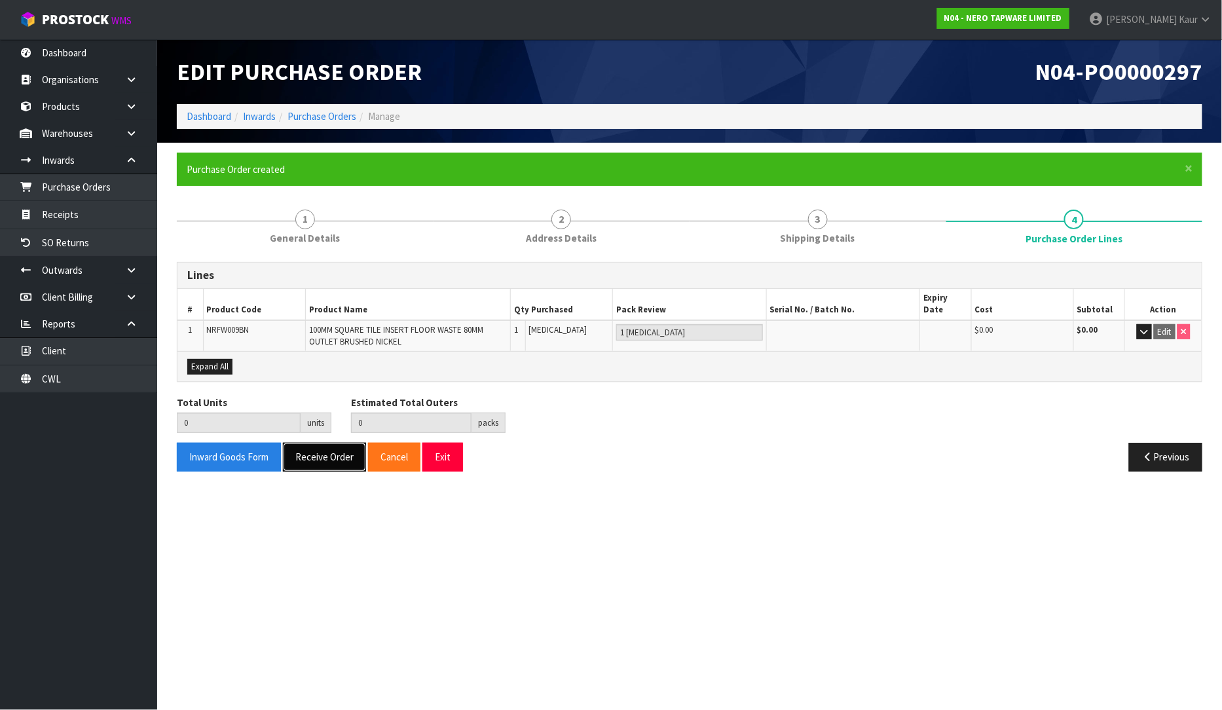
click at [309, 443] on button "Receive Order" at bounding box center [324, 457] width 83 height 28
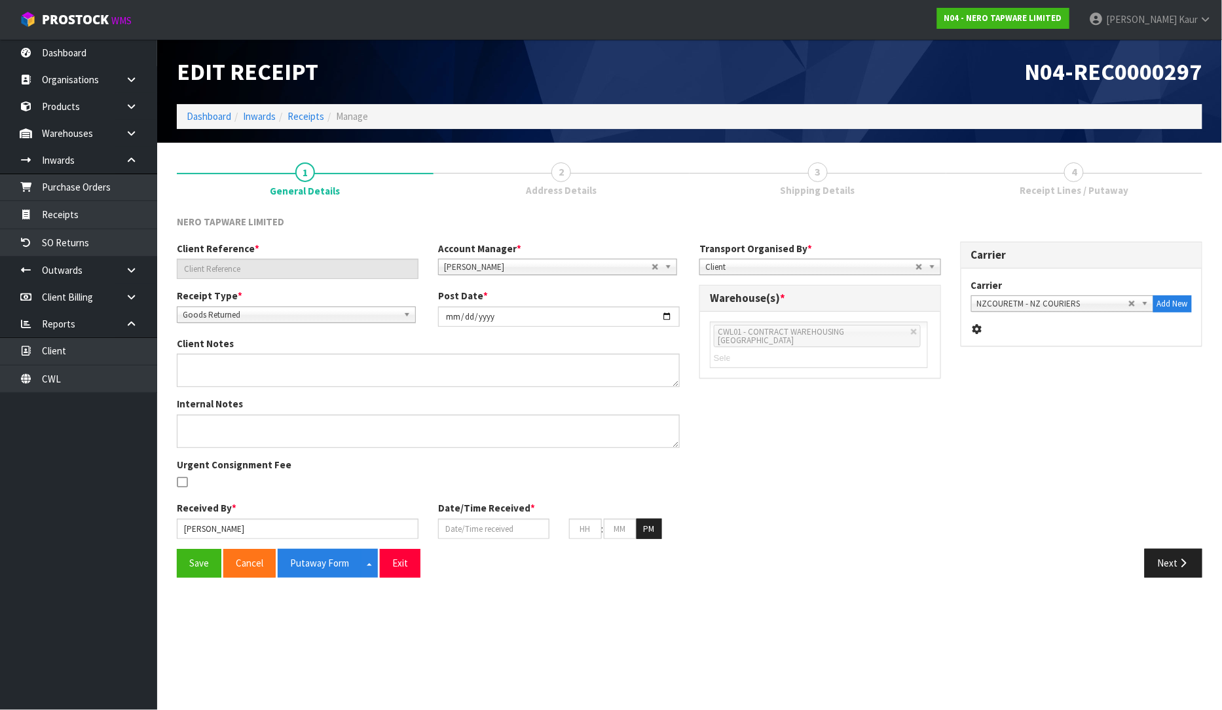
type input "RMANZ0000258"
type input "[DATE]"
type input "[PERSON_NAME]"
type input "[DATE]"
type input "02"
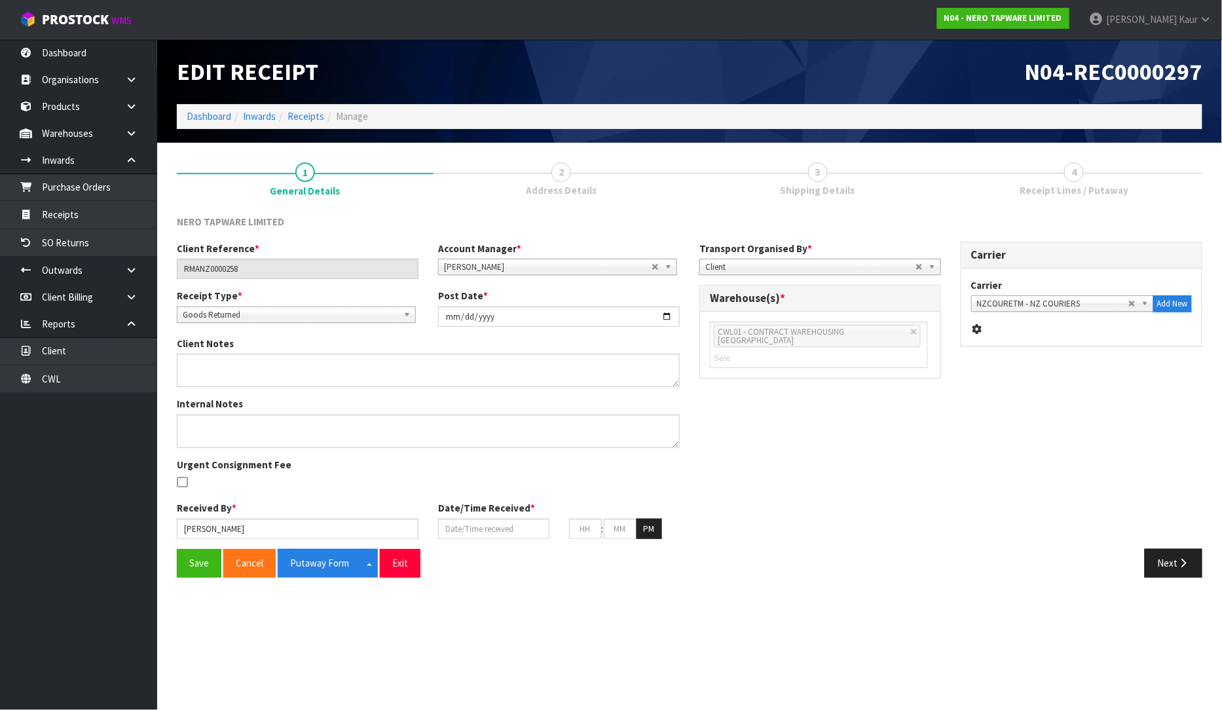
type input "09"
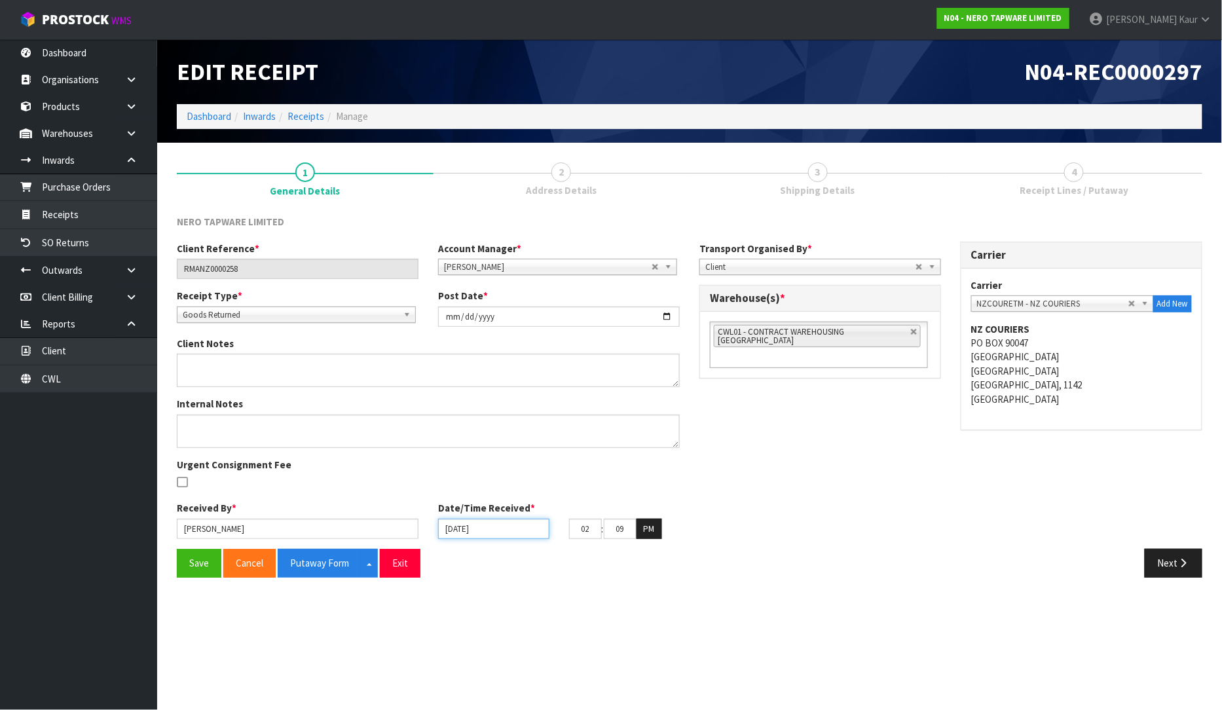
click at [450, 528] on input "[DATE]" at bounding box center [493, 529] width 111 height 20
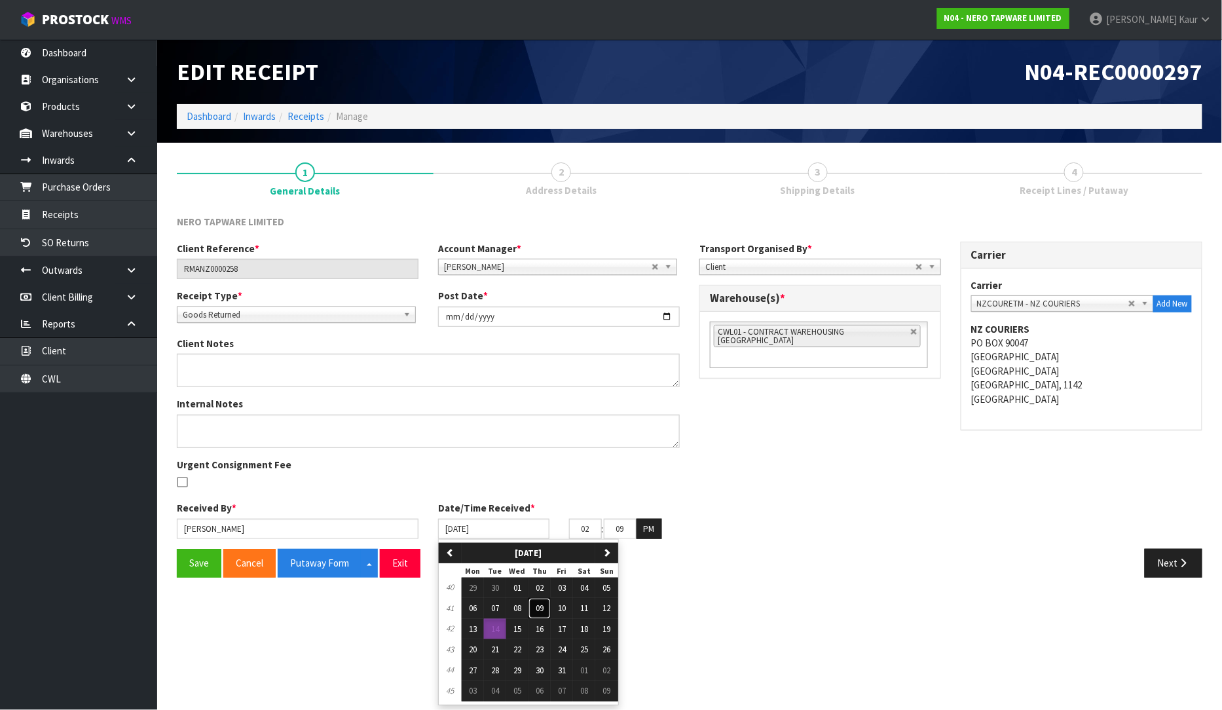
click at [547, 611] on button "09" at bounding box center [540, 608] width 22 height 21
type input "09/10/2025"
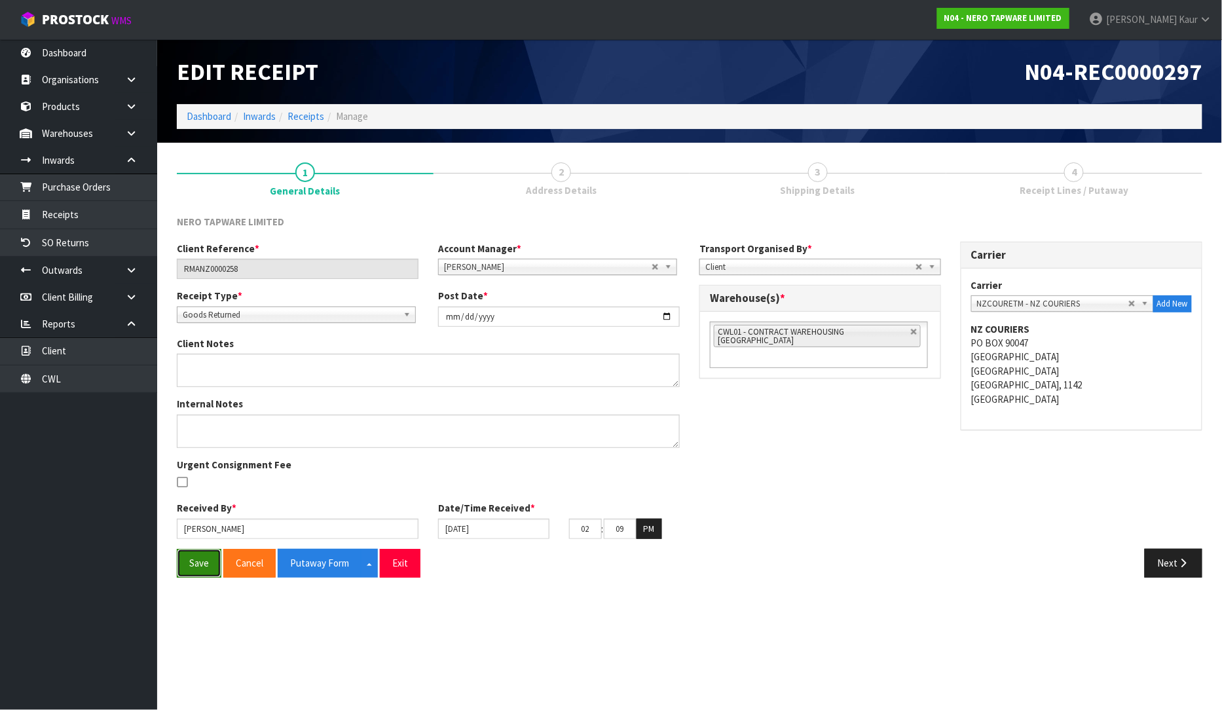
click at [203, 554] on button "Save" at bounding box center [199, 563] width 45 height 28
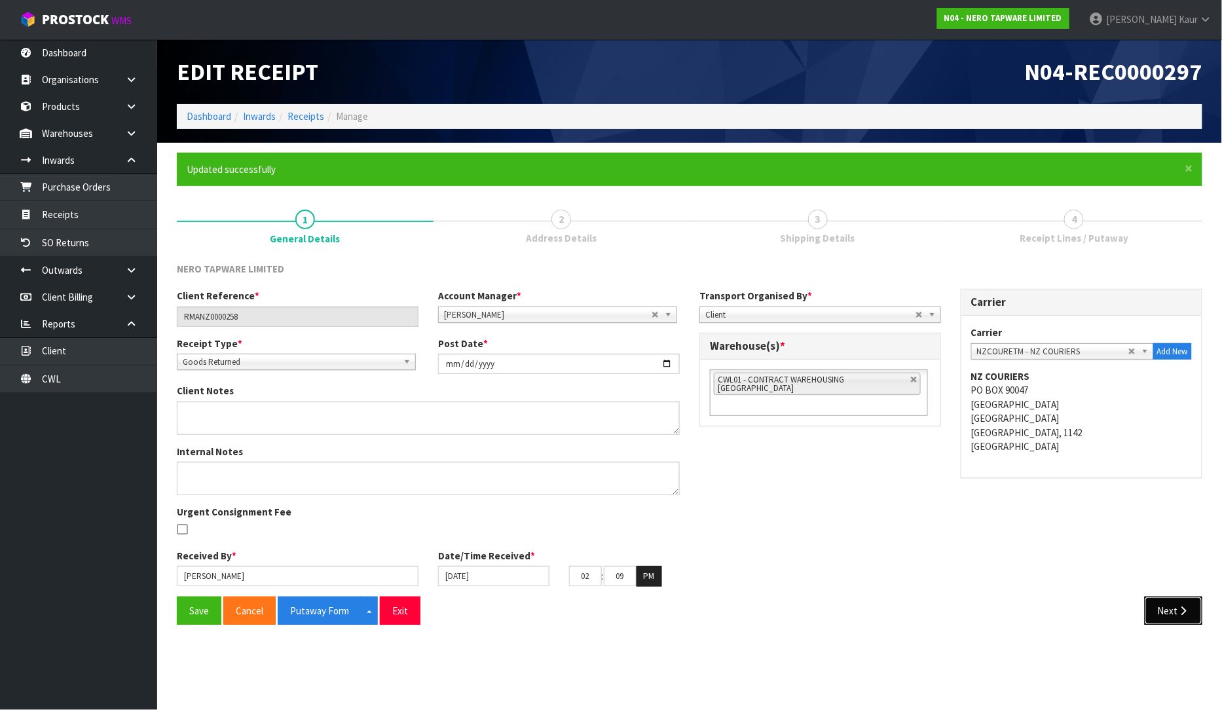
click at [1181, 604] on button "Next" at bounding box center [1174, 611] width 58 height 28
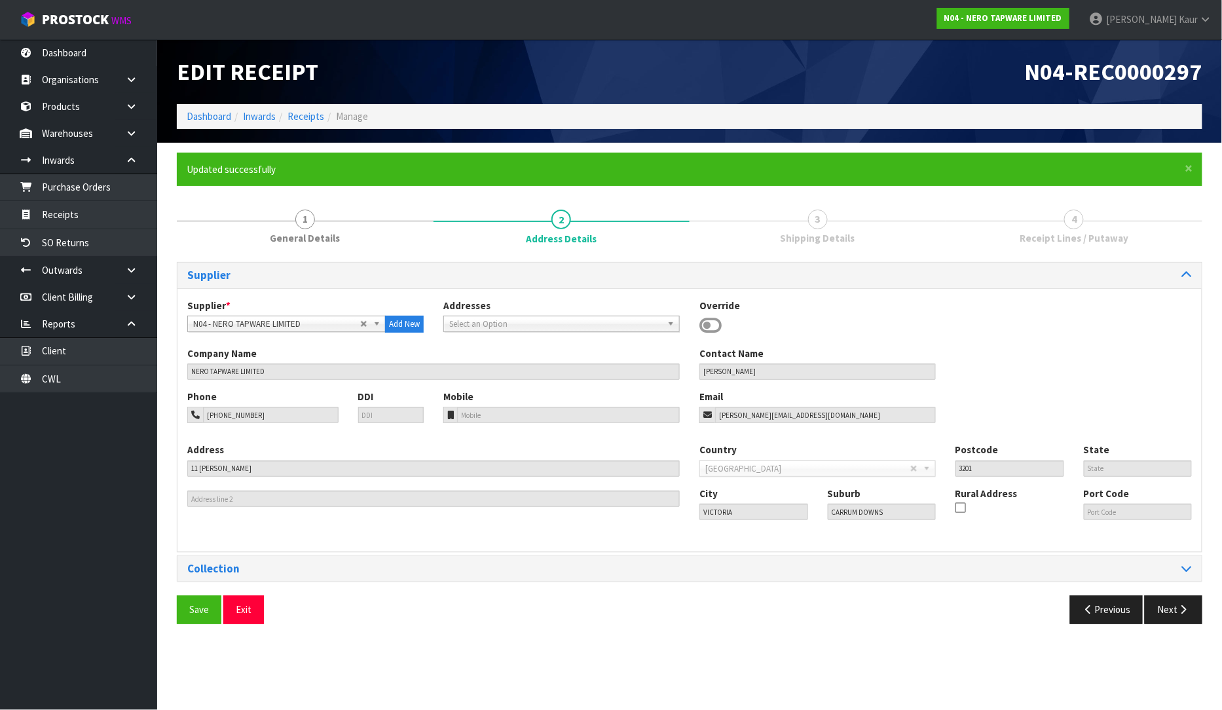
click at [1182, 610] on div "Save Exit Previous Next" at bounding box center [689, 614] width 1045 height 38
click at [1178, 605] on icon "button" at bounding box center [1184, 609] width 12 height 10
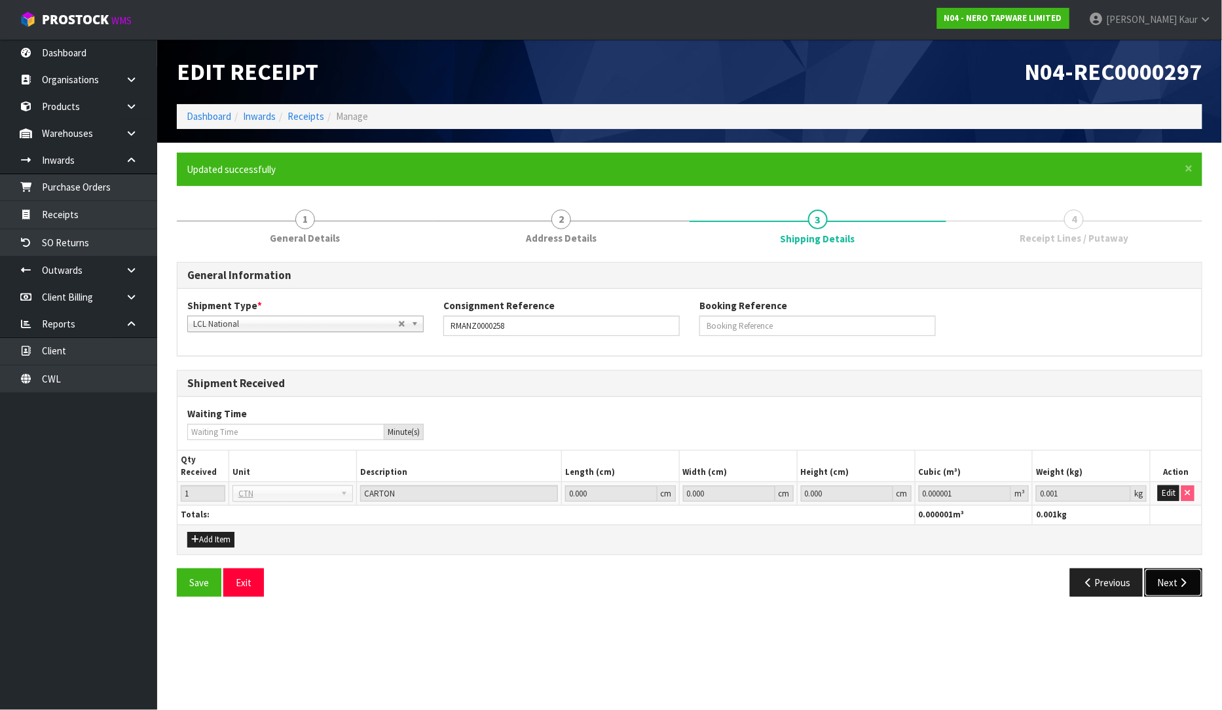
click at [1172, 593] on button "Next" at bounding box center [1174, 582] width 58 height 28
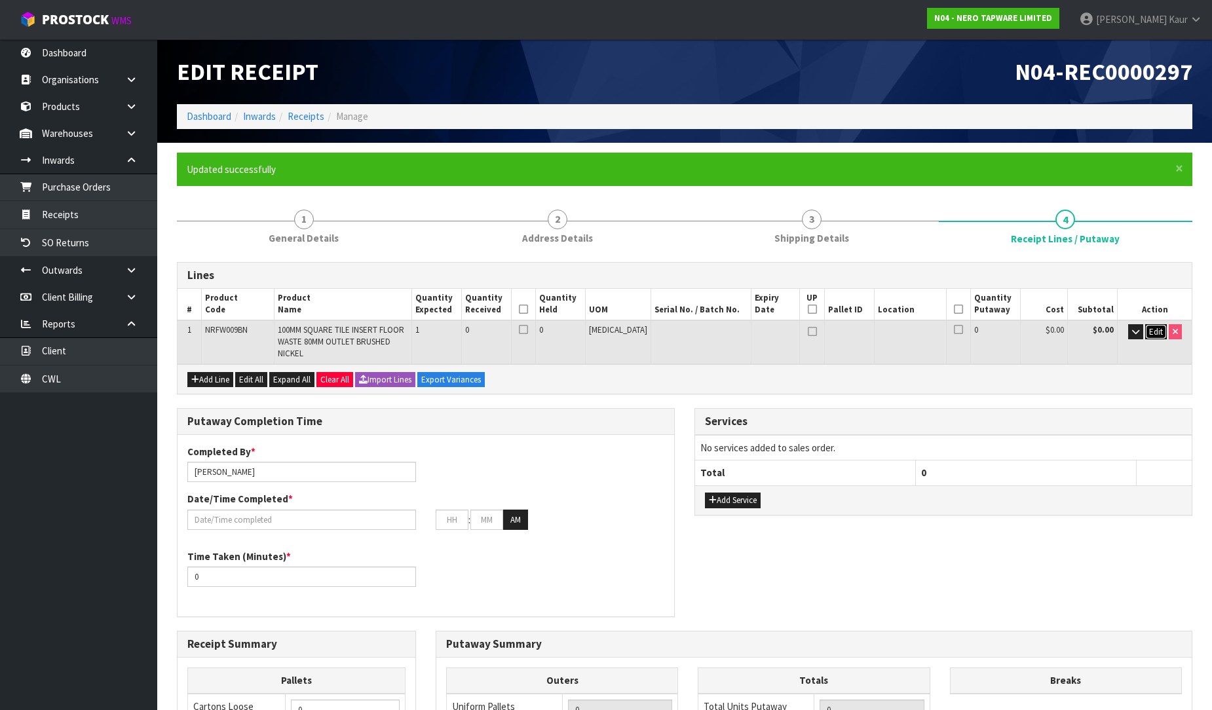
click at [1149, 331] on span "Edit" at bounding box center [1156, 331] width 14 height 11
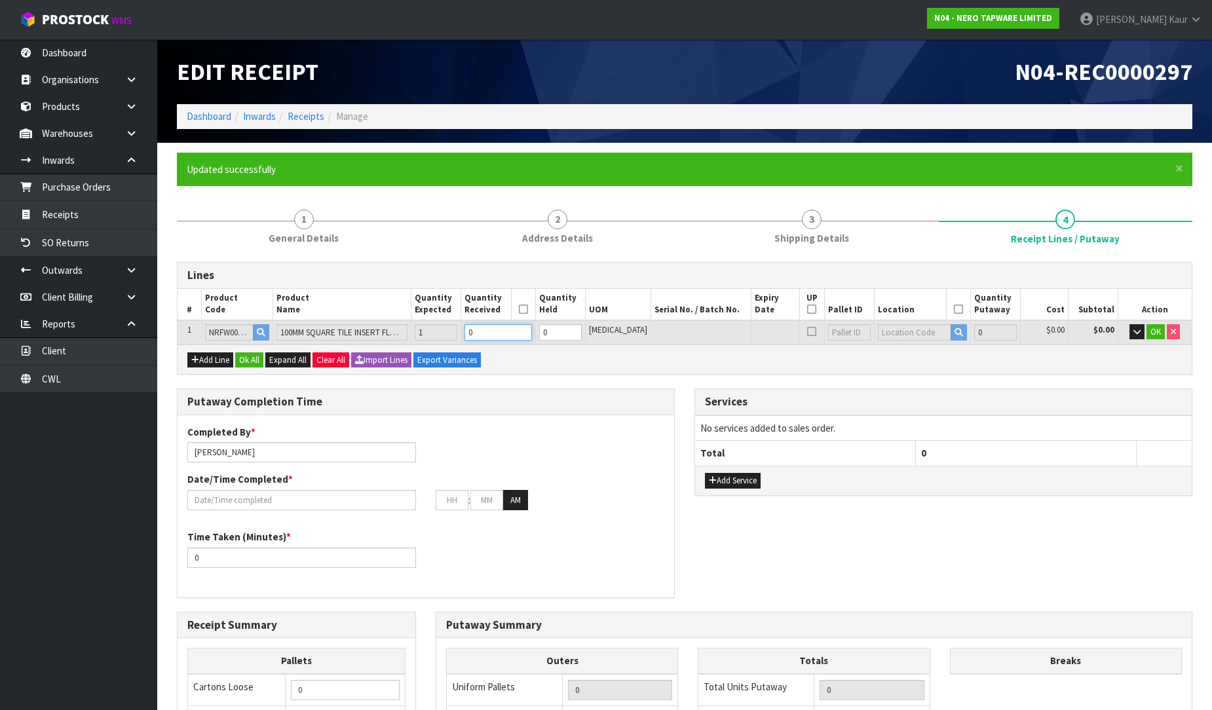
click at [527, 335] on input "0" at bounding box center [497, 332] width 67 height 16
type input "0.000551"
type input "0.5"
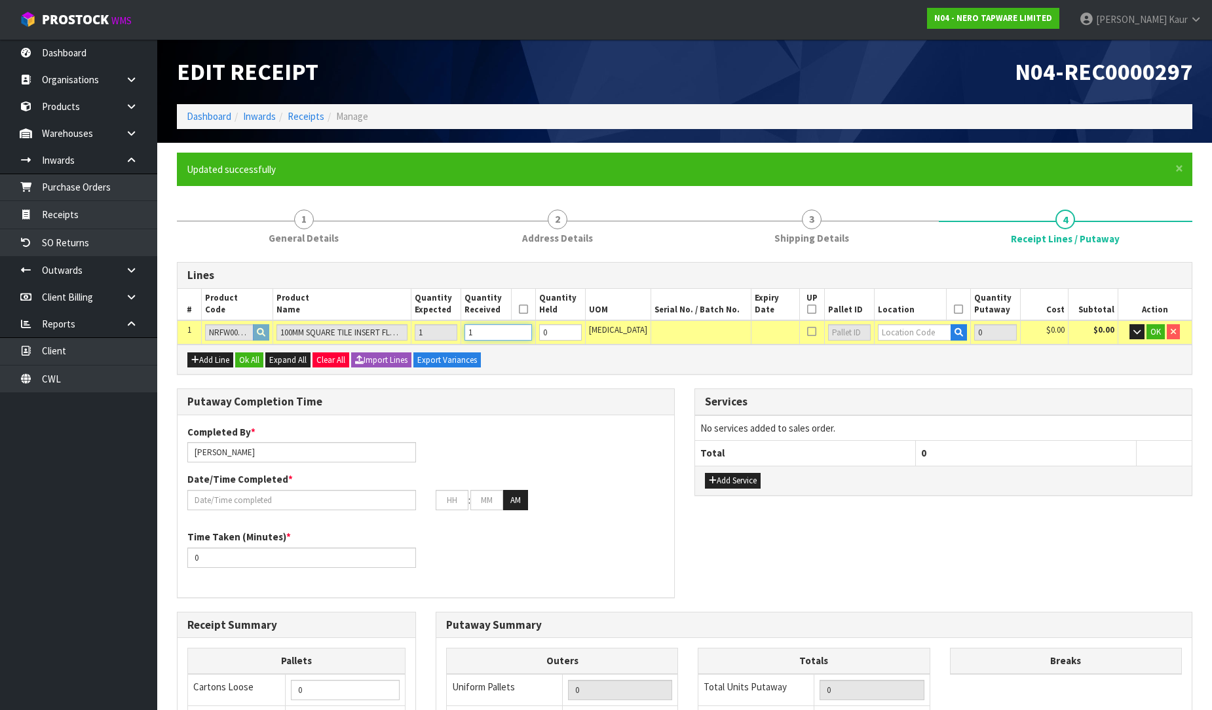
type input "1"
click at [878, 334] on input "text" at bounding box center [914, 332] width 73 height 16
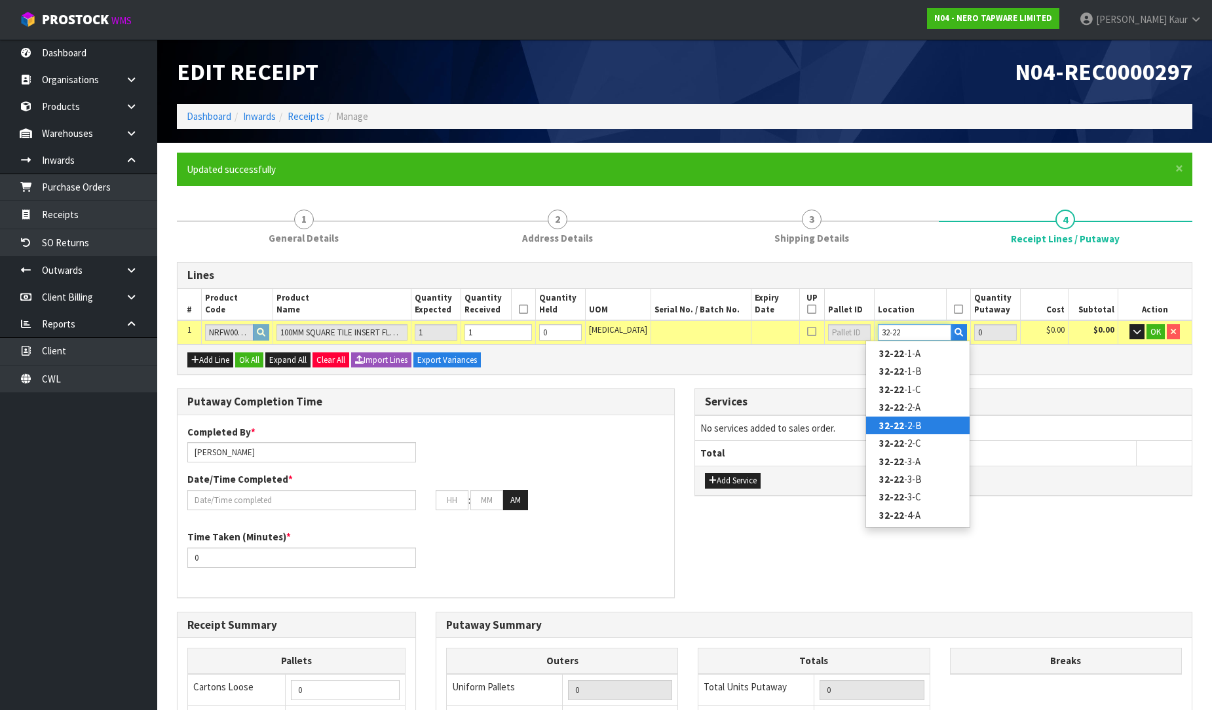
type input "32-22"
click at [901, 419] on strong "32-22" at bounding box center [891, 425] width 25 height 12
type input "1"
type input "32-22-2-B"
type input "1"
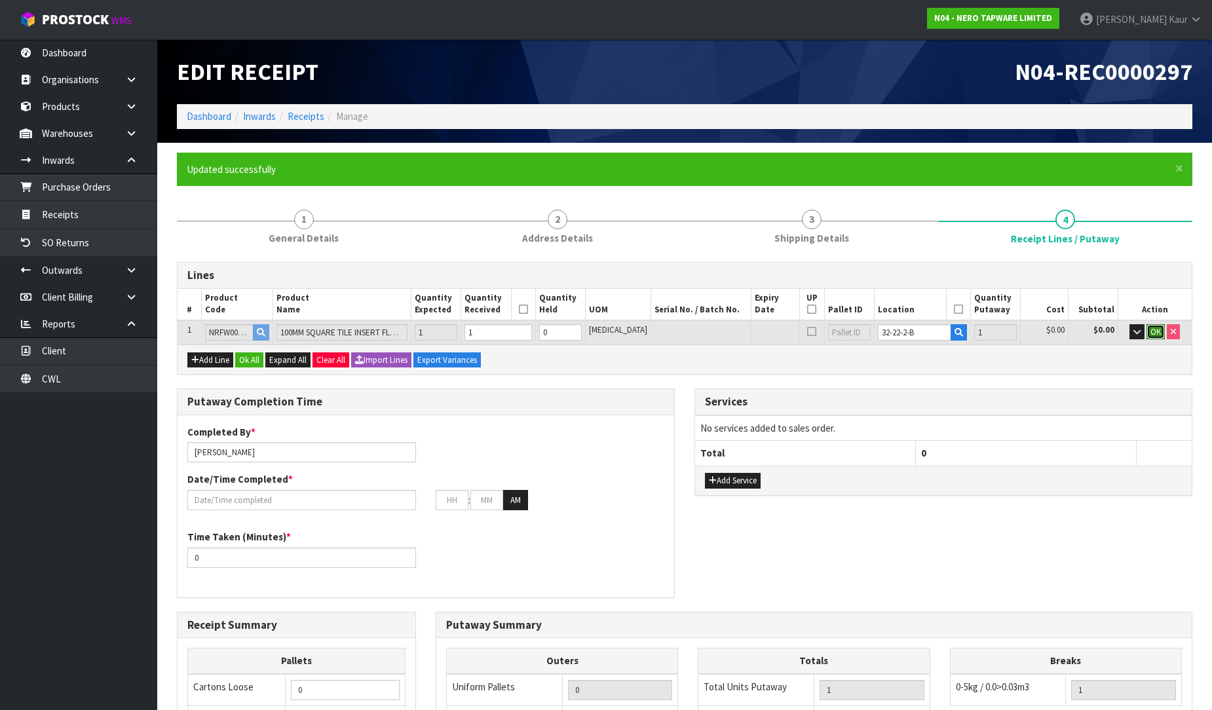
click at [1156, 330] on span "OK" at bounding box center [1155, 331] width 10 height 11
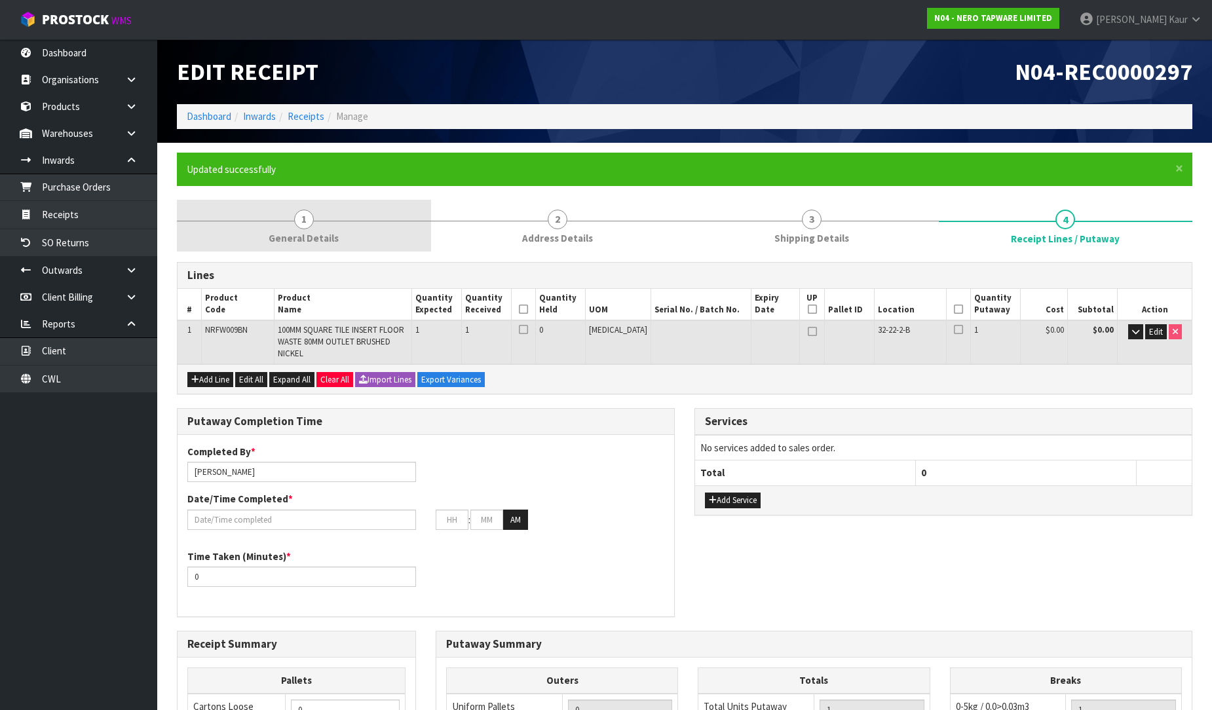
click at [320, 219] on link "1 General Details" at bounding box center [304, 226] width 254 height 52
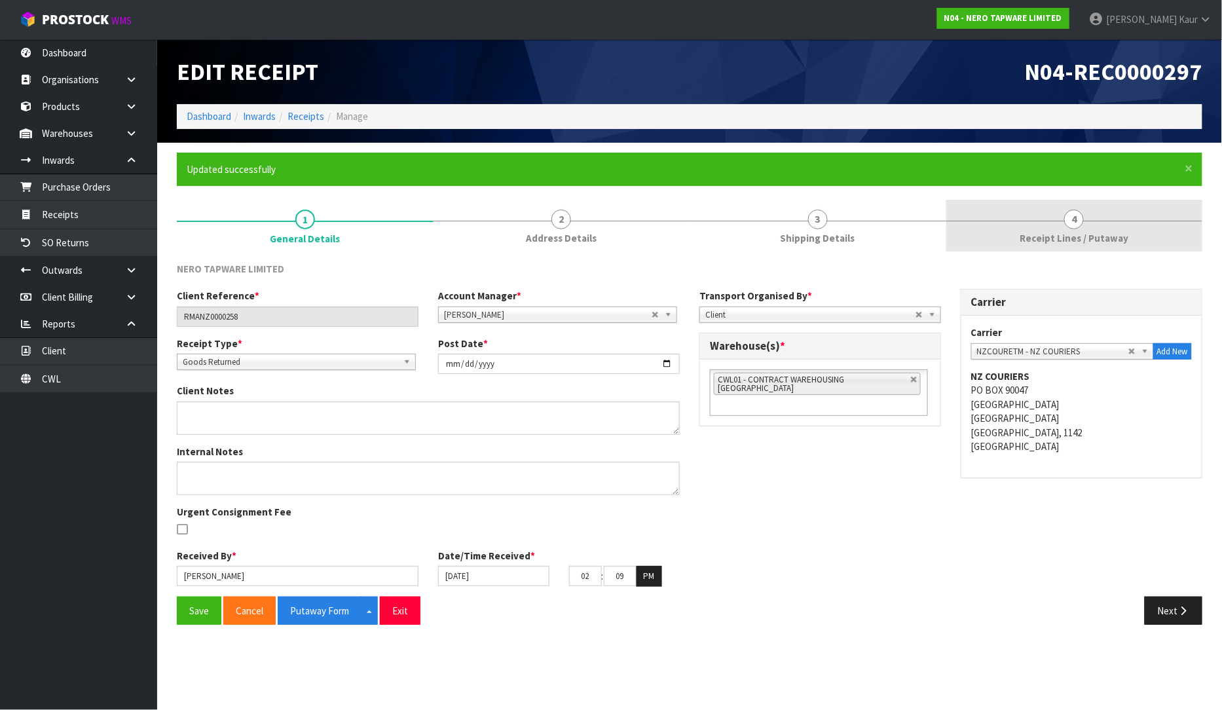
click at [1018, 236] on link "4 Receipt Lines / Putaway" at bounding box center [1074, 226] width 257 height 52
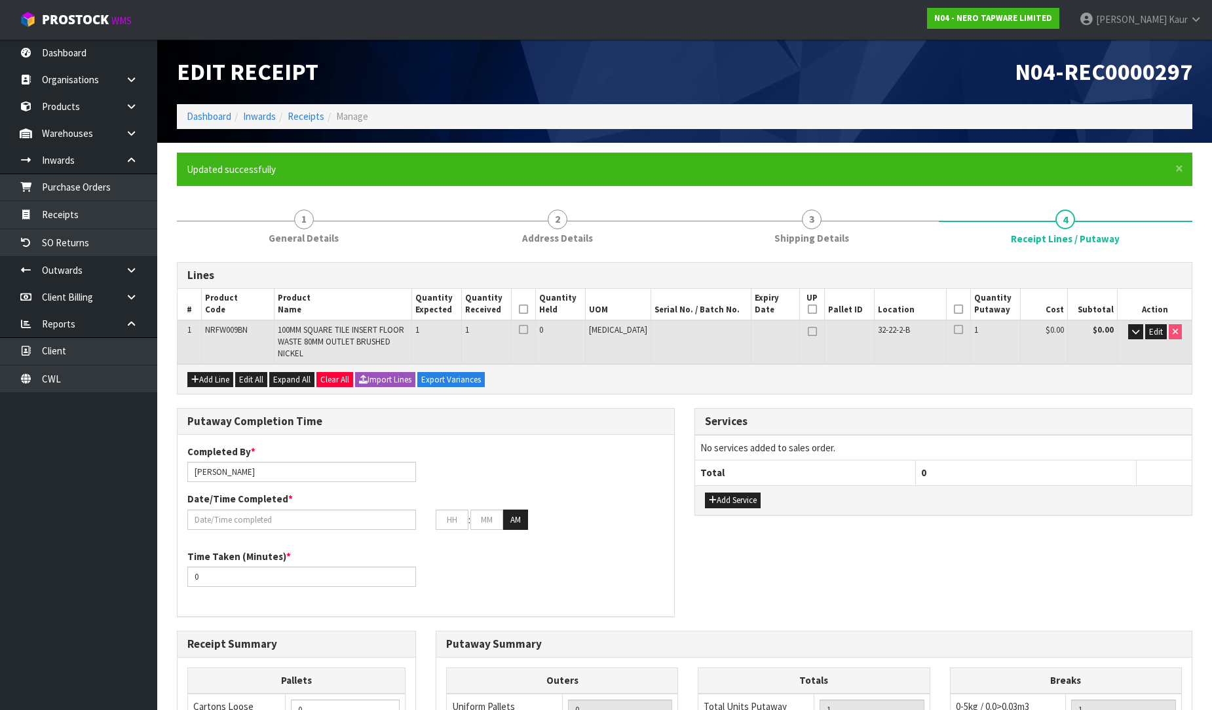
click at [528, 310] on icon at bounding box center [523, 309] width 9 height 1
click at [954, 309] on icon at bounding box center [958, 309] width 9 height 1
click at [280, 510] on input "text" at bounding box center [301, 520] width 229 height 20
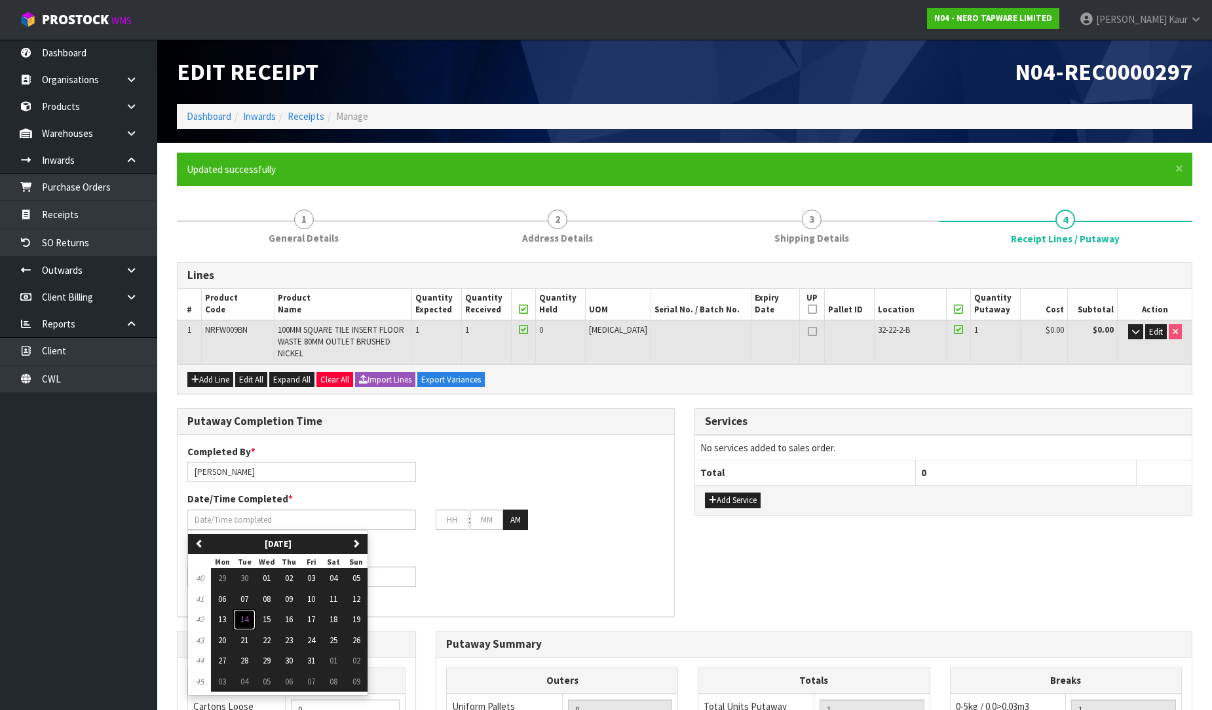
click at [242, 614] on span "14" at bounding box center [244, 619] width 8 height 11
type input "[DATE]"
type input "12"
type input "00"
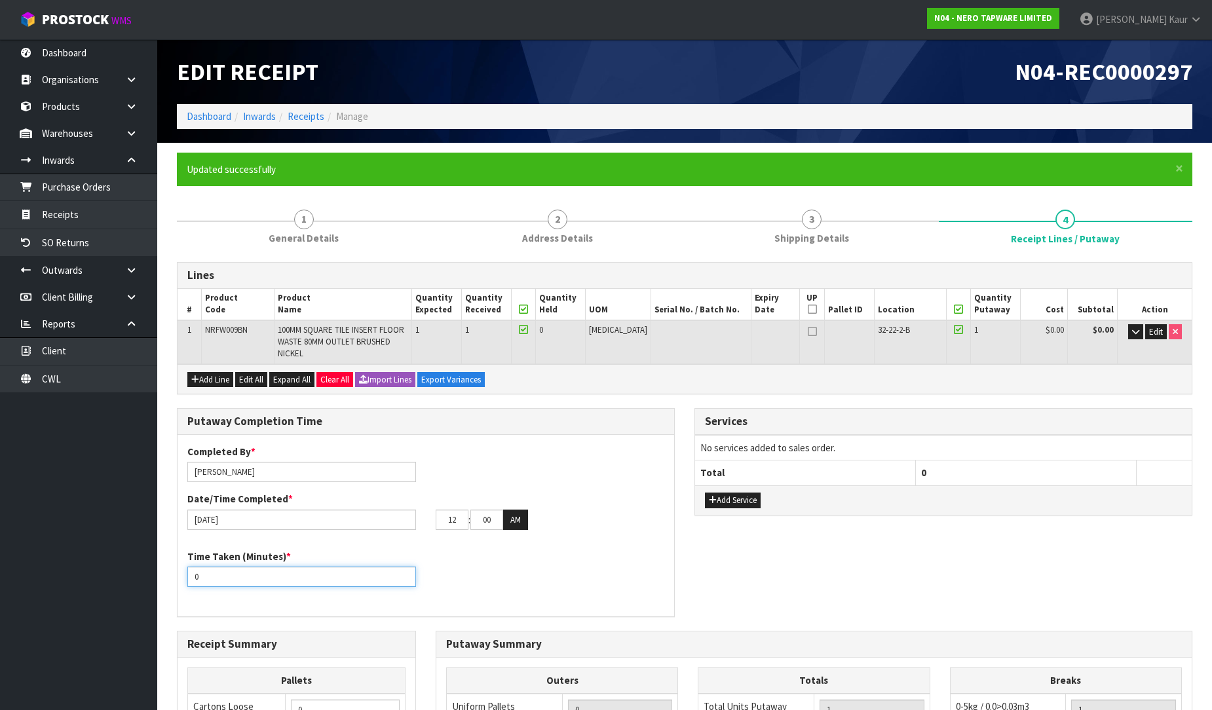
drag, startPoint x: 211, startPoint y: 567, endPoint x: 162, endPoint y: 565, distance: 49.2
click at [162, 565] on section "× Close Updated successfully 1 General Details 2 Address Details 3 Shipping Det…" at bounding box center [684, 575] width 1054 height 865
type input "10"
drag, startPoint x: 458, startPoint y: 505, endPoint x: 434, endPoint y: 504, distance: 24.2
click at [434, 510] on div "12 : 00 : 00 AM" at bounding box center [550, 520] width 248 height 21
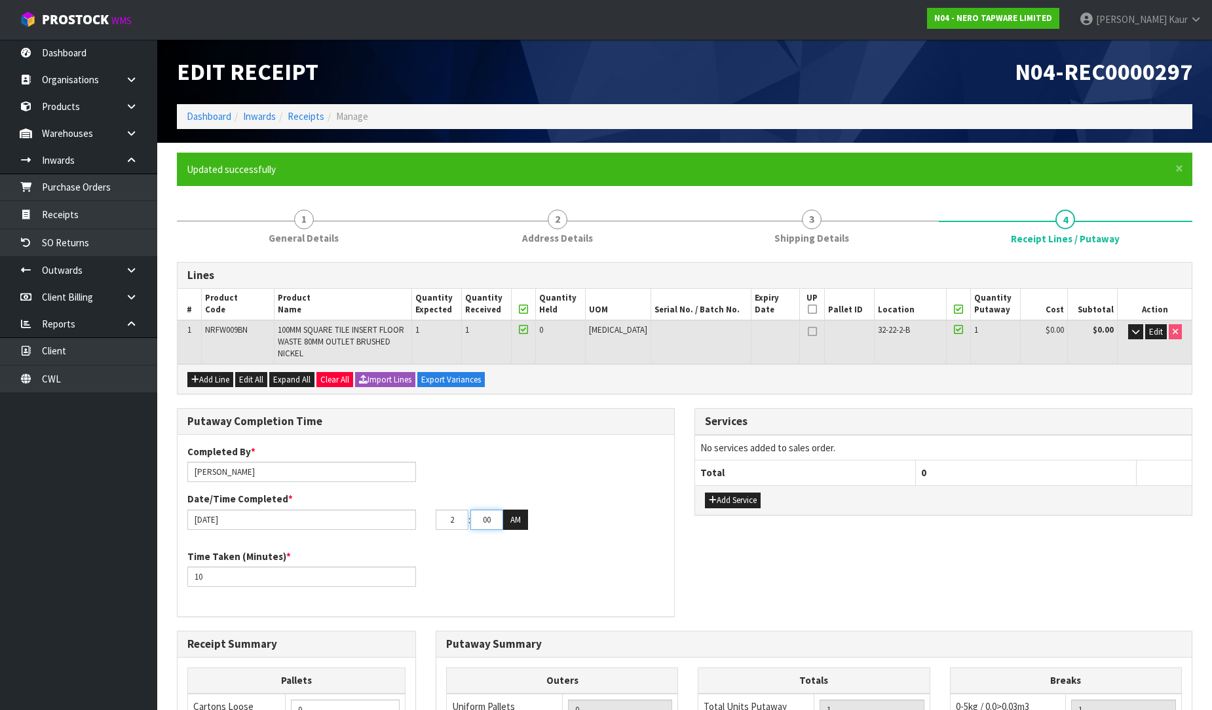
type input "02"
drag, startPoint x: 491, startPoint y: 507, endPoint x: 453, endPoint y: 507, distance: 38.6
click at [453, 510] on tr "02 : 00 : 00 AM" at bounding box center [482, 520] width 92 height 21
type input "10"
click at [521, 510] on button "AM" at bounding box center [515, 520] width 25 height 21
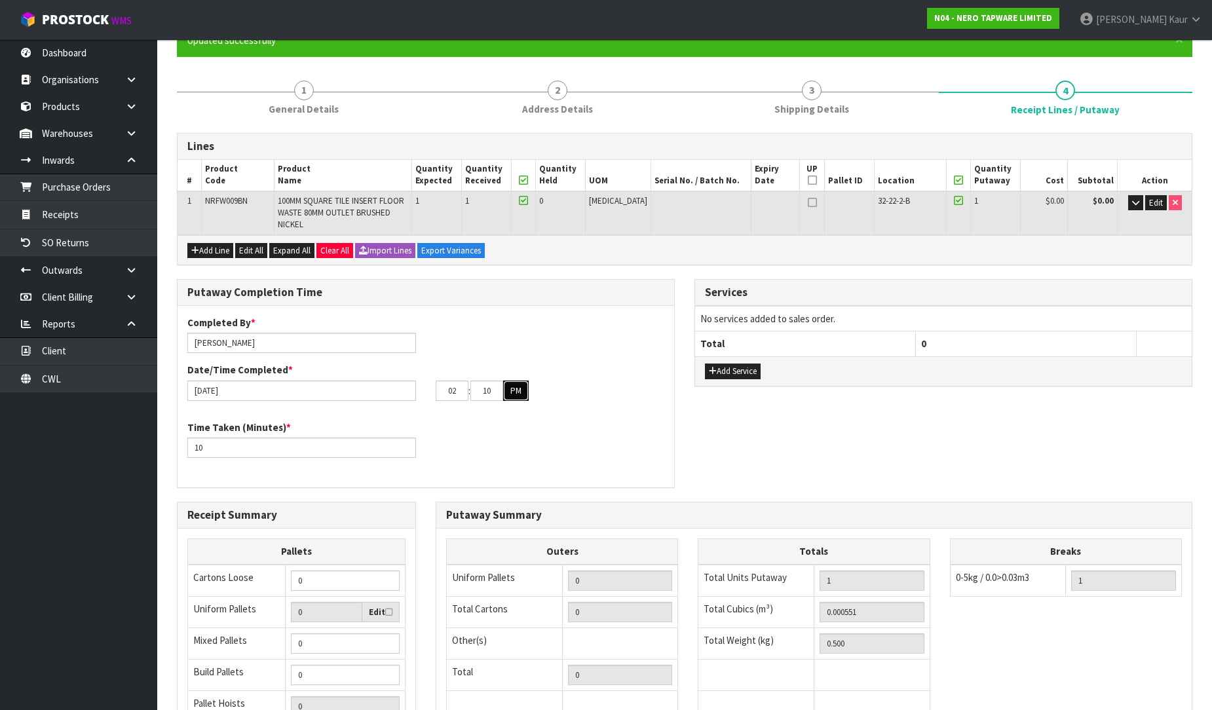
scroll to position [276, 0]
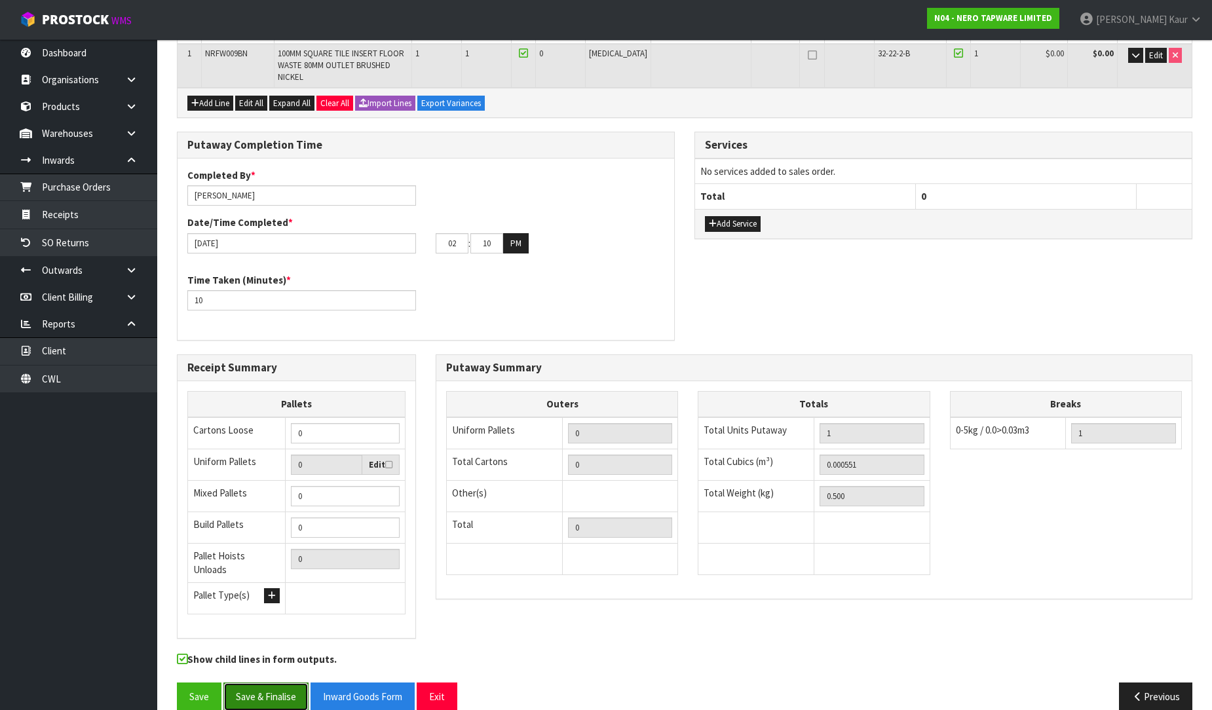
click at [262, 682] on button "Save & Finalise" at bounding box center [265, 696] width 85 height 28
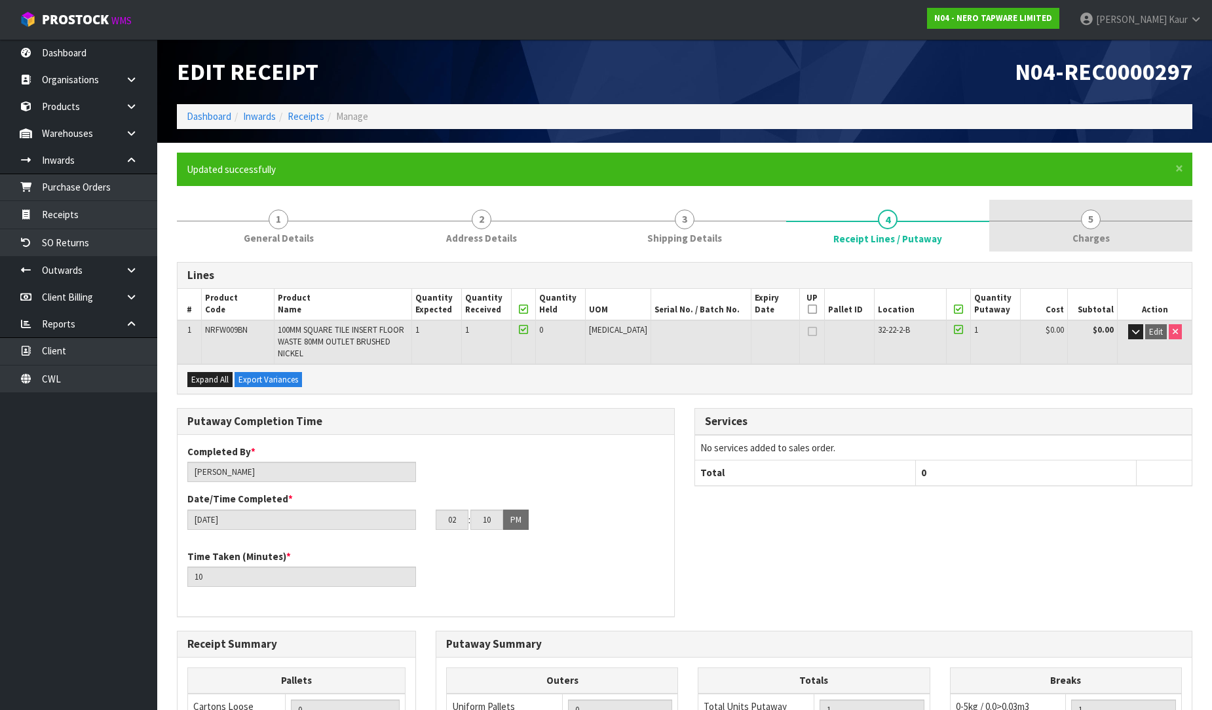
drag, startPoint x: 1064, startPoint y: 240, endPoint x: 1062, endPoint y: 234, distance: 6.8
click at [1062, 234] on link "5 [GEOGRAPHIC_DATA]" at bounding box center [1090, 226] width 203 height 52
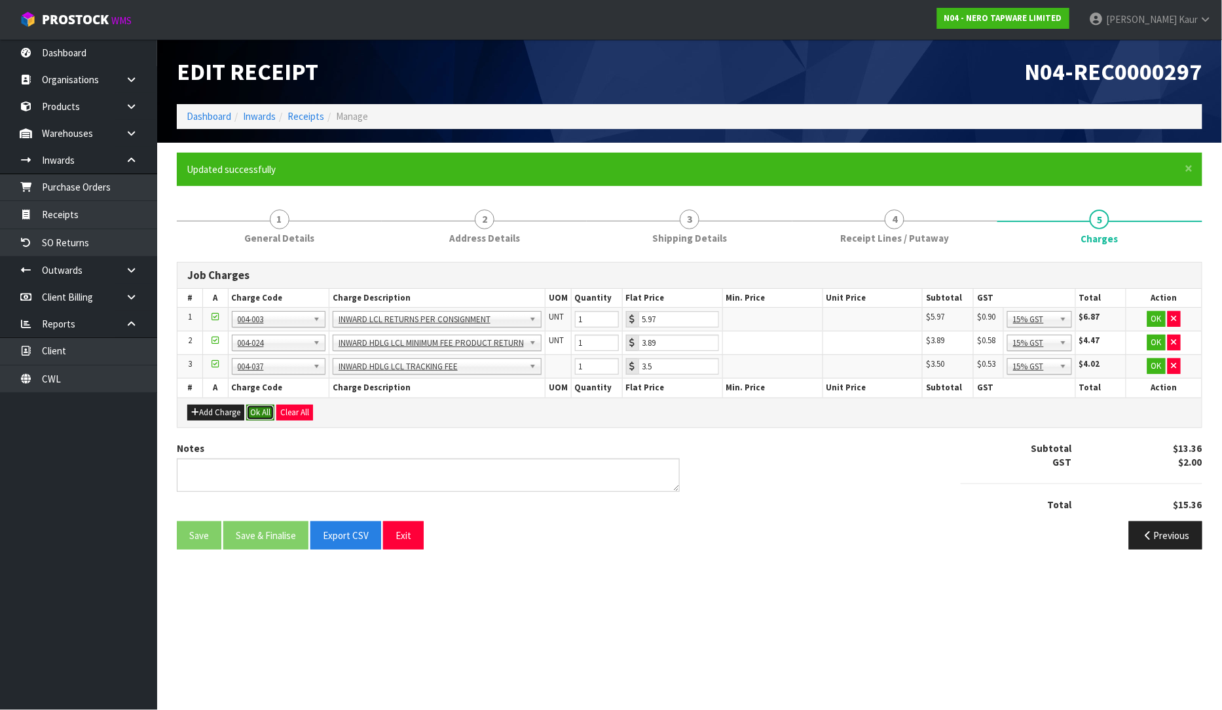
click at [263, 414] on button "Ok All" at bounding box center [260, 413] width 28 height 16
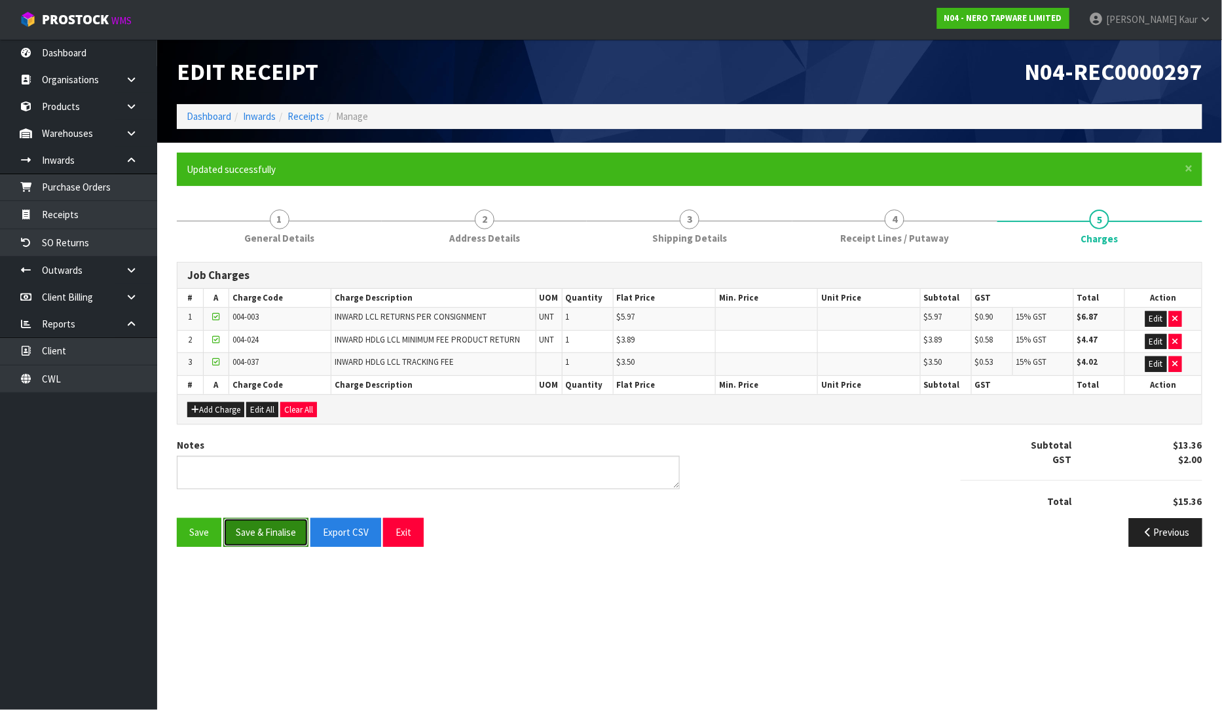
click at [249, 535] on button "Save & Finalise" at bounding box center [265, 532] width 85 height 28
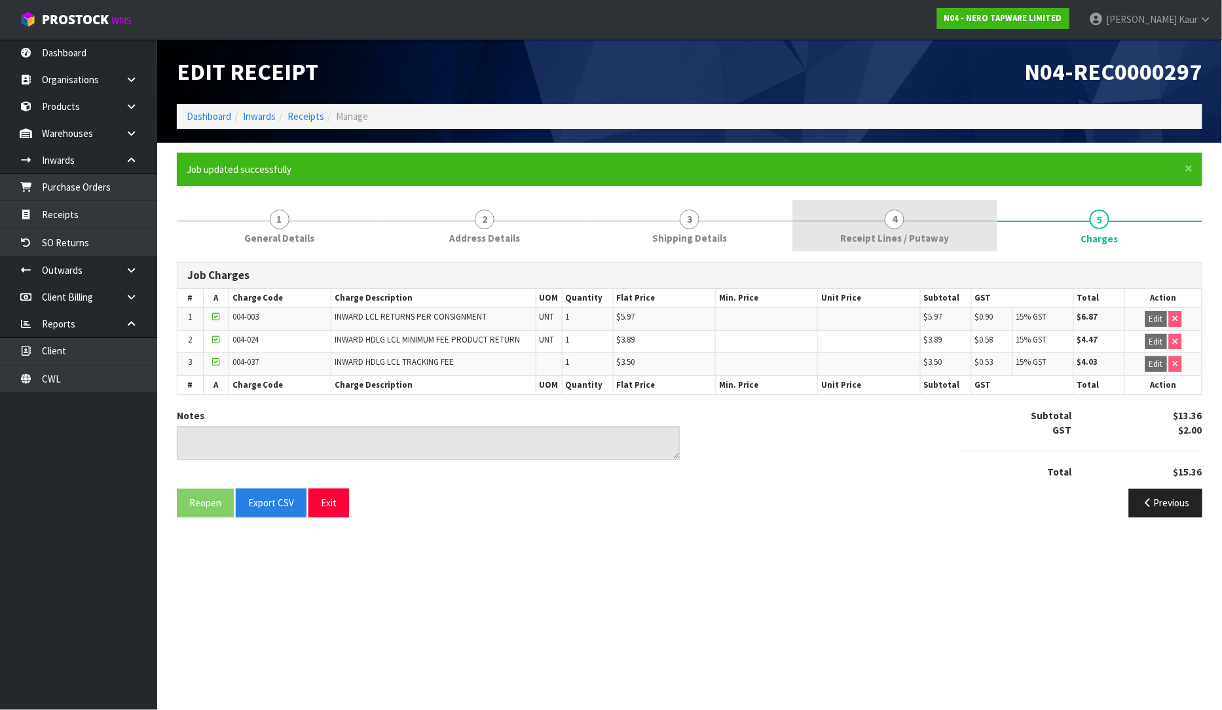
click at [808, 236] on link "4 Receipt Lines / Putaway" at bounding box center [894, 226] width 205 height 52
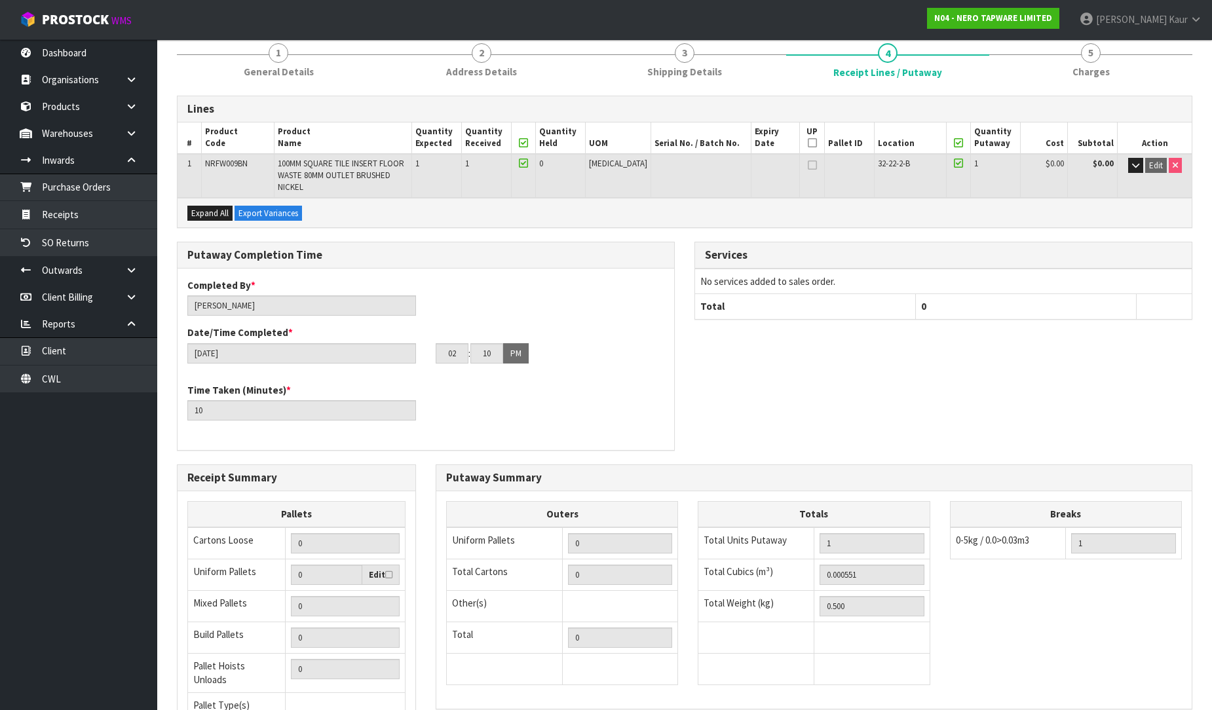
scroll to position [276, 0]
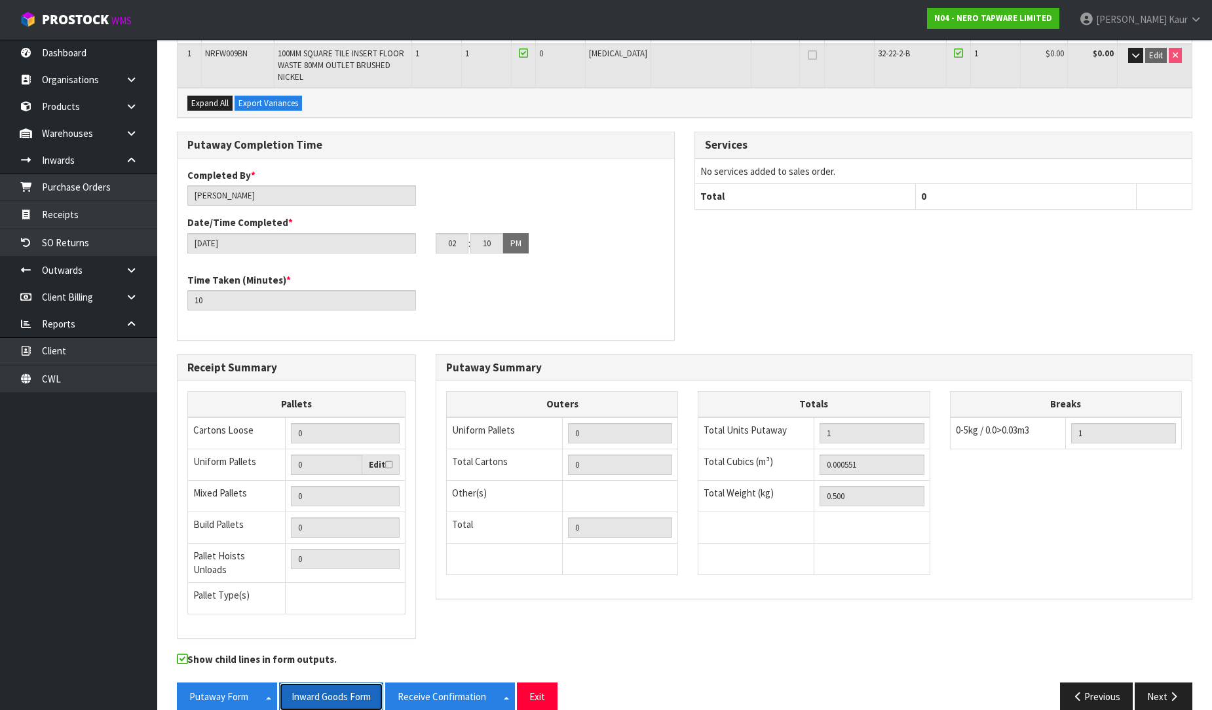
click at [326, 682] on button "Inward Goods Form" at bounding box center [331, 696] width 104 height 28
click at [95, 378] on link "CWL" at bounding box center [78, 378] width 157 height 27
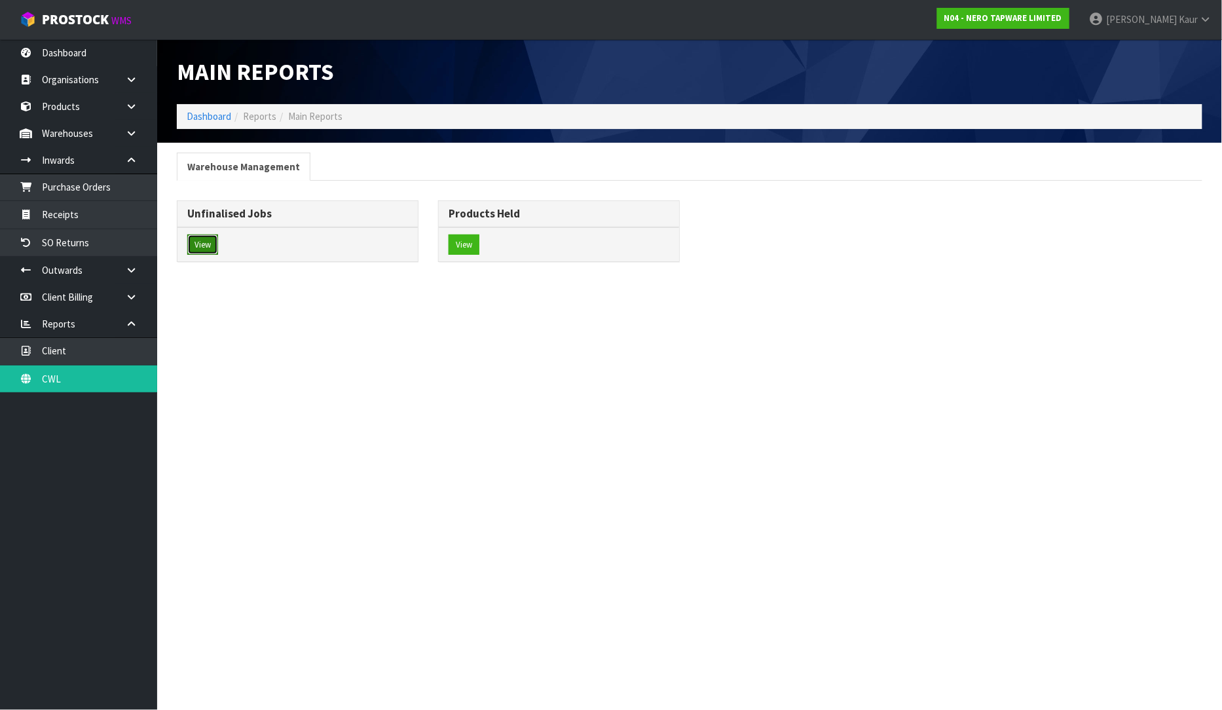
click at [210, 247] on button "View" at bounding box center [202, 244] width 31 height 21
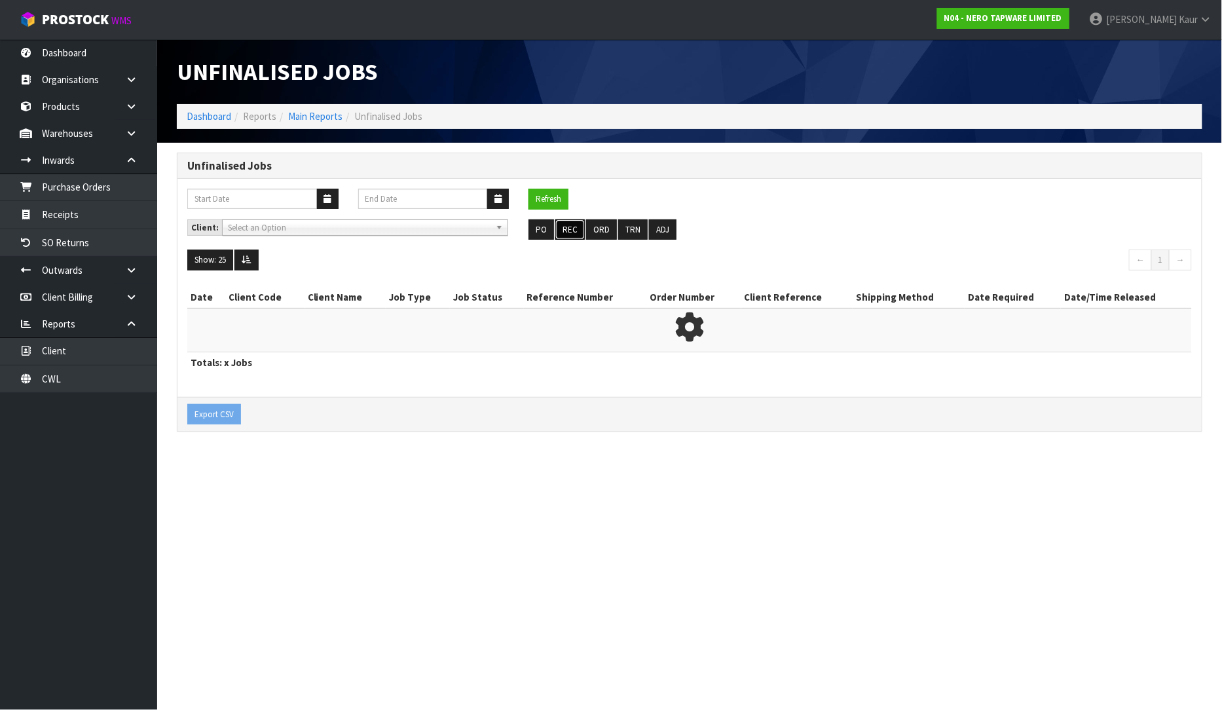
click at [573, 236] on button "REC" at bounding box center [569, 229] width 29 height 21
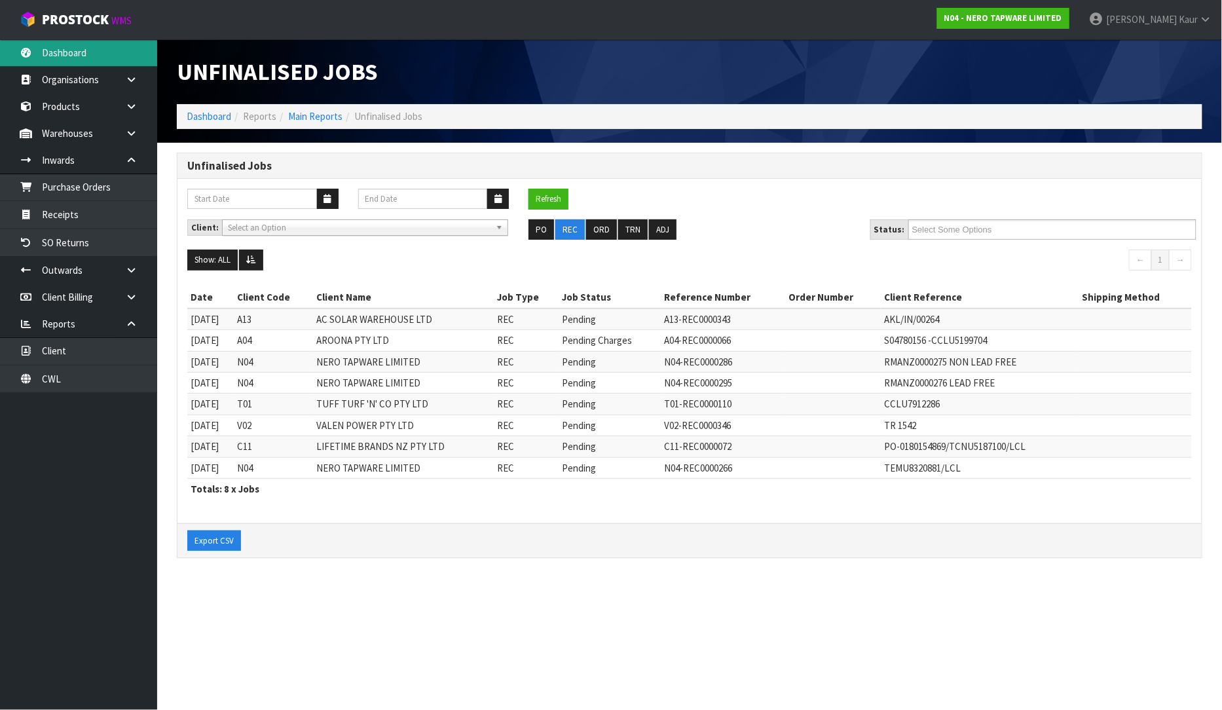
click at [73, 53] on link "Dashboard" at bounding box center [78, 52] width 157 height 27
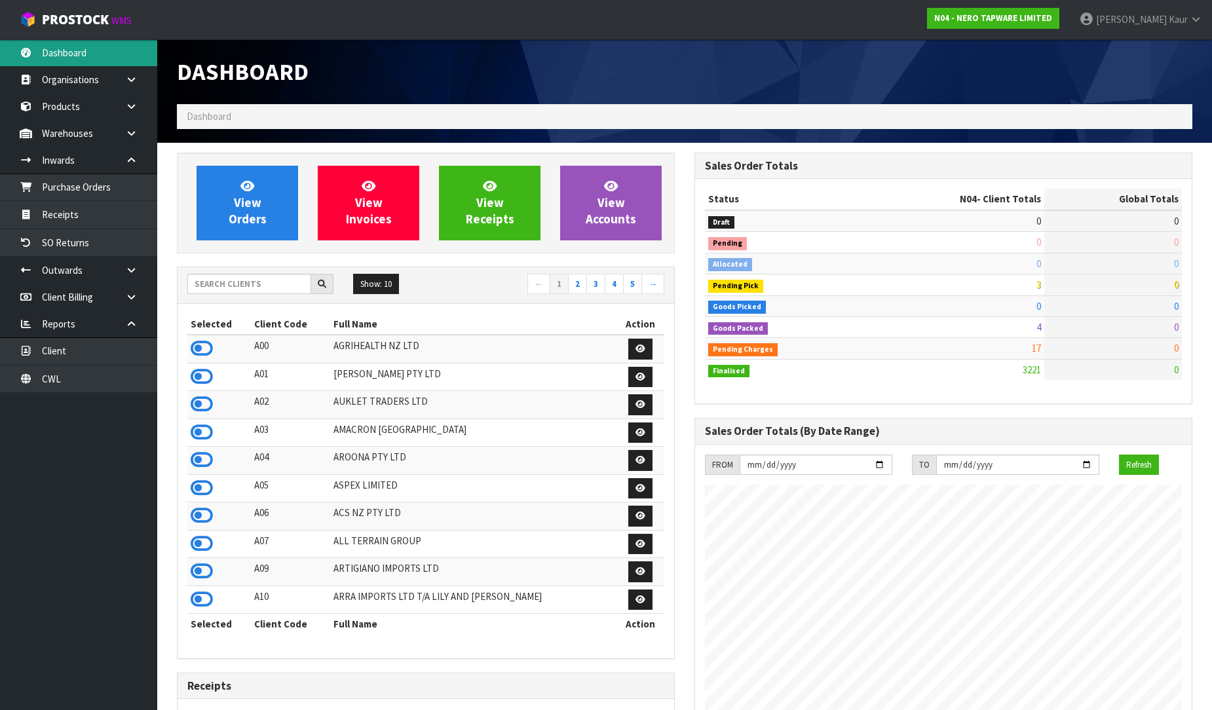
scroll to position [1020, 517]
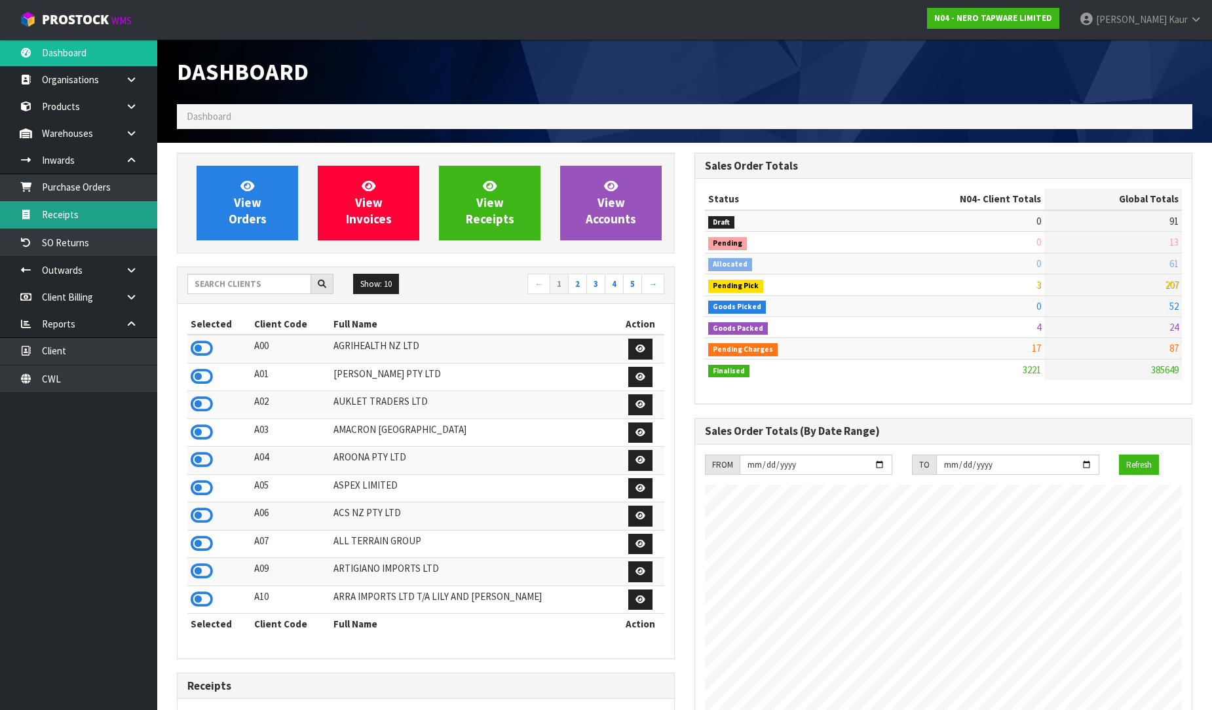
click at [79, 212] on link "Receipts" at bounding box center [78, 214] width 157 height 27
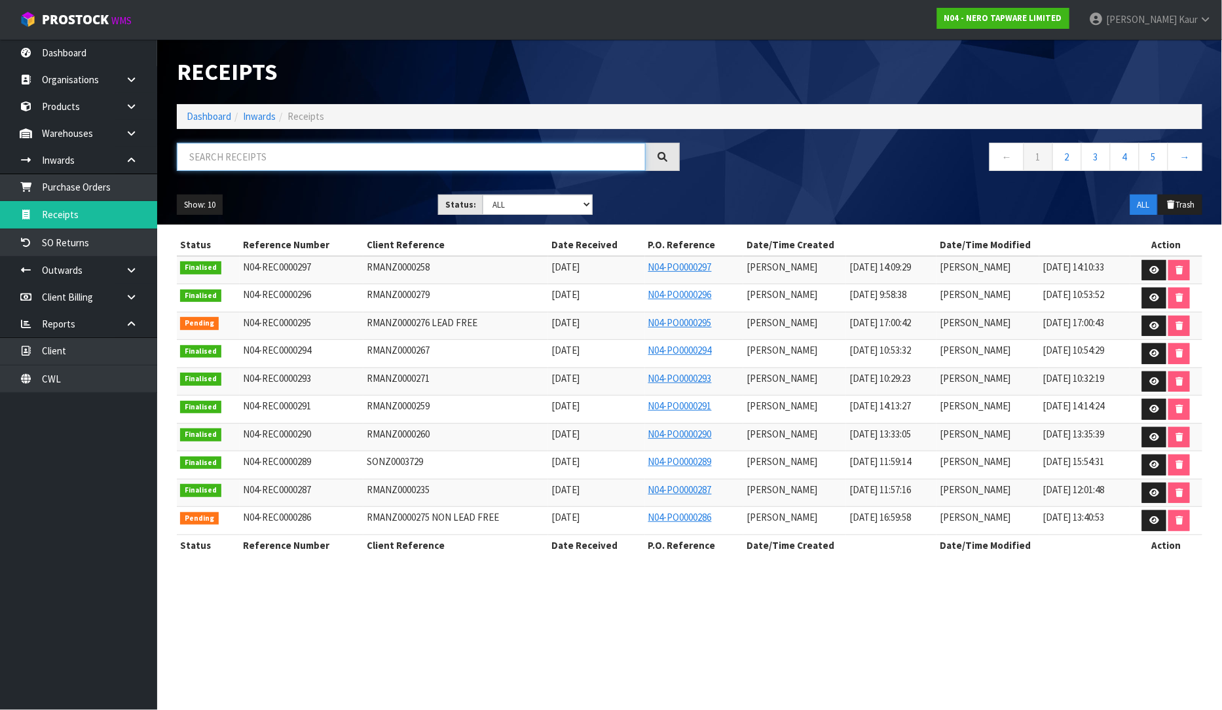
click at [282, 157] on input "text" at bounding box center [411, 157] width 469 height 28
click at [34, 51] on link "Dashboard" at bounding box center [78, 52] width 157 height 27
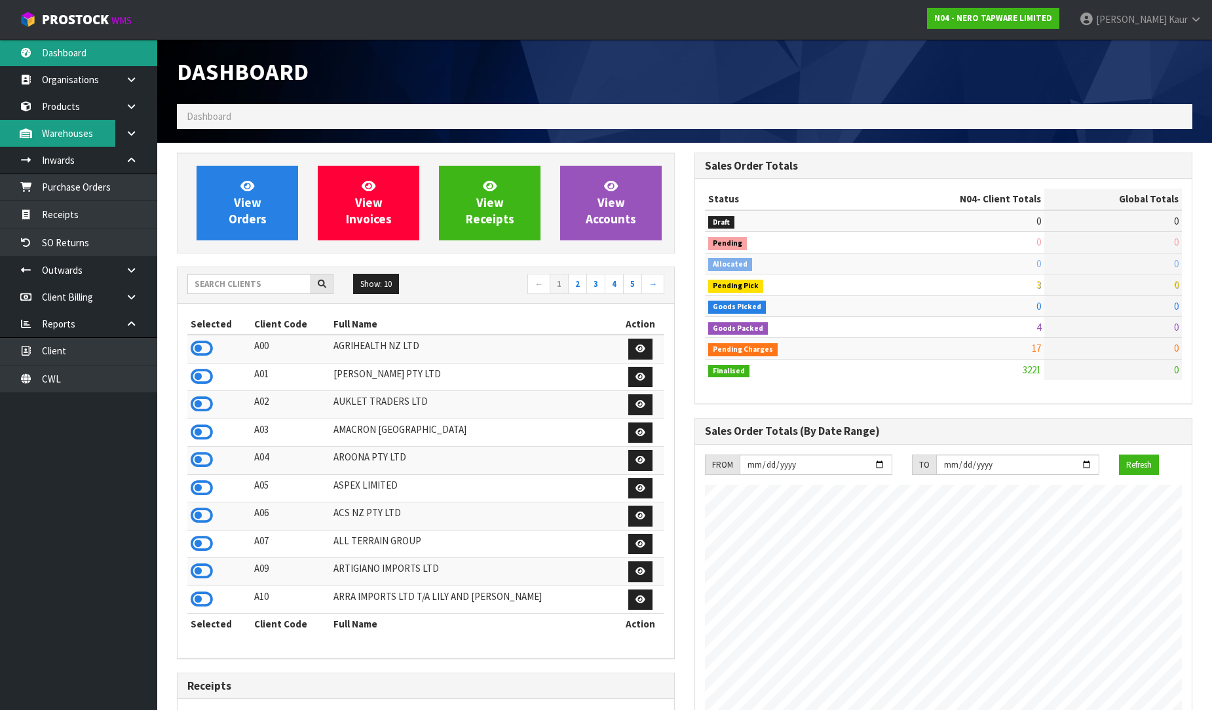
scroll to position [1020, 517]
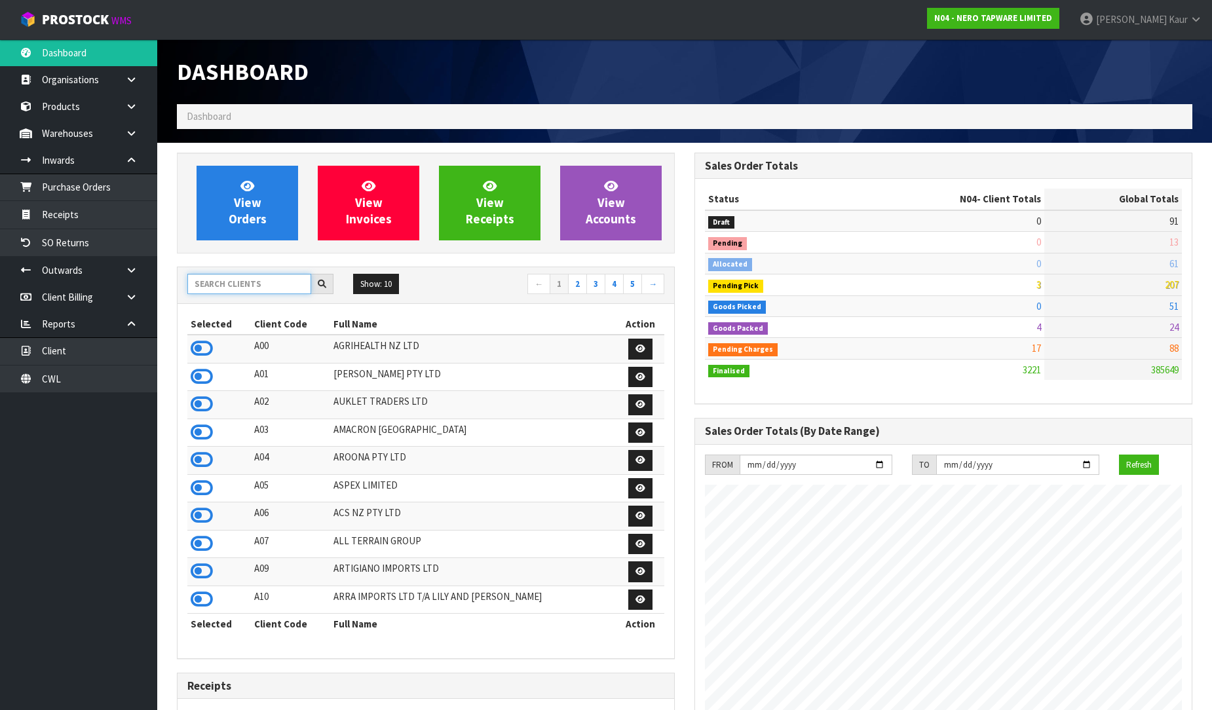
click at [220, 282] on input "text" at bounding box center [249, 284] width 124 height 20
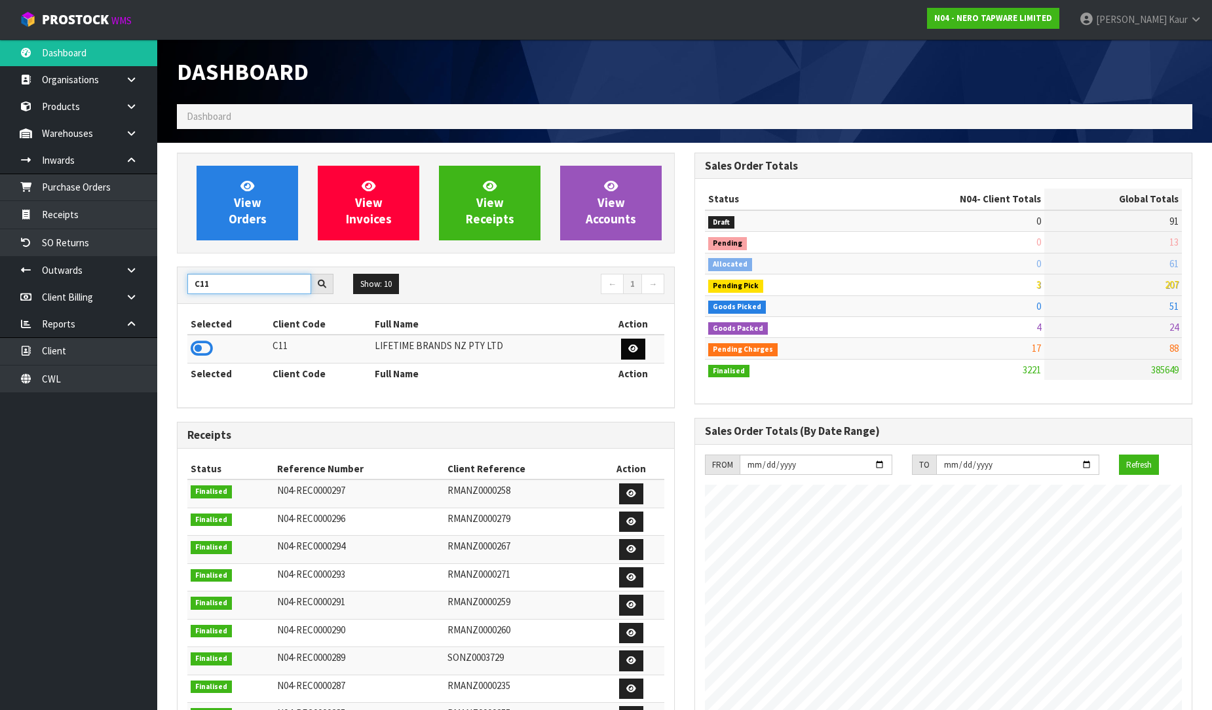
type input "C11"
click at [635, 350] on icon at bounding box center [633, 348] width 10 height 9
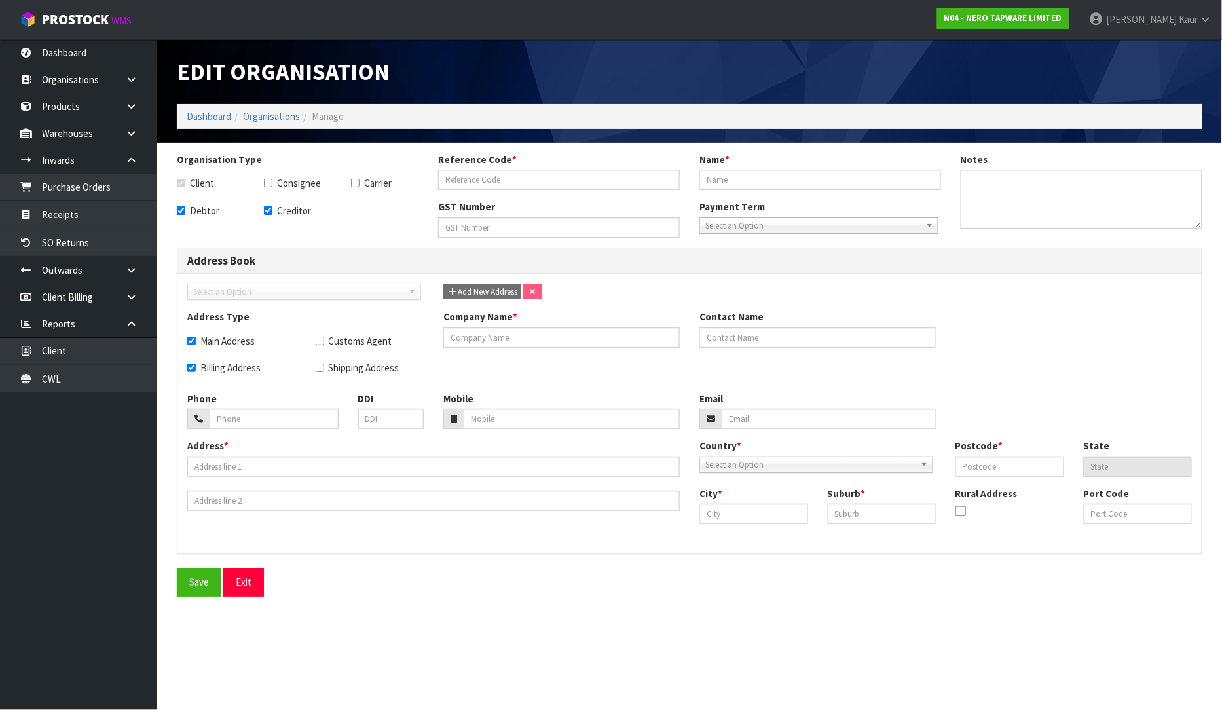
checkbox input "true"
type input "C11"
type input "LIFETIME BRANDS NZ PTY LTD"
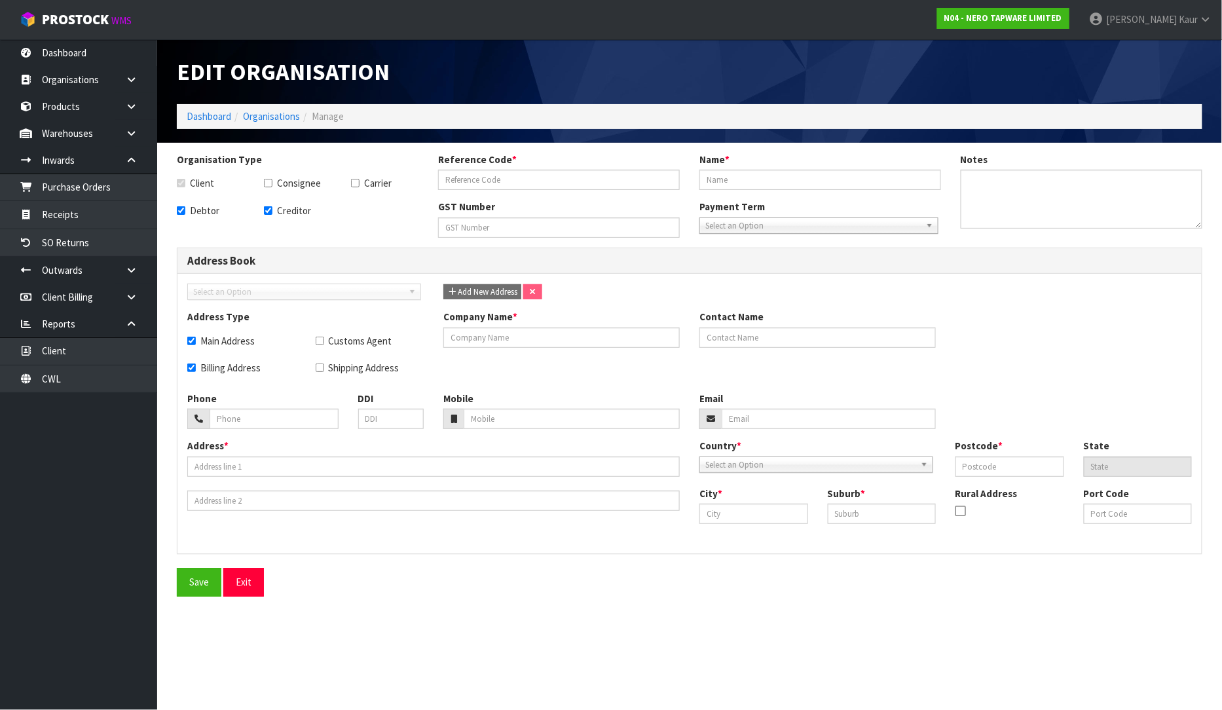
type textarea "EOY JUNE"
checkbox input "true"
type input "CONCEPT LOGISTICS AUSTRALIA PTY LTD"
type input "PETER HOGAN"
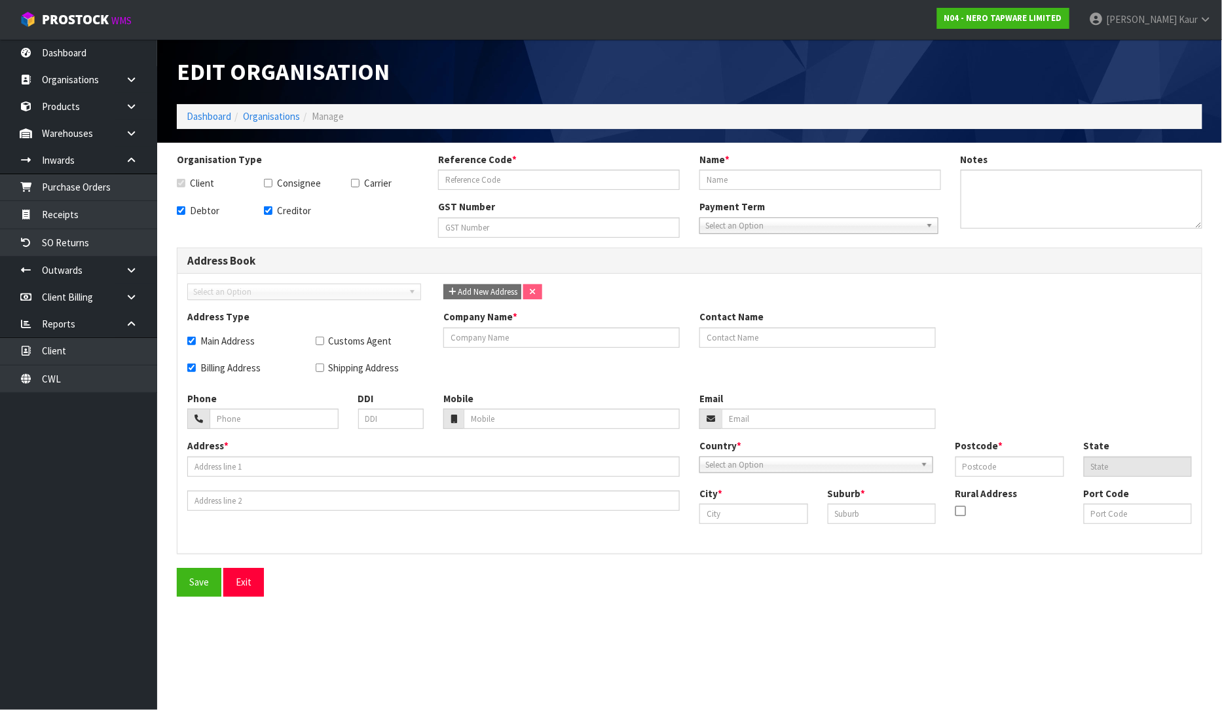
type input "+613-8368-5600"
type input "+61-422-496-360"
type input "peterh@conceptlogistics.com.au"
type input "PO BOX 1153"
type input "3025"
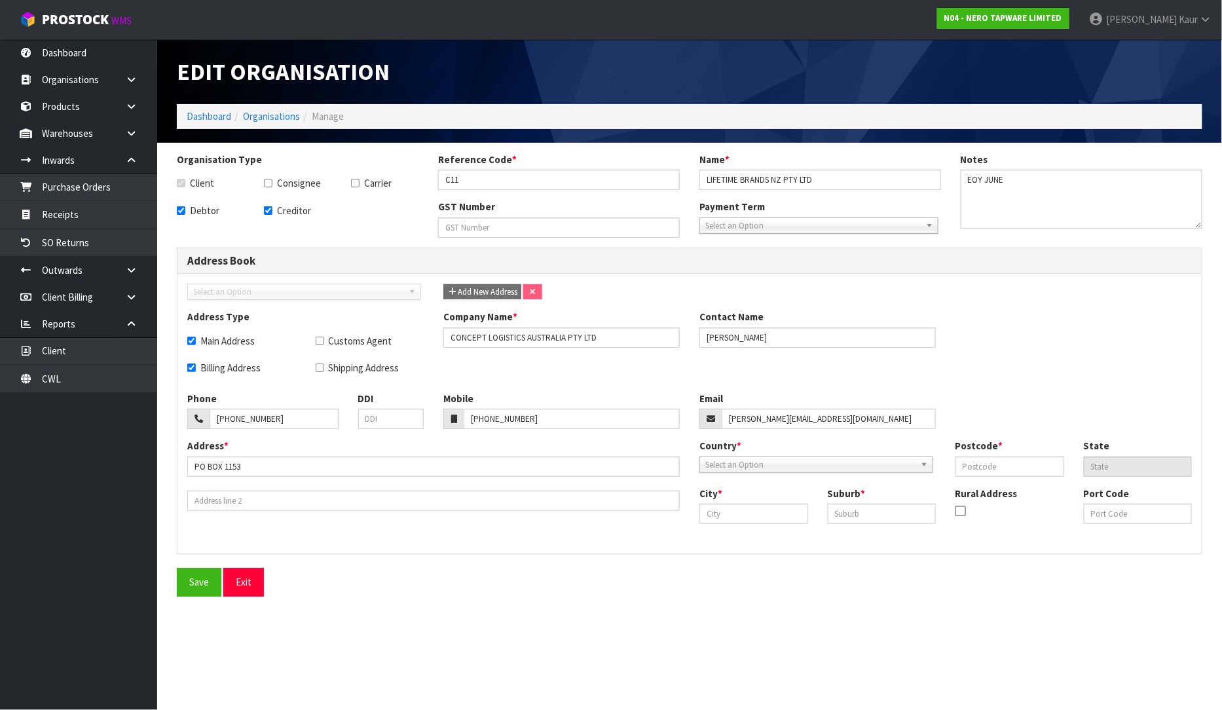
type input "ALTONA GATE"
type input "VIC"
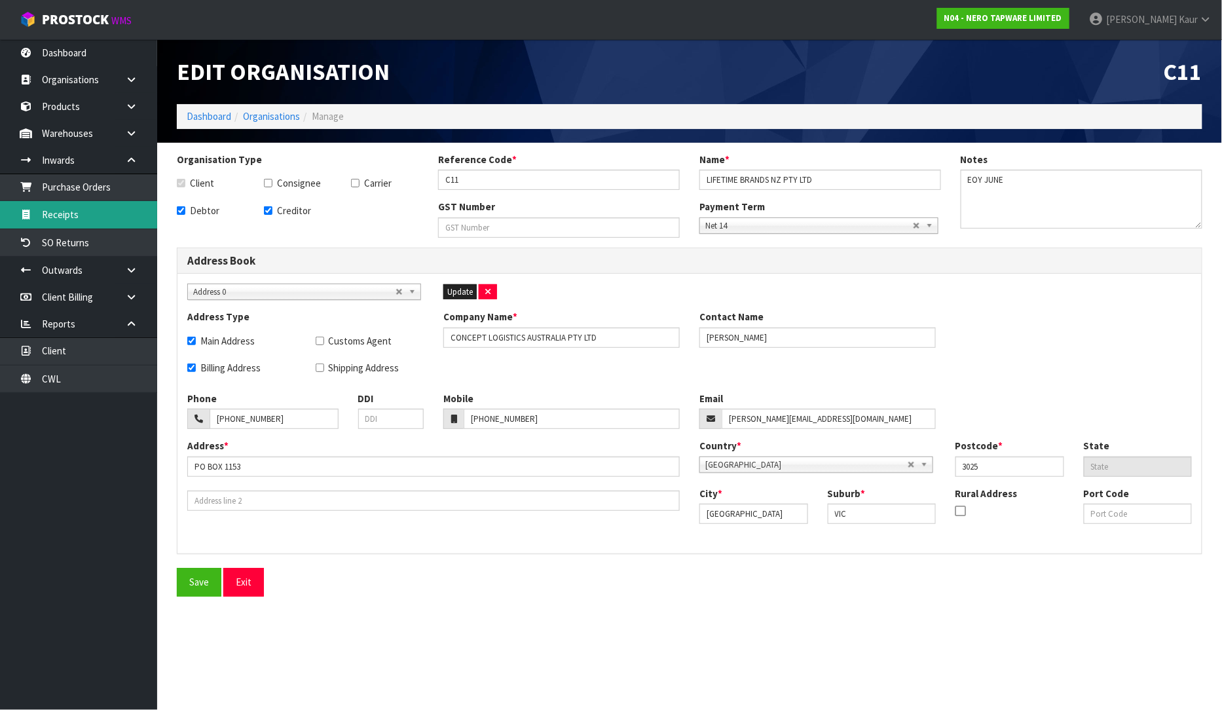
click at [56, 206] on link "Receipts" at bounding box center [78, 214] width 157 height 27
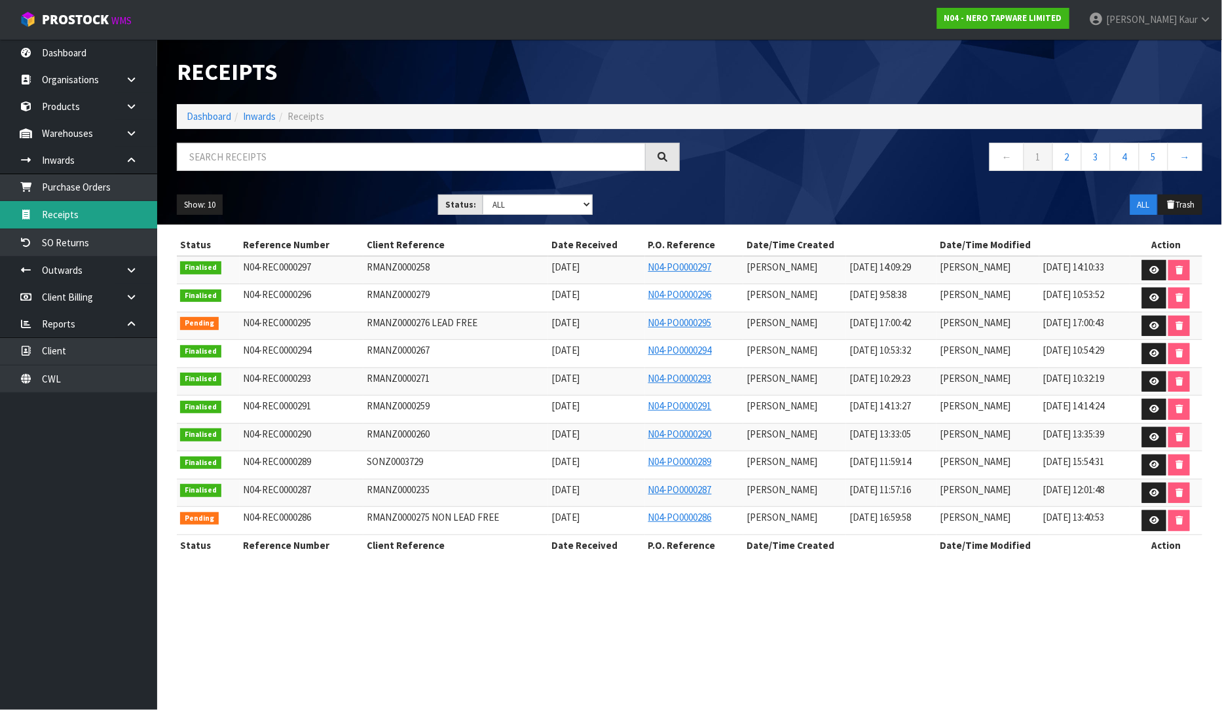
click at [71, 212] on link "Receipts" at bounding box center [78, 214] width 157 height 27
click at [70, 212] on link "Receipts" at bounding box center [78, 214] width 157 height 27
click at [65, 62] on link "Dashboard" at bounding box center [78, 52] width 157 height 27
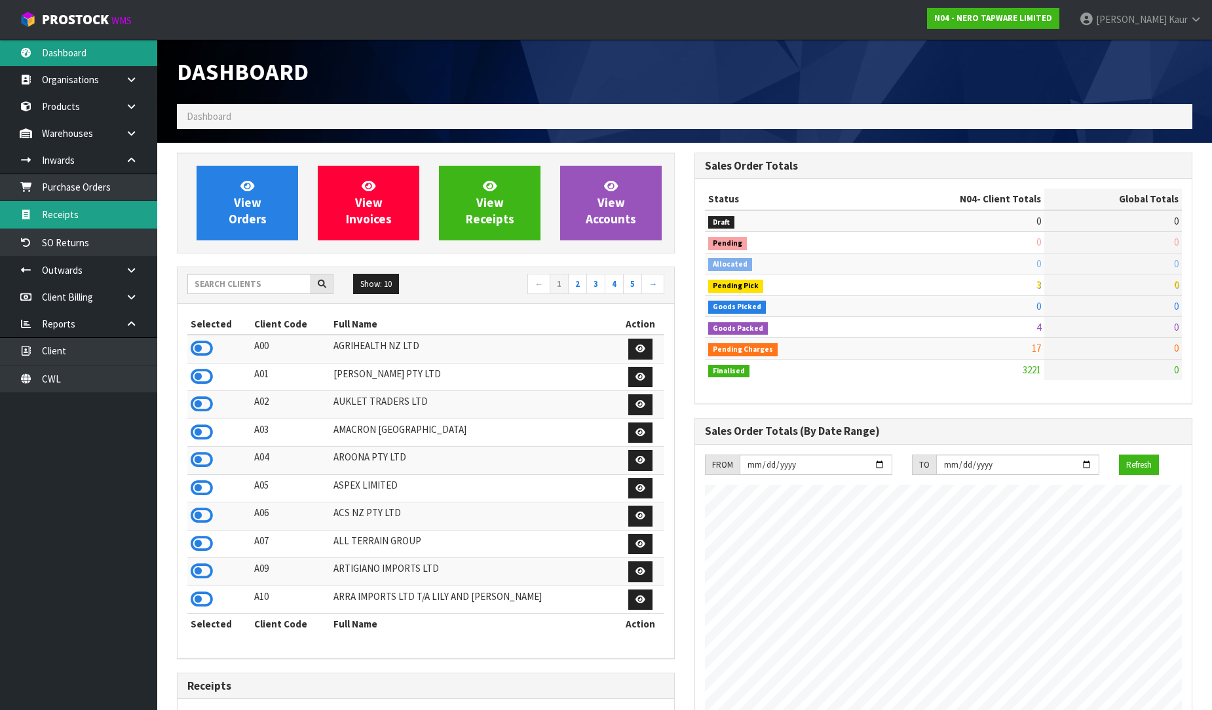
scroll to position [1020, 517]
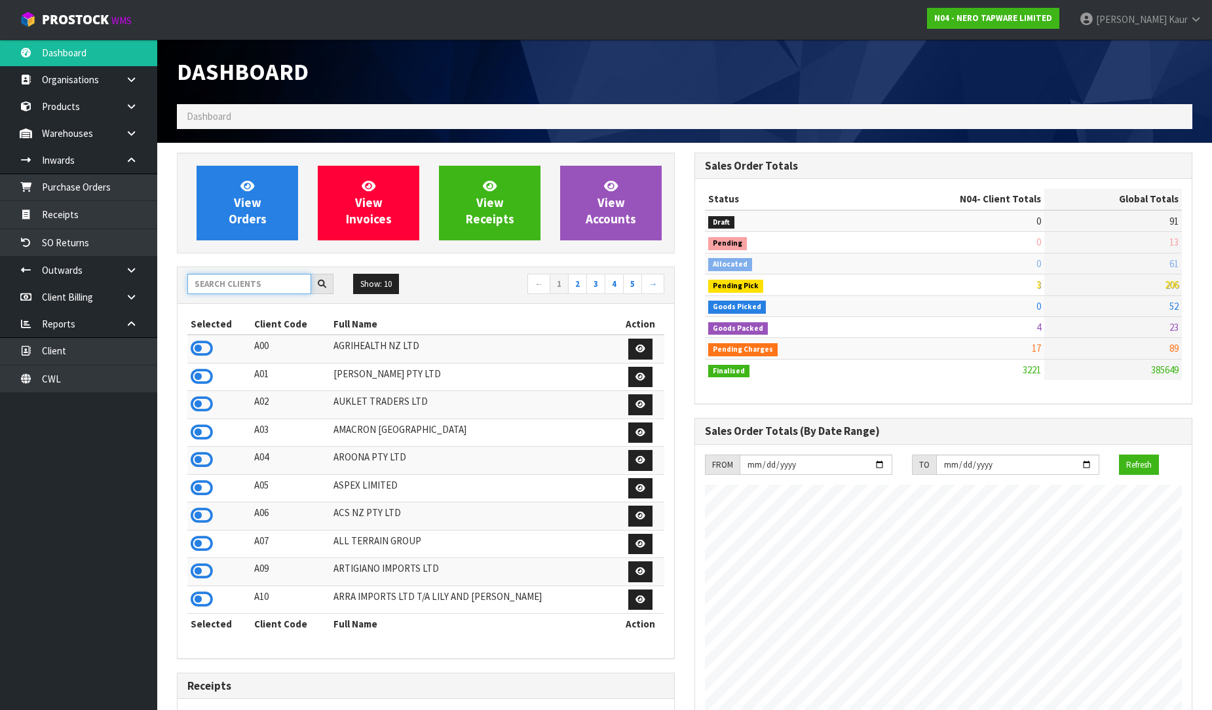
click at [242, 282] on input "text" at bounding box center [249, 284] width 124 height 20
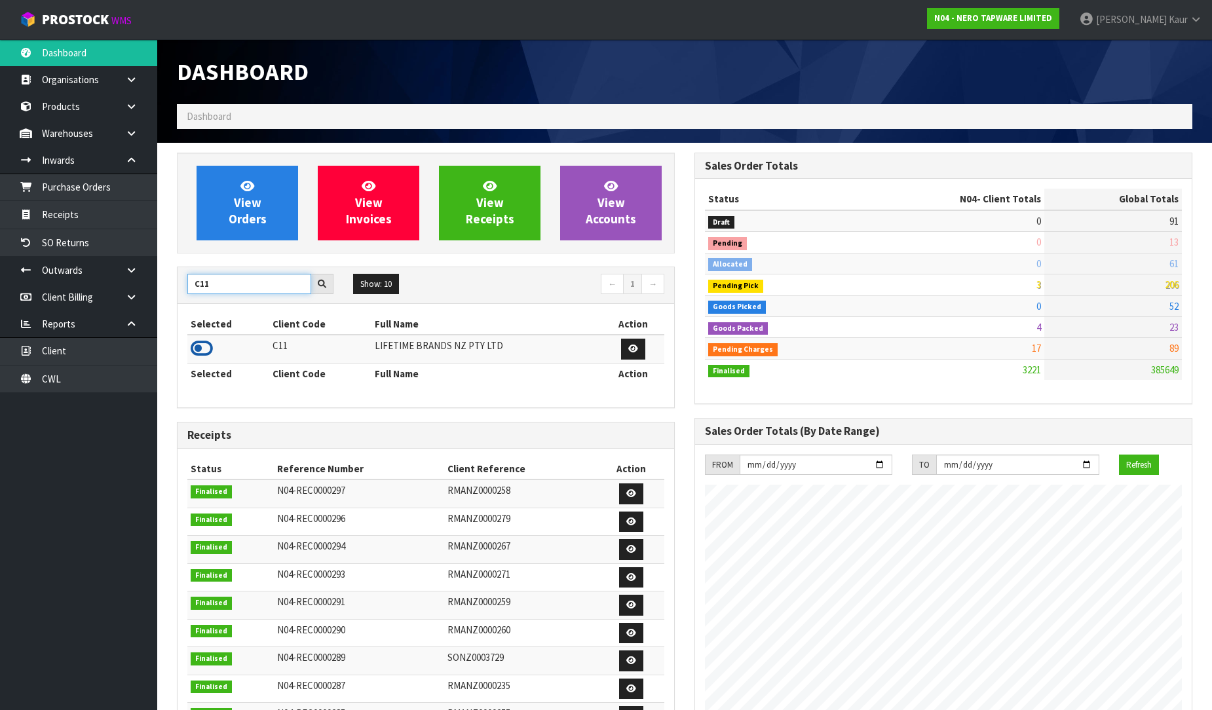
type input "C11"
click at [206, 343] on icon at bounding box center [202, 349] width 22 height 20
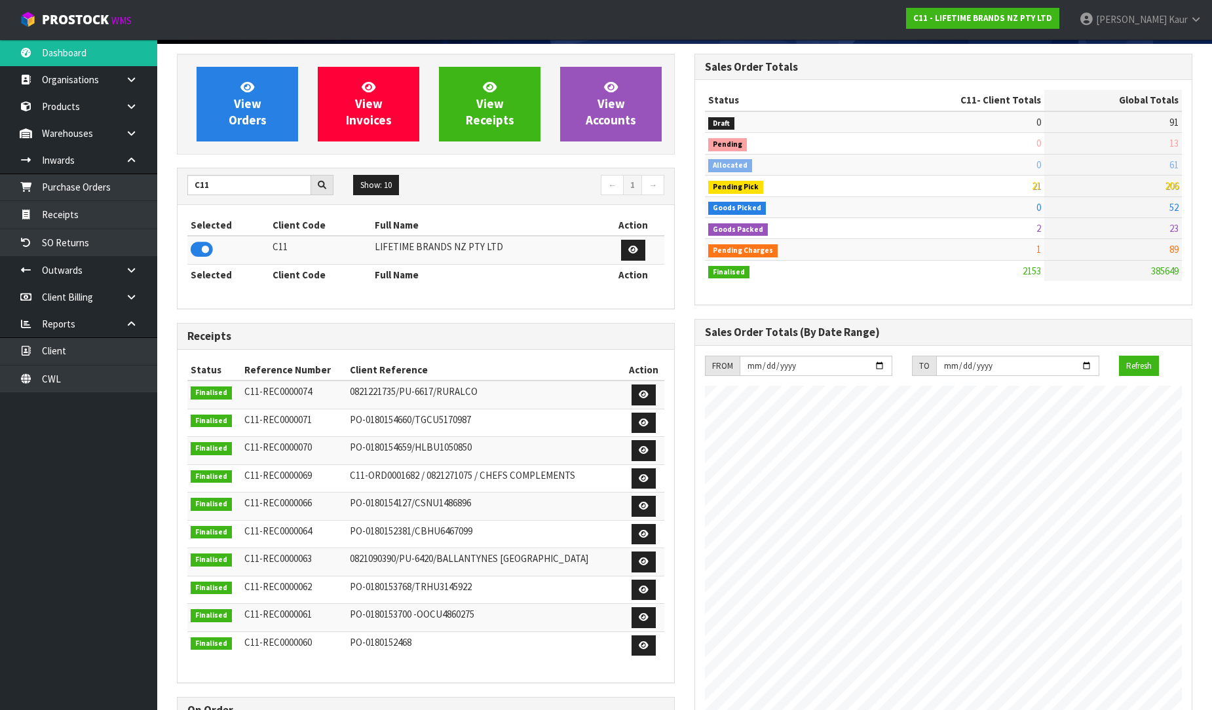
scroll to position [73, 0]
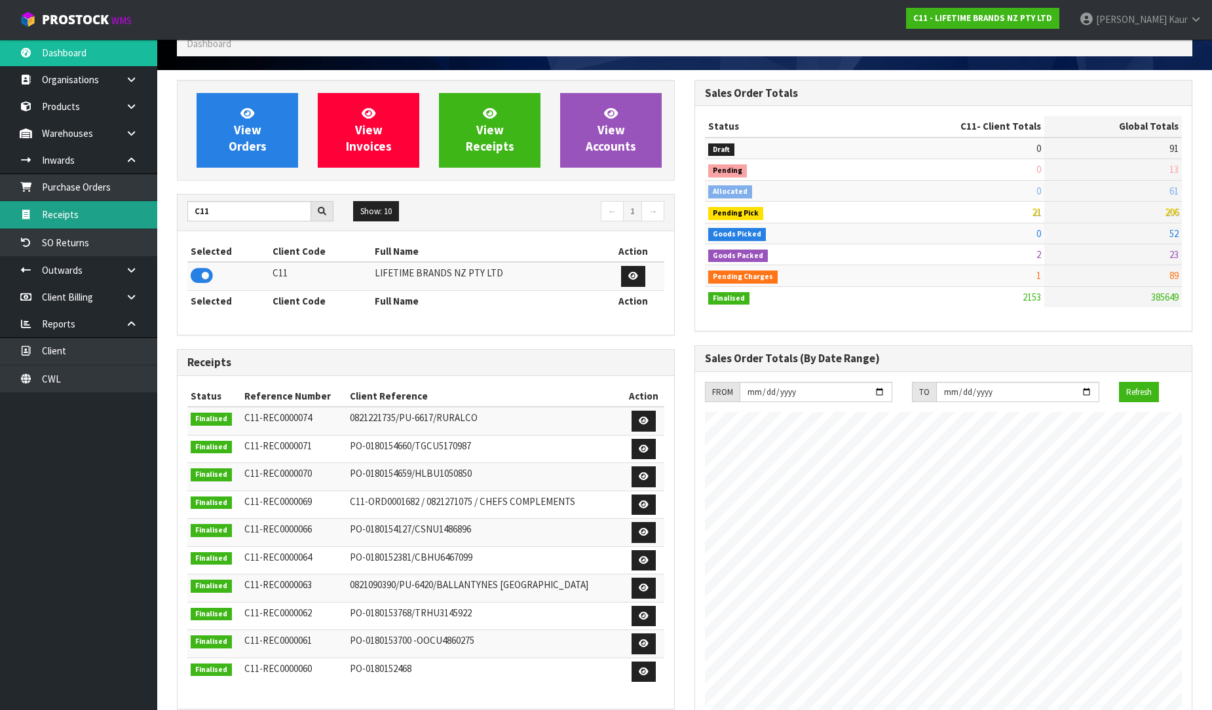
click at [60, 210] on link "Receipts" at bounding box center [78, 214] width 157 height 27
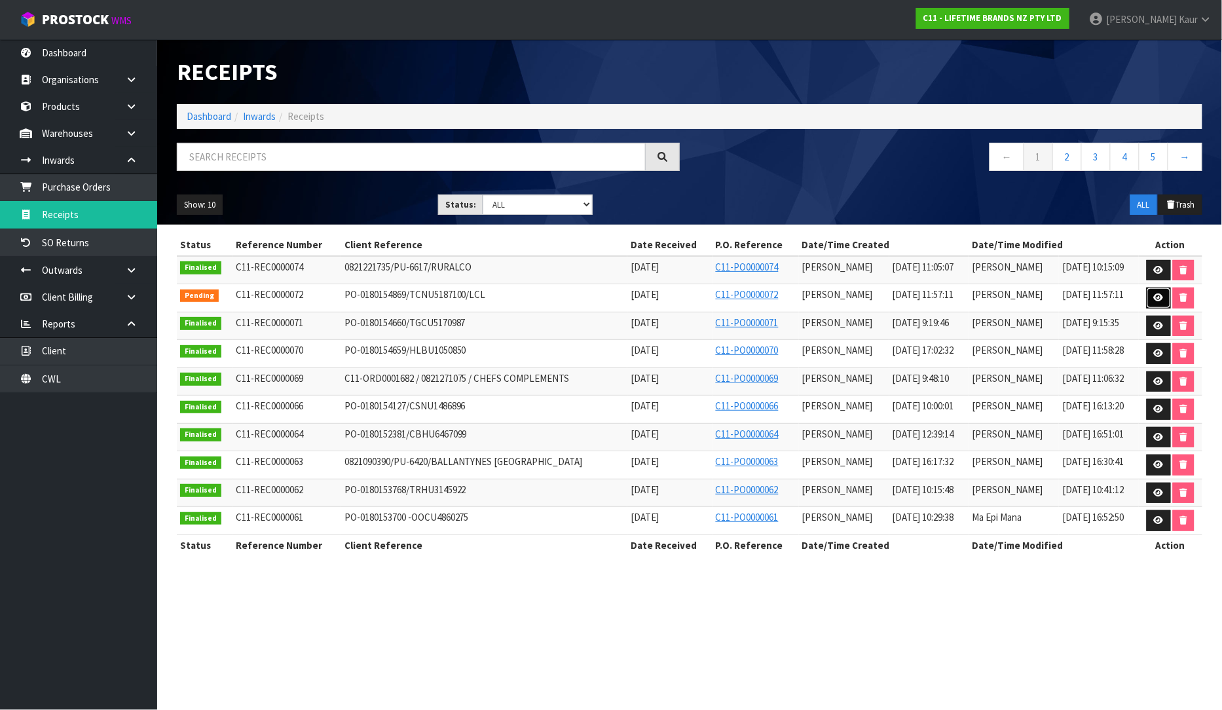
click at [1157, 299] on icon at bounding box center [1159, 297] width 10 height 9
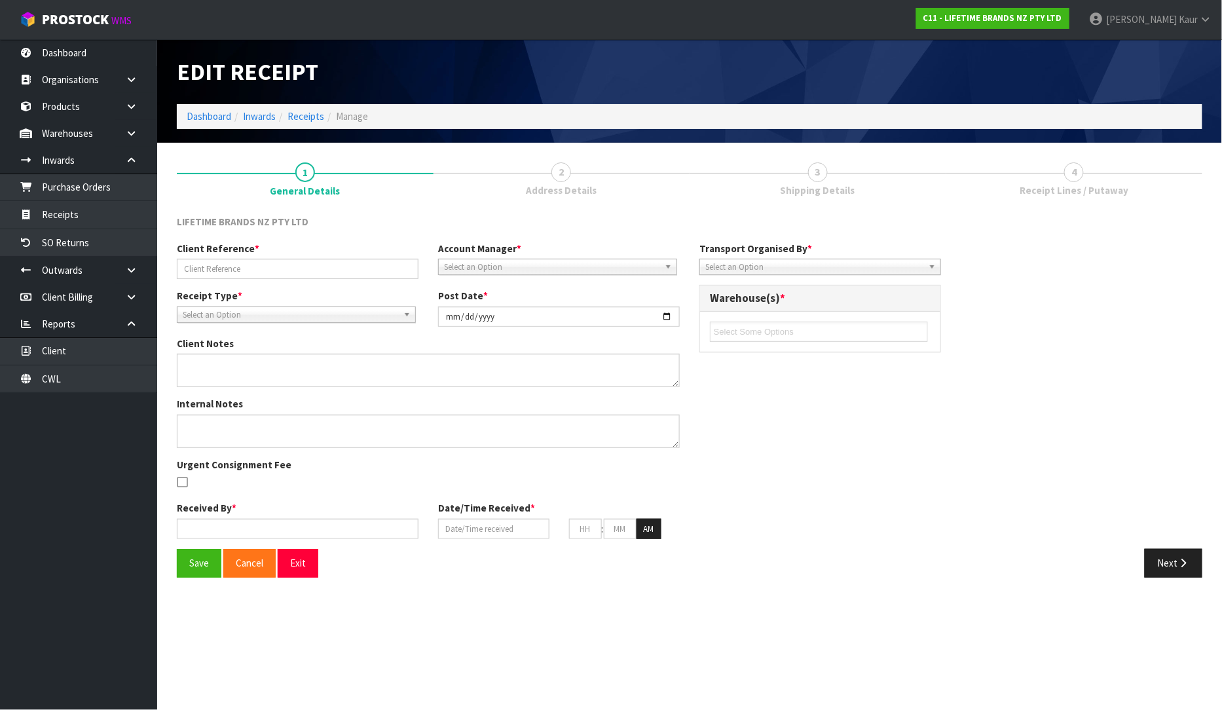
type input "PO-0180154869/TCNU5187100/LCL"
type input "[DATE]"
type textarea "PURCHASE ORDER: 4500347596-000010"
type input "[PERSON_NAME]"
type input "[DATE]"
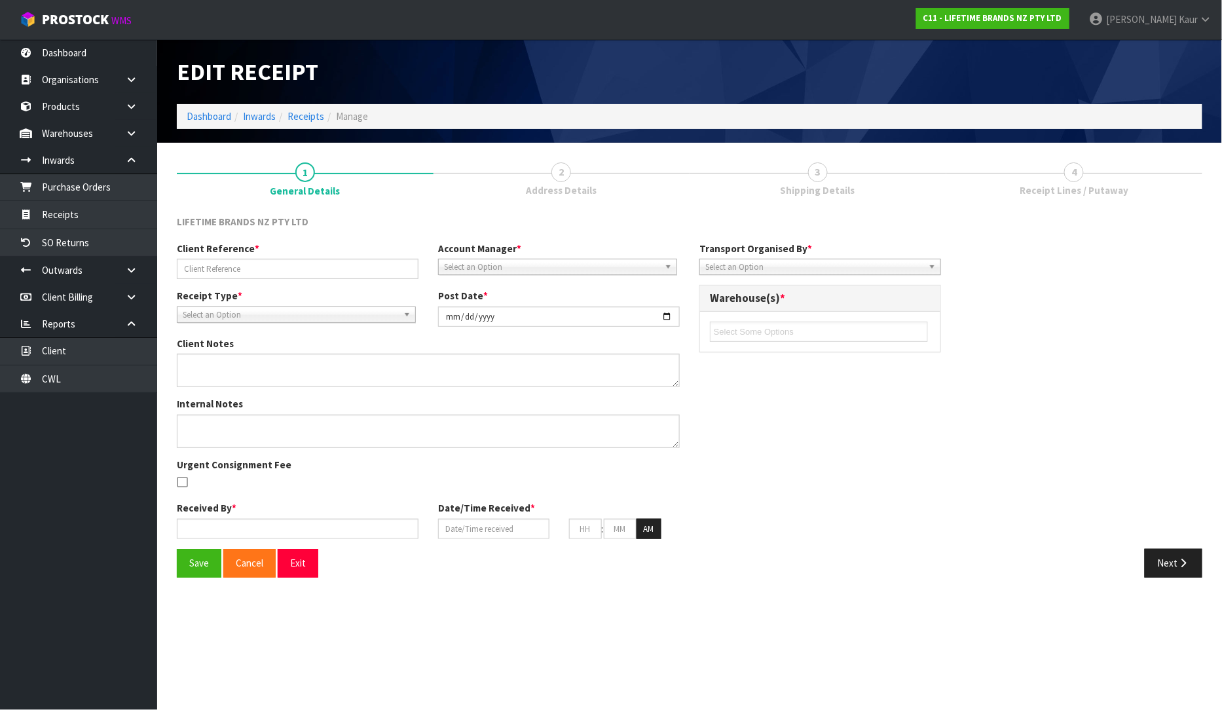
type input "11"
type input "57"
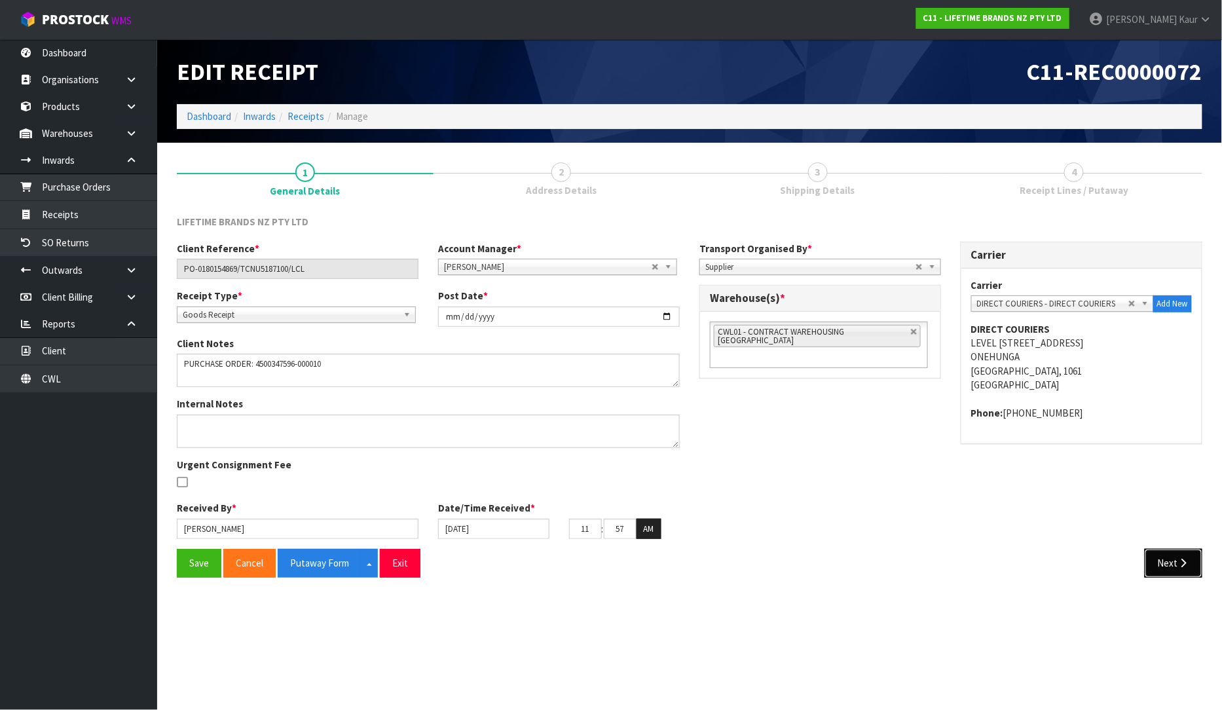
click at [1166, 557] on button "Next" at bounding box center [1174, 563] width 58 height 28
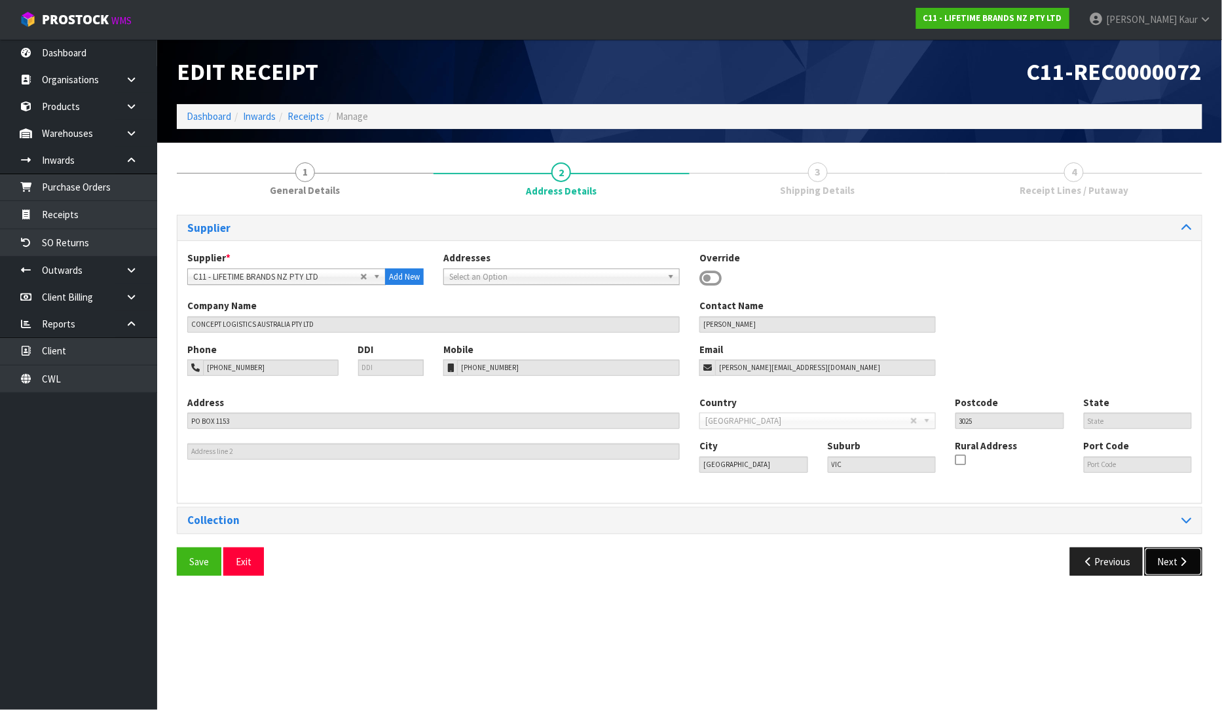
click at [1181, 560] on icon "button" at bounding box center [1184, 562] width 12 height 10
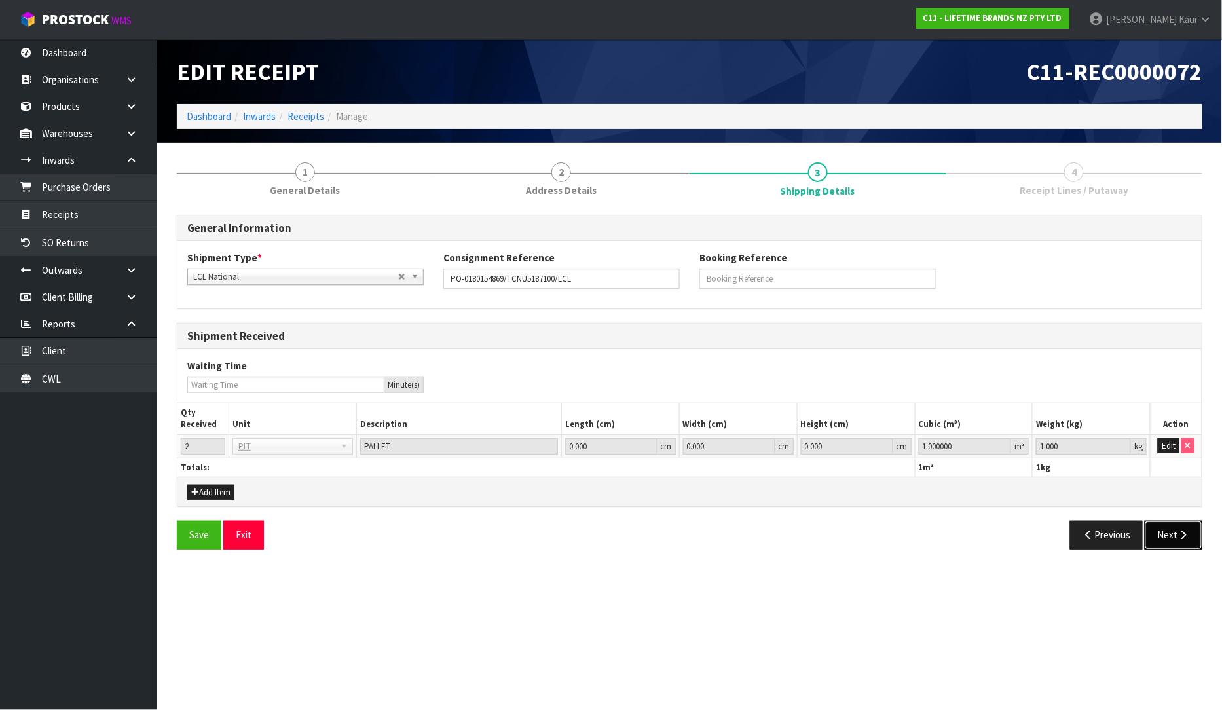
click at [1179, 537] on icon "button" at bounding box center [1184, 535] width 12 height 10
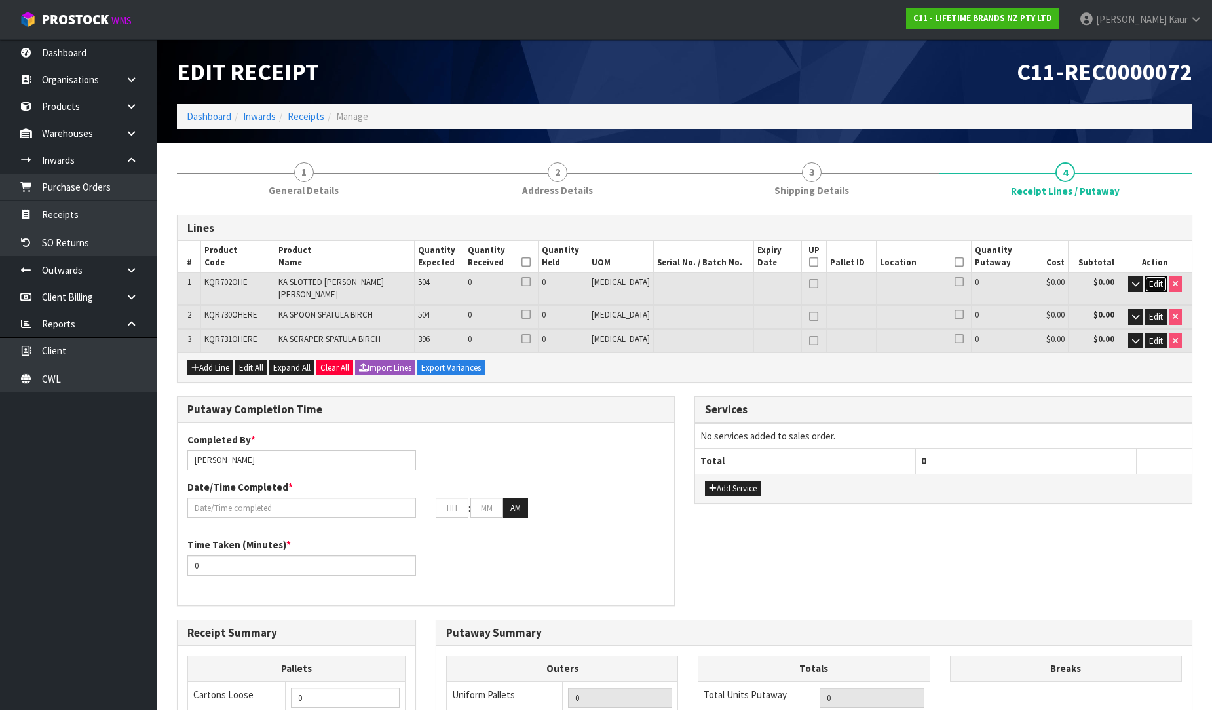
click at [1157, 285] on span "Edit" at bounding box center [1156, 283] width 14 height 11
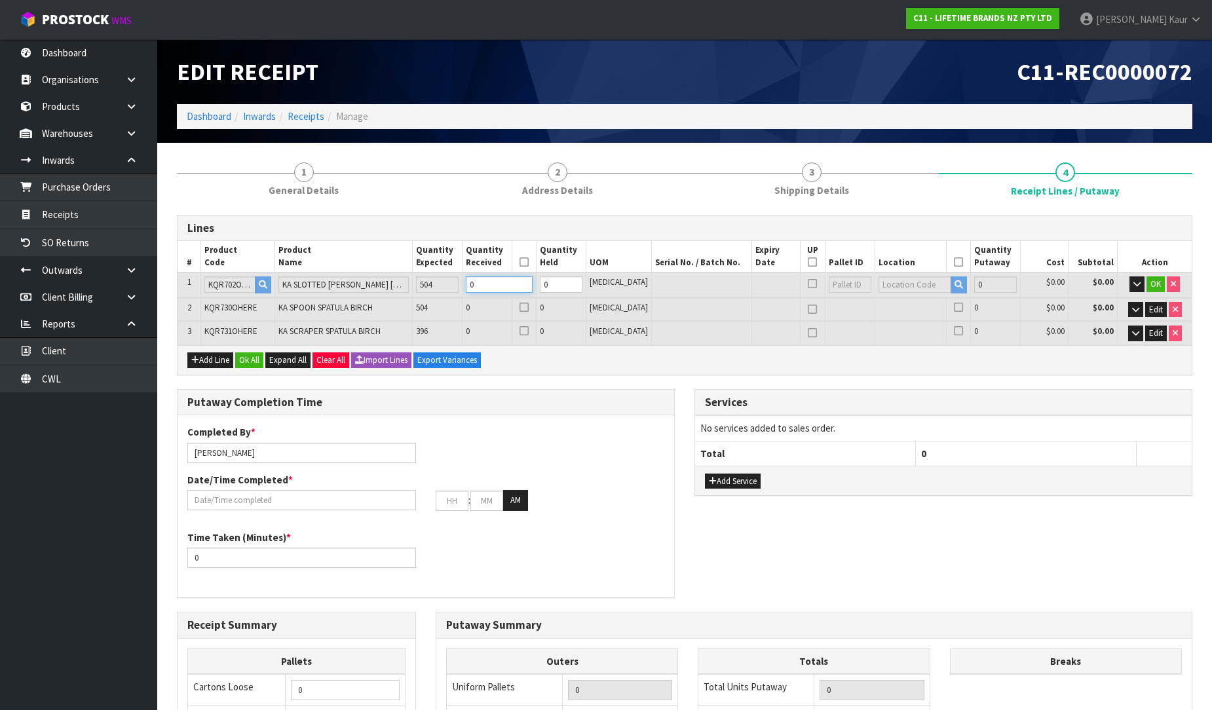
click at [496, 286] on input "0" at bounding box center [499, 284] width 67 height 16
type input "0.005434"
type input "0.6"
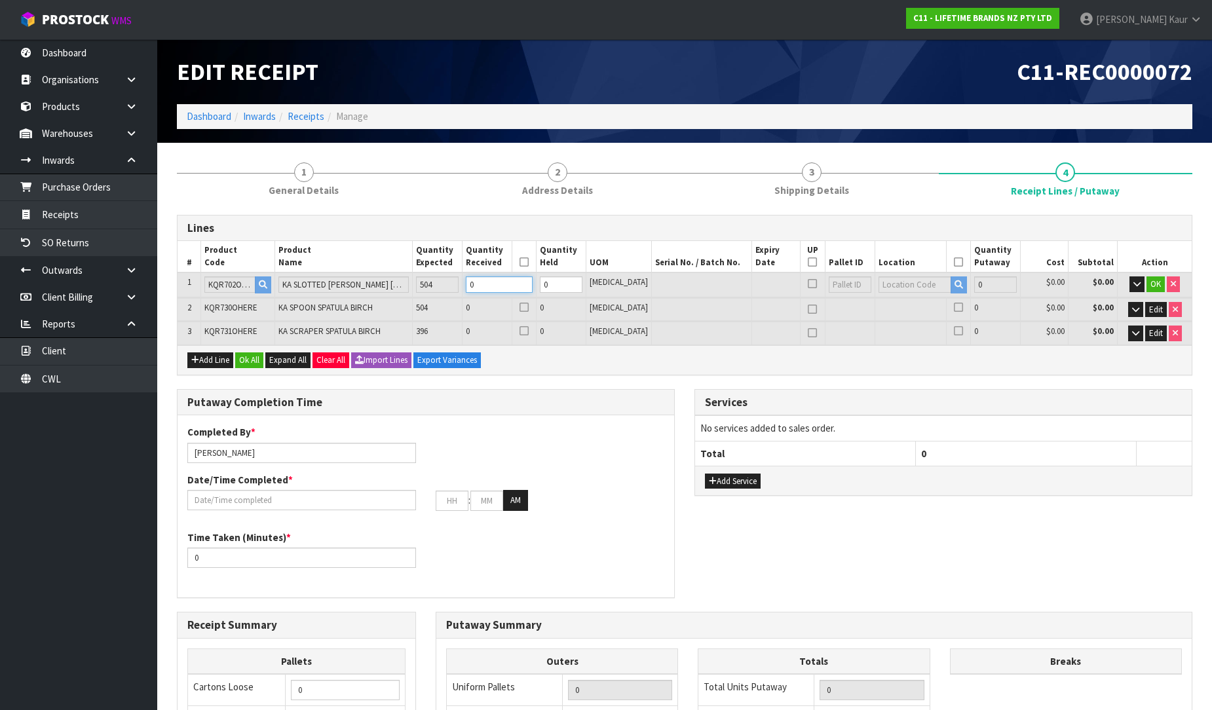
type input "5"
type input "4"
type input "0.06016"
type input "7"
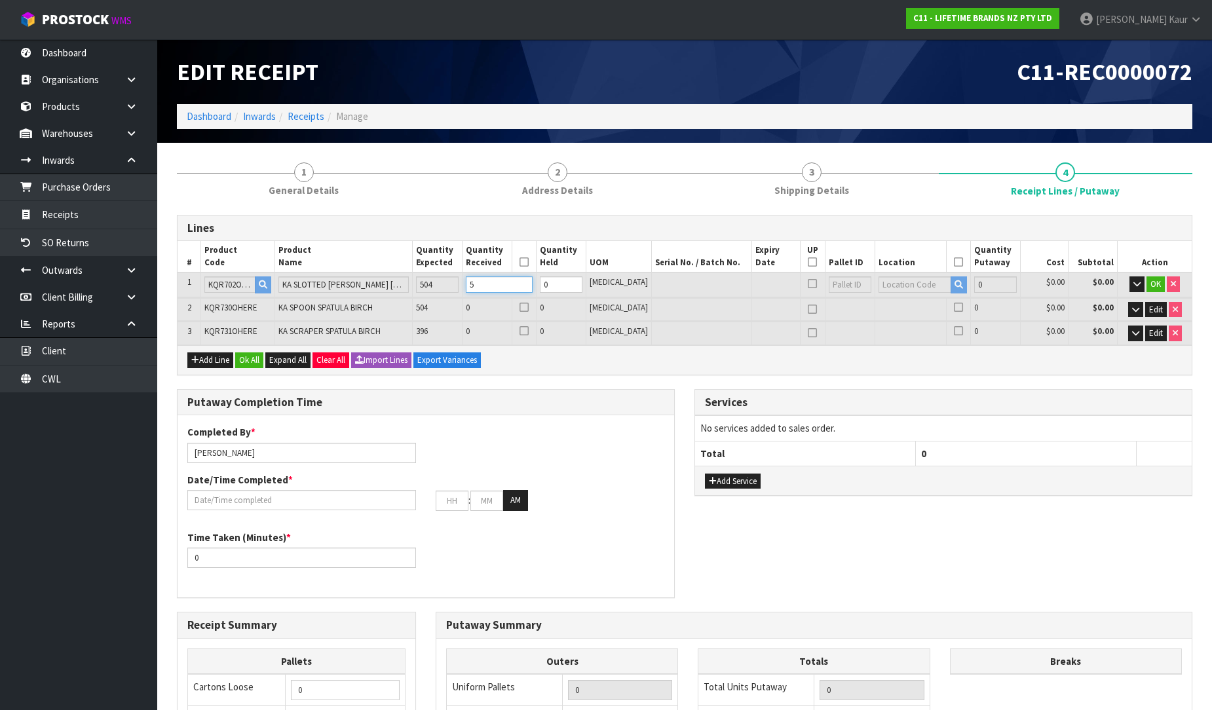
type input "50"
type input "42"
type input "0.59976"
type input "71.4"
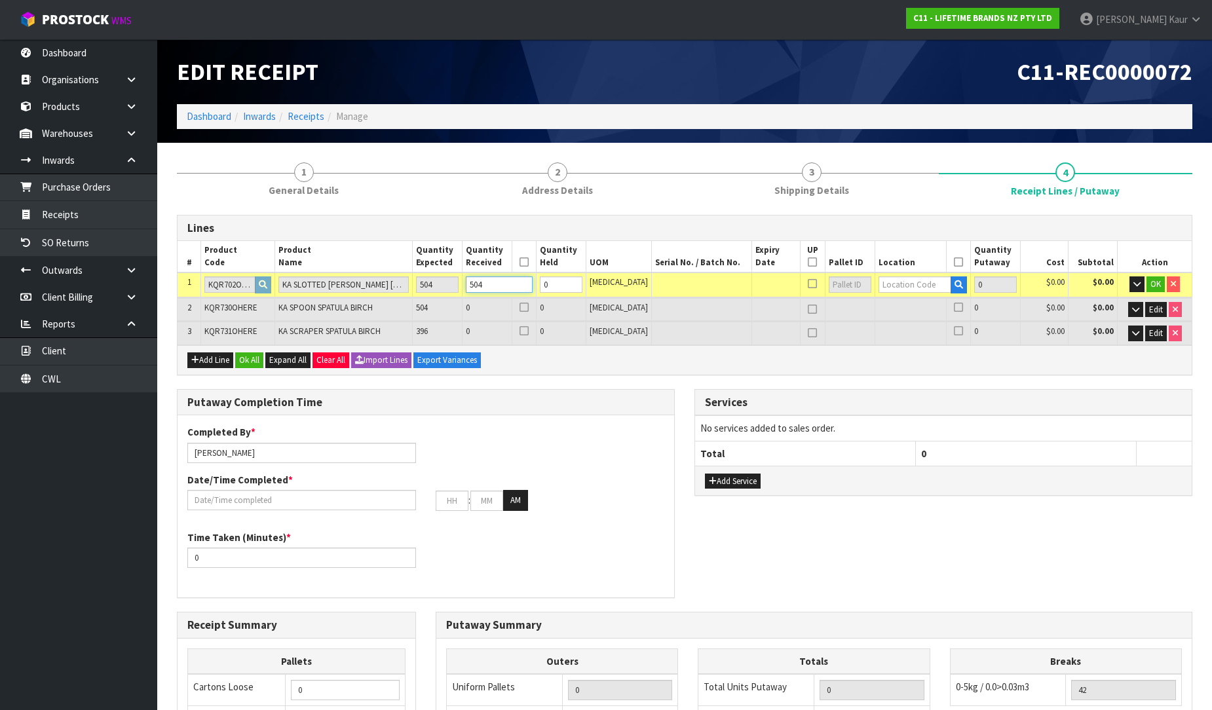
type input "504"
click at [510, 310] on td "0" at bounding box center [487, 309] width 50 height 23
click at [512, 299] on td "0" at bounding box center [487, 309] width 50 height 23
click at [529, 262] on icon at bounding box center [523, 262] width 9 height 1
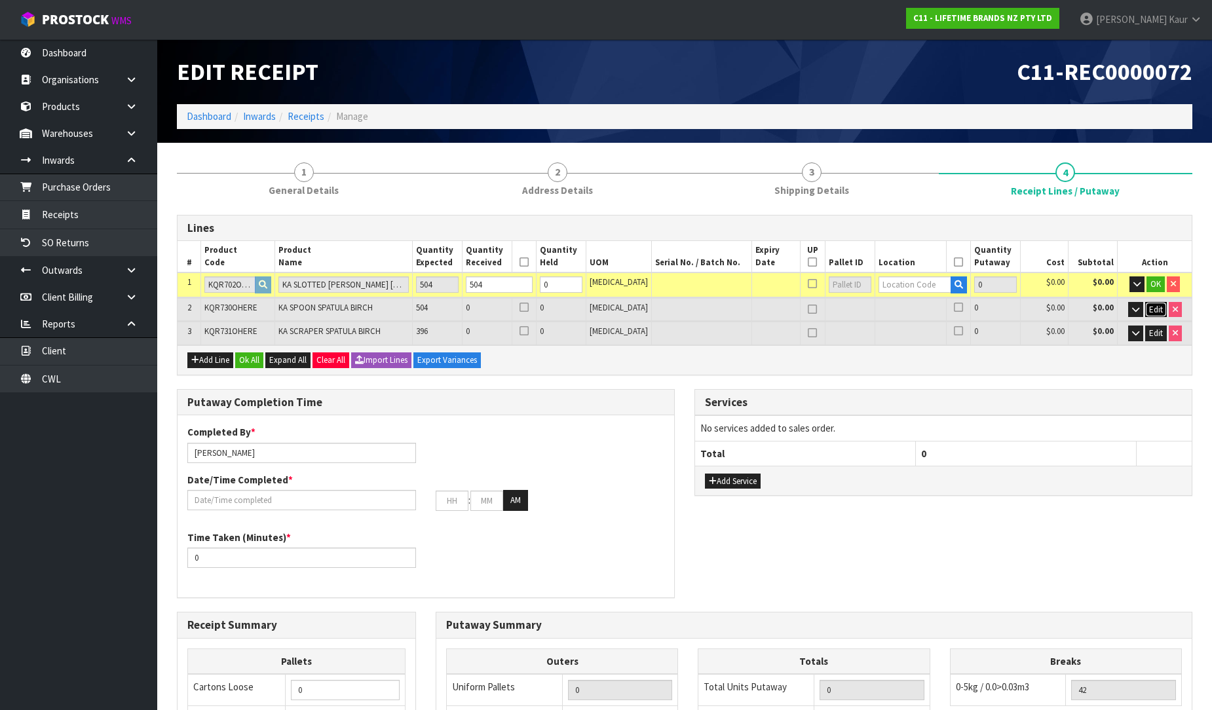
click at [1157, 310] on span "Edit" at bounding box center [1156, 309] width 14 height 11
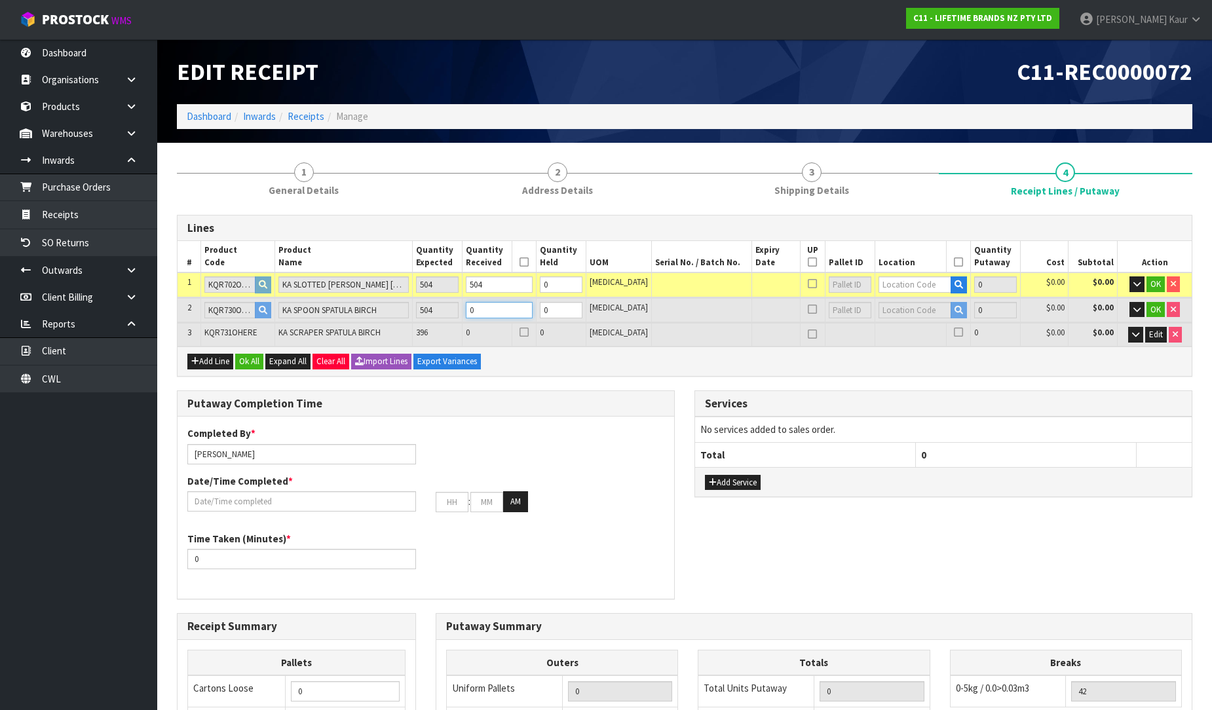
click at [506, 308] on input "0" at bounding box center [499, 310] width 67 height 16
type input "0.603952"
type input "72.1"
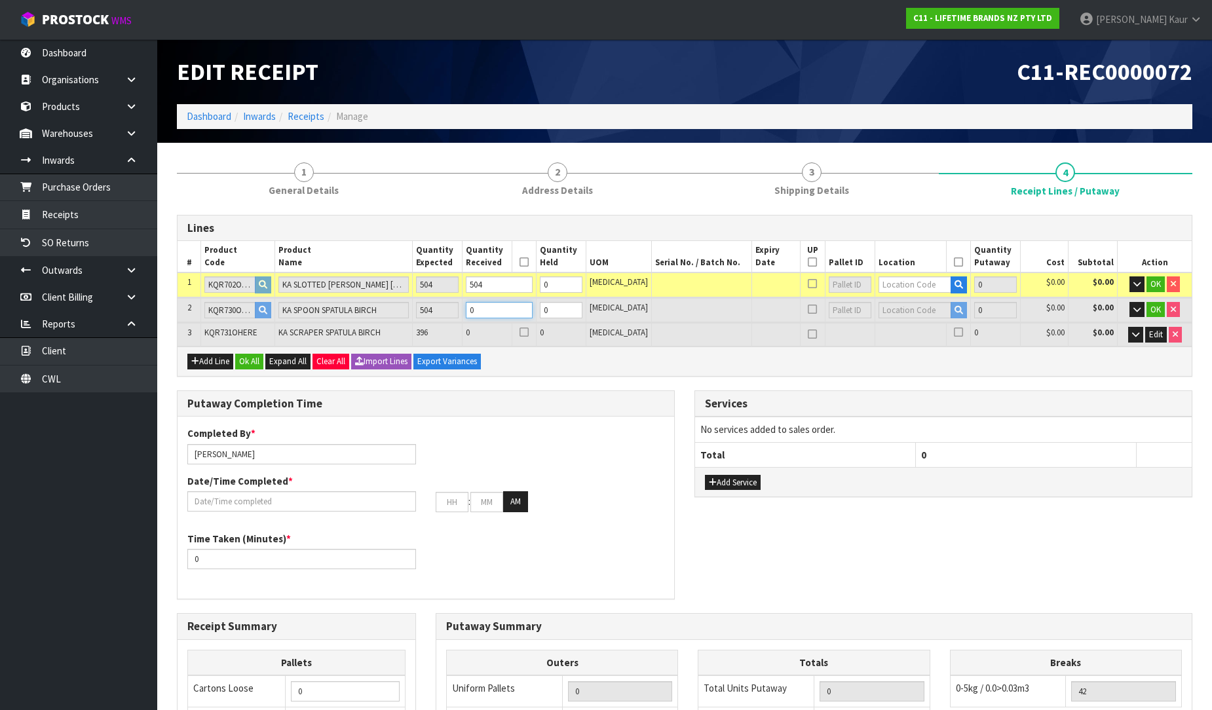
type input "5"
type input "46"
type input "0.645712"
type input "79.1"
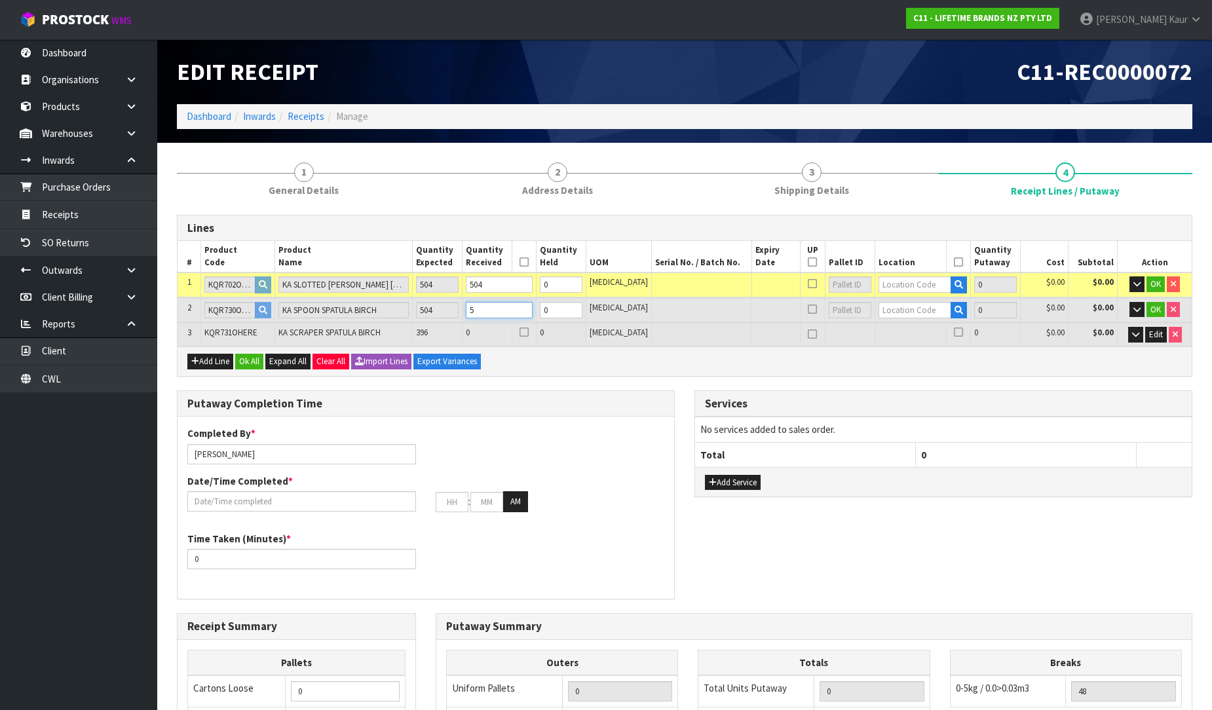
type input "50"
type input "84"
type input "1.059408"
type input "149.1"
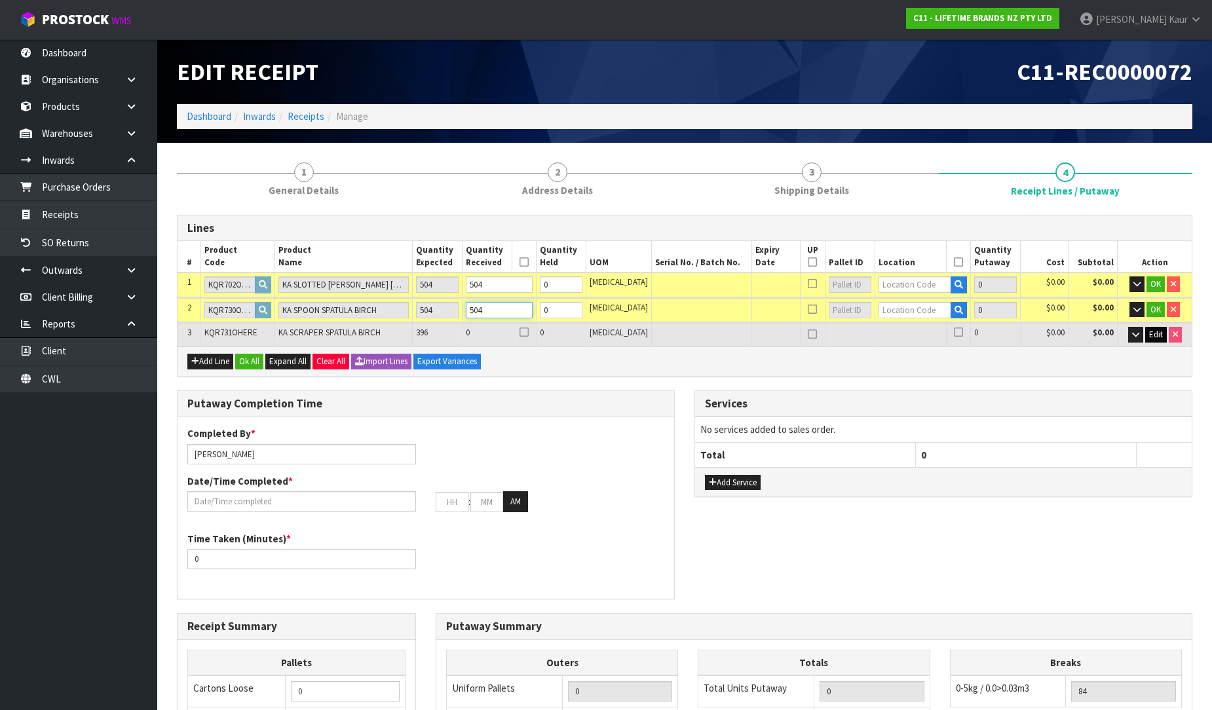
type input "504"
click at [1150, 332] on span "Edit" at bounding box center [1156, 334] width 14 height 11
click at [493, 331] on input "0" at bounding box center [497, 335] width 67 height 16
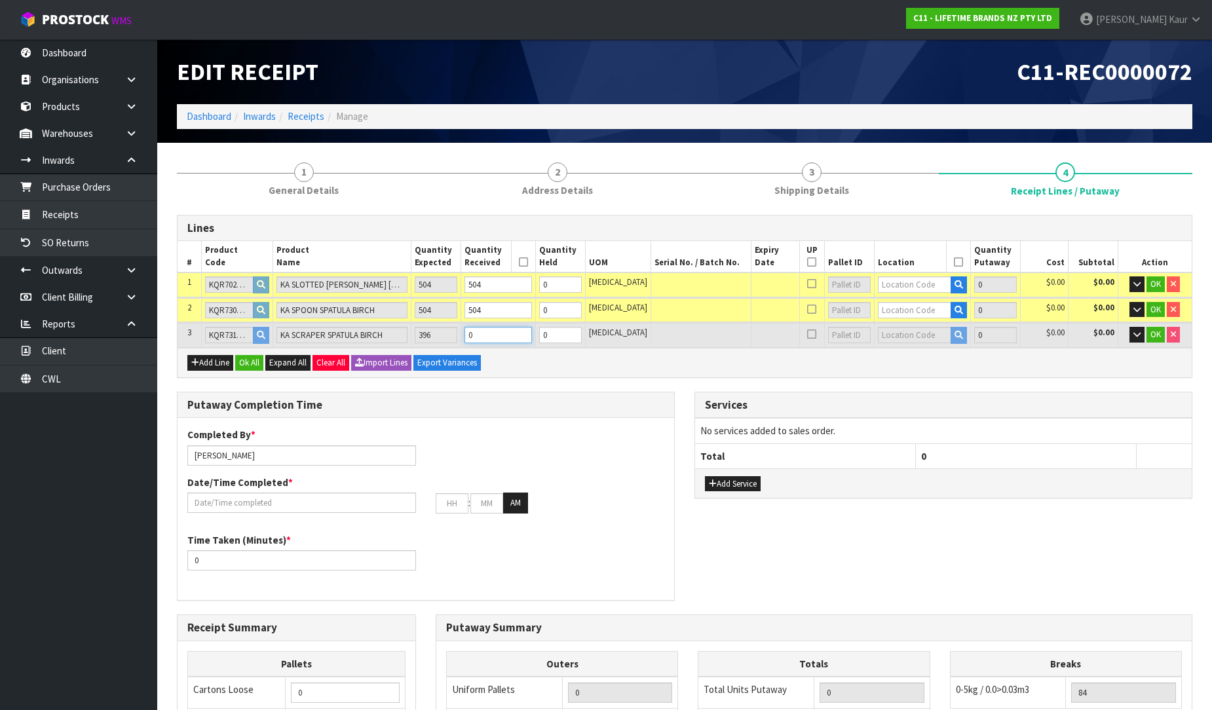
type input "1.061424"
type input "149.5"
type input "3"
type input "87"
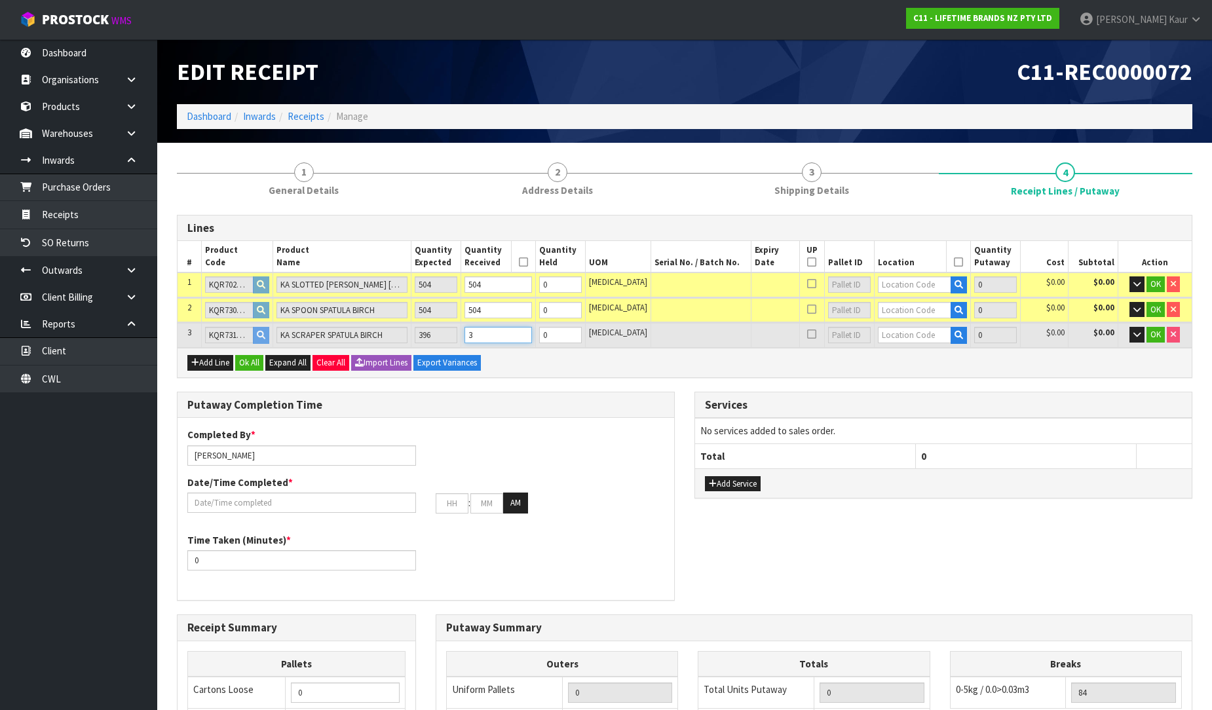
type input "1.097226"
type input "154.3"
type input "39"
type input "117"
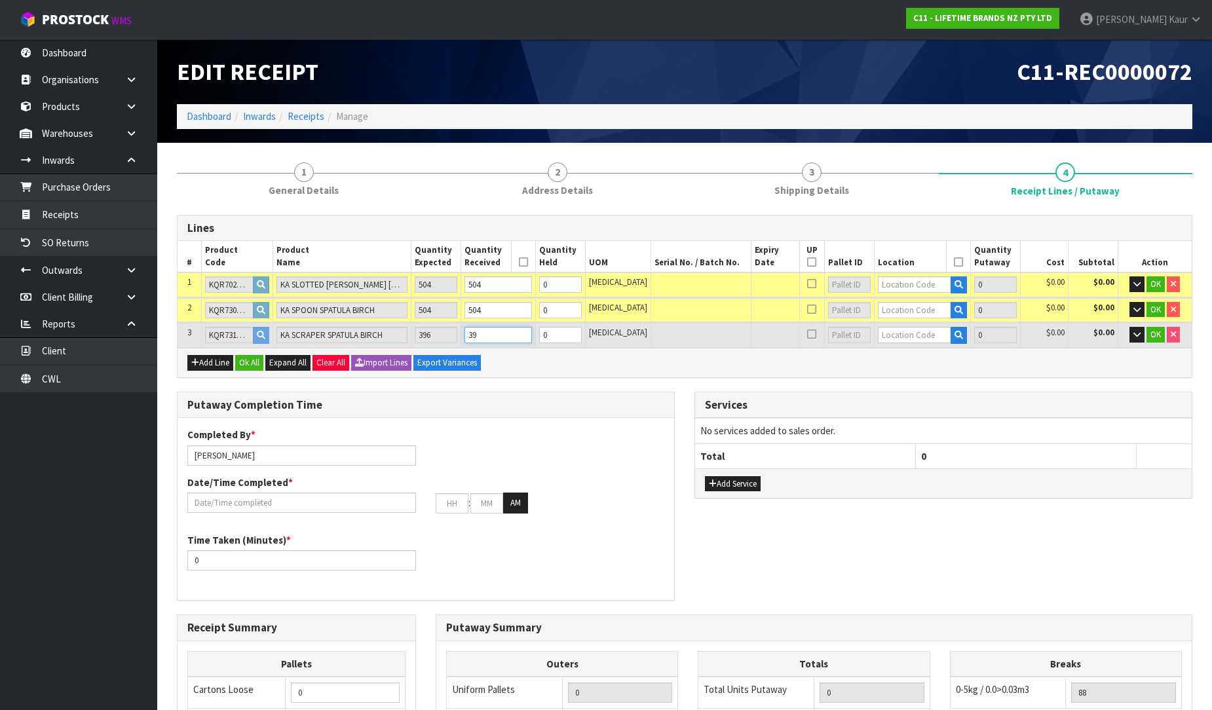
type input "1.45323"
type input "201.9"
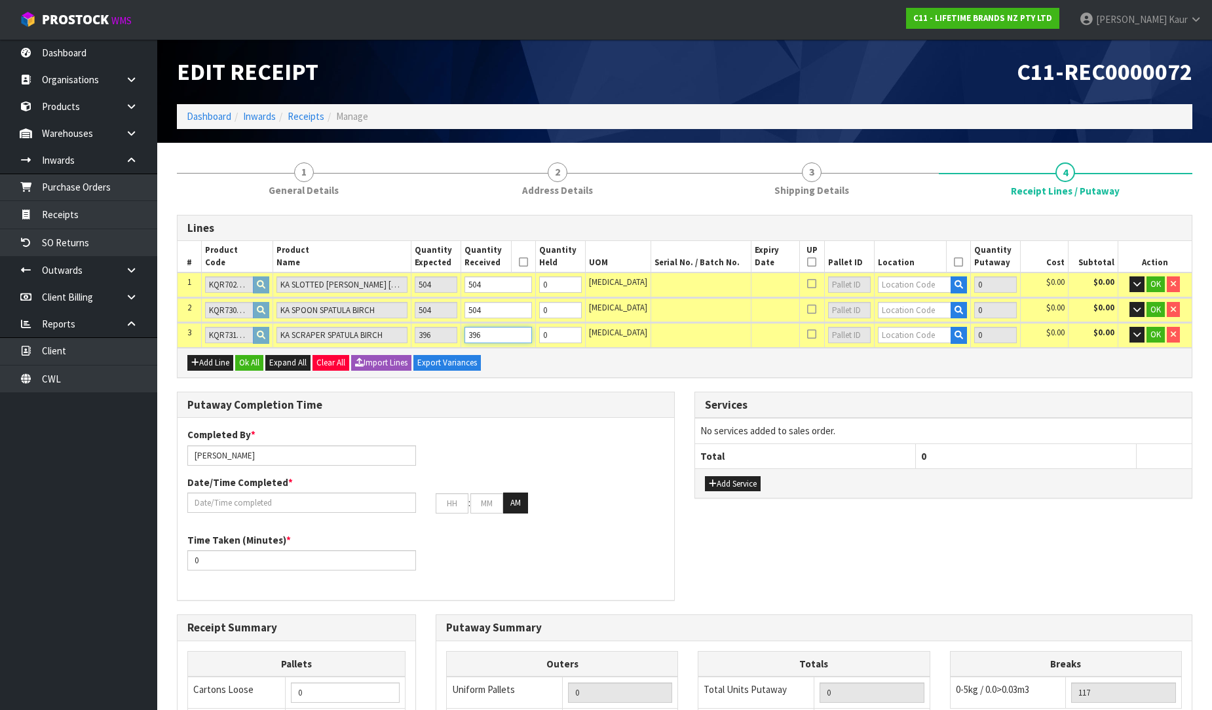
type input "396"
click at [528, 262] on icon at bounding box center [523, 262] width 9 height 1
click at [891, 287] on input "text" at bounding box center [914, 284] width 73 height 16
type input "37-13-5-B"
type input "504"
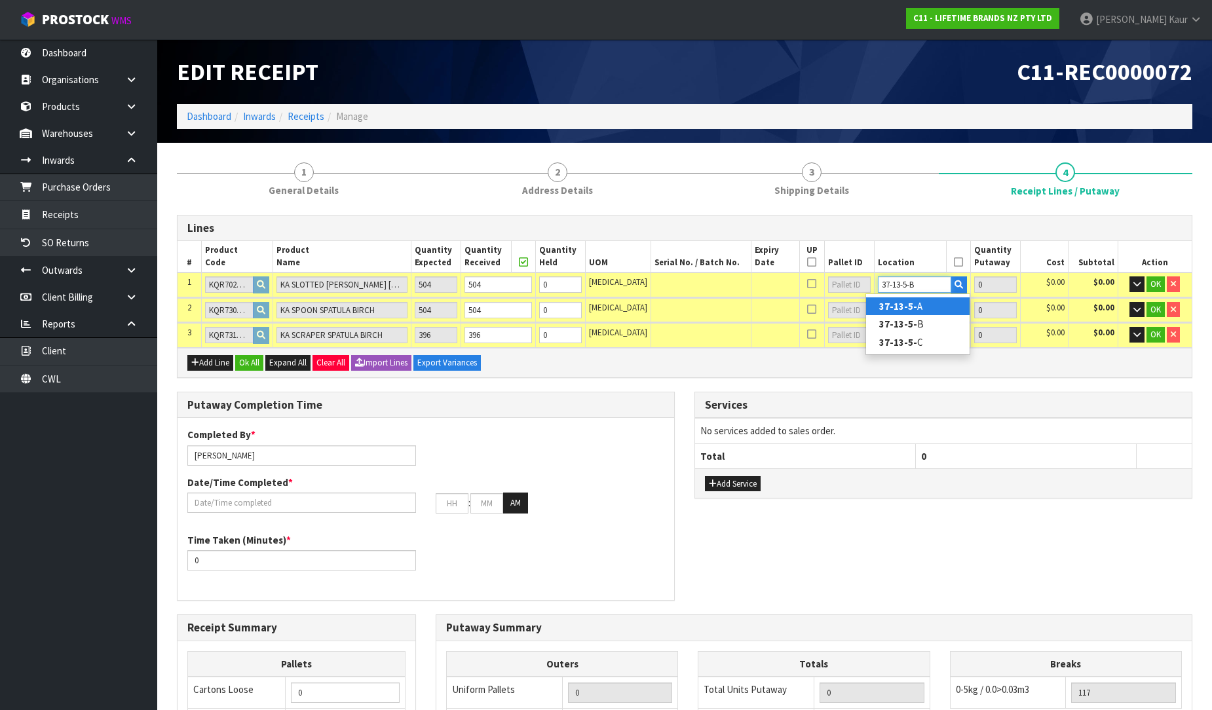
type input "504"
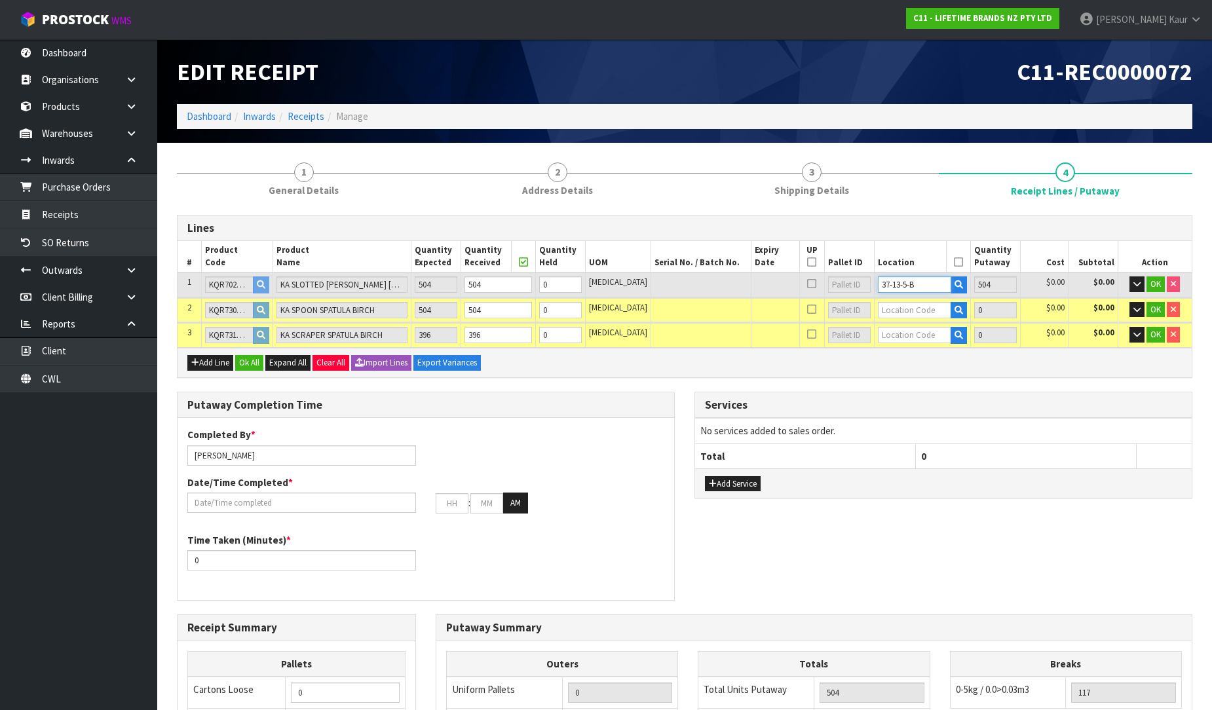
type input "37-13-5-B"
click at [891, 308] on input "text" at bounding box center [914, 310] width 73 height 16
type input "37-15-5-A"
type input "1008"
type input "504"
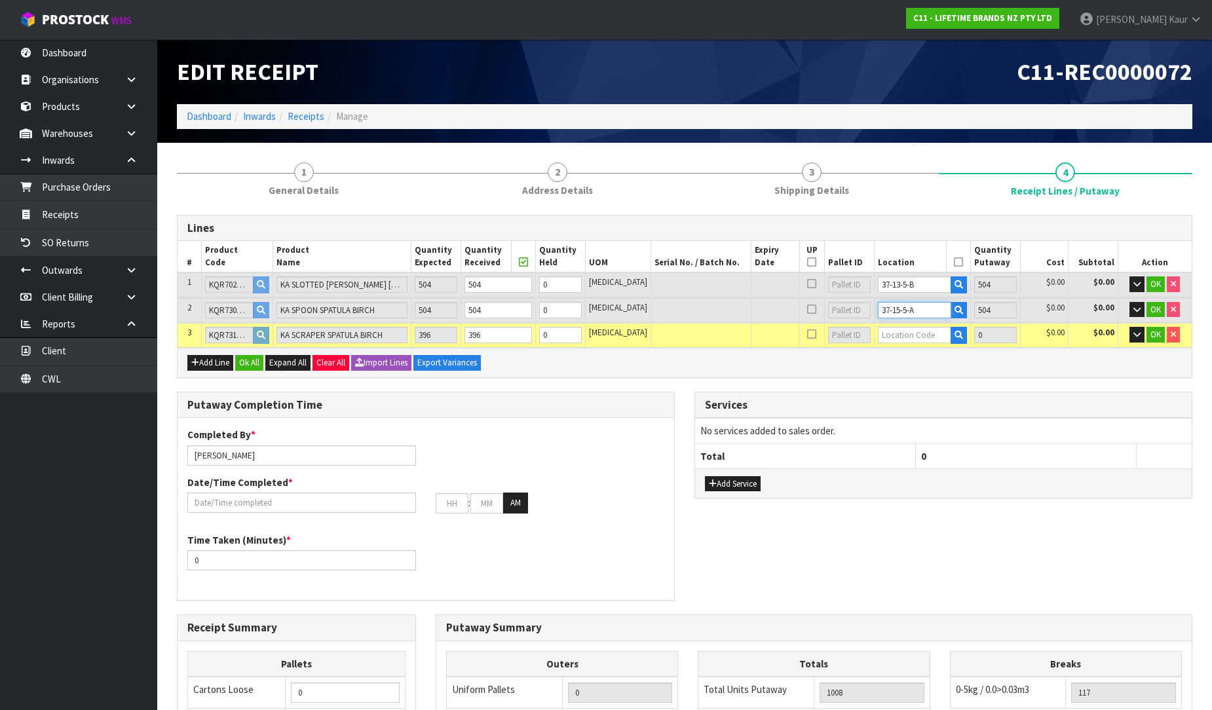
type input "37-15-5-A"
click at [891, 332] on input "text" at bounding box center [914, 335] width 73 height 16
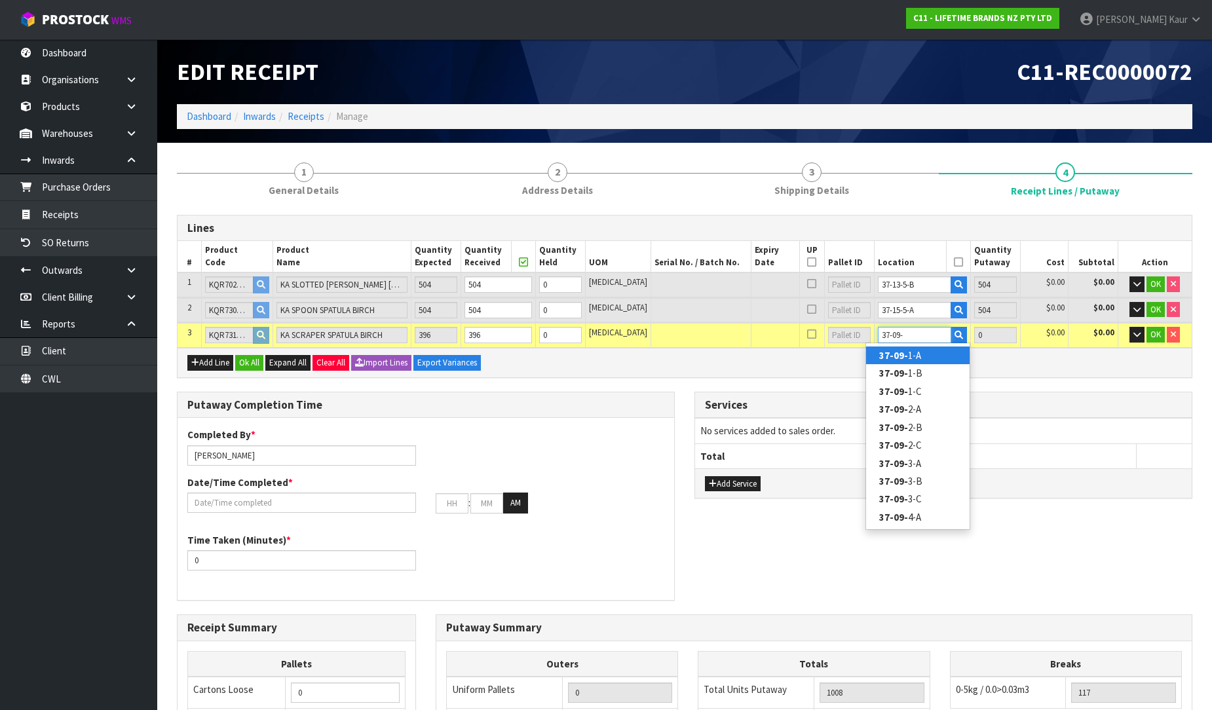
type input "37-09-"
click at [908, 360] on link "37-09- 1-A" at bounding box center [917, 355] width 103 height 18
type input "1404"
type input "37-09-1-A"
type input "396"
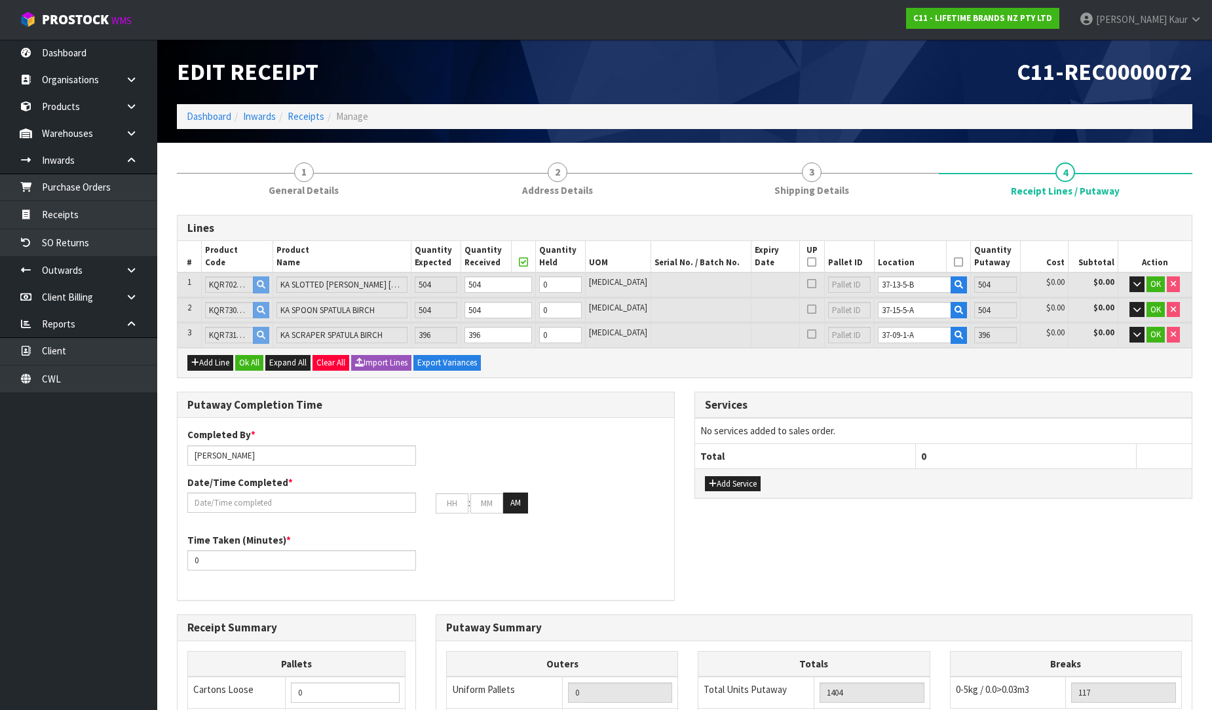
click at [954, 262] on icon at bounding box center [958, 262] width 9 height 1
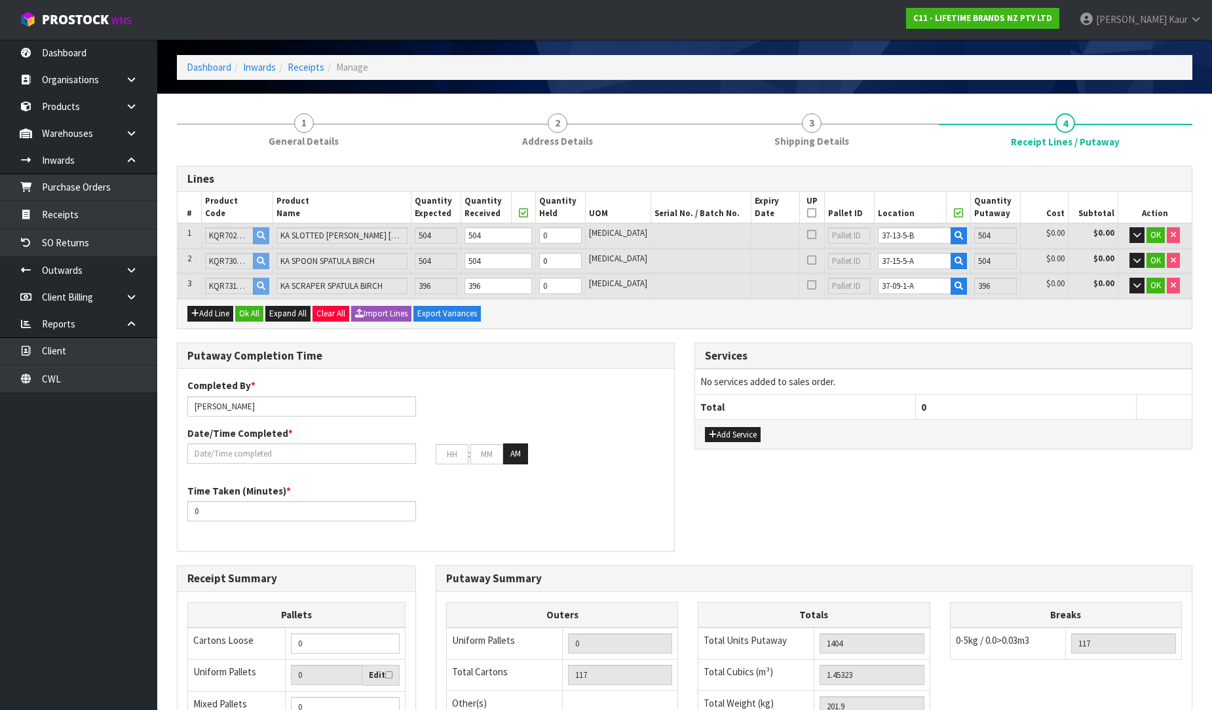
scroll to position [73, 0]
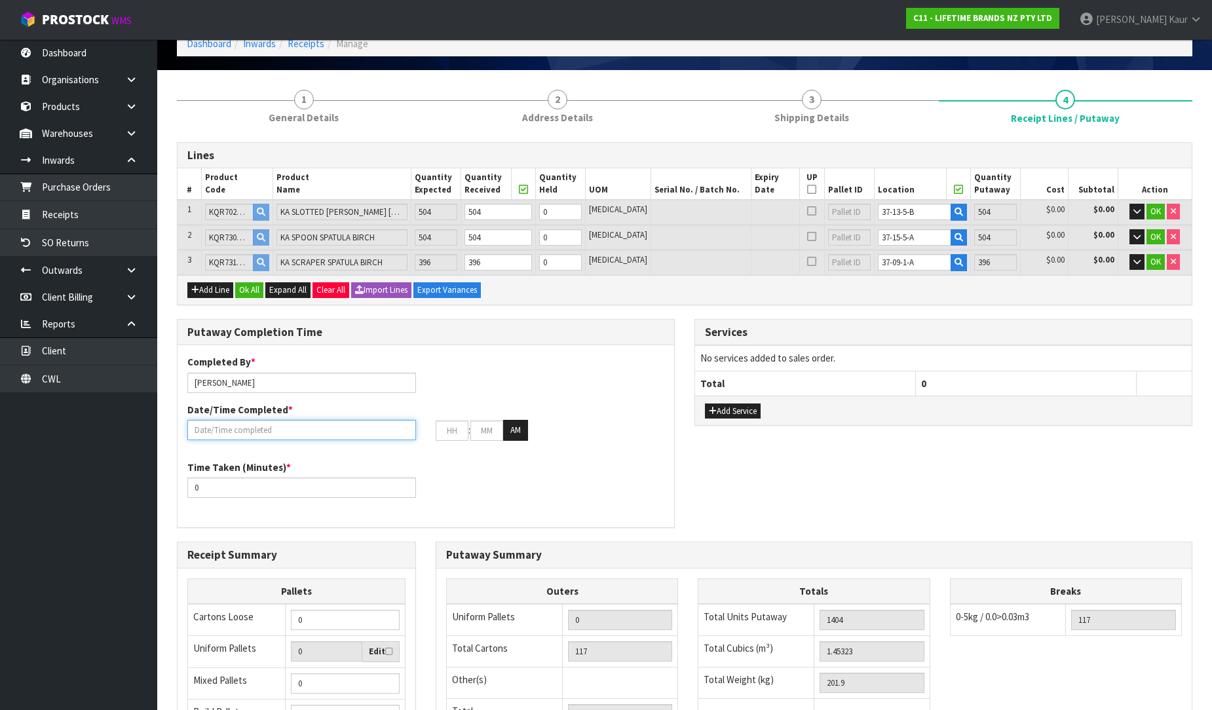
click at [267, 434] on input "text" at bounding box center [301, 430] width 229 height 20
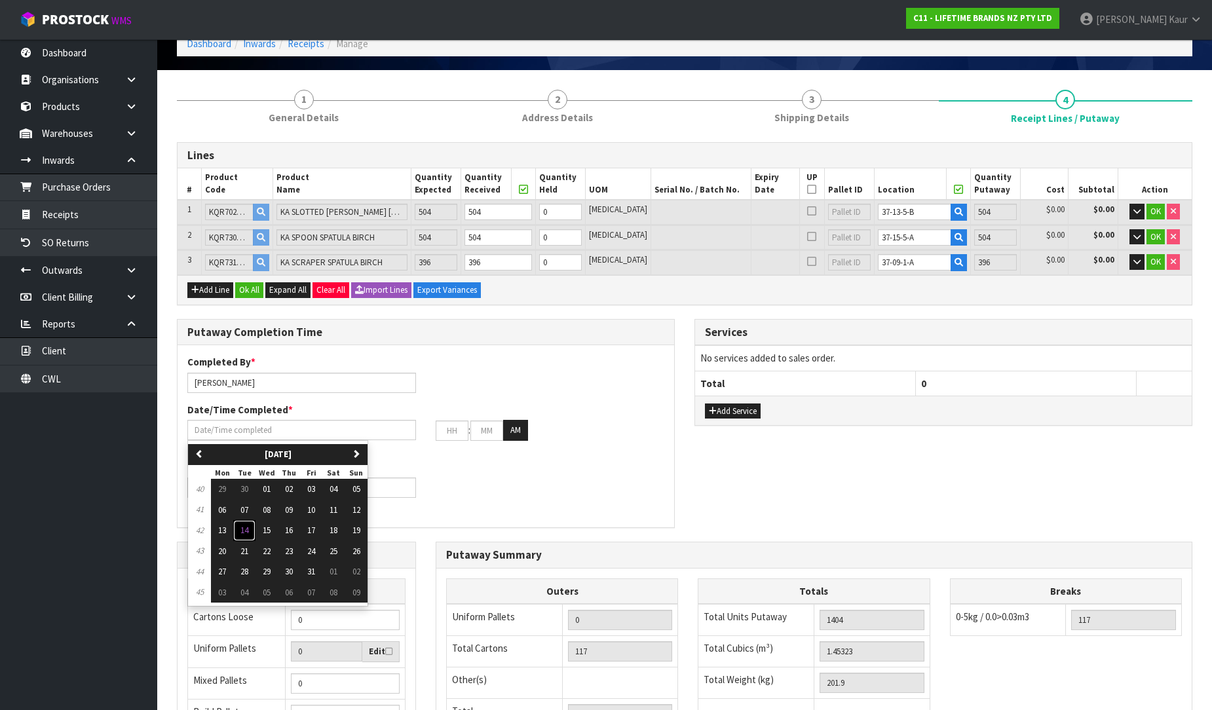
click at [246, 534] on button "14" at bounding box center [244, 530] width 22 height 21
type input "[DATE]"
type input "12"
type input "00"
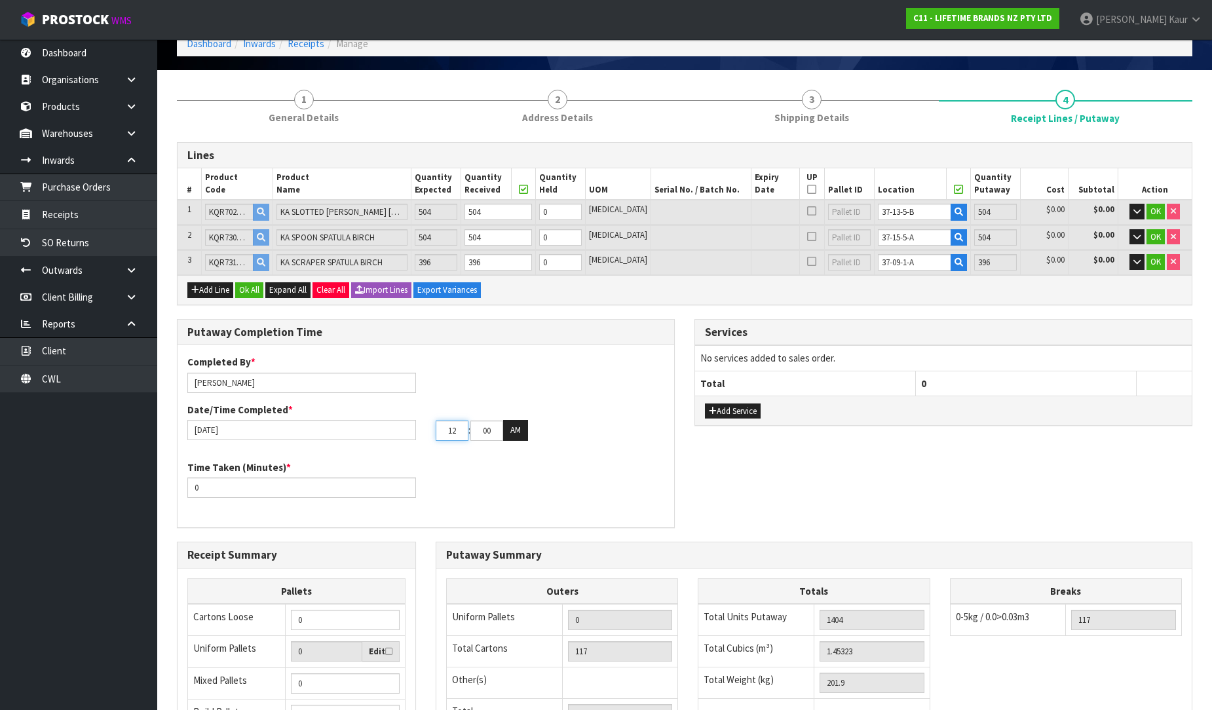
click at [458, 429] on input "12" at bounding box center [452, 430] width 33 height 20
type input "02"
click at [494, 430] on input "00" at bounding box center [486, 430] width 33 height 20
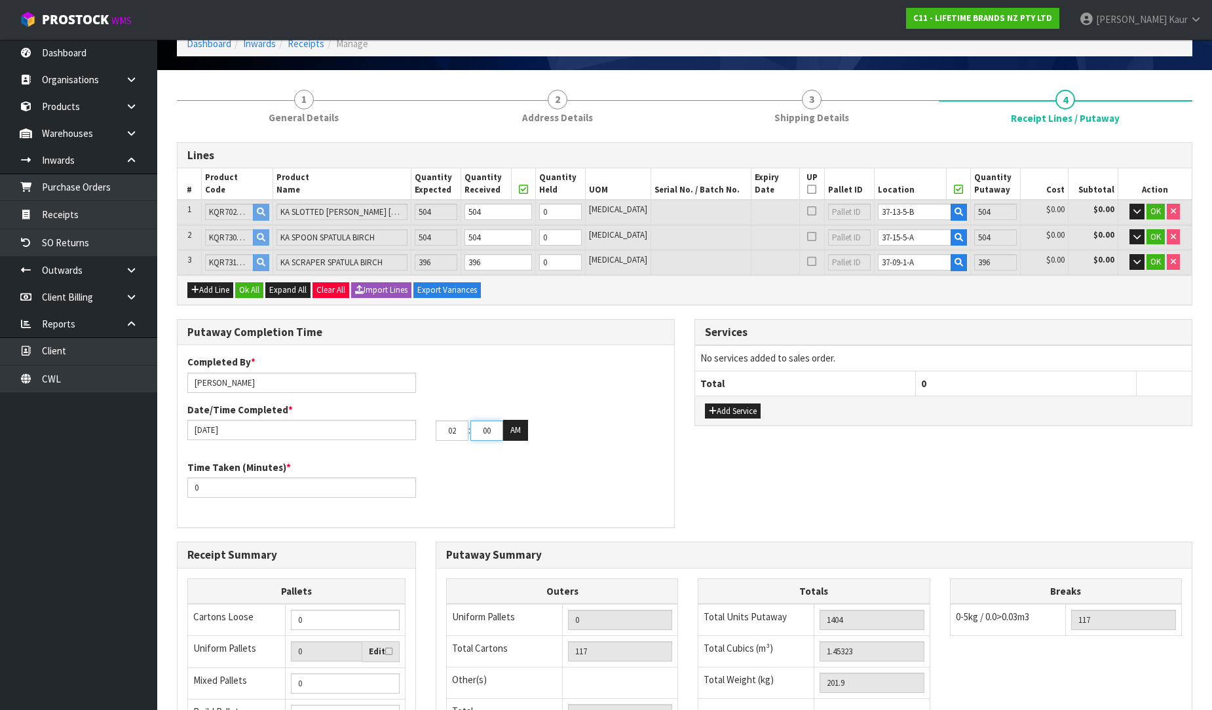
click at [494, 430] on input "00" at bounding box center [486, 430] width 33 height 20
type input "25"
click at [513, 428] on button "AM" at bounding box center [515, 430] width 25 height 21
click at [481, 466] on div "Time Taken (Minutes) * 0" at bounding box center [425, 483] width 496 height 47
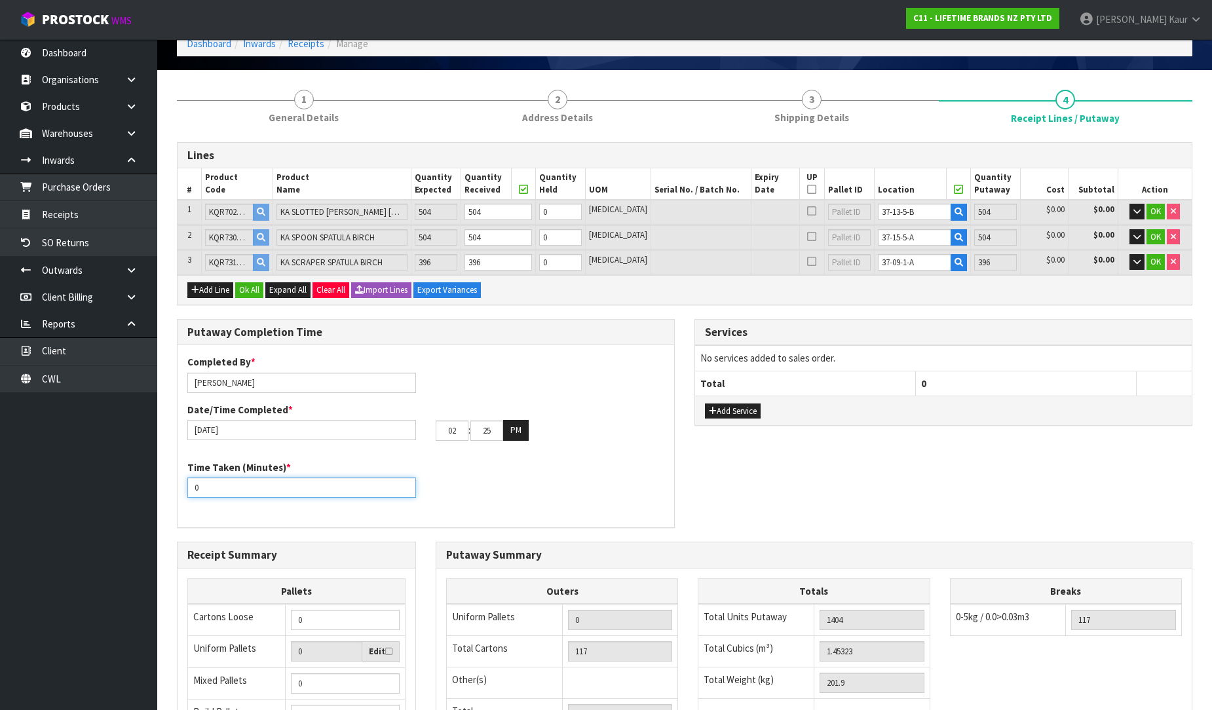
click at [249, 485] on input "0" at bounding box center [301, 487] width 229 height 20
click at [250, 483] on input "0" at bounding box center [301, 487] width 229 height 20
type input "60"
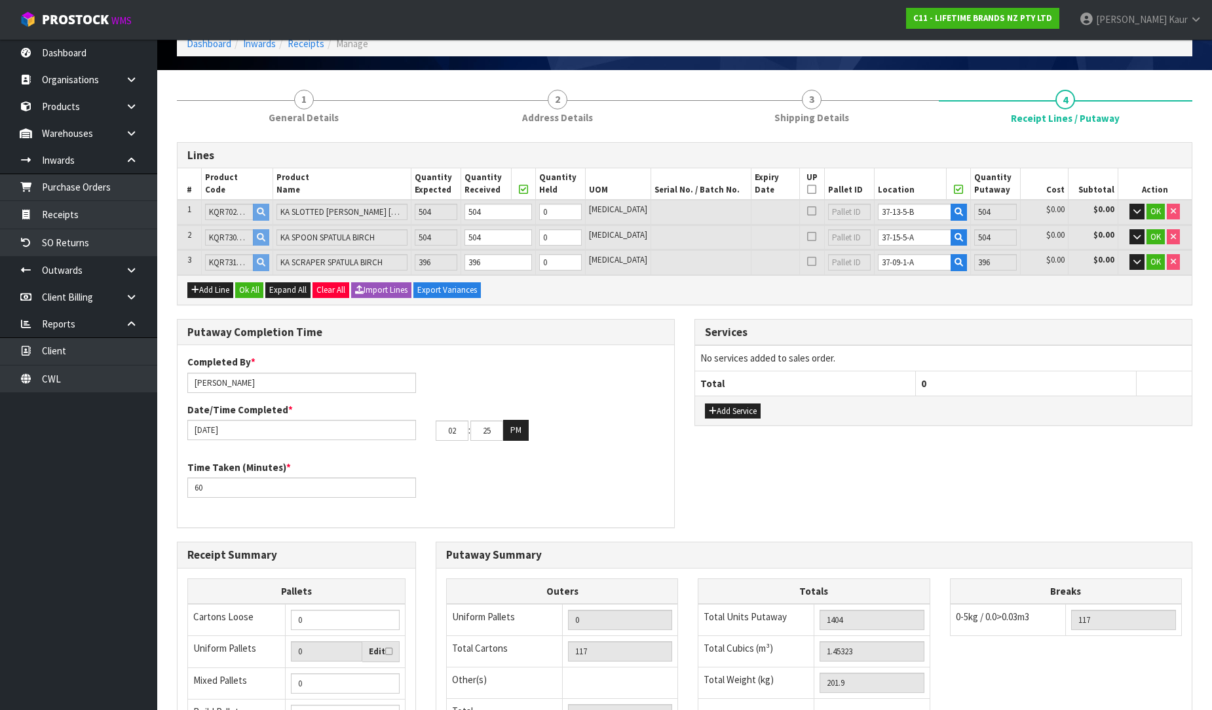
click at [513, 483] on div "Time Taken (Minutes) * 60" at bounding box center [425, 483] width 496 height 47
click at [681, 452] on div "Putaway Completion Time Completed By * Prabhneet Kaur Date/Time Completed * 14/…" at bounding box center [425, 430] width 517 height 223
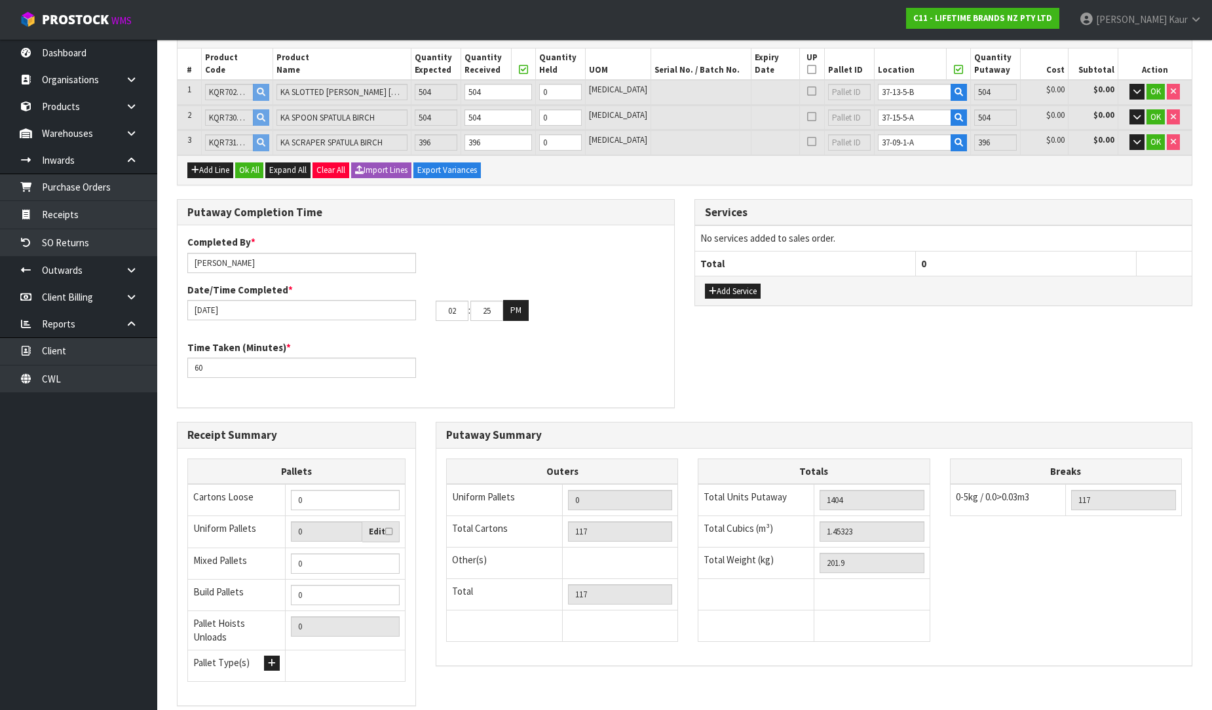
scroll to position [218, 0]
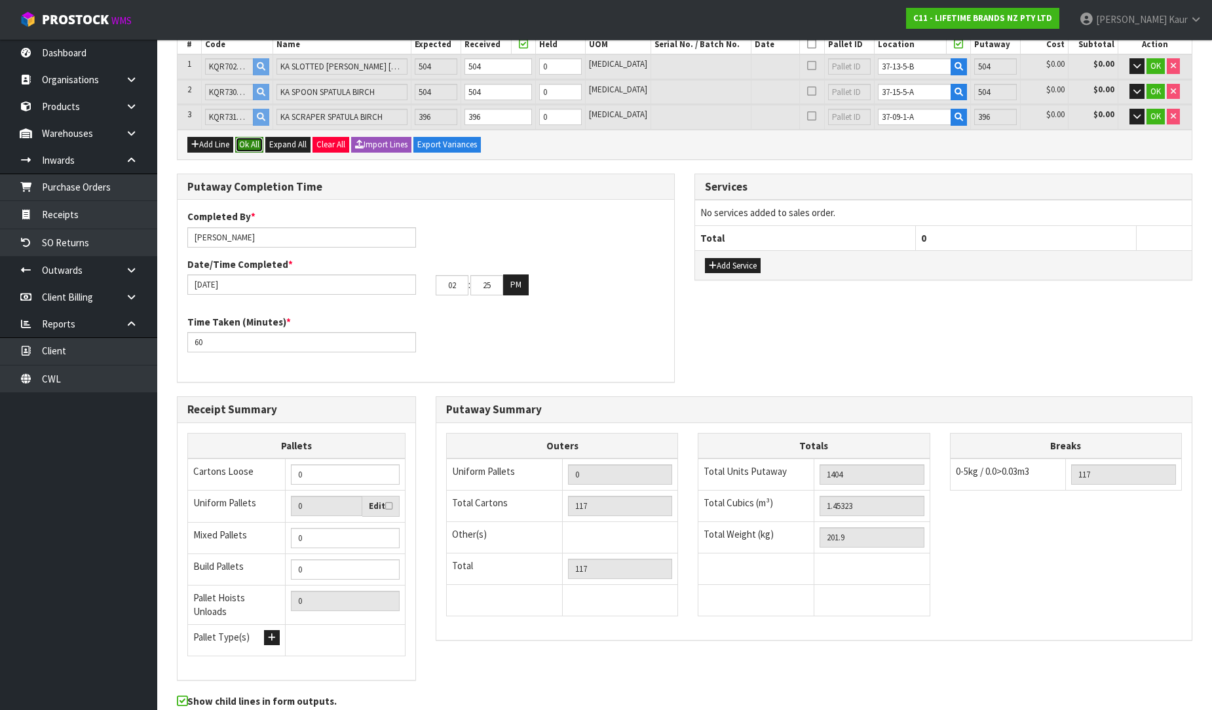
click at [259, 140] on button "Ok All" at bounding box center [249, 145] width 28 height 16
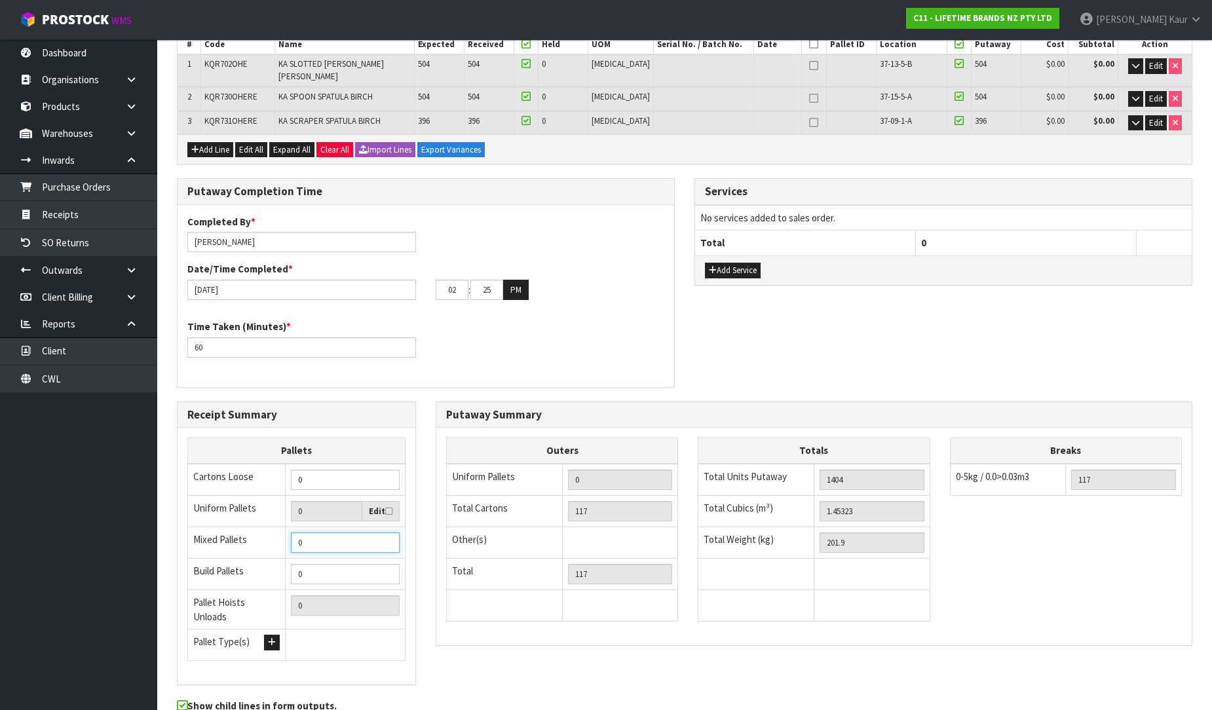
click at [308, 532] on input "0" at bounding box center [345, 542] width 109 height 20
click at [305, 541] on input "0" at bounding box center [345, 542] width 109 height 20
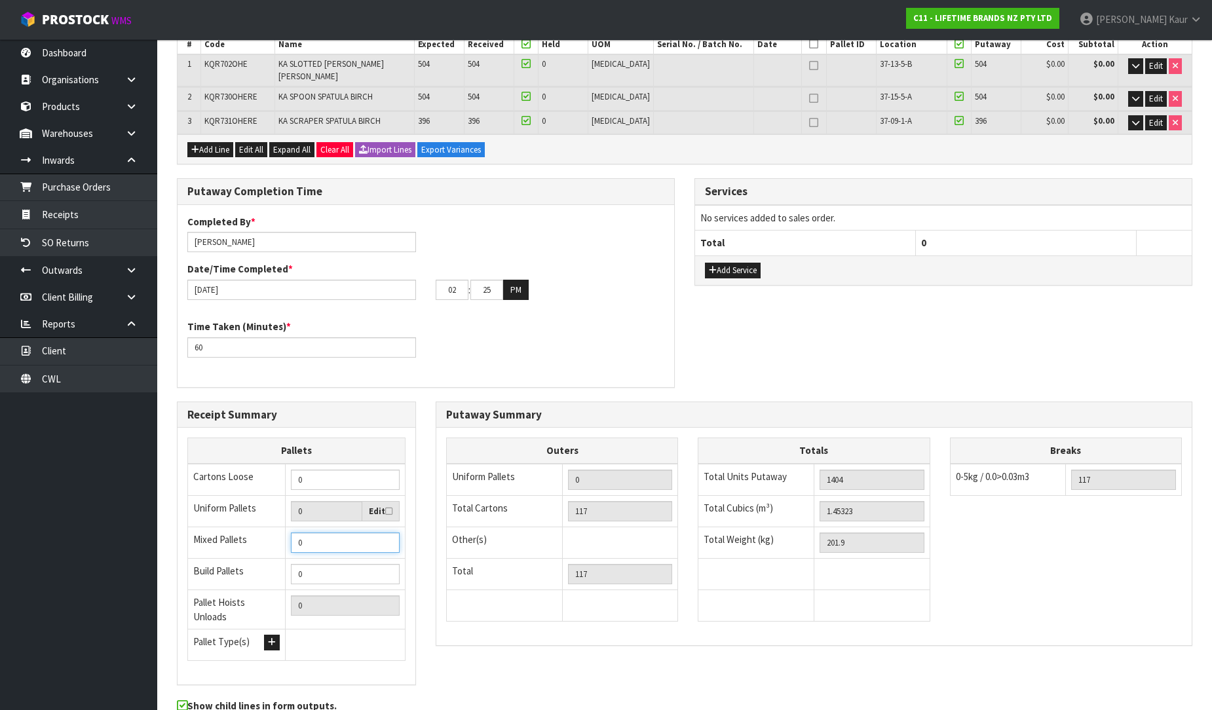
type input "2"
type input "0"
click at [262, 232] on input "[PERSON_NAME]" at bounding box center [301, 242] width 229 height 20
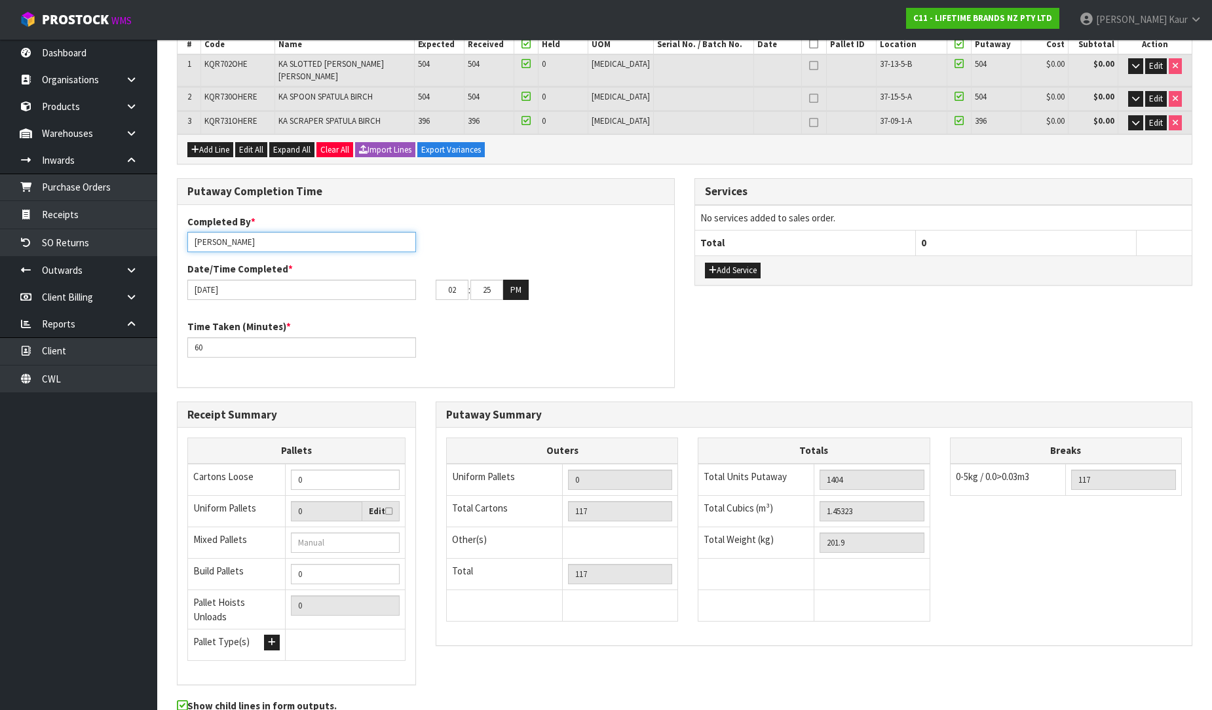
click at [262, 232] on input "[PERSON_NAME]" at bounding box center [301, 242] width 229 height 20
type input "Paras/MA"
click at [782, 352] on div "Putaway Completion Time Completed By * Paras/MA Date/Time Completed * 14/10/202…" at bounding box center [684, 289] width 1035 height 223
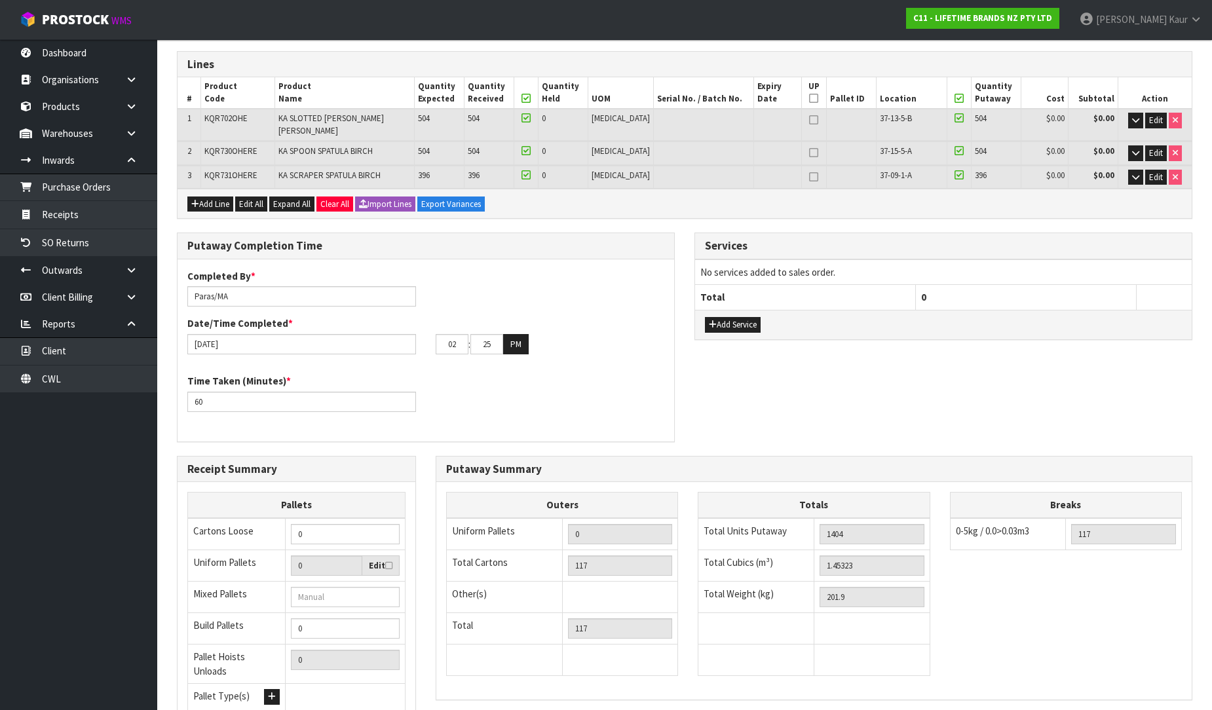
scroll to position [73, 0]
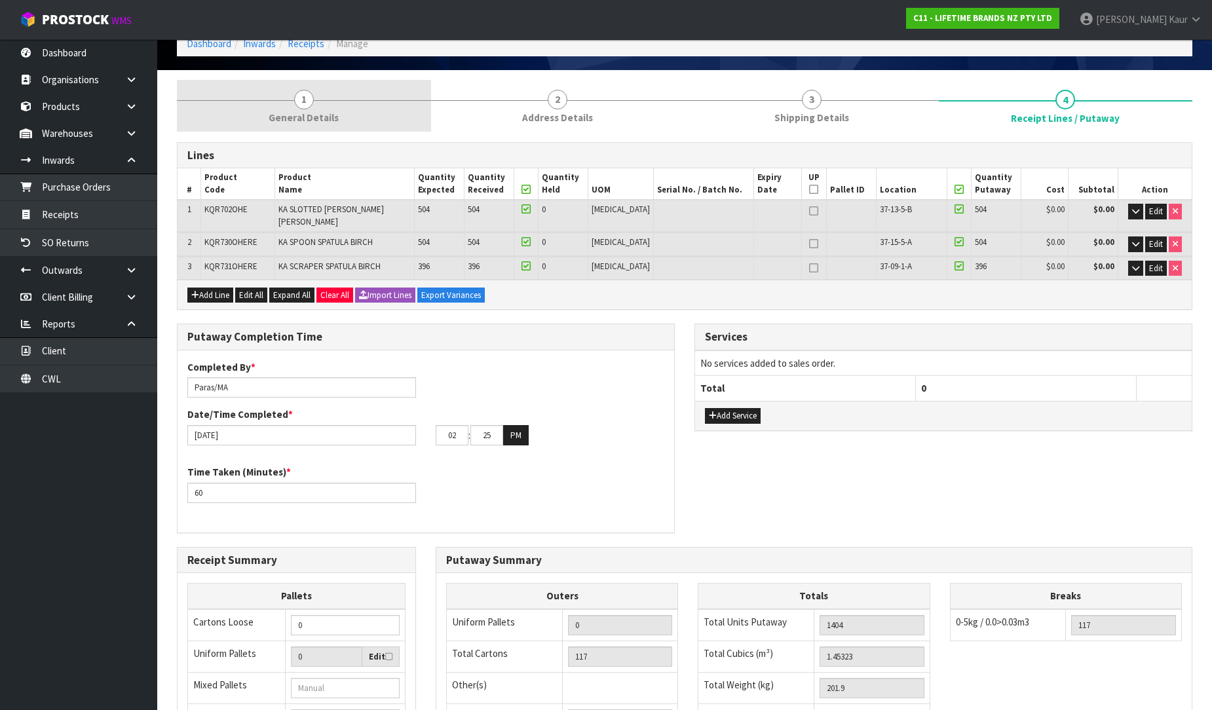
click at [301, 109] on link "1 General Details" at bounding box center [304, 106] width 254 height 52
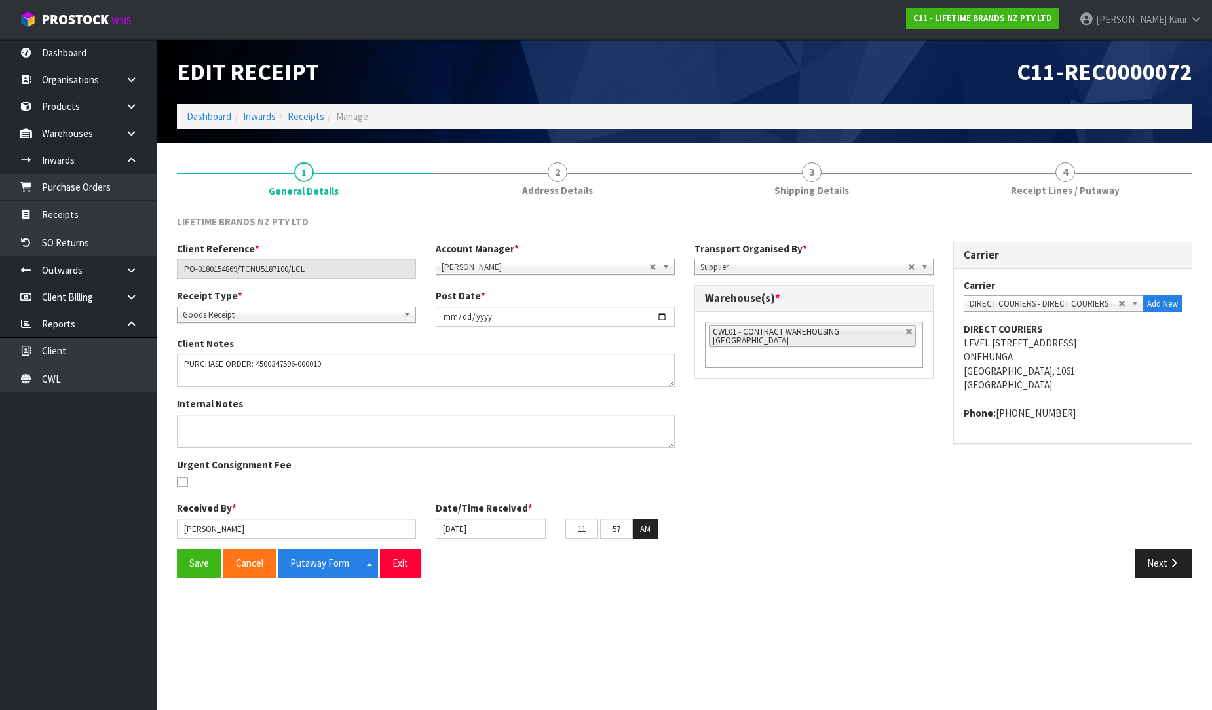
scroll to position [0, 0]
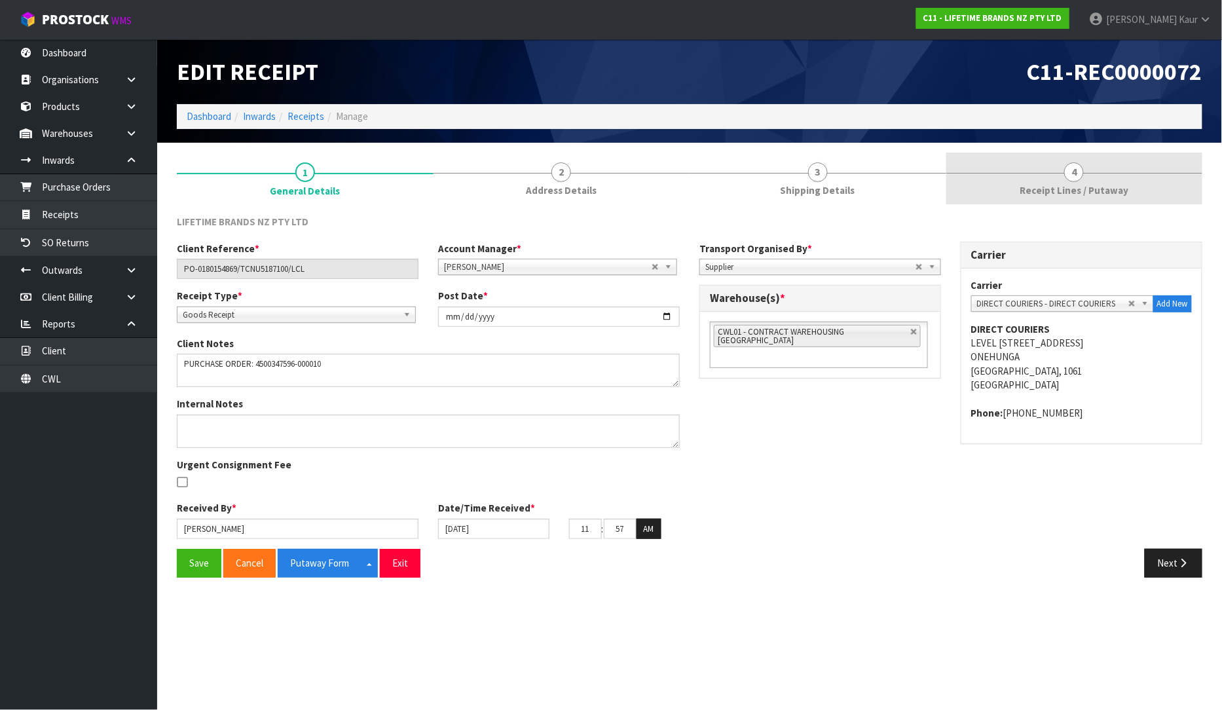
click at [1043, 185] on span "Receipt Lines / Putaway" at bounding box center [1074, 190] width 109 height 14
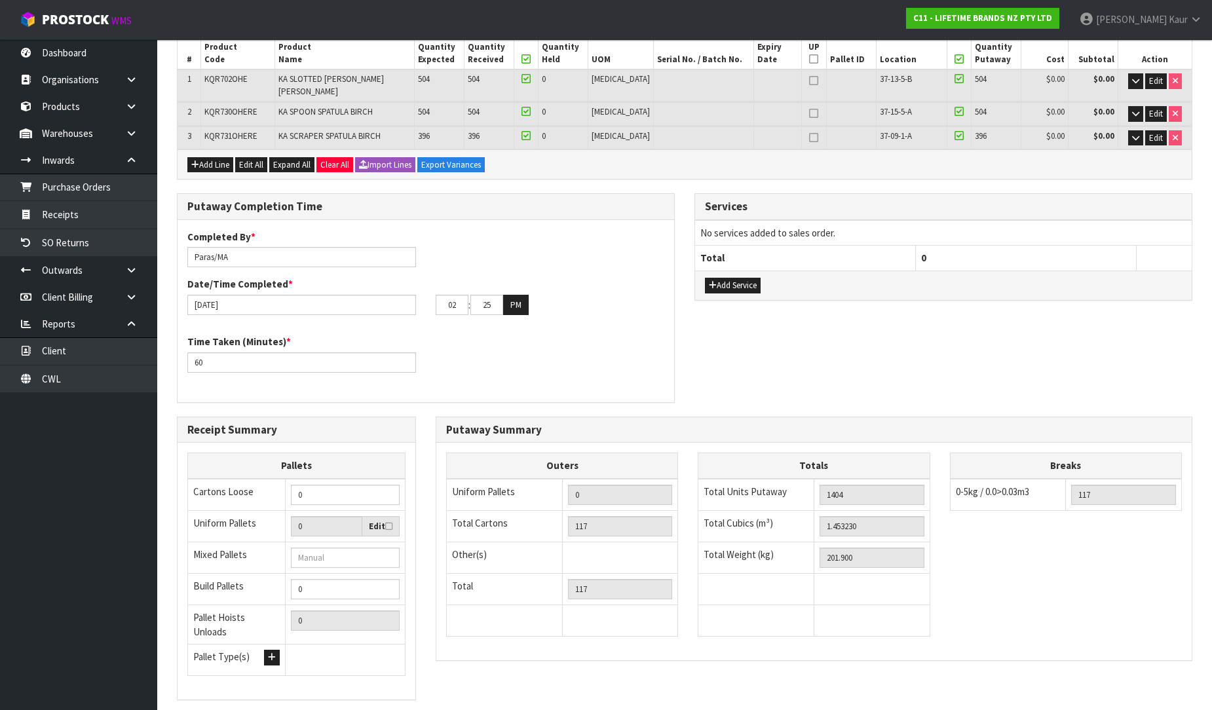
scroll to position [218, 0]
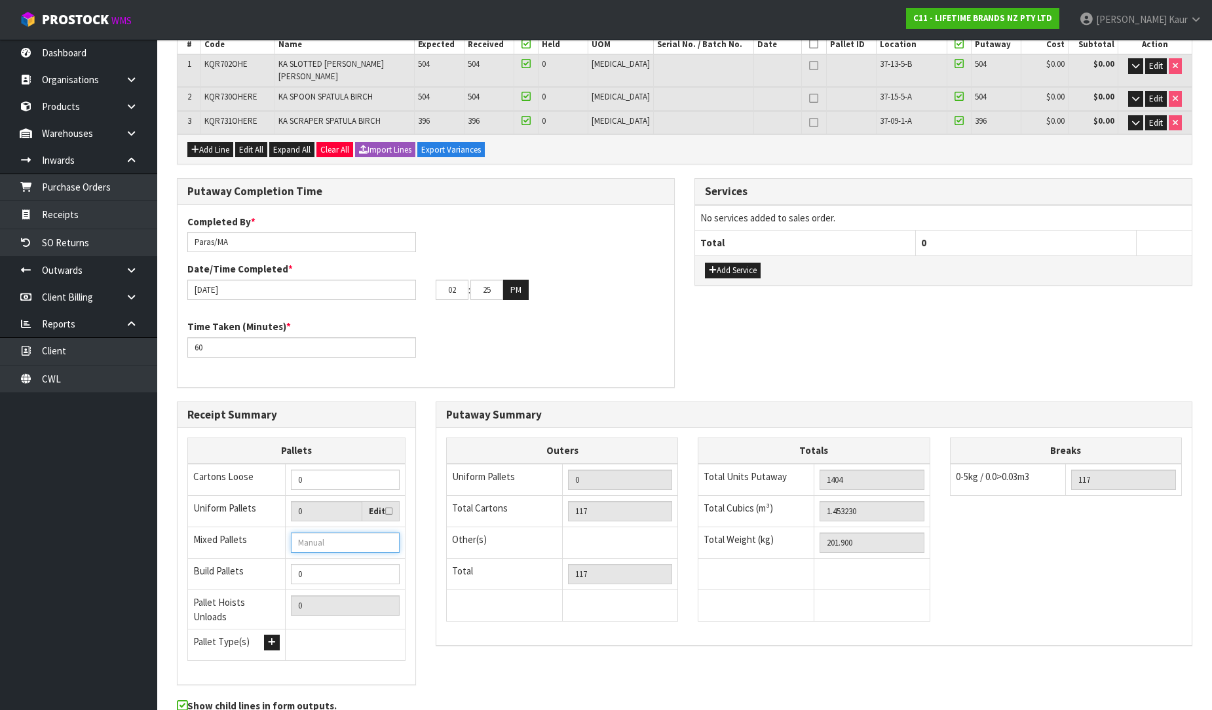
click at [327, 540] on input "number" at bounding box center [345, 542] width 109 height 20
type input "3"
click at [450, 673] on div "Receipt Summary Pallets Cartons Loose 0 Uniform Pallets 0 Edit Mixed Pallets 3 …" at bounding box center [684, 549] width 1035 height 297
drag, startPoint x: 318, startPoint y: 536, endPoint x: 234, endPoint y: 535, distance: 83.8
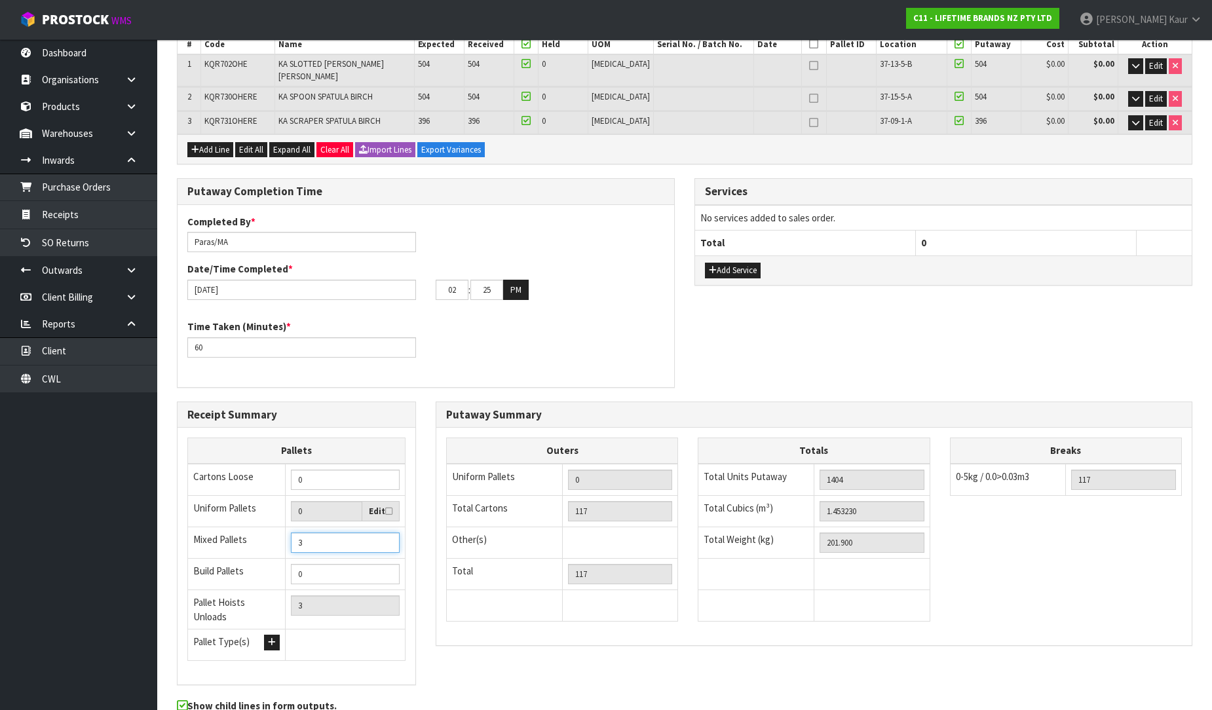
click at [234, 535] on tr "Mixed Pallets 3" at bounding box center [296, 542] width 217 height 31
type input "2"
click at [613, 673] on div "Receipt Summary Pallets Cartons Loose 0 Uniform Pallets 0 Edit Mixed Pallets 2 …" at bounding box center [684, 549] width 1035 height 297
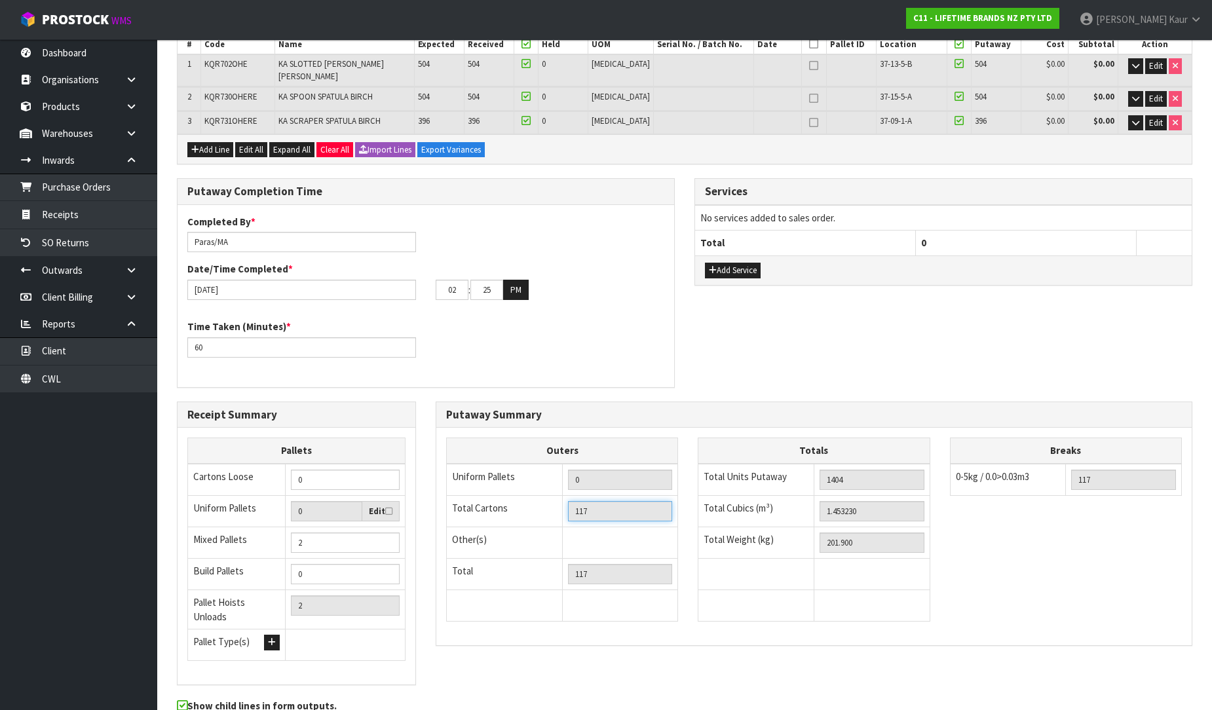
drag, startPoint x: 594, startPoint y: 503, endPoint x: 565, endPoint y: 502, distance: 29.5
click at [565, 502] on td "117" at bounding box center [620, 510] width 116 height 31
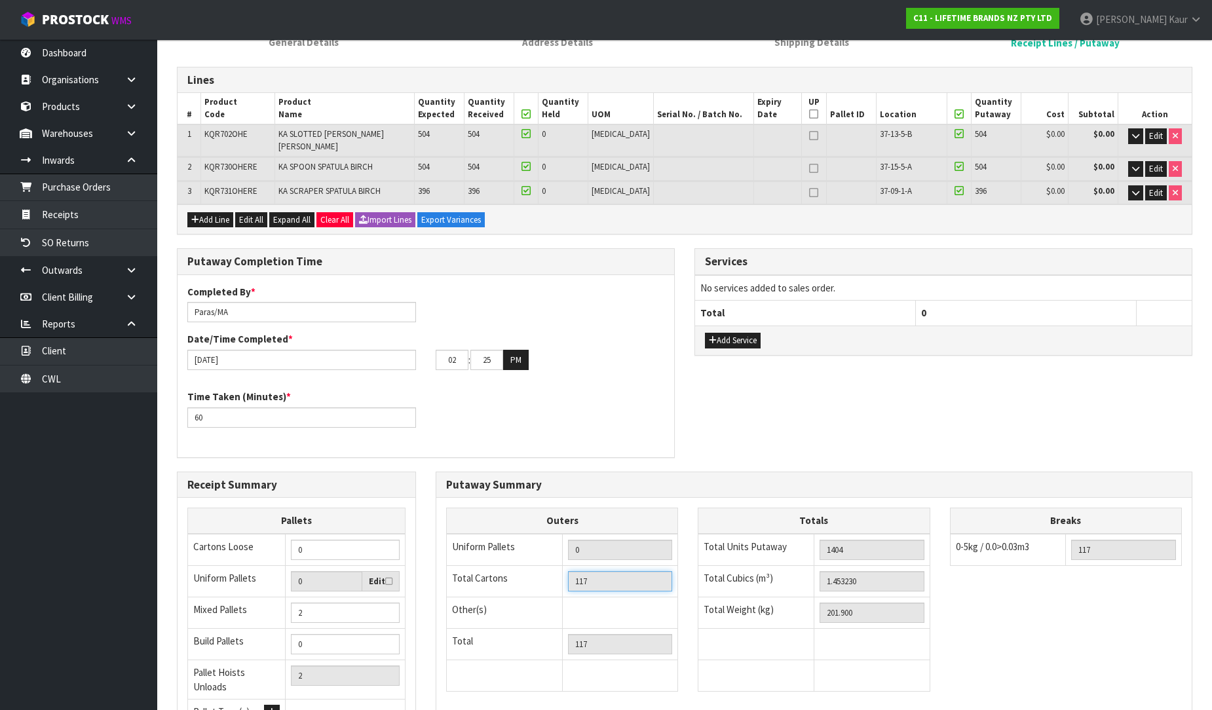
scroll to position [267, 0]
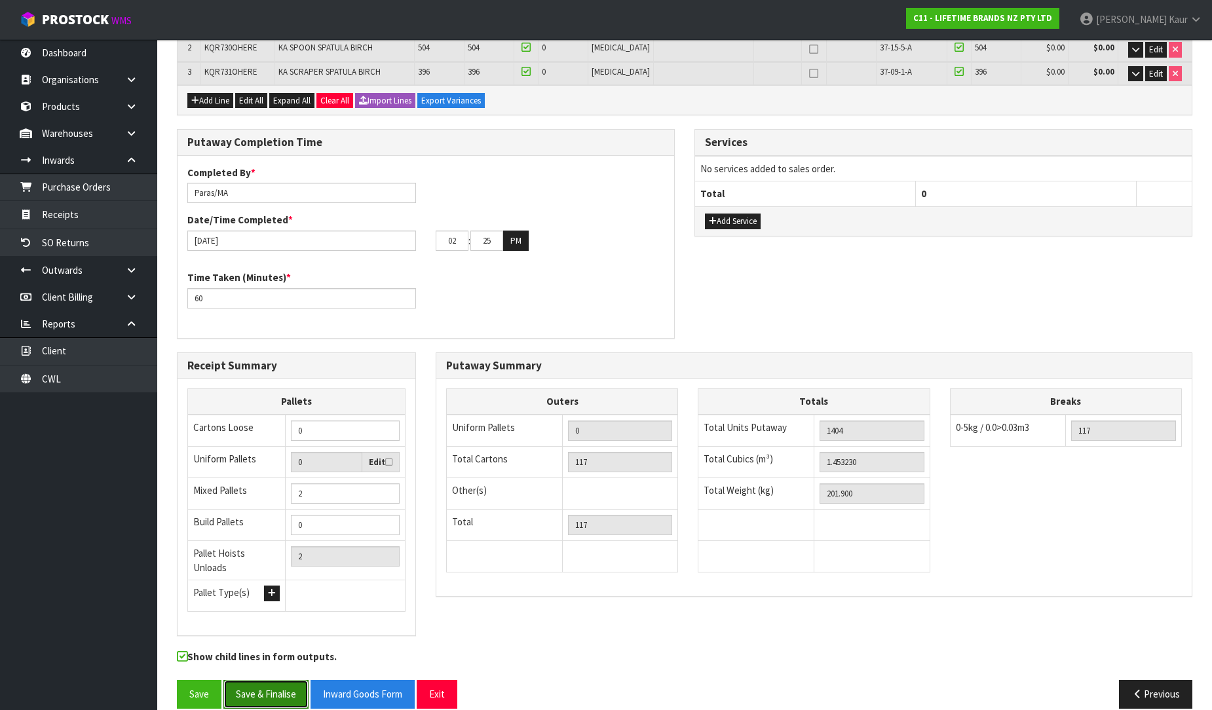
click at [291, 680] on button "Save & Finalise" at bounding box center [265, 694] width 85 height 28
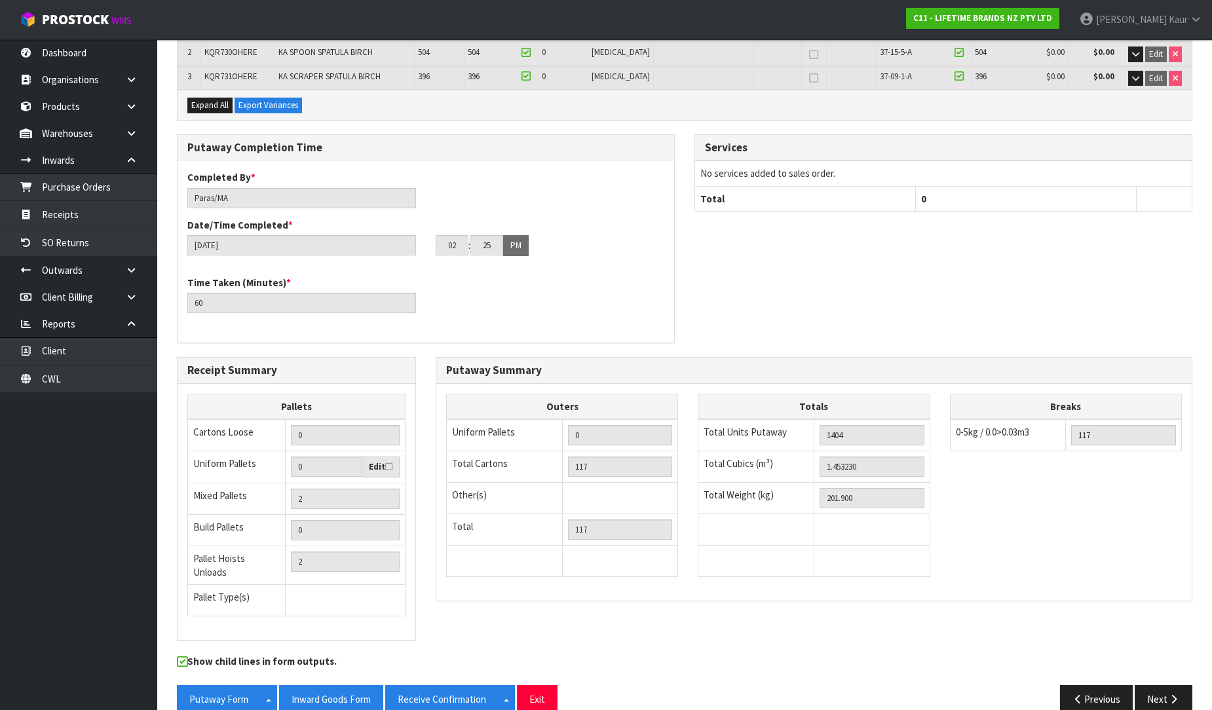
scroll to position [315, 0]
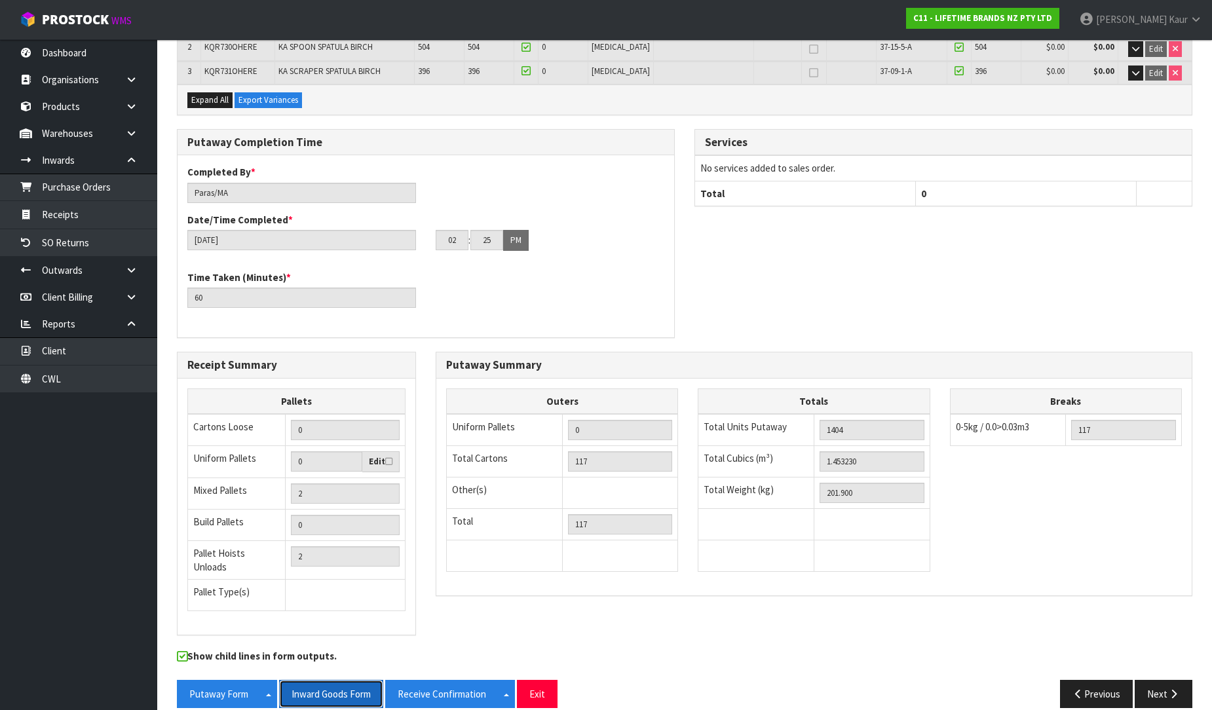
click at [319, 680] on button "Inward Goods Form" at bounding box center [331, 694] width 104 height 28
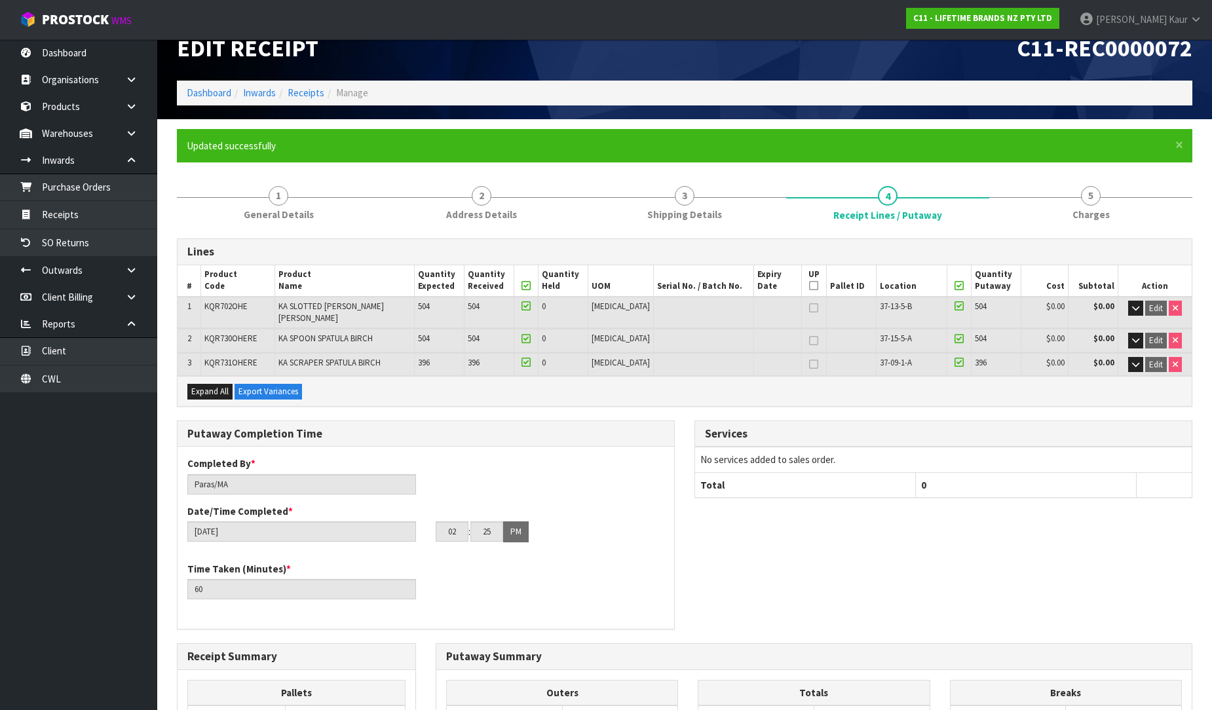
scroll to position [0, 0]
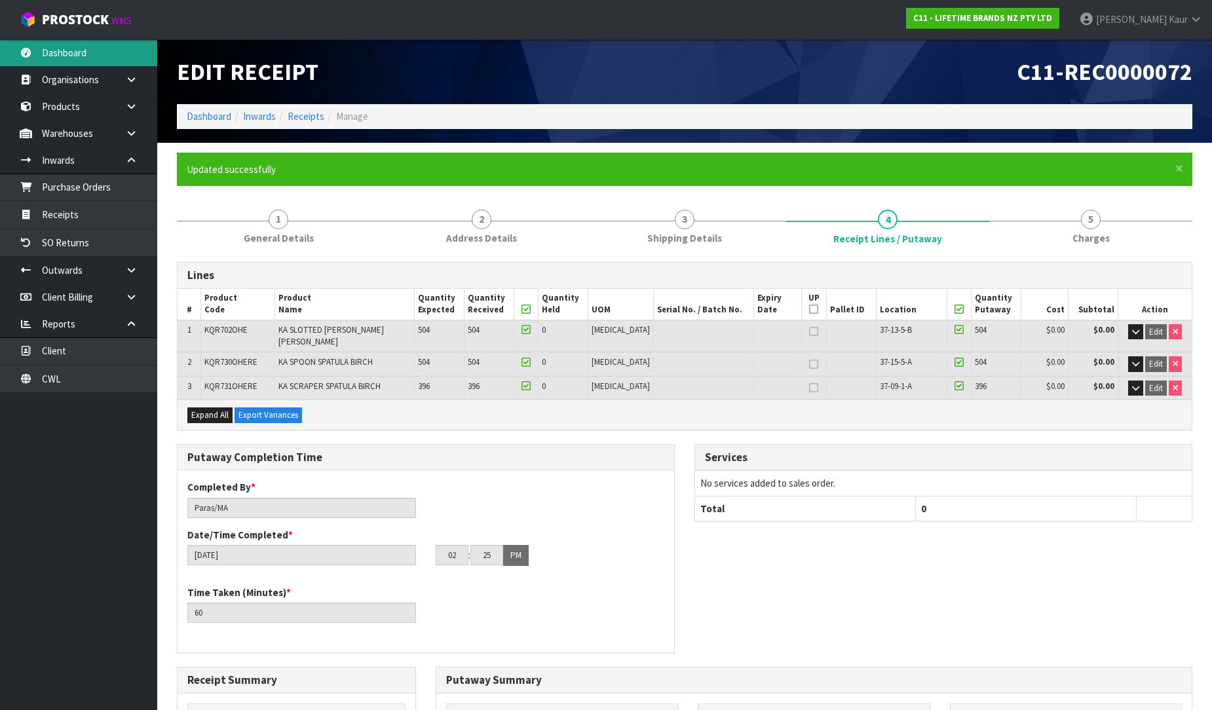
click at [71, 55] on link "Dashboard" at bounding box center [78, 52] width 157 height 27
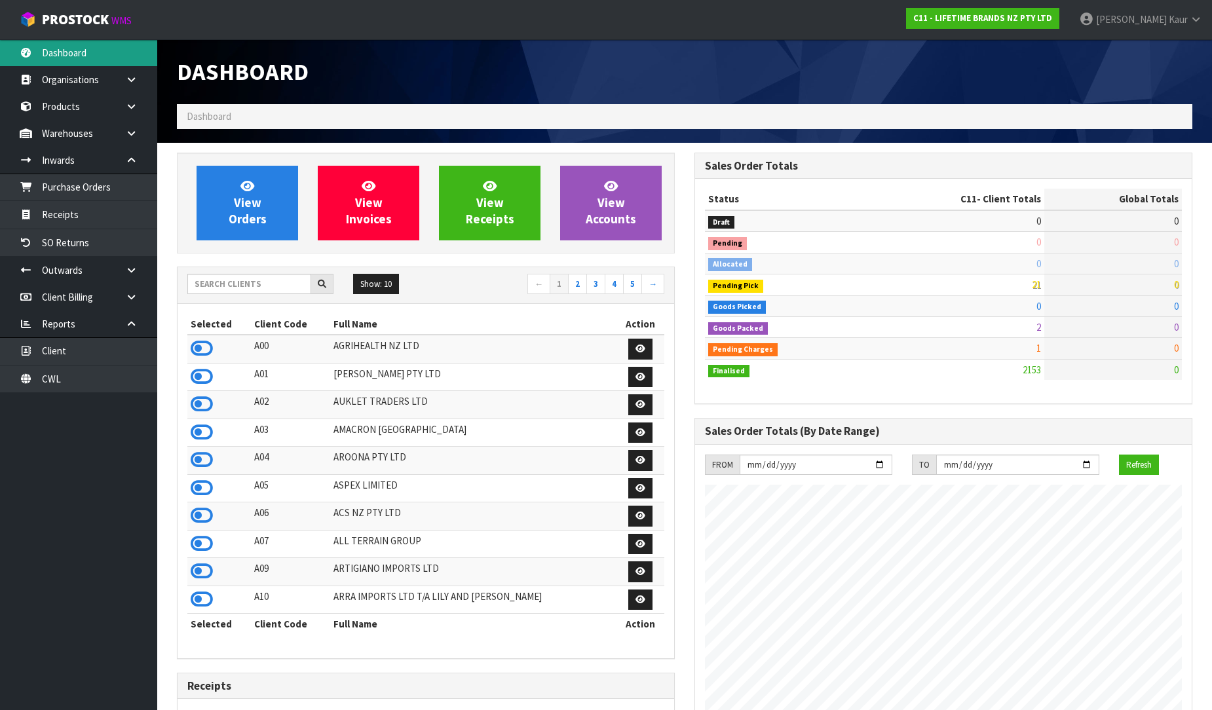
scroll to position [992, 517]
click at [223, 289] on input "text" at bounding box center [249, 284] width 124 height 20
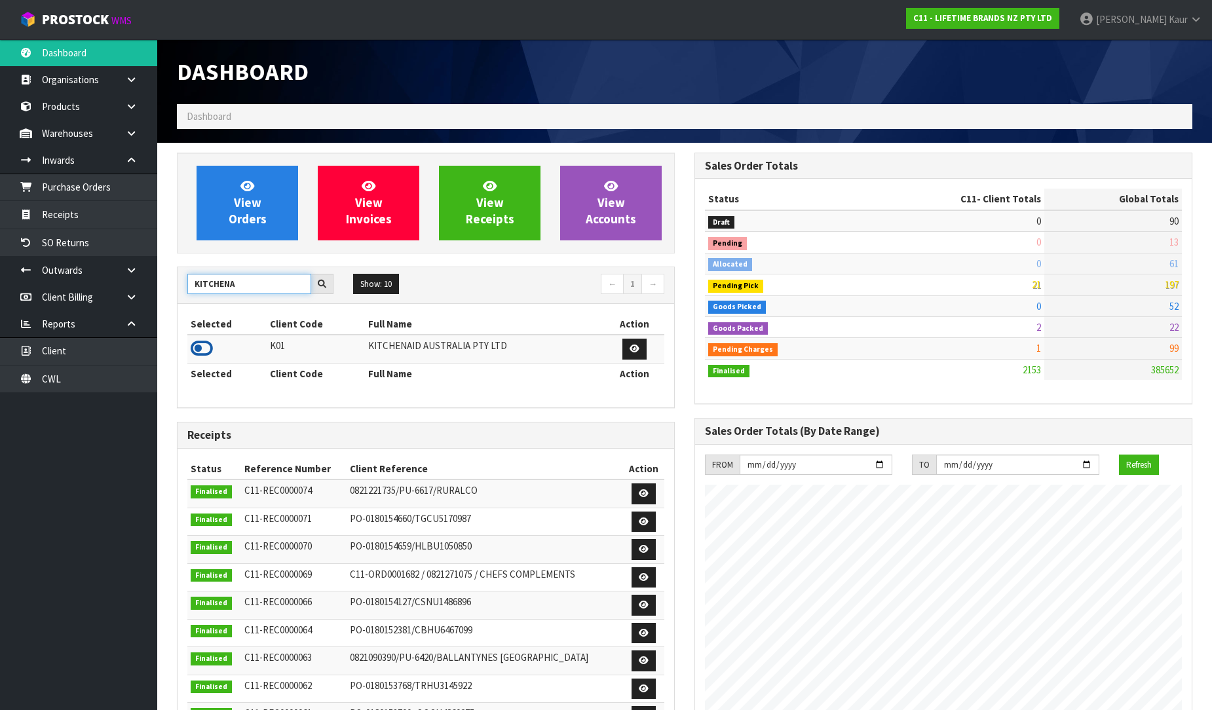
type input "KITCHENA"
click at [202, 351] on icon at bounding box center [202, 349] width 22 height 20
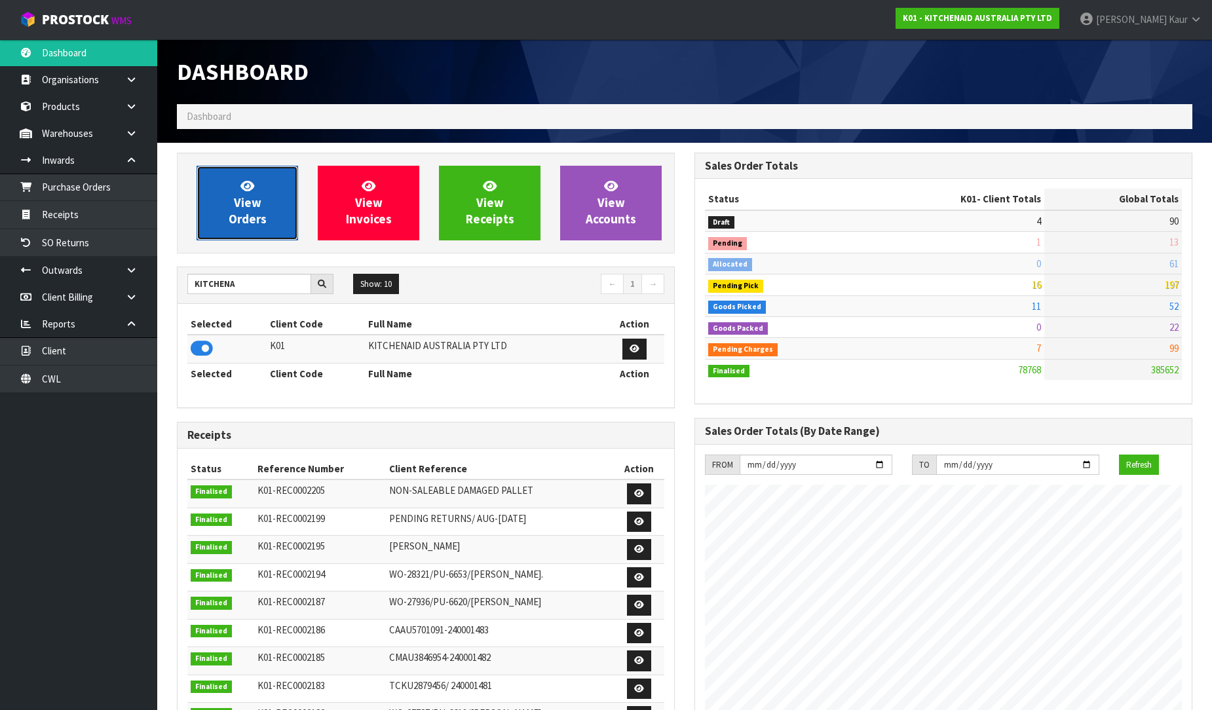
click at [236, 193] on link "View Orders" at bounding box center [247, 203] width 102 height 75
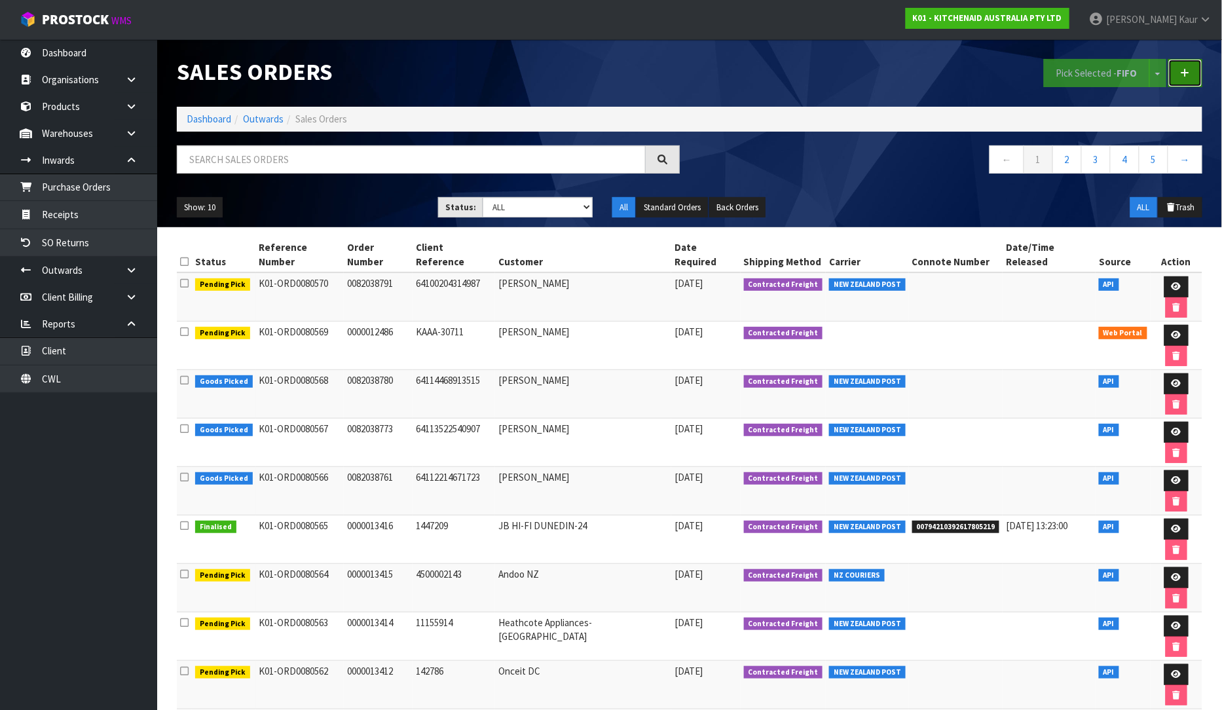
click at [1181, 64] on link at bounding box center [1185, 73] width 34 height 28
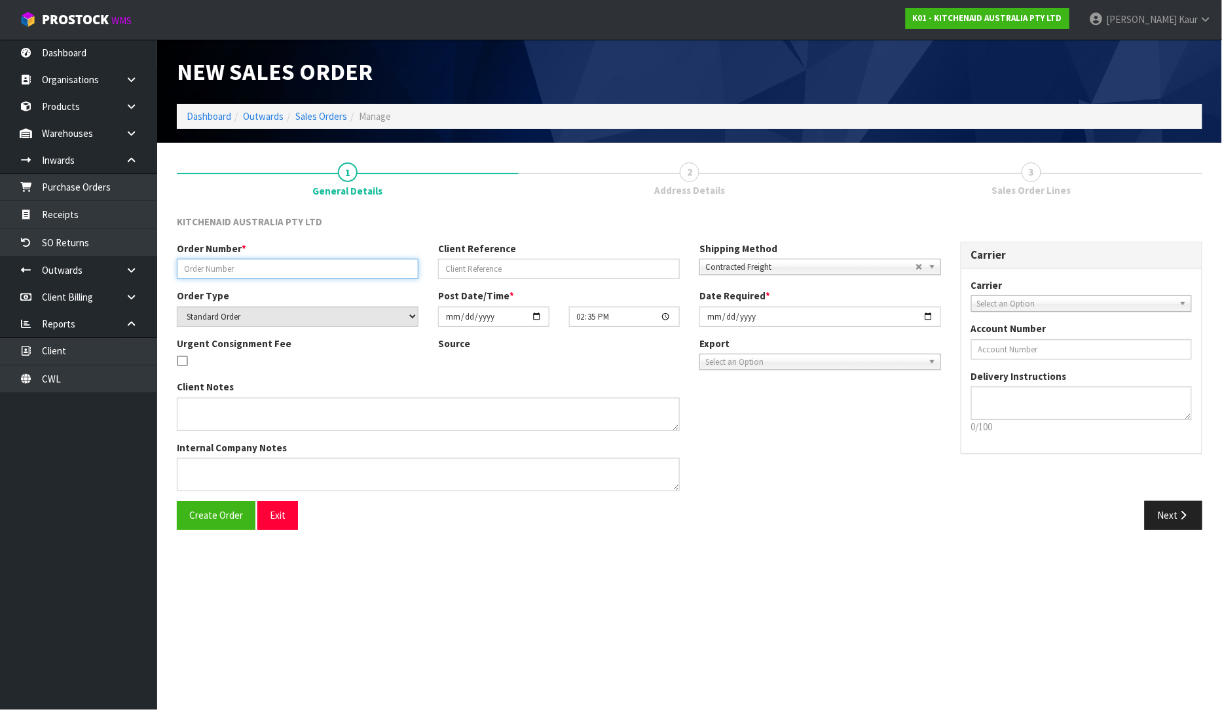
click at [248, 270] on input "text" at bounding box center [298, 269] width 242 height 20
click at [68, 54] on link "Dashboard" at bounding box center [78, 52] width 157 height 27
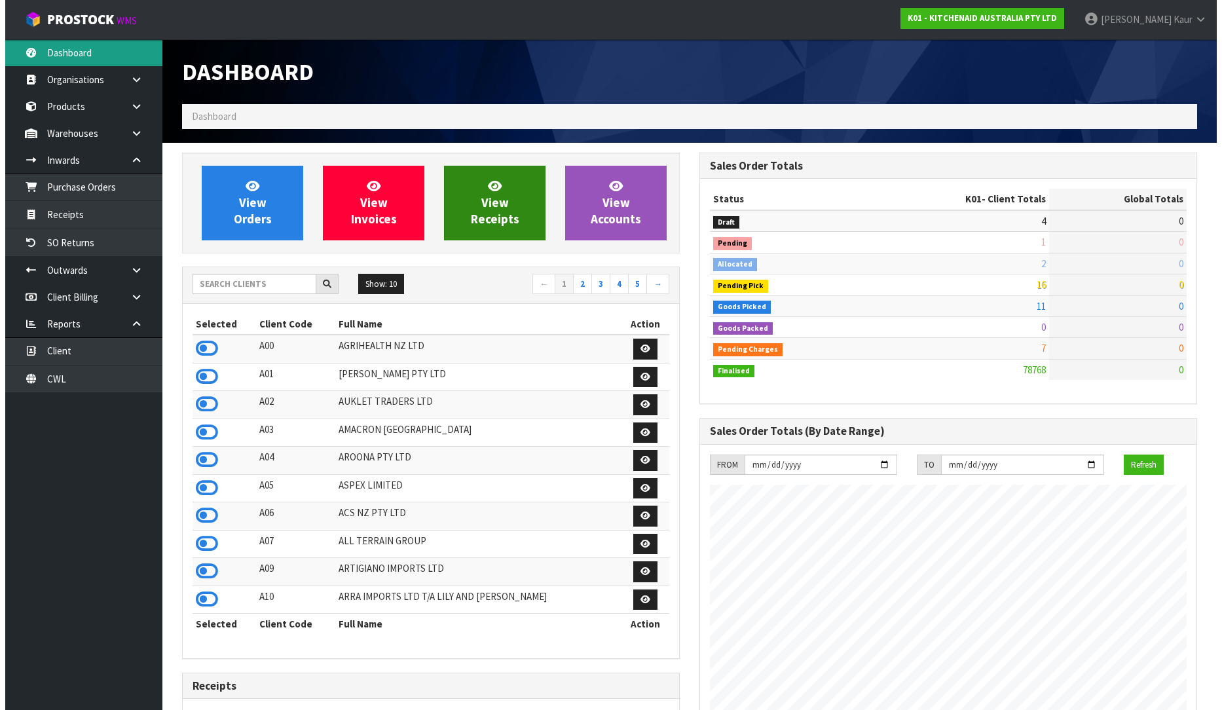
scroll to position [992, 517]
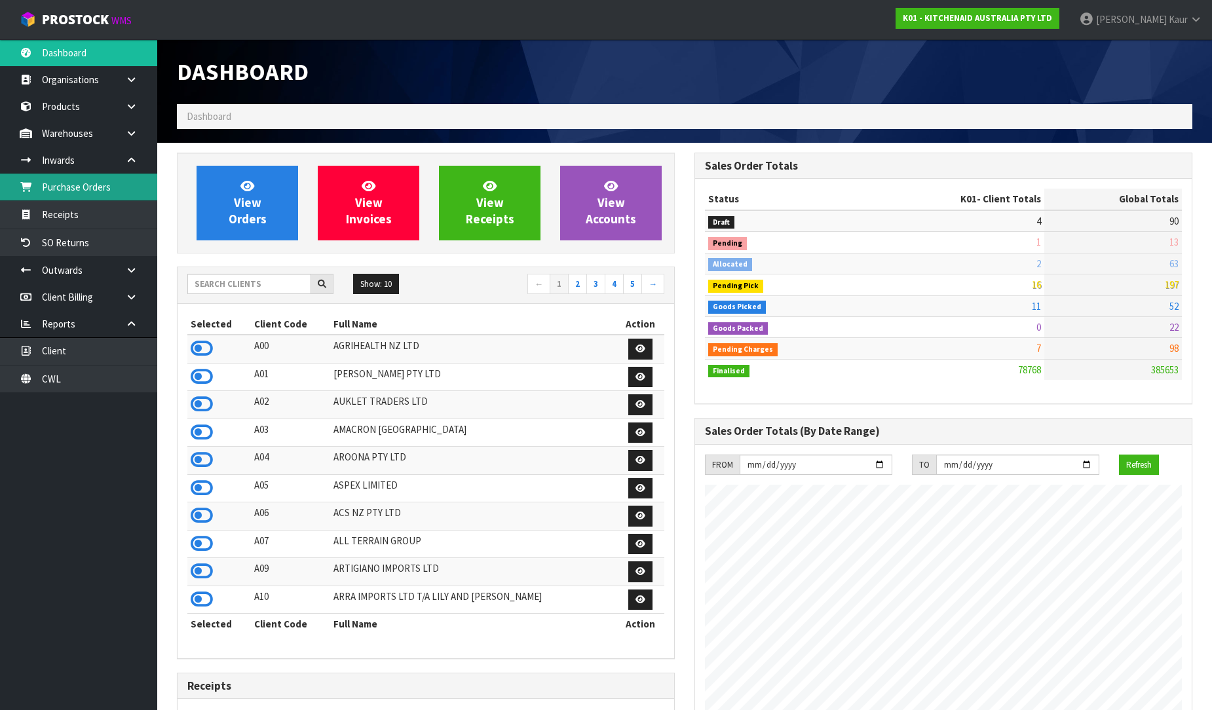
click at [75, 190] on link "Purchase Orders" at bounding box center [78, 187] width 157 height 27
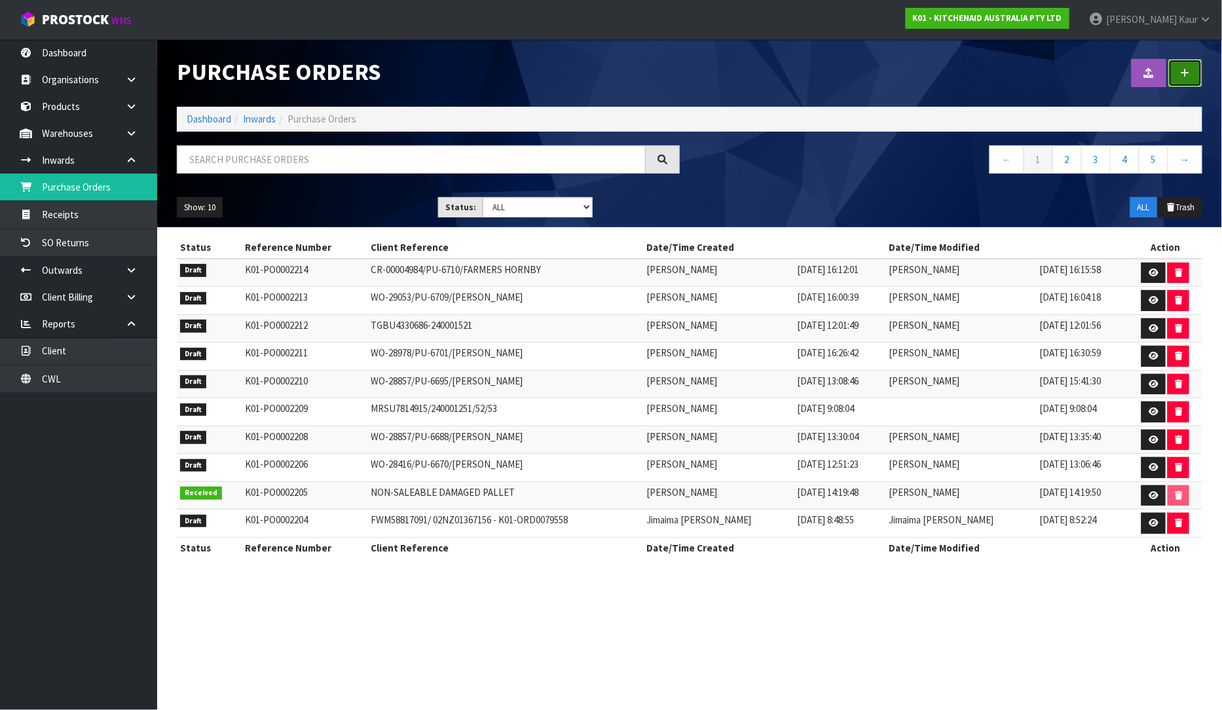
click at [1177, 66] on link at bounding box center [1185, 73] width 34 height 28
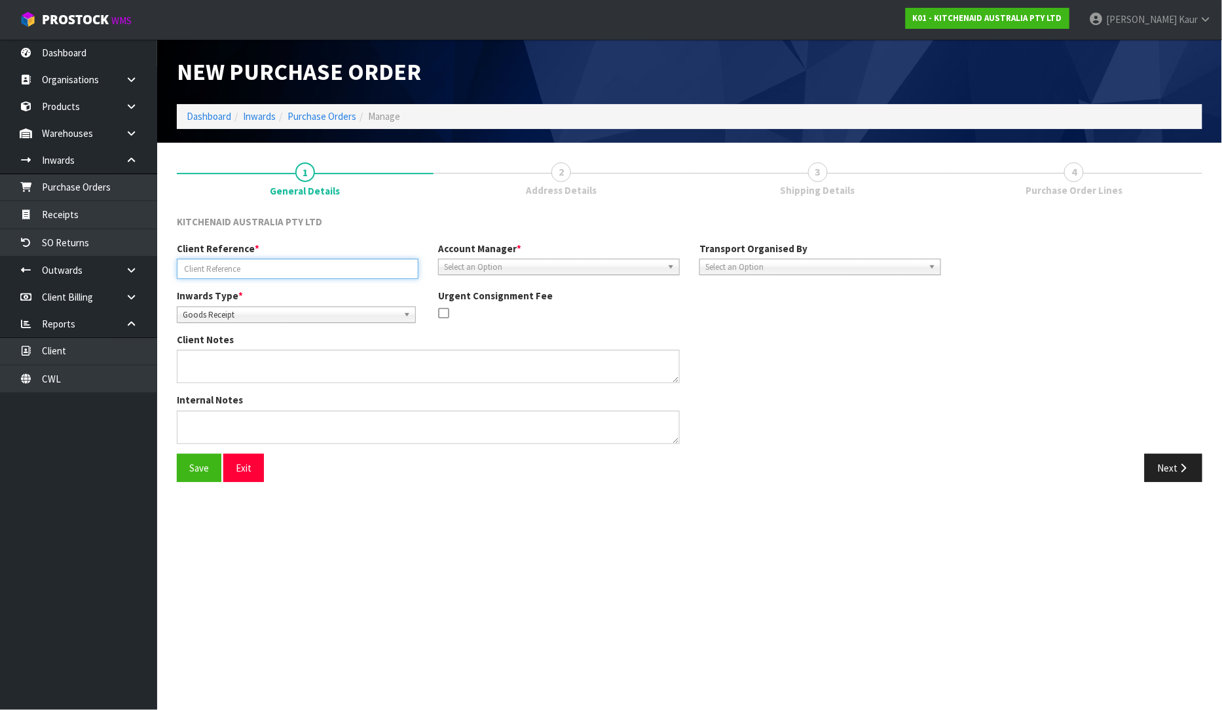
click at [190, 263] on input "text" at bounding box center [298, 269] width 242 height 20
type input "240001527/SPARE PARTS"
click at [626, 265] on span "Select an Option" at bounding box center [553, 267] width 218 height 16
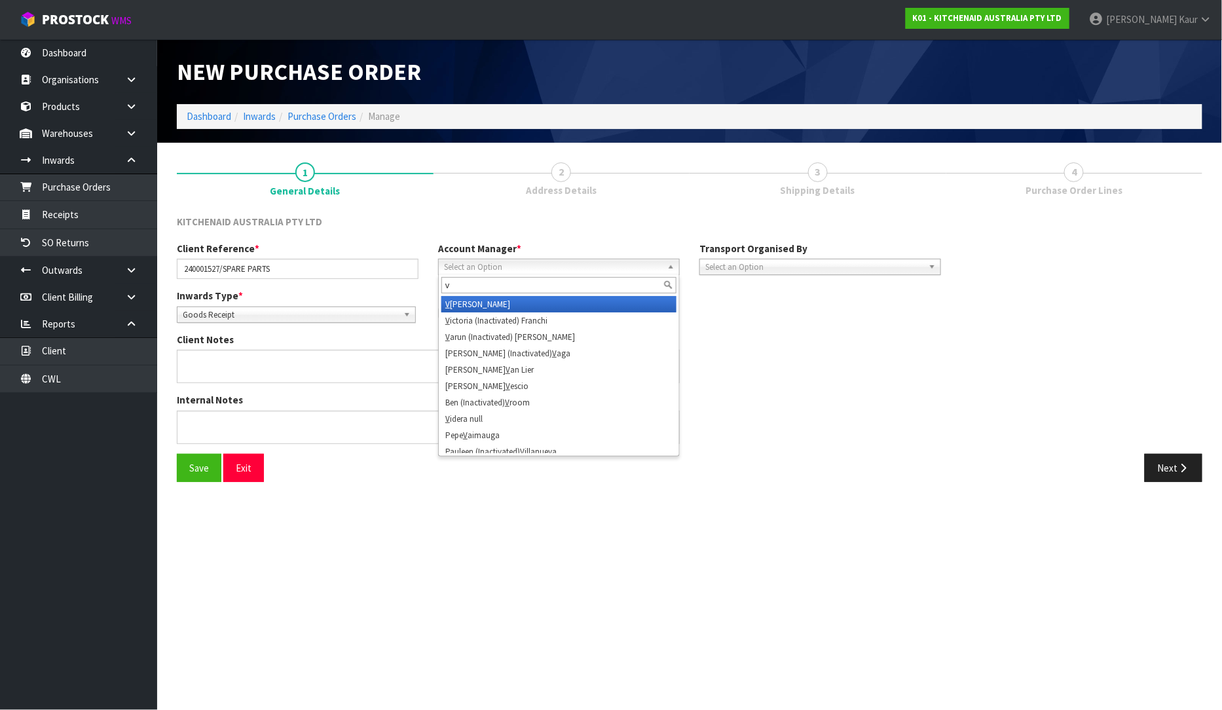
type input "v"
click at [525, 303] on li "V ineeta Lingam" at bounding box center [558, 304] width 235 height 16
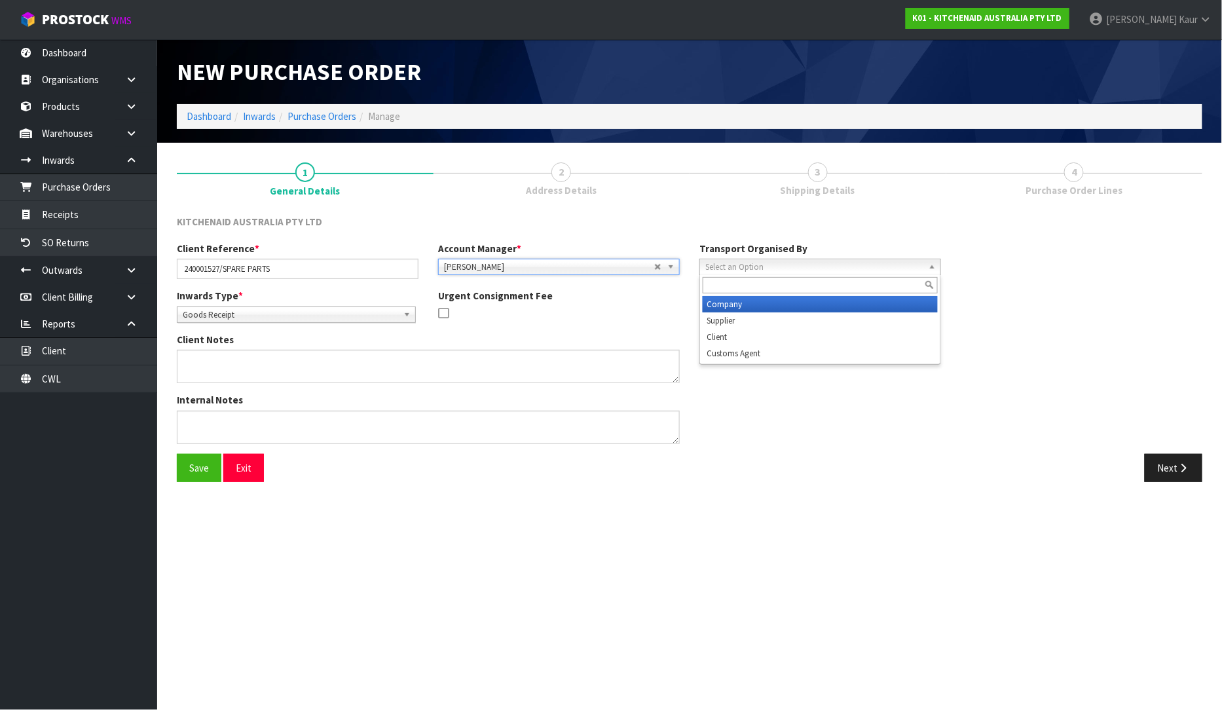
click at [797, 270] on span "Select an Option" at bounding box center [814, 267] width 218 height 16
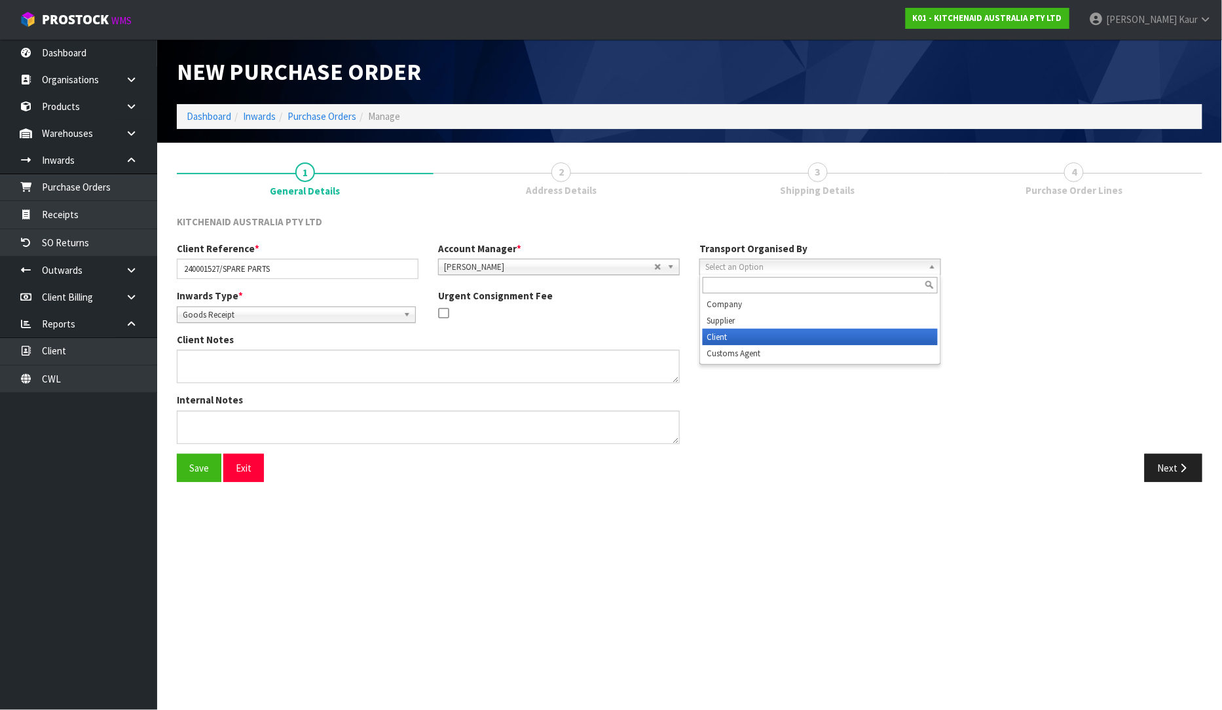
click at [717, 337] on li "Client" at bounding box center [820, 337] width 235 height 16
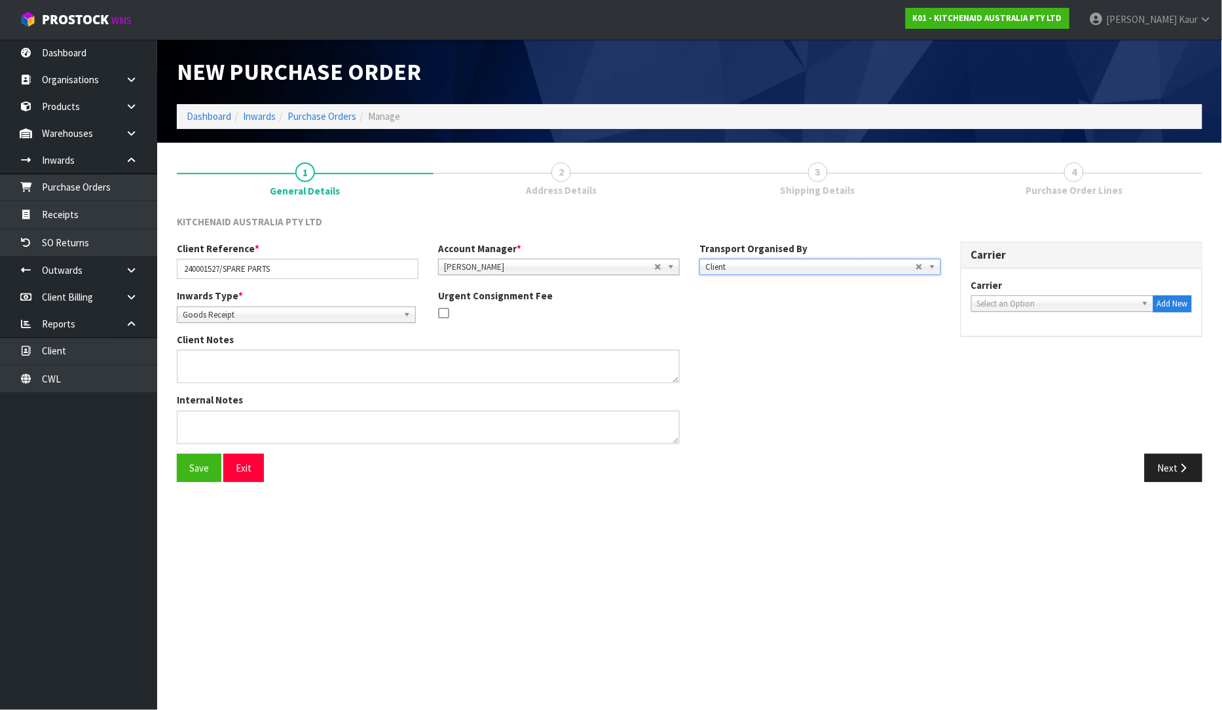
click at [724, 324] on div "Inwards Type * Goods Receipt Goods Returned Goods Receipt Urgent Consignment Fee" at bounding box center [559, 311] width 784 height 44
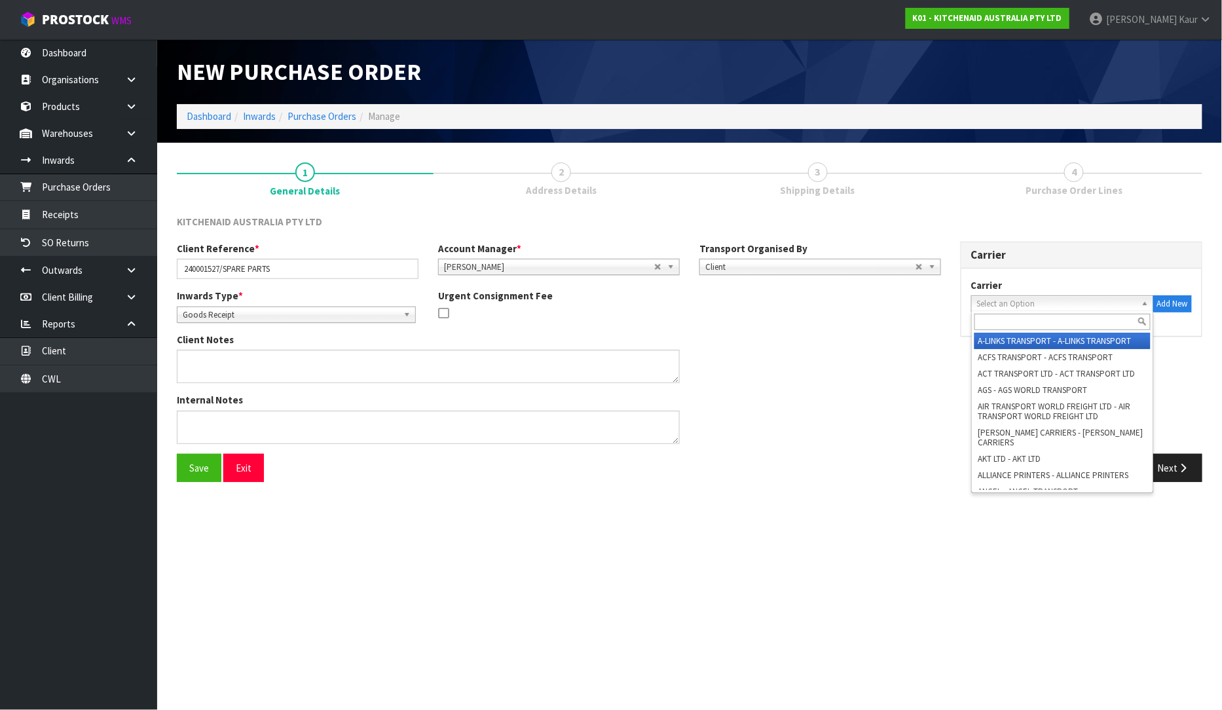
click at [1026, 301] on span "Select an Option" at bounding box center [1056, 304] width 159 height 16
type input "e"
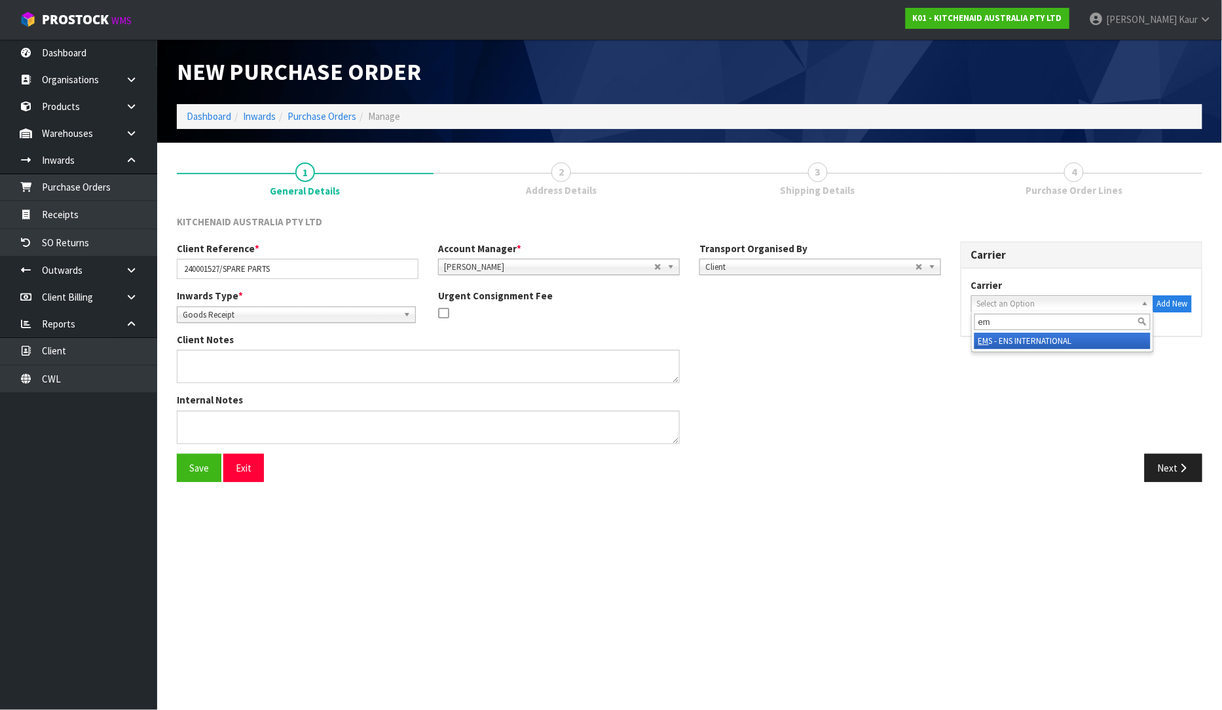
type input "em"
click at [1020, 336] on li "EM S - ENS INTERNATIONAL" at bounding box center [1063, 341] width 176 height 16
click at [213, 313] on span "Goods Receipt" at bounding box center [290, 315] width 215 height 16
click at [601, 322] on div "Inwards Type * Goods Receipt Goods Returned Goods Receipt Goods Receipt Goods R…" at bounding box center [559, 311] width 784 height 44
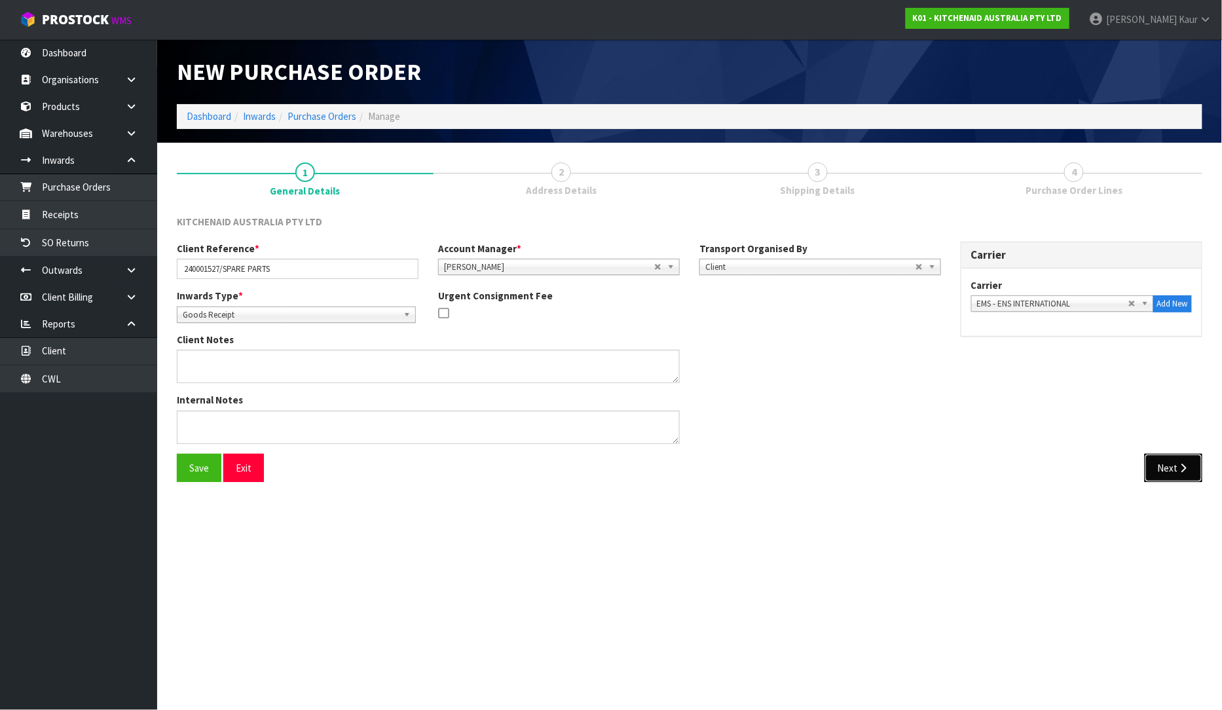
click at [1180, 468] on icon "button" at bounding box center [1184, 468] width 12 height 10
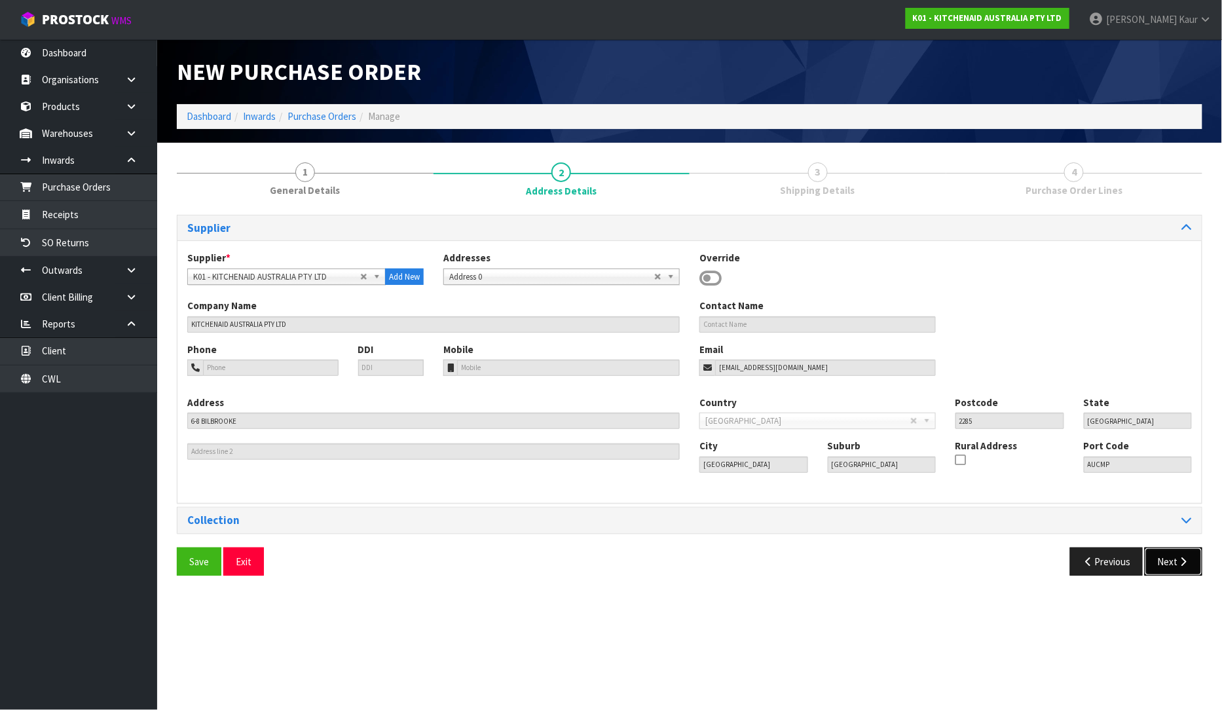
click at [1182, 555] on button "Next" at bounding box center [1174, 562] width 58 height 28
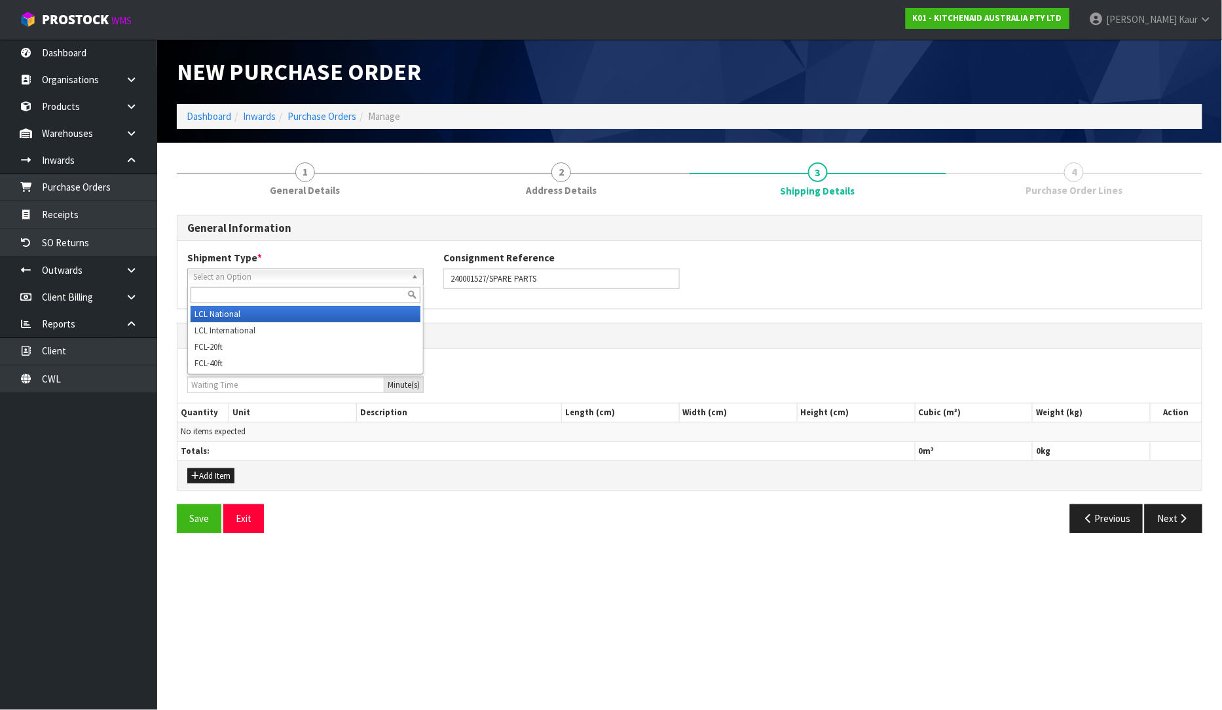
click at [276, 270] on span "Select an Option" at bounding box center [299, 277] width 213 height 16
click at [239, 320] on li "LCL National" at bounding box center [306, 314] width 230 height 16
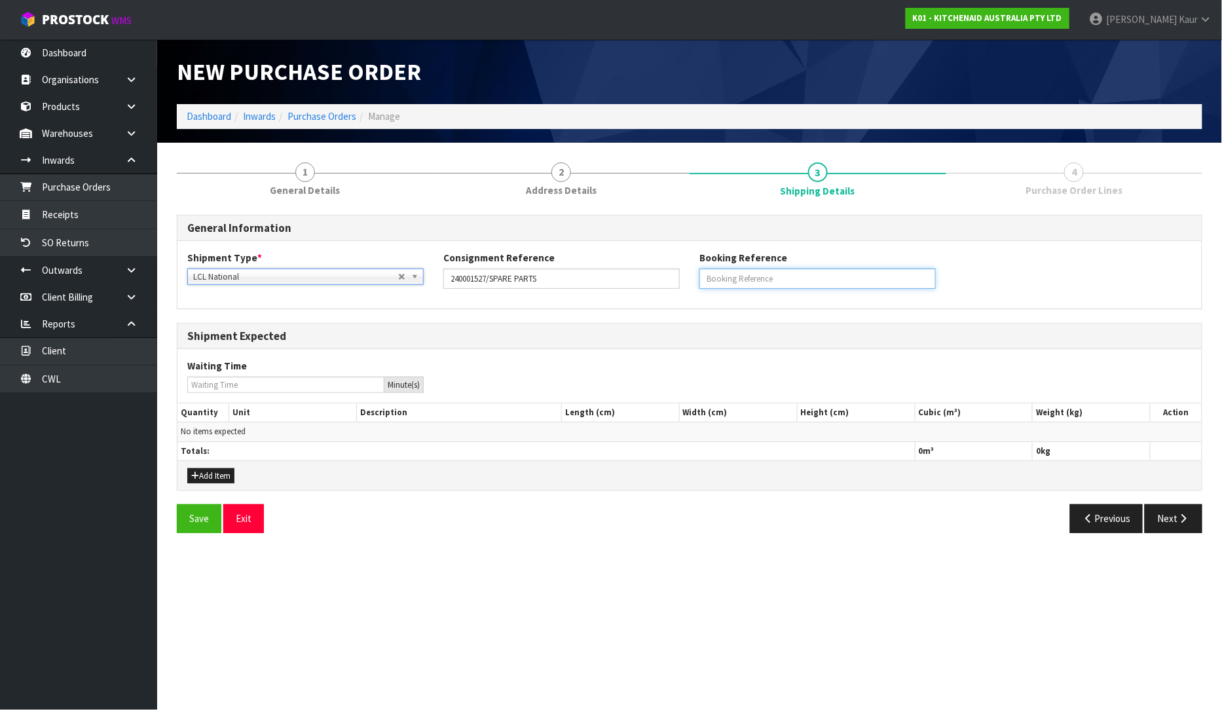
click at [779, 277] on input "text" at bounding box center [817, 279] width 236 height 20
click at [213, 476] on button "Add Item" at bounding box center [210, 476] width 47 height 16
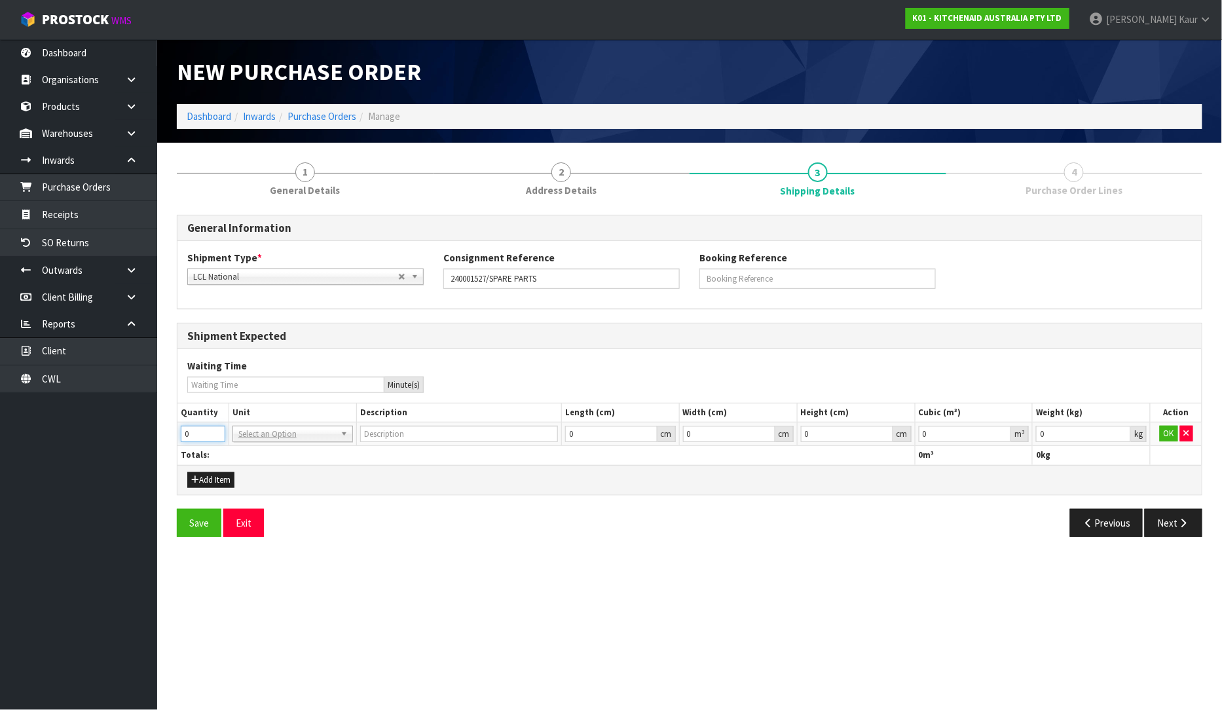
click at [203, 431] on input "0" at bounding box center [203, 434] width 45 height 16
type input "7"
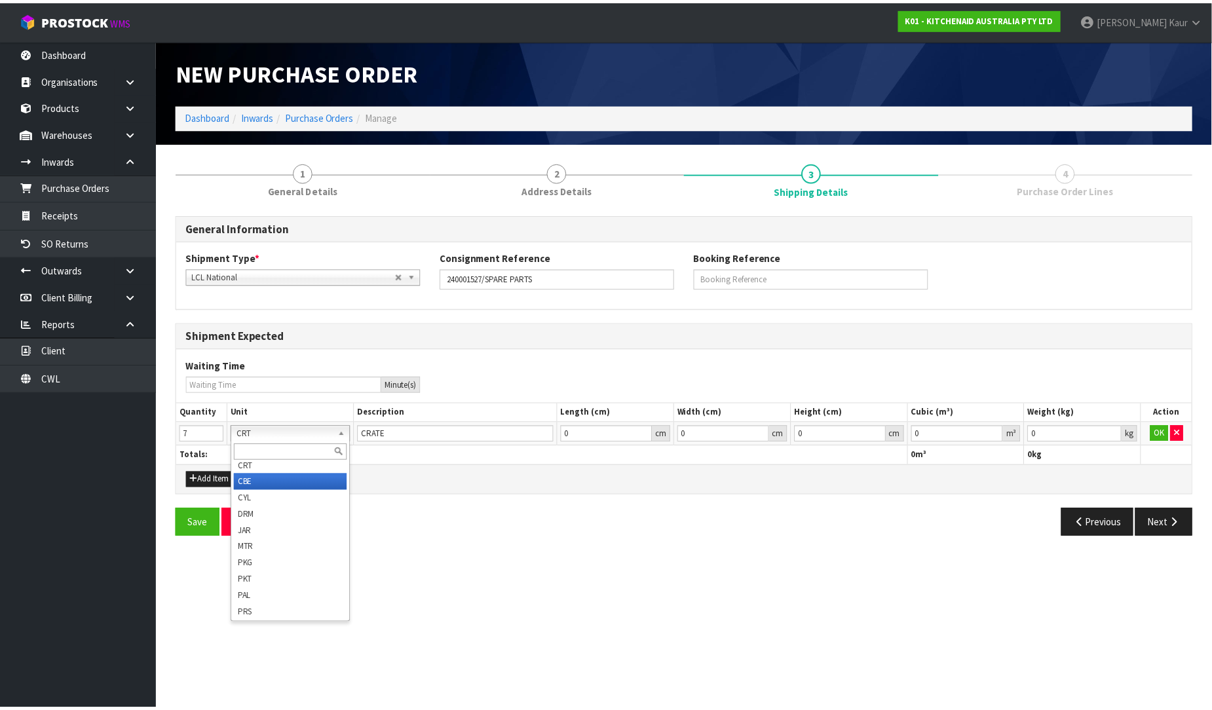
scroll to position [145, 0]
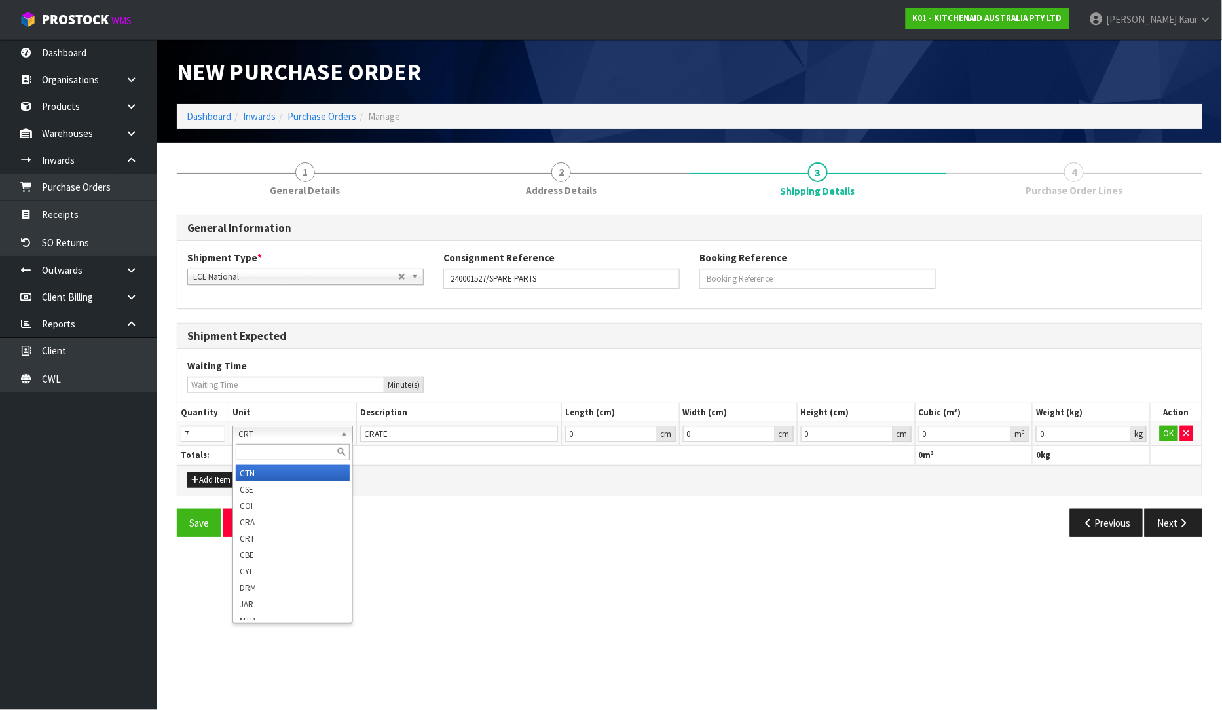
type input "CARTON"
click at [551, 527] on div "Save Exit" at bounding box center [428, 523] width 523 height 28
click at [925, 437] on input "0" at bounding box center [965, 434] width 93 height 16
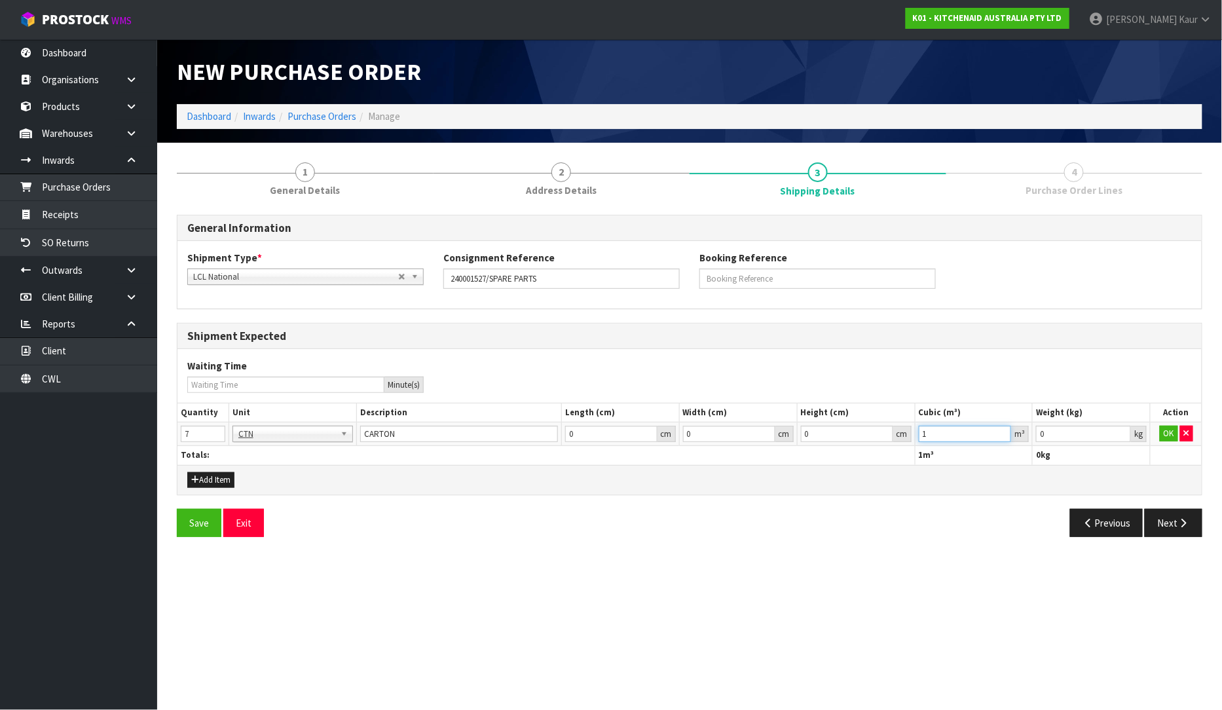
type input "1"
click at [1082, 431] on input "0" at bounding box center [1083, 434] width 95 height 16
click at [1081, 431] on input "0" at bounding box center [1083, 434] width 95 height 16
click at [1166, 435] on button "OK" at bounding box center [1169, 434] width 18 height 16
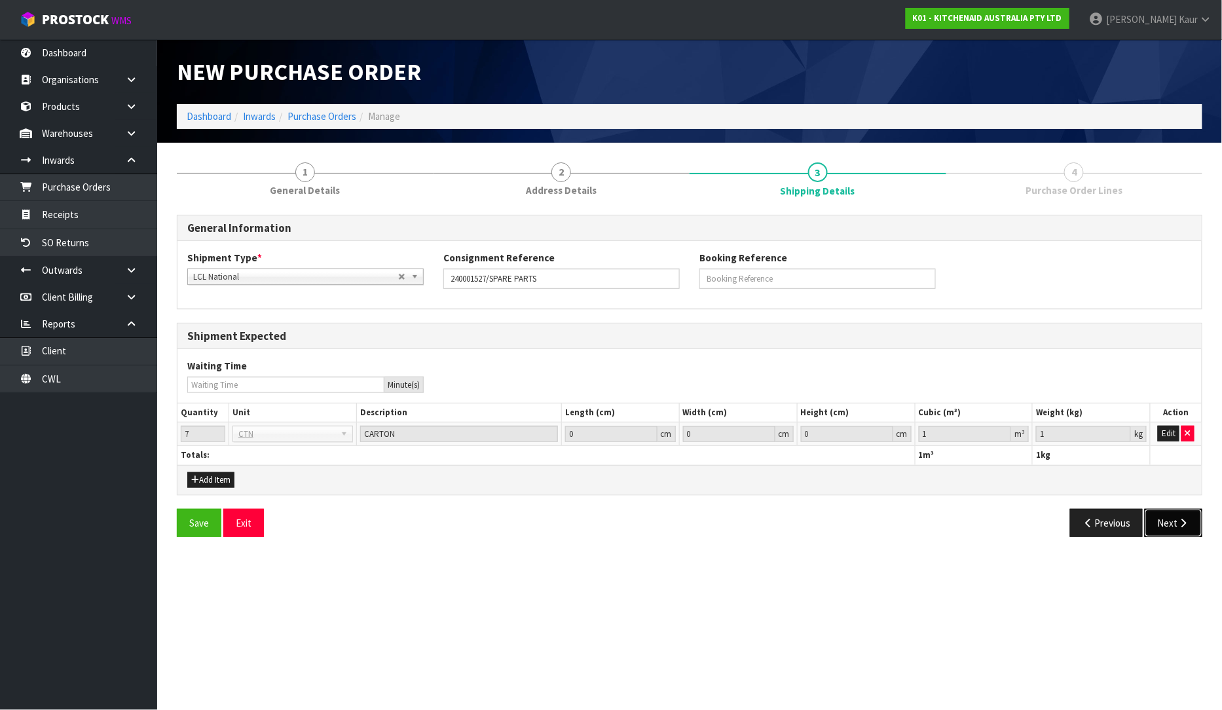
click at [1168, 525] on button "Next" at bounding box center [1174, 523] width 58 height 28
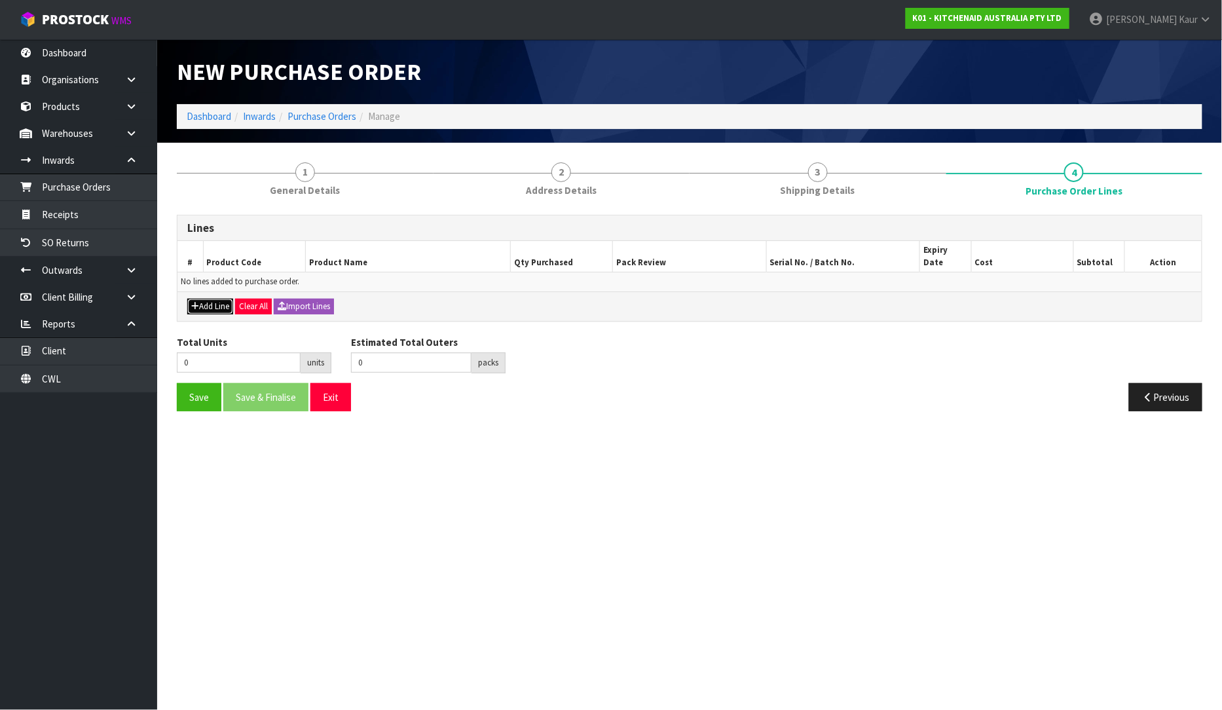
click at [217, 299] on button "Add Line" at bounding box center [210, 307] width 46 height 16
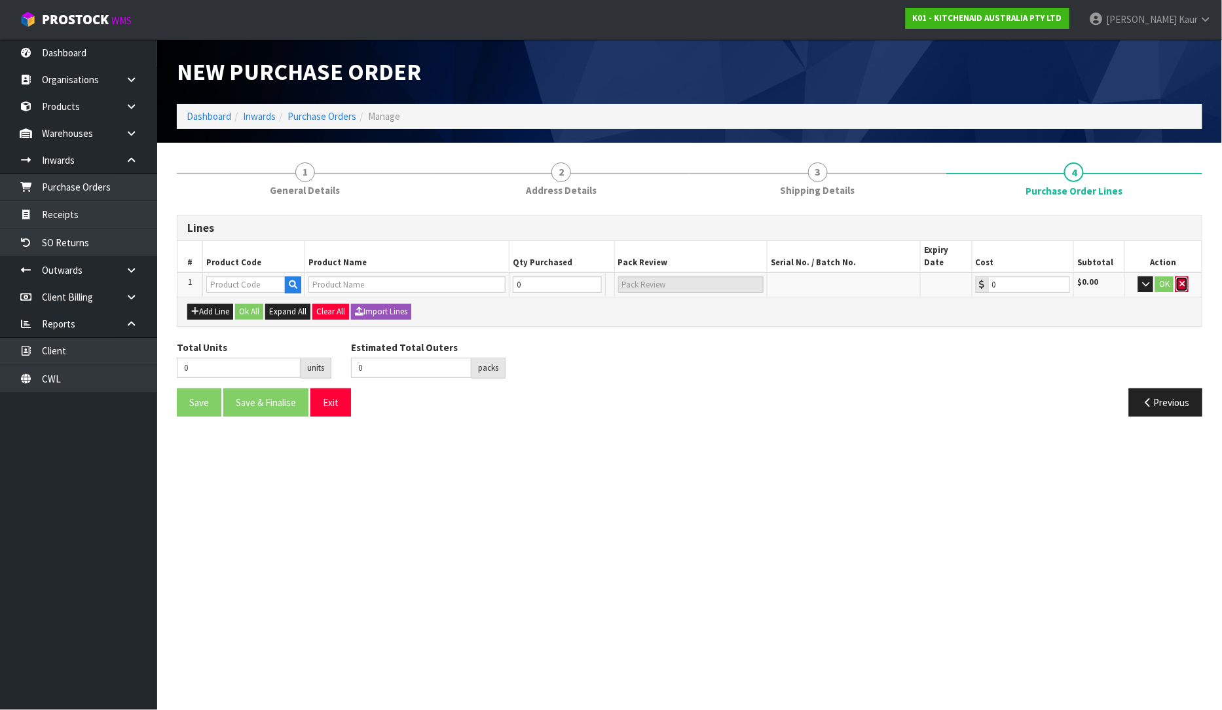
click at [1178, 276] on button "button" at bounding box center [1182, 284] width 13 height 16
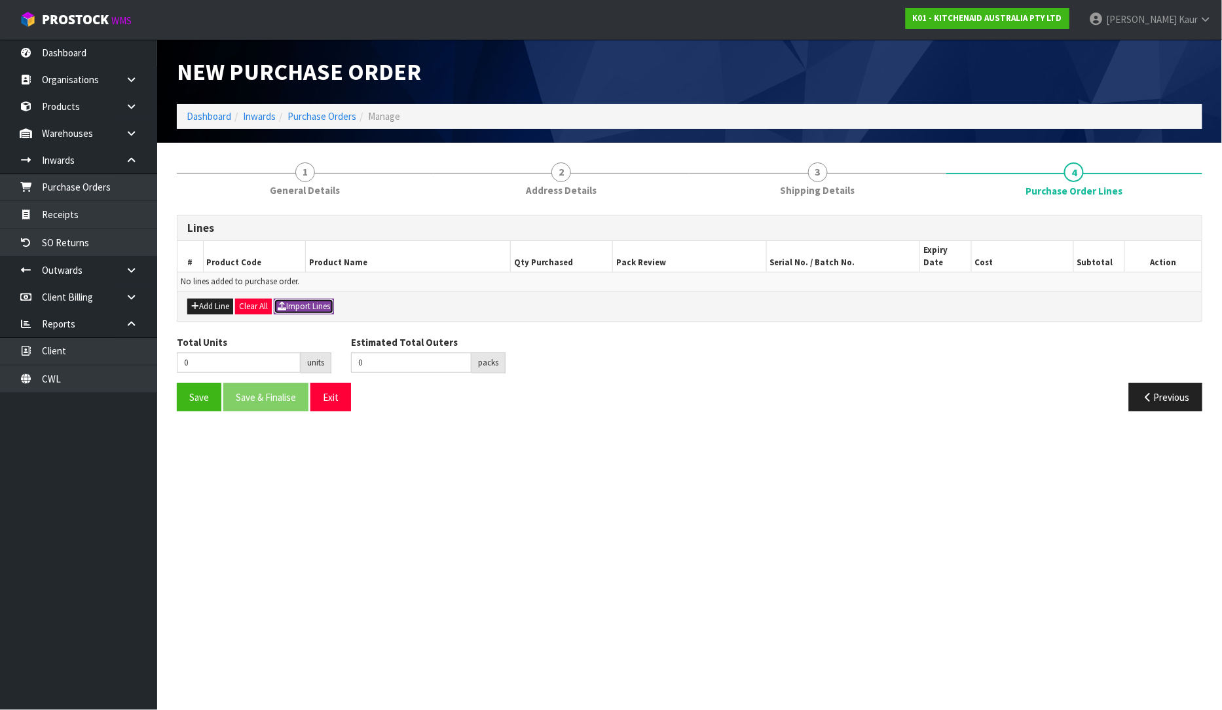
click at [295, 299] on button "Import Lines" at bounding box center [304, 307] width 60 height 16
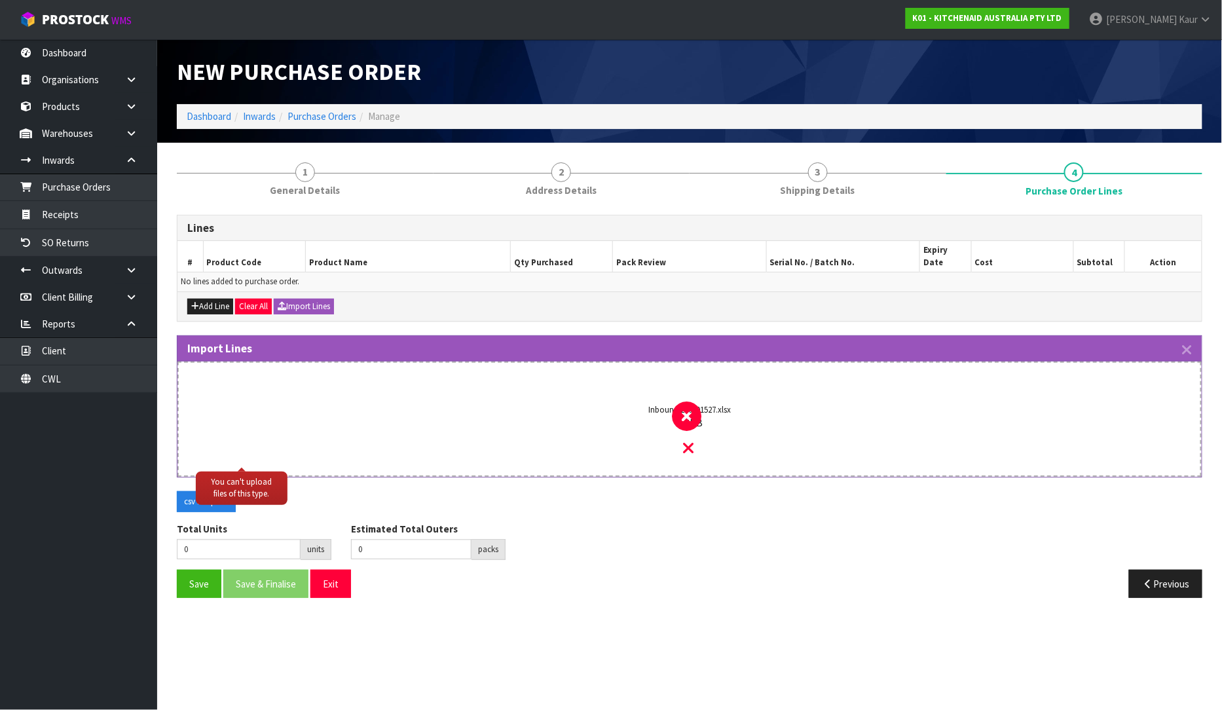
click at [691, 417] on div "9.5 KB" at bounding box center [690, 423] width 958 height 13
click at [691, 444] on div "Inbound 240001527.xlsx 9.5 KB" at bounding box center [689, 430] width 975 height 89
click at [689, 439] on icon at bounding box center [689, 447] width 10 height 17
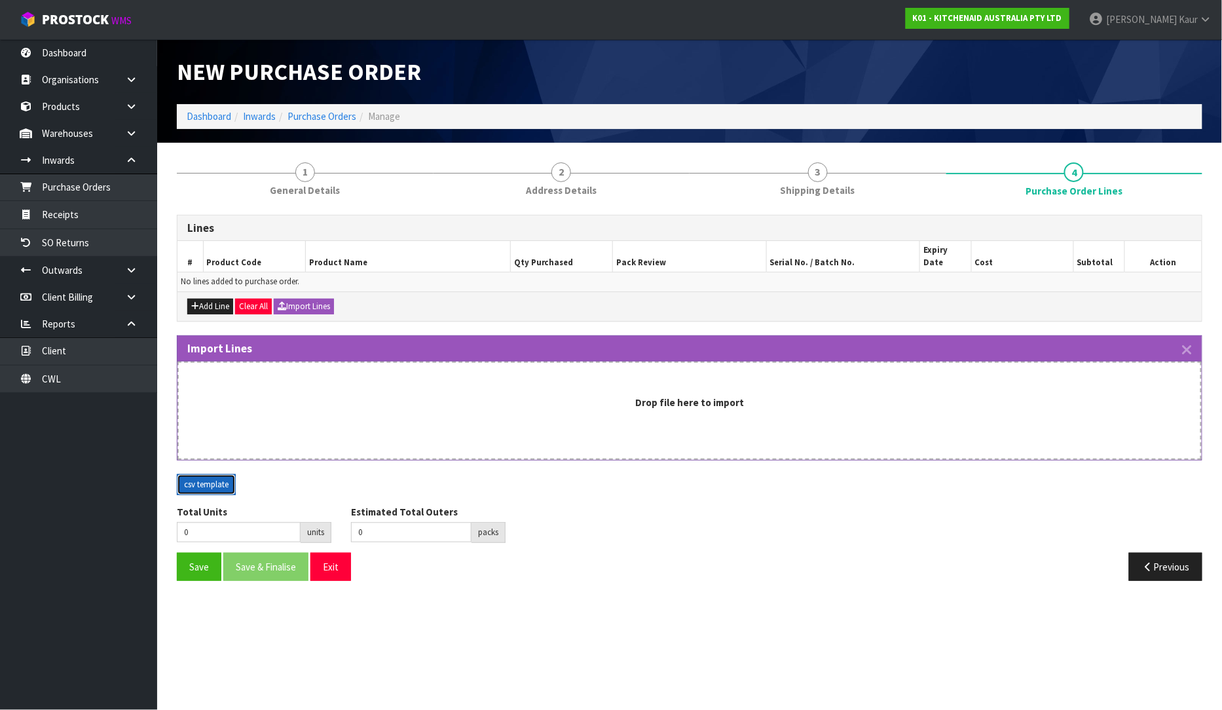
click at [207, 474] on button "csv template" at bounding box center [206, 484] width 59 height 21
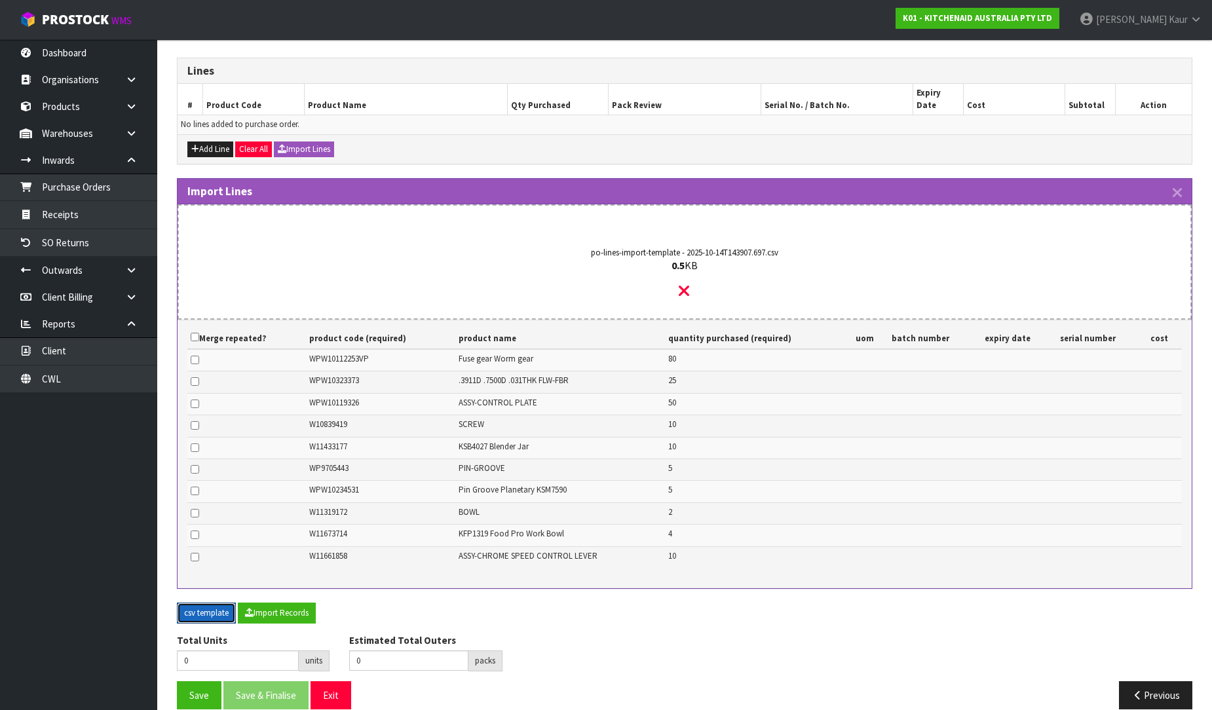
scroll to position [160, 0]
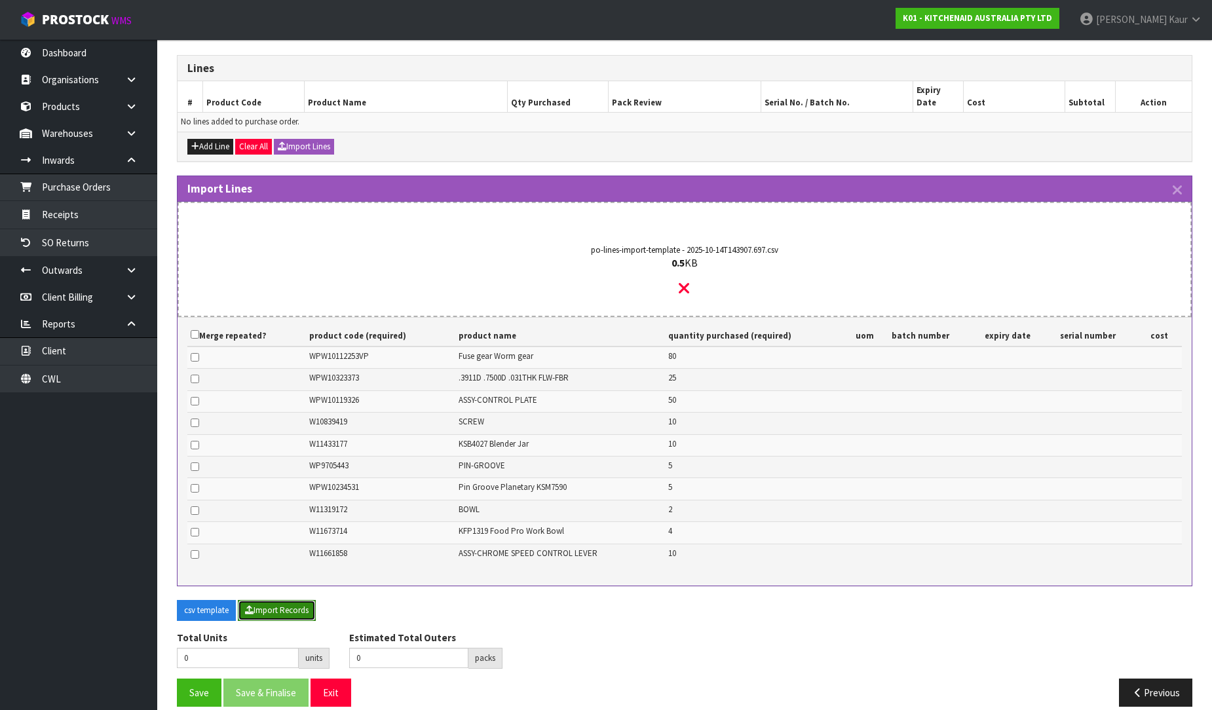
click at [263, 600] on button "Import Records" at bounding box center [277, 610] width 78 height 21
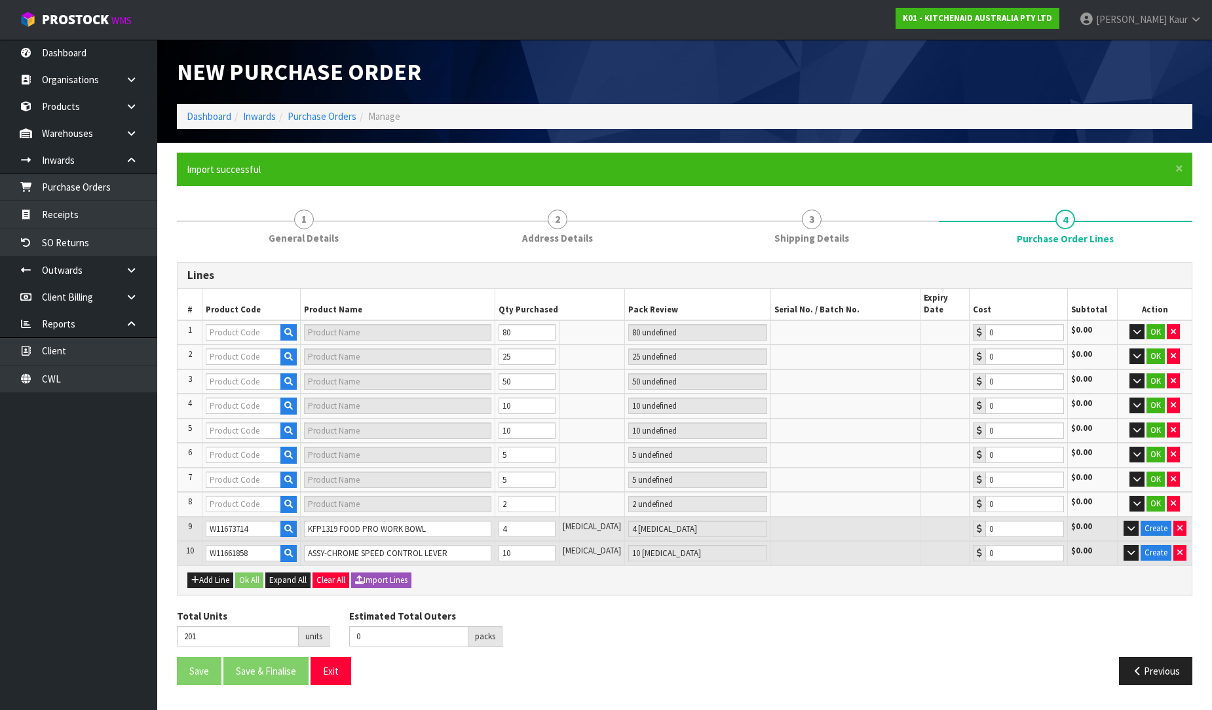
scroll to position [0, 0]
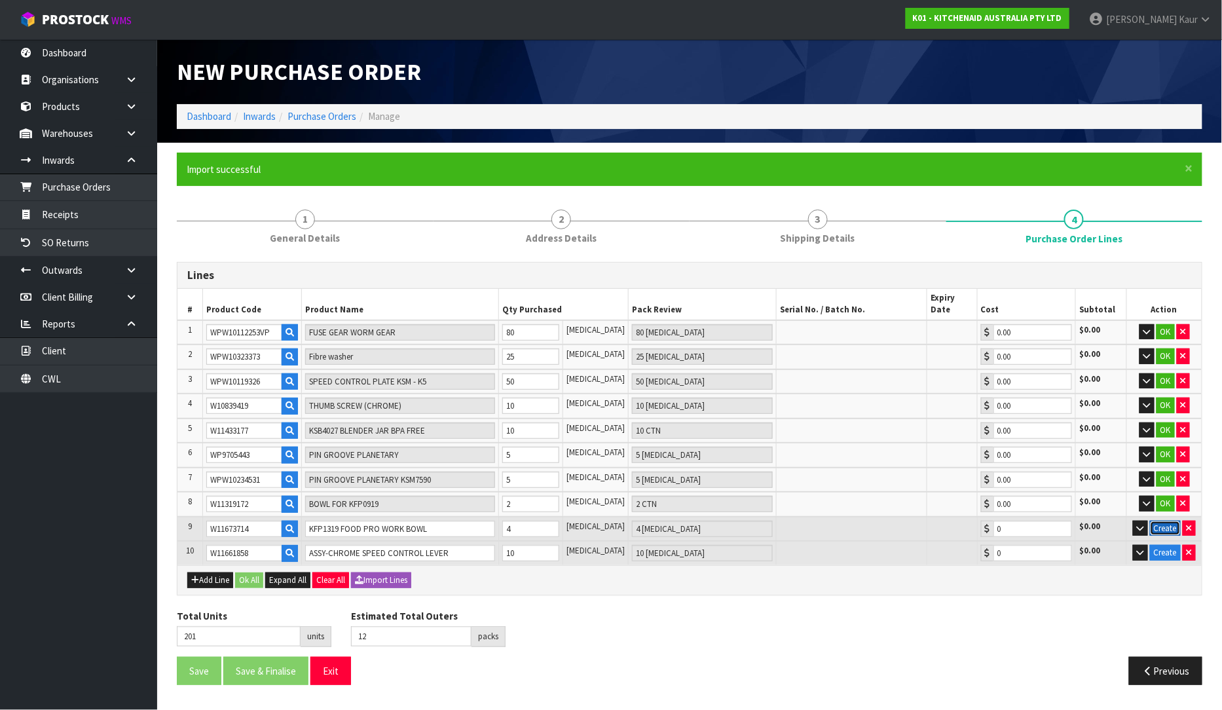
click at [1164, 521] on button "Create" at bounding box center [1165, 529] width 31 height 16
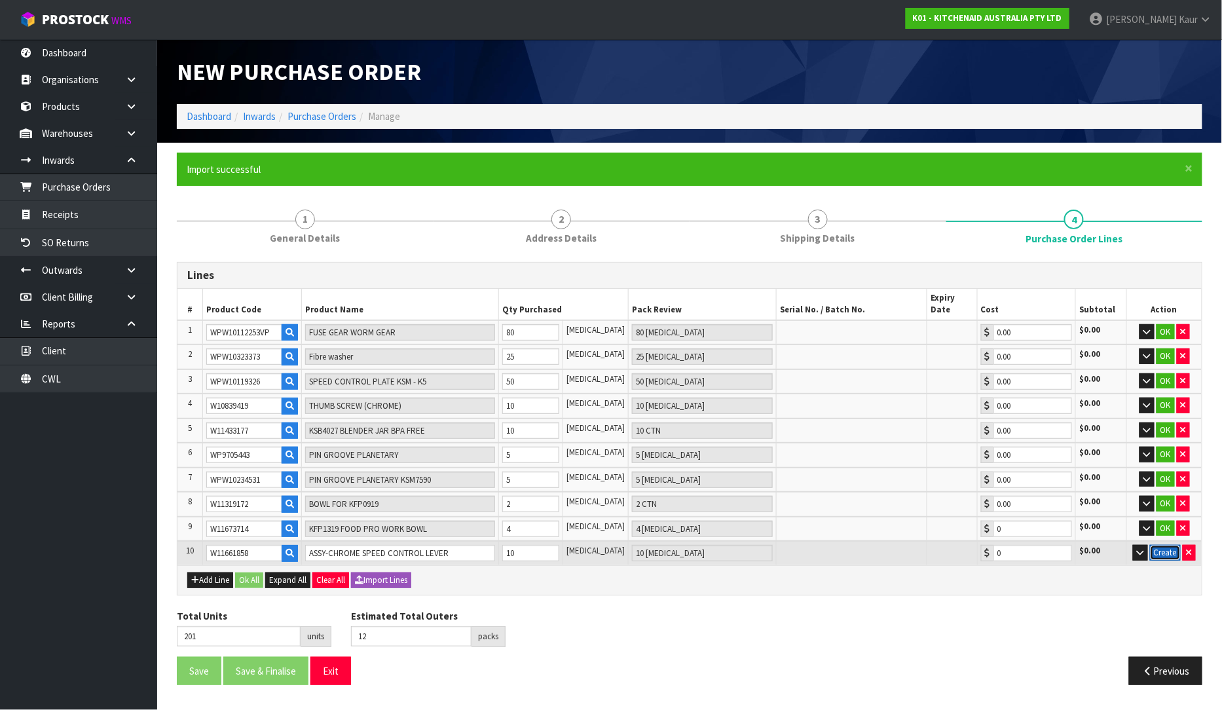
click at [1167, 545] on button "Create" at bounding box center [1165, 553] width 31 height 16
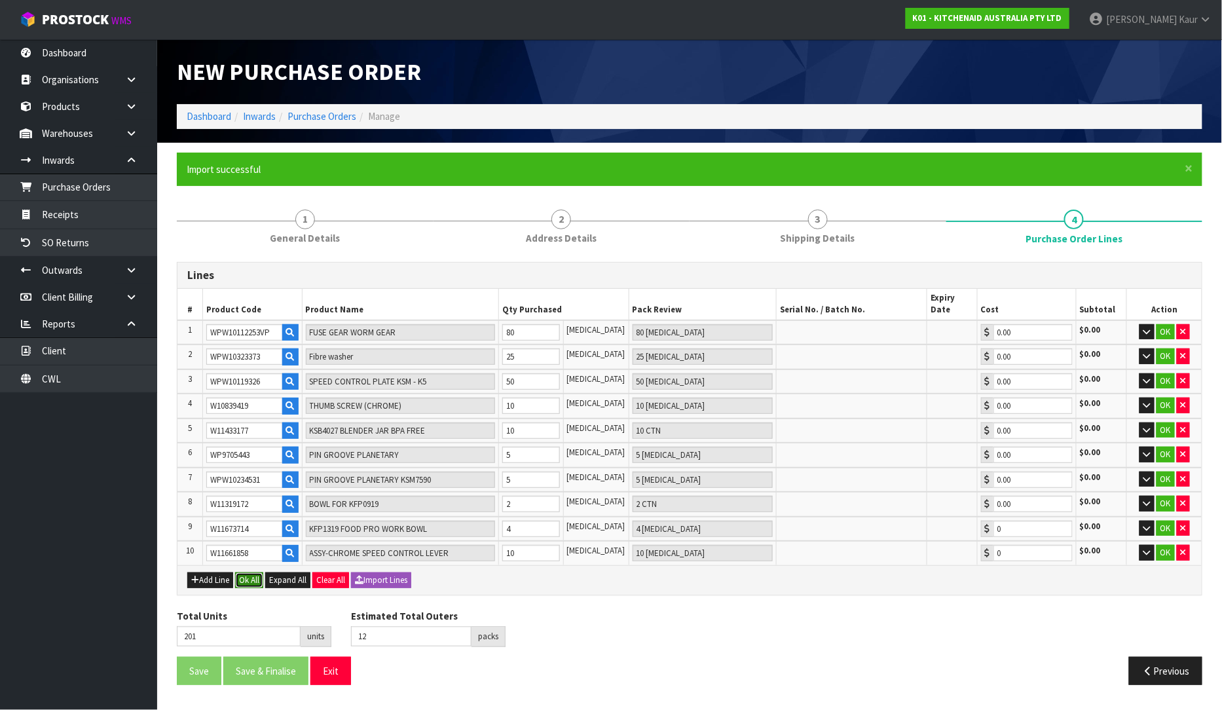
click at [245, 572] on button "Ok All" at bounding box center [249, 580] width 28 height 16
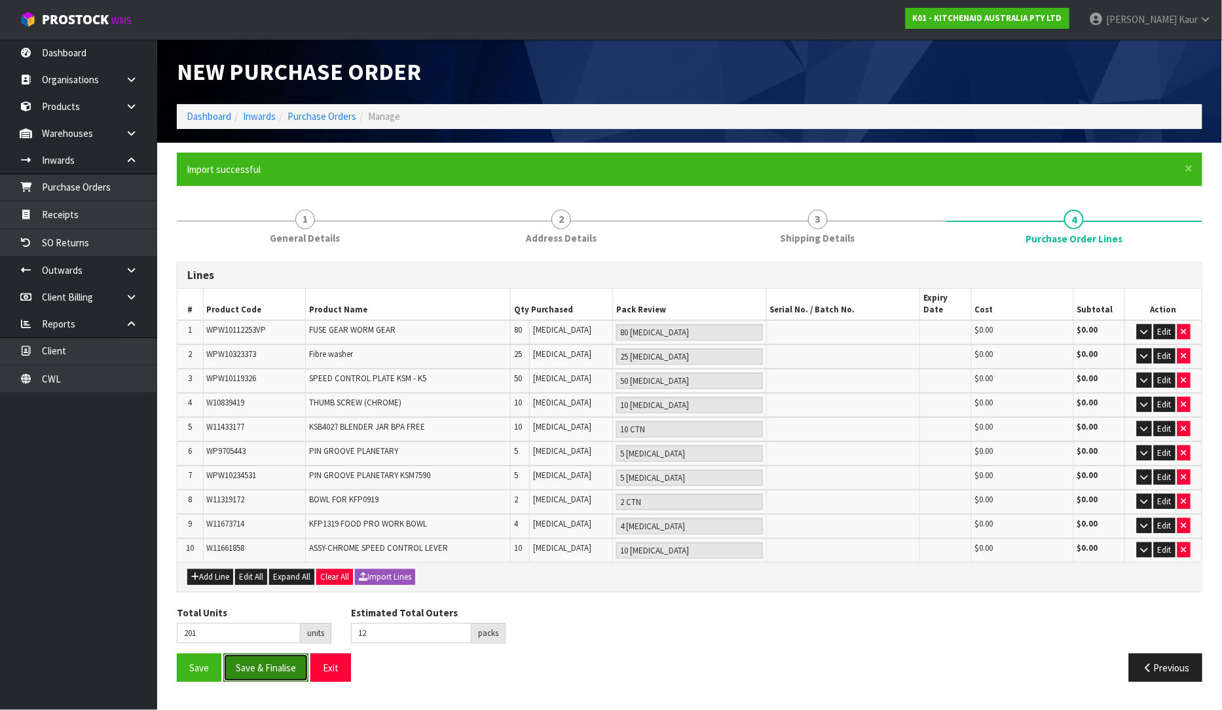
click at [286, 654] on button "Save & Finalise" at bounding box center [265, 668] width 85 height 28
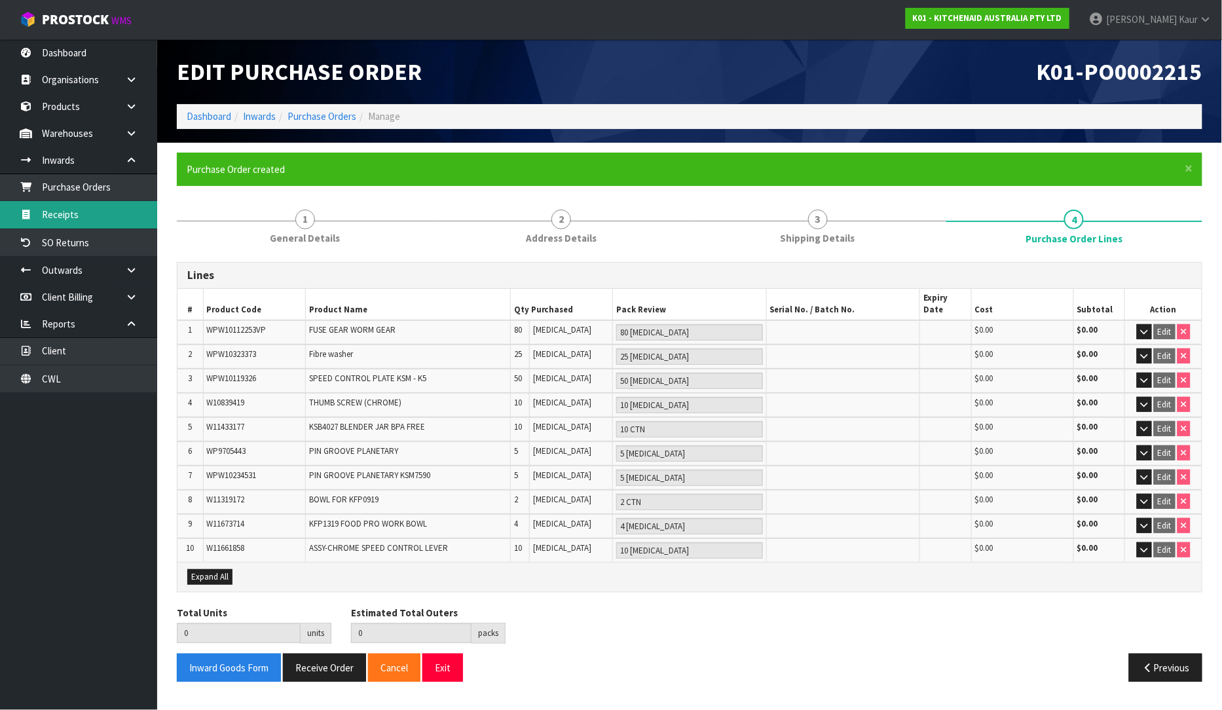
click at [65, 219] on link "Receipts" at bounding box center [78, 214] width 157 height 27
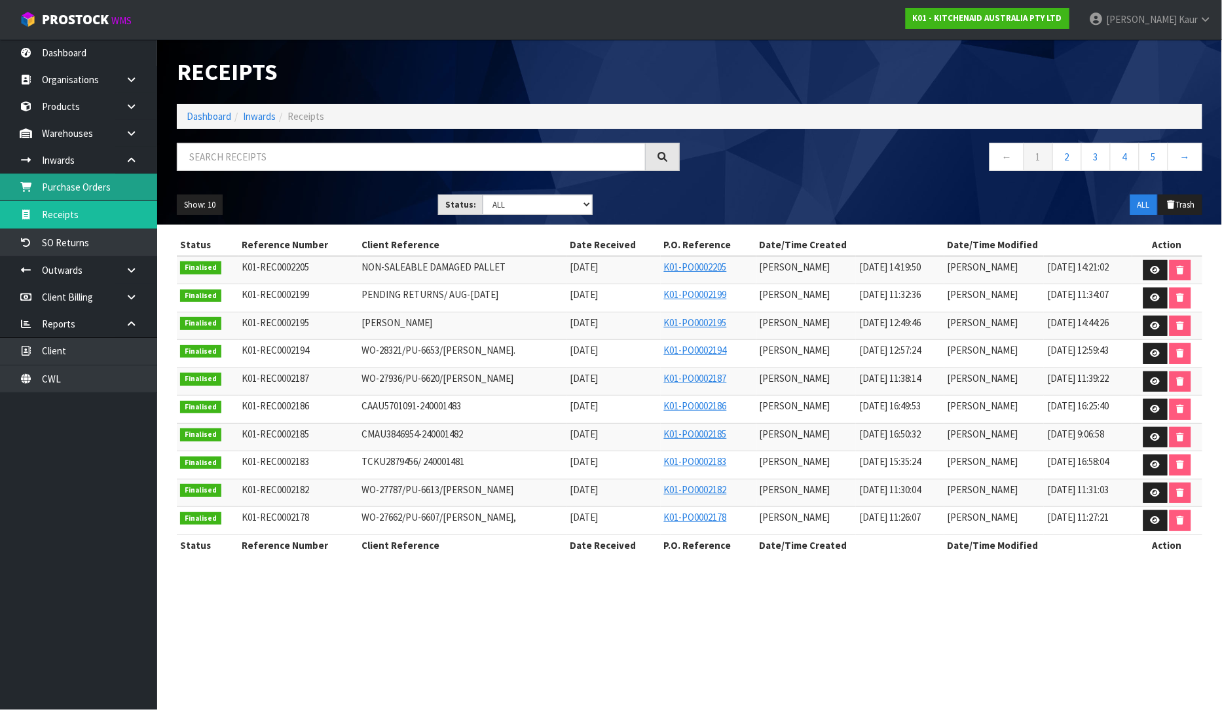
click at [65, 193] on link "Purchase Orders" at bounding box center [78, 187] width 157 height 27
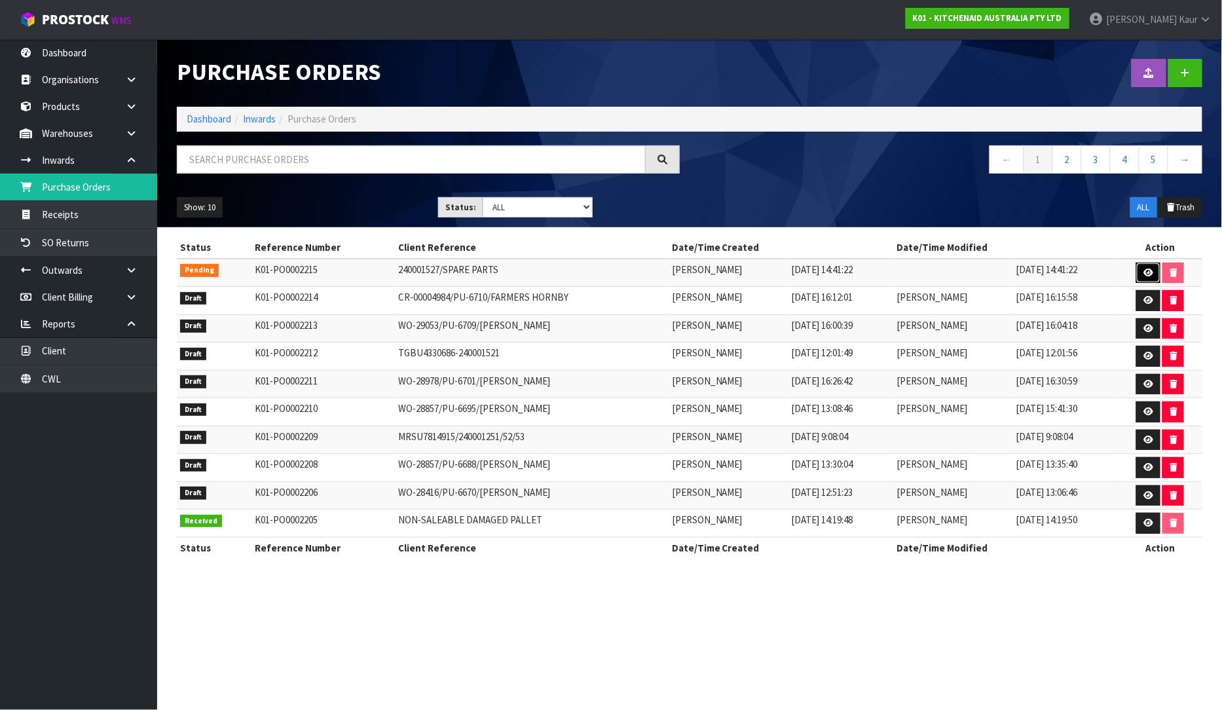
click at [1151, 272] on icon at bounding box center [1149, 273] width 10 height 9
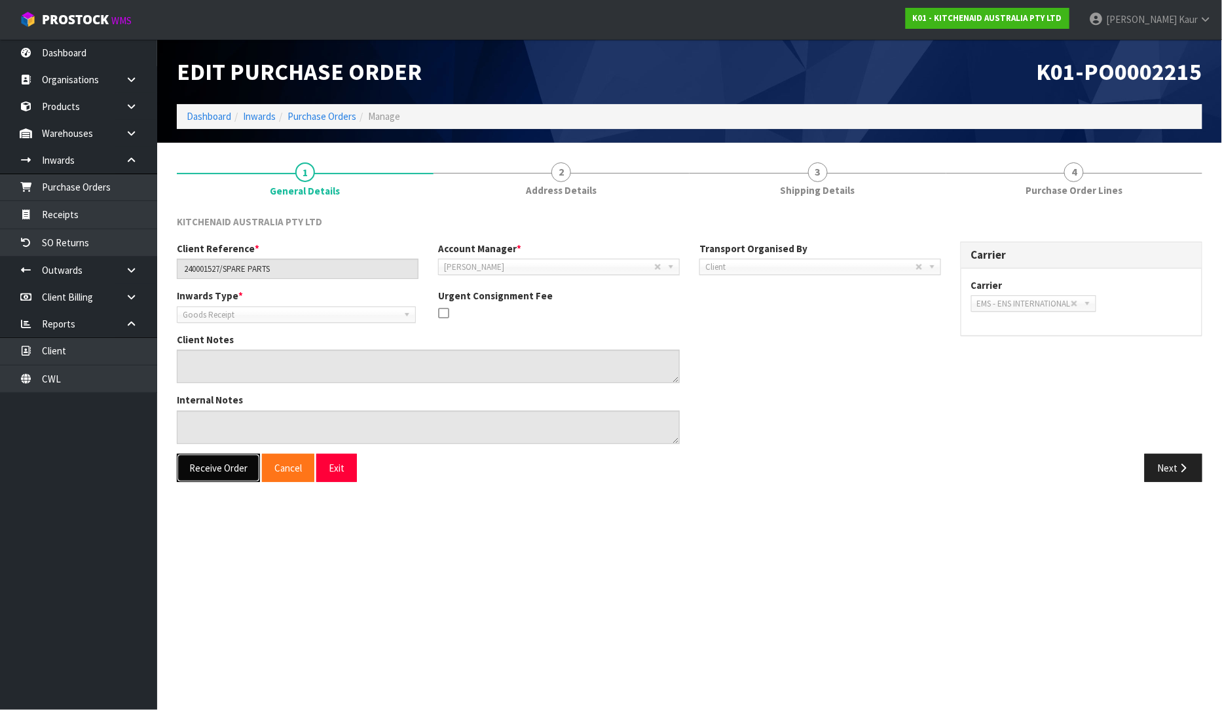
click at [194, 469] on button "Receive Order" at bounding box center [218, 468] width 83 height 28
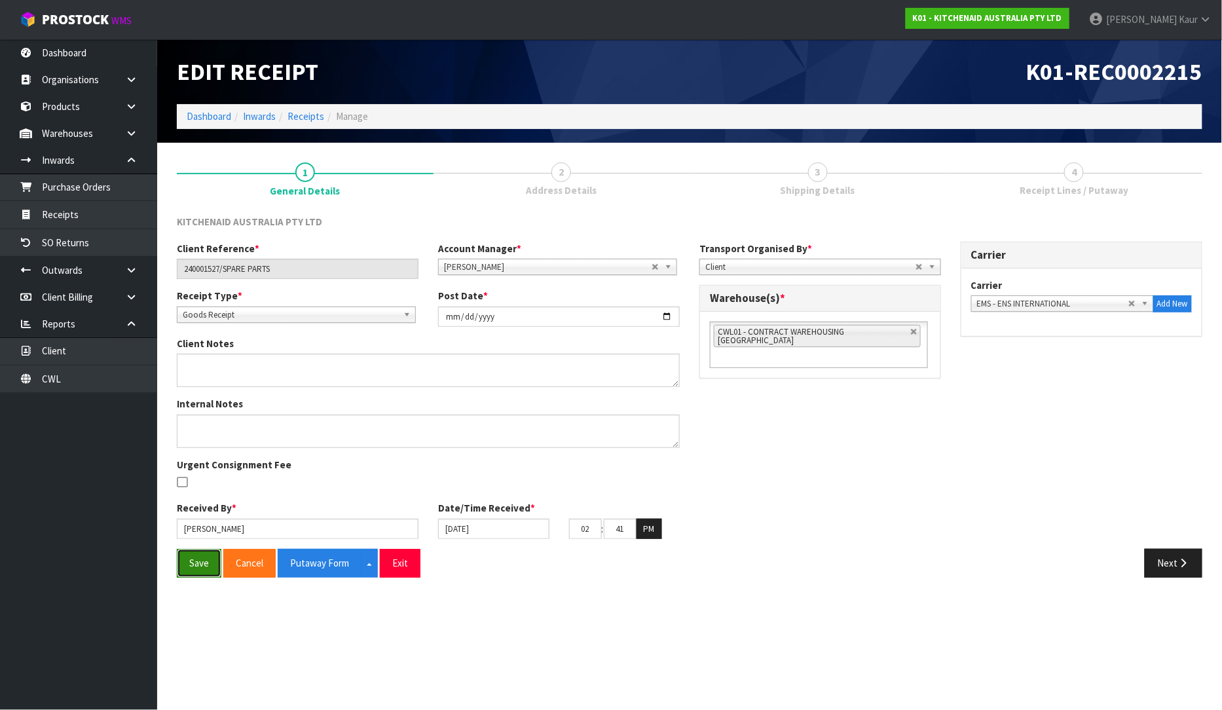
click at [190, 564] on button "Save" at bounding box center [199, 563] width 45 height 28
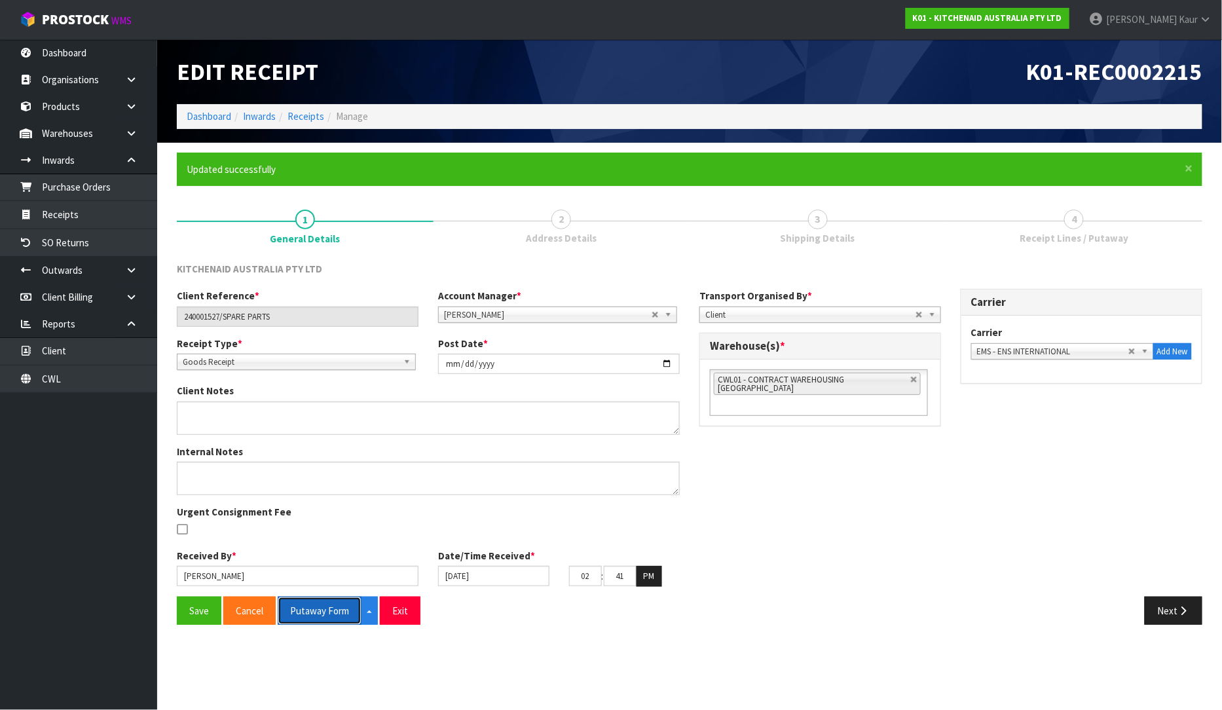
drag, startPoint x: 315, startPoint y: 616, endPoint x: 312, endPoint y: 608, distance: 9.1
click at [314, 612] on button "Putaway Form" at bounding box center [320, 611] width 84 height 28
click at [92, 45] on link "Dashboard" at bounding box center [78, 52] width 157 height 27
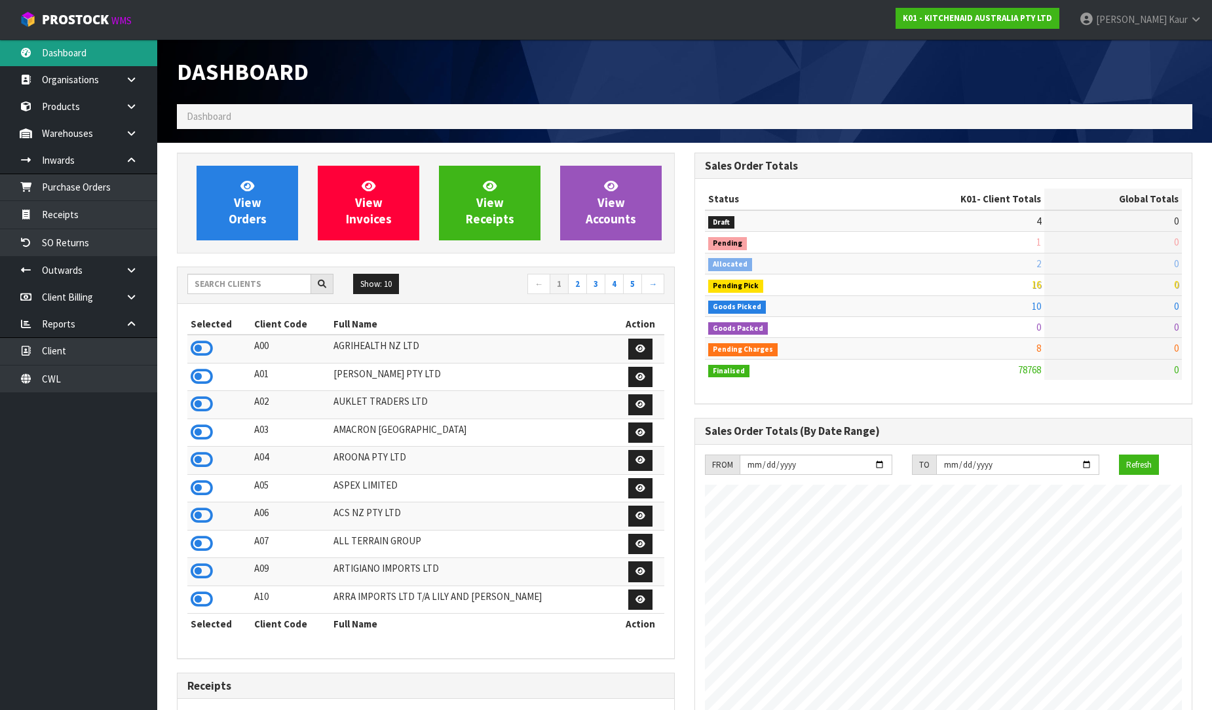
scroll to position [992, 517]
